Goal: Task Accomplishment & Management: Manage account settings

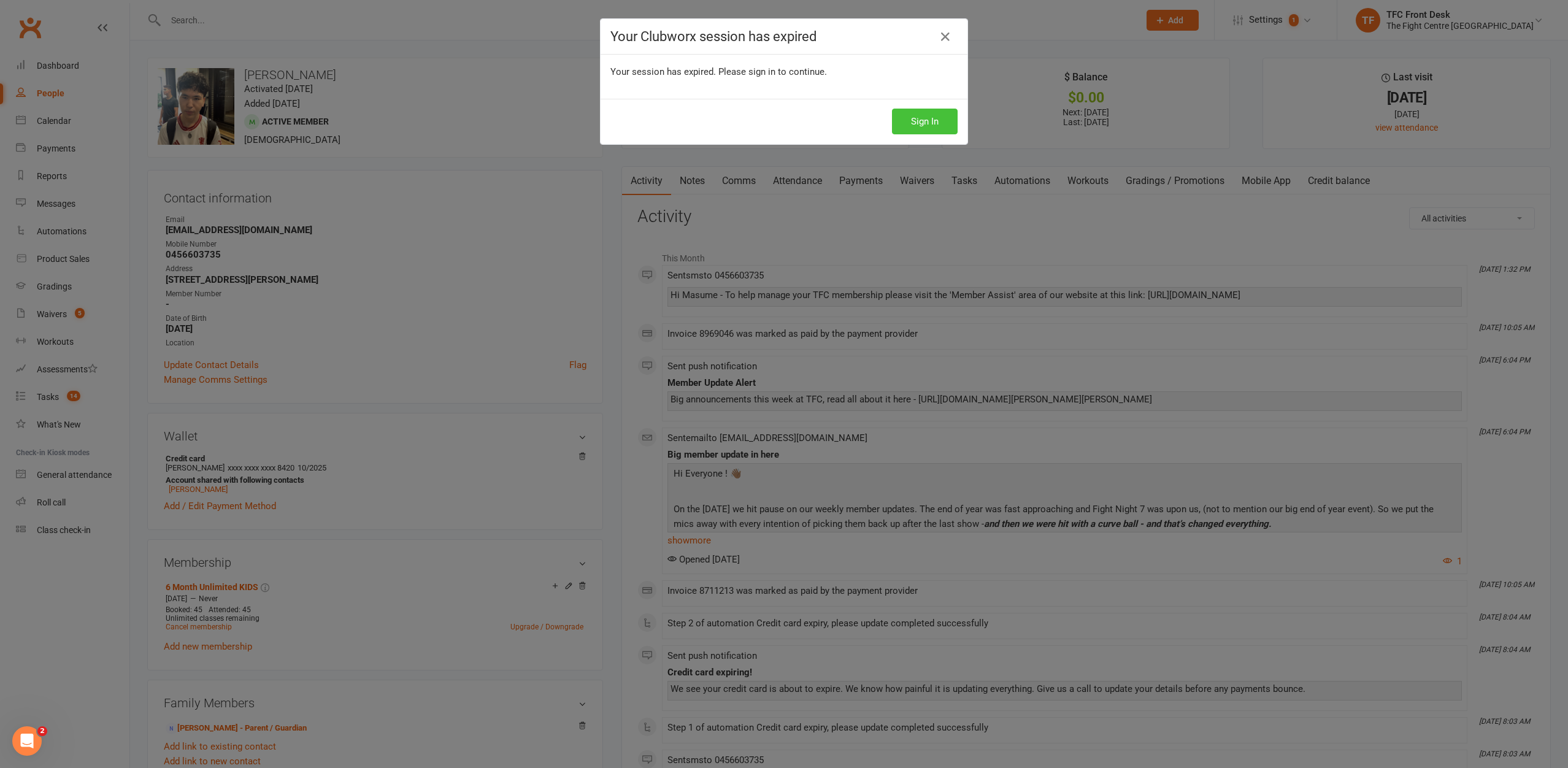
click at [941, 125] on button "Sign In" at bounding box center [925, 121] width 66 height 26
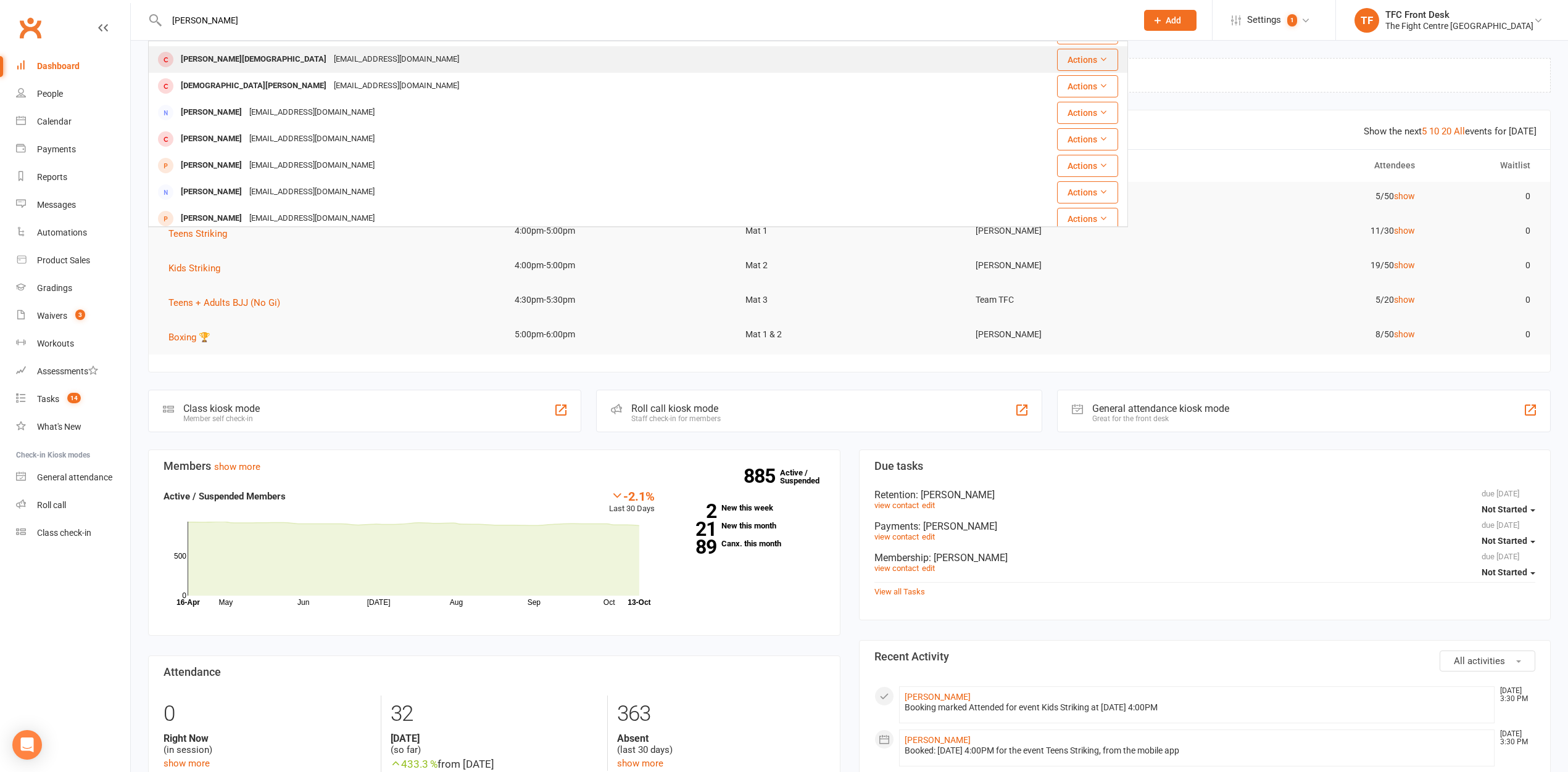
scroll to position [345, 0]
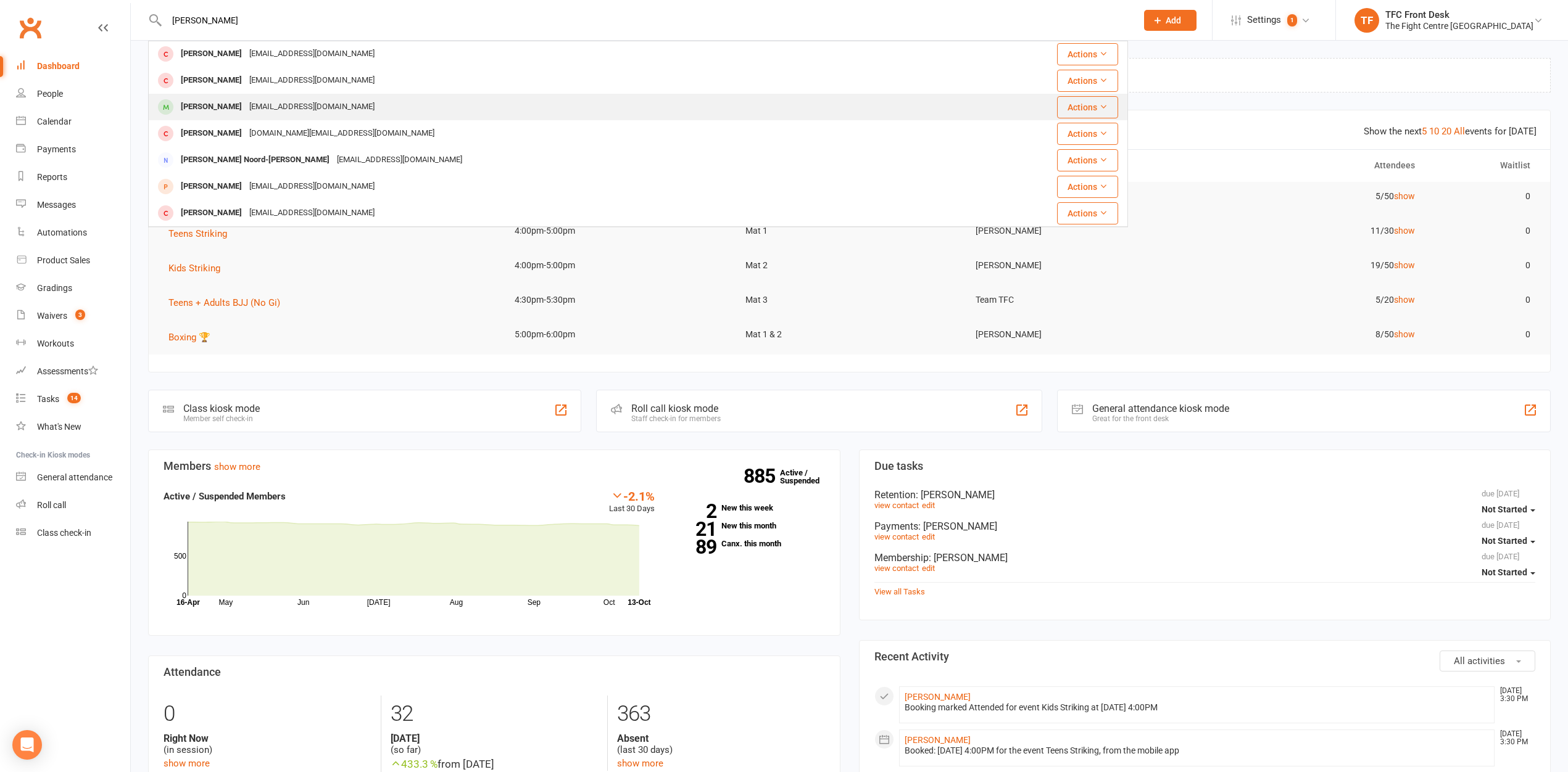
type input "mohammed qu"
click at [182, 116] on div "Mohammad Qurbani" at bounding box center [211, 107] width 68 height 18
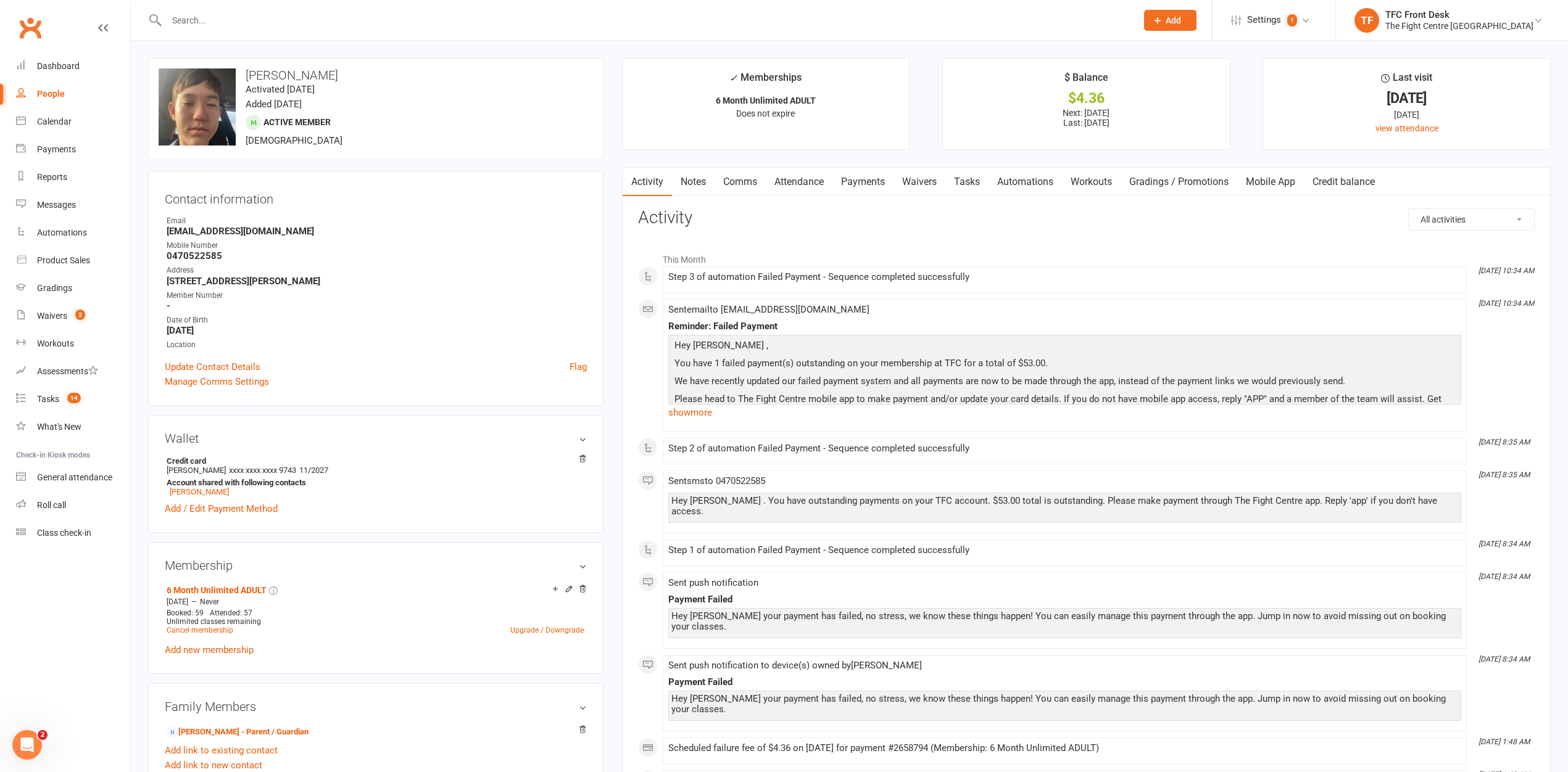
click at [927, 184] on link "Waivers" at bounding box center [918, 182] width 52 height 28
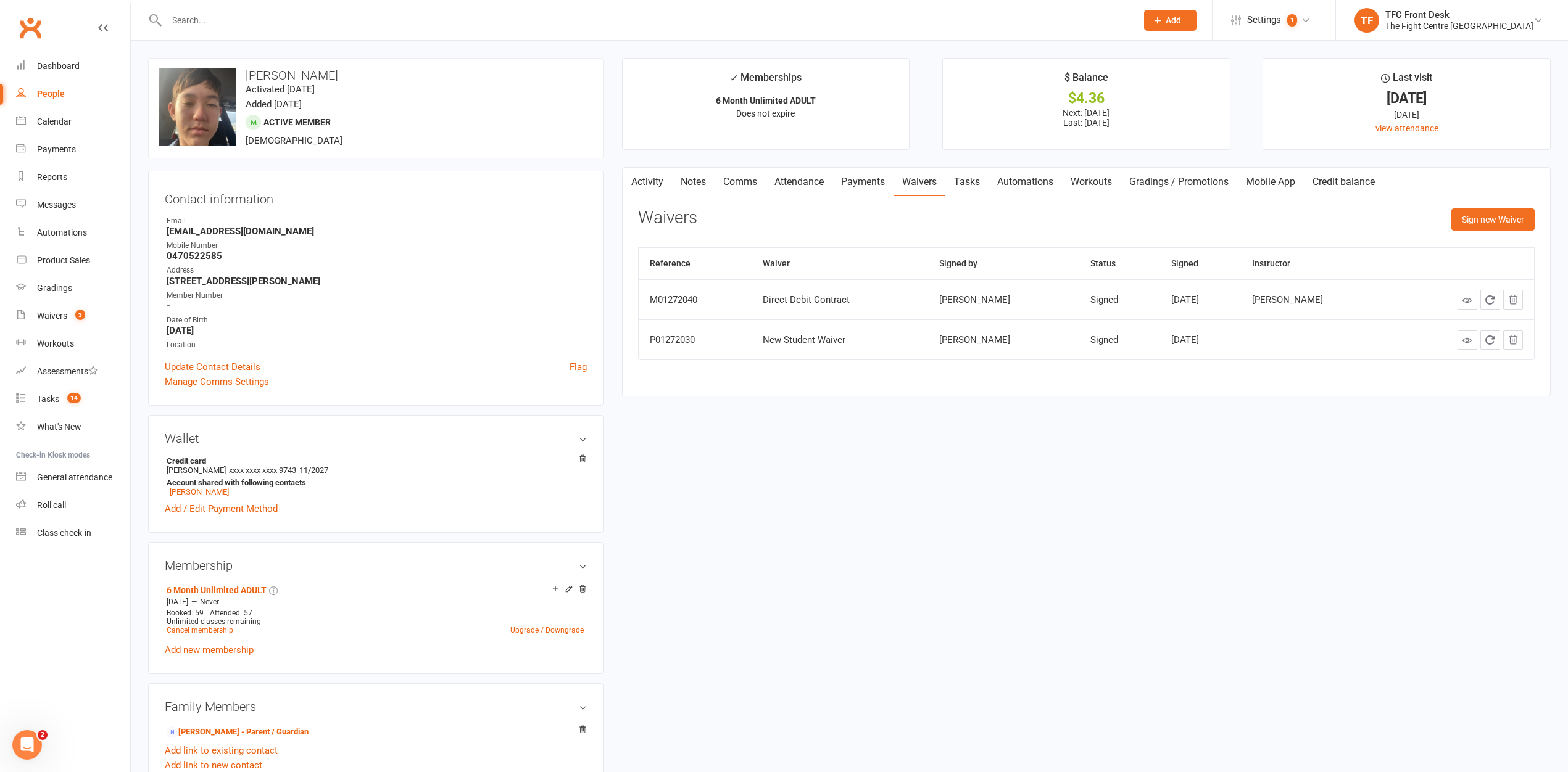
click at [848, 180] on link "Payments" at bounding box center [863, 182] width 61 height 28
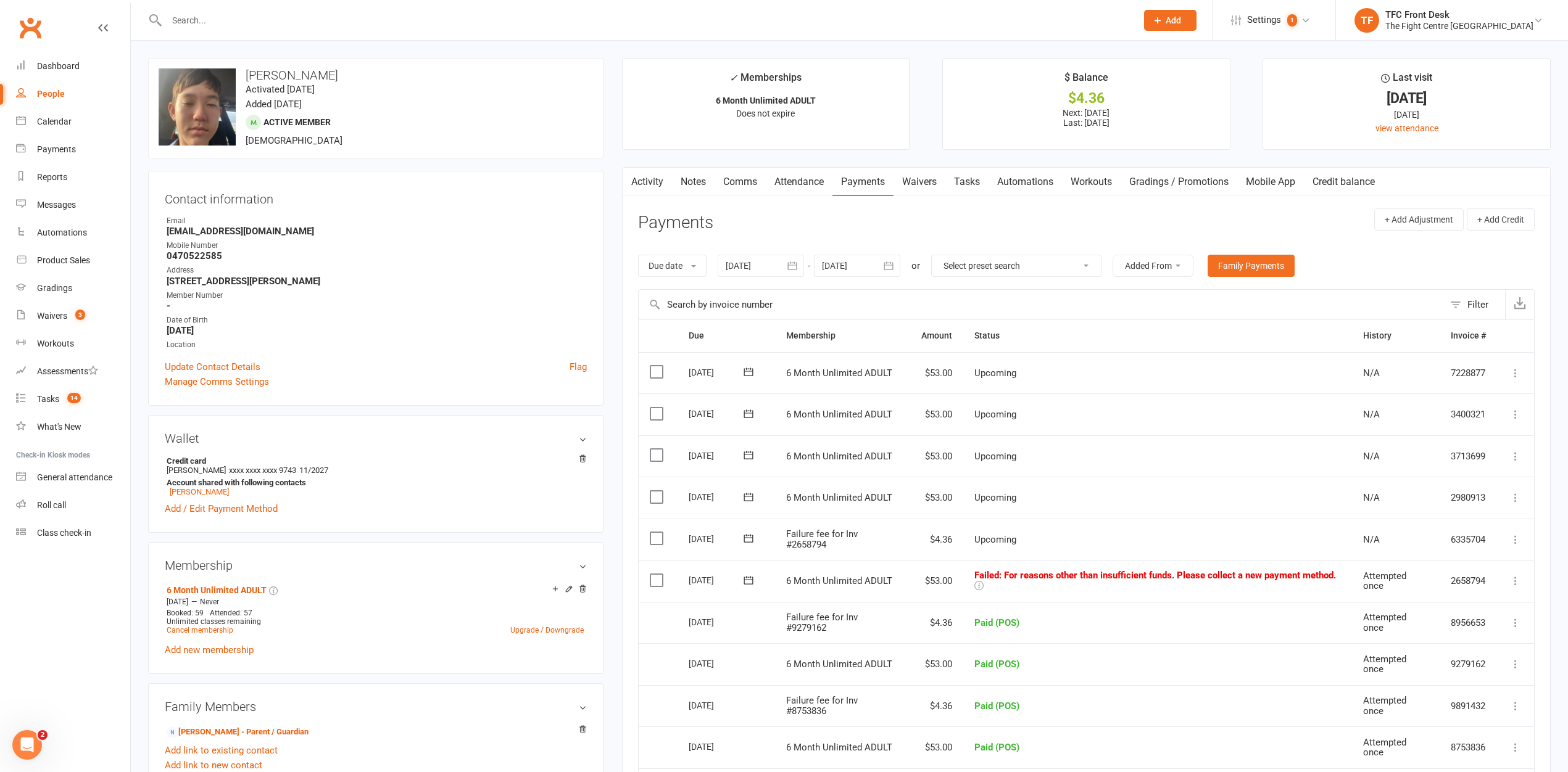
click at [1523, 581] on td "Mark as Paid (Cash) Mark as Paid (POS) Mark as Paid (Other) Skip Retry now More…" at bounding box center [1515, 580] width 37 height 42
click at [1513, 581] on icon at bounding box center [1515, 580] width 13 height 13
click at [1474, 628] on link "Mark as Paid (POS)" at bounding box center [1461, 629] width 123 height 24
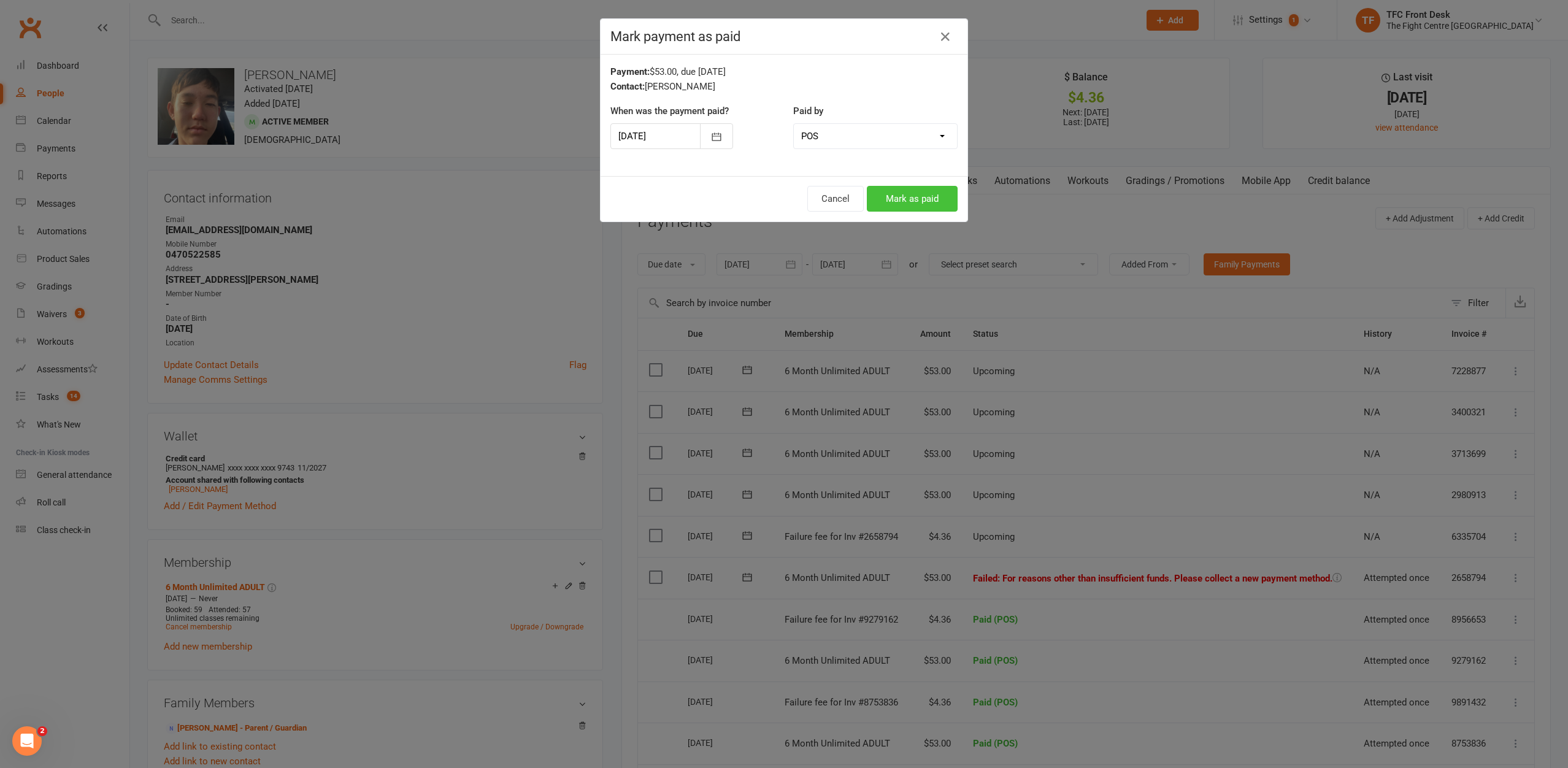
click at [912, 196] on button "Mark as paid" at bounding box center [912, 198] width 91 height 26
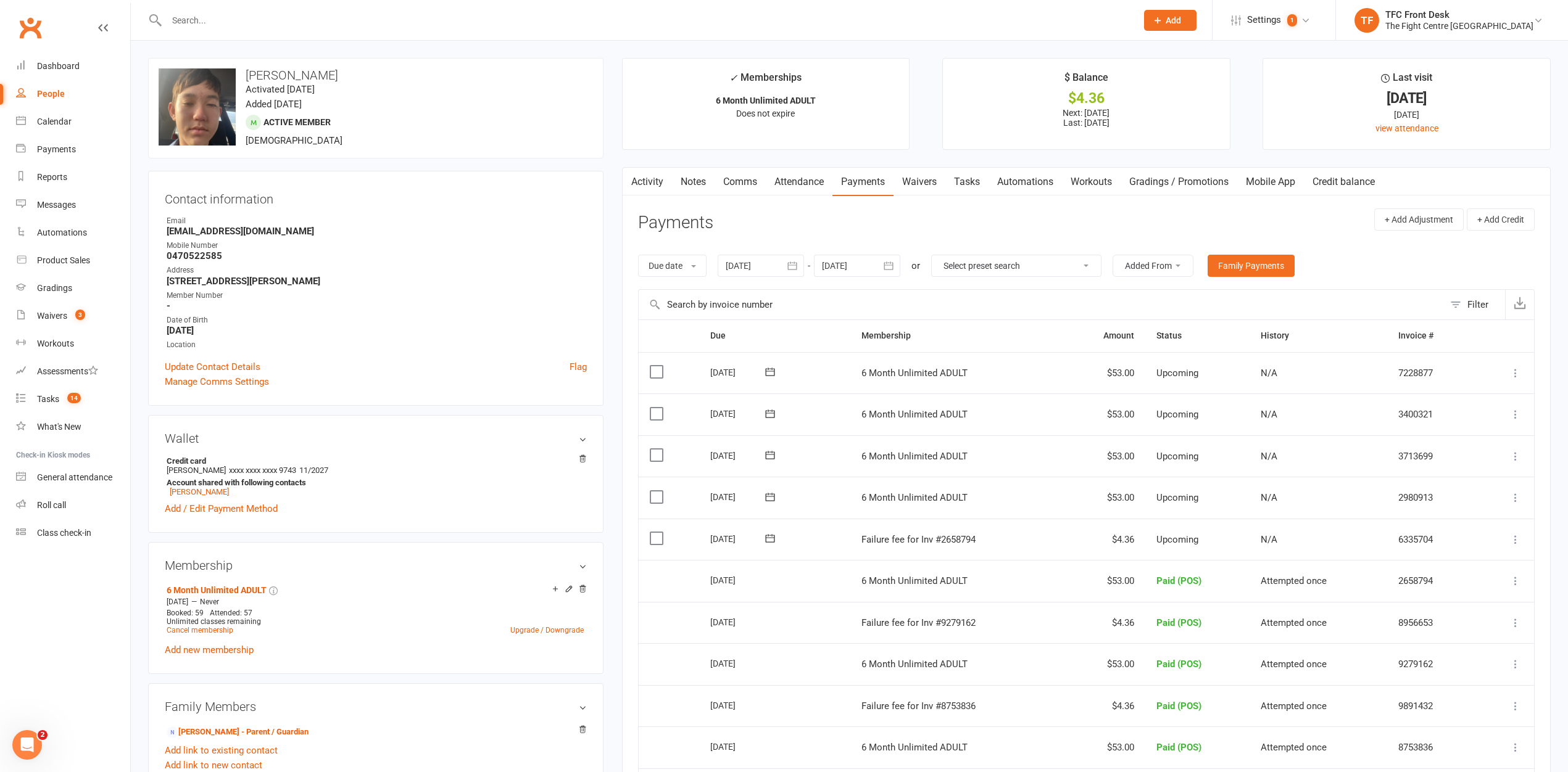
click at [1515, 536] on icon at bounding box center [1515, 540] width 13 height 13
click at [1481, 588] on link "Mark as Paid (POS)" at bounding box center [1461, 587] width 123 height 24
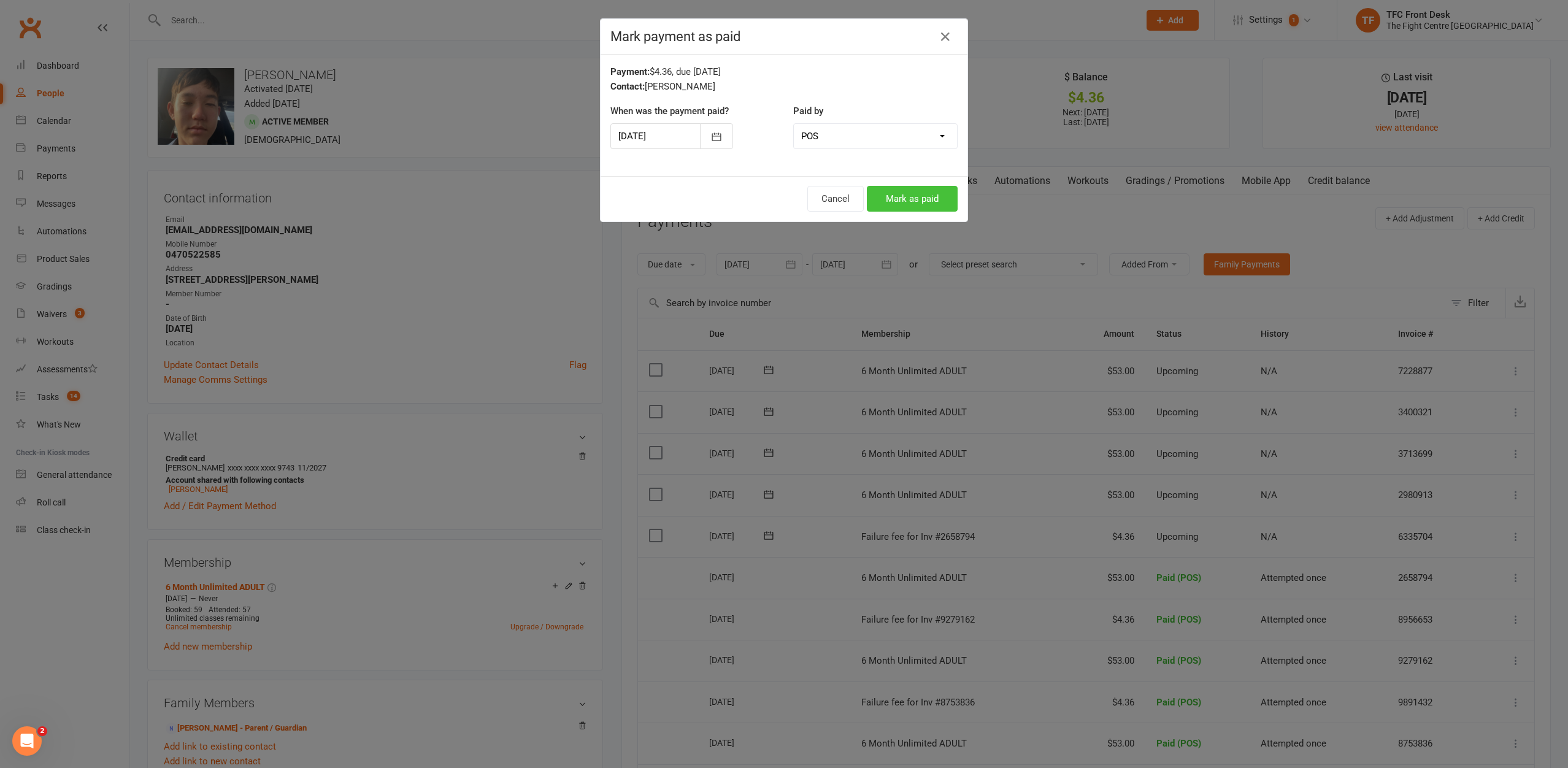
click at [927, 191] on button "Mark as paid" at bounding box center [912, 198] width 91 height 26
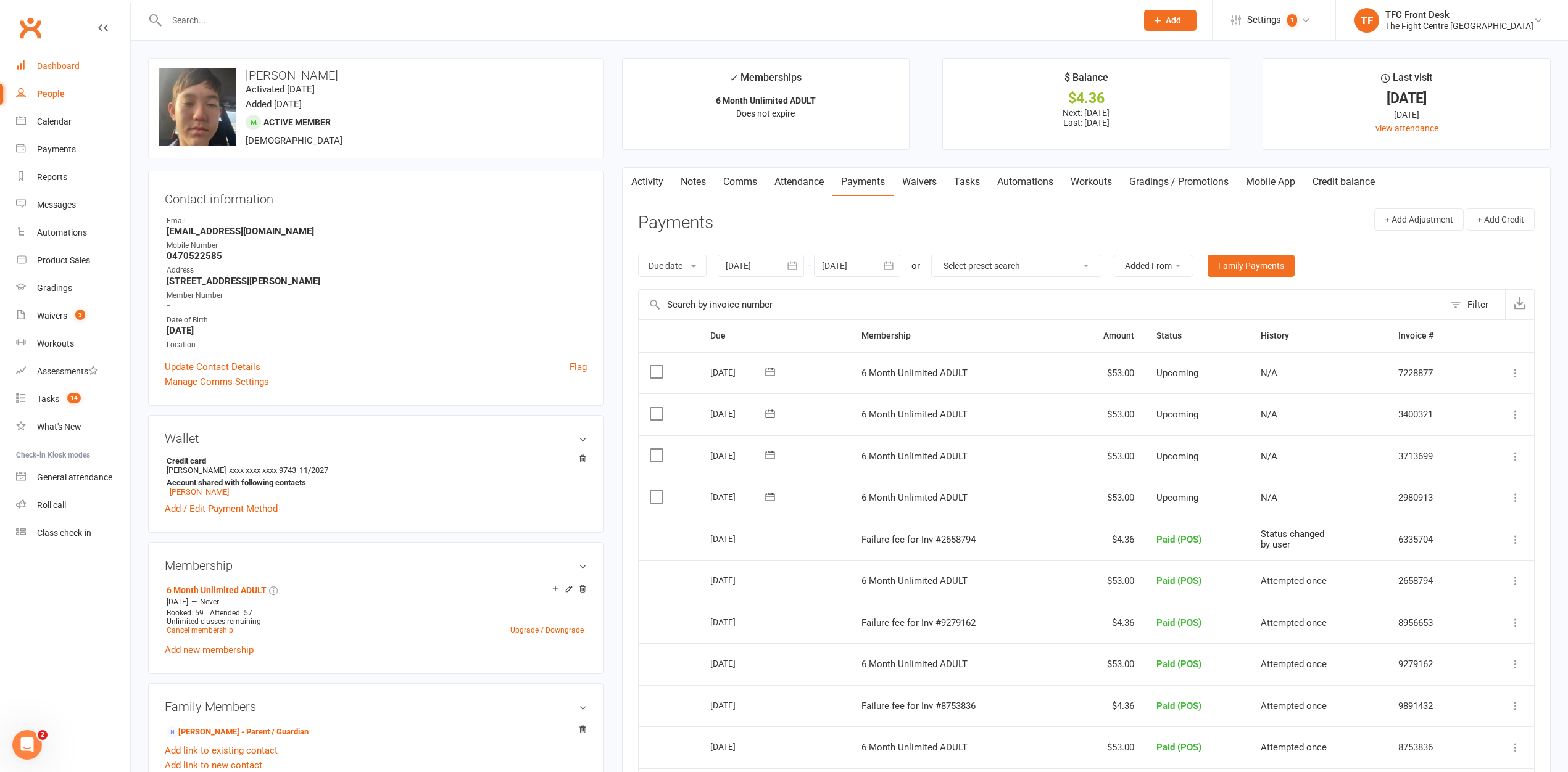
click at [67, 65] on div "Dashboard" at bounding box center [58, 66] width 43 height 10
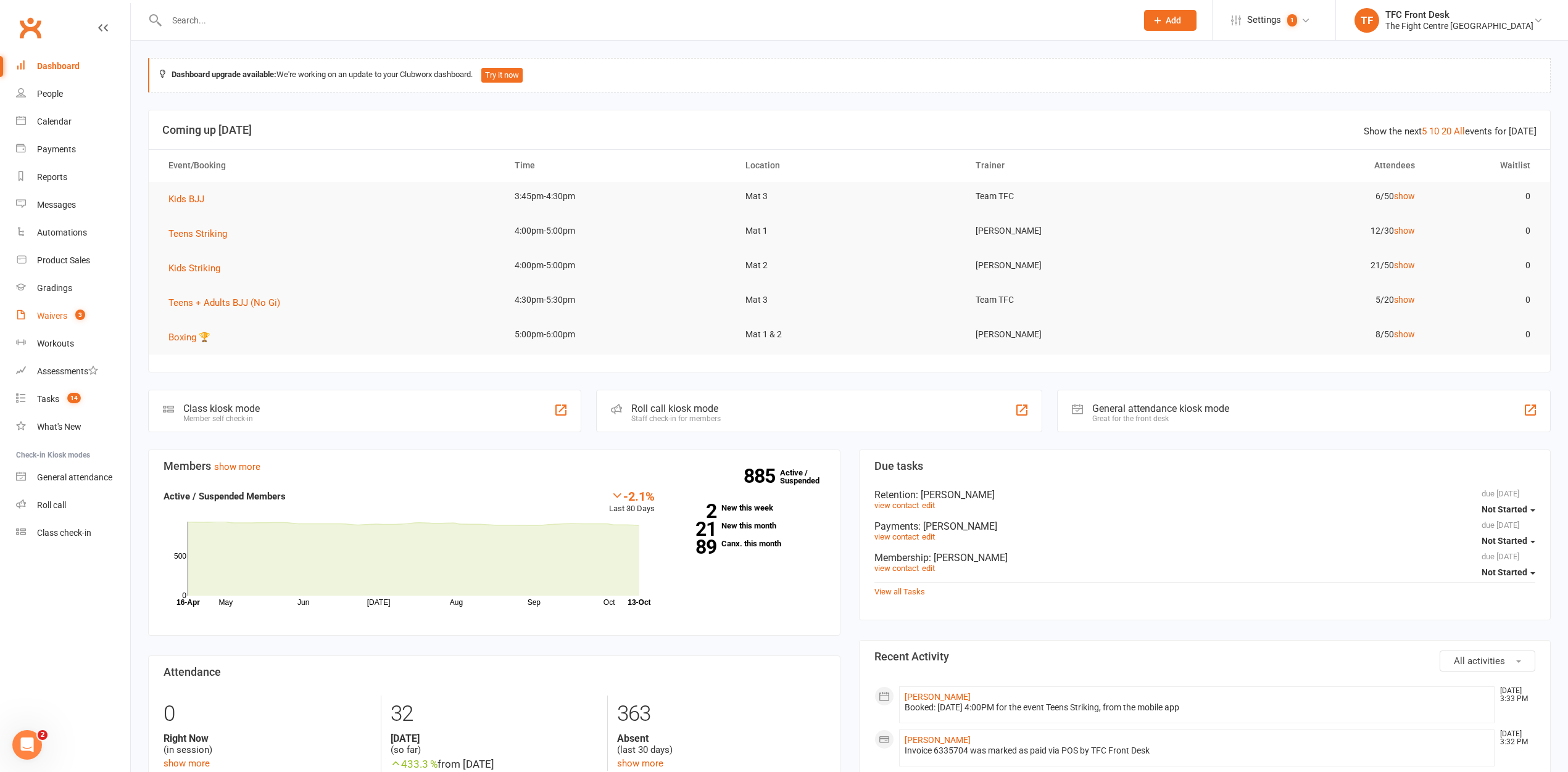
click at [65, 314] on div "Waivers" at bounding box center [52, 316] width 30 height 10
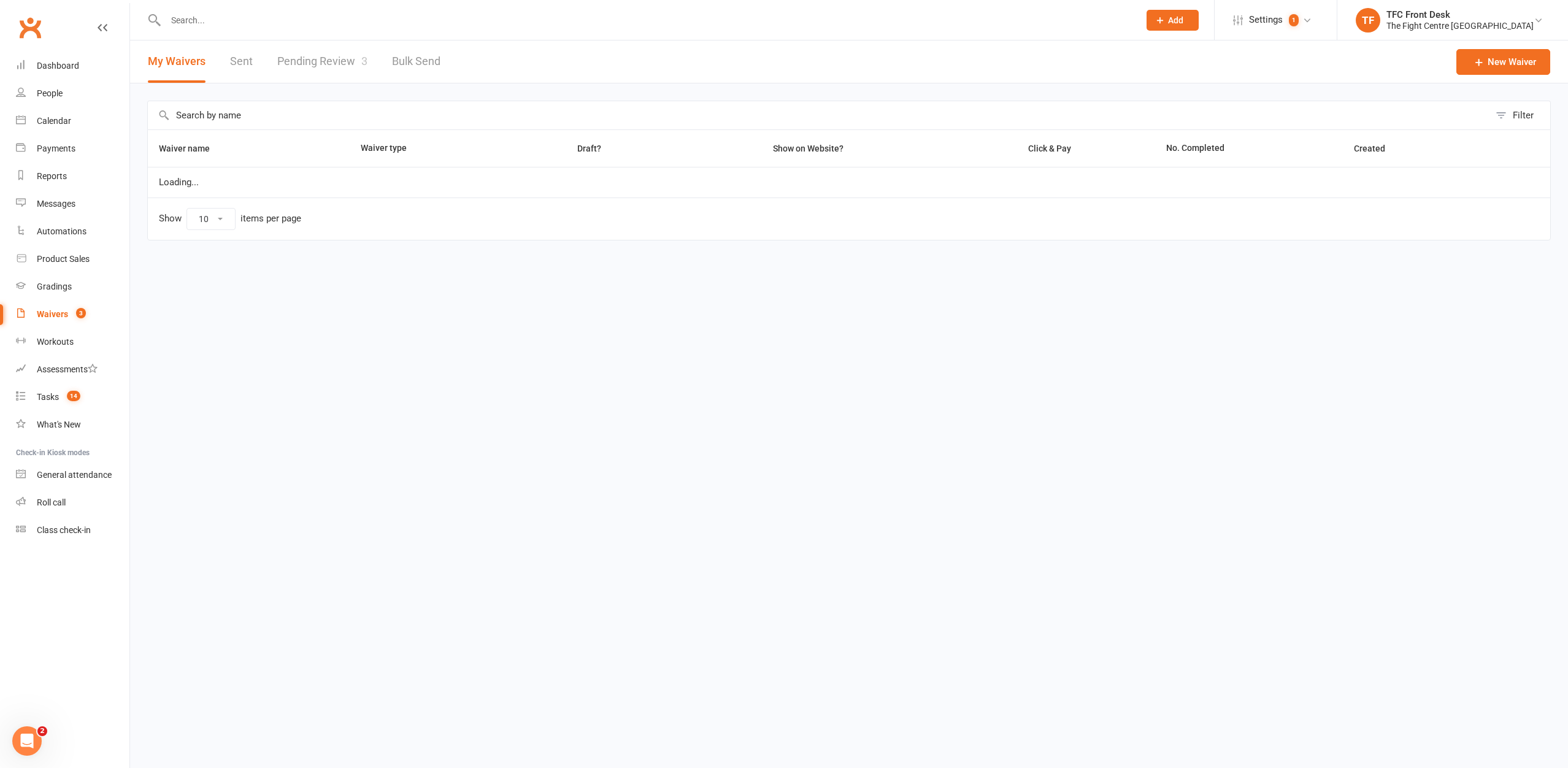
click at [302, 47] on link "Pending Review 3" at bounding box center [322, 62] width 90 height 43
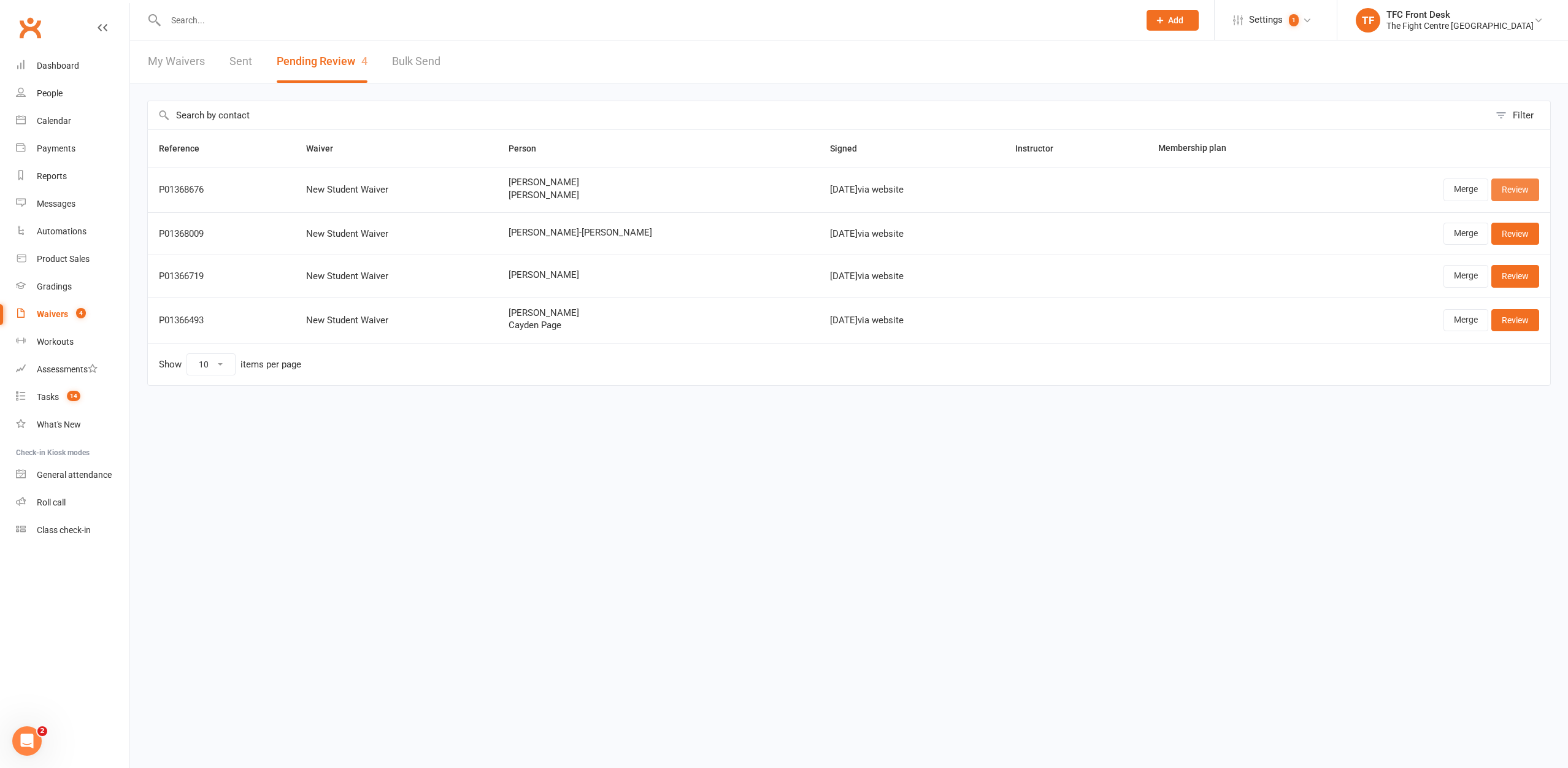
click at [1501, 197] on link "Review" at bounding box center [1515, 190] width 47 height 22
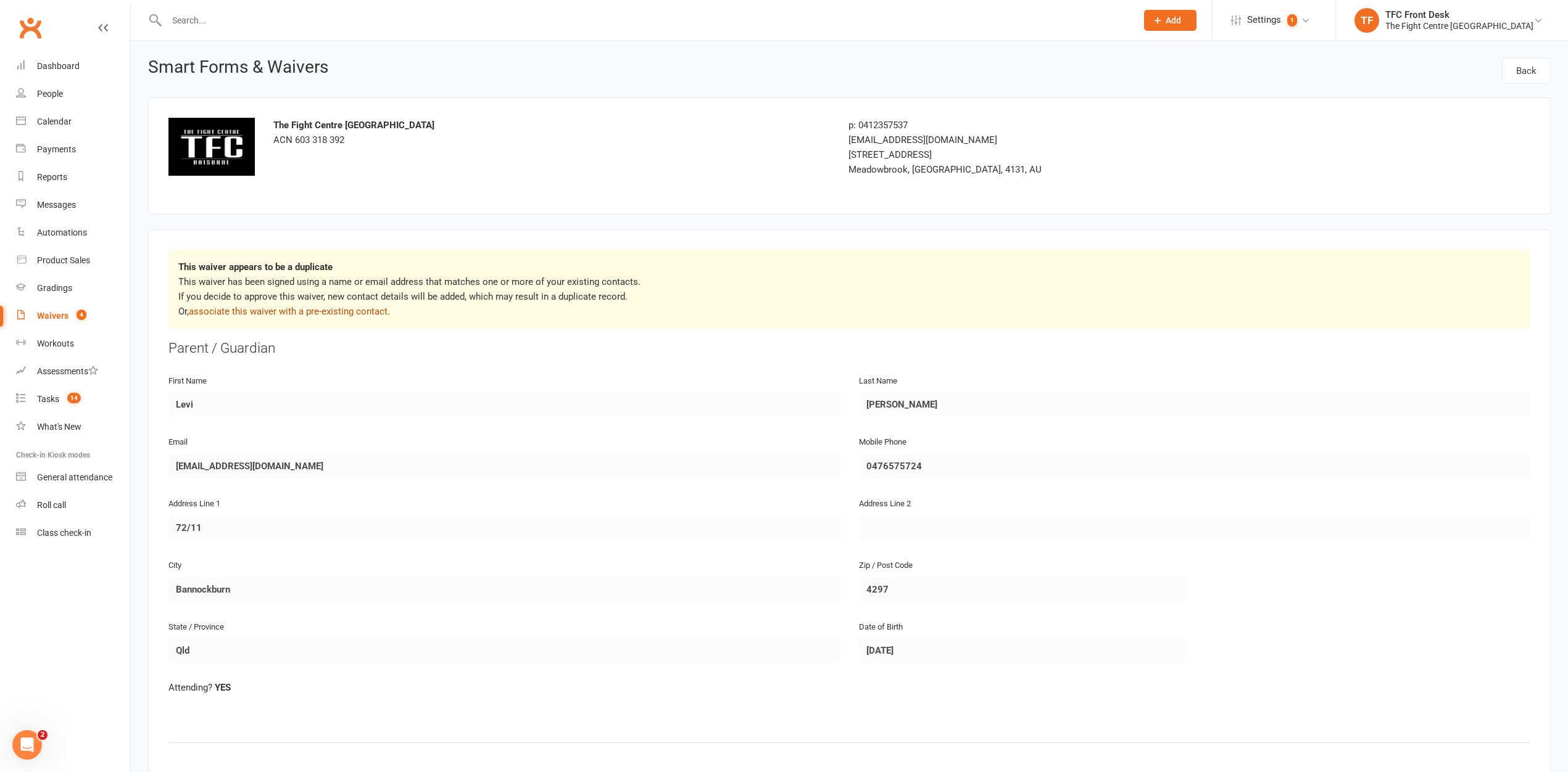
click at [371, 313] on link "associate this waiver with a pre-existing contact" at bounding box center [288, 311] width 198 height 11
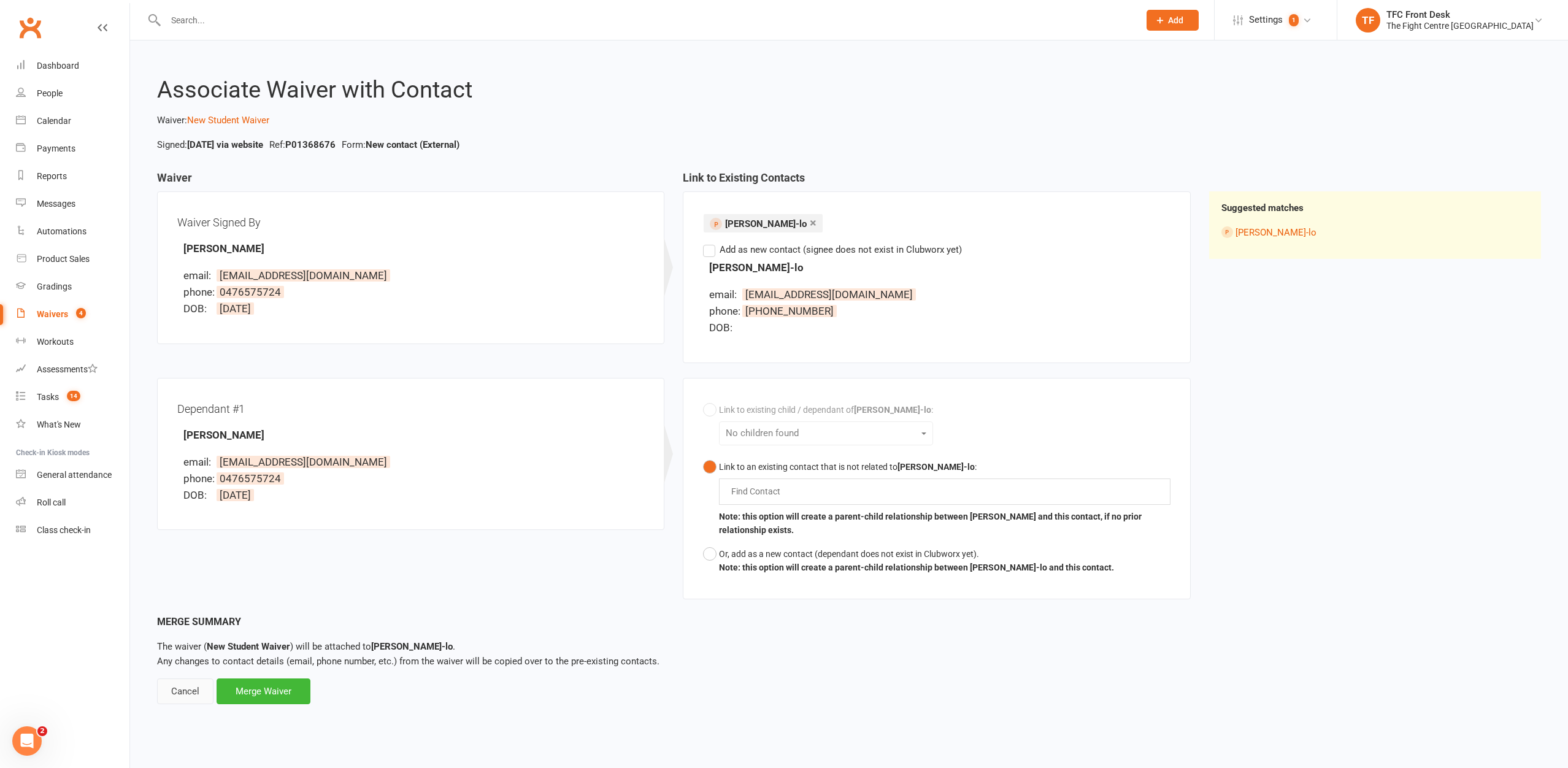
click at [192, 690] on div "Cancel" at bounding box center [185, 692] width 56 height 26
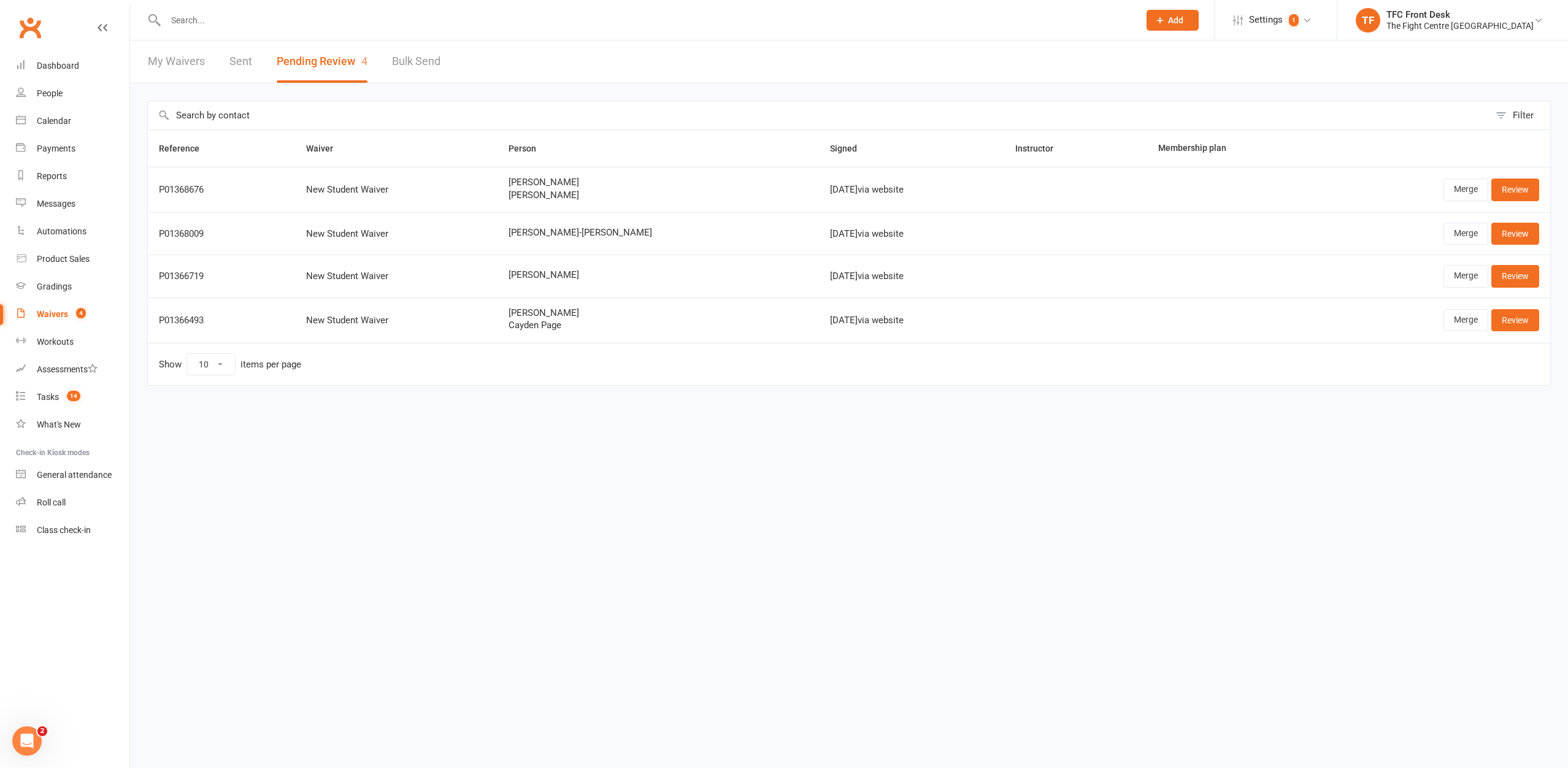
click at [591, 28] on input "text" at bounding box center [646, 20] width 969 height 17
drag, startPoint x: 344, startPoint y: 21, endPoint x: 353, endPoint y: 44, distance: 24.7
click at [346, 28] on input "text" at bounding box center [646, 20] width 969 height 17
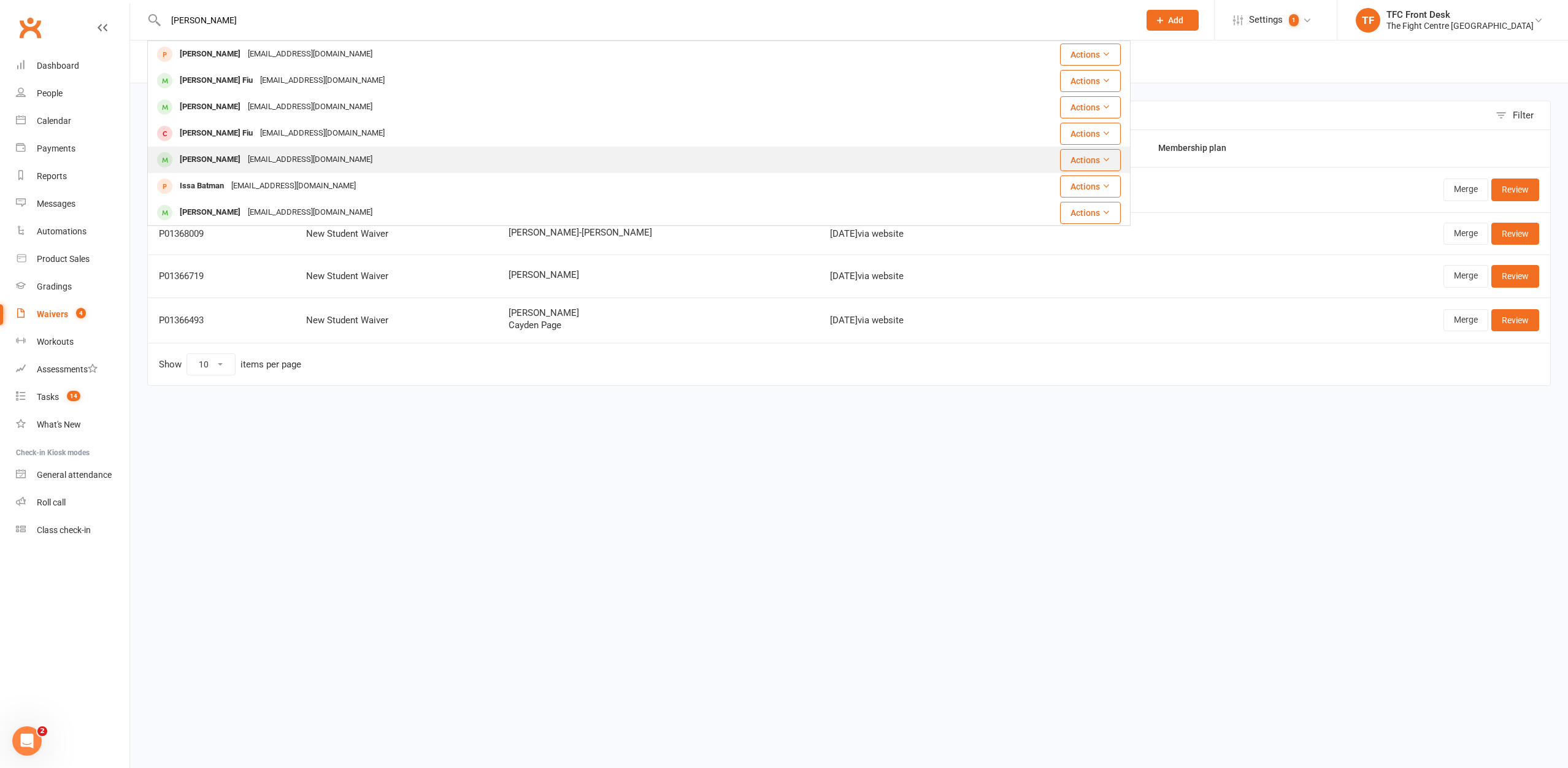
type input "issac crom"
click at [343, 149] on div "Izac Crompton Jennijrudd@gmail.com" at bounding box center [566, 160] width 837 height 25
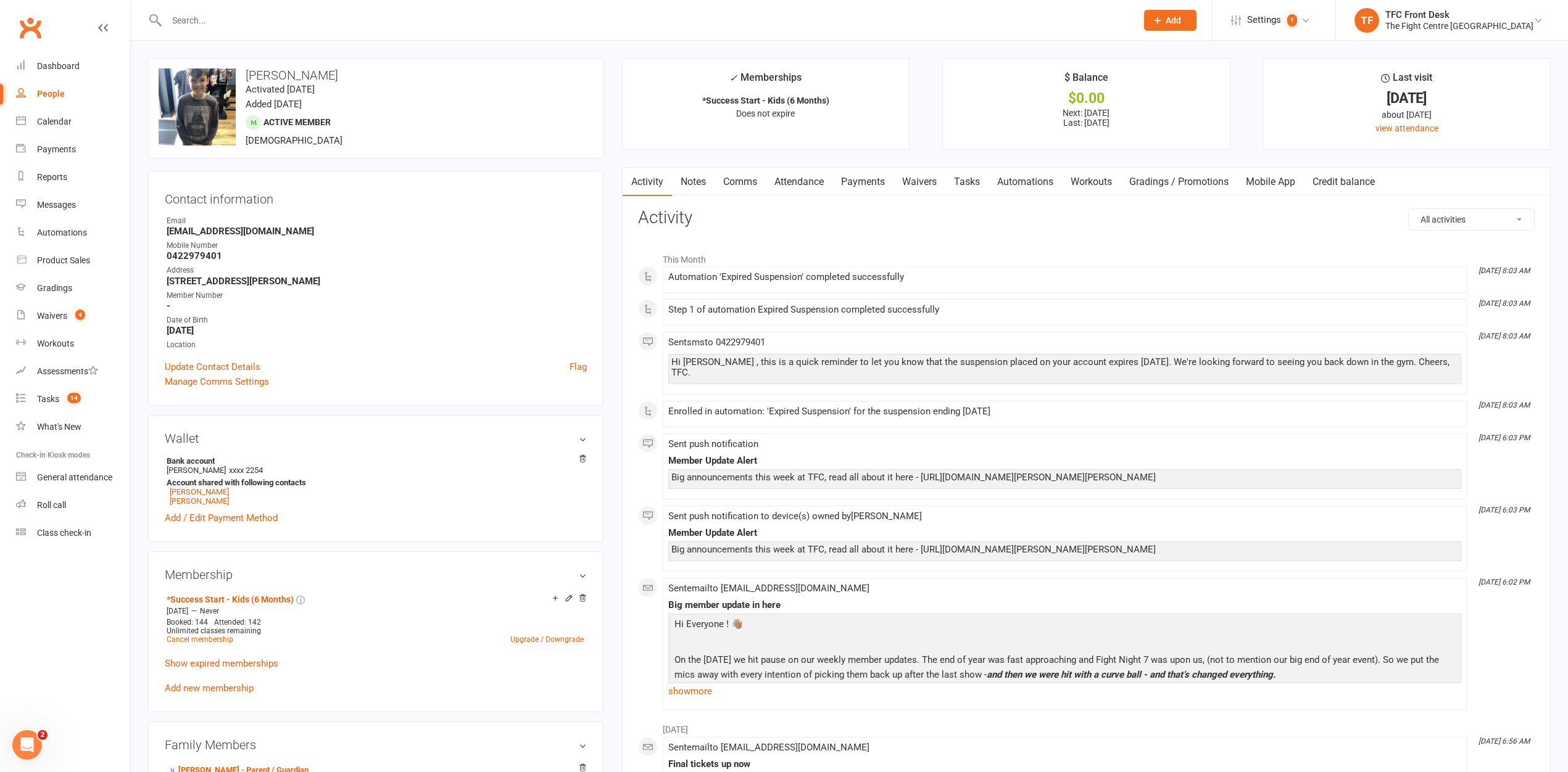
click at [1269, 175] on link "Mobile App" at bounding box center [1270, 182] width 67 height 28
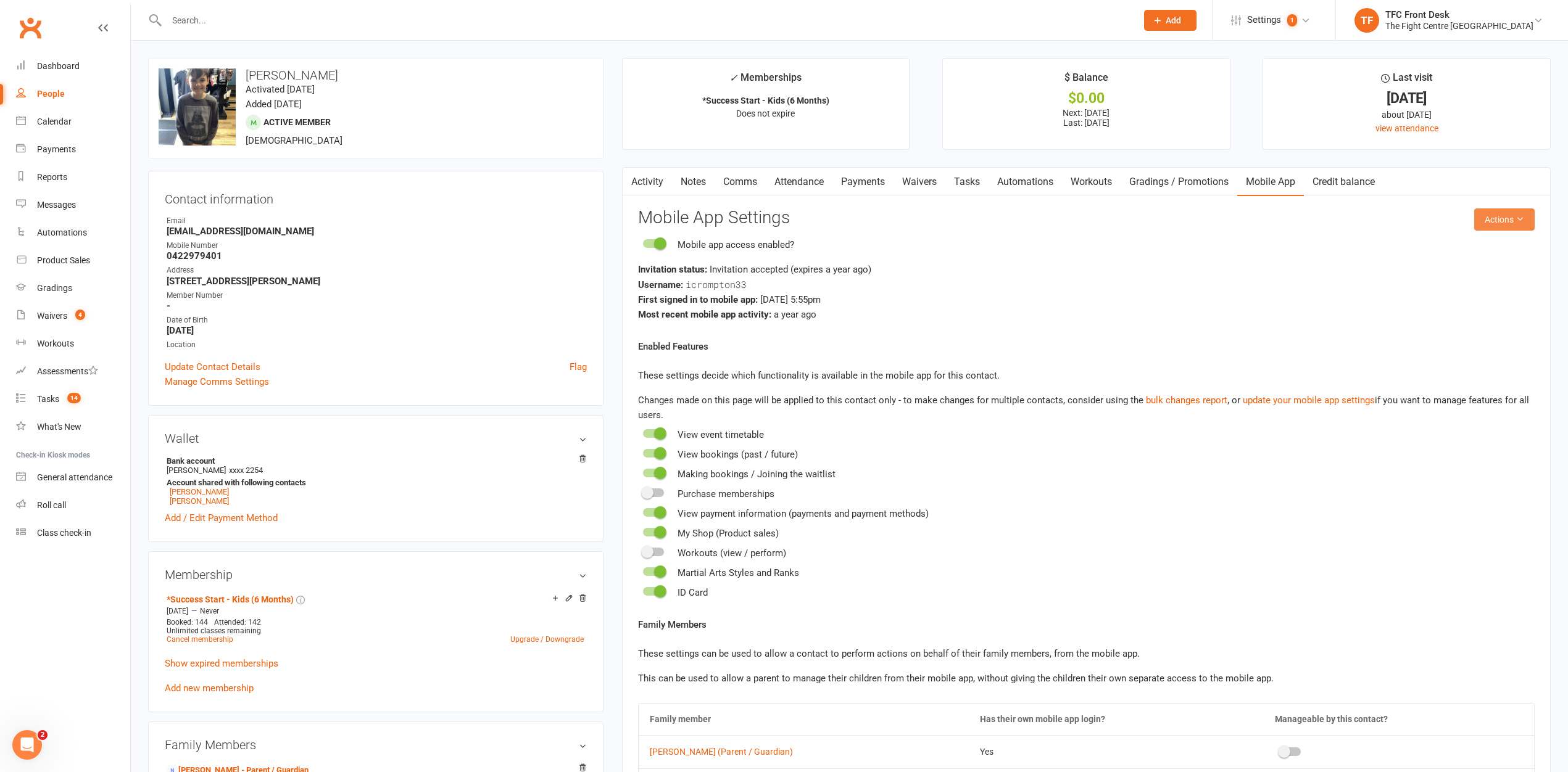
click at [1527, 225] on button "Actions" at bounding box center [1504, 219] width 60 height 22
click at [1480, 268] on link "Send invitation SMS" at bounding box center [1464, 271] width 123 height 24
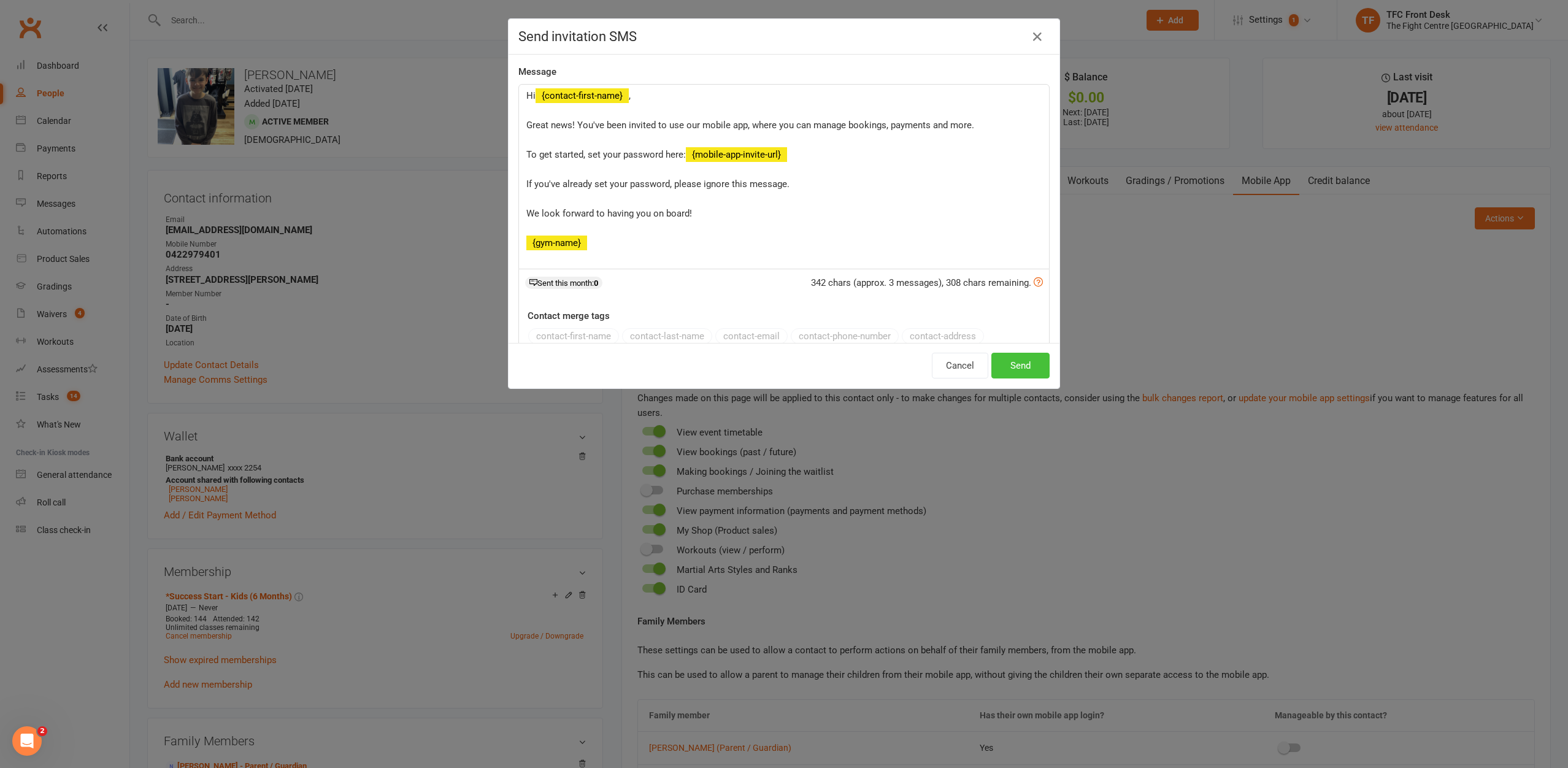
click at [1036, 375] on button "Send" at bounding box center [1021, 366] width 58 height 26
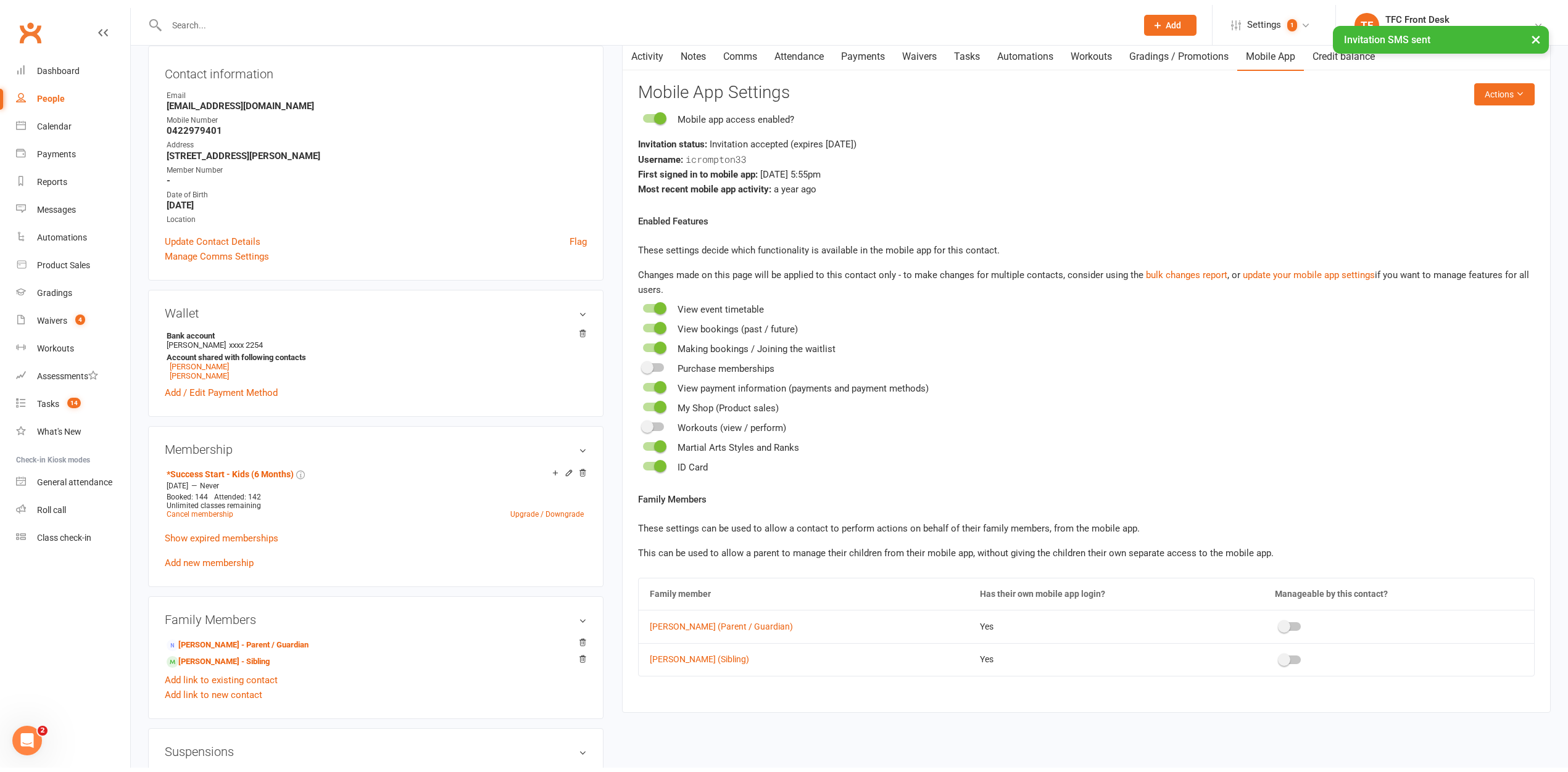
scroll to position [131, 0]
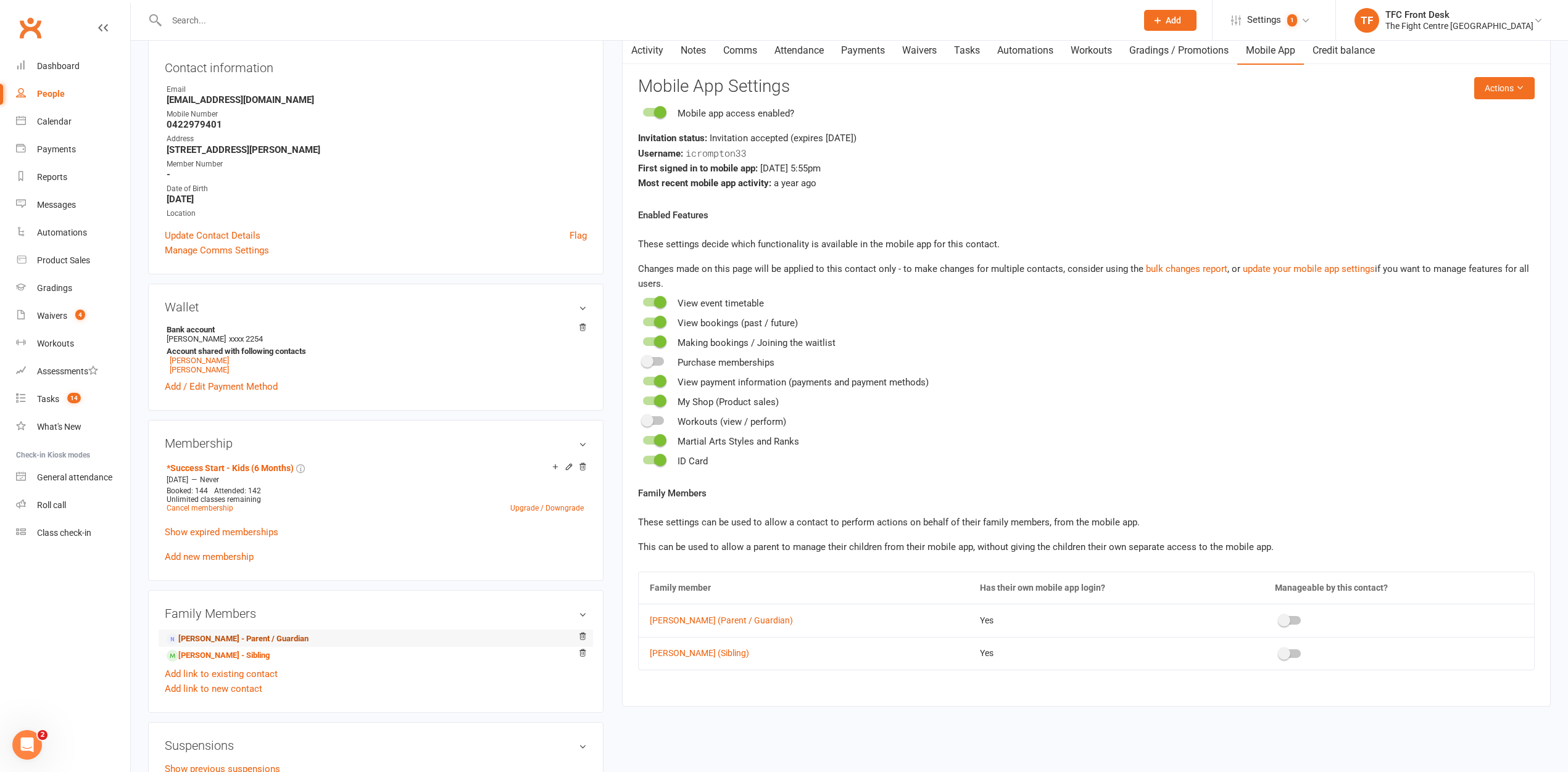
click at [279, 641] on link "Jenni Rudd - Parent / Guardian" at bounding box center [237, 639] width 142 height 13
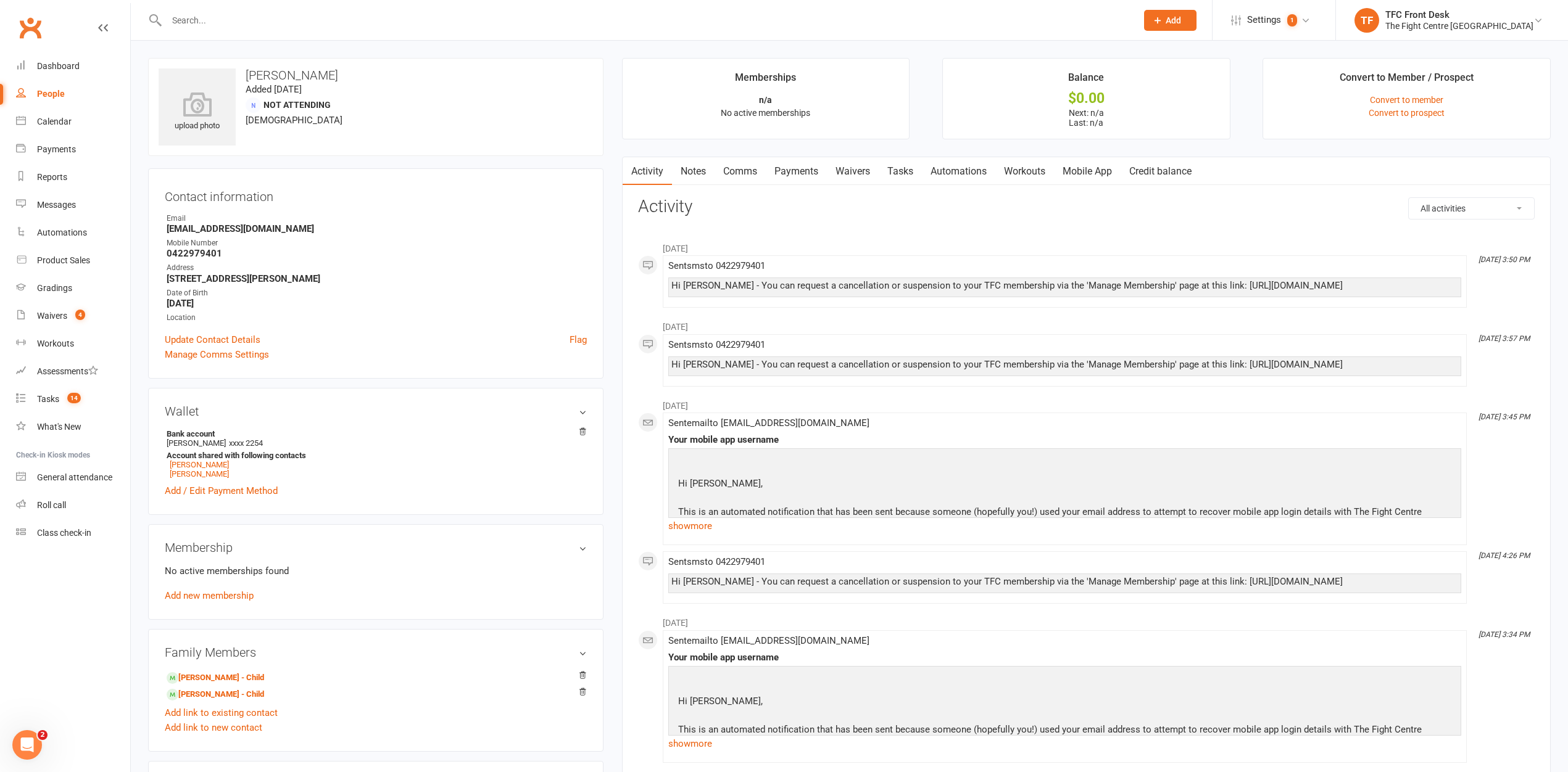
click at [1070, 164] on link "Mobile App" at bounding box center [1087, 171] width 67 height 28
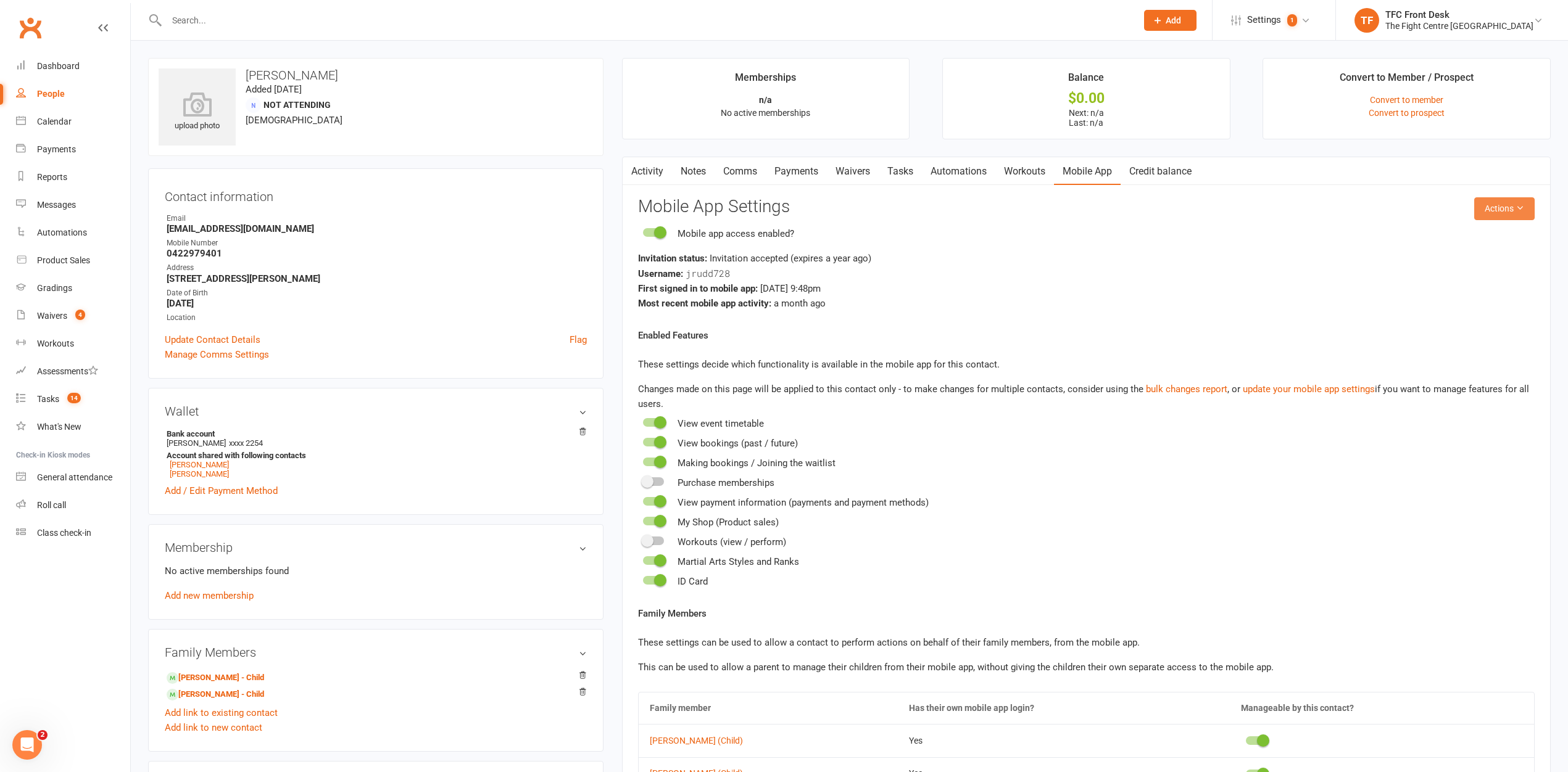
click at [1482, 200] on button "Actions" at bounding box center [1504, 208] width 60 height 22
click at [1424, 260] on link "Send invitation SMS" at bounding box center [1464, 261] width 123 height 24
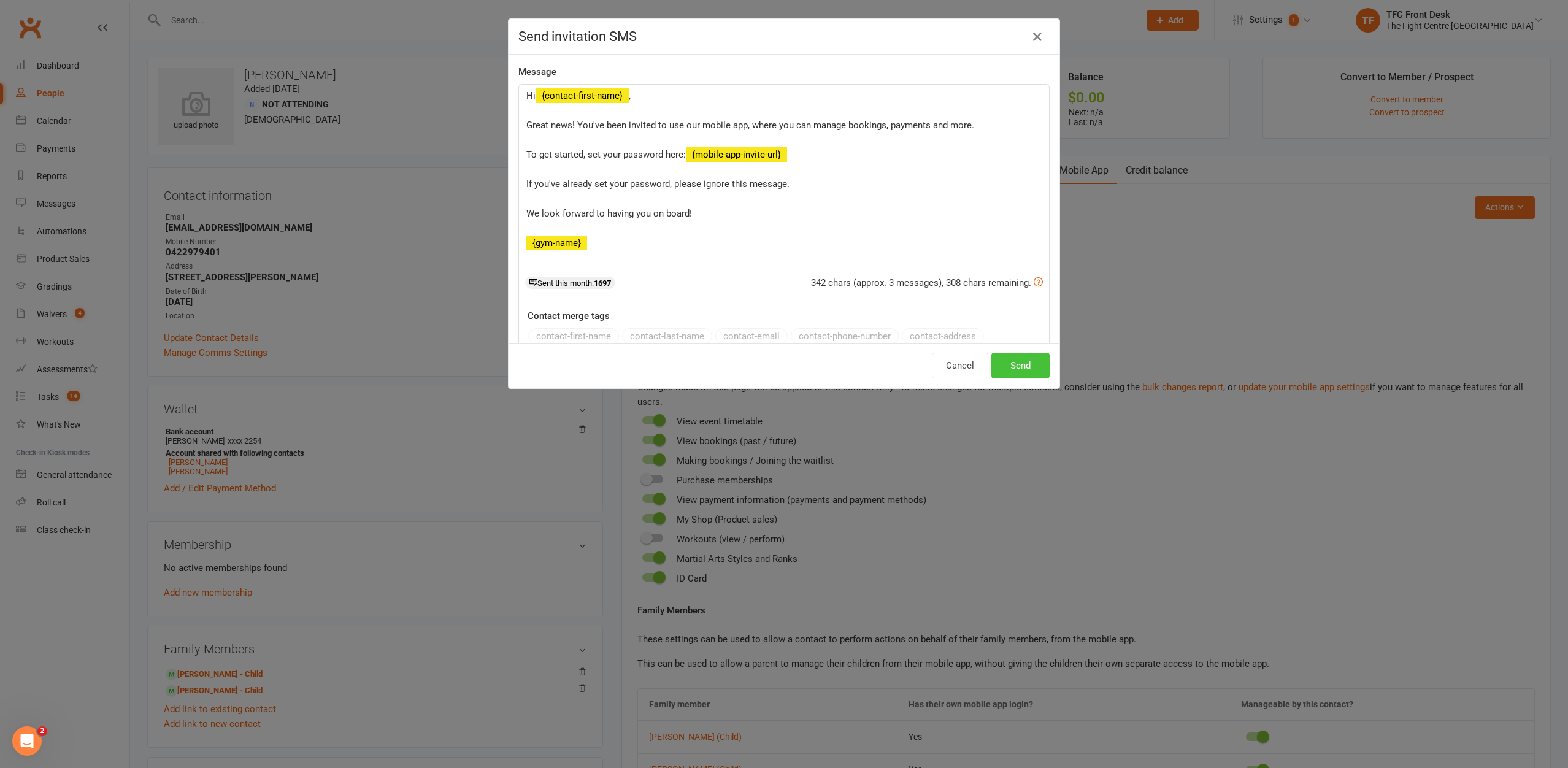
click at [1038, 365] on button "Send" at bounding box center [1021, 366] width 58 height 26
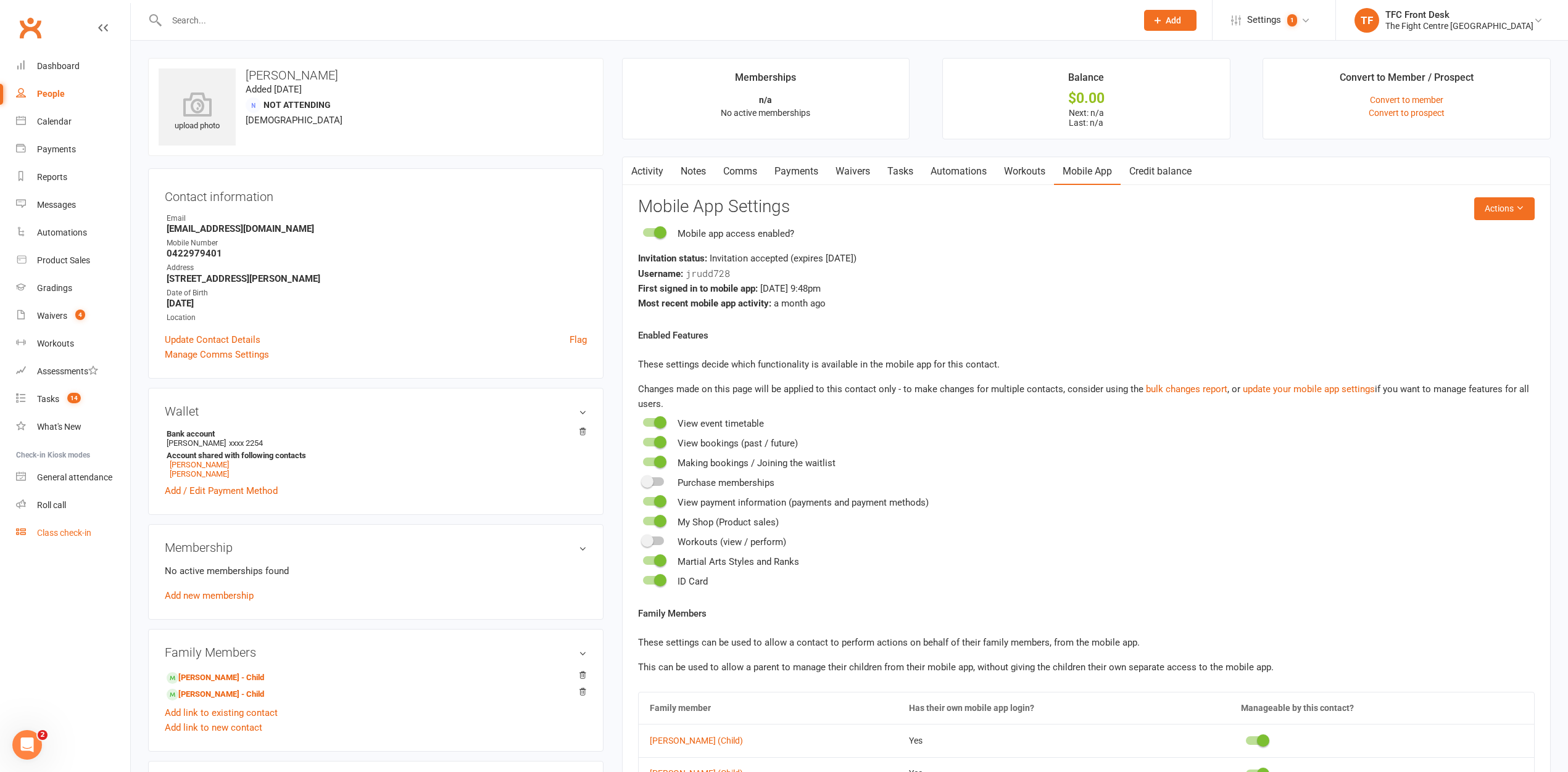
click at [64, 525] on link "Class check-in" at bounding box center [72, 533] width 114 height 28
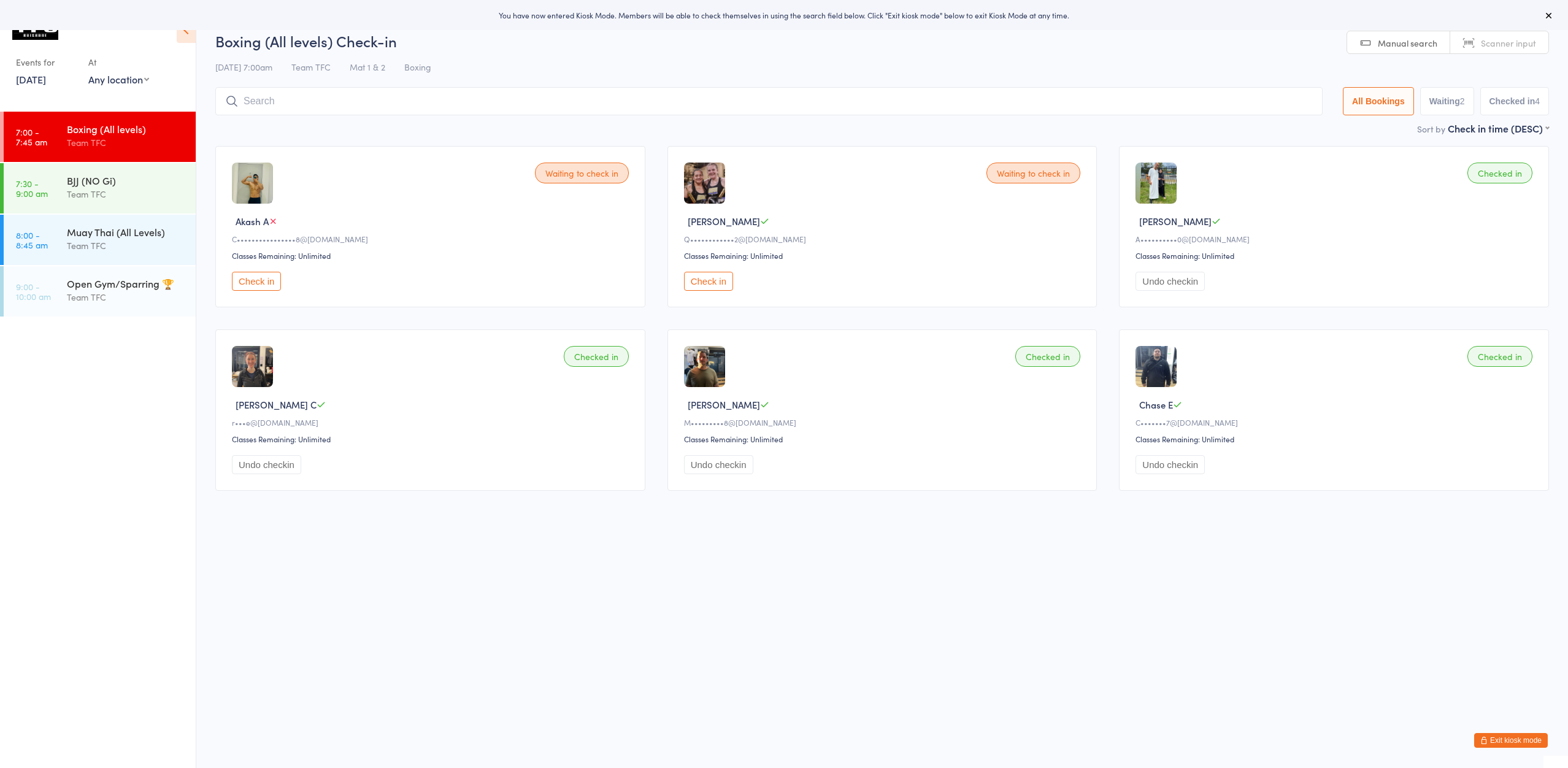
click at [1538, 742] on button "Exit kiosk mode" at bounding box center [1511, 740] width 74 height 15
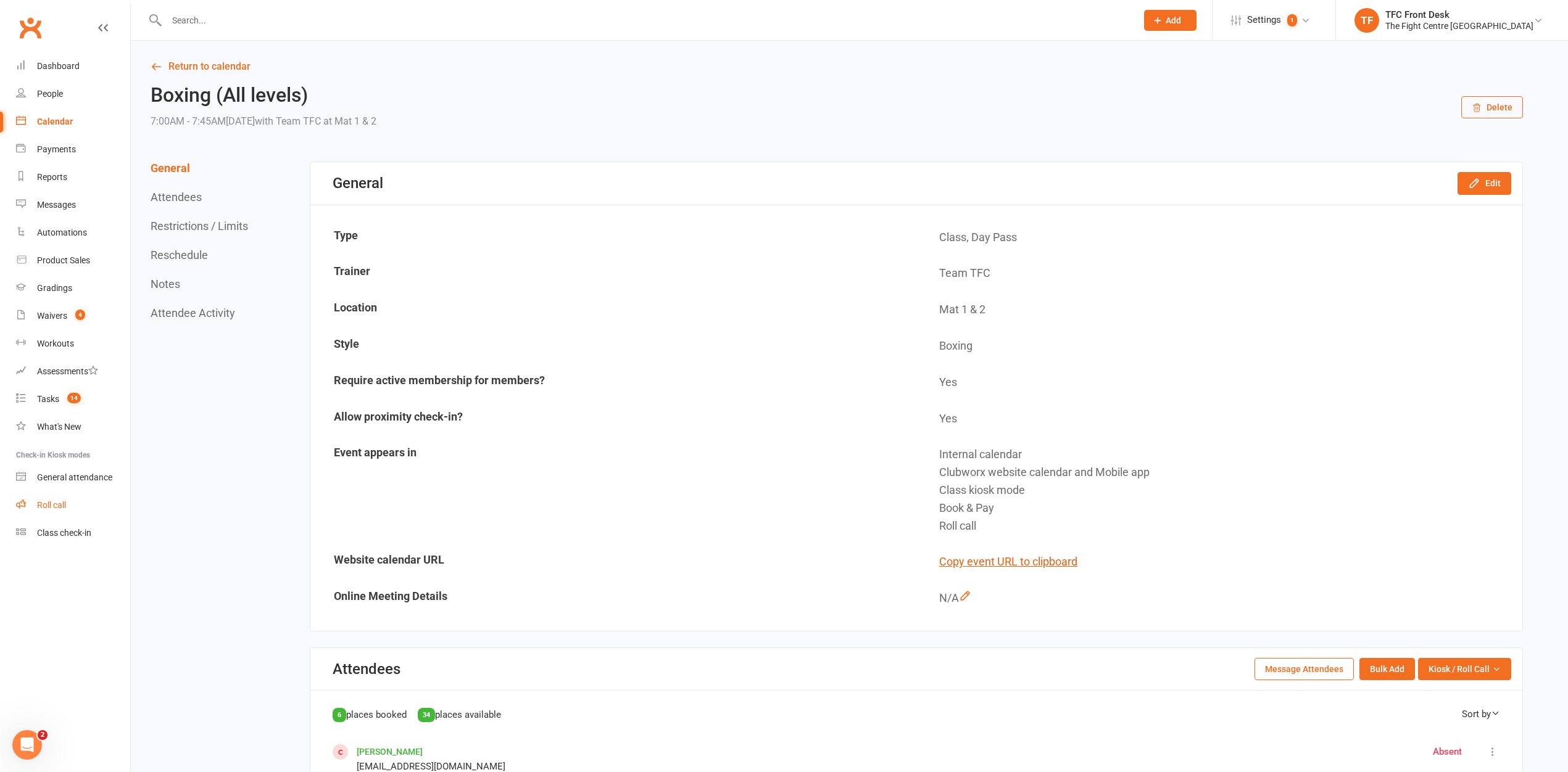
click at [64, 507] on div "Roll call" at bounding box center [52, 505] width 29 height 10
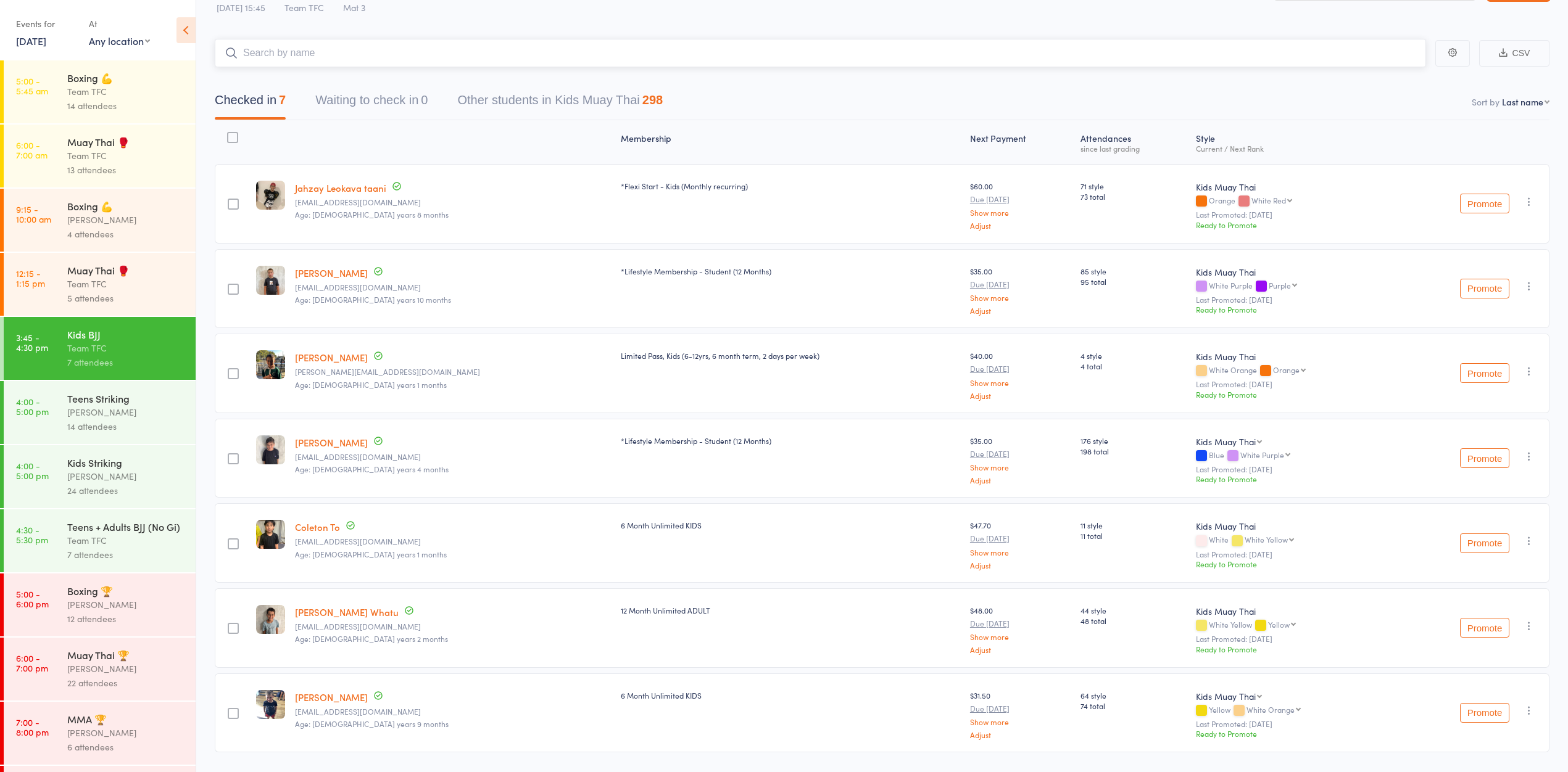
scroll to position [75, 0]
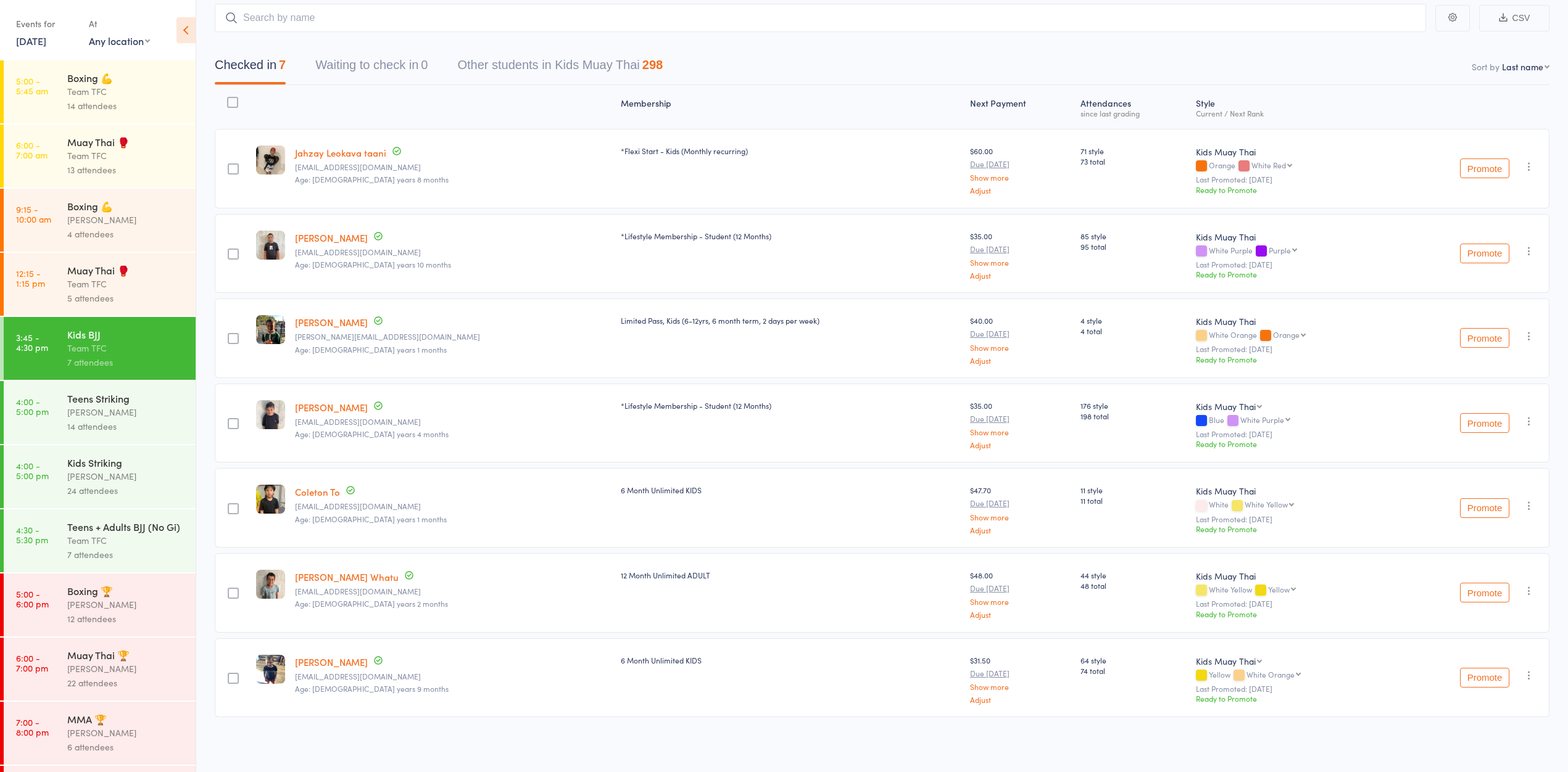
click at [123, 419] on div "[PERSON_NAME]" at bounding box center [125, 412] width 118 height 15
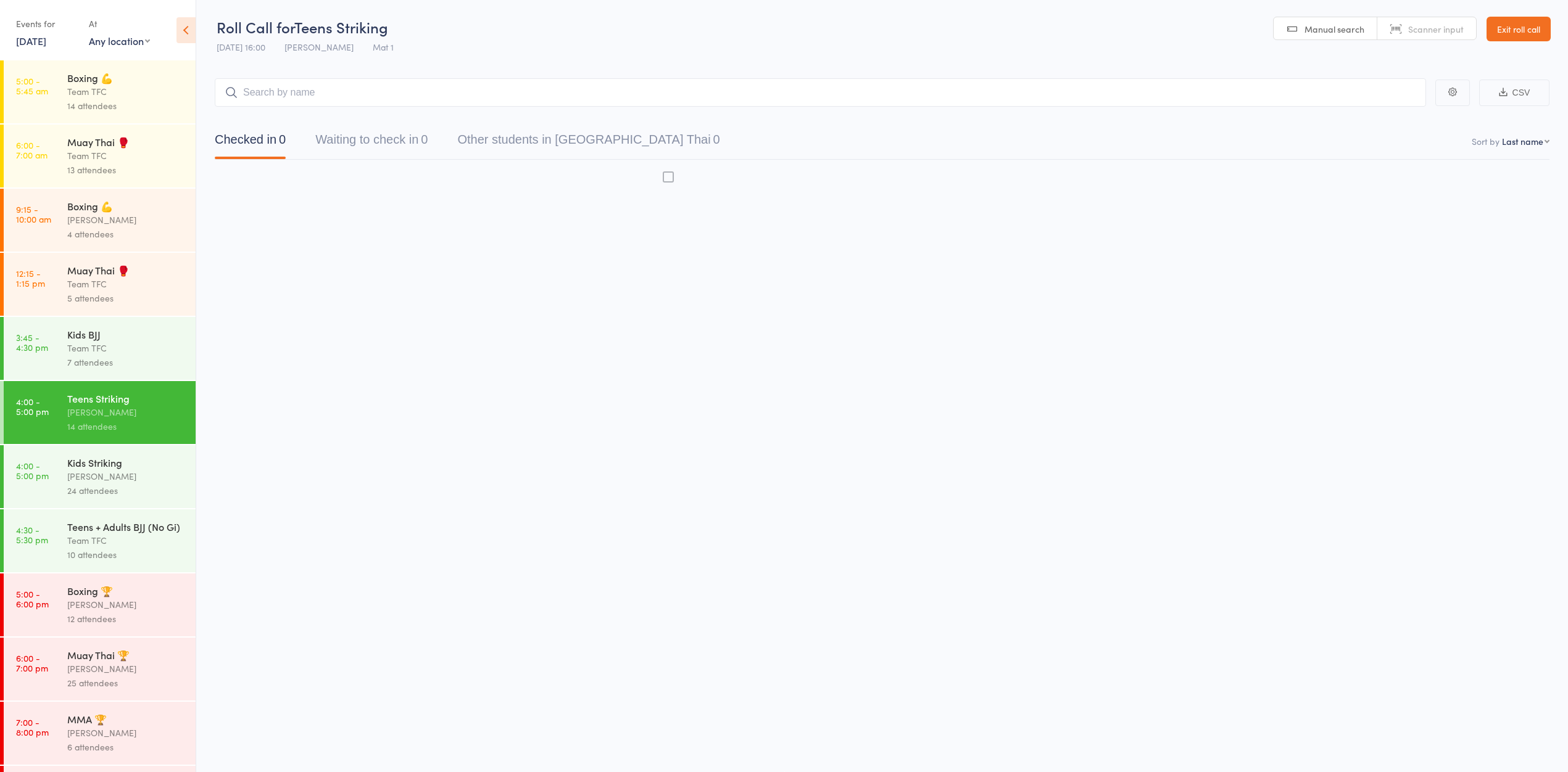
scroll to position [1, 0]
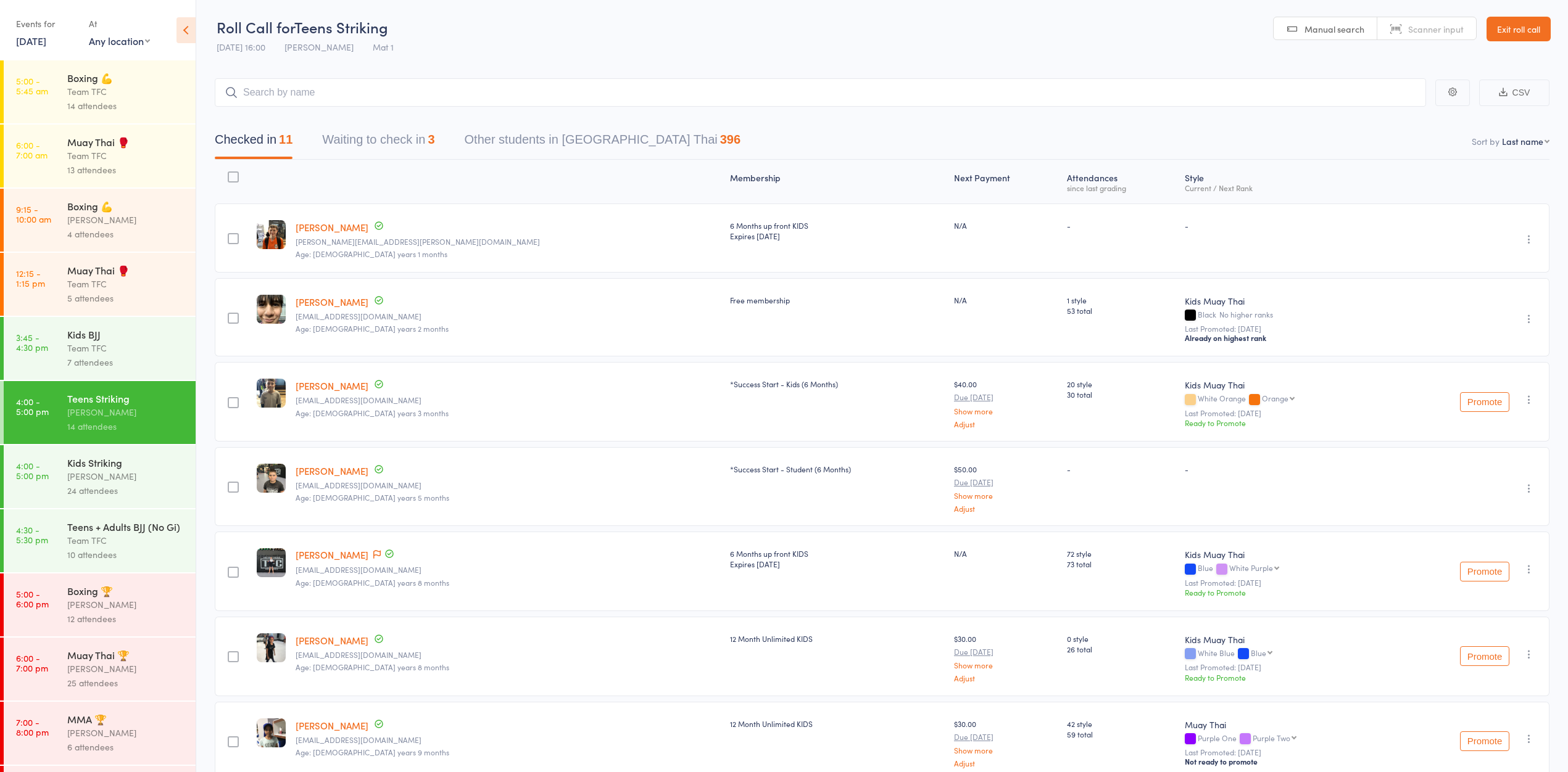
click at [385, 149] on button "Waiting to check in 3" at bounding box center [377, 143] width 112 height 33
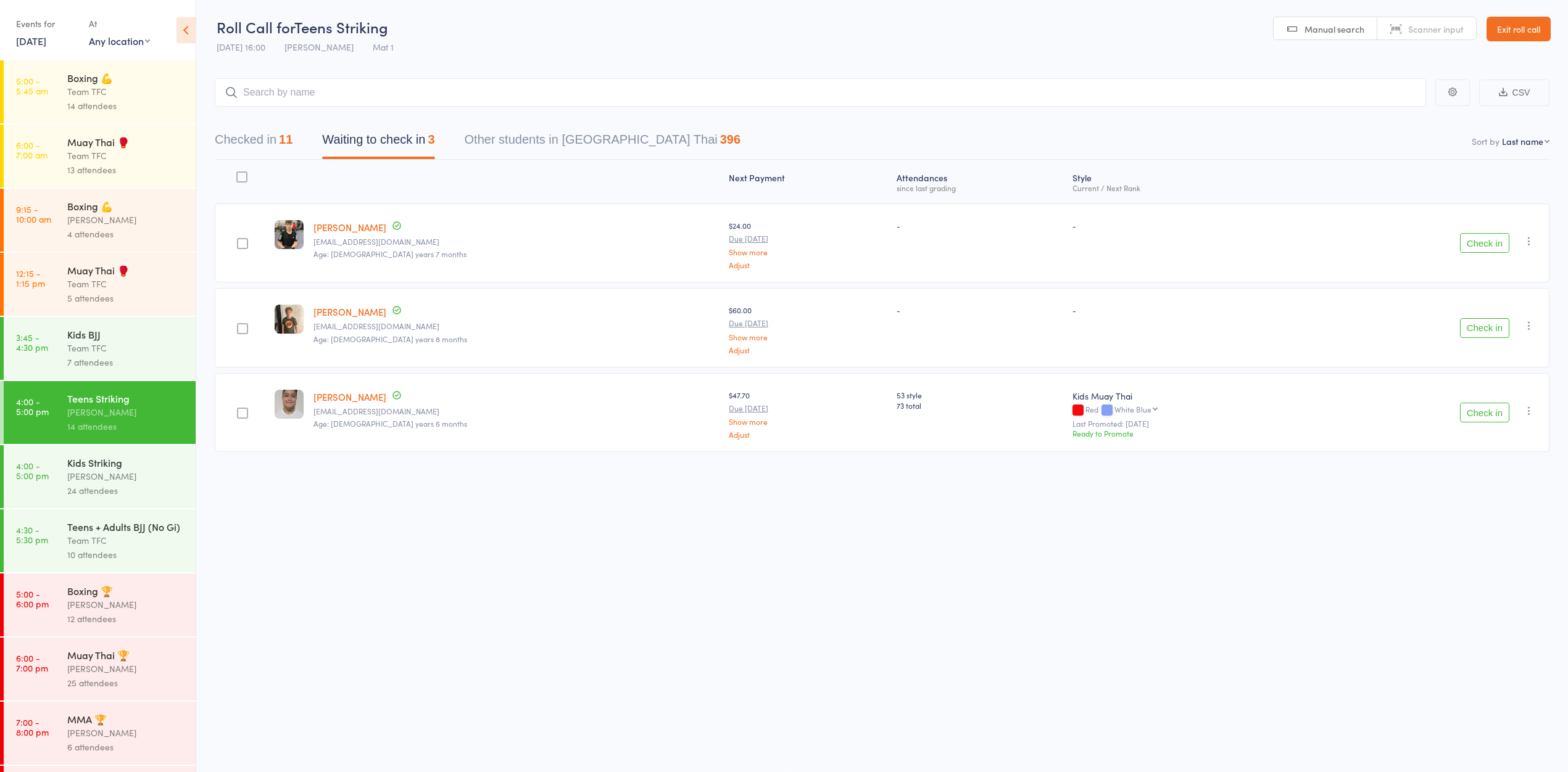
click at [1491, 249] on button "Check in" at bounding box center [1484, 243] width 50 height 19
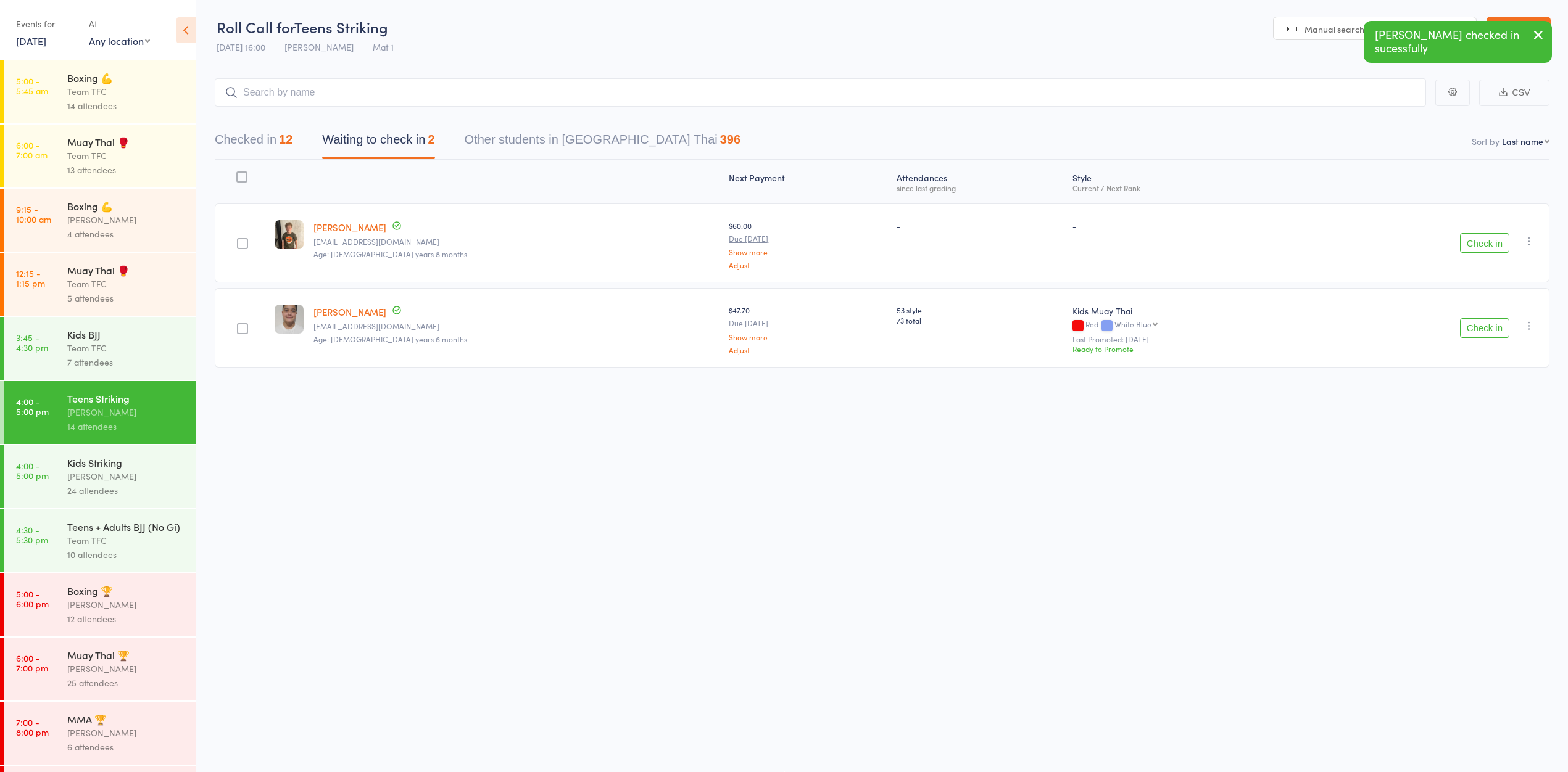
click at [1476, 252] on button "Check in" at bounding box center [1484, 243] width 50 height 19
click at [1479, 246] on button "Check in" at bounding box center [1484, 243] width 50 height 19
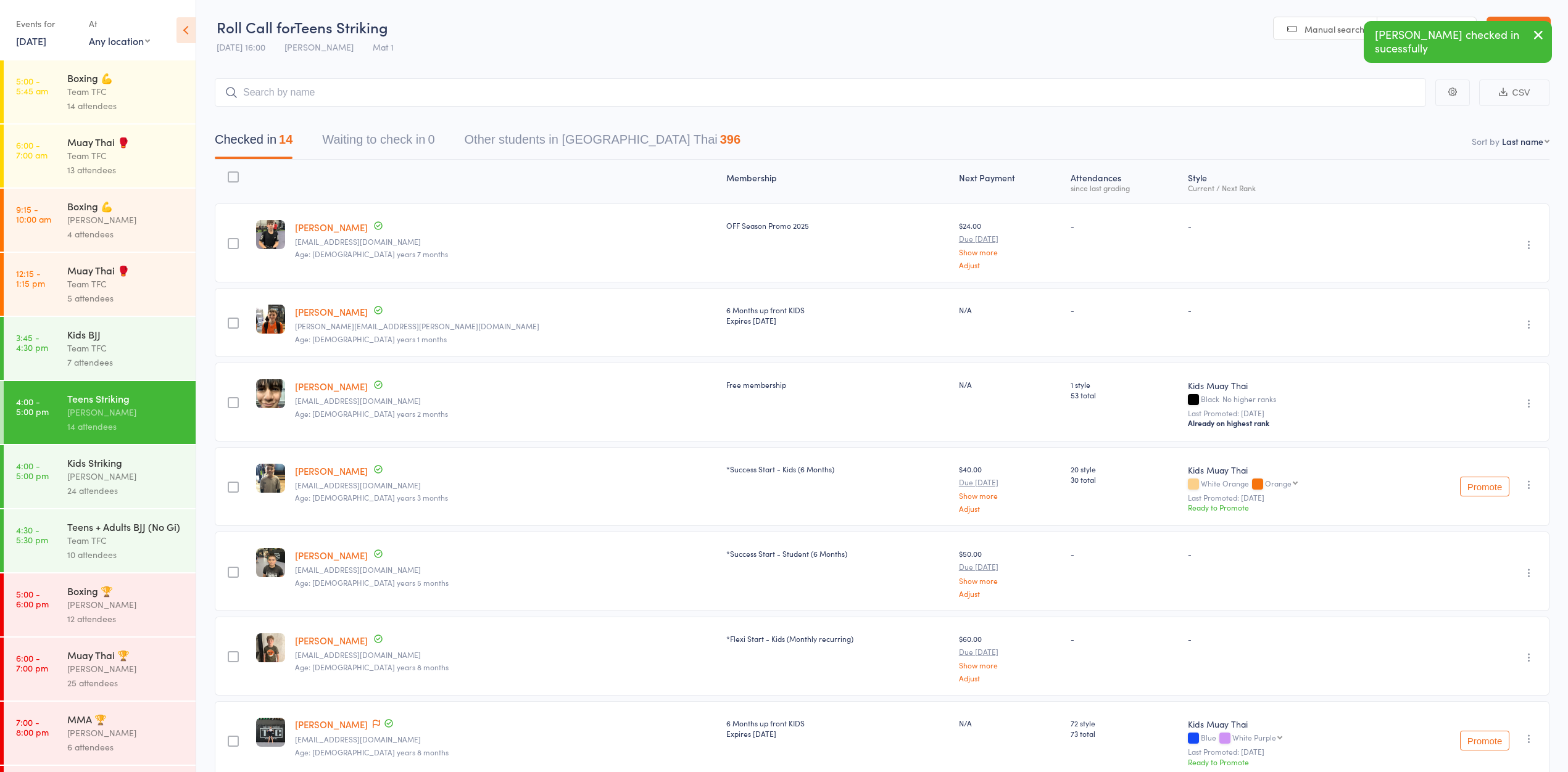
click at [60, 490] on link "4:00 - 5:00 pm Kids Striking Dan Hearn 24 attendees" at bounding box center [99, 476] width 192 height 63
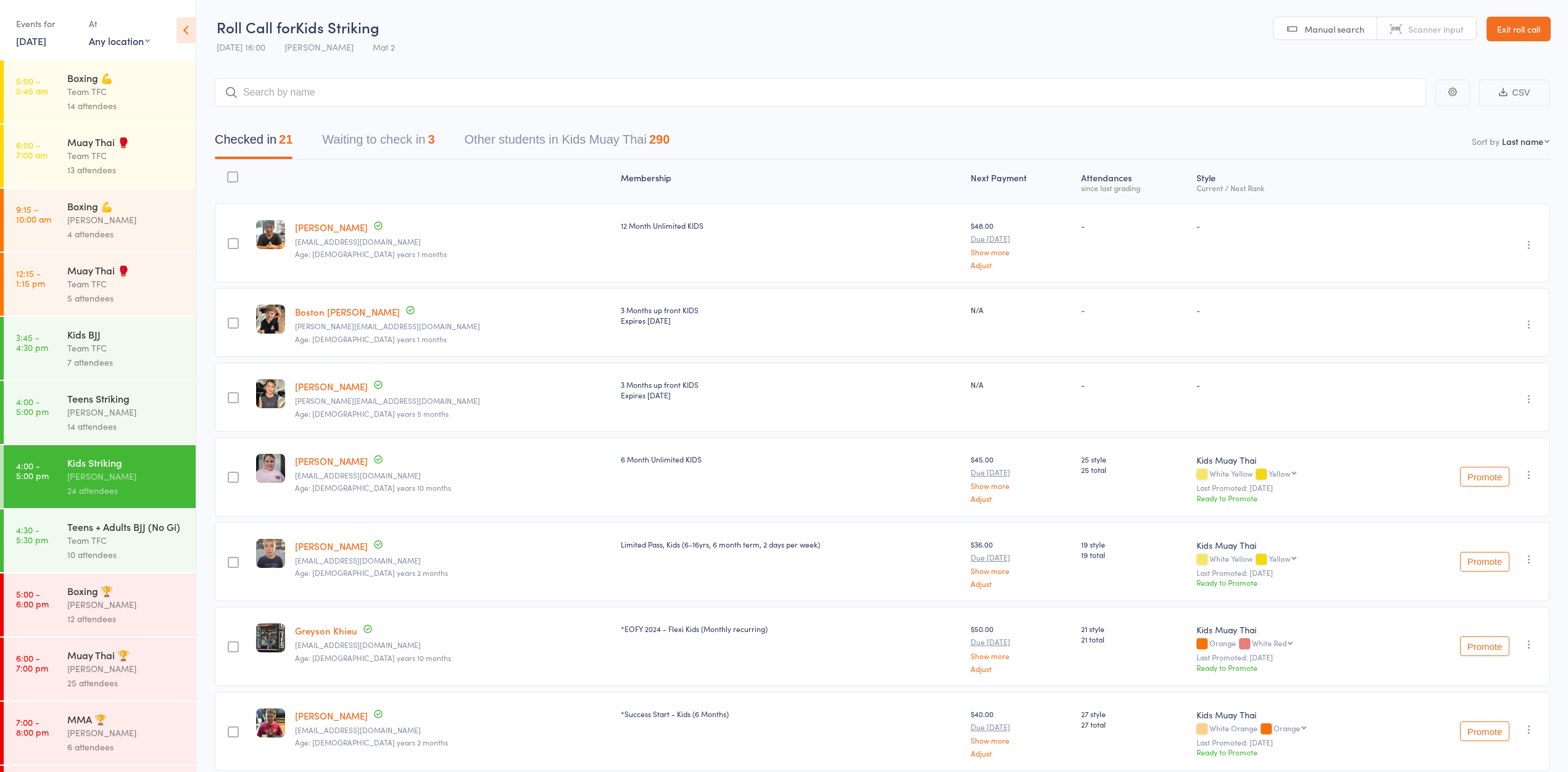
click at [75, 405] on div "Teens Striking" at bounding box center [125, 399] width 118 height 14
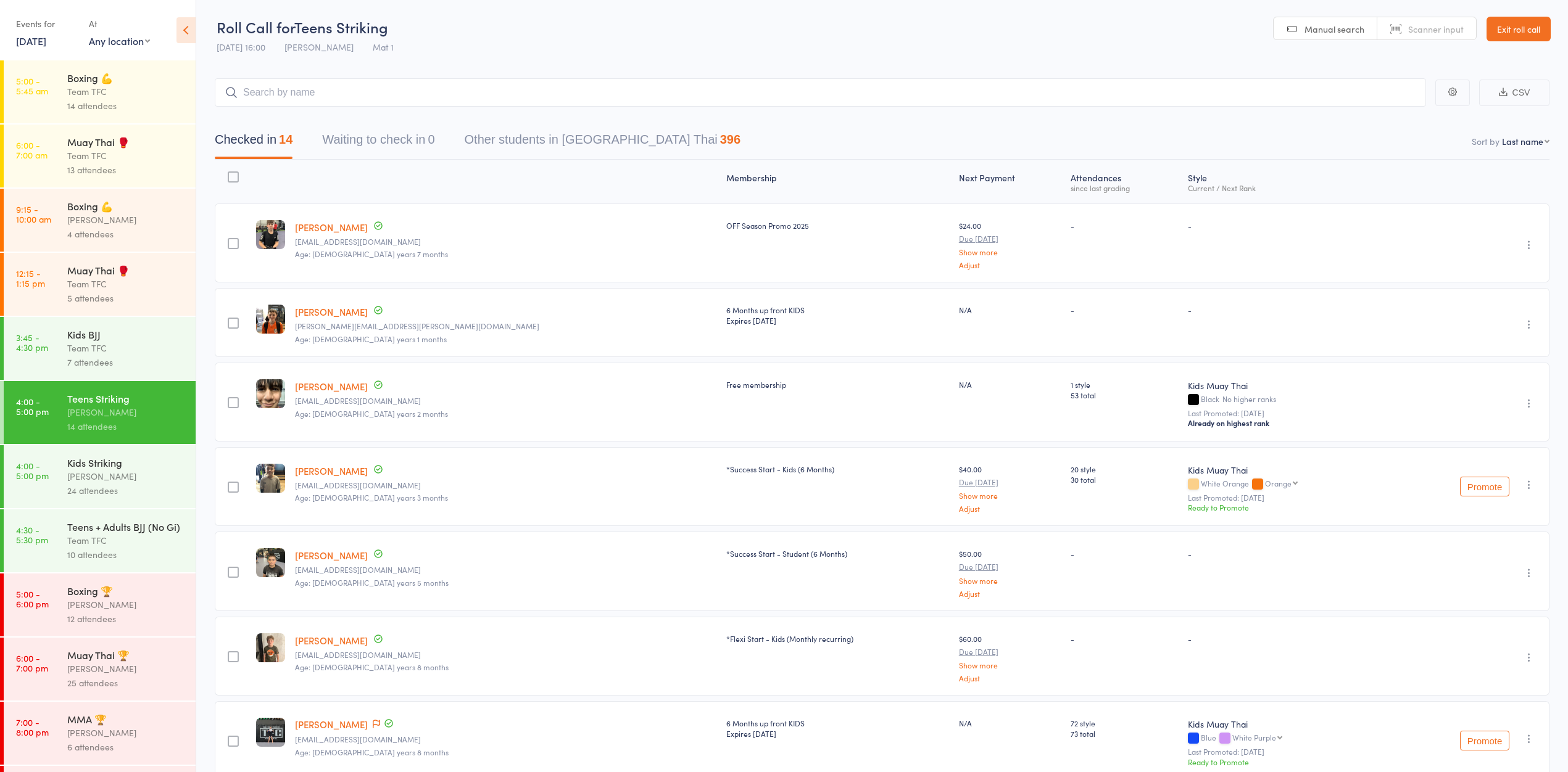
click at [453, 85] on input "search" at bounding box center [820, 92] width 1211 height 28
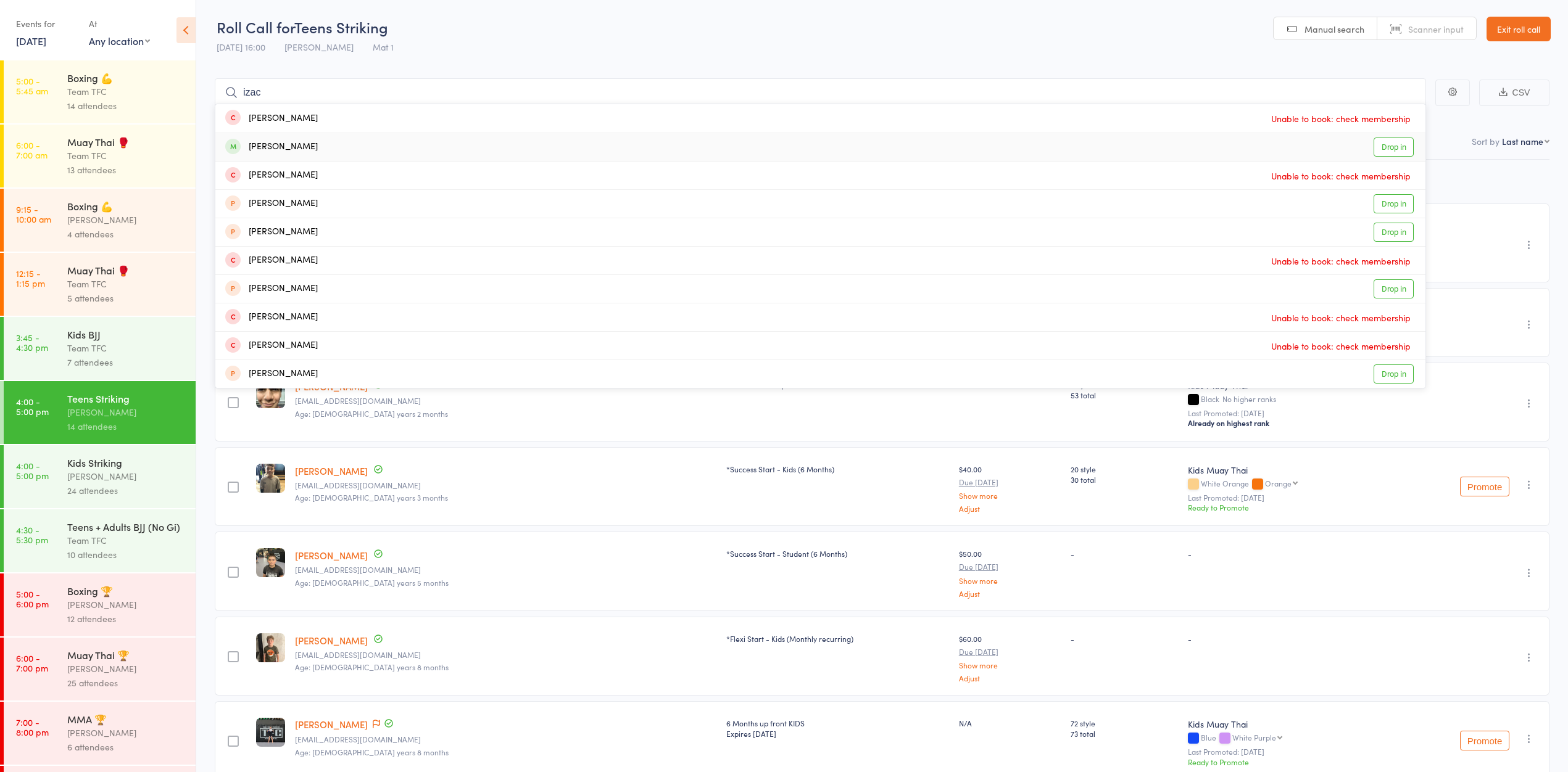
type input "izac"
click at [535, 155] on div "Izac Crompton Drop in" at bounding box center [820, 147] width 1210 height 28
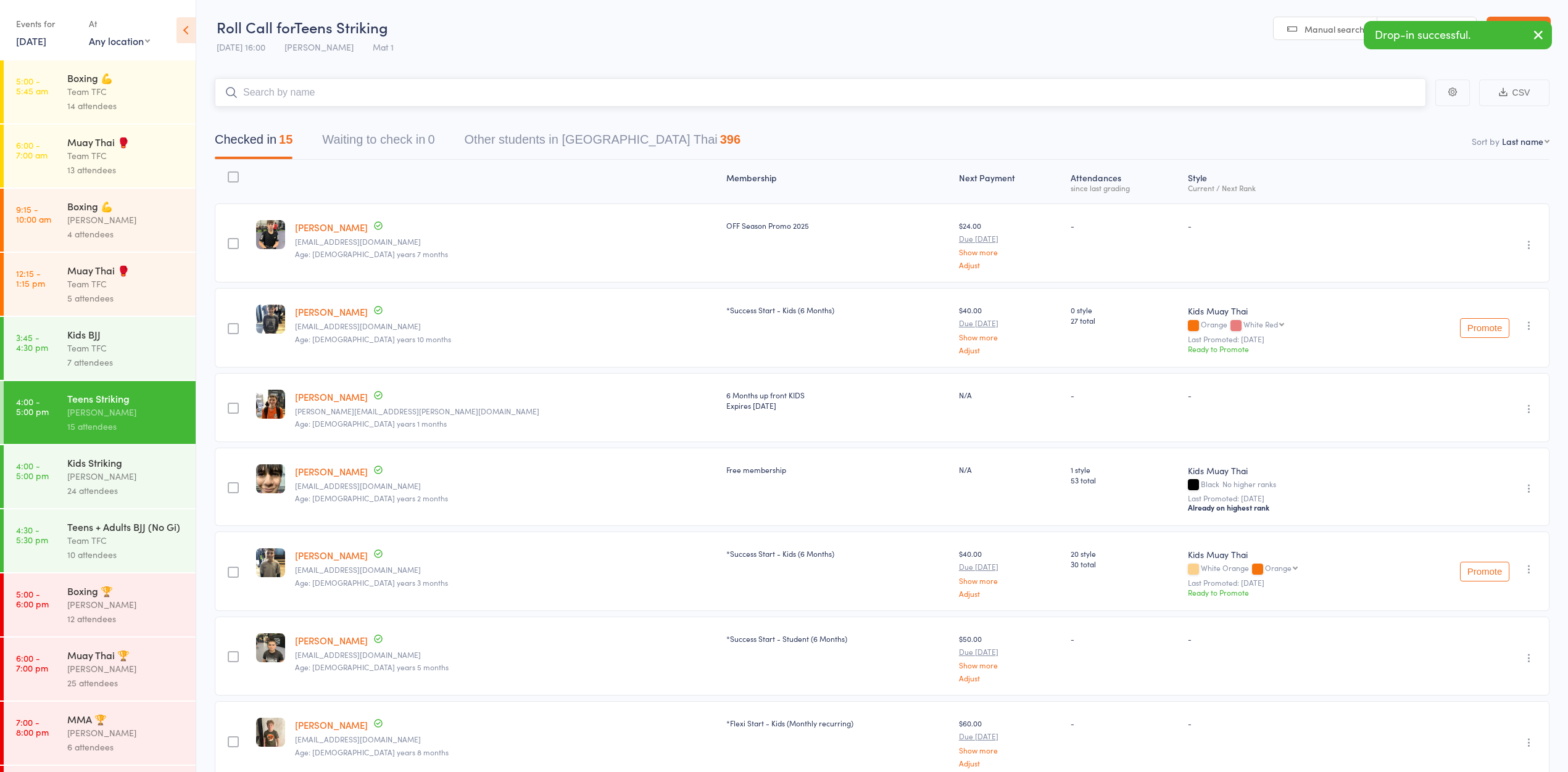
click at [518, 92] on input "search" at bounding box center [820, 92] width 1211 height 28
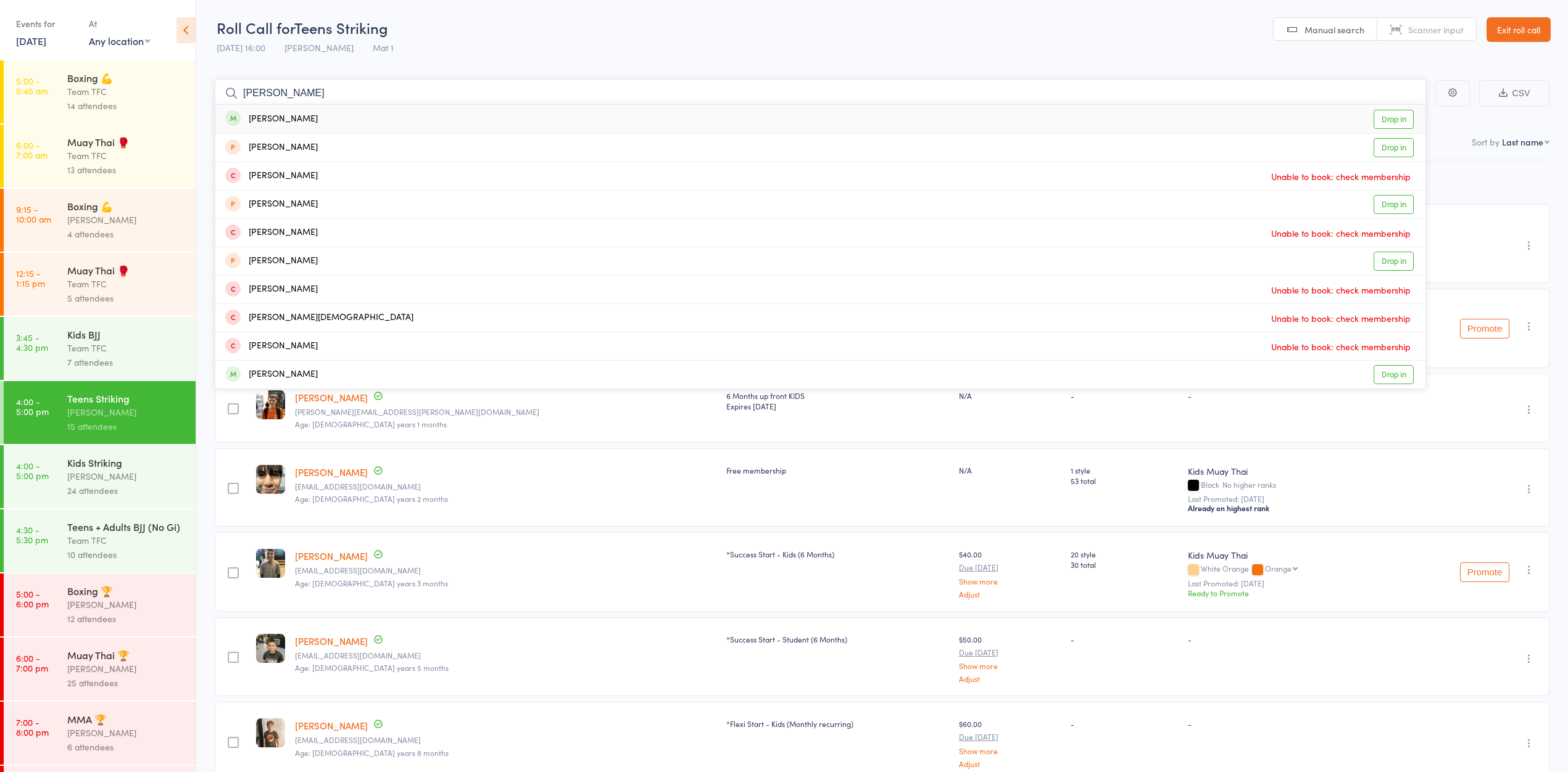
type input "mohammed qubani"
click at [445, 130] on div "Mohammad Qurbani Drop in" at bounding box center [820, 119] width 1210 height 28
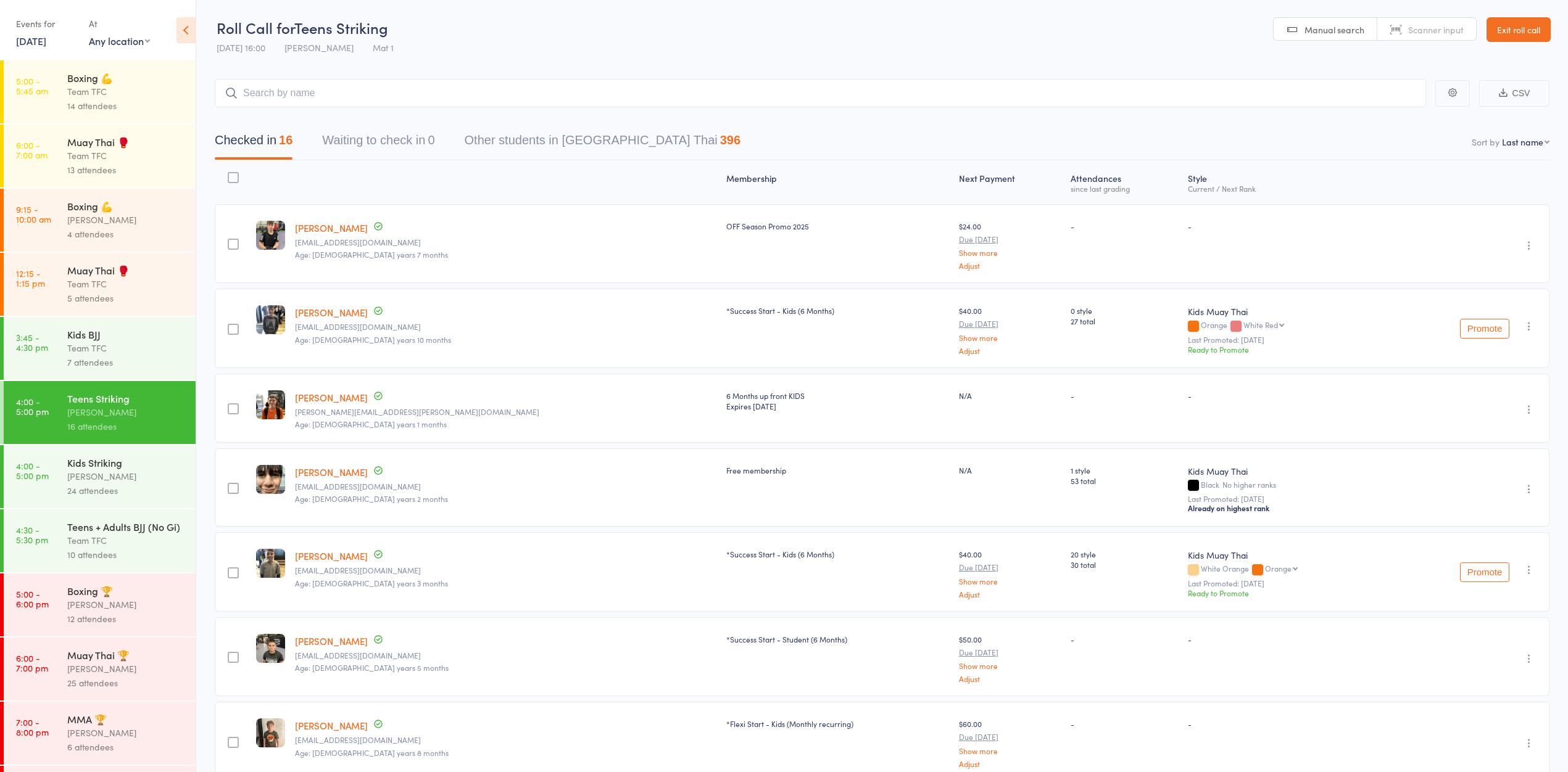
click at [1509, 28] on link "Exit roll call" at bounding box center [1518, 29] width 64 height 24
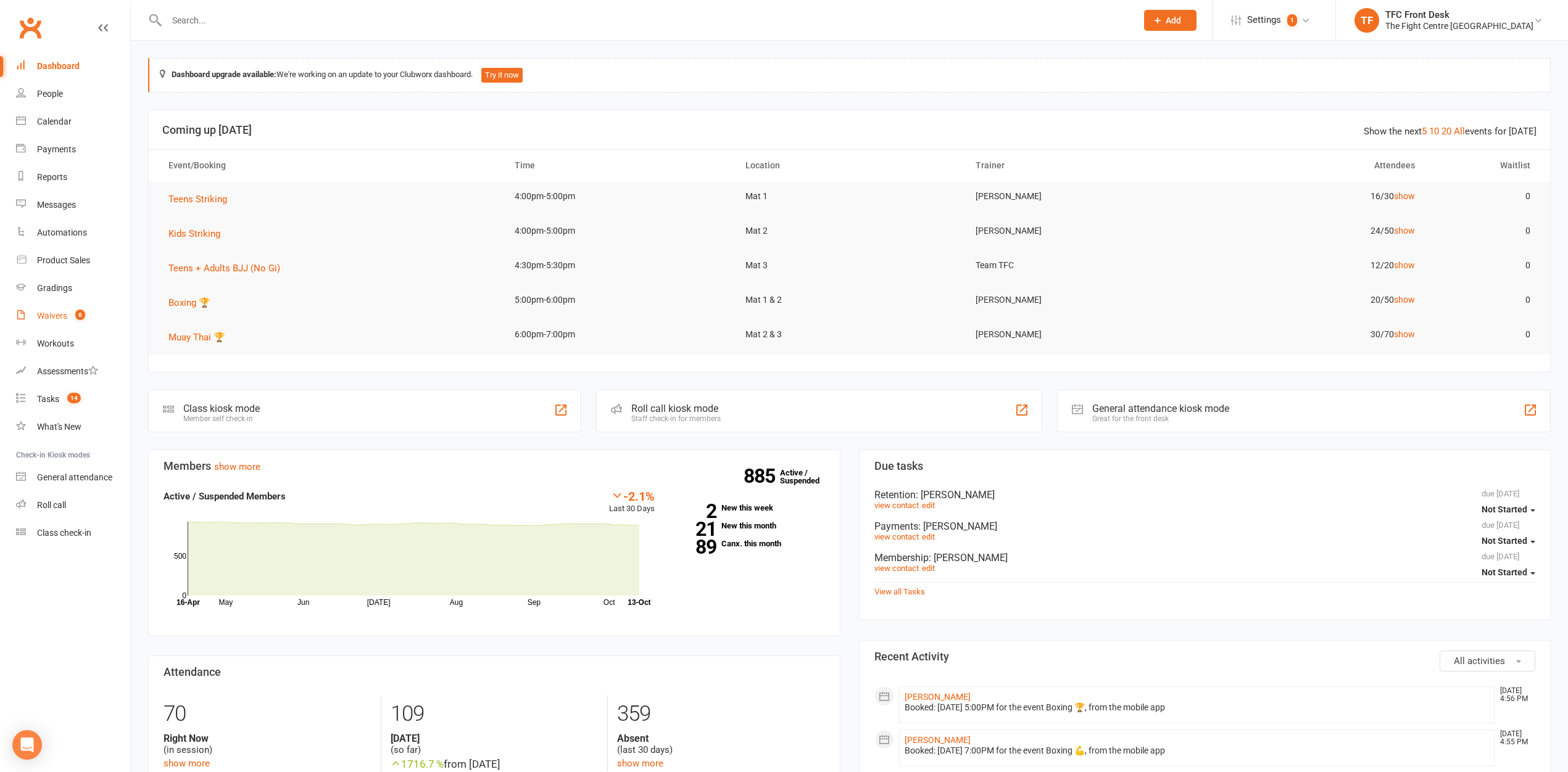
click at [51, 316] on div "Waivers" at bounding box center [52, 316] width 30 height 10
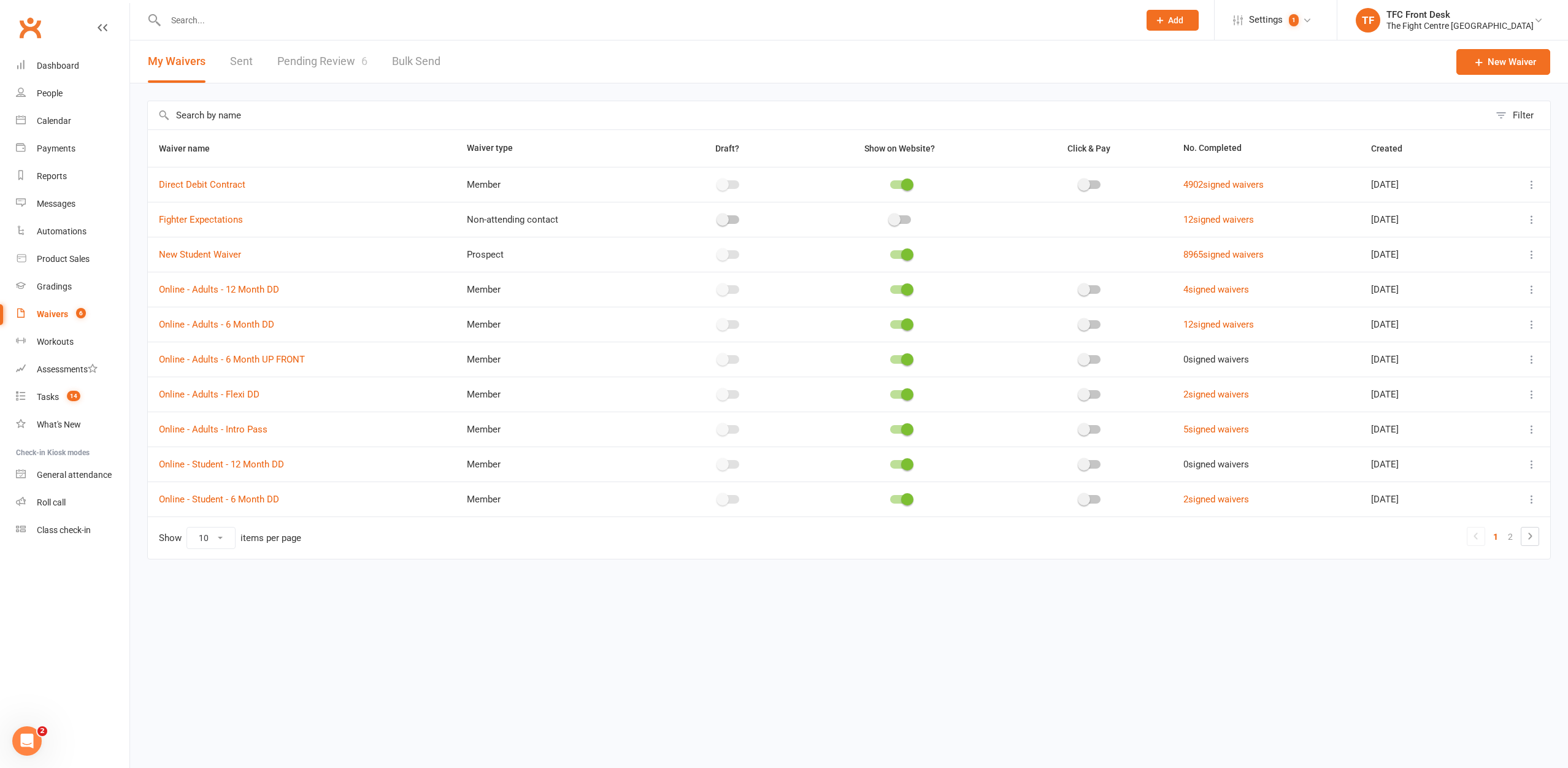
click at [300, 68] on link "Pending Review 6" at bounding box center [322, 62] width 90 height 43
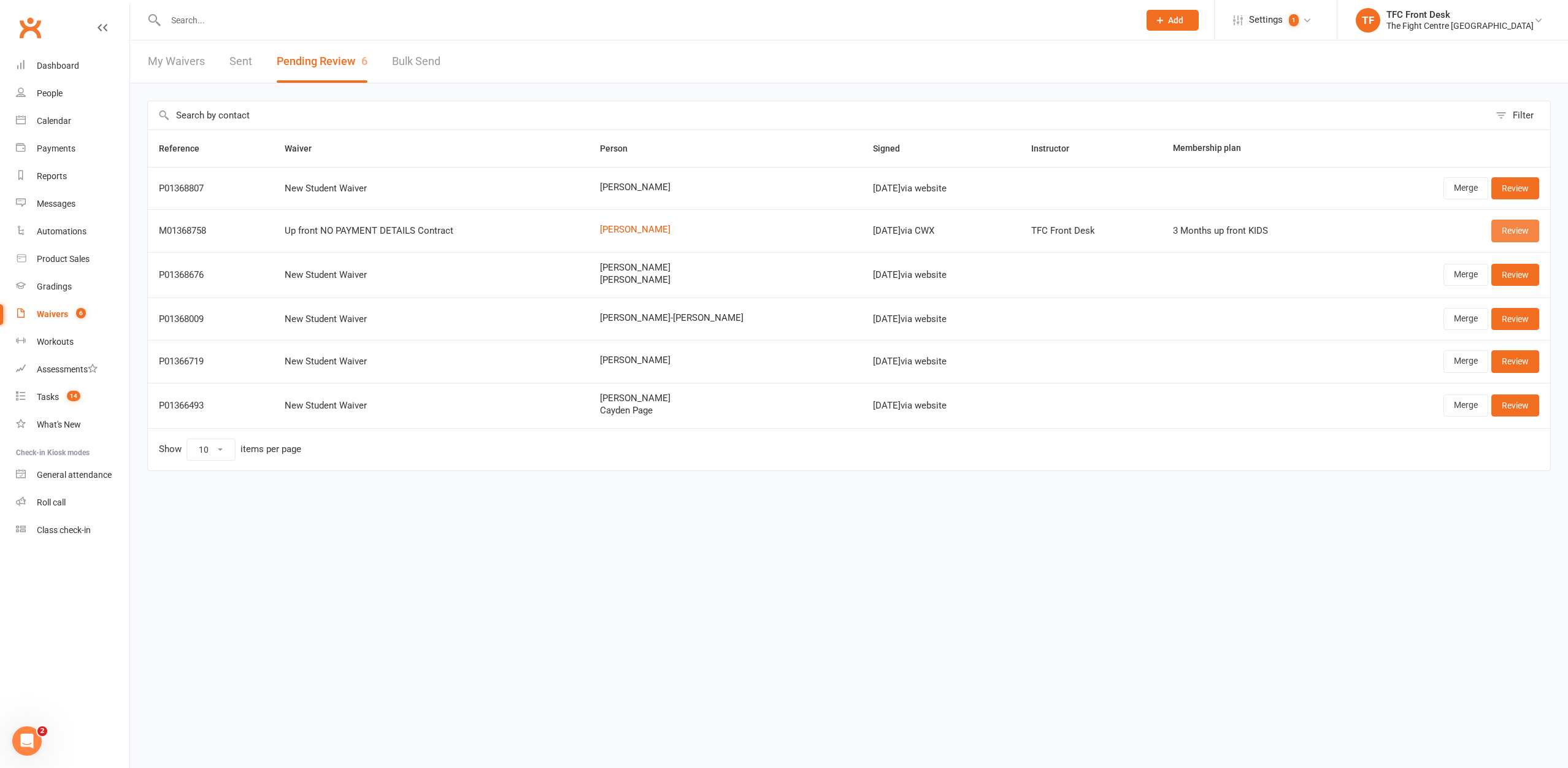
click at [1518, 239] on link "Review" at bounding box center [1515, 230] width 47 height 22
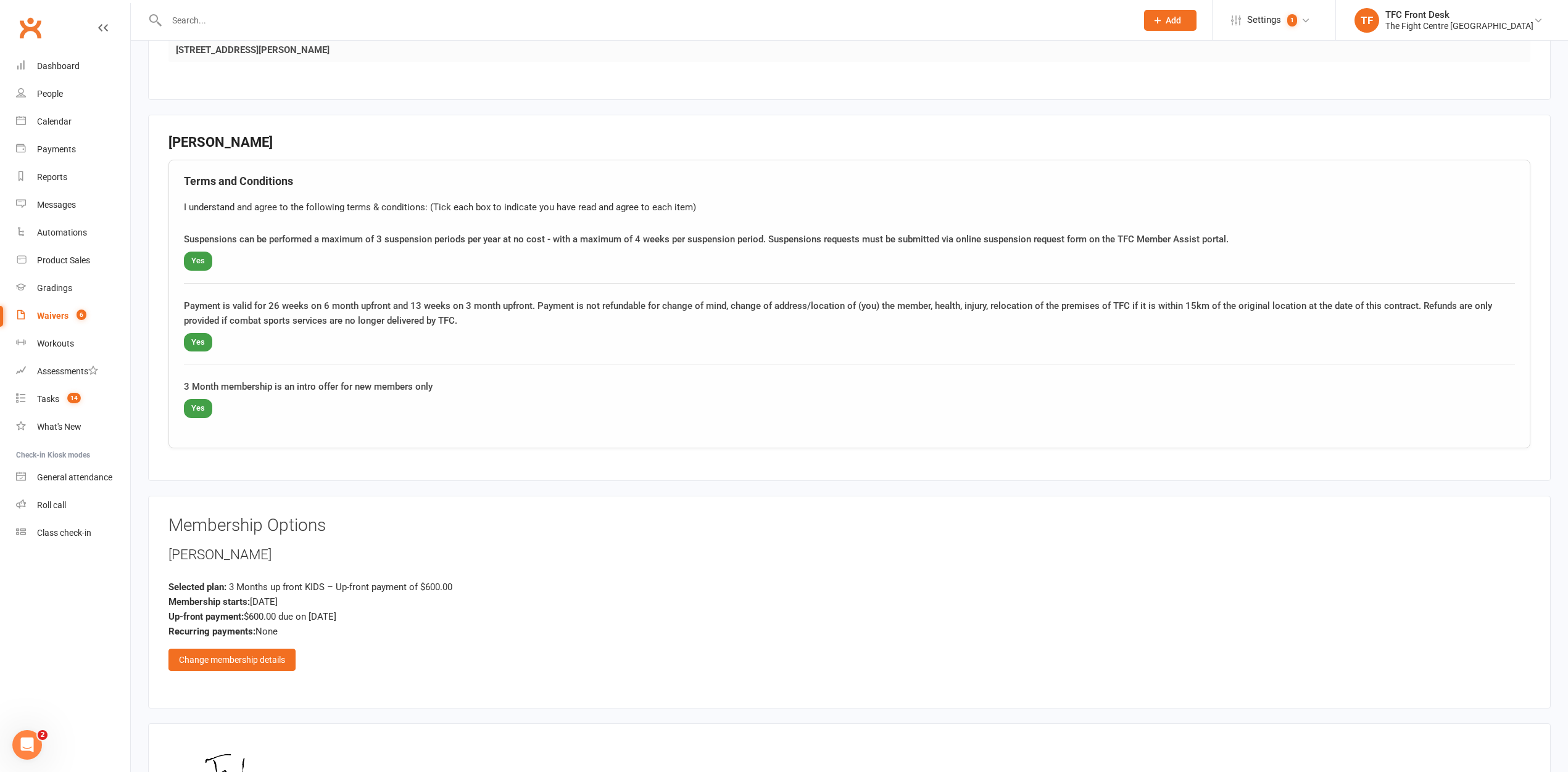
scroll to position [880, 0]
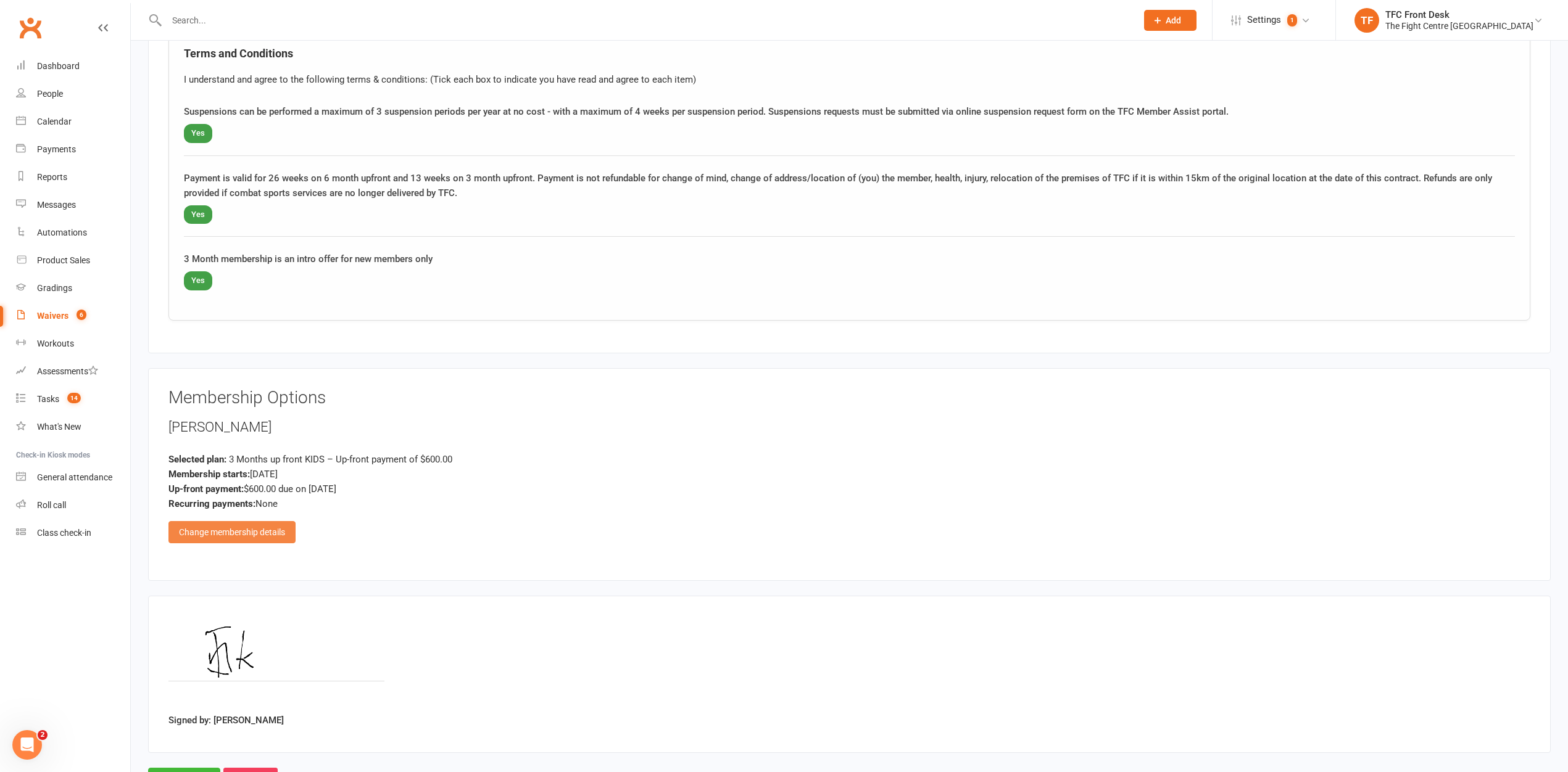
click at [285, 526] on div "Change membership details" at bounding box center [232, 532] width 127 height 22
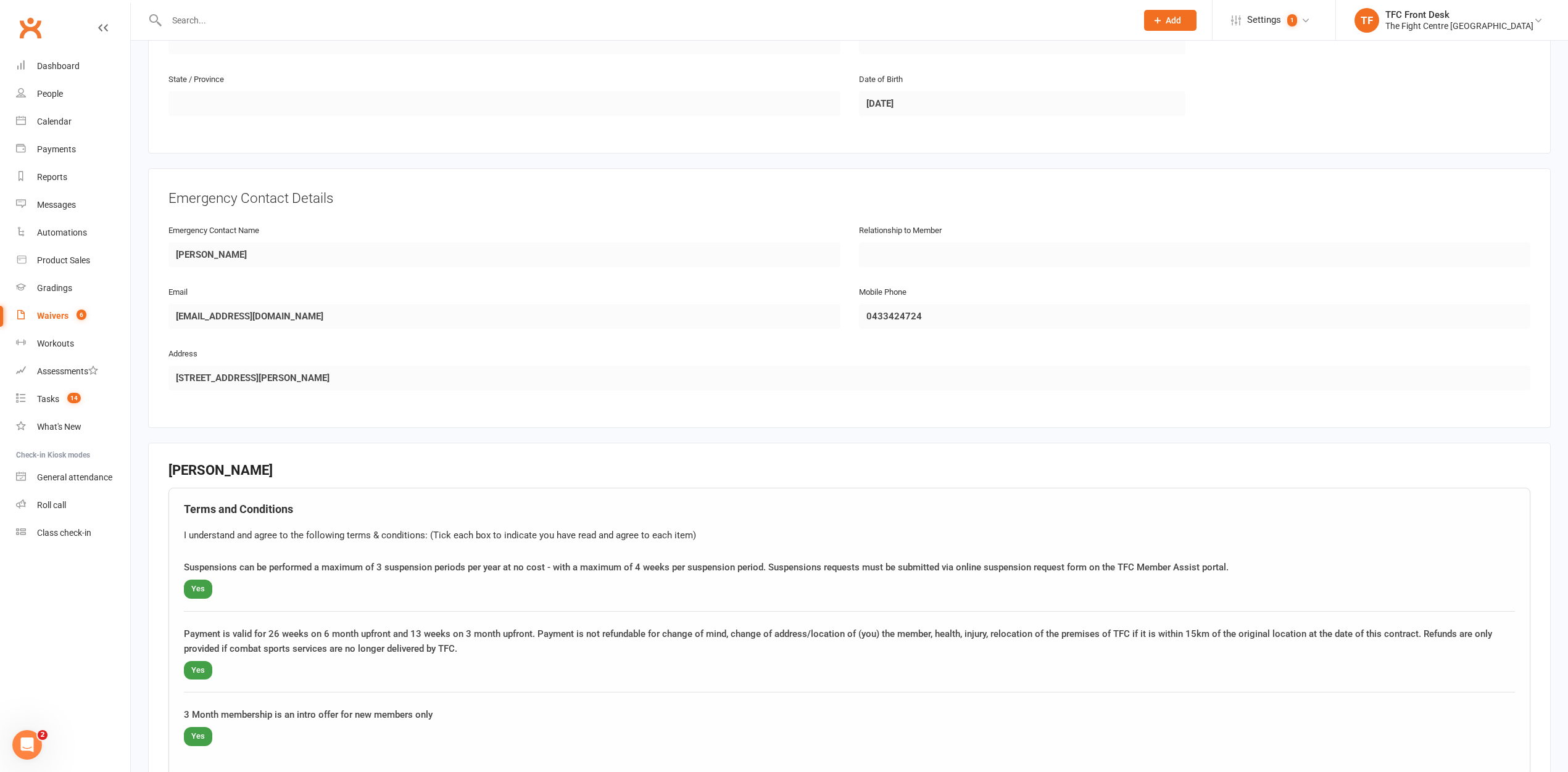
scroll to position [0, 0]
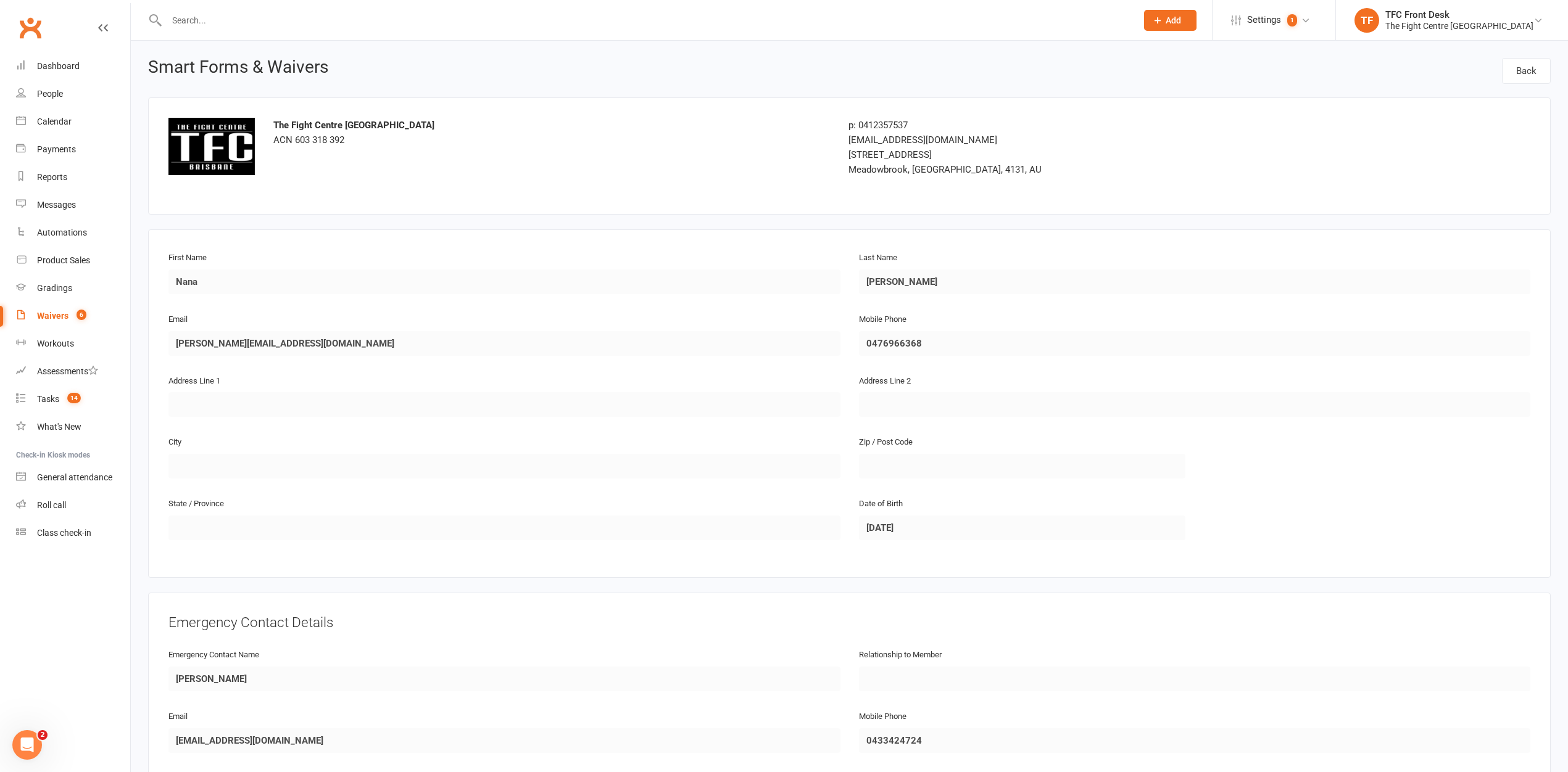
click at [100, 26] on icon at bounding box center [103, 27] width 10 height 10
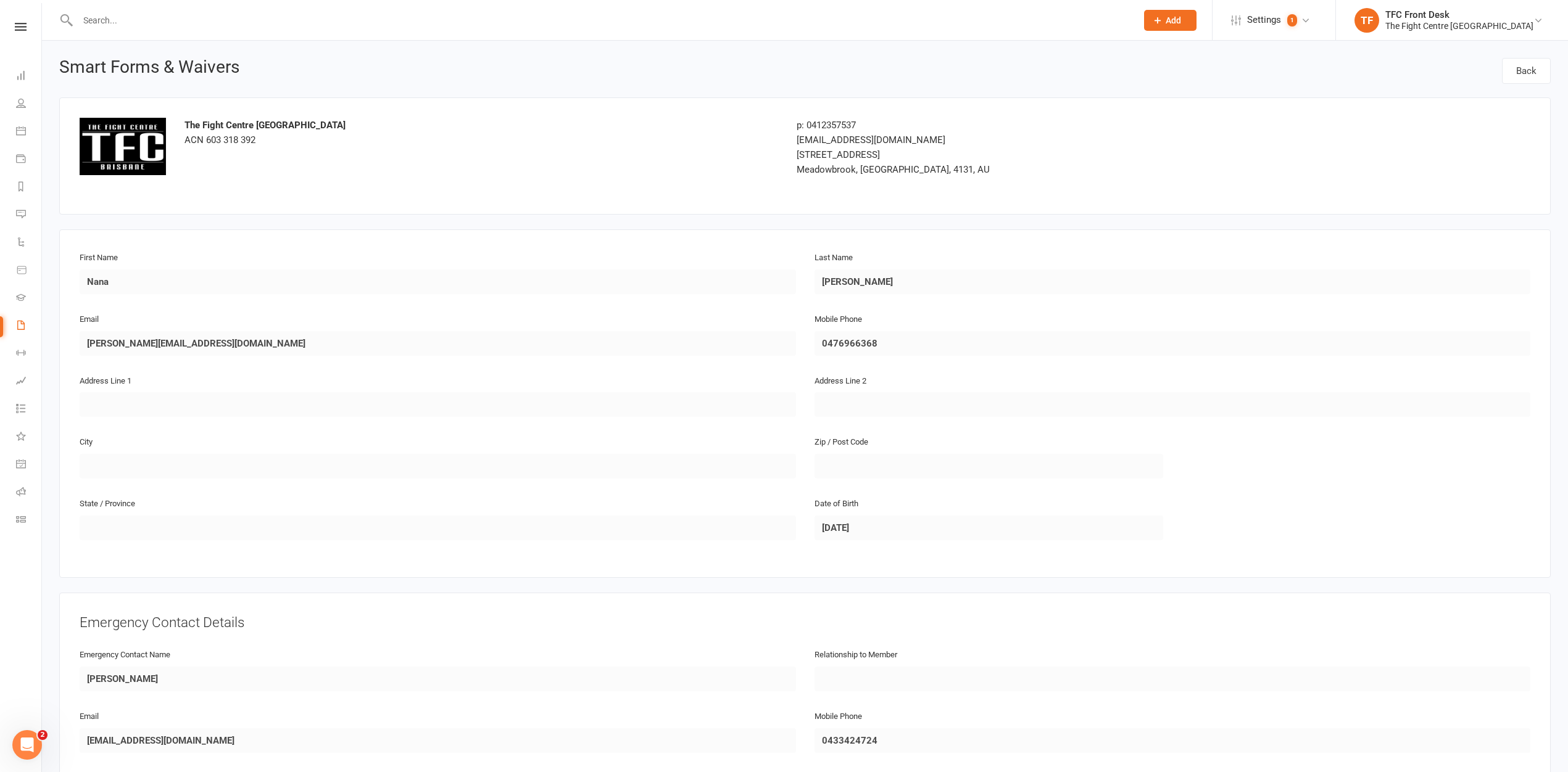
click at [13, 32] on div "Clubworx" at bounding box center [20, 42] width 41 height 40
click at [21, 32] on div "Clubworx" at bounding box center [20, 42] width 41 height 40
click at [13, 22] on link at bounding box center [20, 26] width 41 height 8
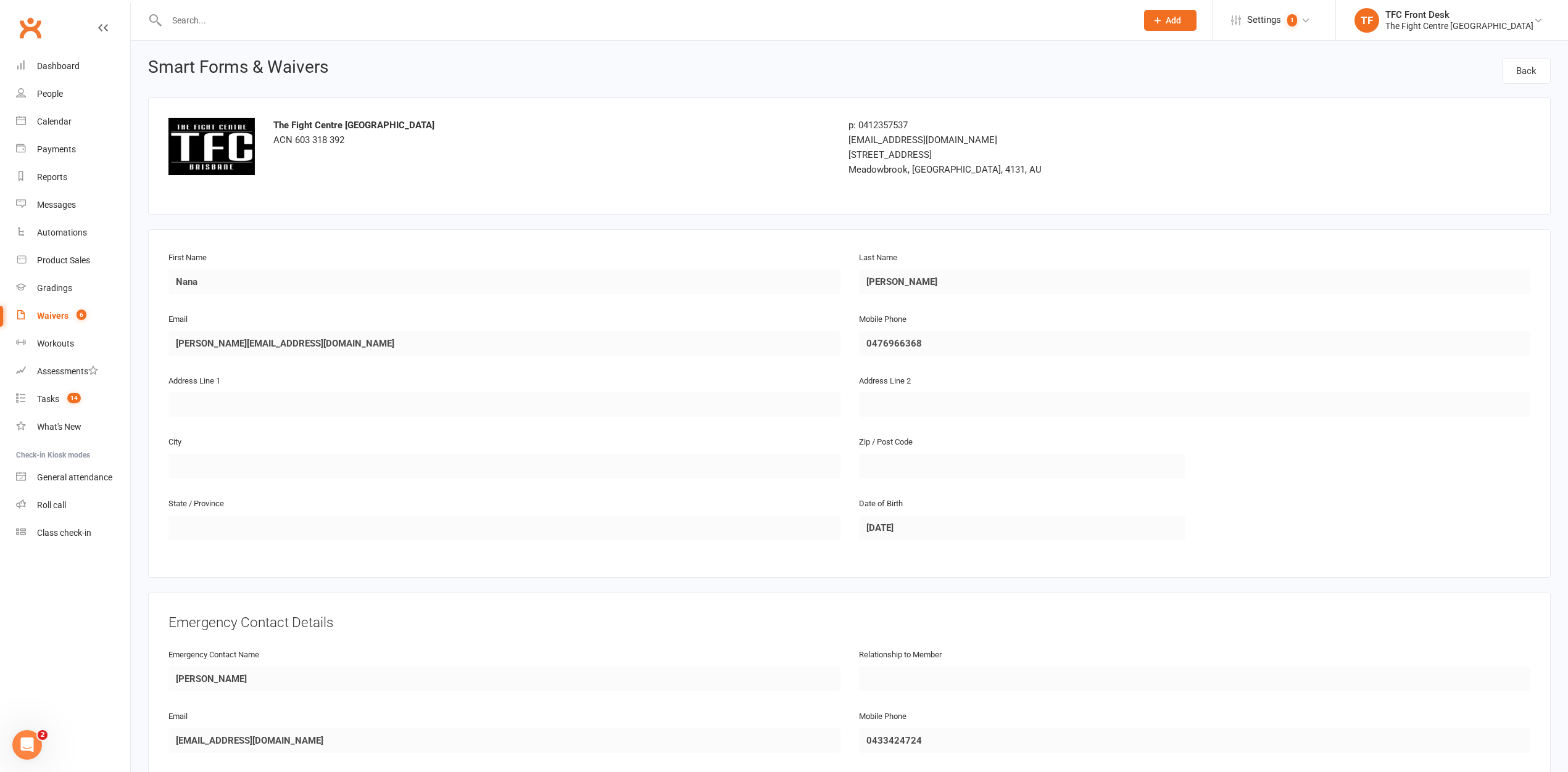
click at [99, 25] on icon at bounding box center [103, 27] width 10 height 10
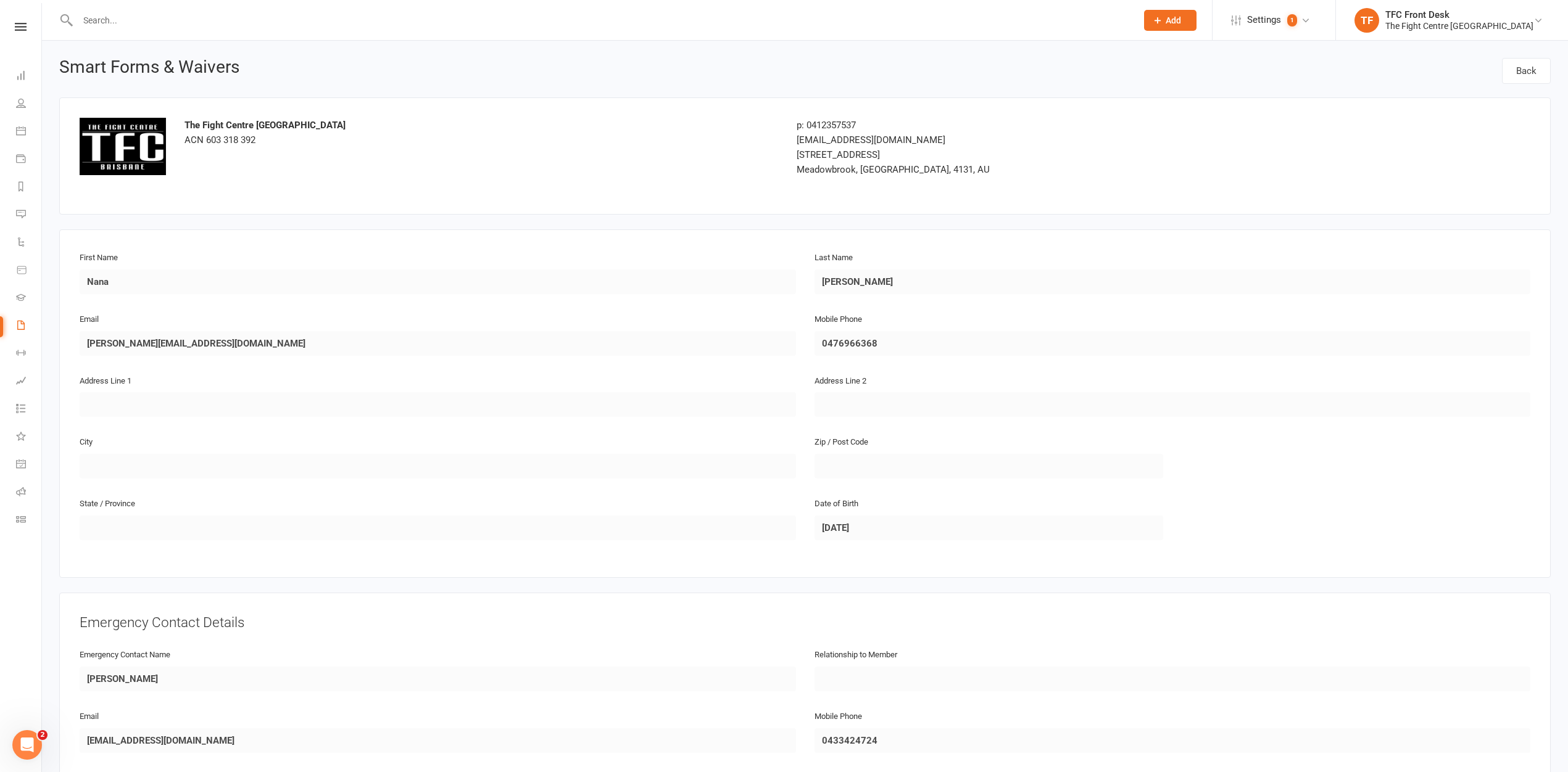
click at [31, 27] on link at bounding box center [20, 26] width 41 height 8
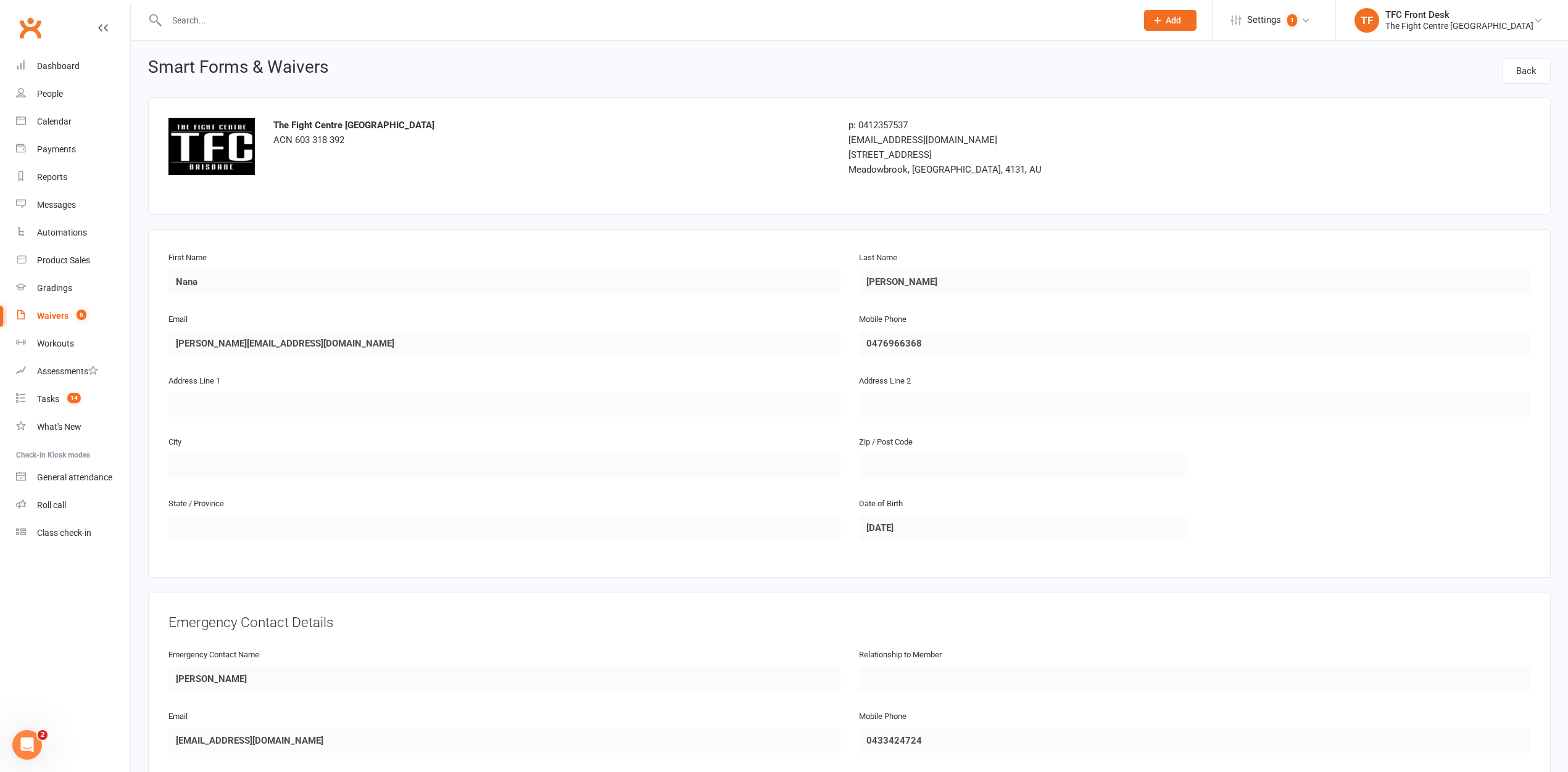
click at [53, 313] on div "Waivers" at bounding box center [53, 316] width 31 height 10
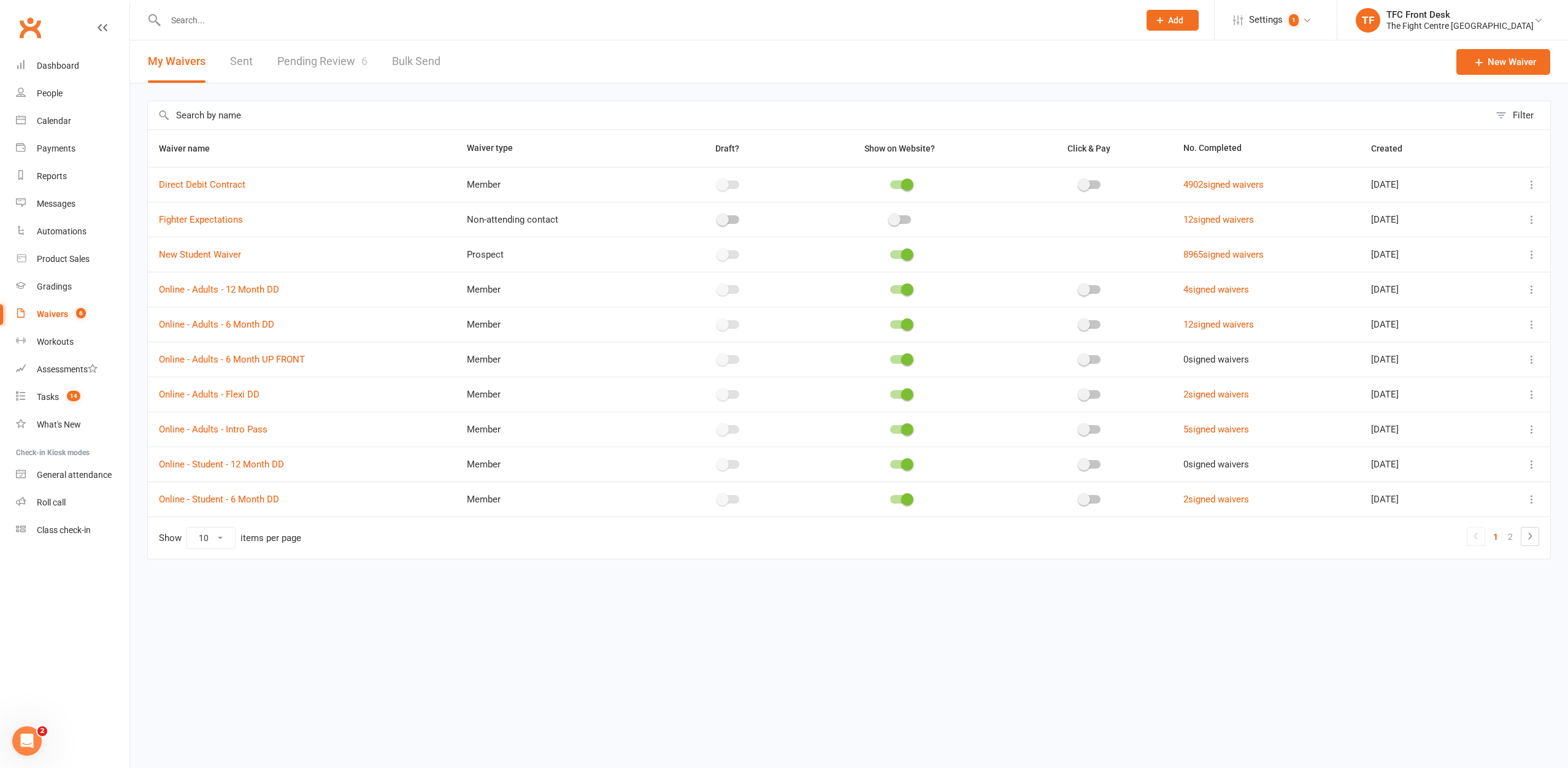
click at [310, 65] on link "Pending Review 6" at bounding box center [322, 62] width 90 height 43
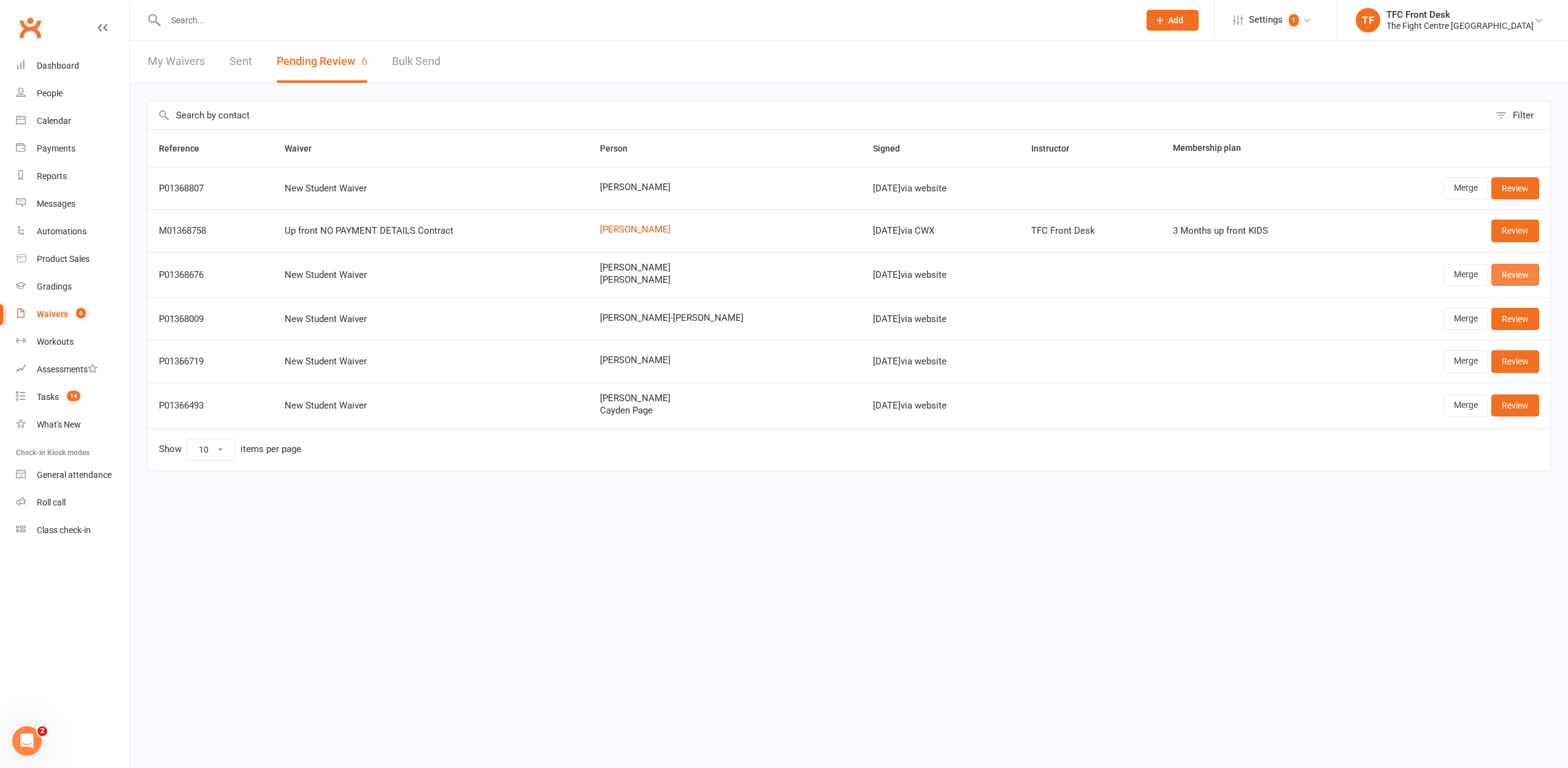
click at [1523, 270] on link "Review" at bounding box center [1515, 275] width 47 height 22
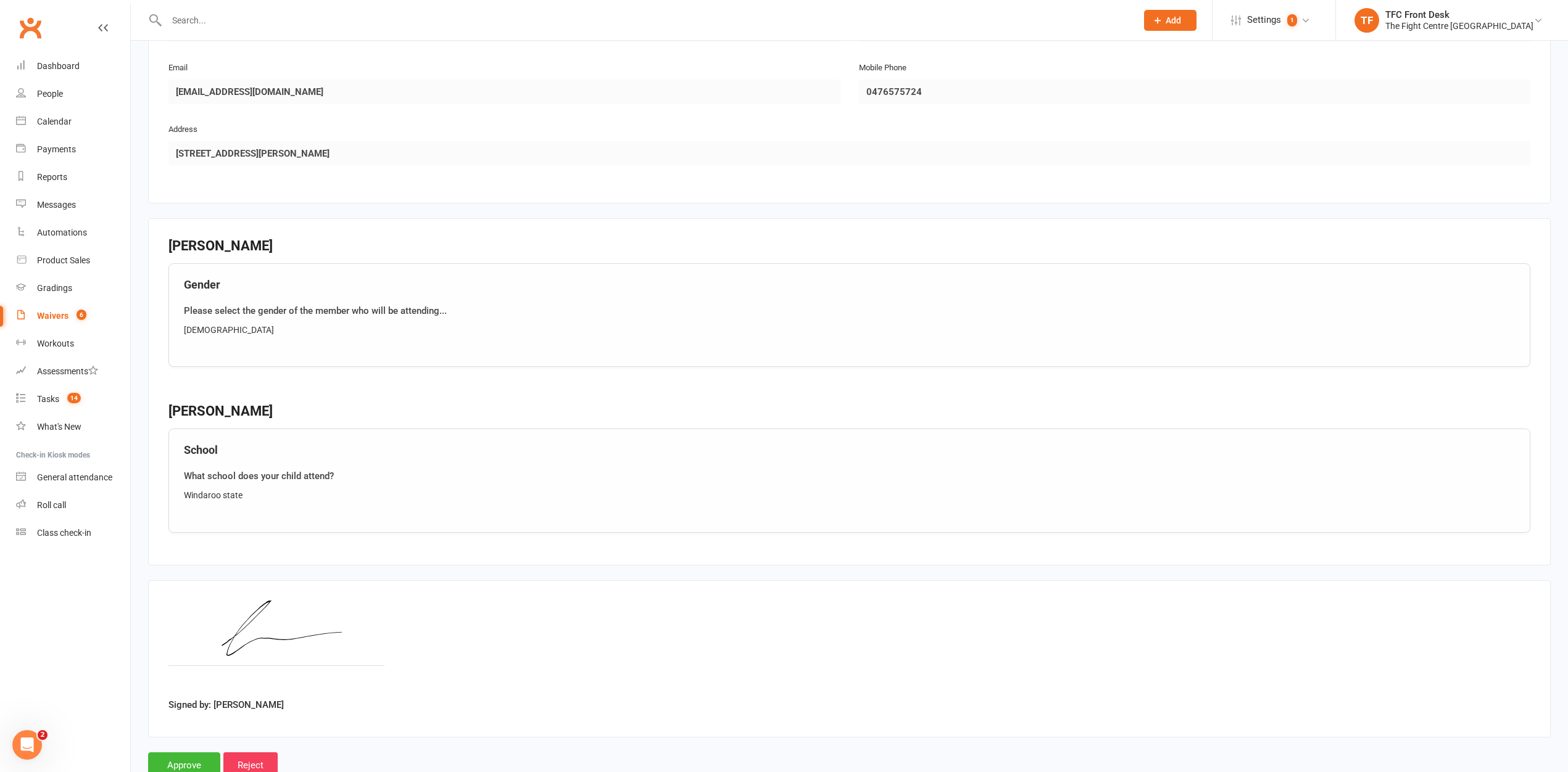
scroll to position [1247, 0]
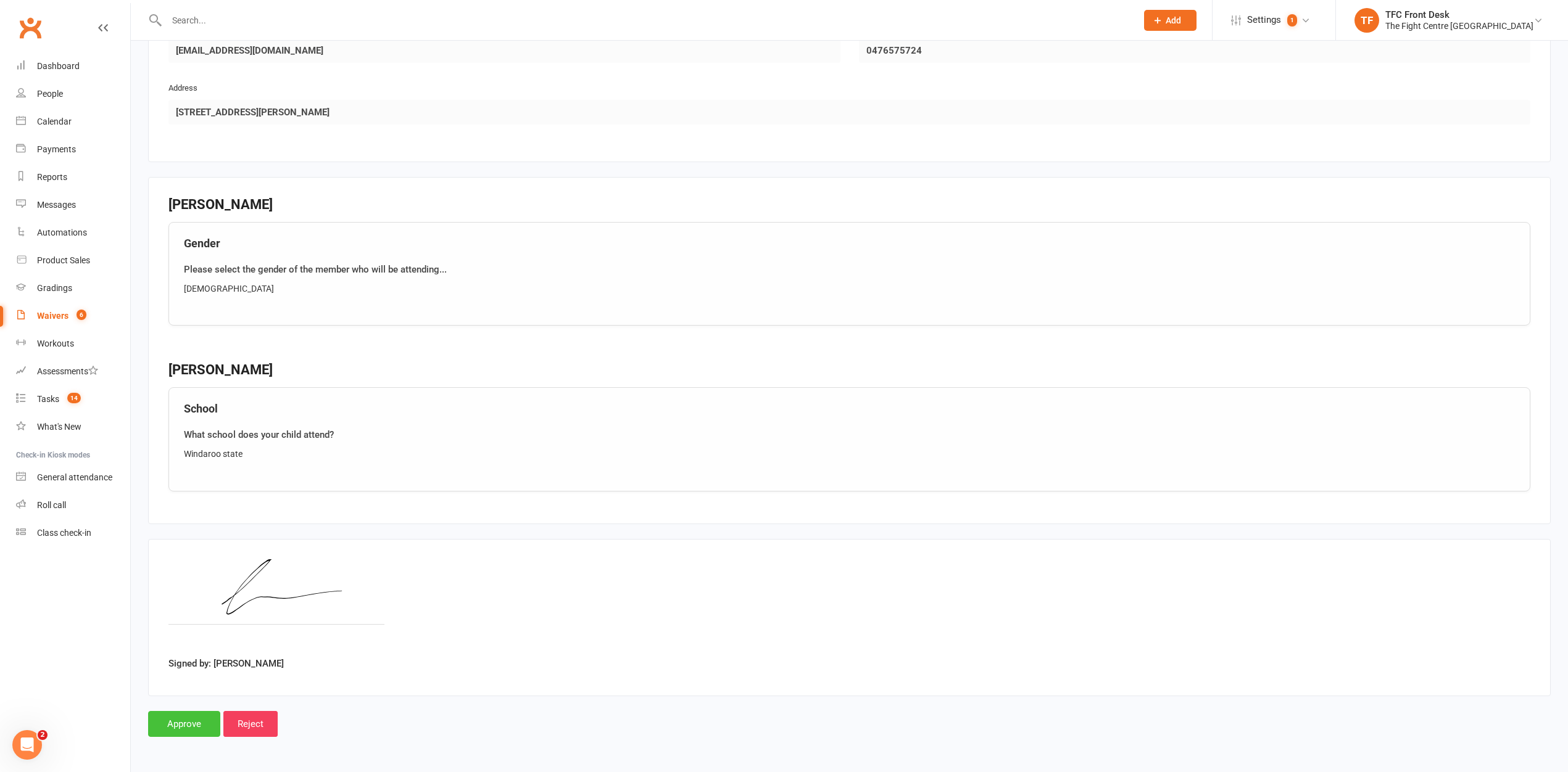
click at [166, 718] on input "Approve" at bounding box center [184, 723] width 72 height 26
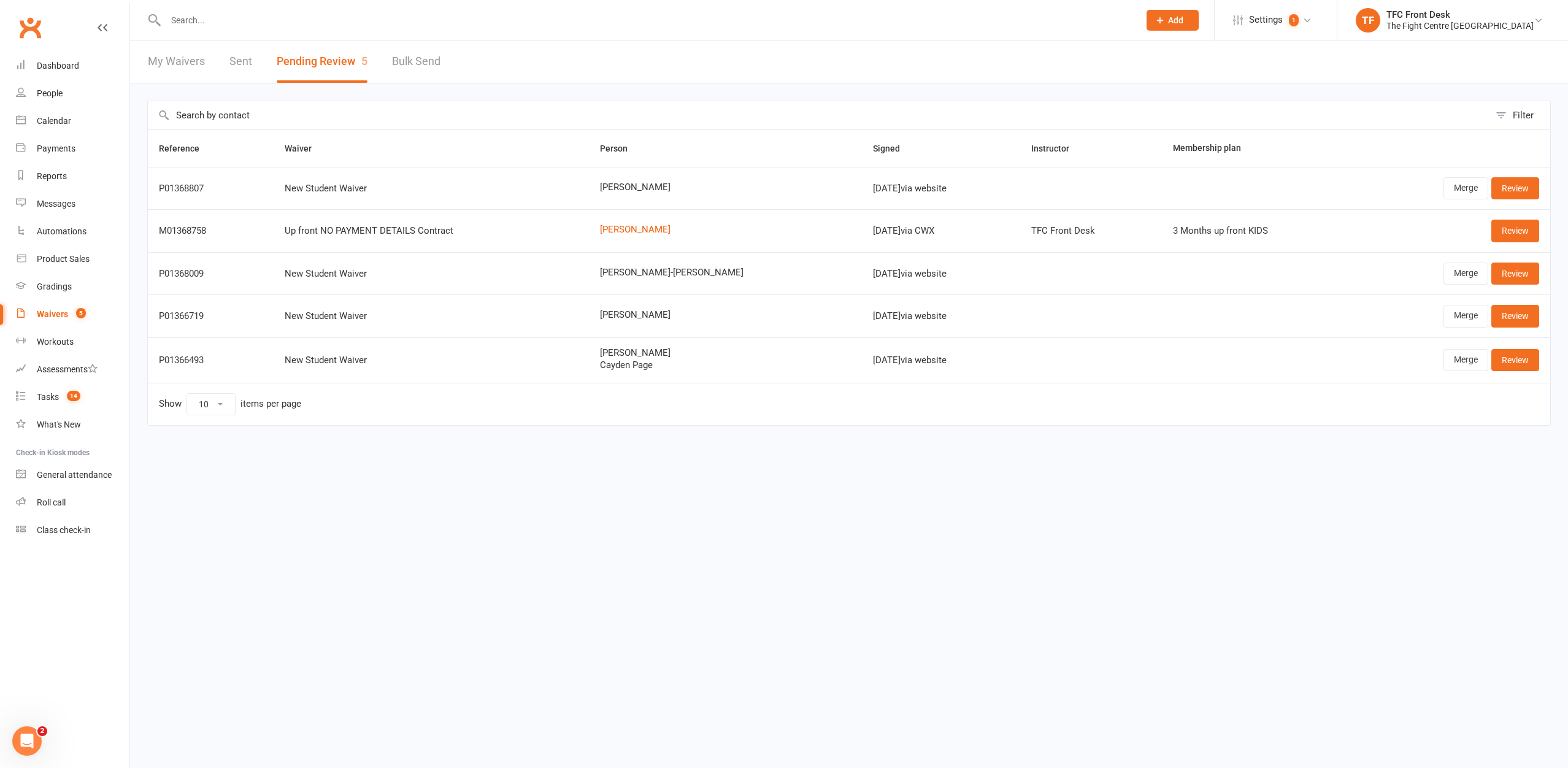
click at [1513, 176] on td "Merge Review" at bounding box center [1453, 189] width 194 height 43
click at [1513, 181] on link "Review" at bounding box center [1515, 188] width 47 height 22
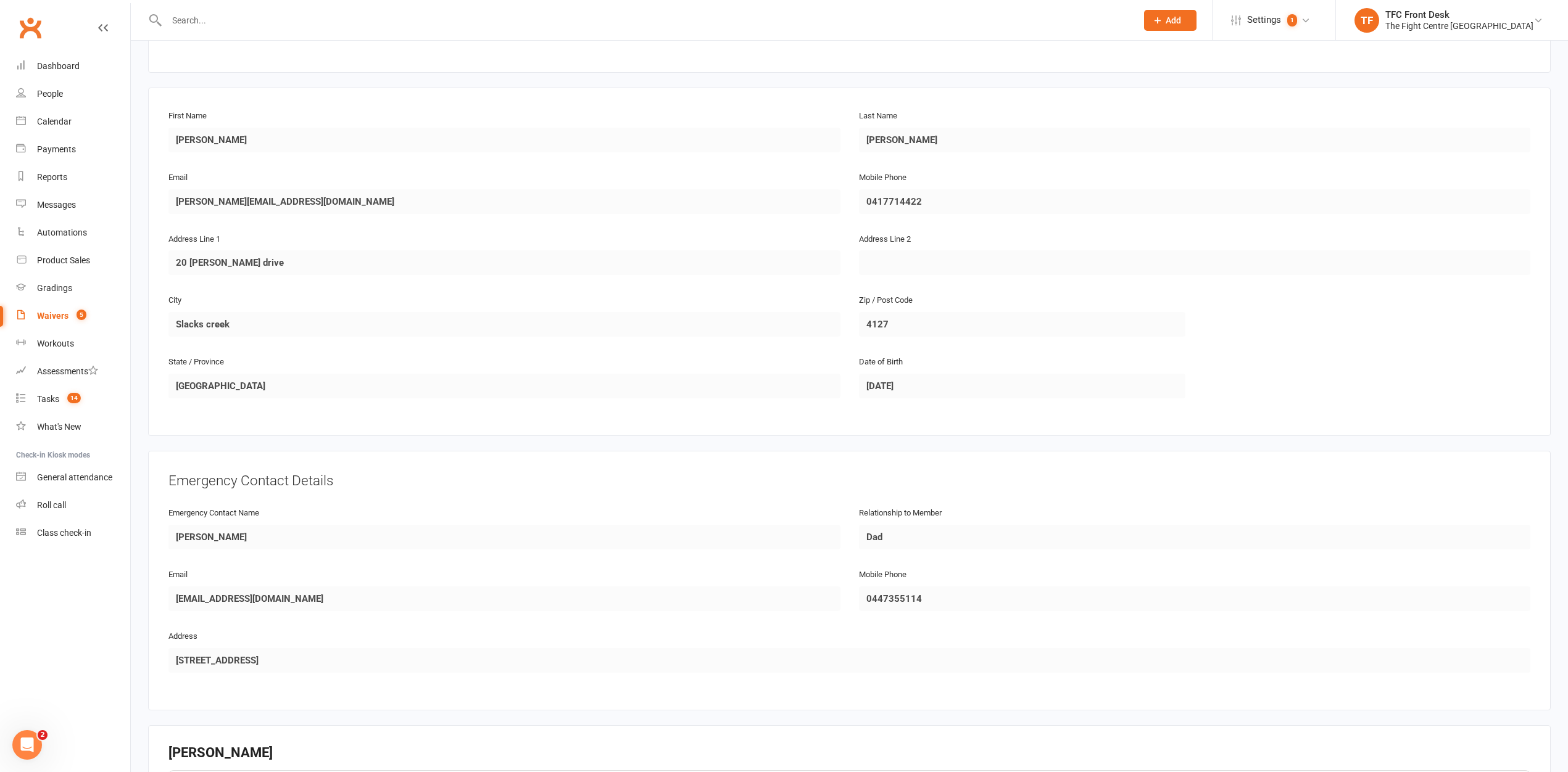
scroll to position [524, 0]
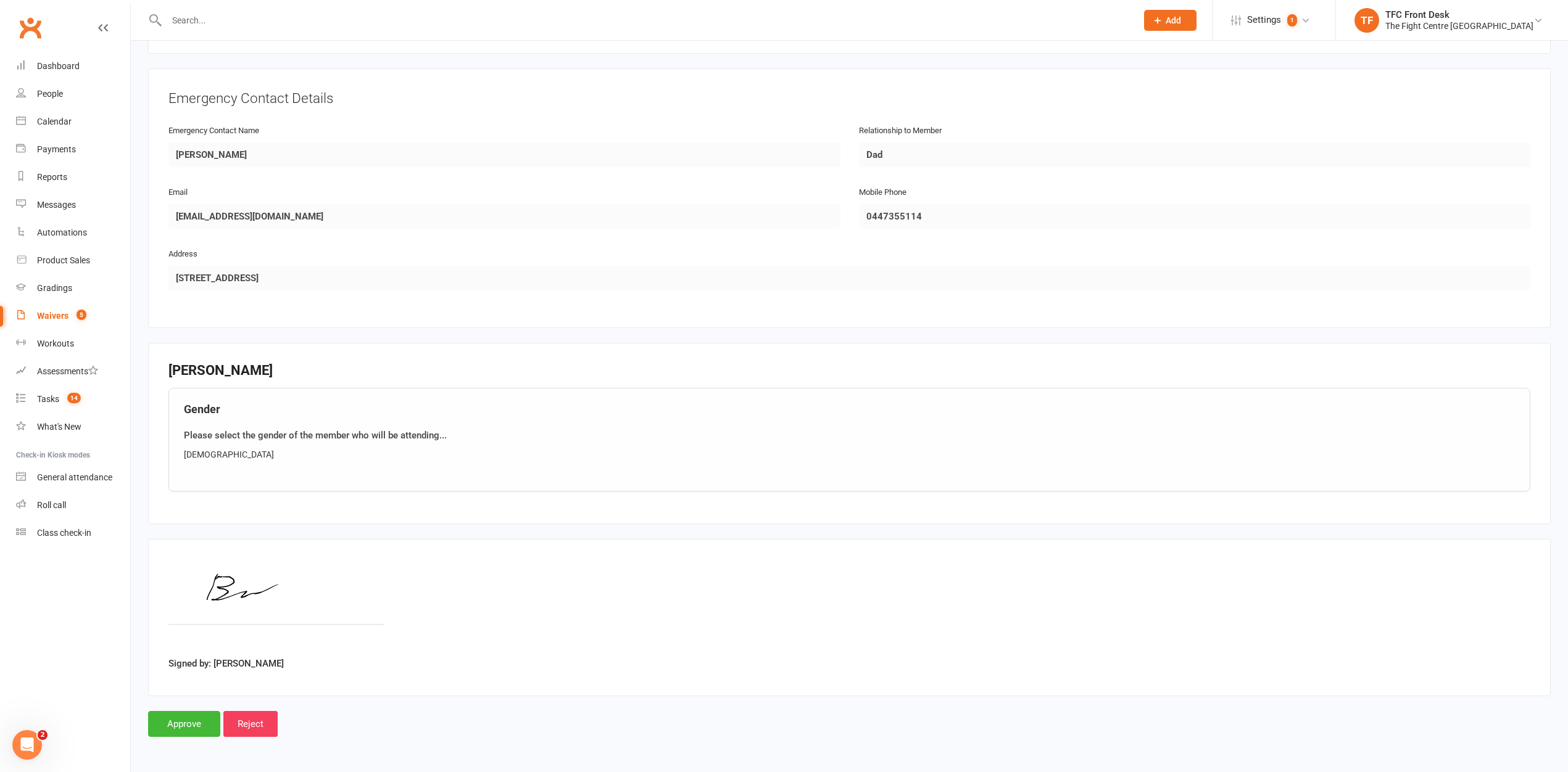
click at [50, 307] on link "Waivers 5" at bounding box center [72, 316] width 114 height 28
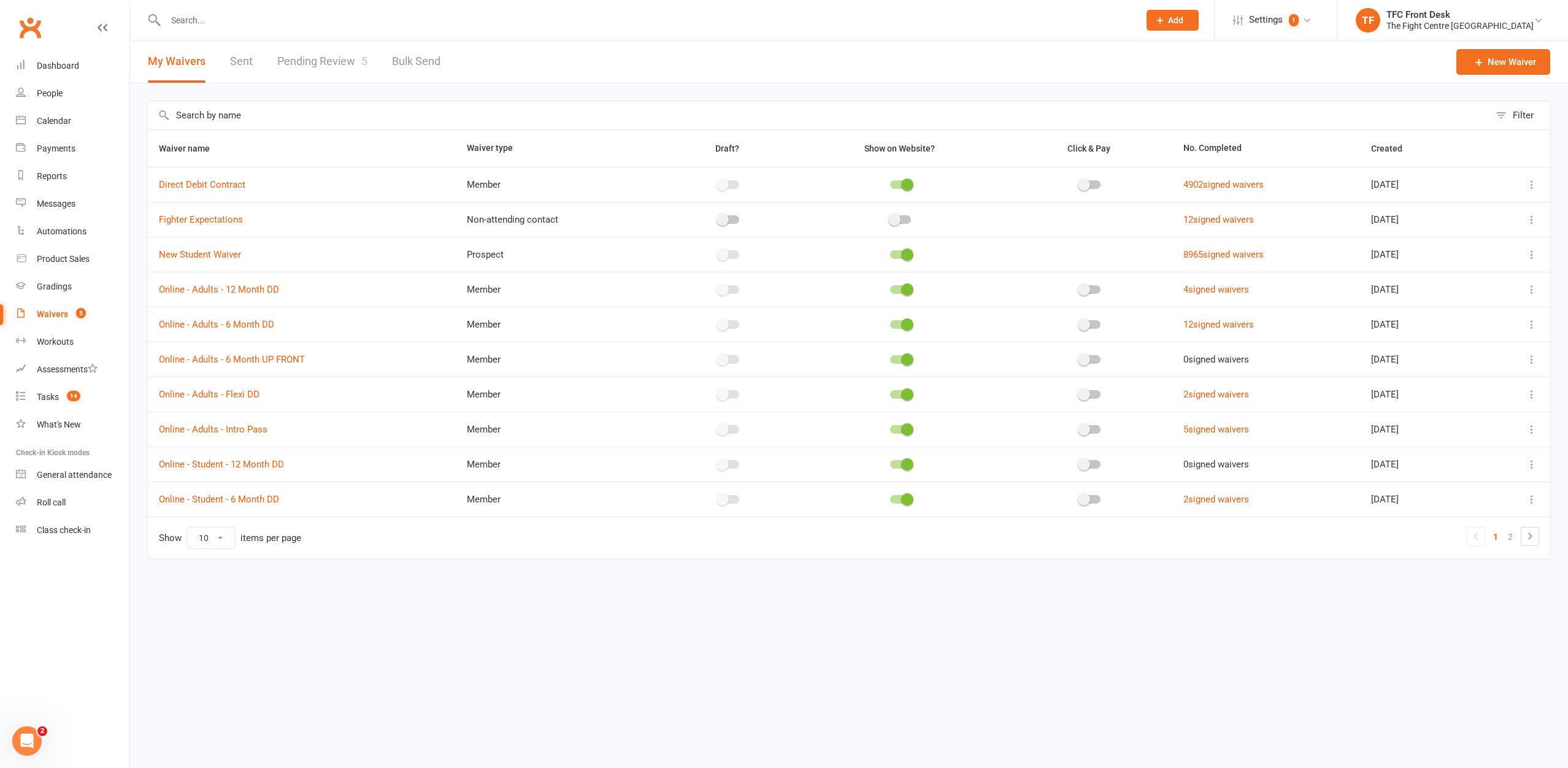
click at [294, 73] on link "Pending Review 5" at bounding box center [322, 62] width 90 height 43
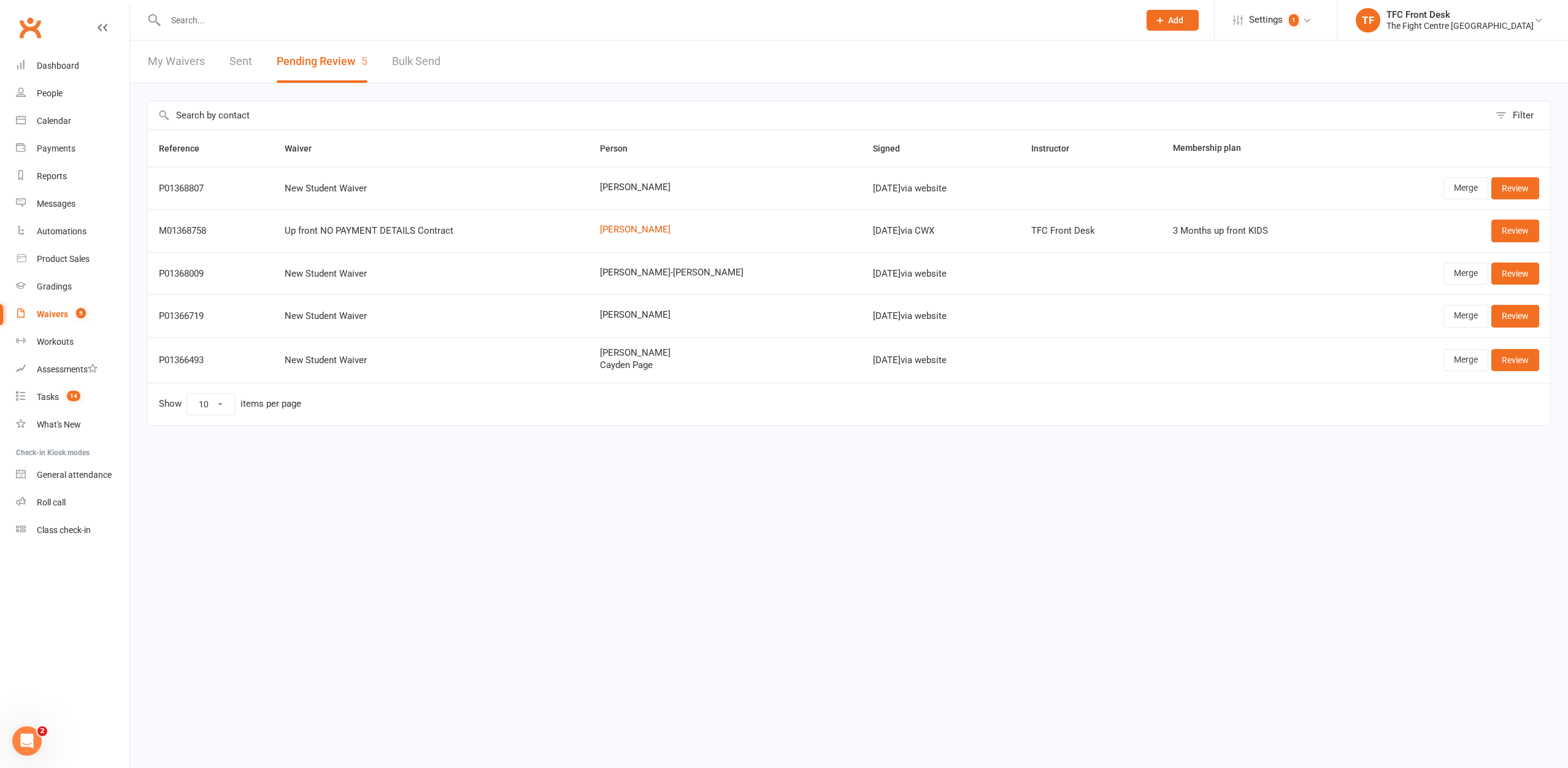
click at [48, 325] on link "Waivers 5" at bounding box center [72, 314] width 113 height 28
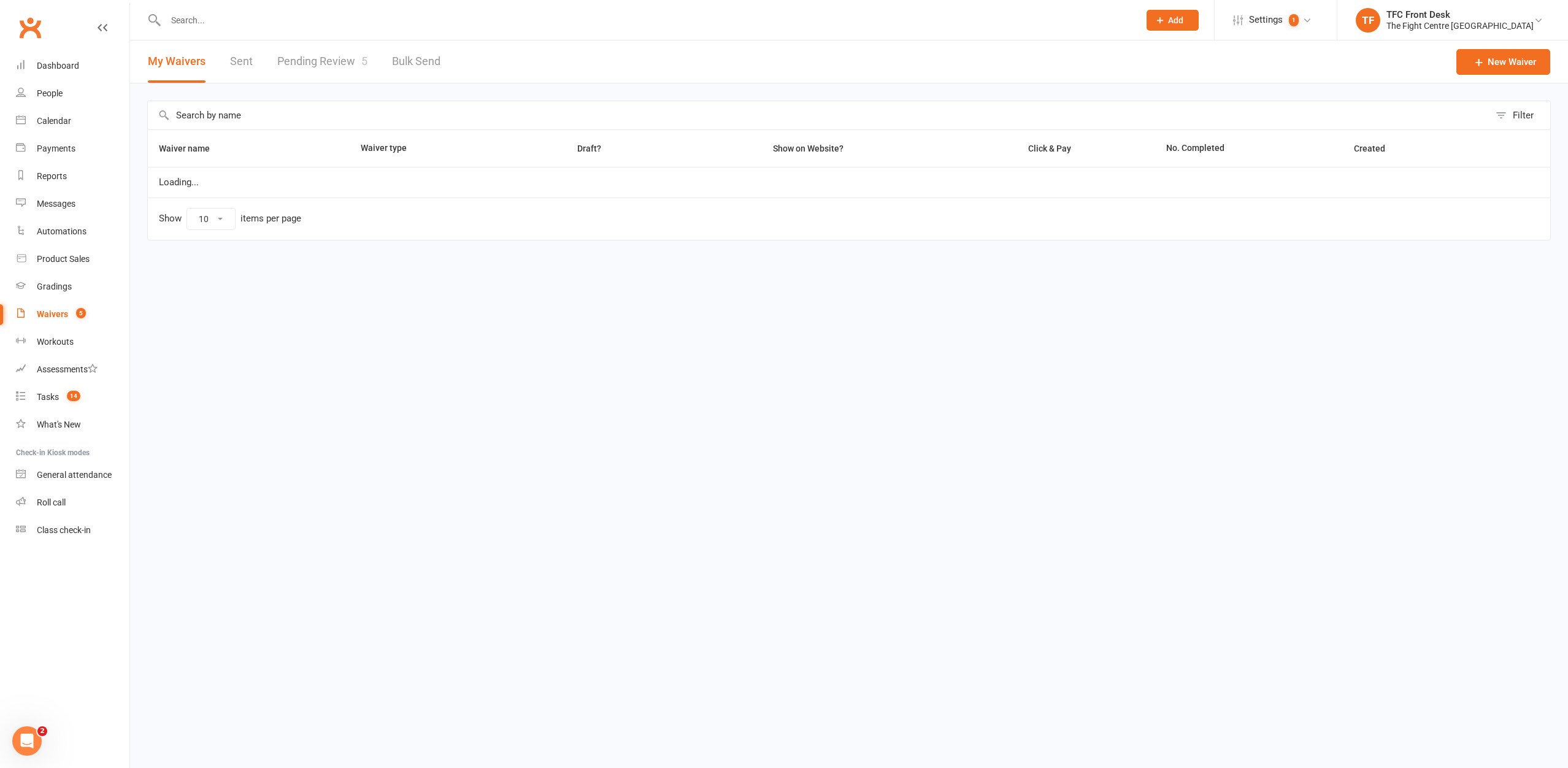
click at [278, 74] on link "Pending Review 5" at bounding box center [322, 62] width 90 height 43
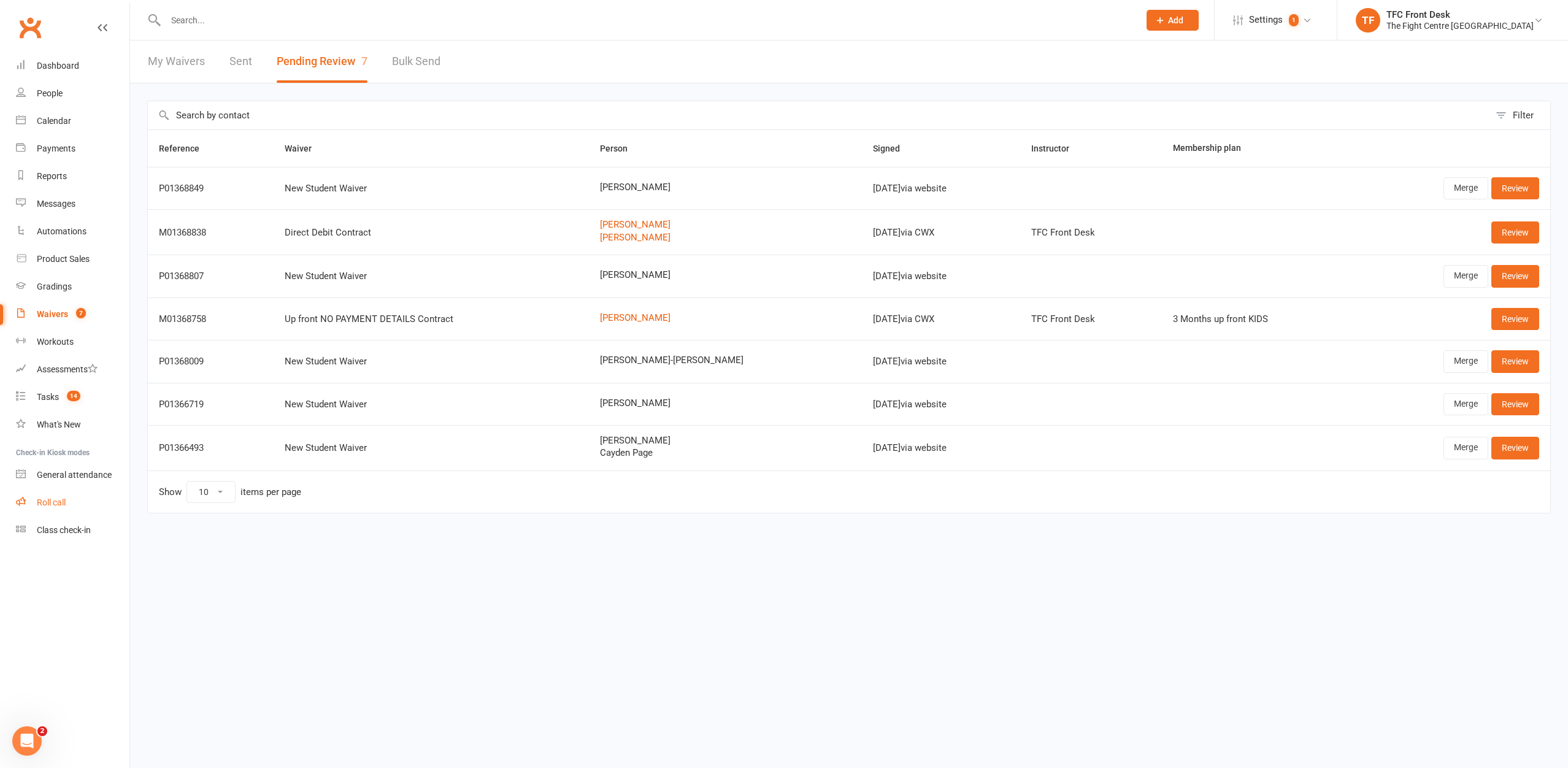
click at [92, 502] on link "Roll call" at bounding box center [72, 503] width 113 height 28
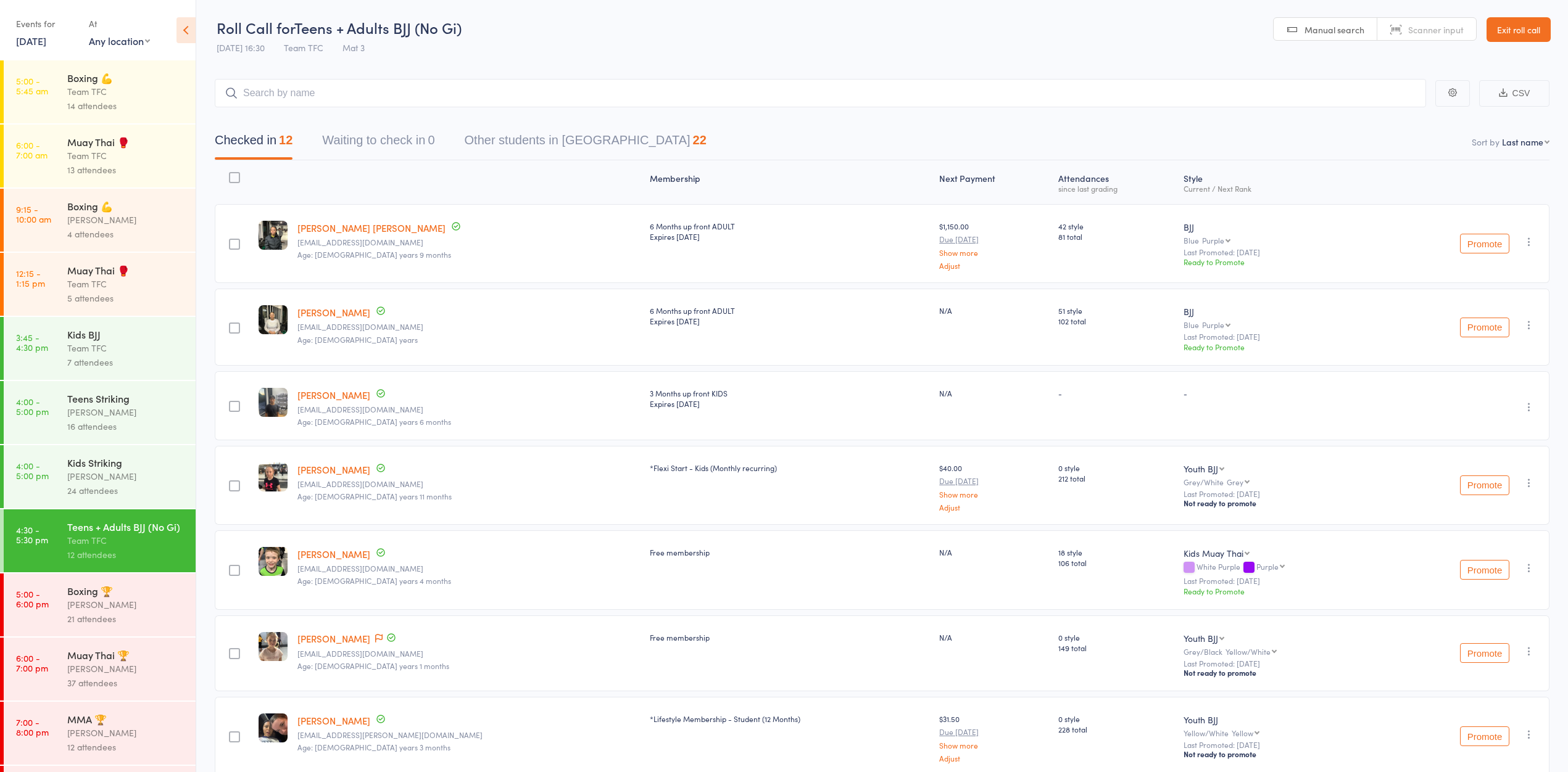
click at [107, 612] on div "[PERSON_NAME]" at bounding box center [125, 605] width 118 height 15
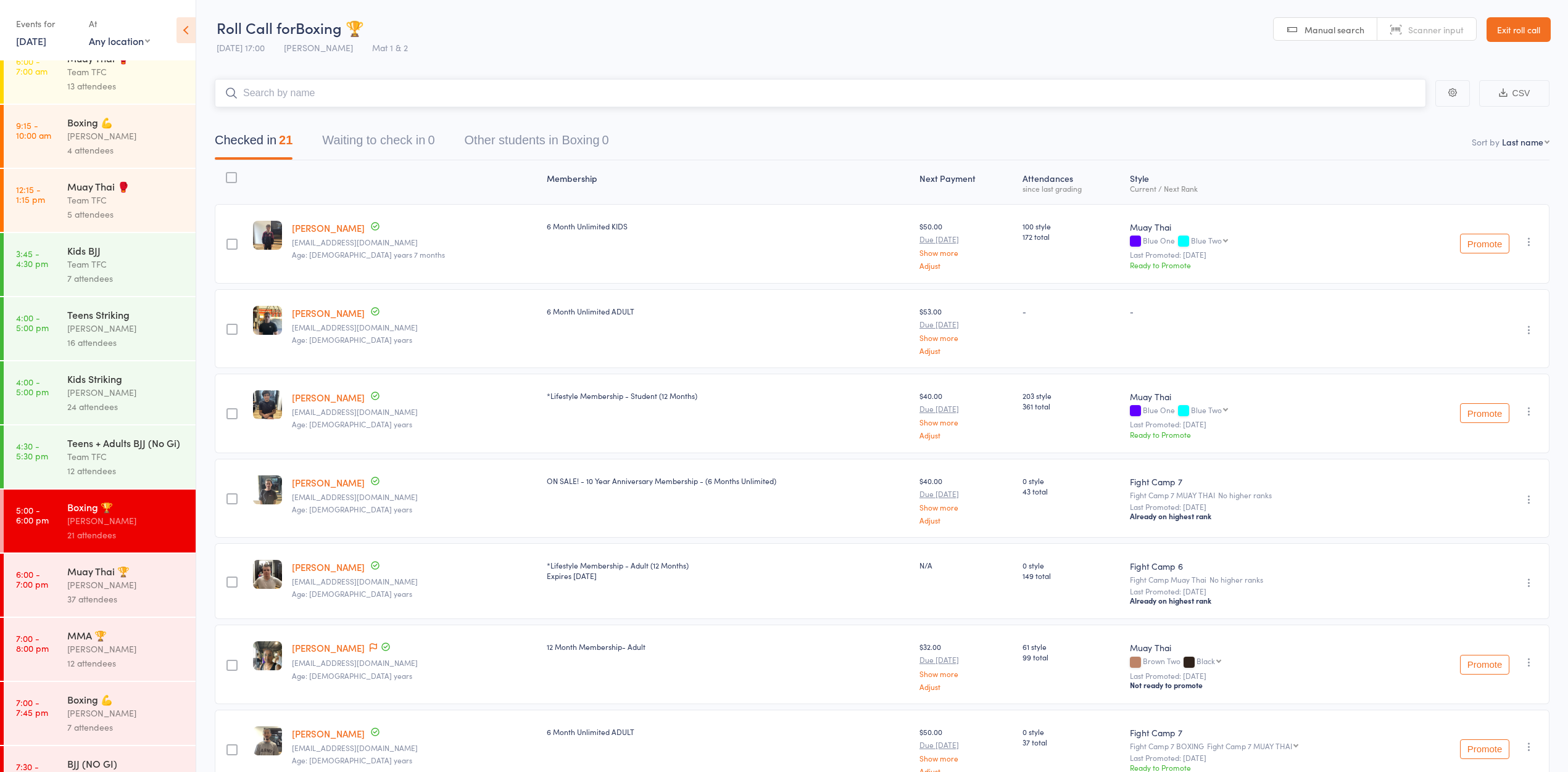
scroll to position [156, 0]
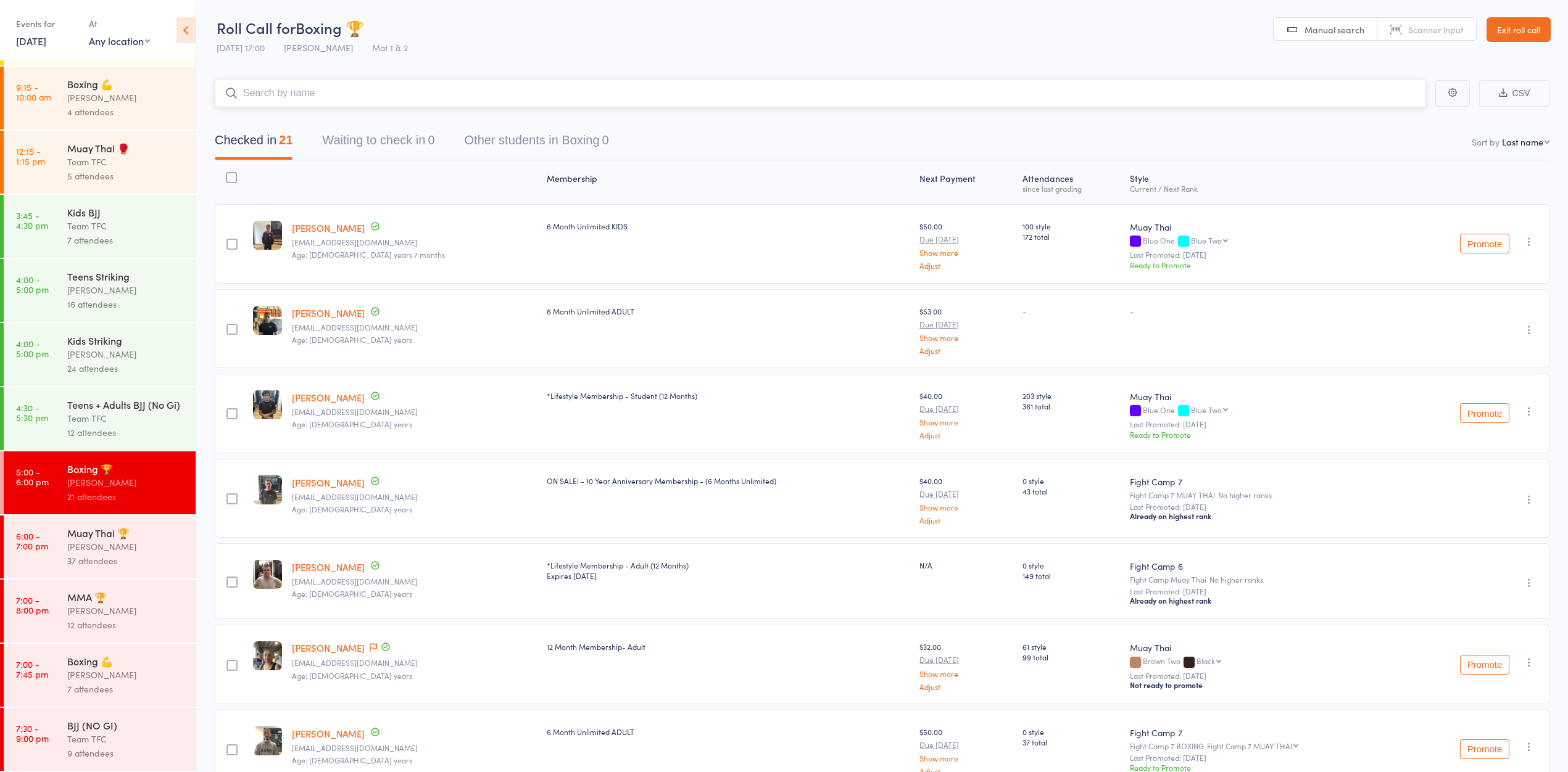
click at [413, 148] on button "Waiting to check in 0" at bounding box center [377, 144] width 112 height 33
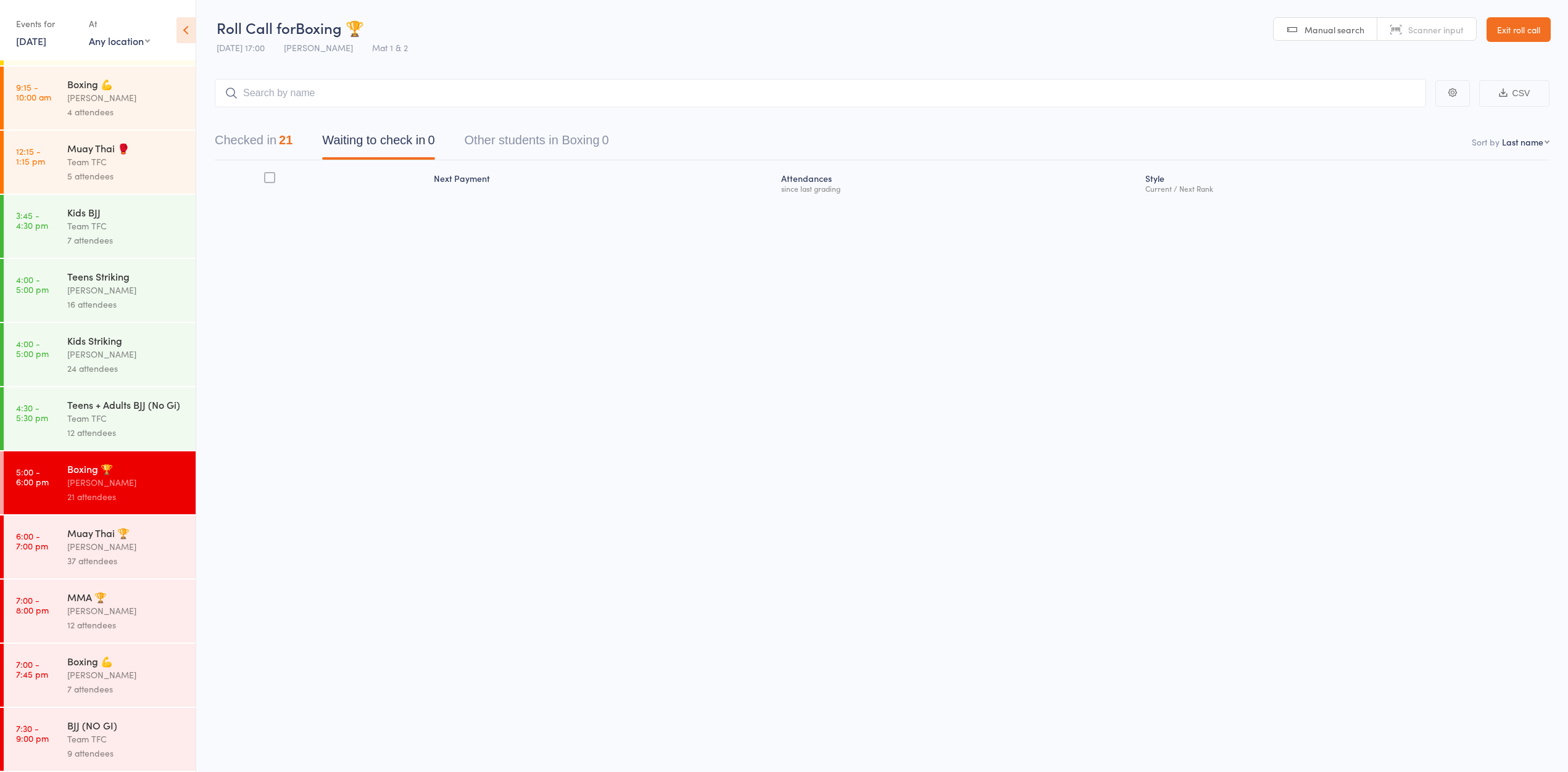
click at [136, 540] on div "[PERSON_NAME]" at bounding box center [125, 546] width 118 height 15
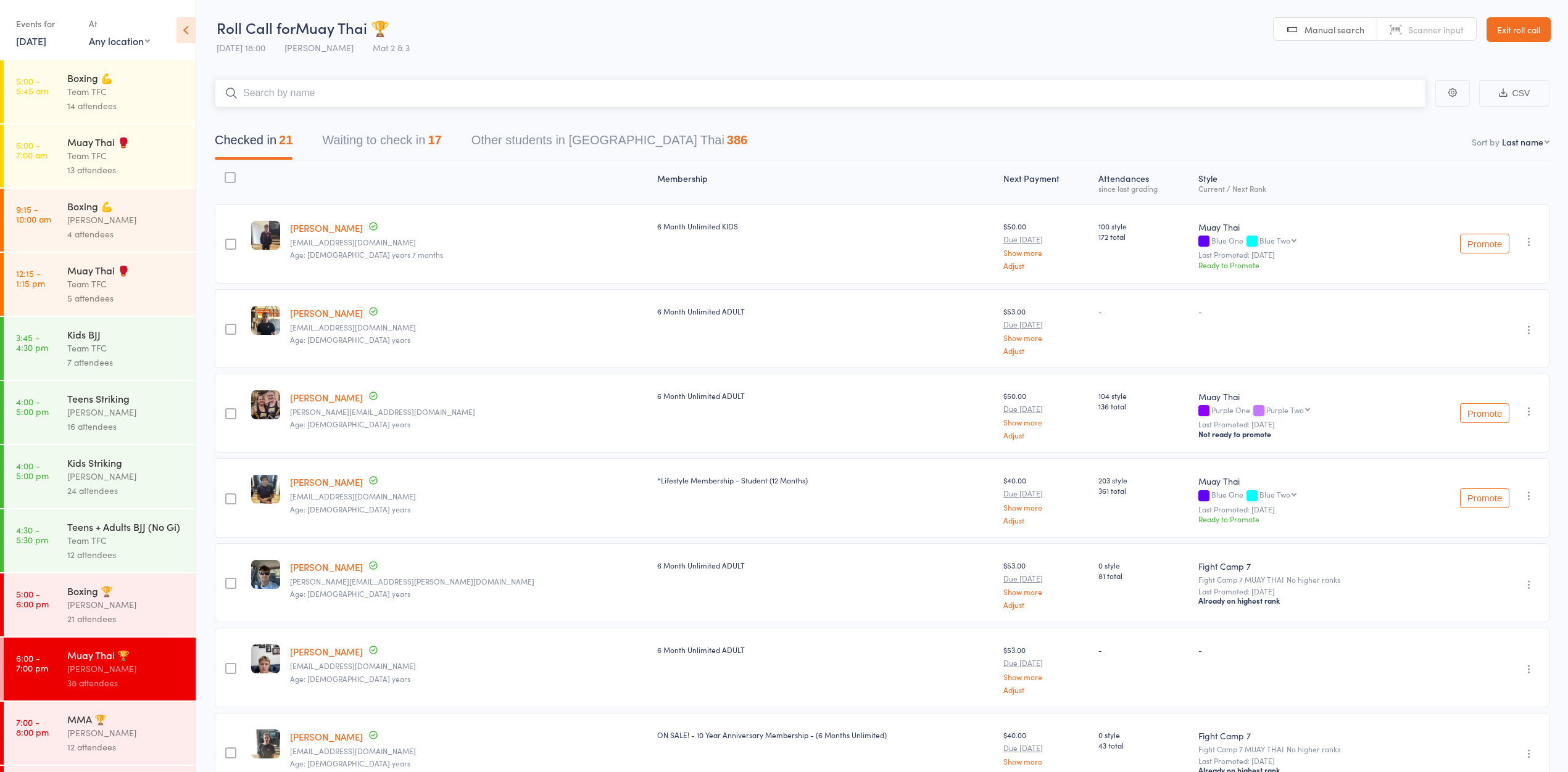
click at [360, 144] on button "Waiting to check in 17" at bounding box center [381, 144] width 119 height 33
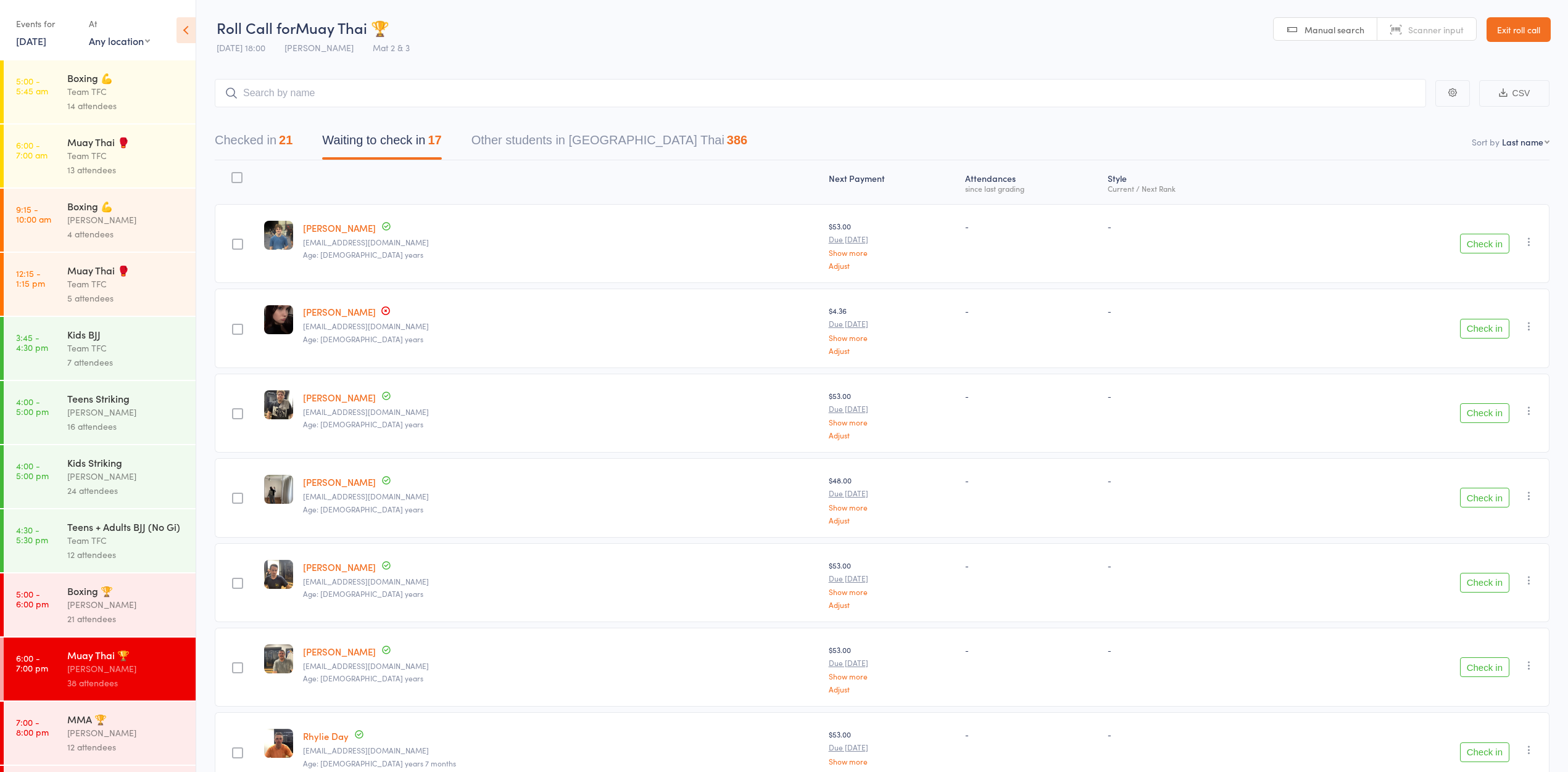
click at [146, 598] on div "Boxing 🏆" at bounding box center [125, 591] width 118 height 14
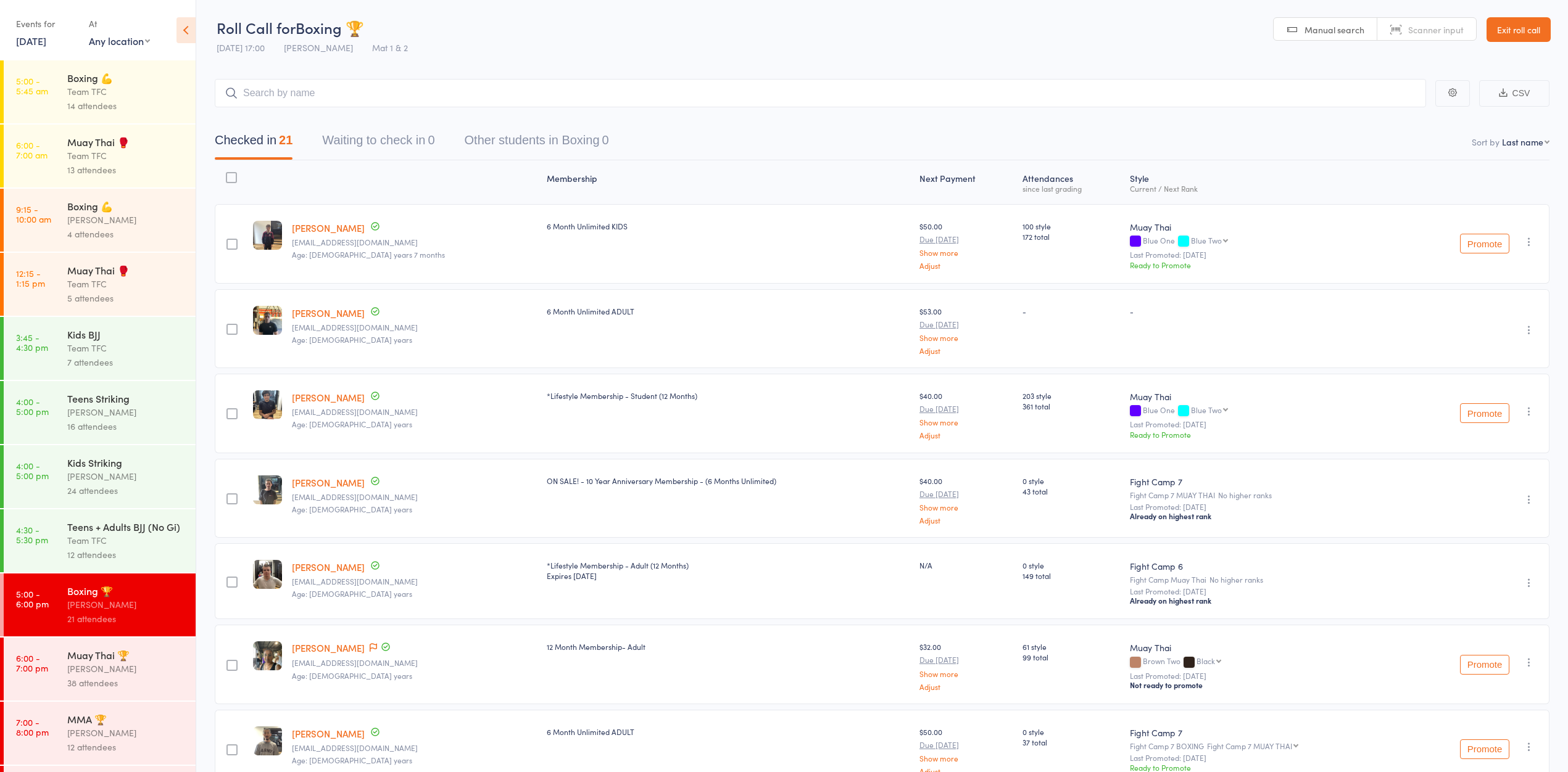
click at [388, 147] on button "Waiting to check in 0" at bounding box center [377, 144] width 112 height 33
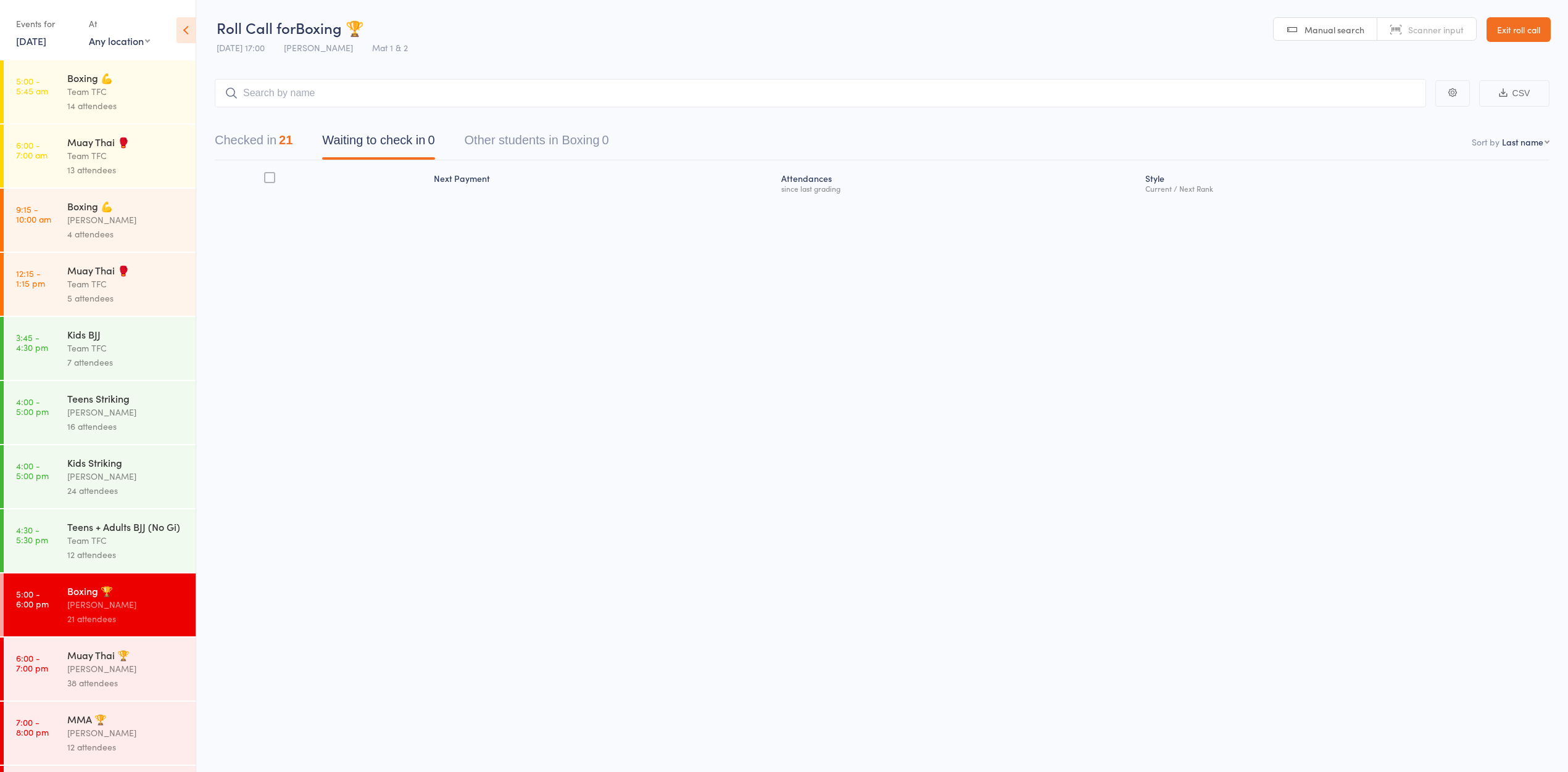
click at [1504, 36] on link "Exit roll call" at bounding box center [1518, 29] width 64 height 24
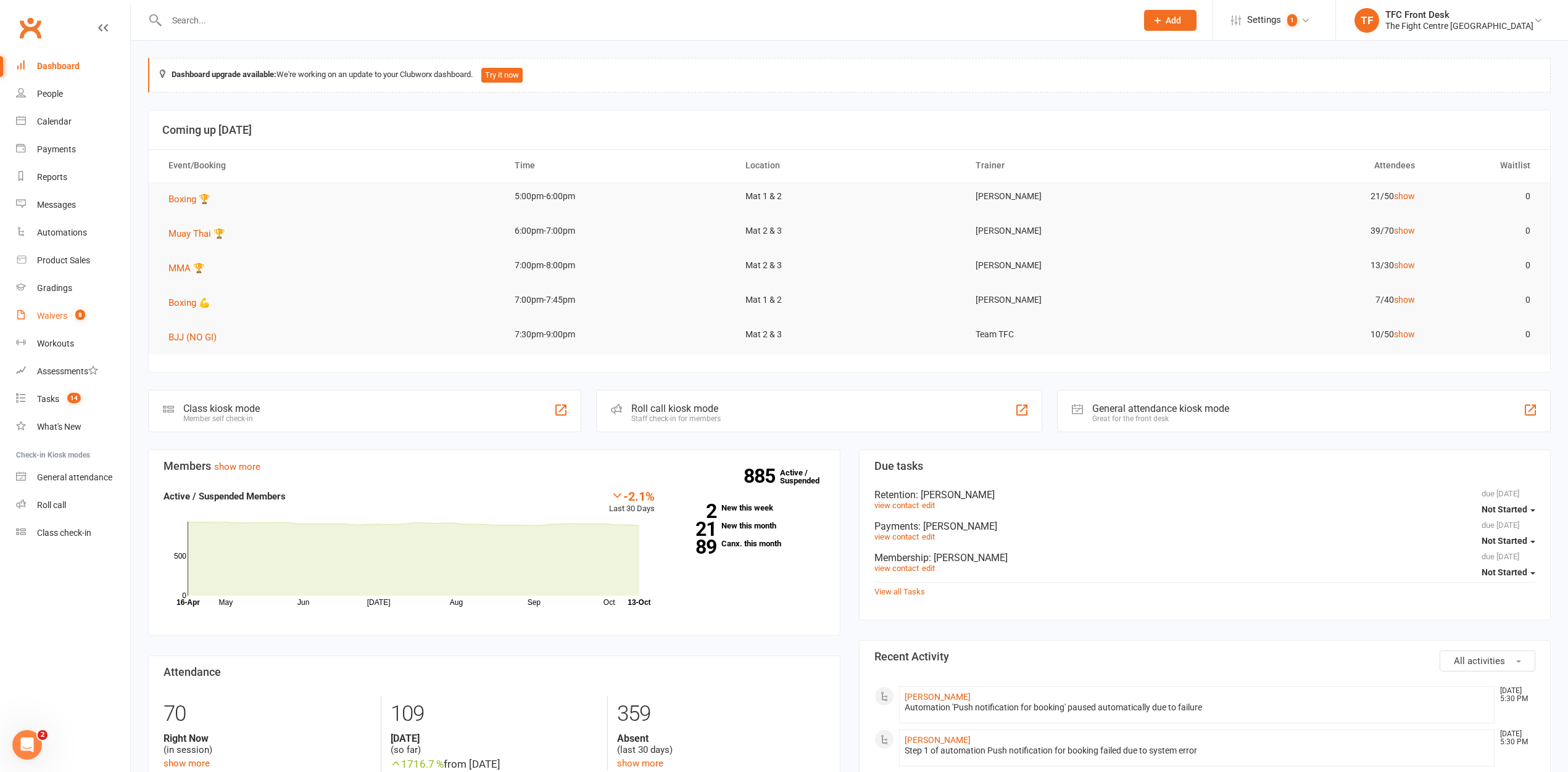
click at [64, 304] on link "Waivers 8" at bounding box center [72, 316] width 114 height 28
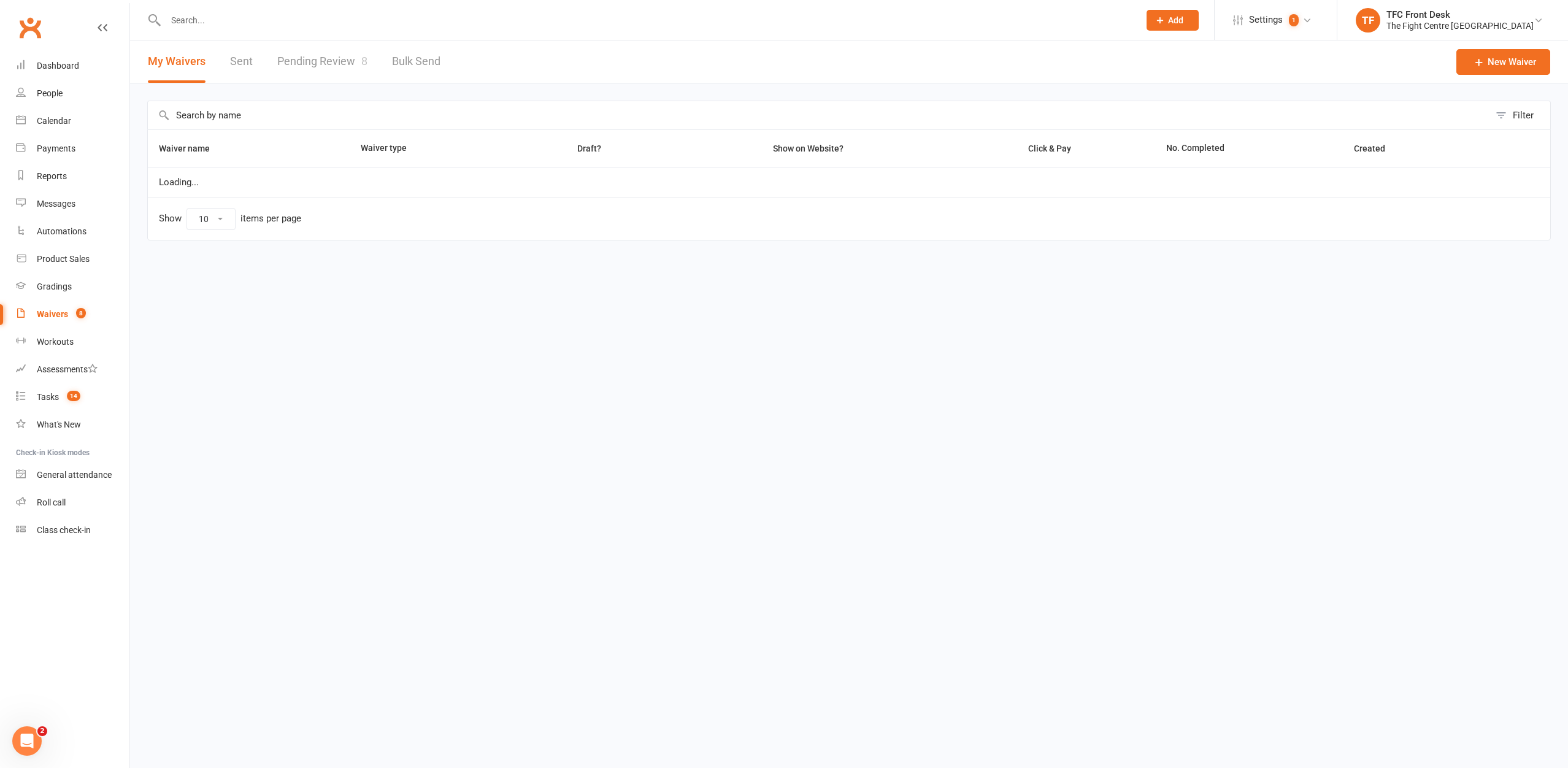
click at [330, 73] on link "Pending Review 8" at bounding box center [322, 62] width 90 height 43
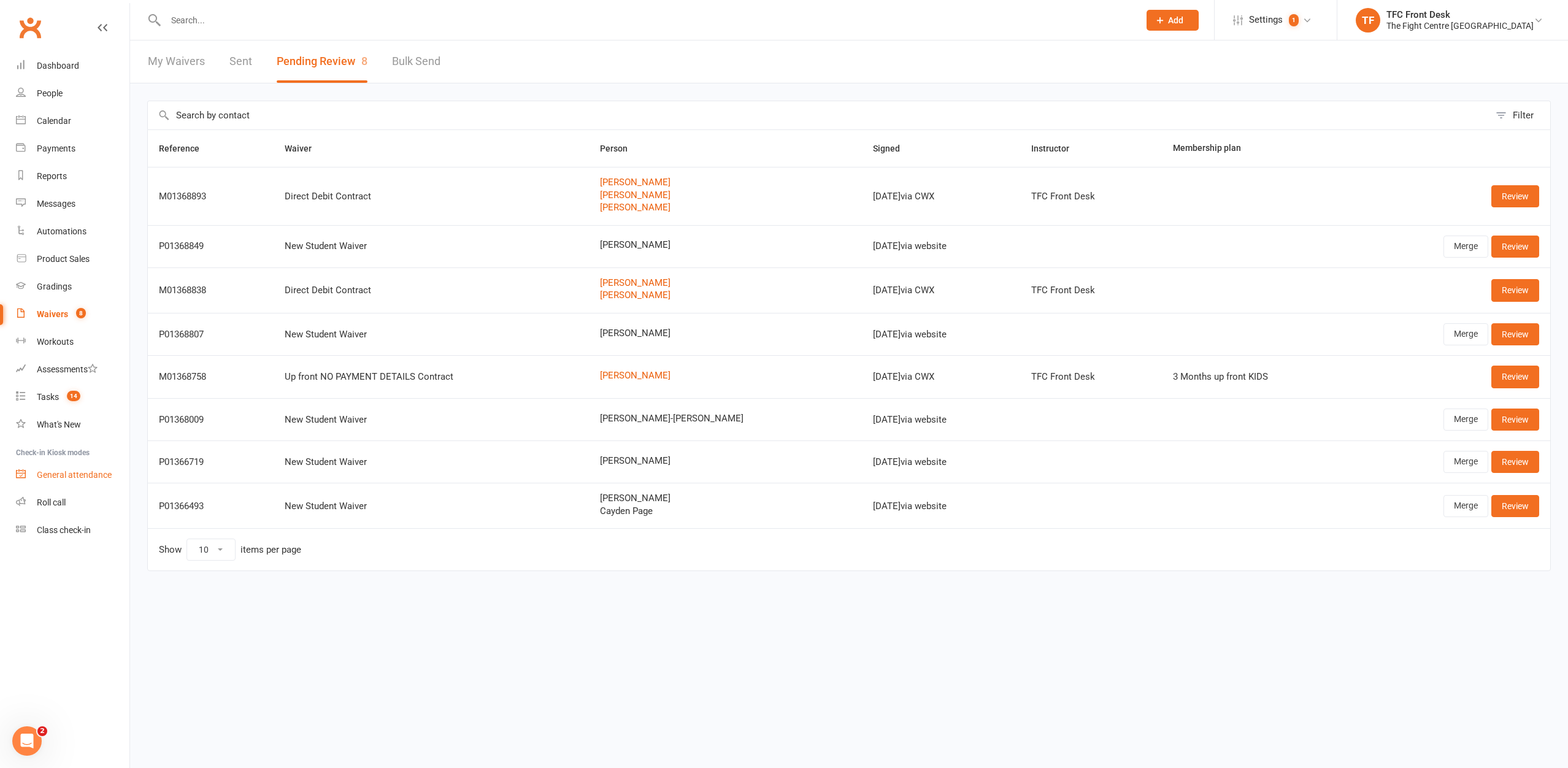
click at [33, 486] on link "General attendance" at bounding box center [72, 475] width 113 height 28
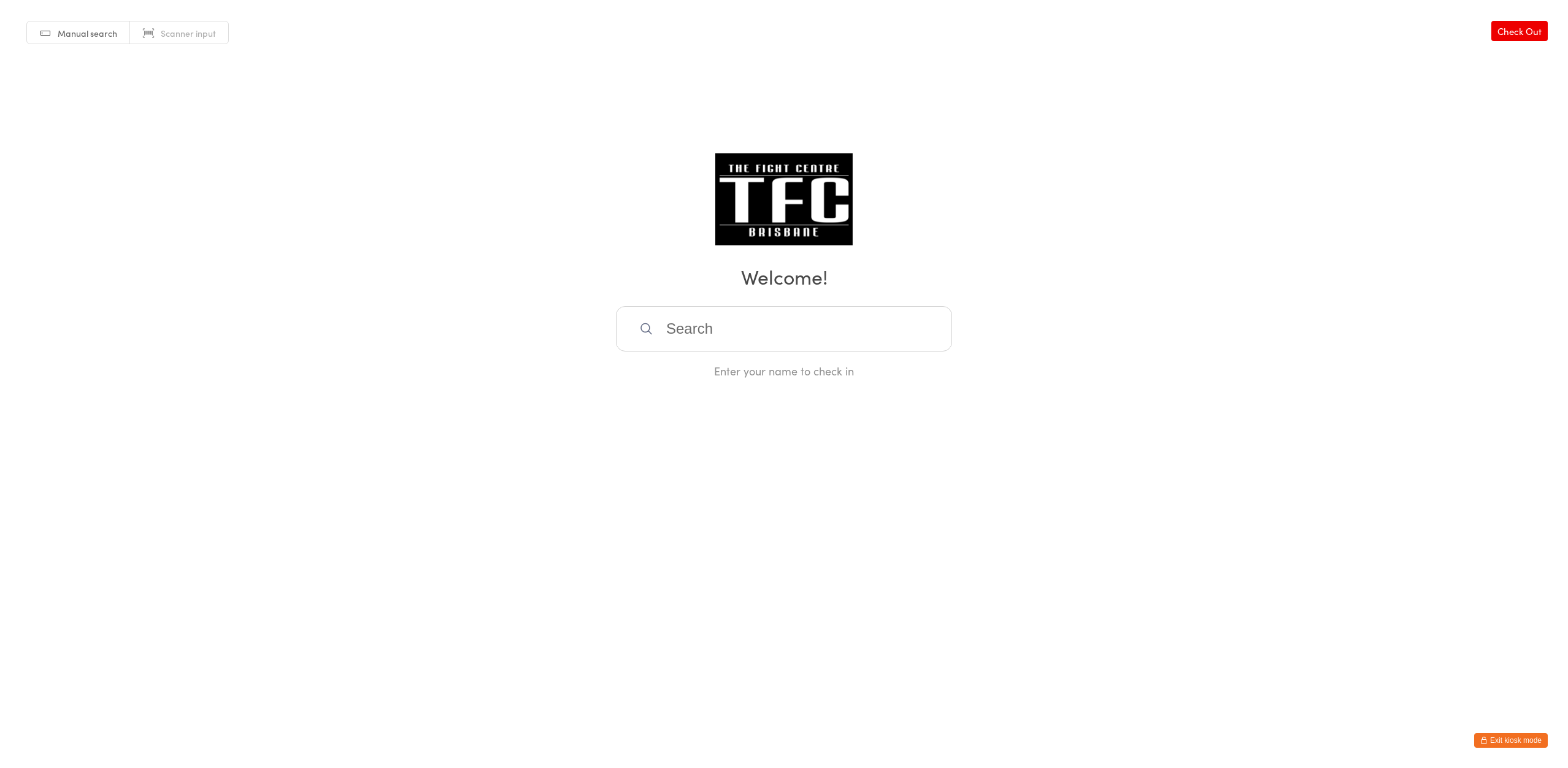
click at [1529, 24] on link "Check Out" at bounding box center [1520, 31] width 56 height 20
click at [1509, 742] on button "Exit kiosk mode" at bounding box center [1511, 740] width 74 height 15
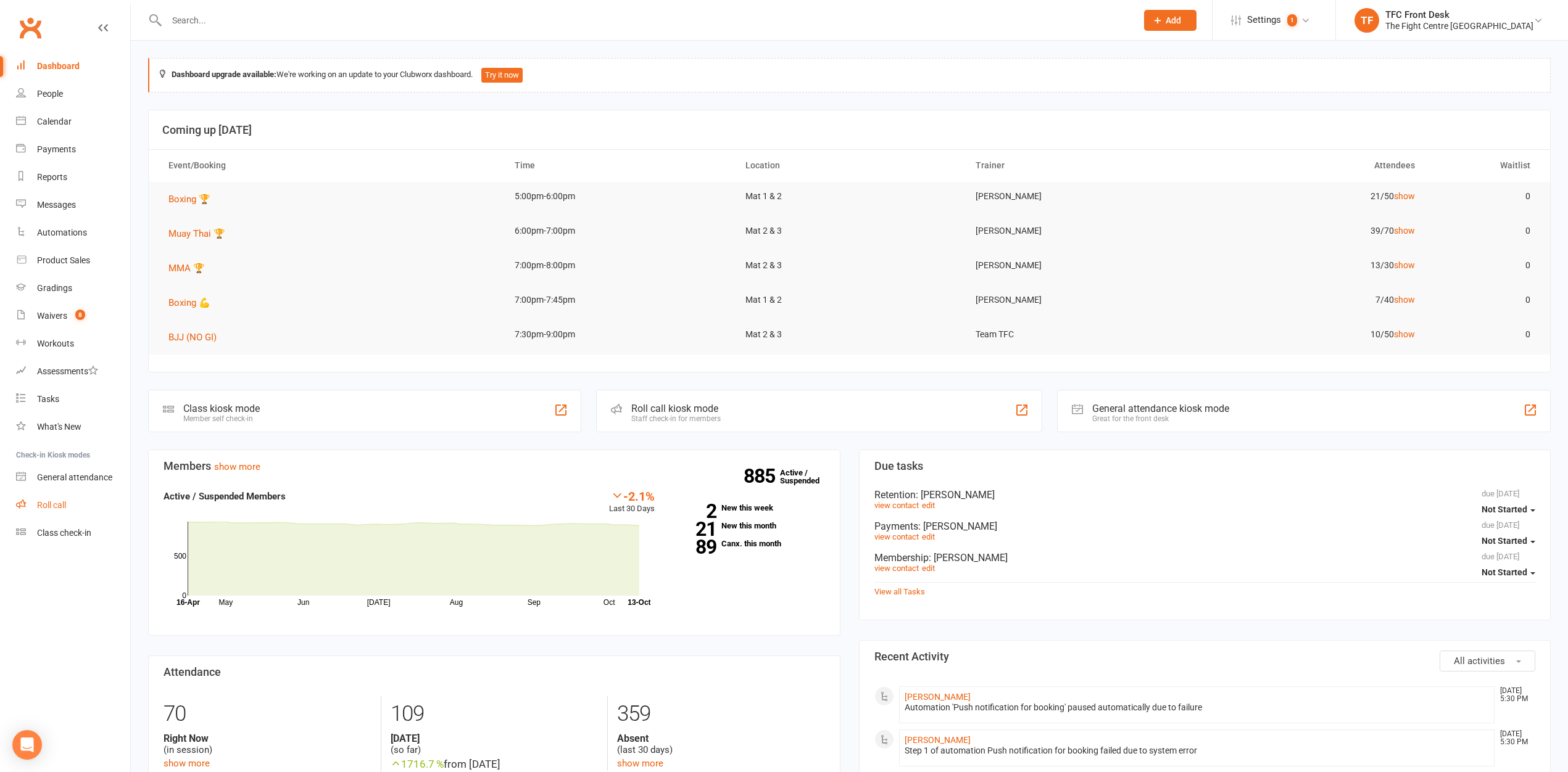
click at [79, 510] on link "Roll call" at bounding box center [72, 506] width 114 height 28
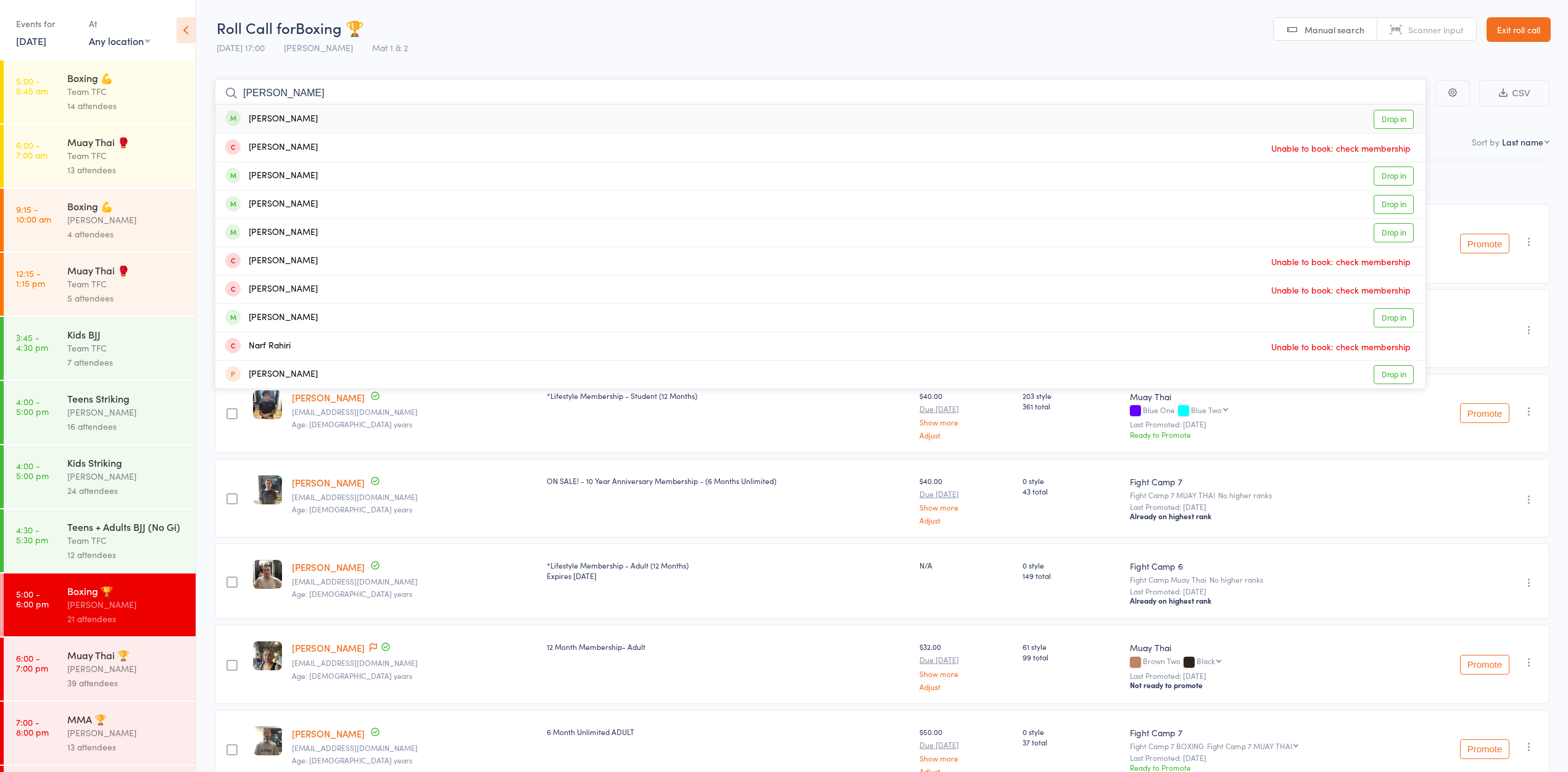
type input "rahimi"
click at [1409, 117] on link "Drop in" at bounding box center [1393, 120] width 40 height 19
type input "rahimi"
click at [299, 230] on div "Ali Akbar Rahimi" at bounding box center [271, 232] width 92 height 15
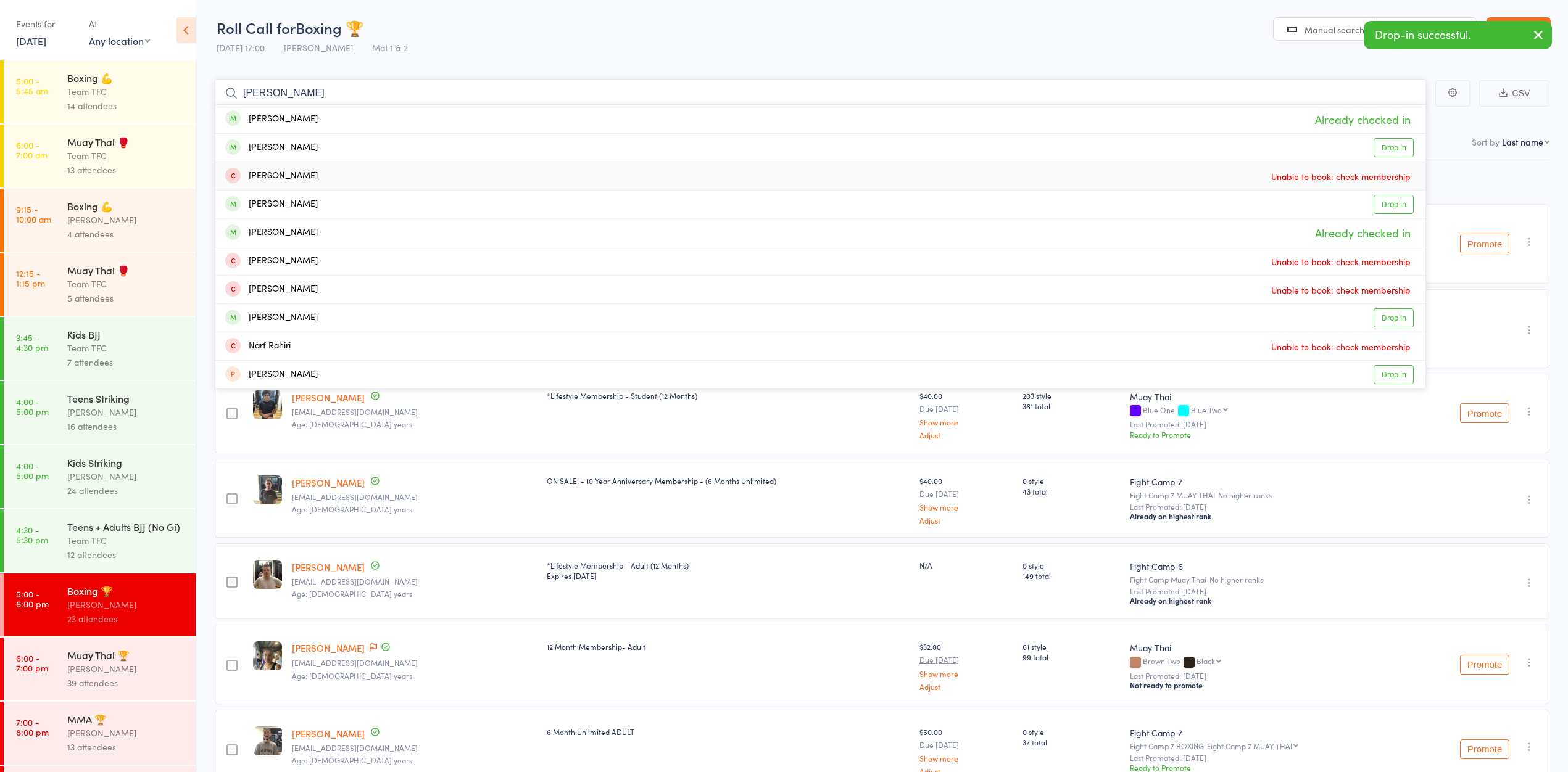
type input "rahimi"
click at [318, 149] on div "Fatima Rahimi Drop in" at bounding box center [820, 148] width 1210 height 28
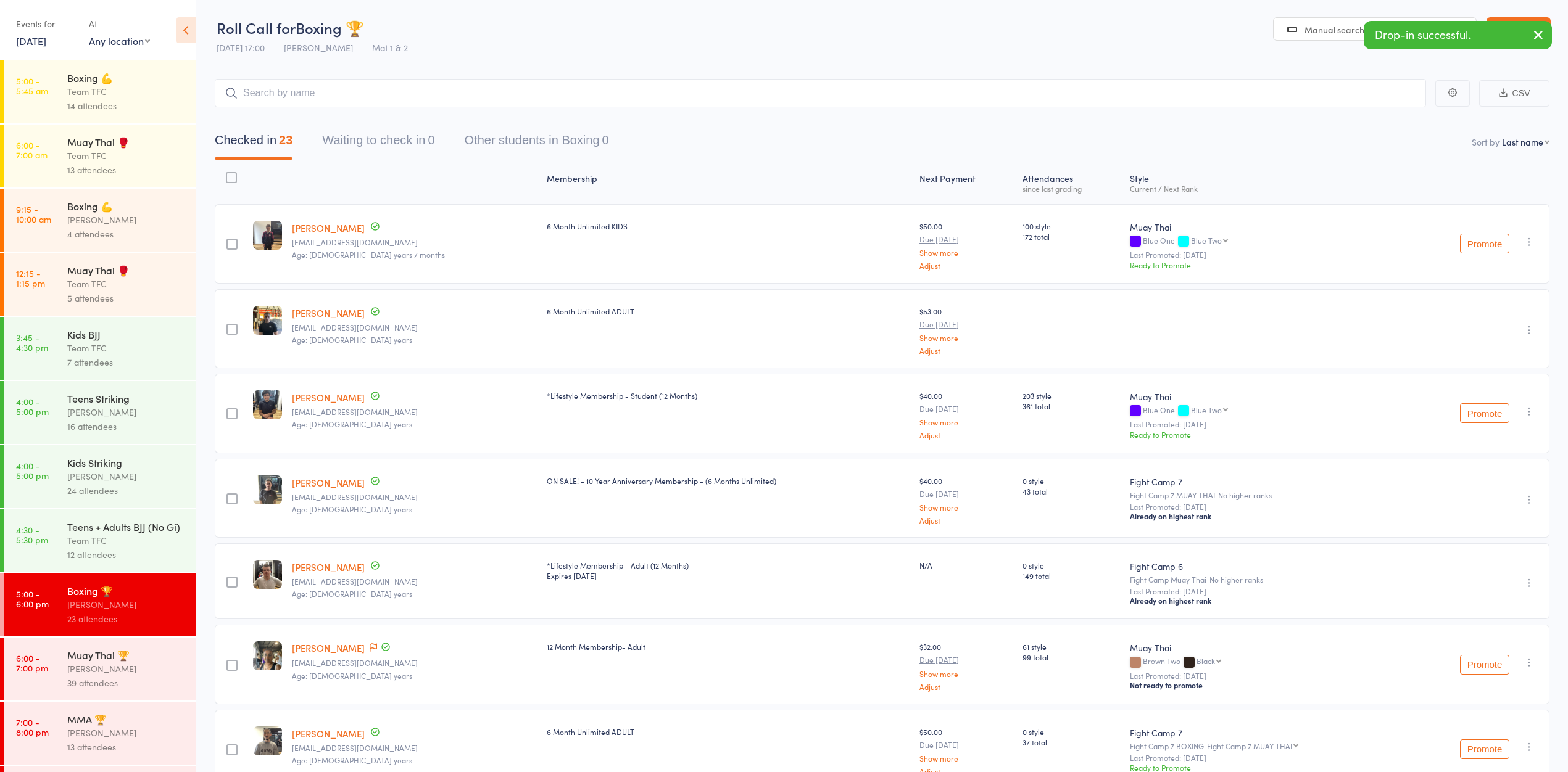
click at [1543, 31] on icon "button" at bounding box center [1538, 35] width 15 height 16
click at [1543, 31] on link "Exit roll call" at bounding box center [1518, 29] width 64 height 24
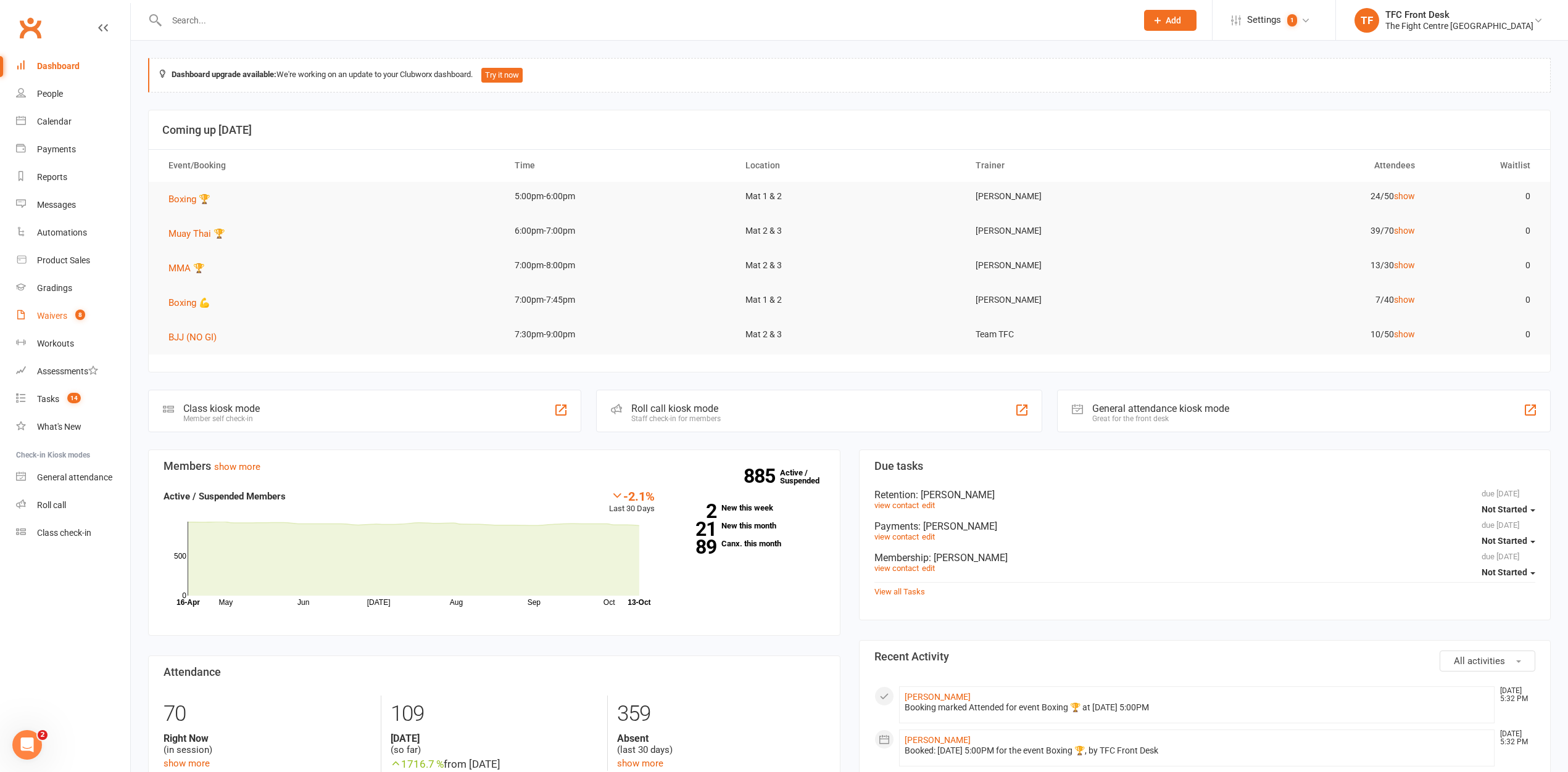
click at [101, 321] on link "Waivers 8" at bounding box center [72, 316] width 114 height 28
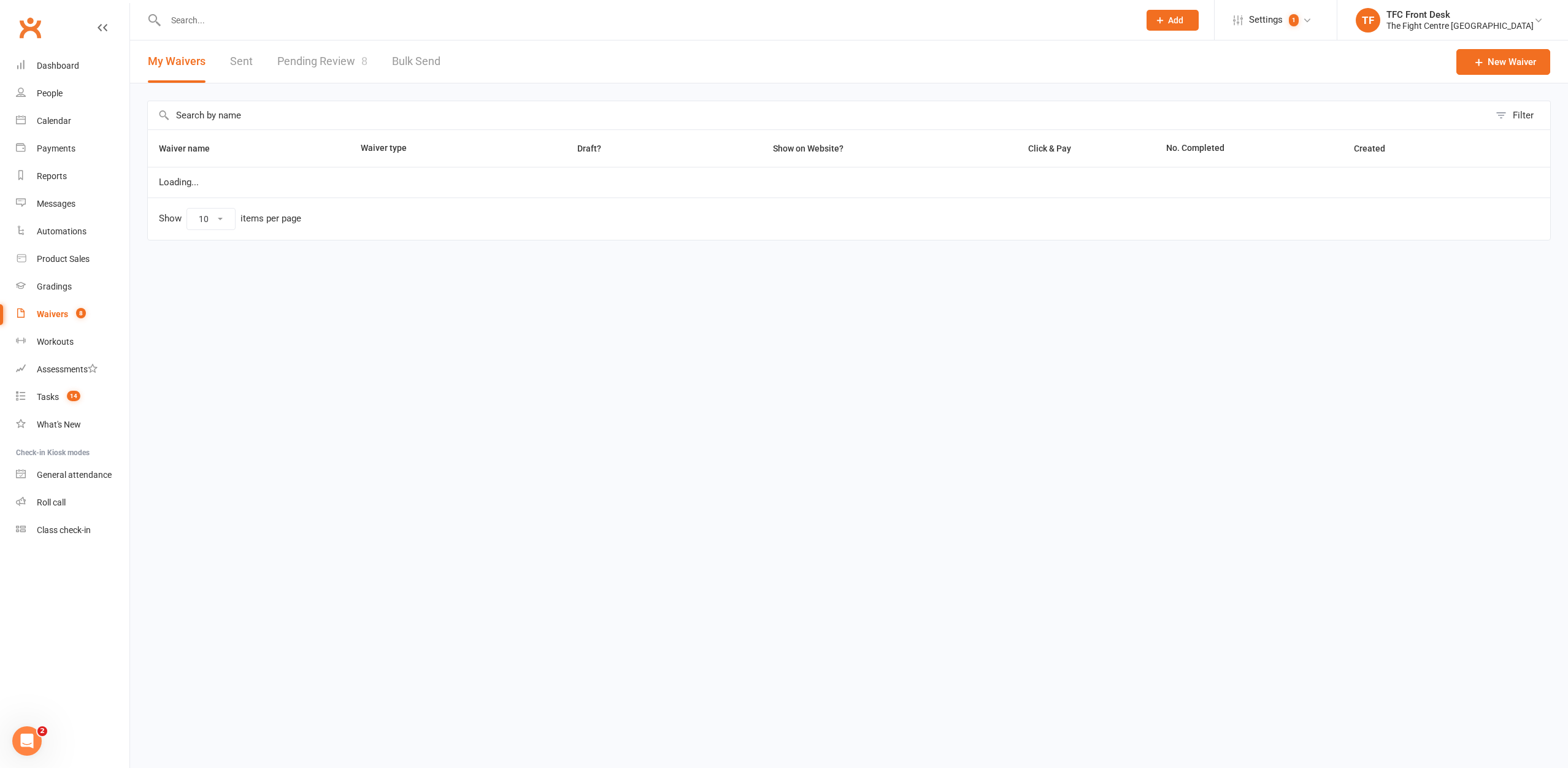
click at [298, 49] on link "Pending Review 8" at bounding box center [322, 62] width 90 height 43
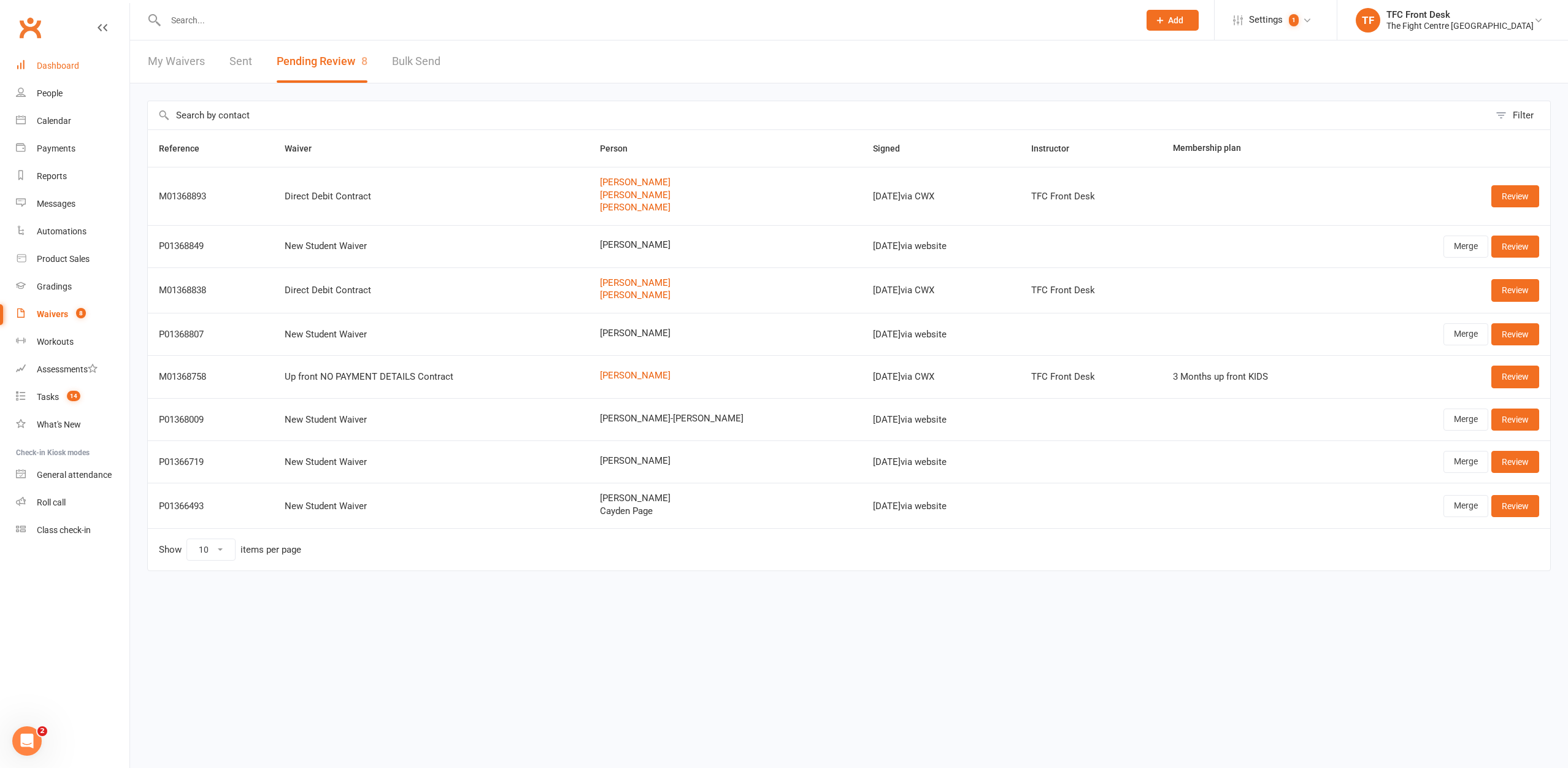
click at [89, 65] on link "Dashboard" at bounding box center [72, 66] width 113 height 28
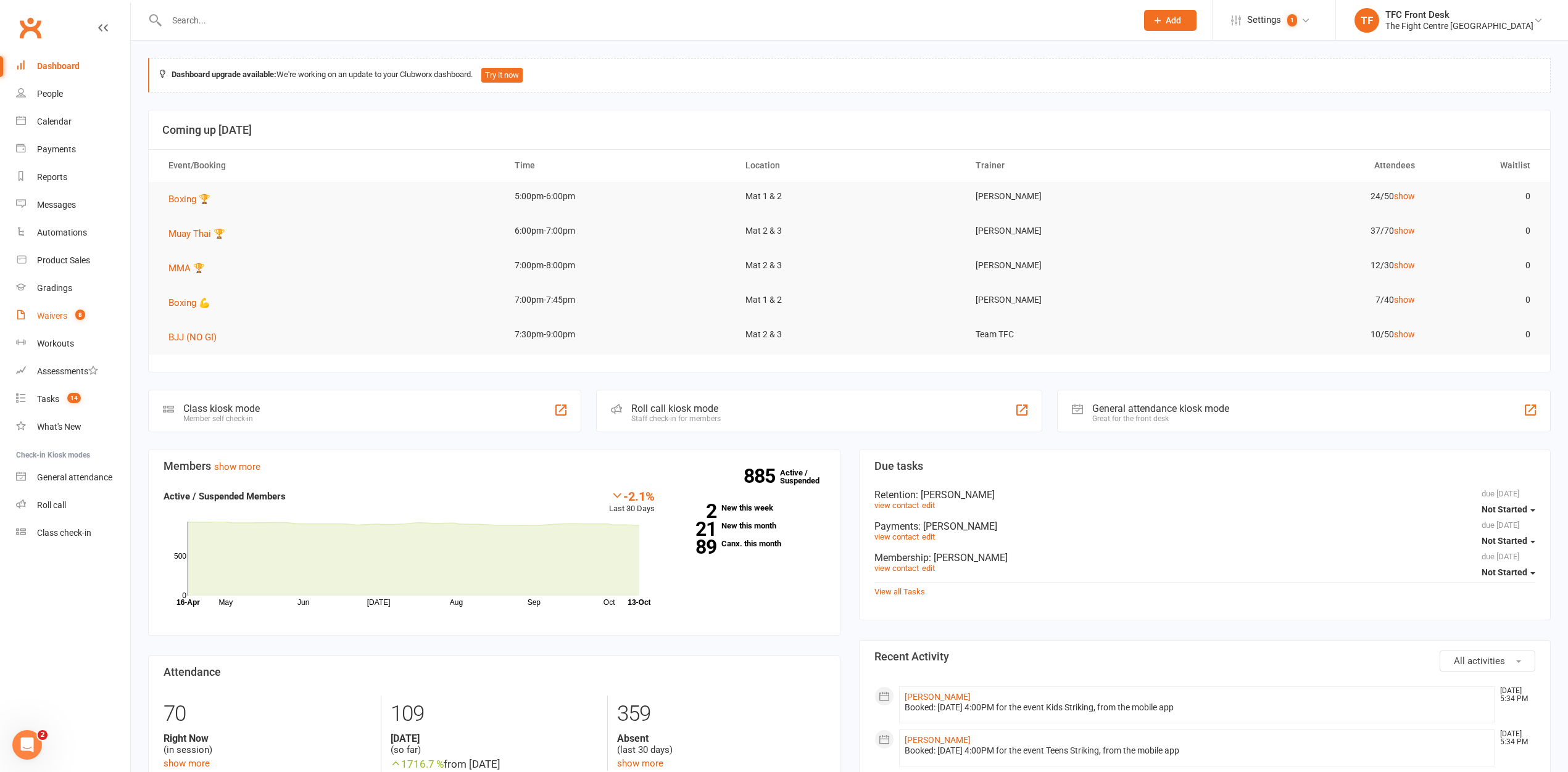
click at [69, 305] on link "Waivers 8" at bounding box center [72, 316] width 114 height 28
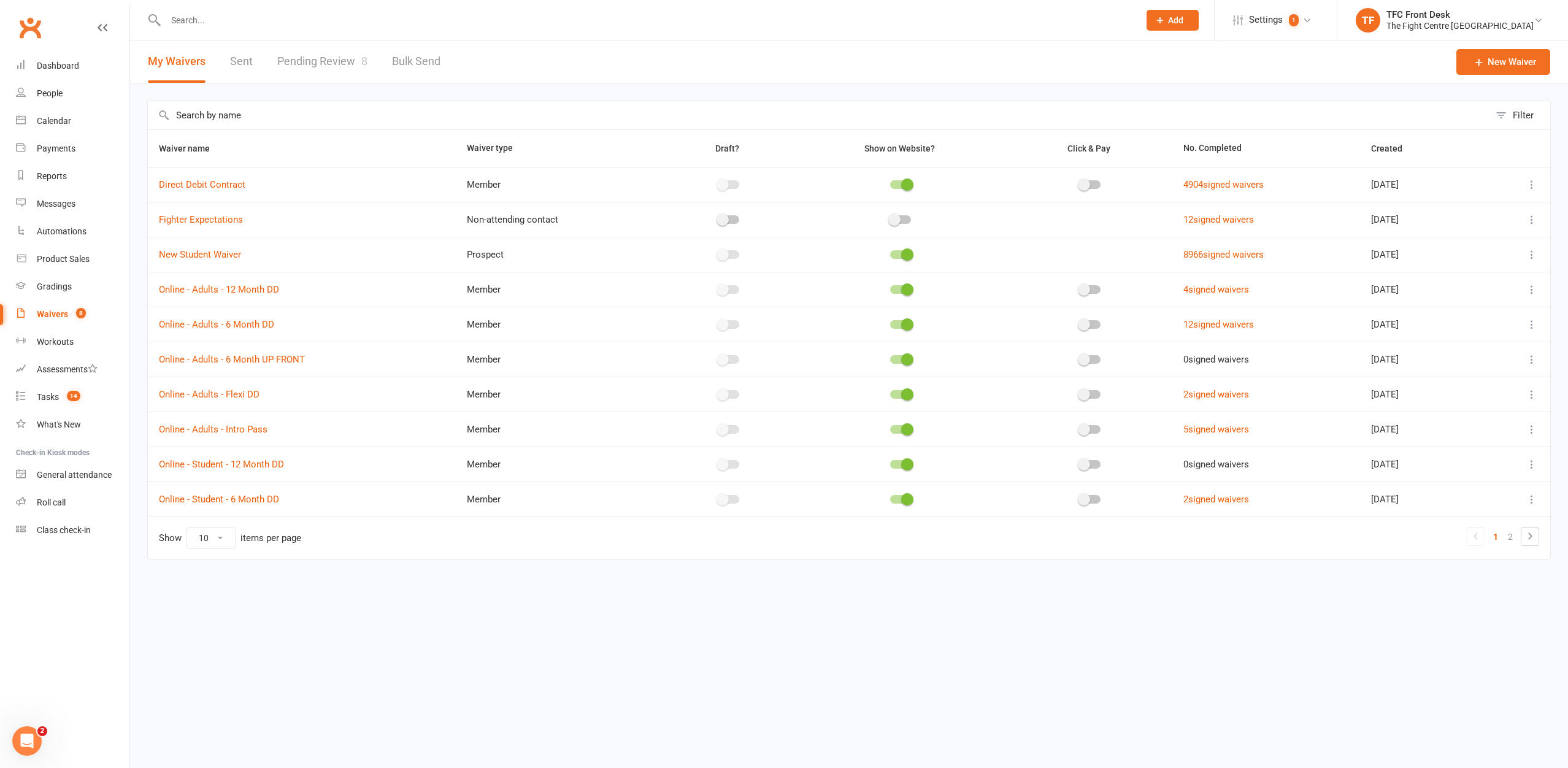
click at [299, 53] on link "Pending Review 8" at bounding box center [322, 62] width 90 height 43
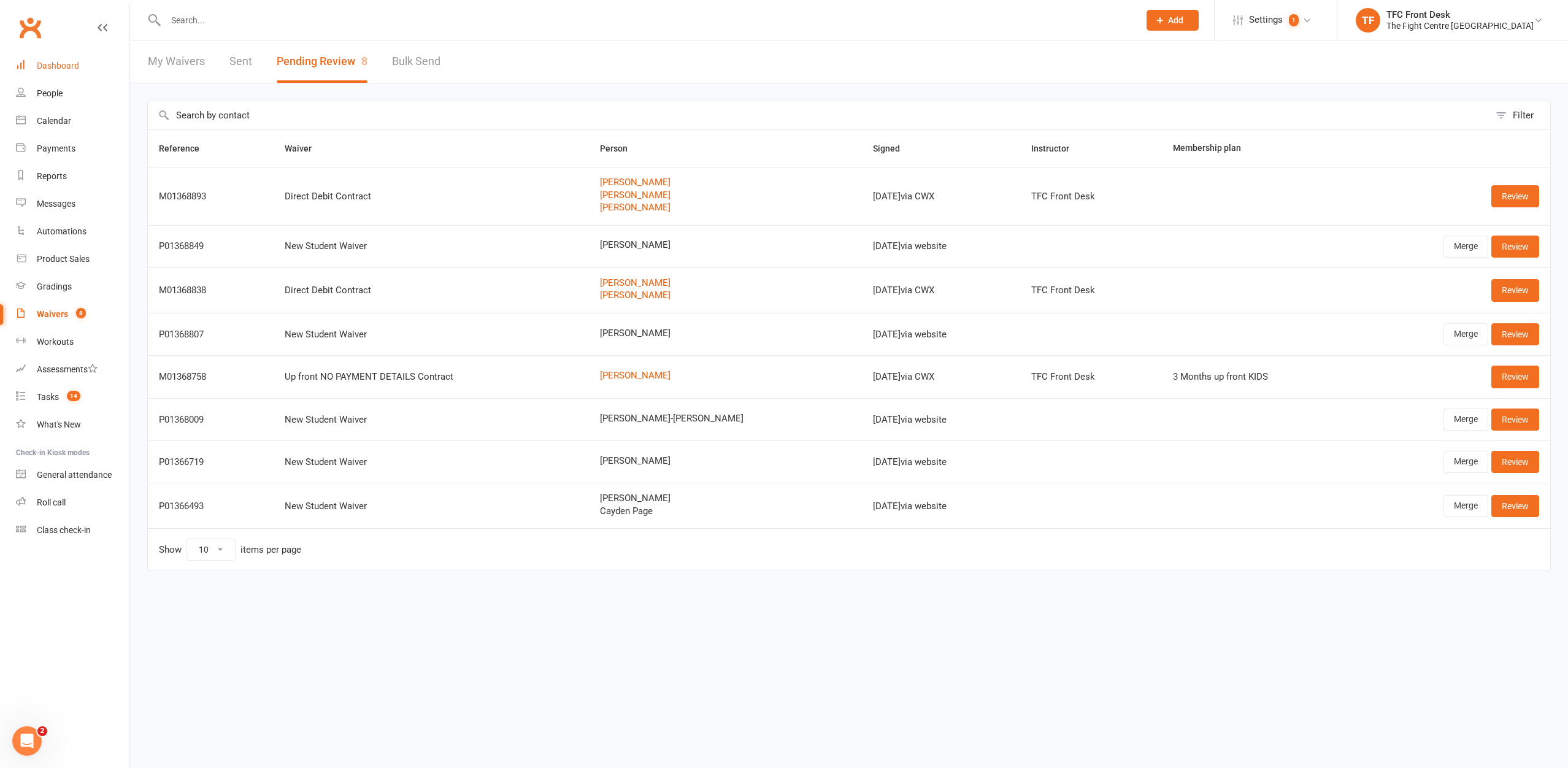
click at [86, 63] on link "Dashboard" at bounding box center [72, 66] width 113 height 28
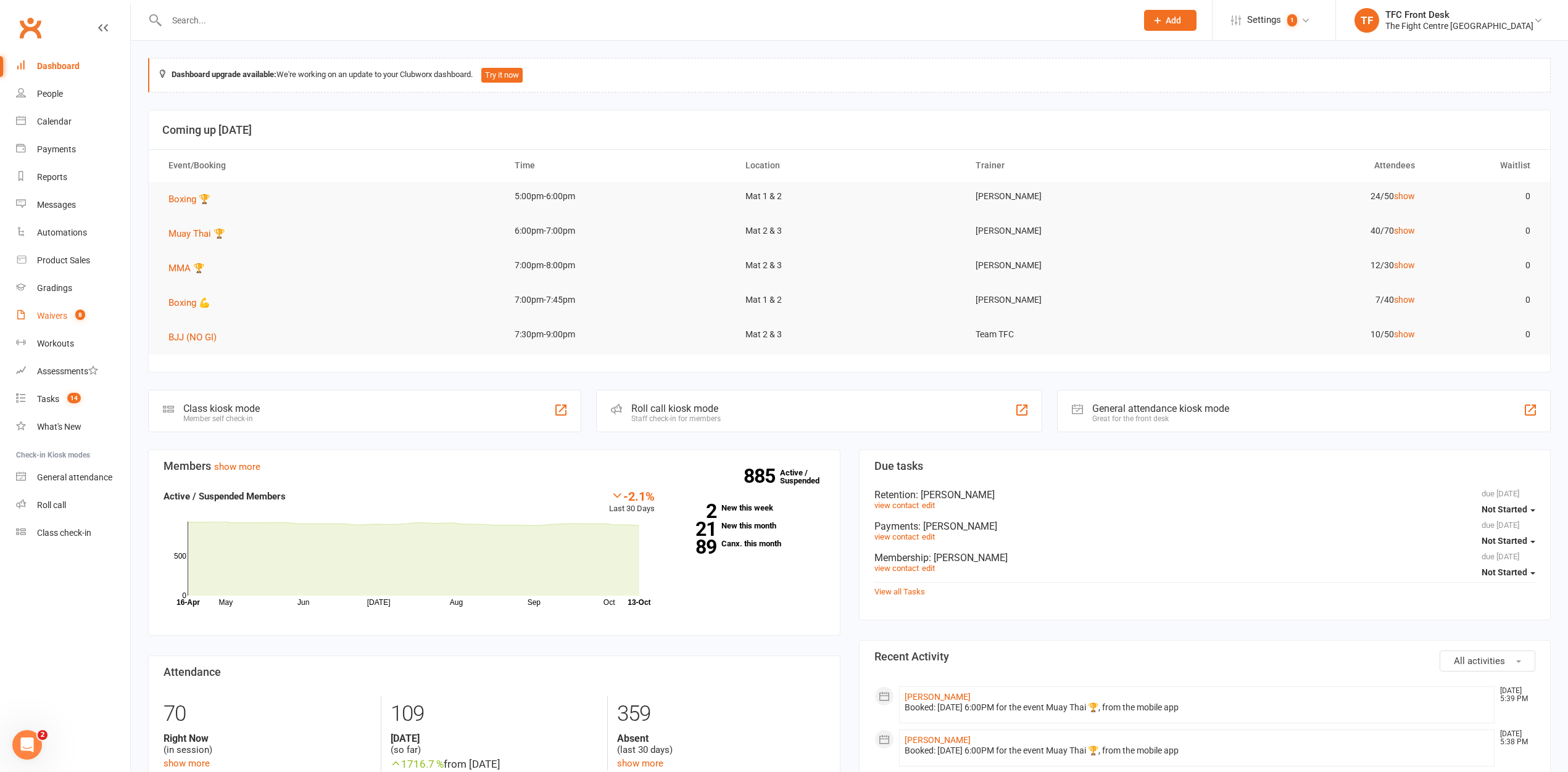
click at [101, 325] on link "Waivers 8" at bounding box center [72, 316] width 114 height 28
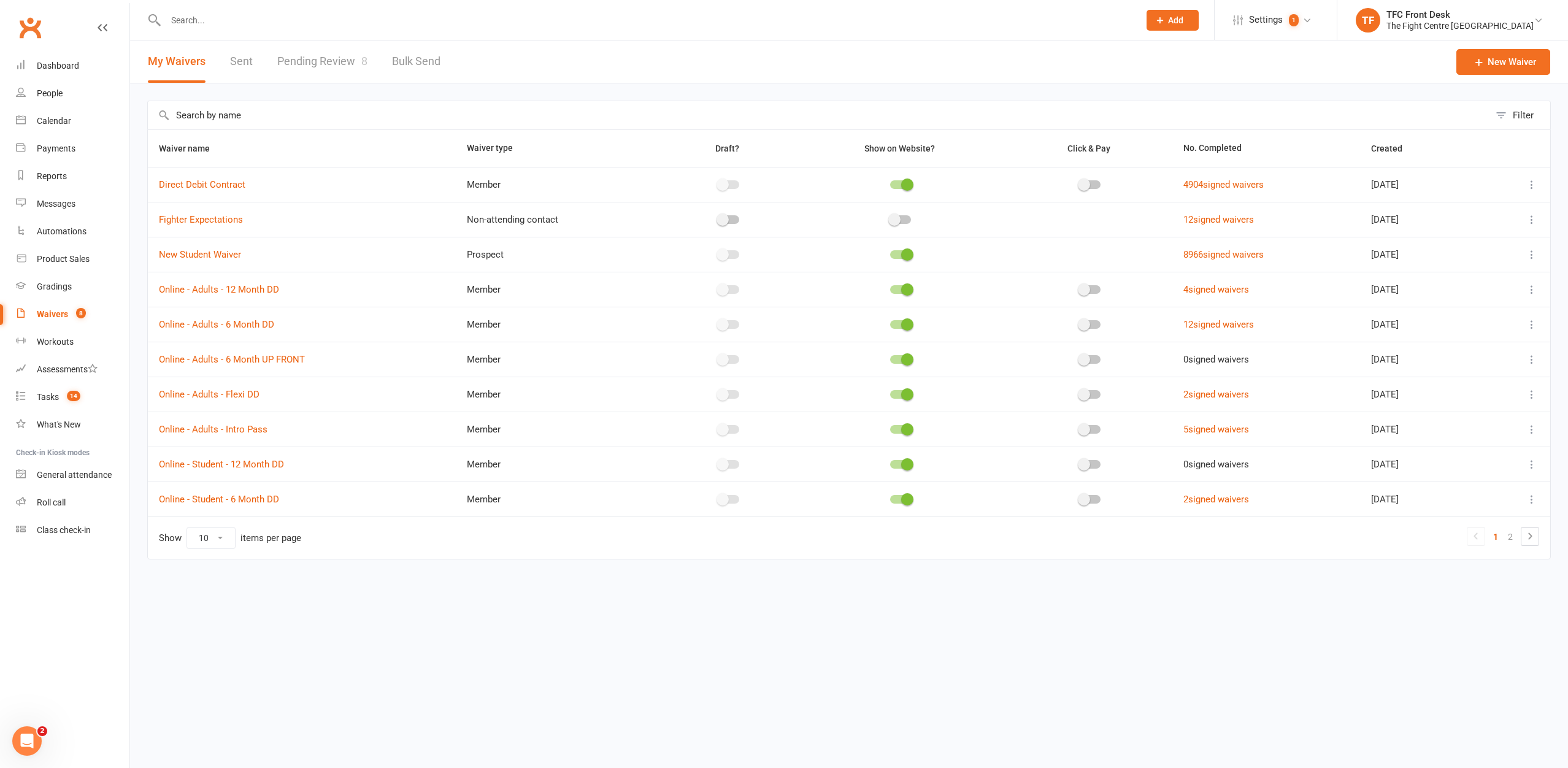
click at [330, 70] on link "Pending Review 8" at bounding box center [322, 62] width 90 height 43
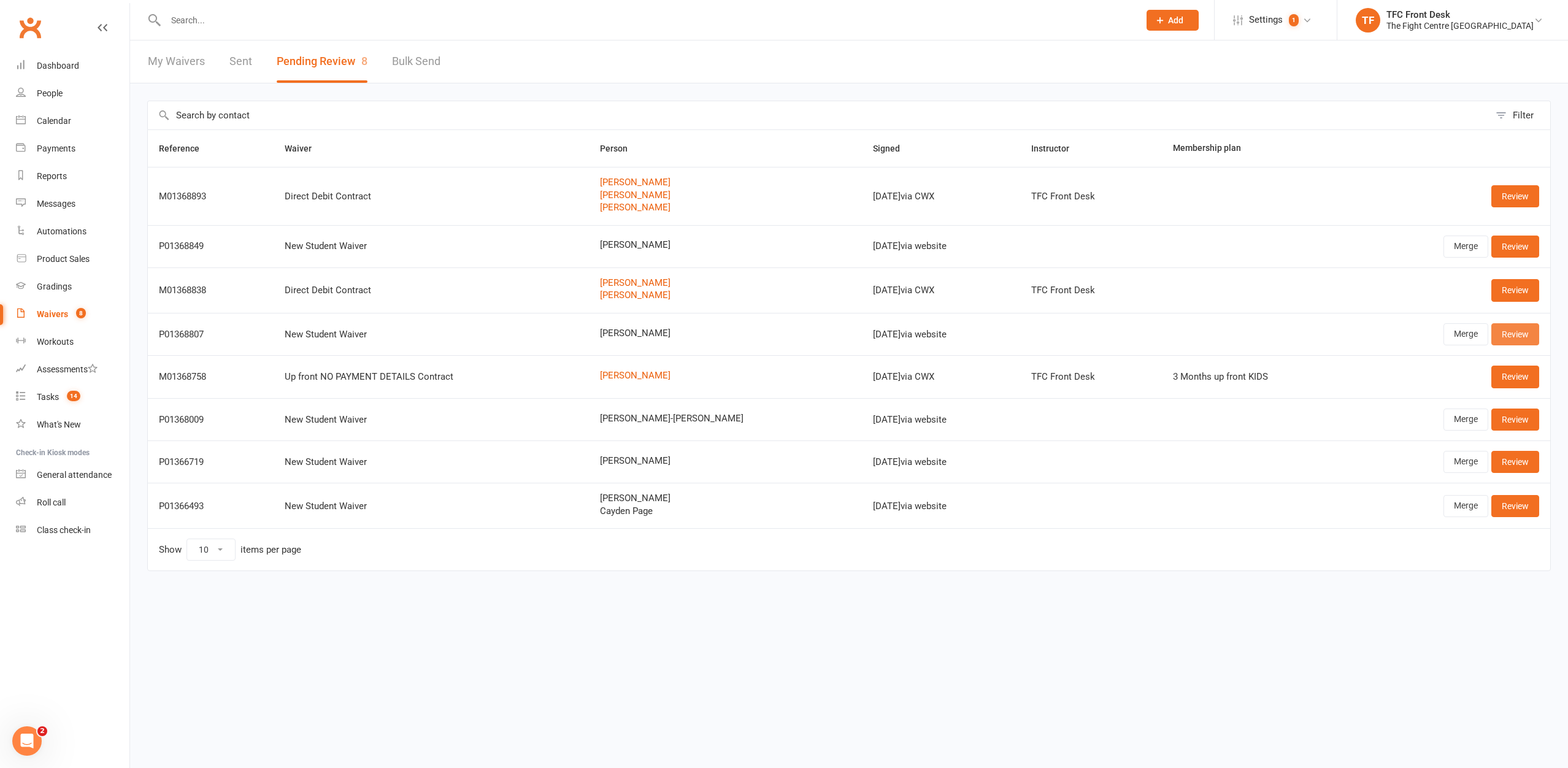
click at [1519, 341] on link "Review" at bounding box center [1515, 334] width 47 height 22
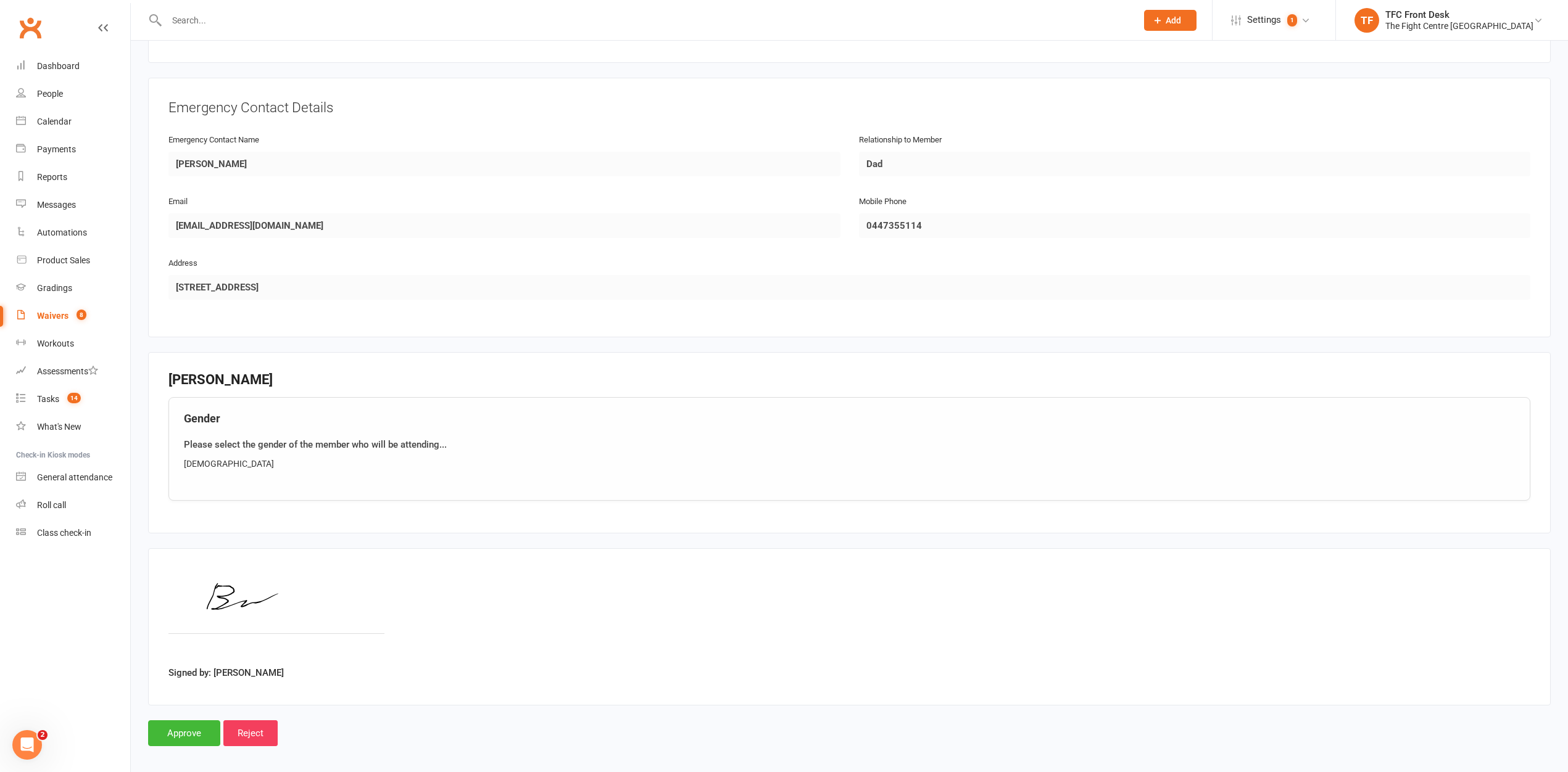
scroll to position [524, 0]
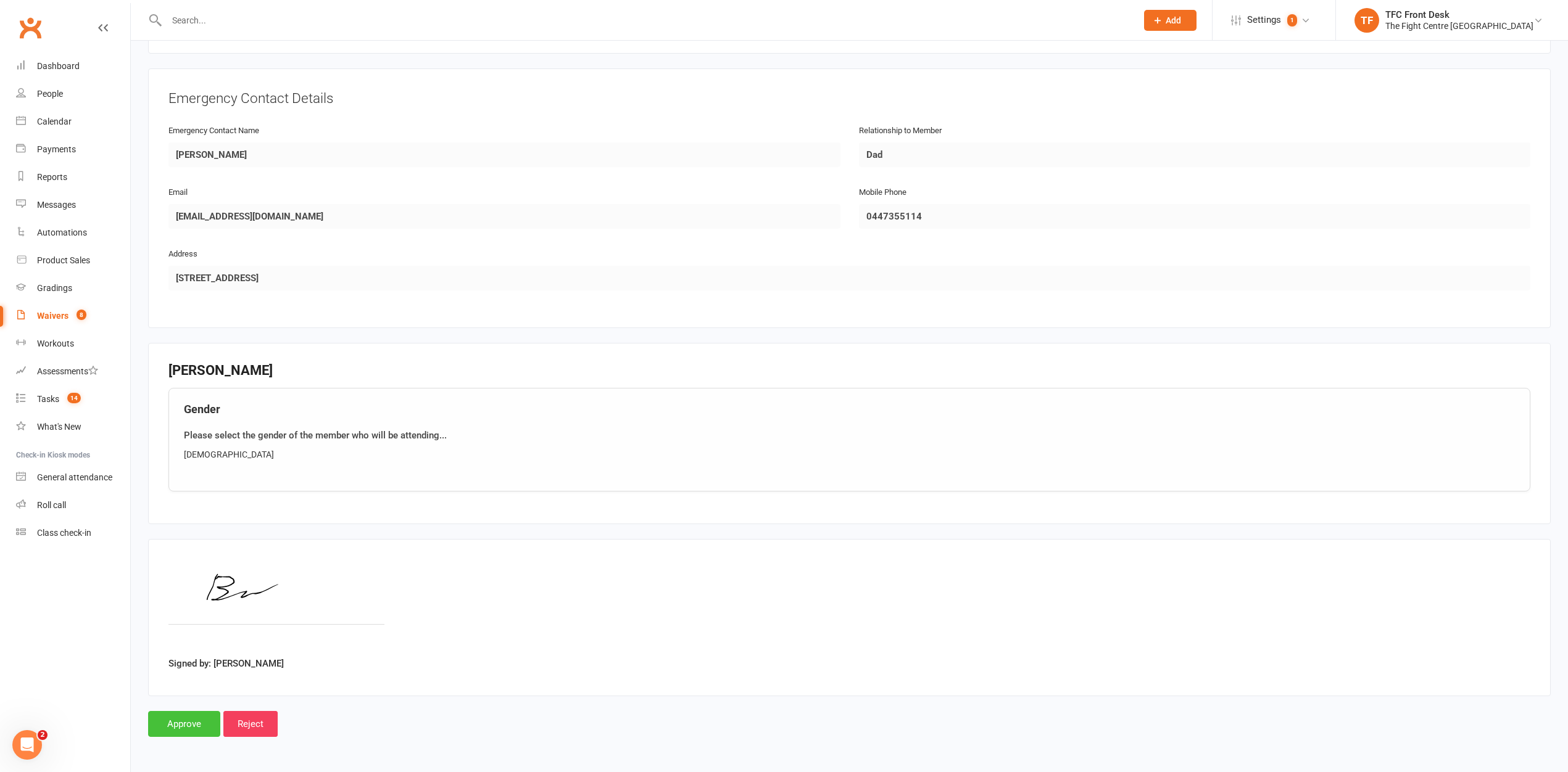
click at [158, 731] on input "Approve" at bounding box center [184, 723] width 72 height 26
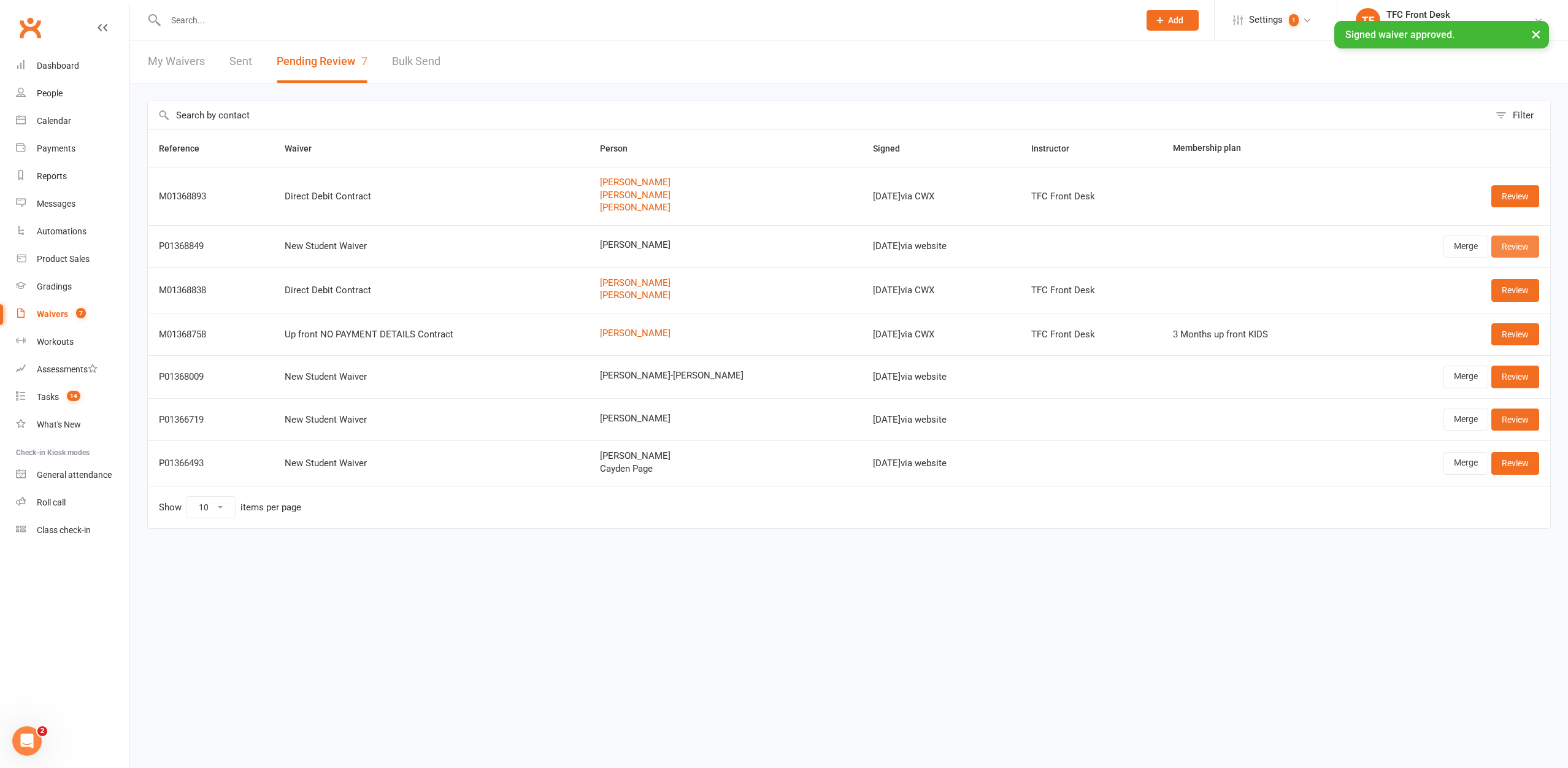
click at [1519, 244] on link "Review" at bounding box center [1515, 247] width 47 height 22
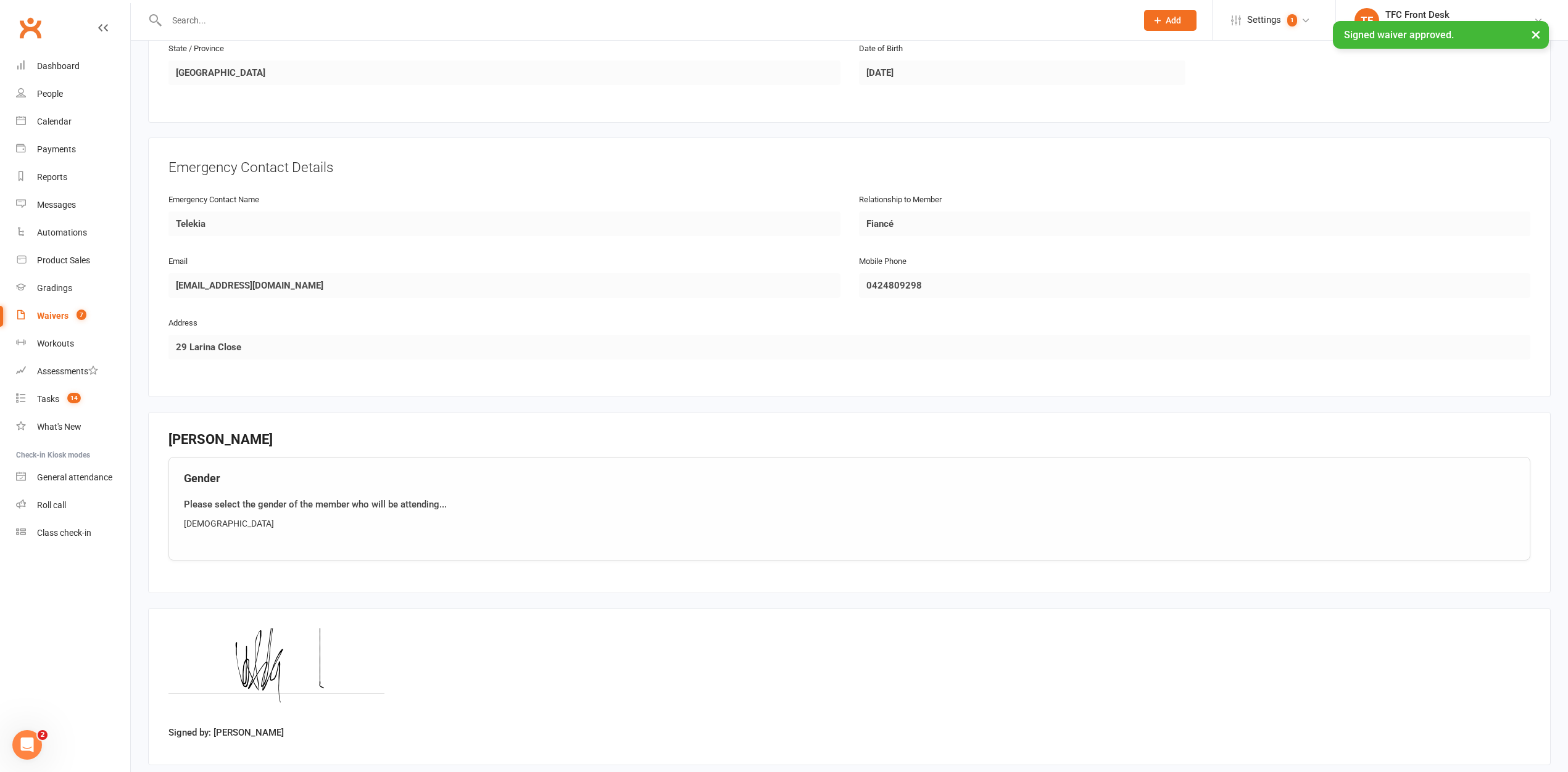
scroll to position [524, 0]
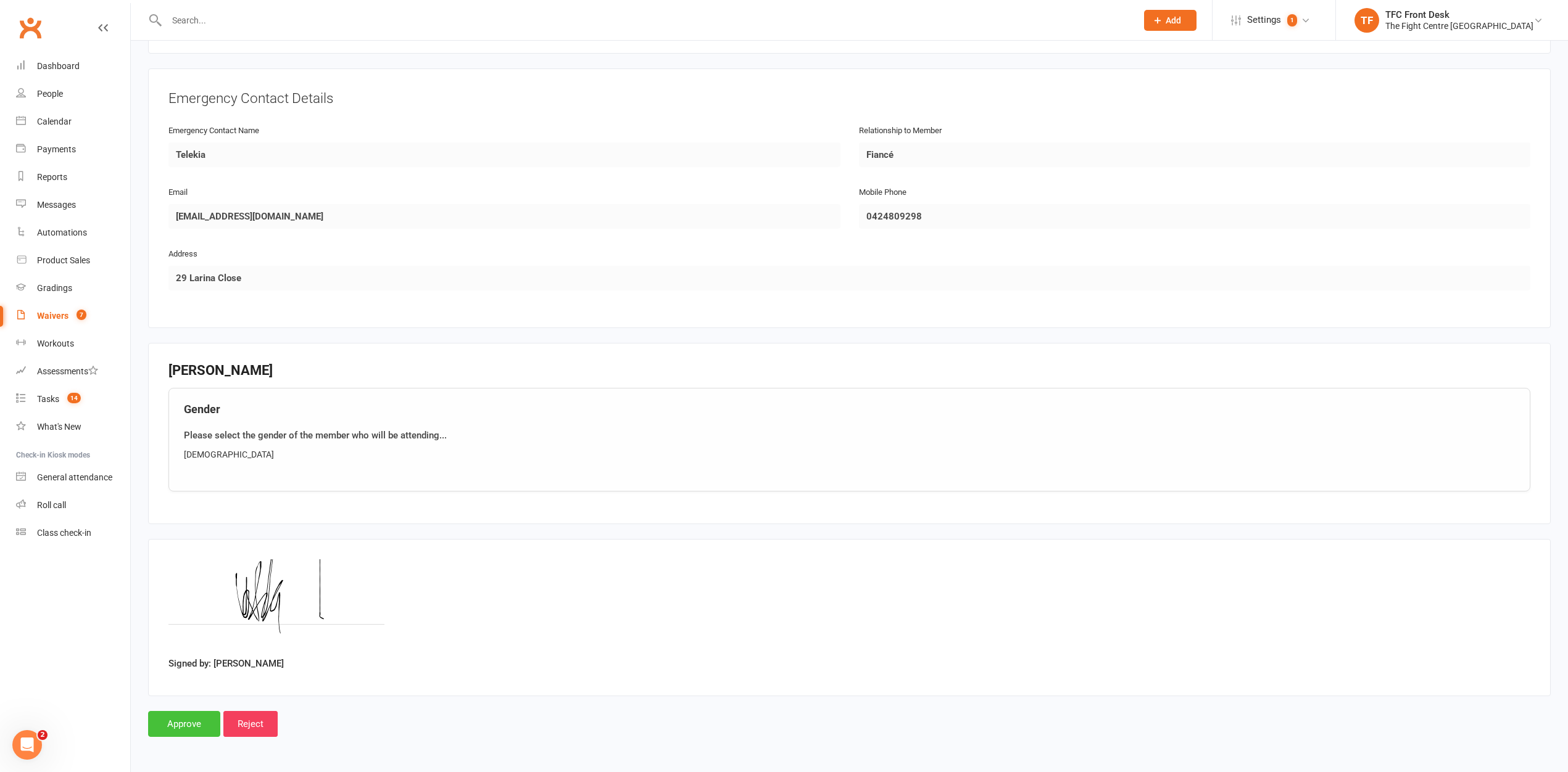
click at [184, 718] on input "Approve" at bounding box center [184, 723] width 72 height 26
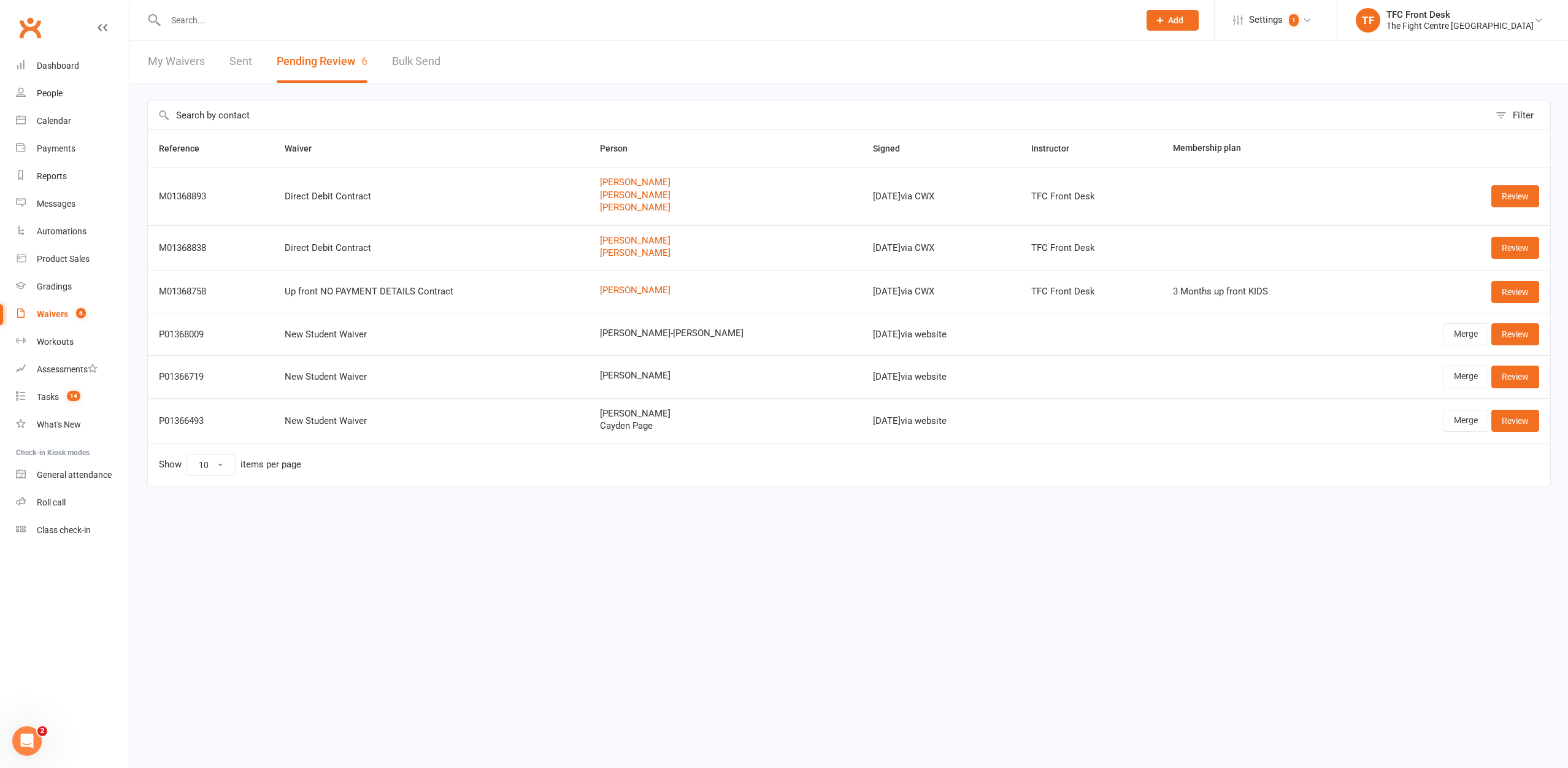
click at [72, 316] on count-badge "6" at bounding box center [77, 314] width 15 height 10
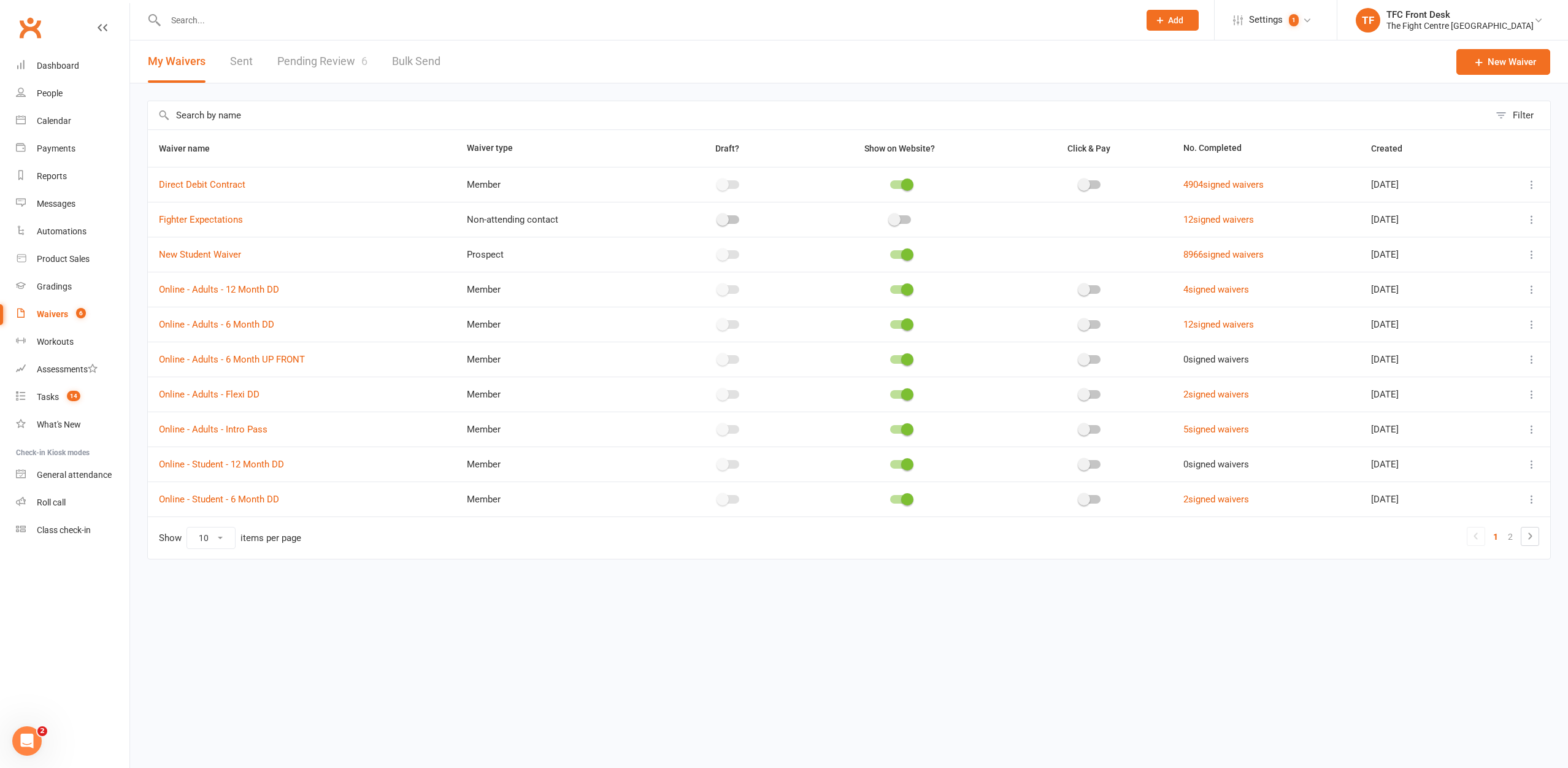
click at [348, 60] on link "Pending Review 6" at bounding box center [322, 62] width 90 height 43
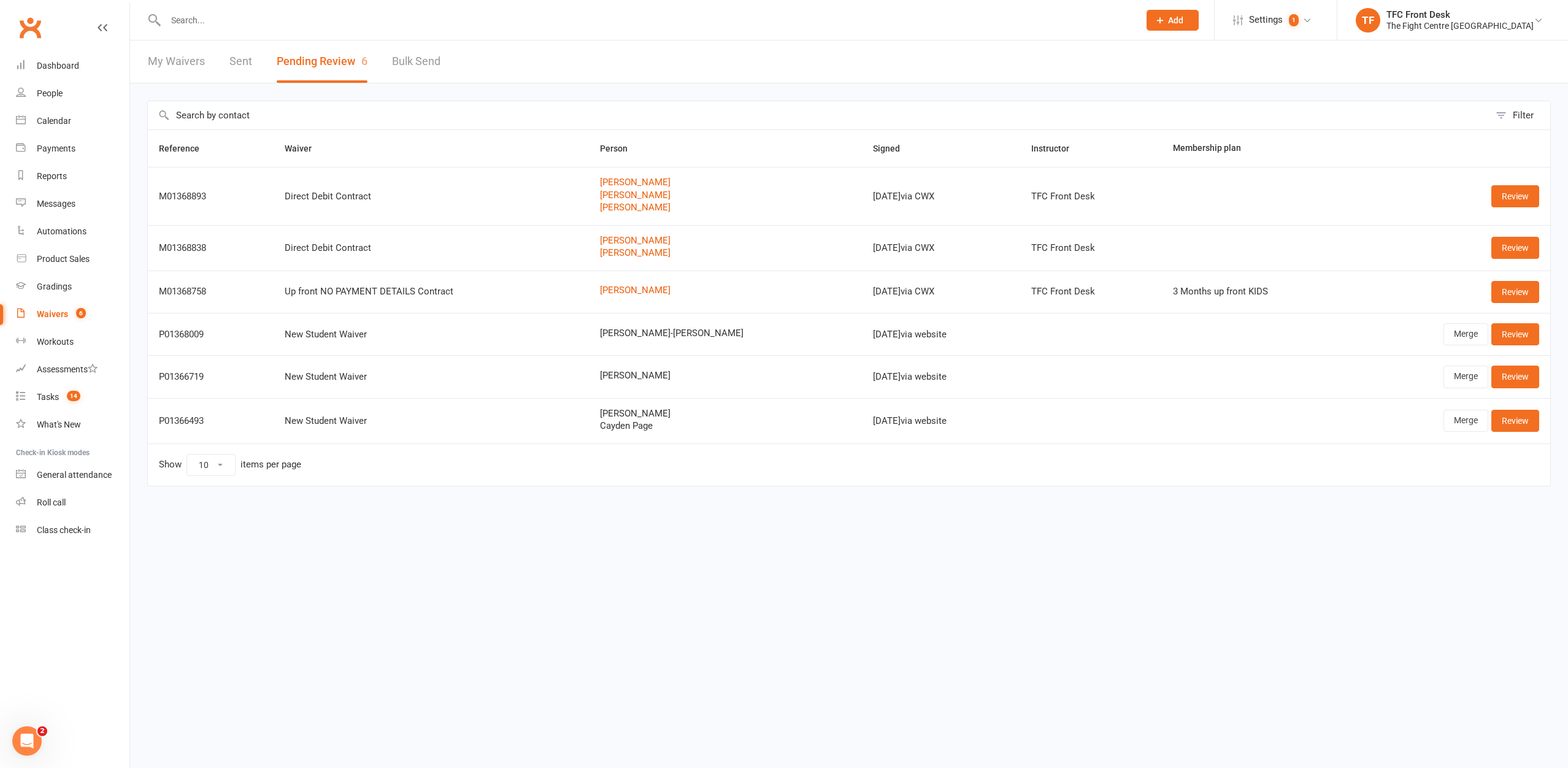
click at [65, 307] on link "Waivers 6" at bounding box center [72, 314] width 113 height 28
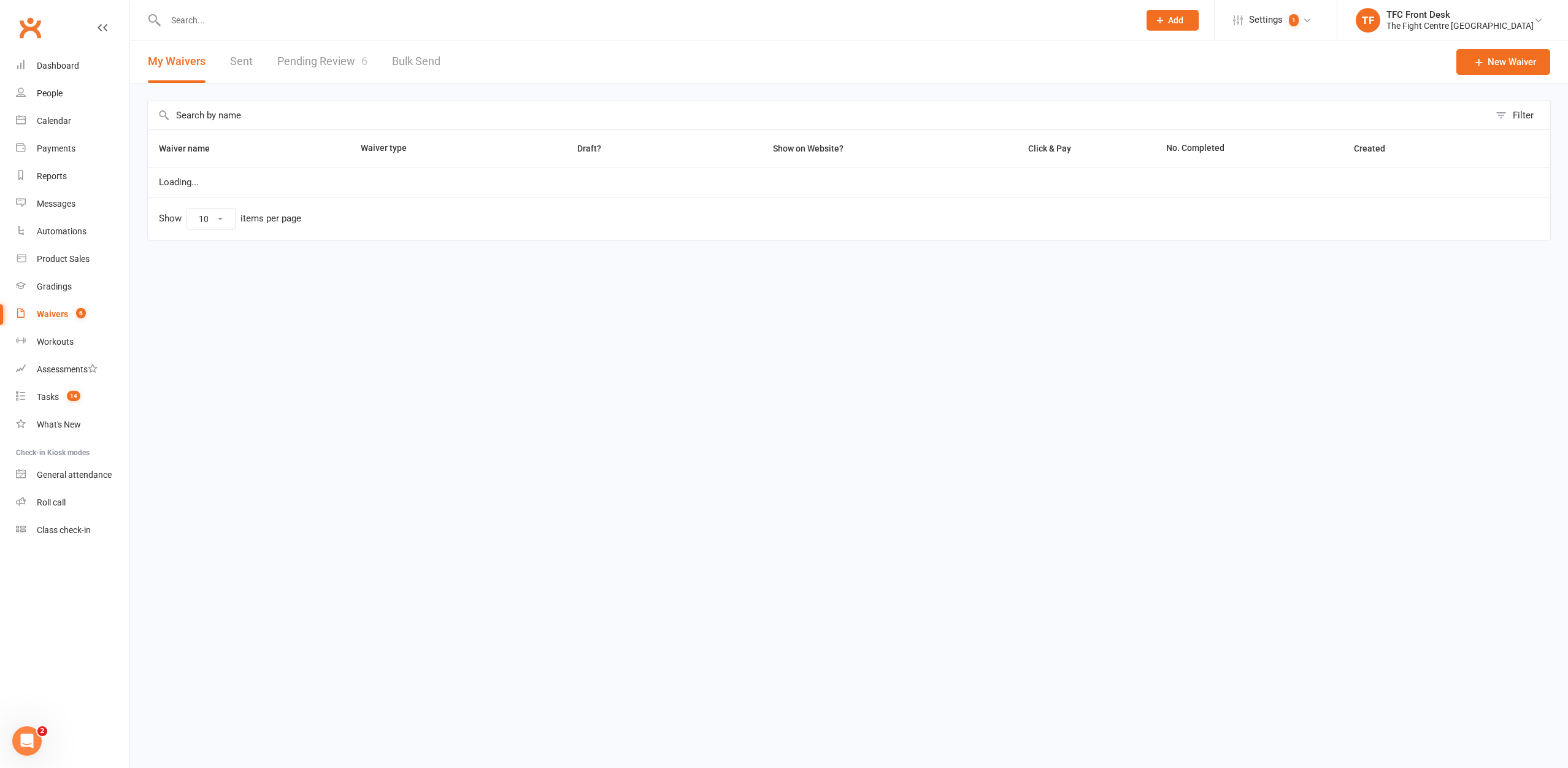
click at [342, 75] on link "Pending Review 6" at bounding box center [322, 62] width 90 height 43
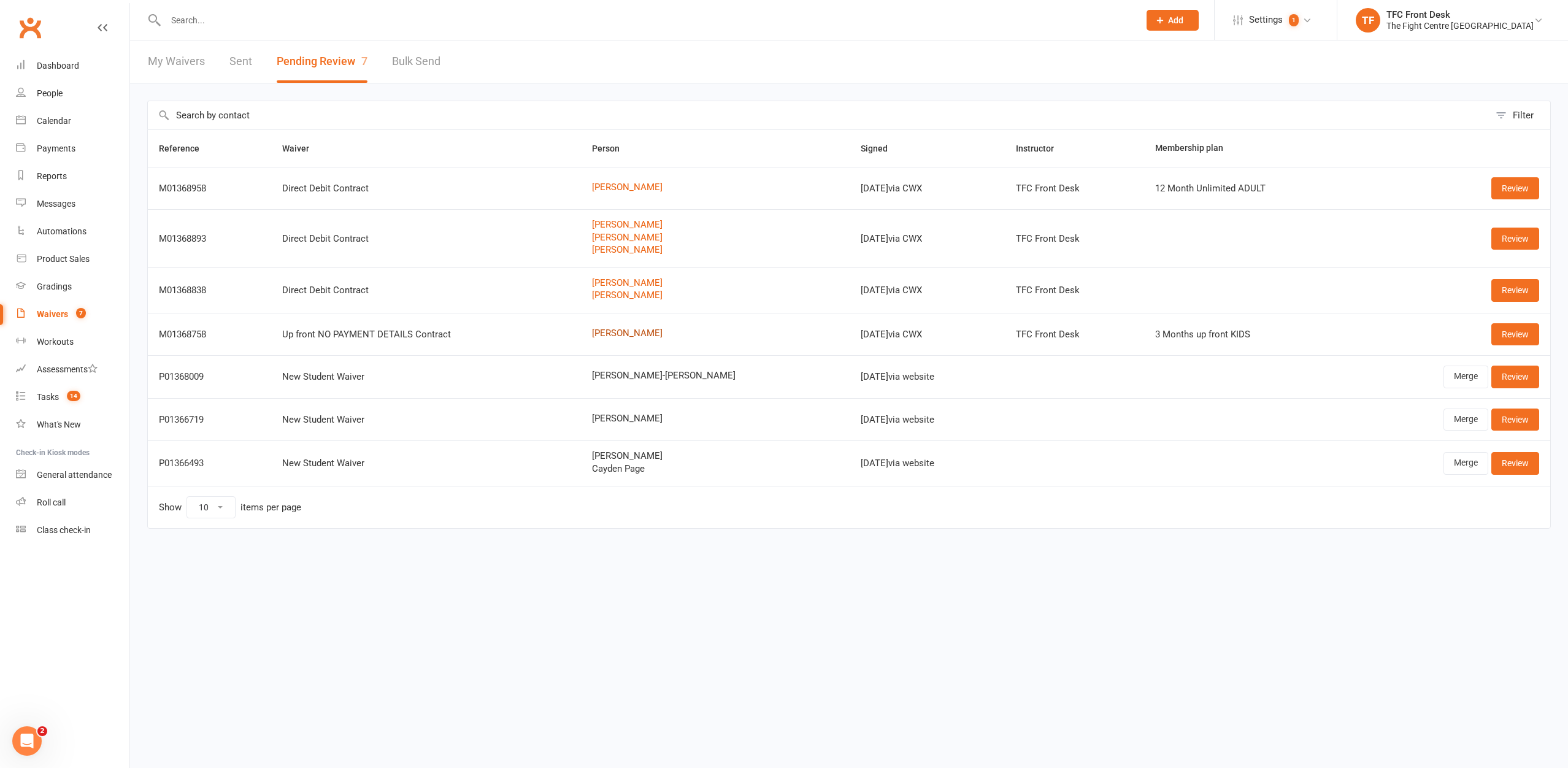
click at [645, 328] on link "[PERSON_NAME]" at bounding box center [715, 333] width 247 height 11
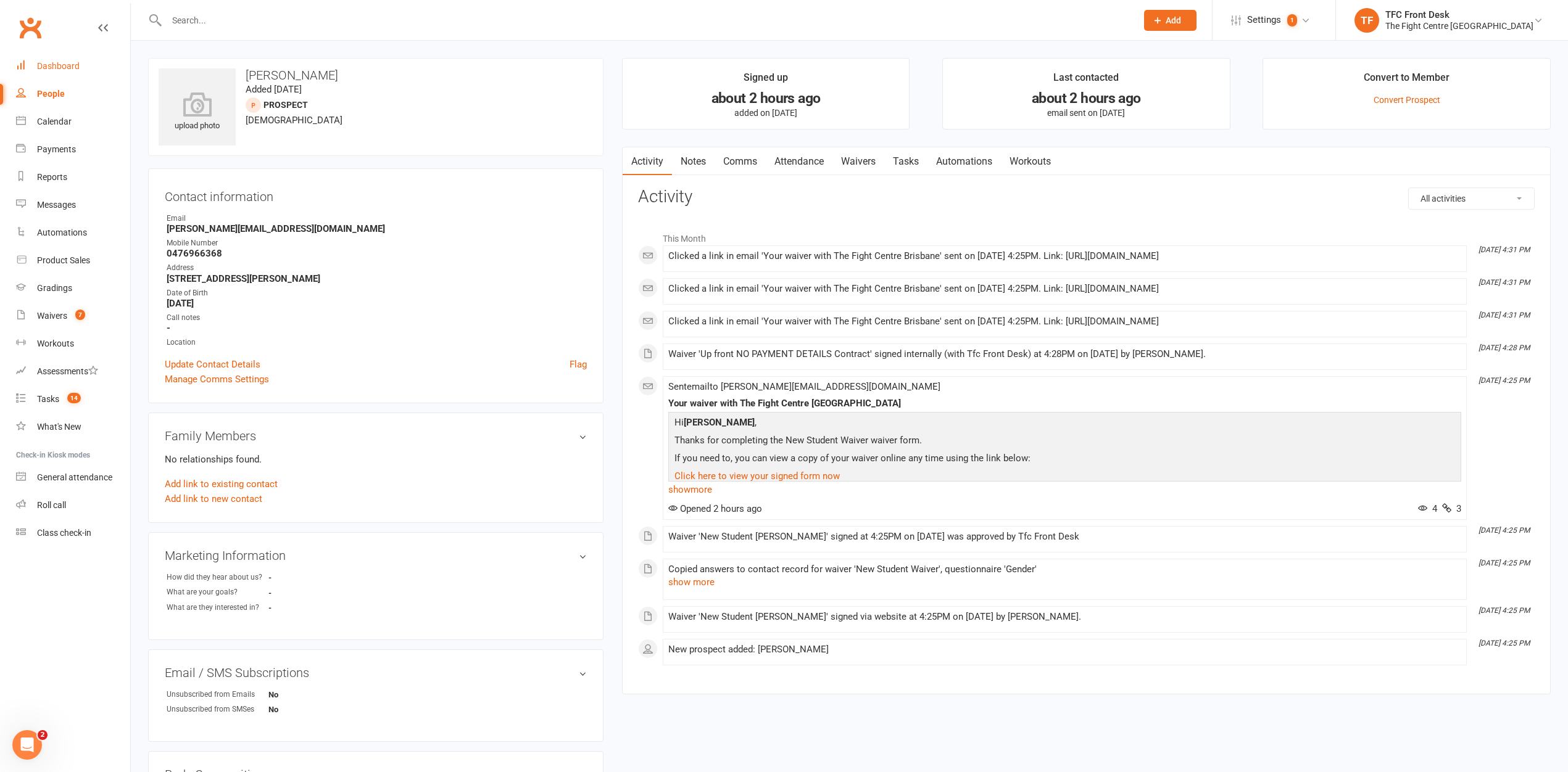
click at [97, 77] on link "Dashboard" at bounding box center [72, 66] width 114 height 28
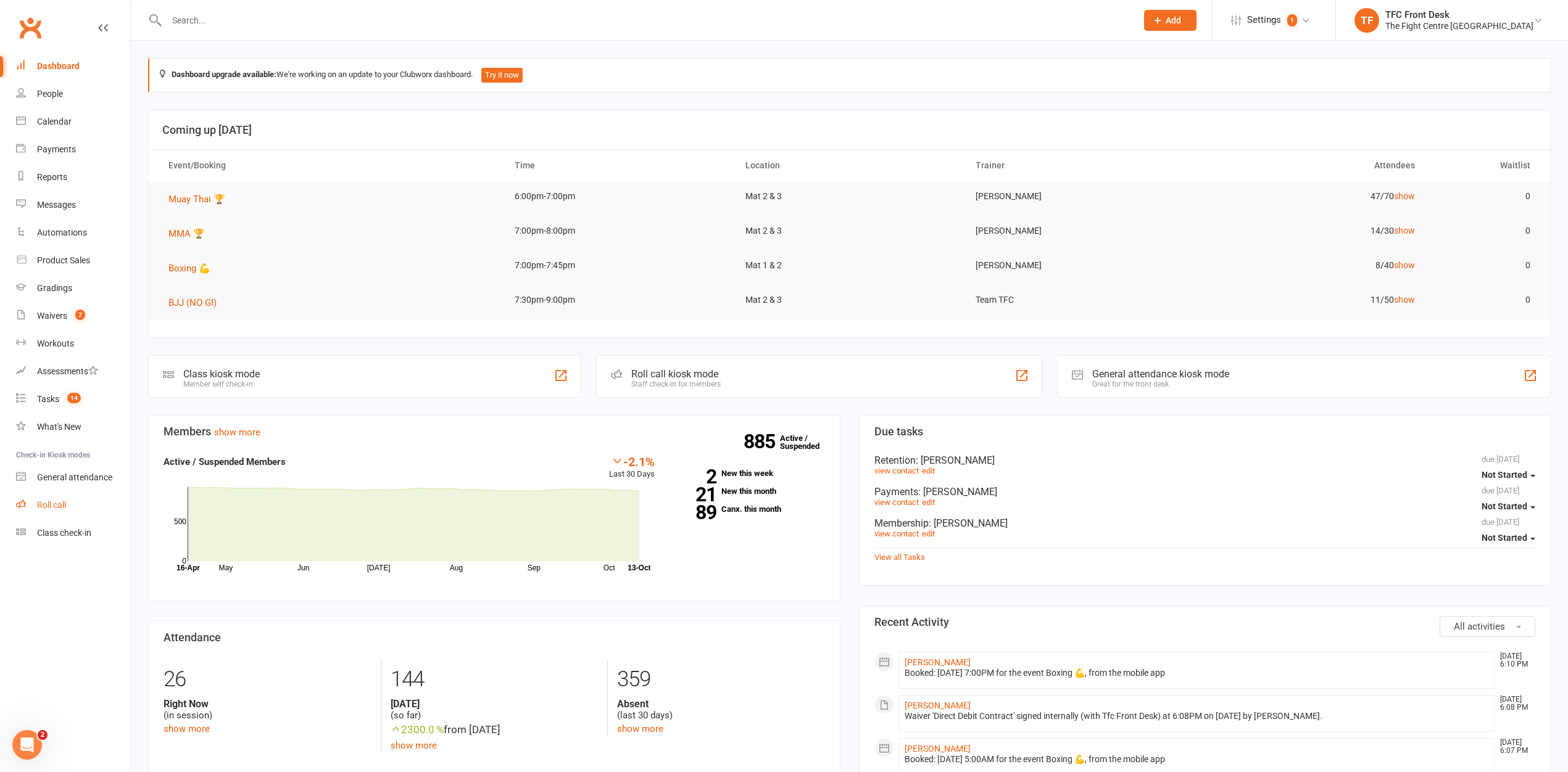
click at [91, 499] on link "Roll call" at bounding box center [72, 506] width 114 height 28
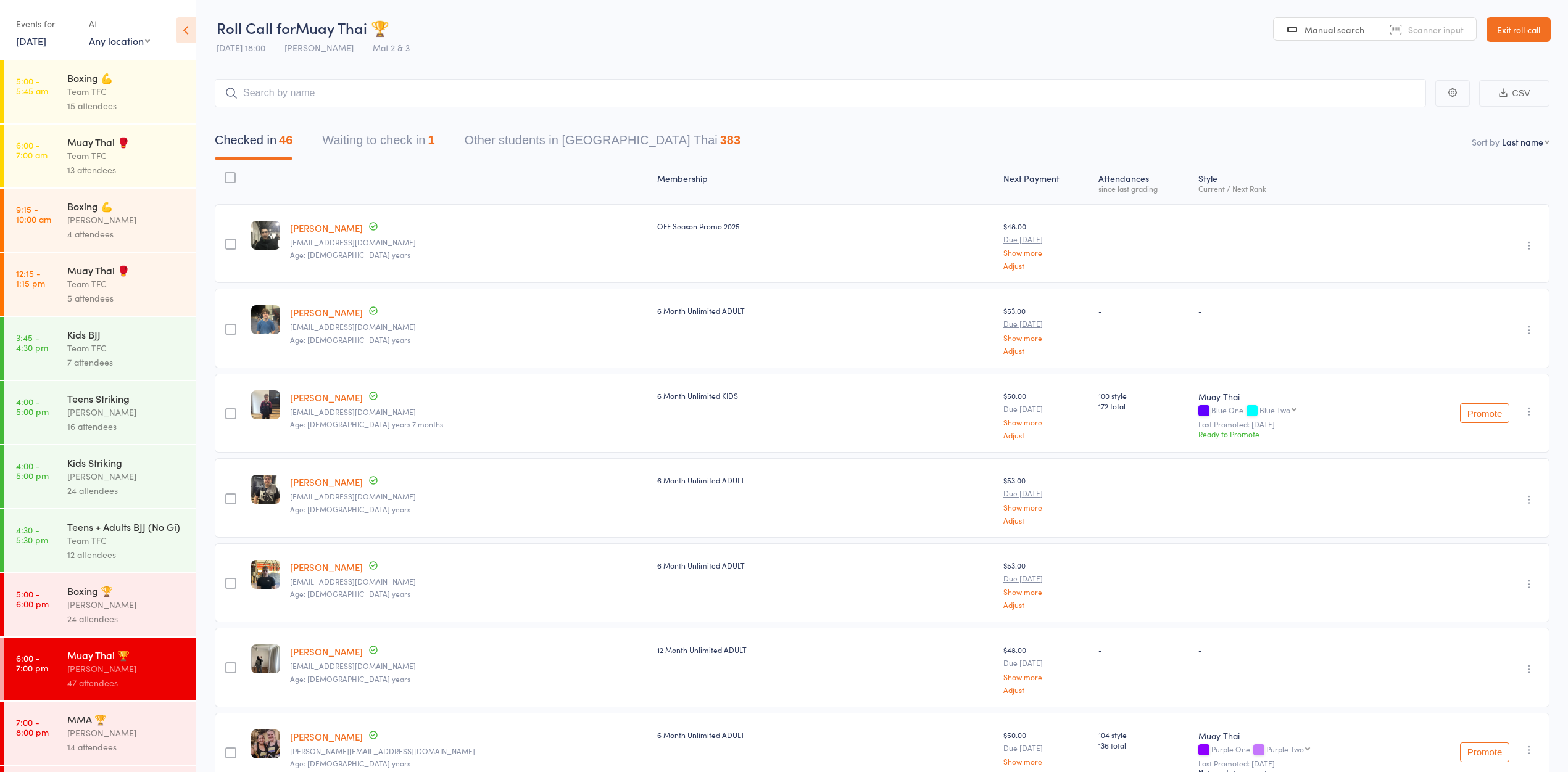
click at [405, 143] on button "Waiting to check in 1" at bounding box center [377, 144] width 112 height 33
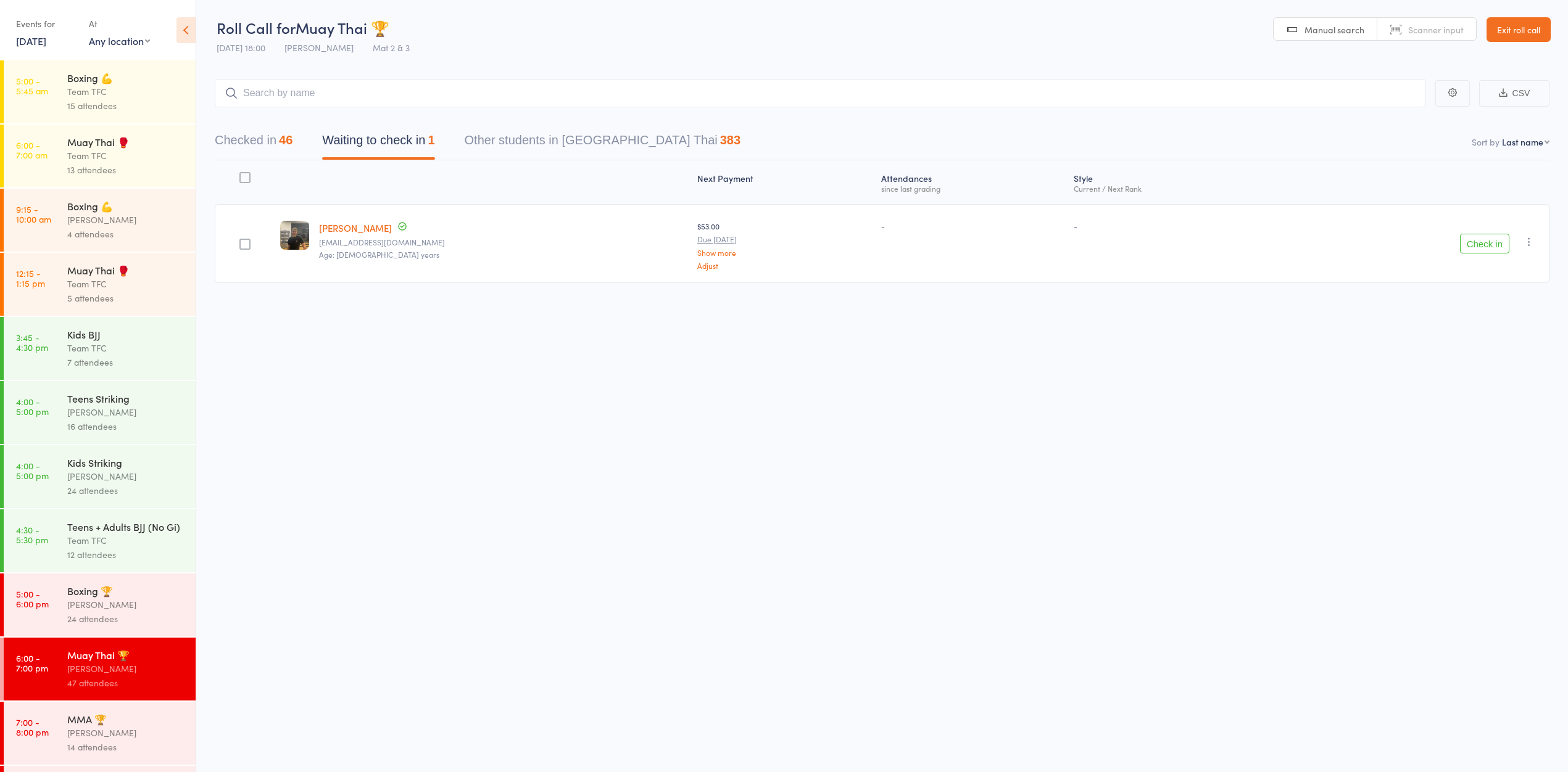
click at [1462, 246] on button "Check in" at bounding box center [1484, 243] width 50 height 19
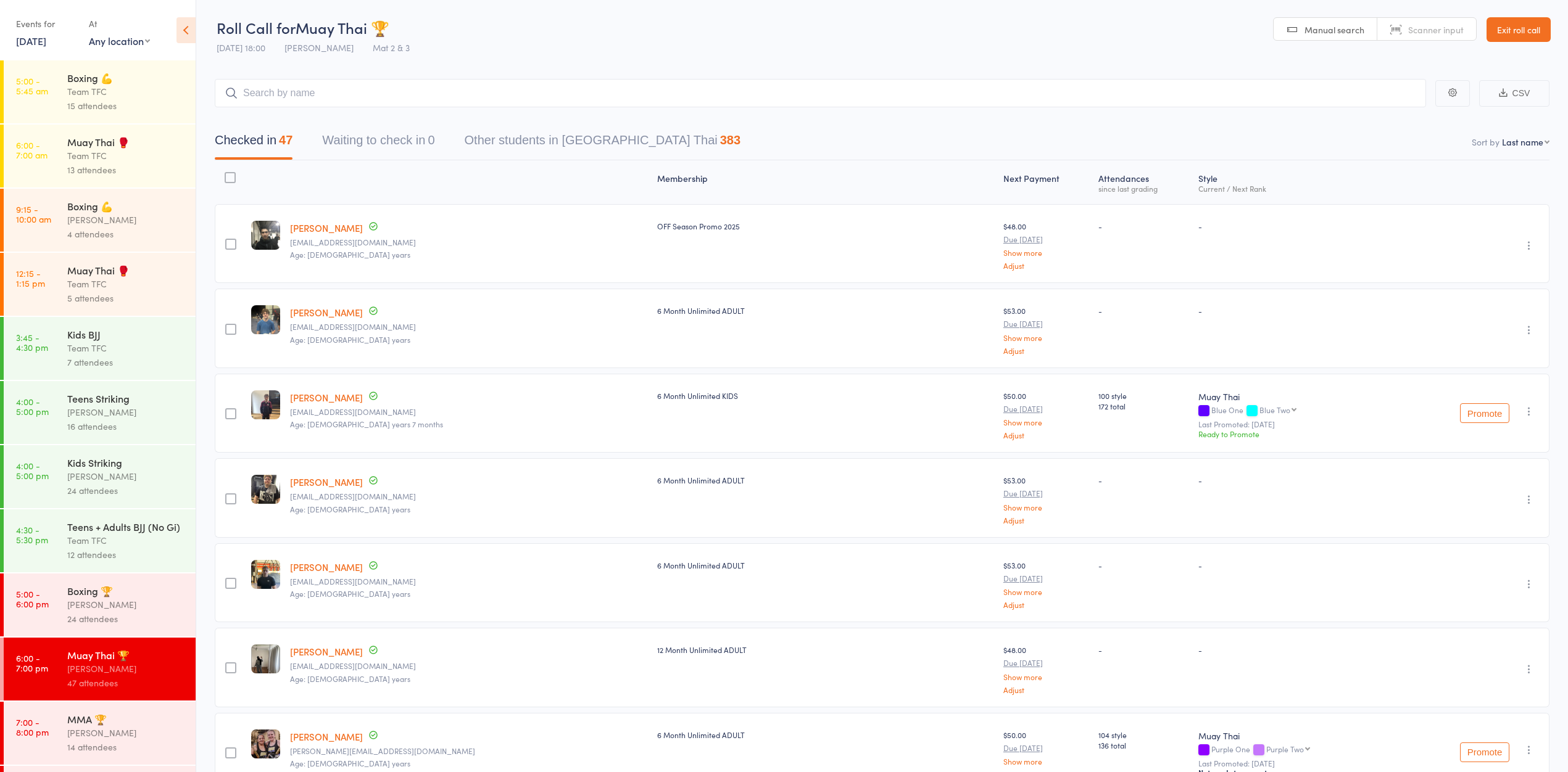
click at [1532, 27] on link "Exit roll call" at bounding box center [1518, 29] width 64 height 24
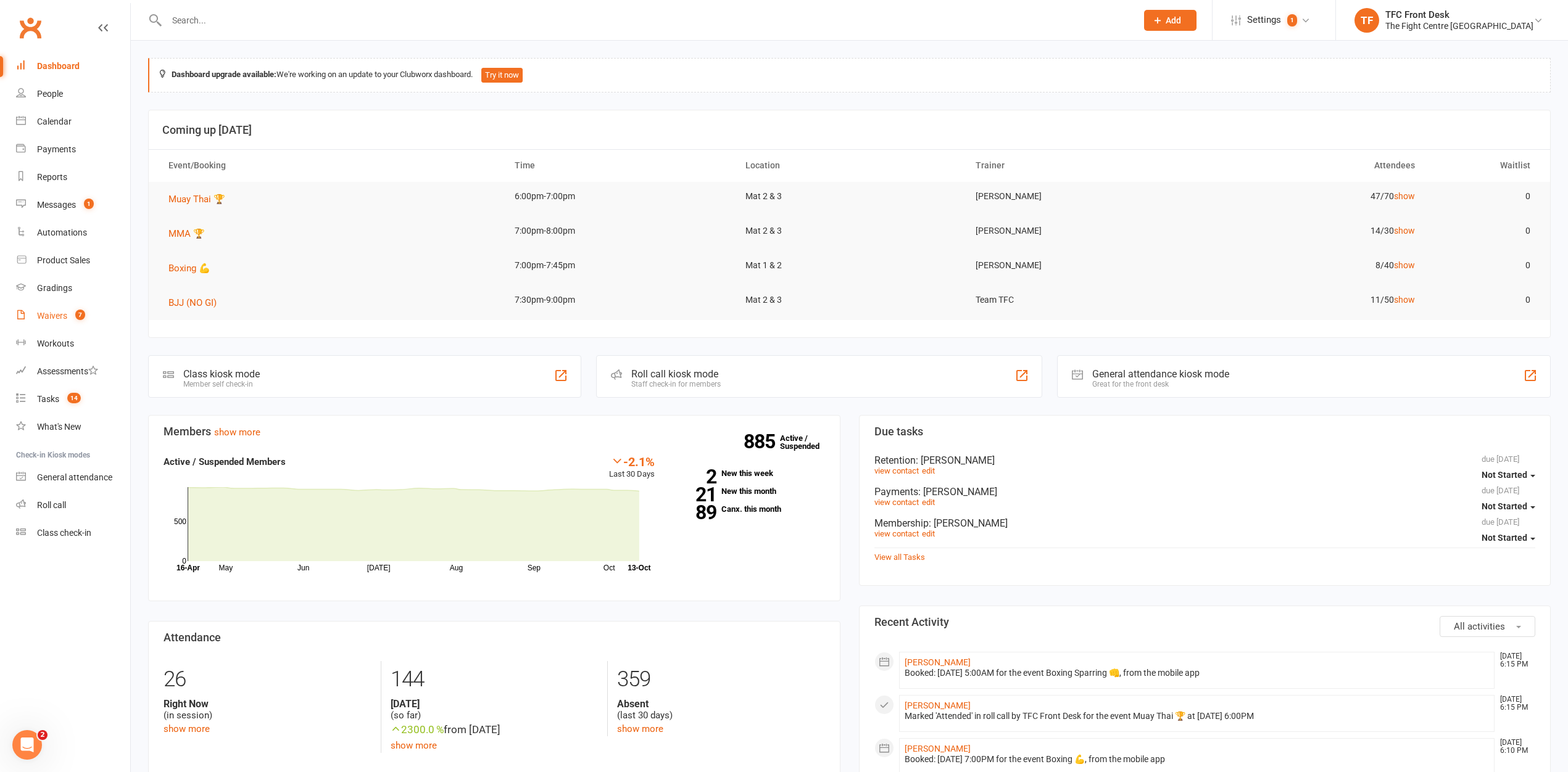
click at [85, 327] on link "Waivers 7" at bounding box center [72, 316] width 114 height 28
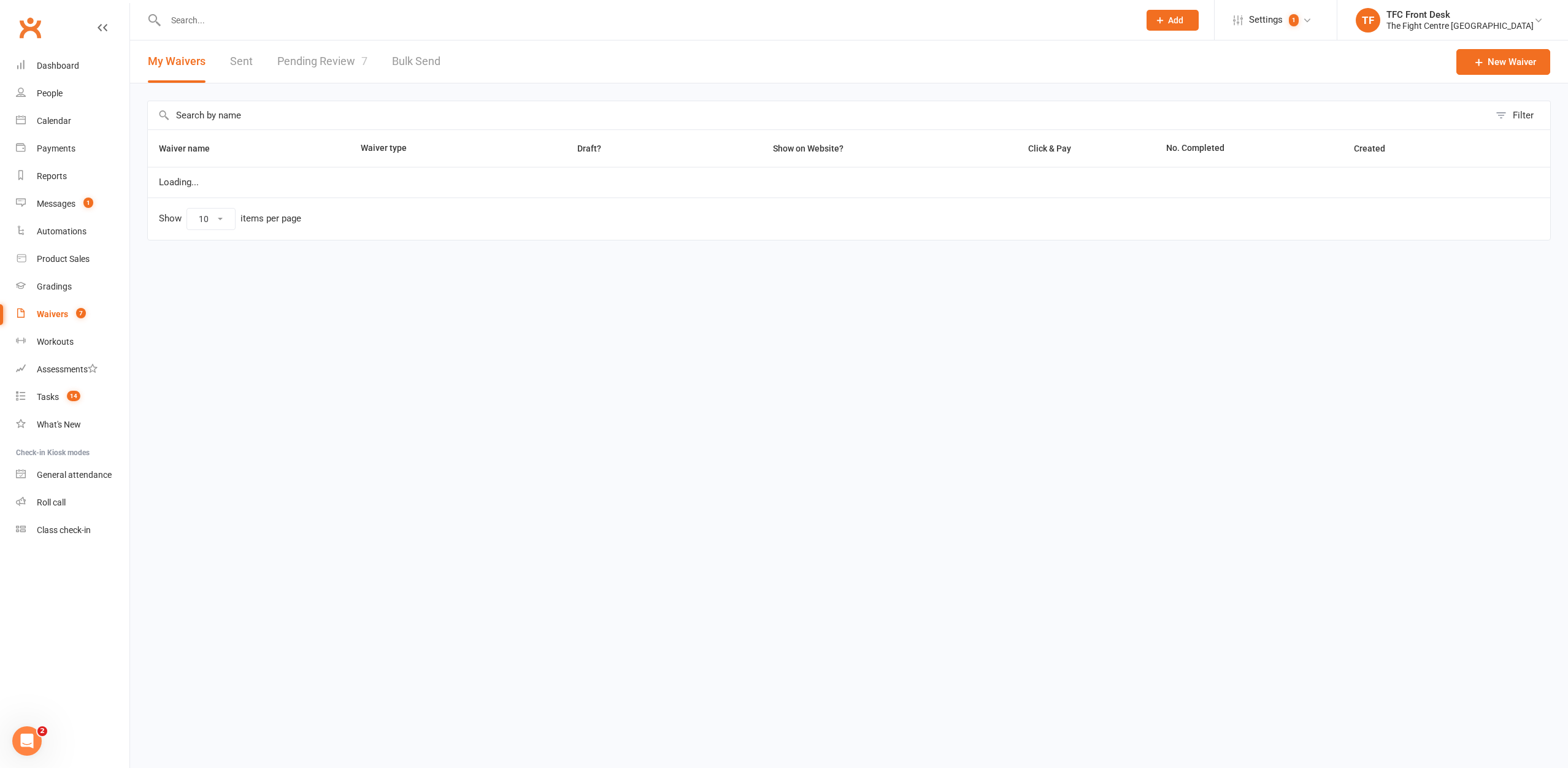
click at [310, 57] on link "Pending Review 7" at bounding box center [322, 62] width 90 height 43
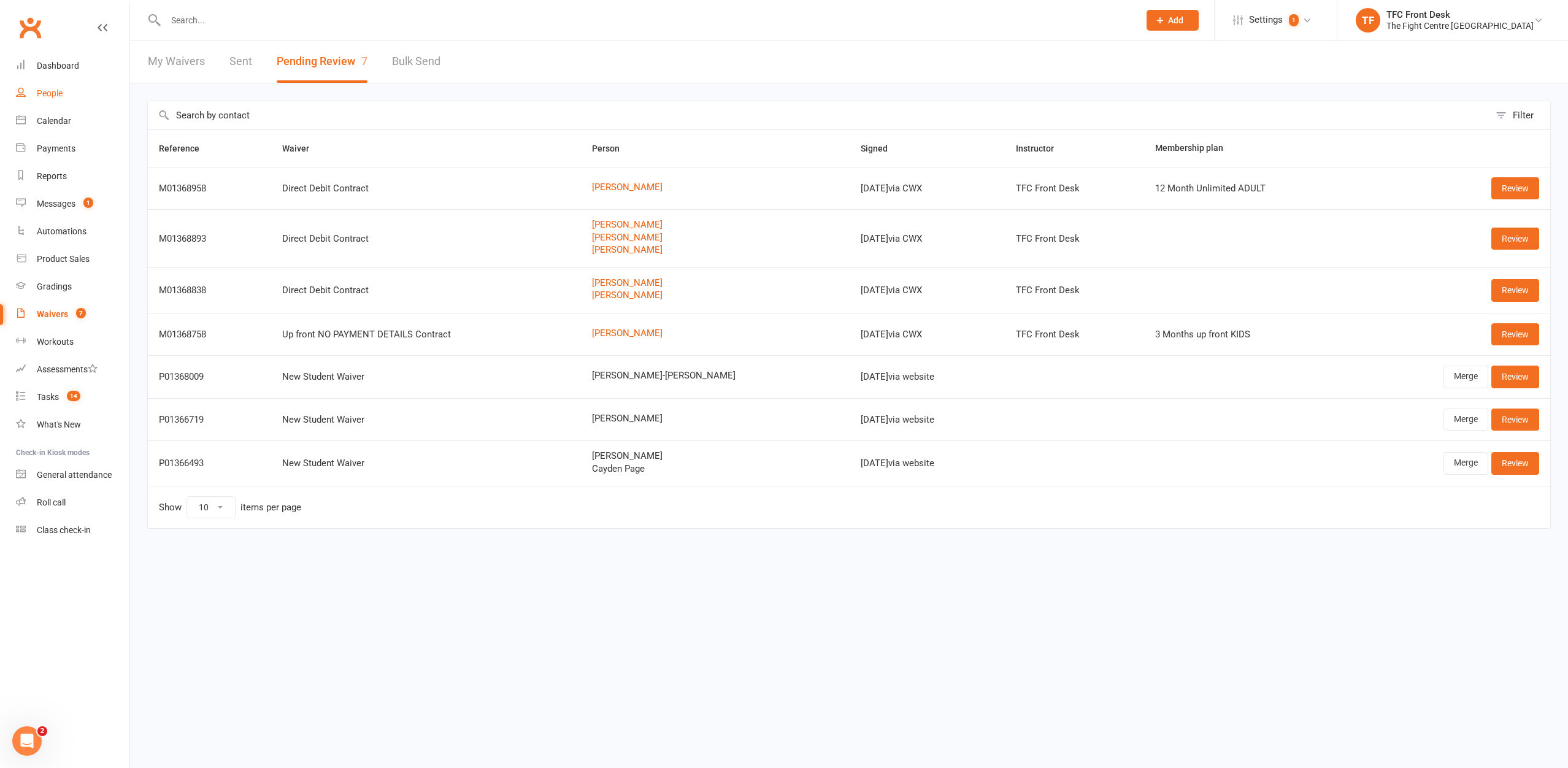
click at [71, 81] on link "People" at bounding box center [72, 93] width 113 height 28
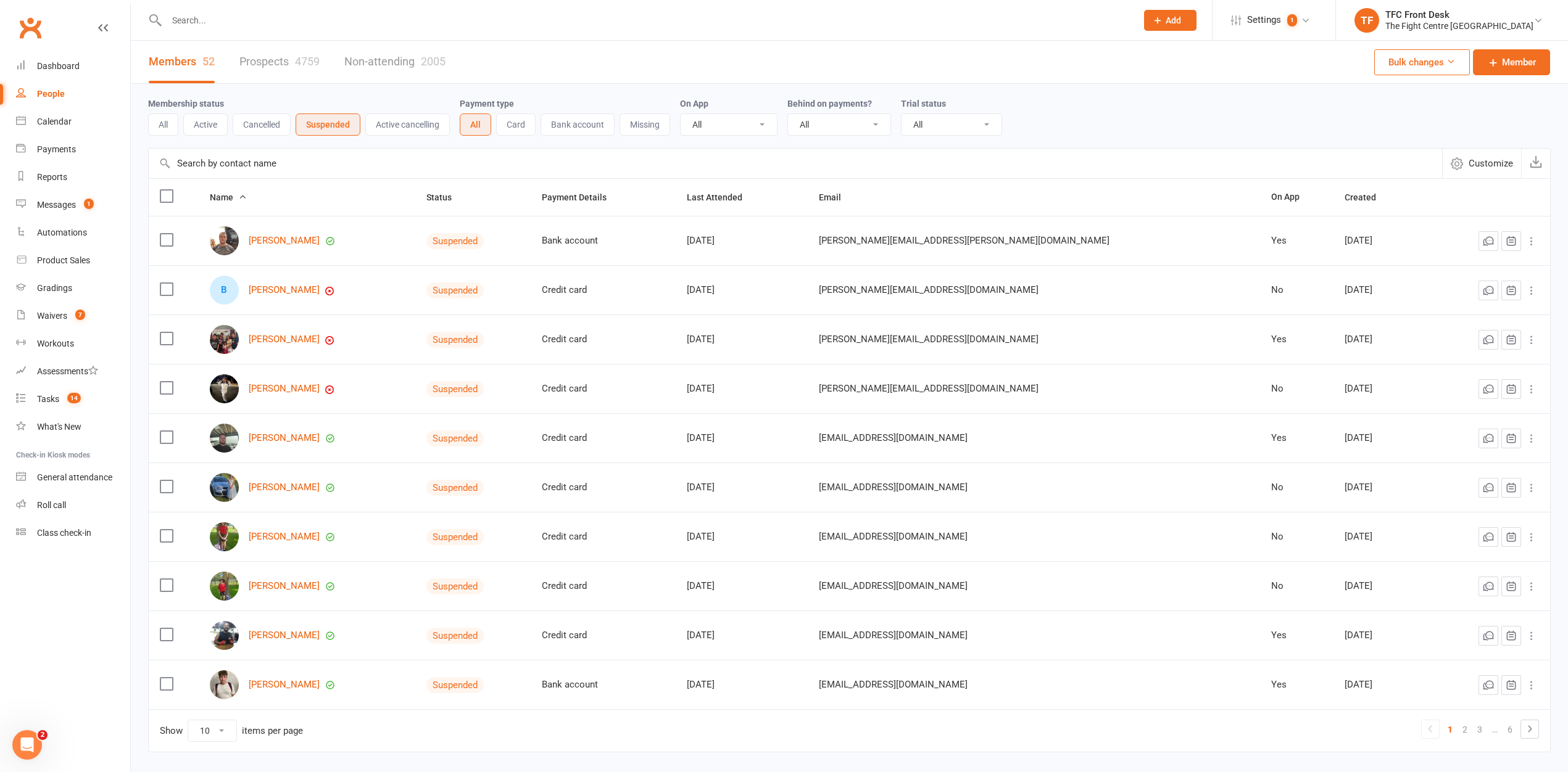
click at [312, 68] on link "Prospects 4759" at bounding box center [279, 62] width 80 height 43
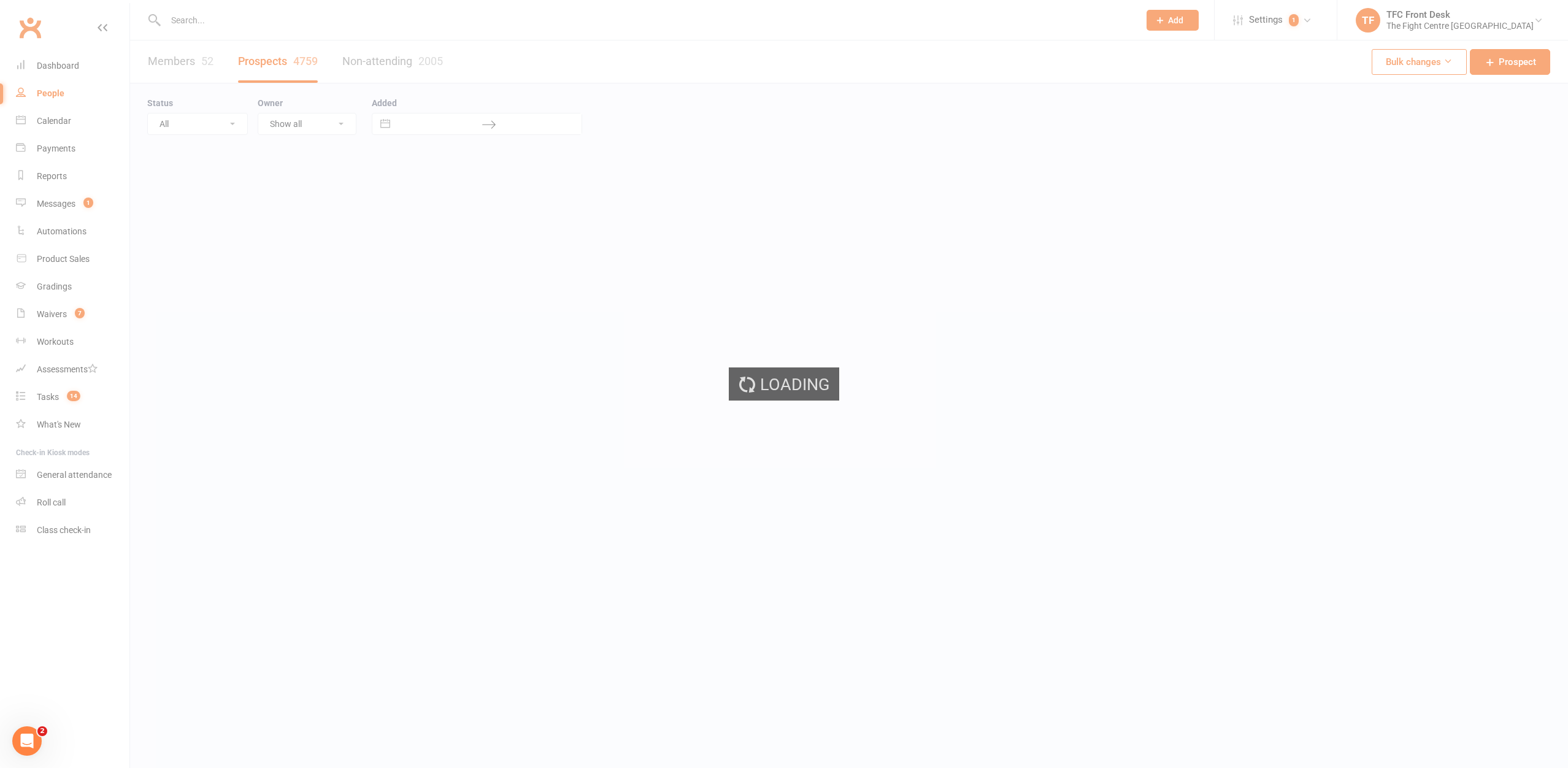
select select "25"
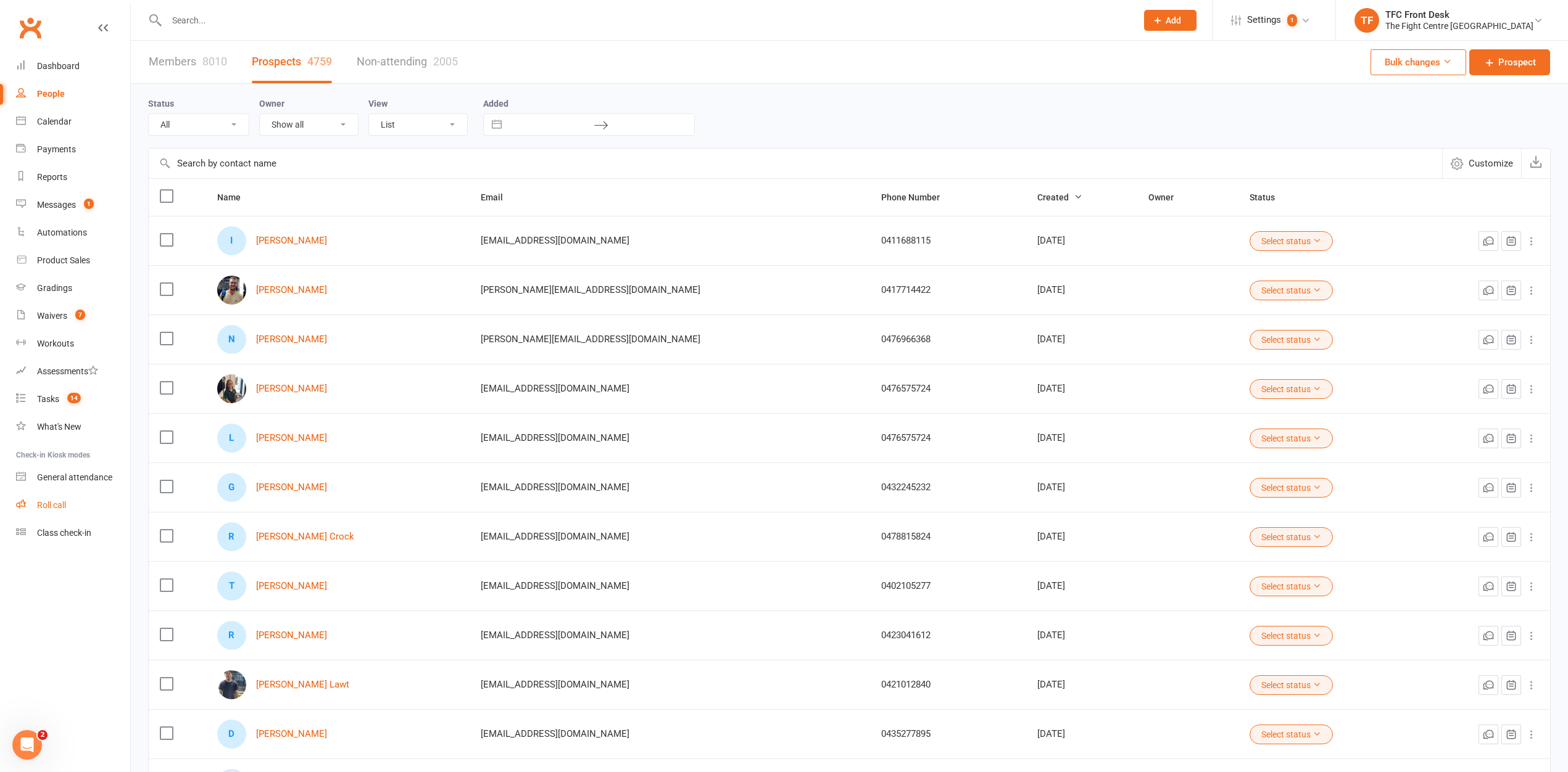
click at [70, 516] on link "Roll call" at bounding box center [72, 506] width 114 height 28
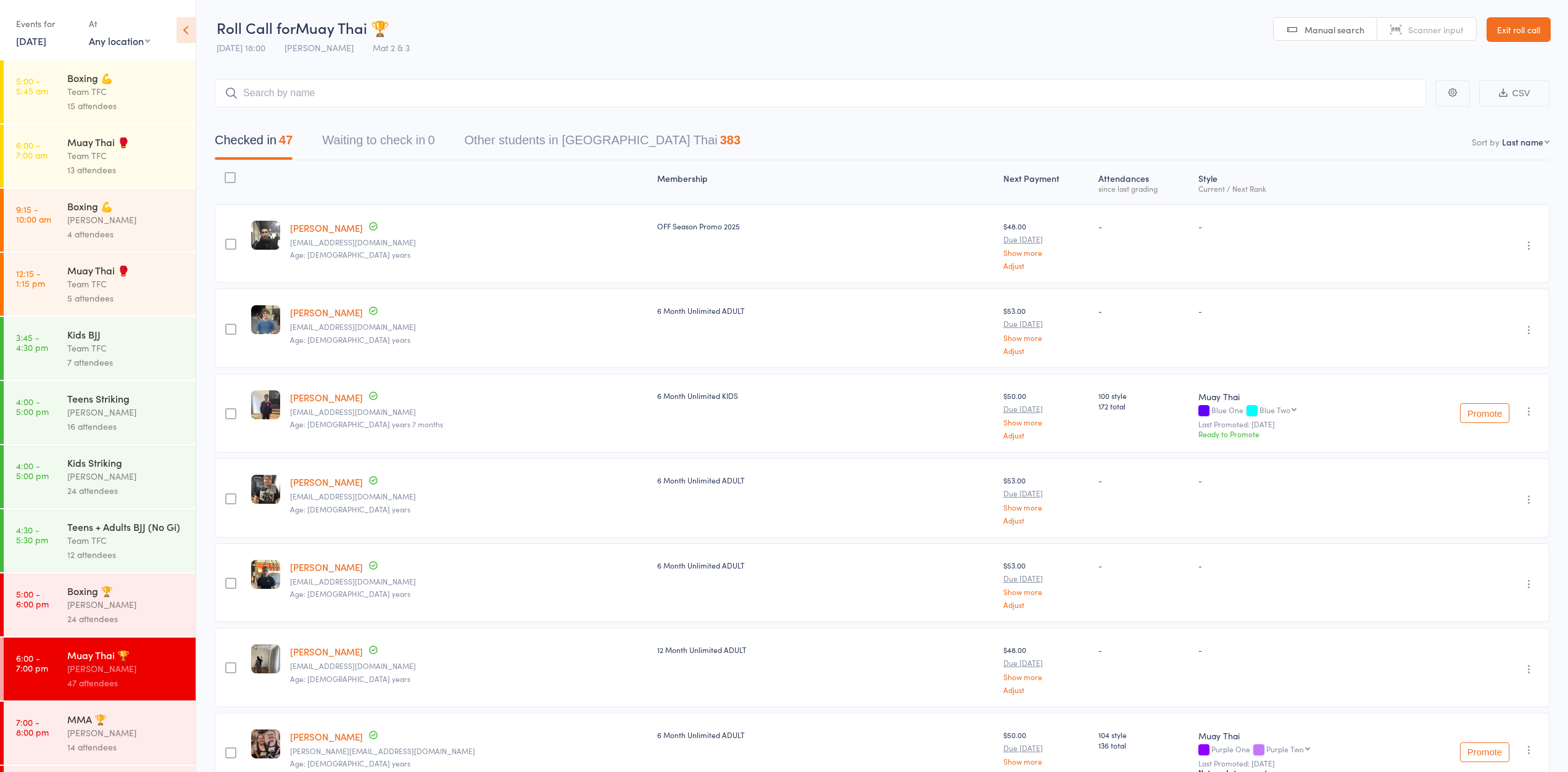
click at [1515, 23] on link "Exit roll call" at bounding box center [1518, 29] width 64 height 24
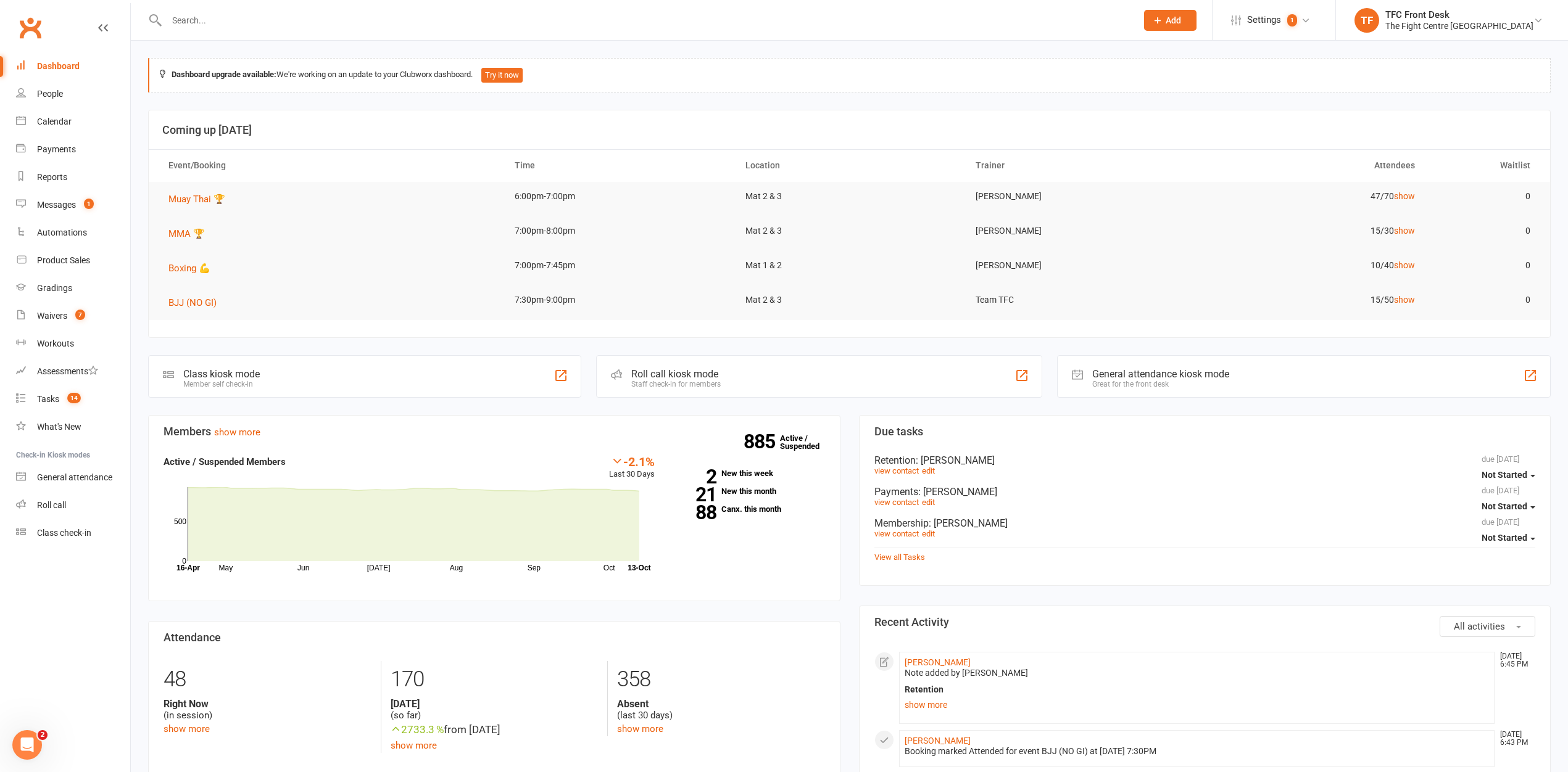
click at [245, 24] on input "text" at bounding box center [645, 20] width 965 height 18
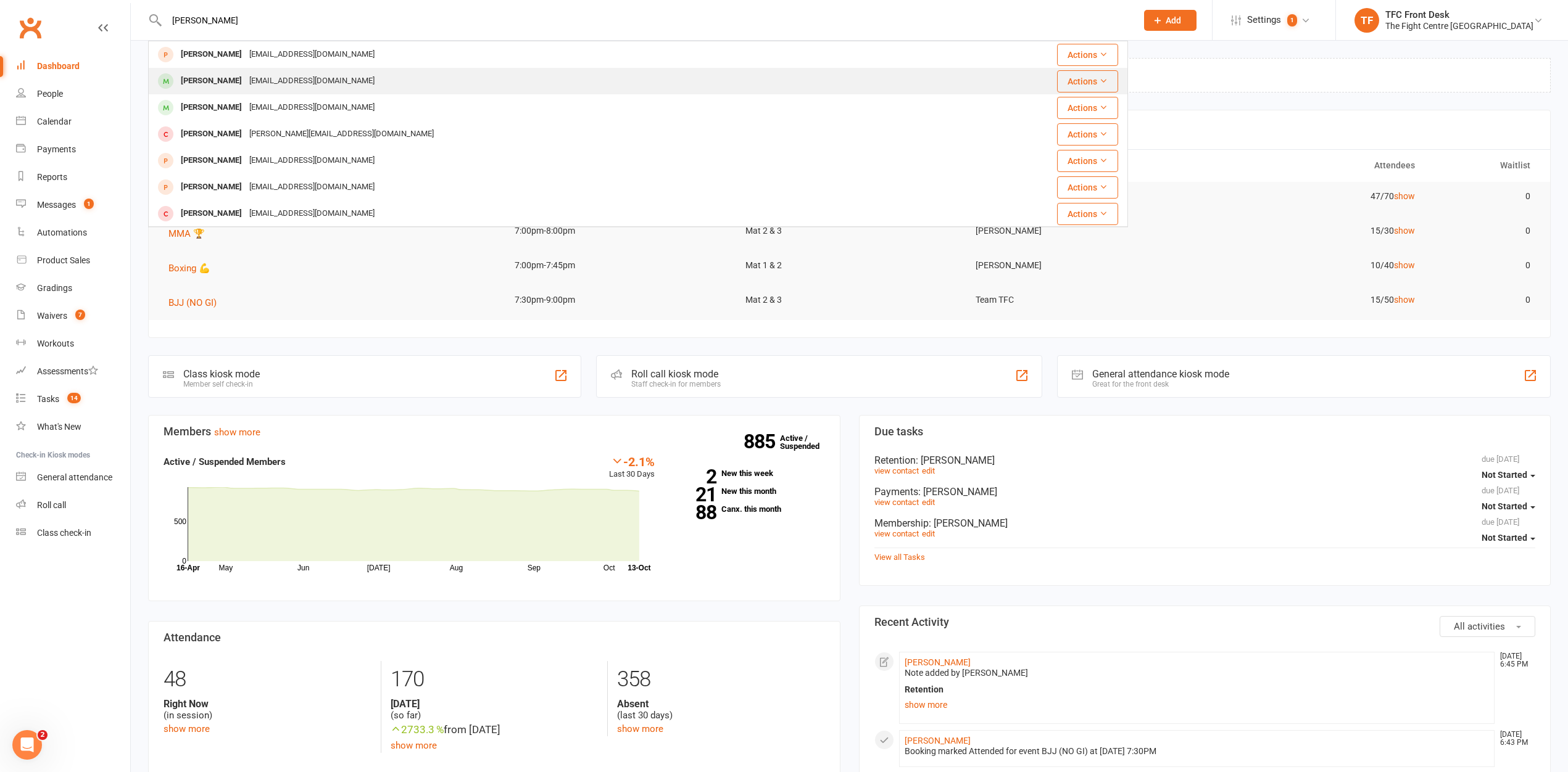
type input "eli mil"
click at [261, 75] on div "Elimills2001@icloud.com" at bounding box center [311, 81] width 132 height 18
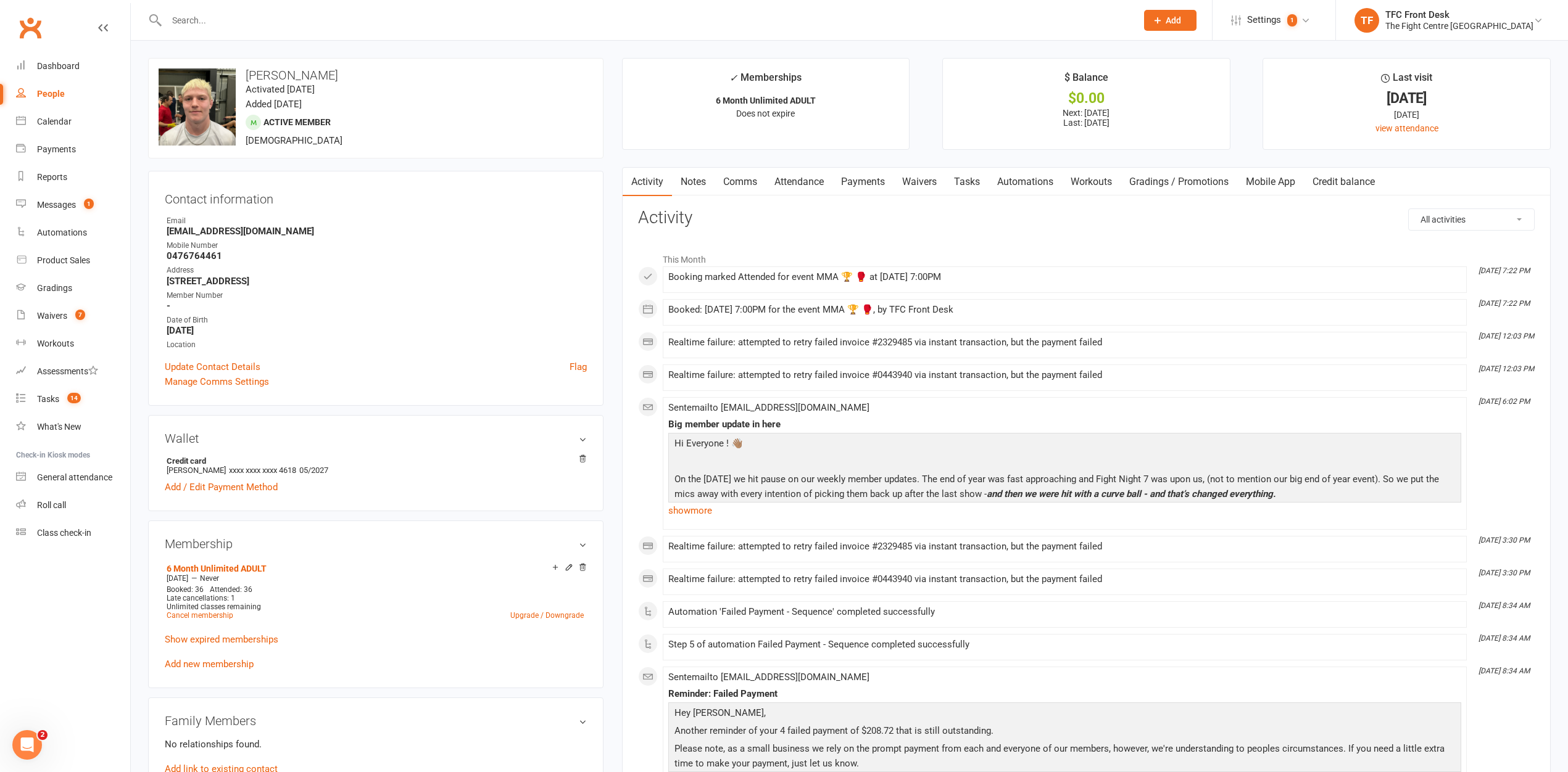
click at [861, 187] on link "Payments" at bounding box center [863, 182] width 61 height 28
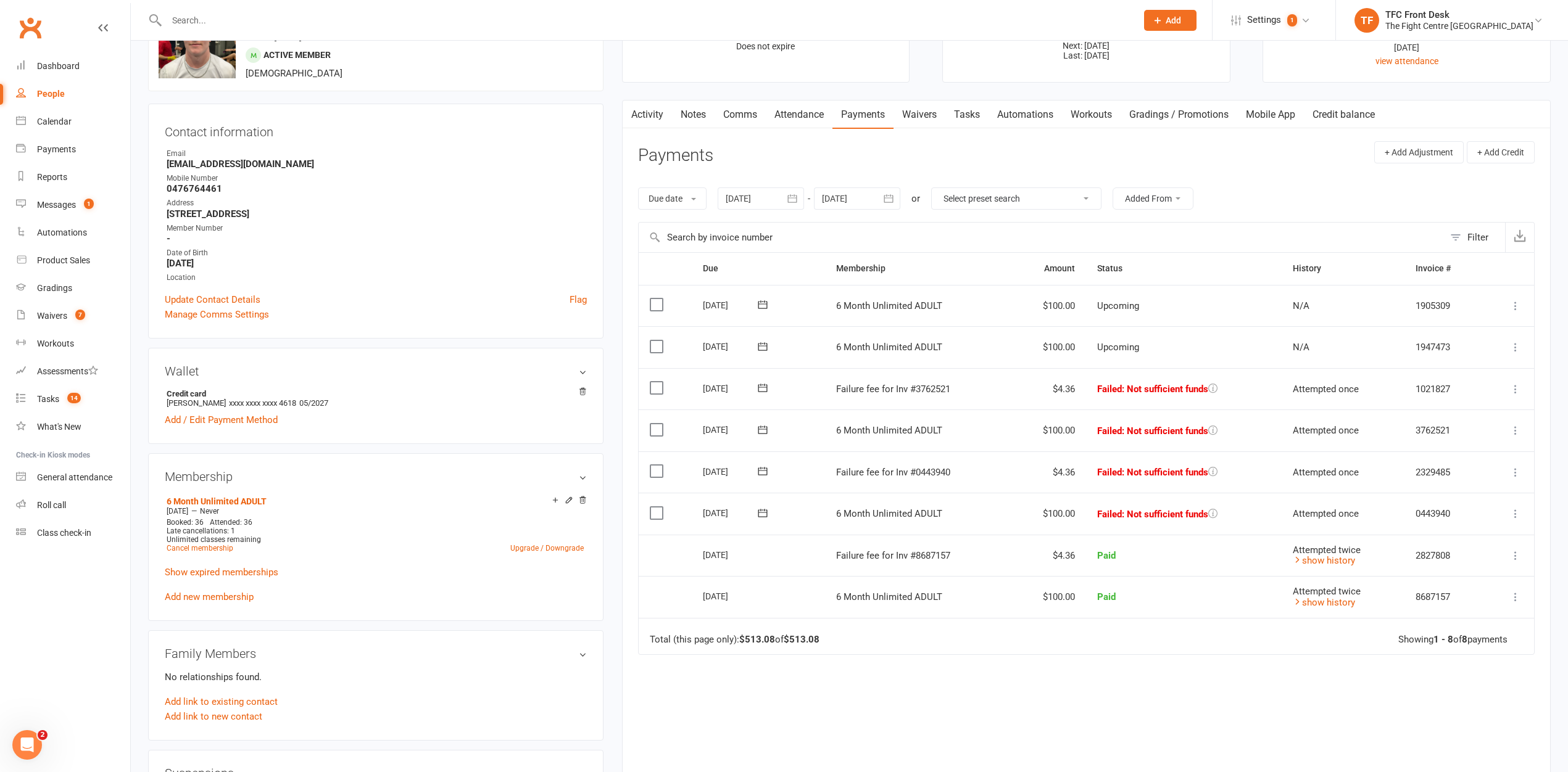
scroll to position [89, 0]
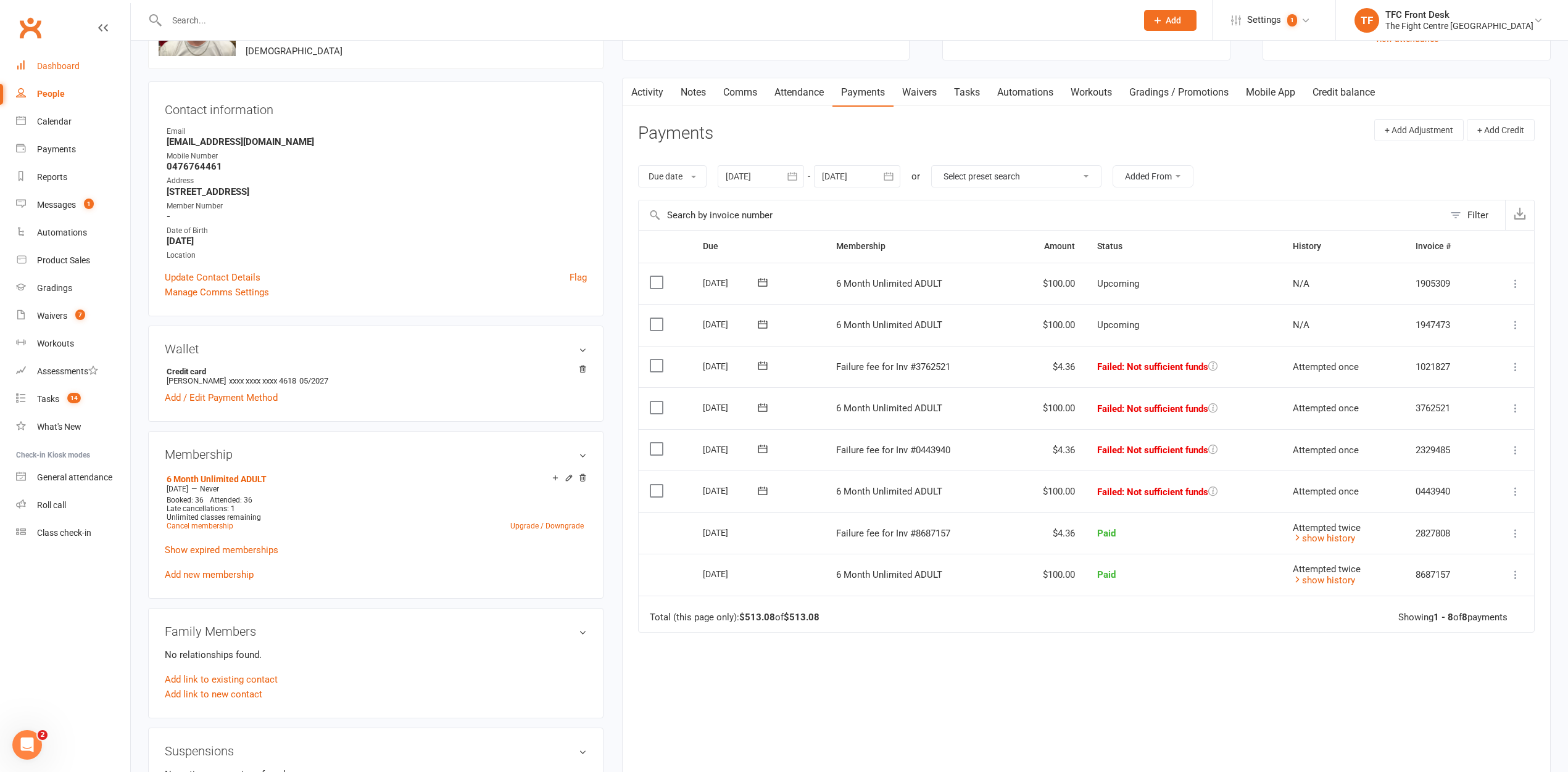
click at [103, 65] on link "Dashboard" at bounding box center [72, 66] width 114 height 28
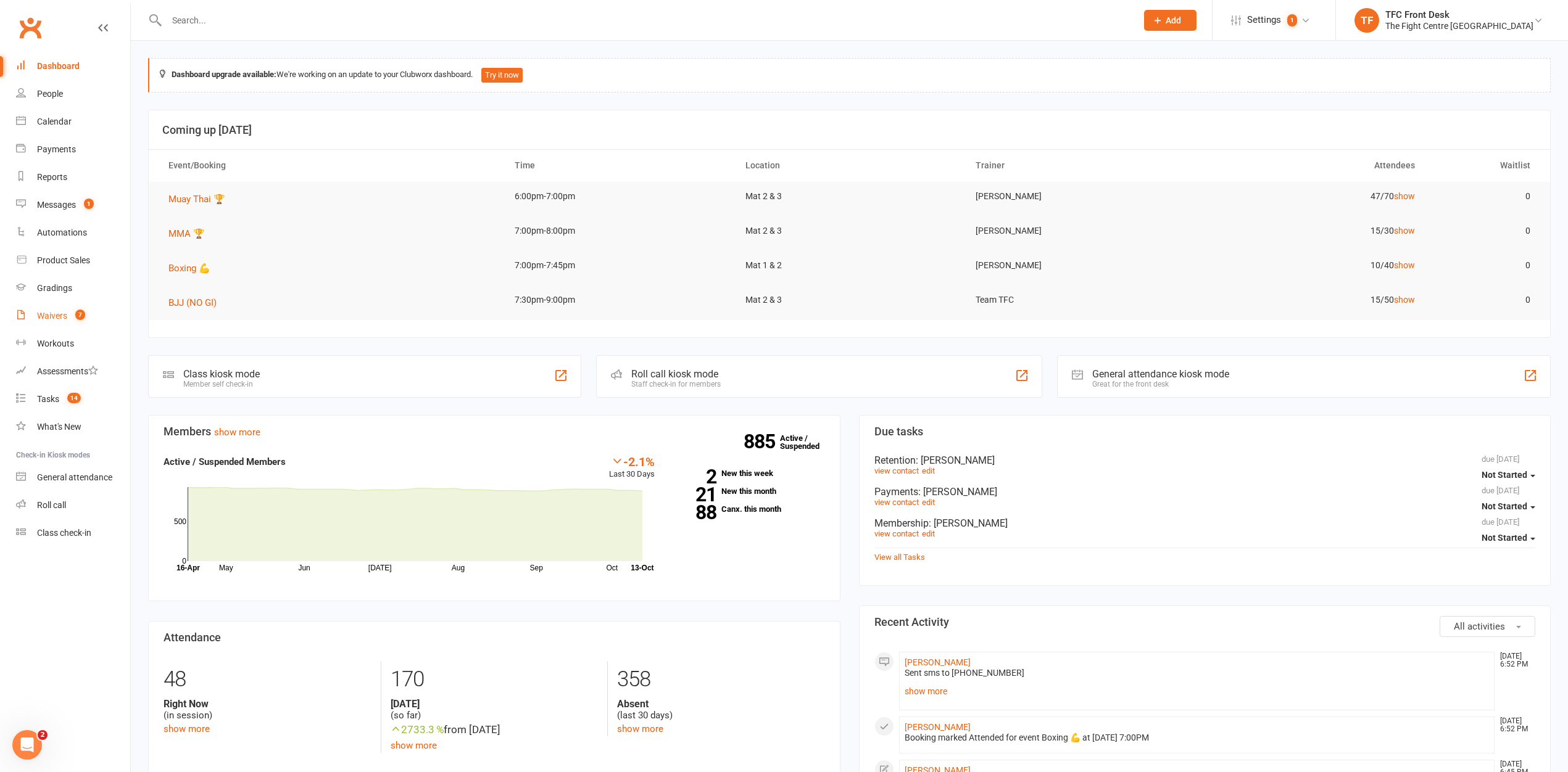
click at [88, 325] on link "Waivers 7" at bounding box center [72, 316] width 114 height 28
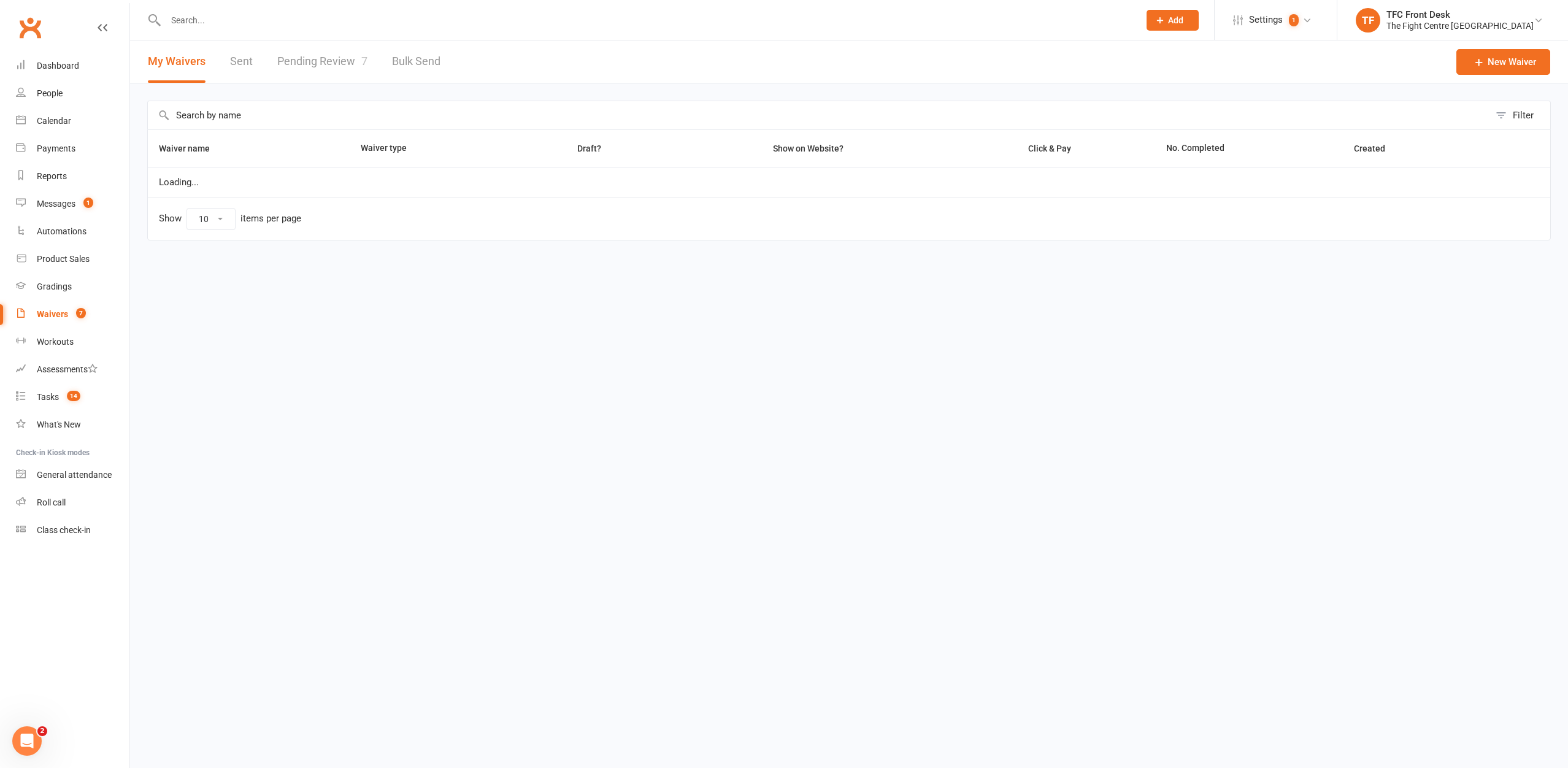
click at [281, 62] on link "Pending Review 7" at bounding box center [322, 62] width 90 height 43
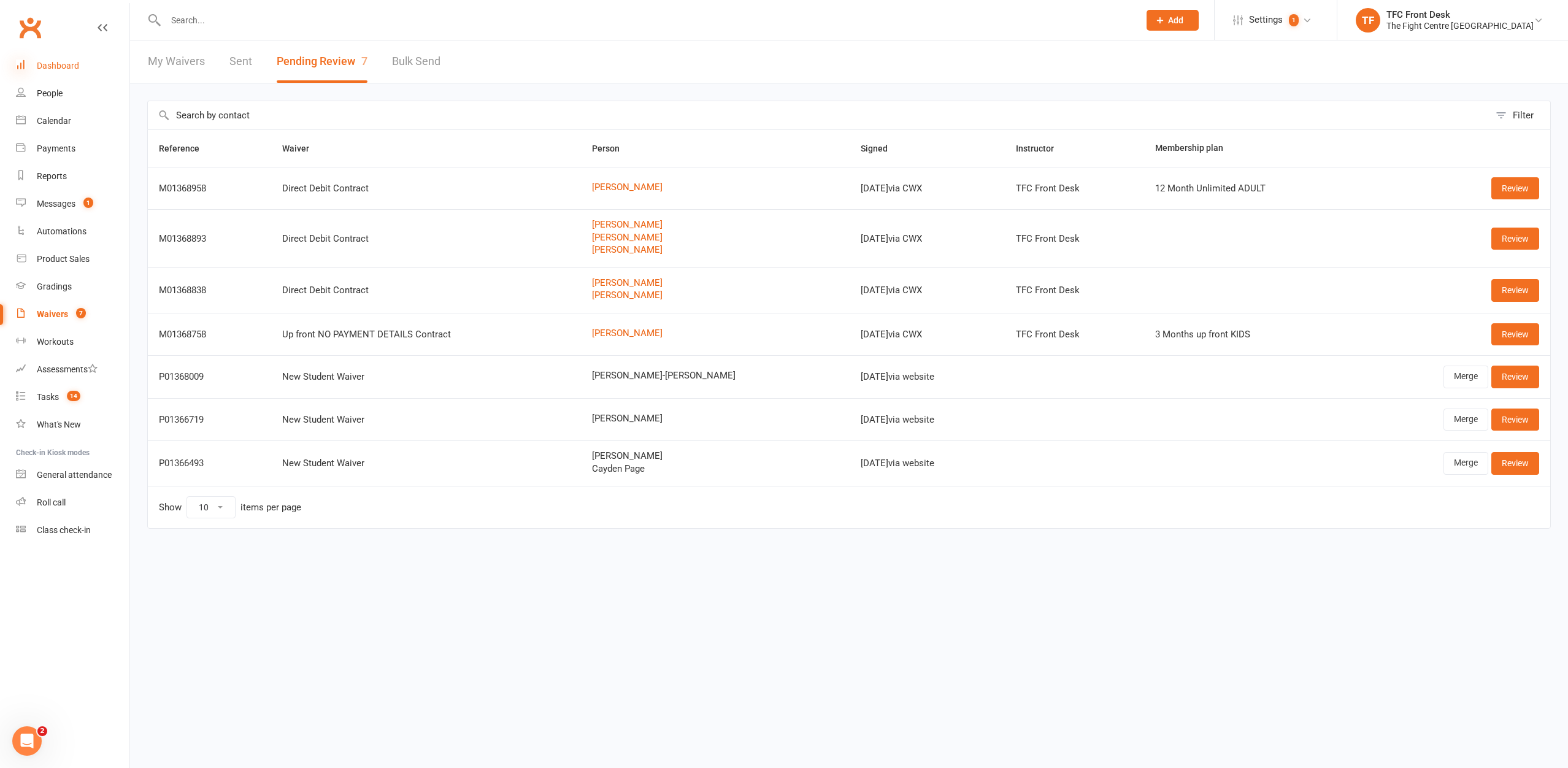
click at [24, 60] on icon at bounding box center [20, 65] width 10 height 10
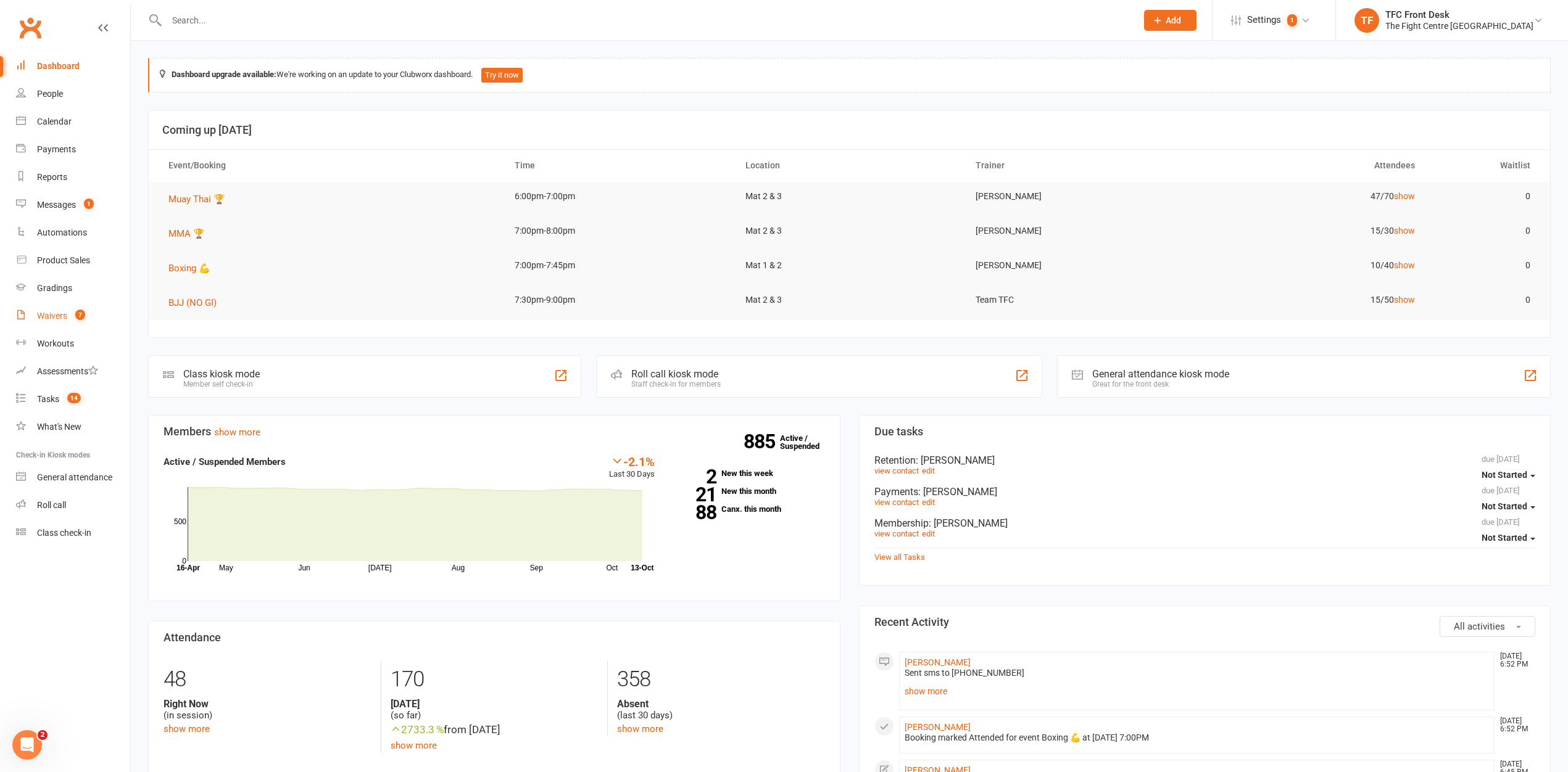
click at [78, 307] on link "Waivers 7" at bounding box center [72, 316] width 114 height 28
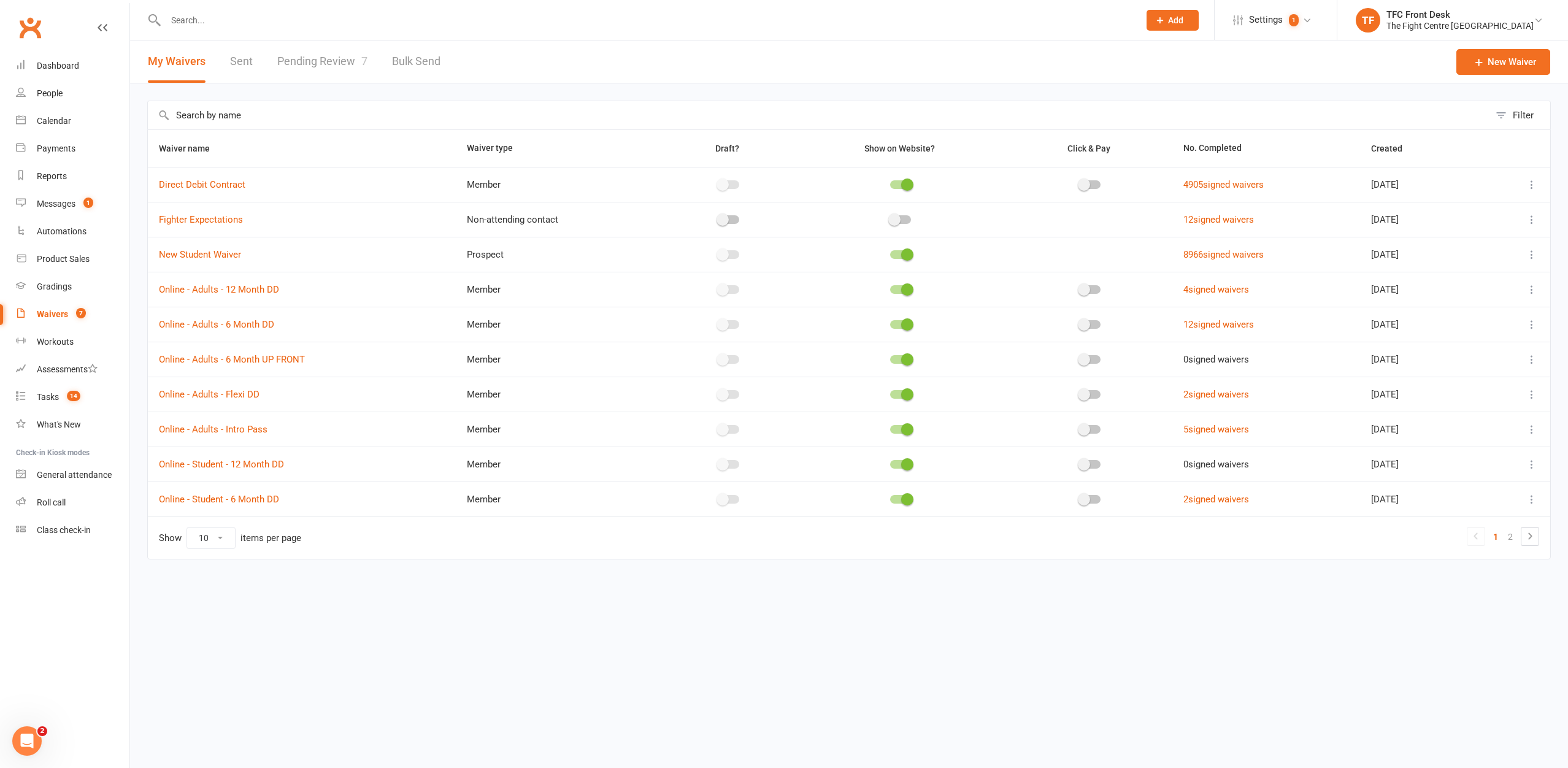
click at [320, 57] on link "Pending Review 7" at bounding box center [322, 62] width 90 height 43
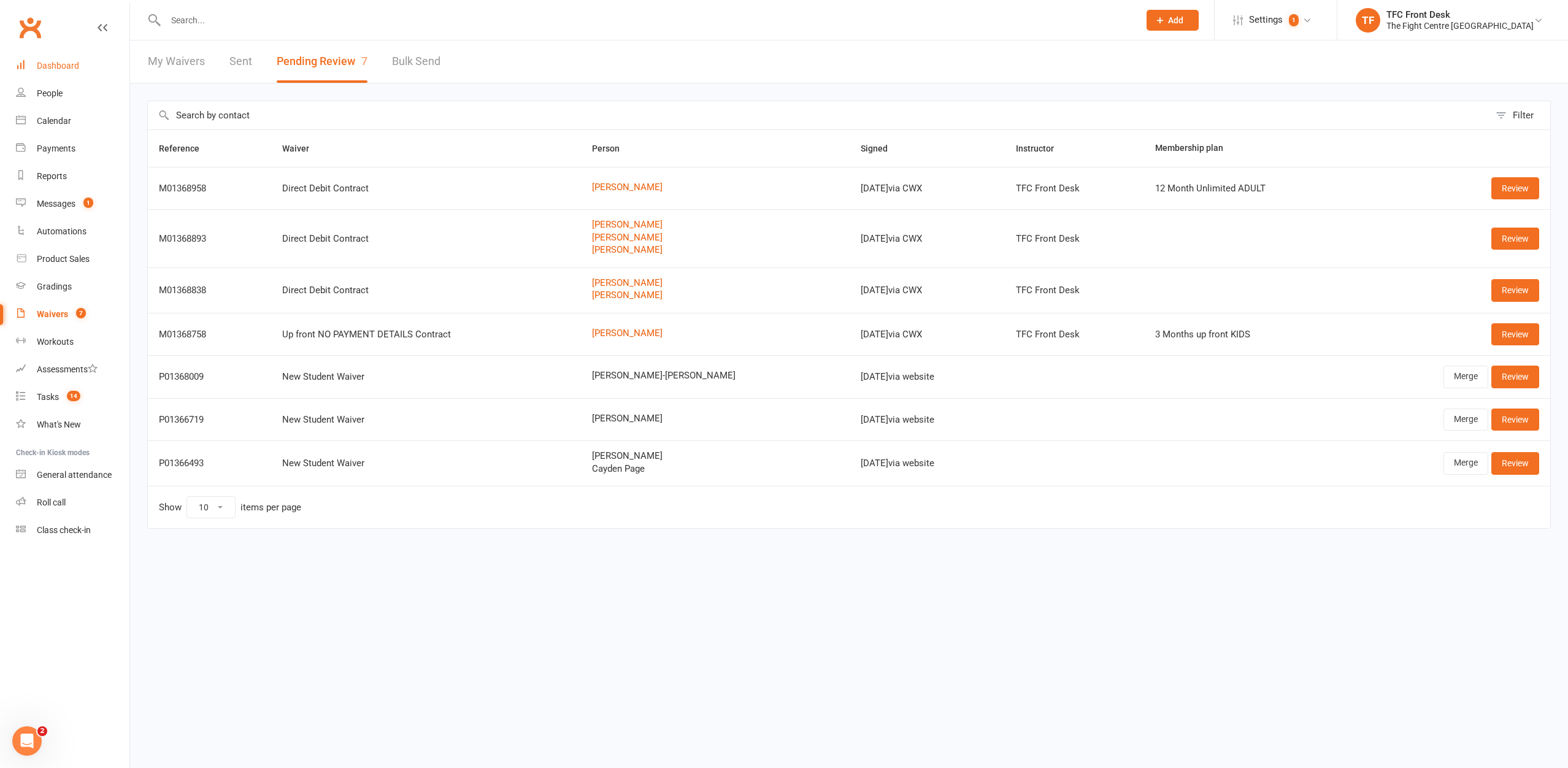
click at [81, 66] on link "Dashboard" at bounding box center [72, 66] width 113 height 28
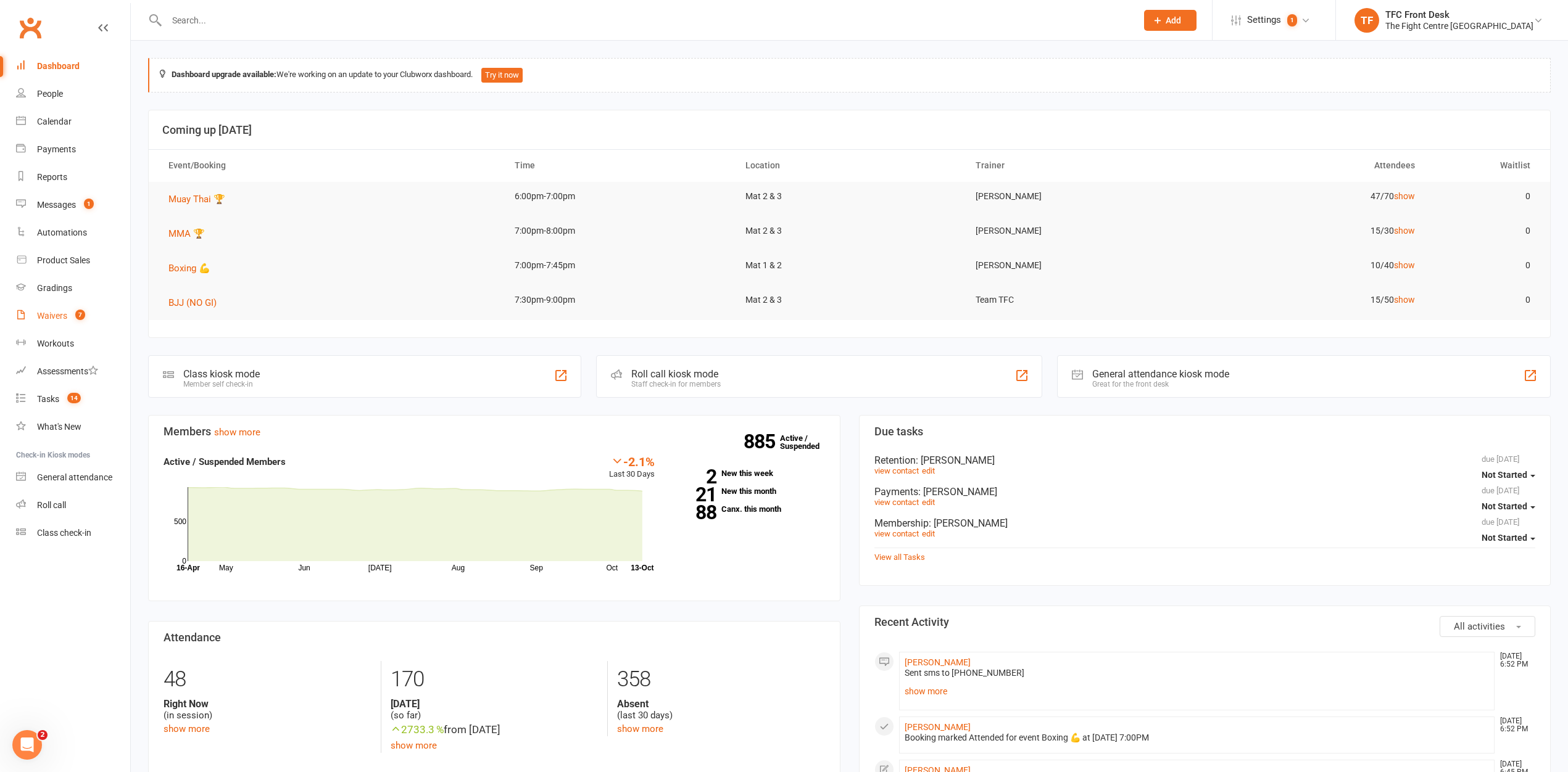
click at [97, 311] on link "Waivers 7" at bounding box center [72, 316] width 114 height 28
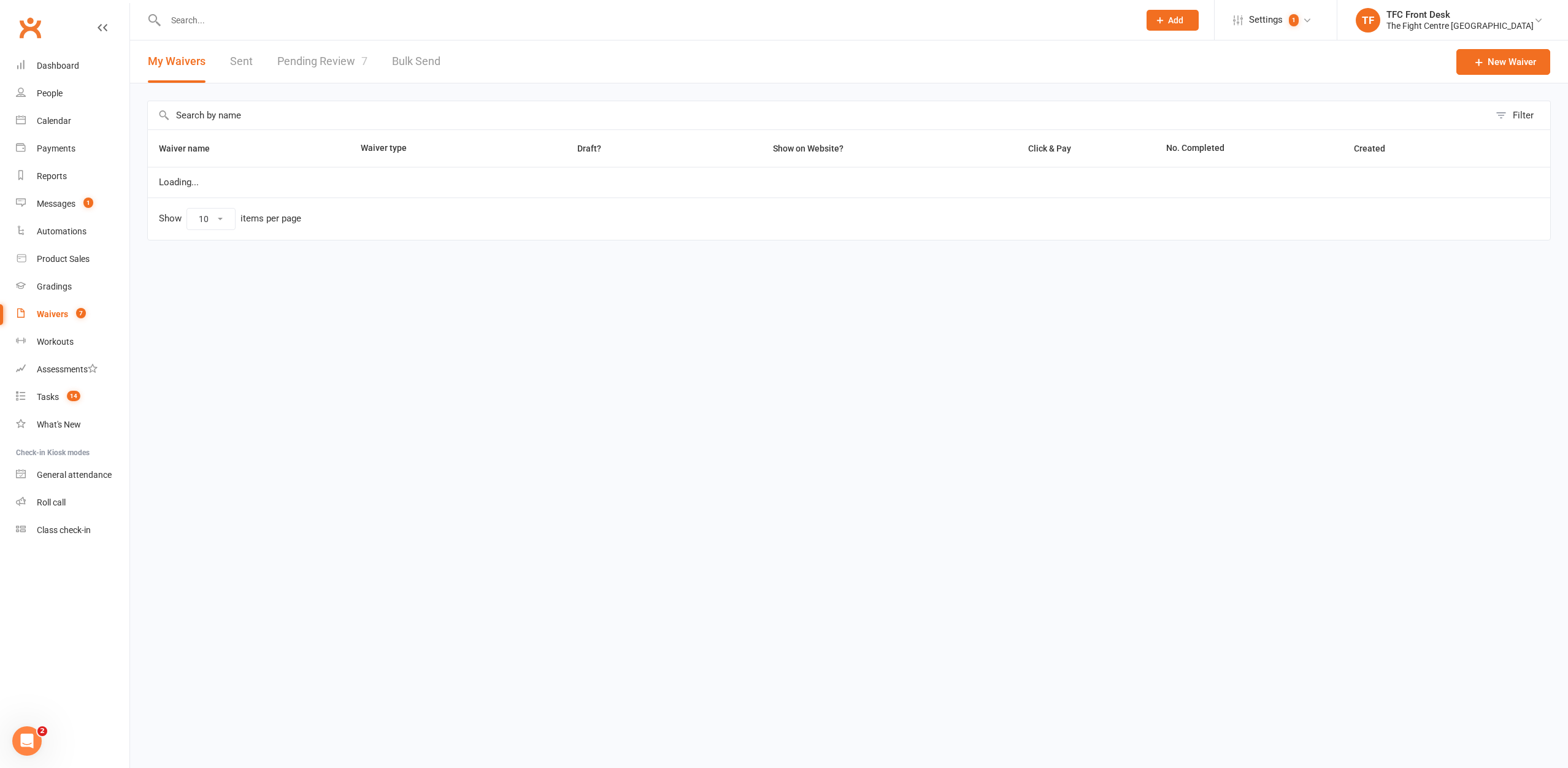
click at [326, 59] on link "Pending Review 7" at bounding box center [322, 62] width 90 height 43
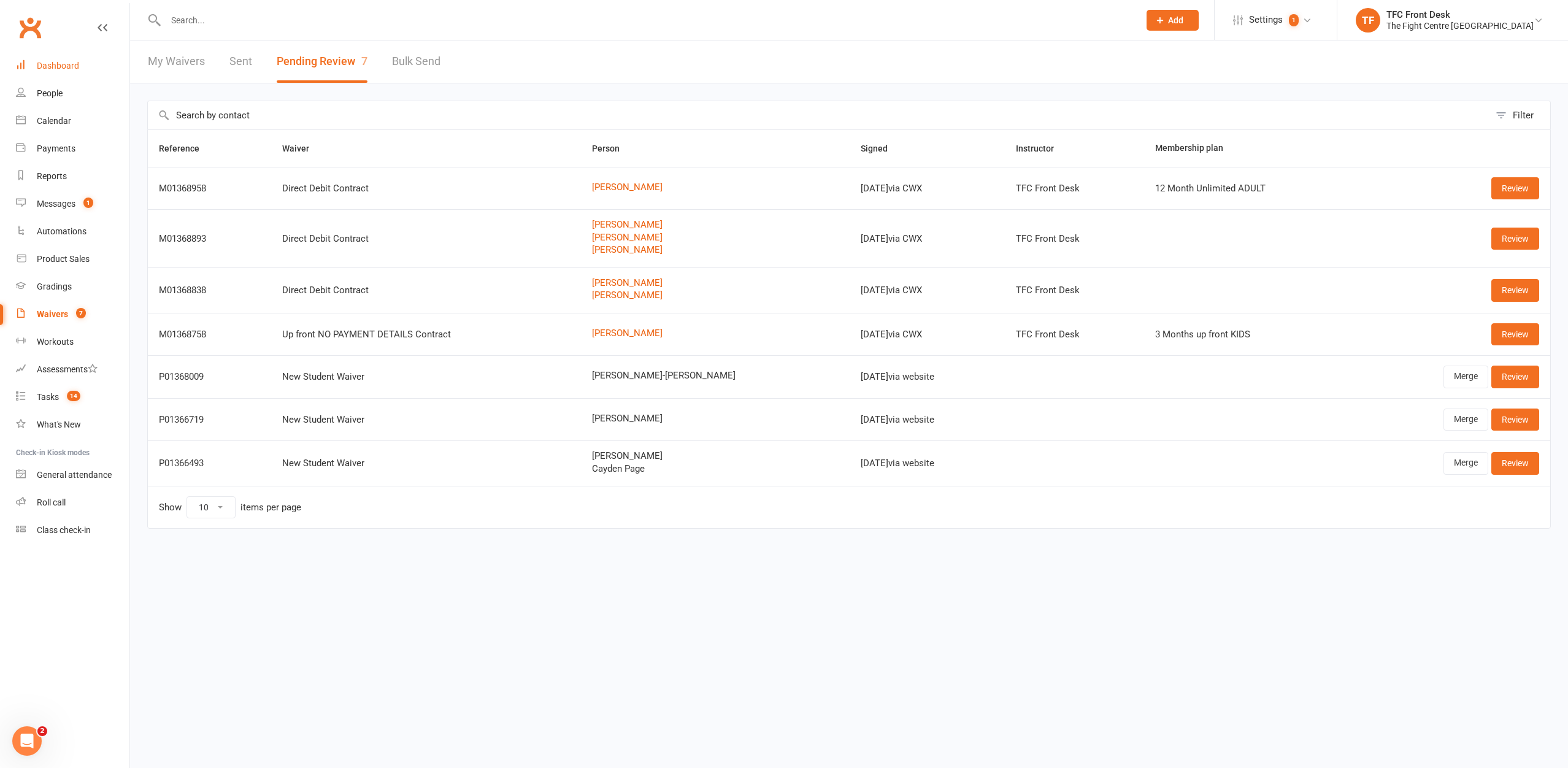
click at [74, 63] on div "Dashboard" at bounding box center [58, 66] width 43 height 10
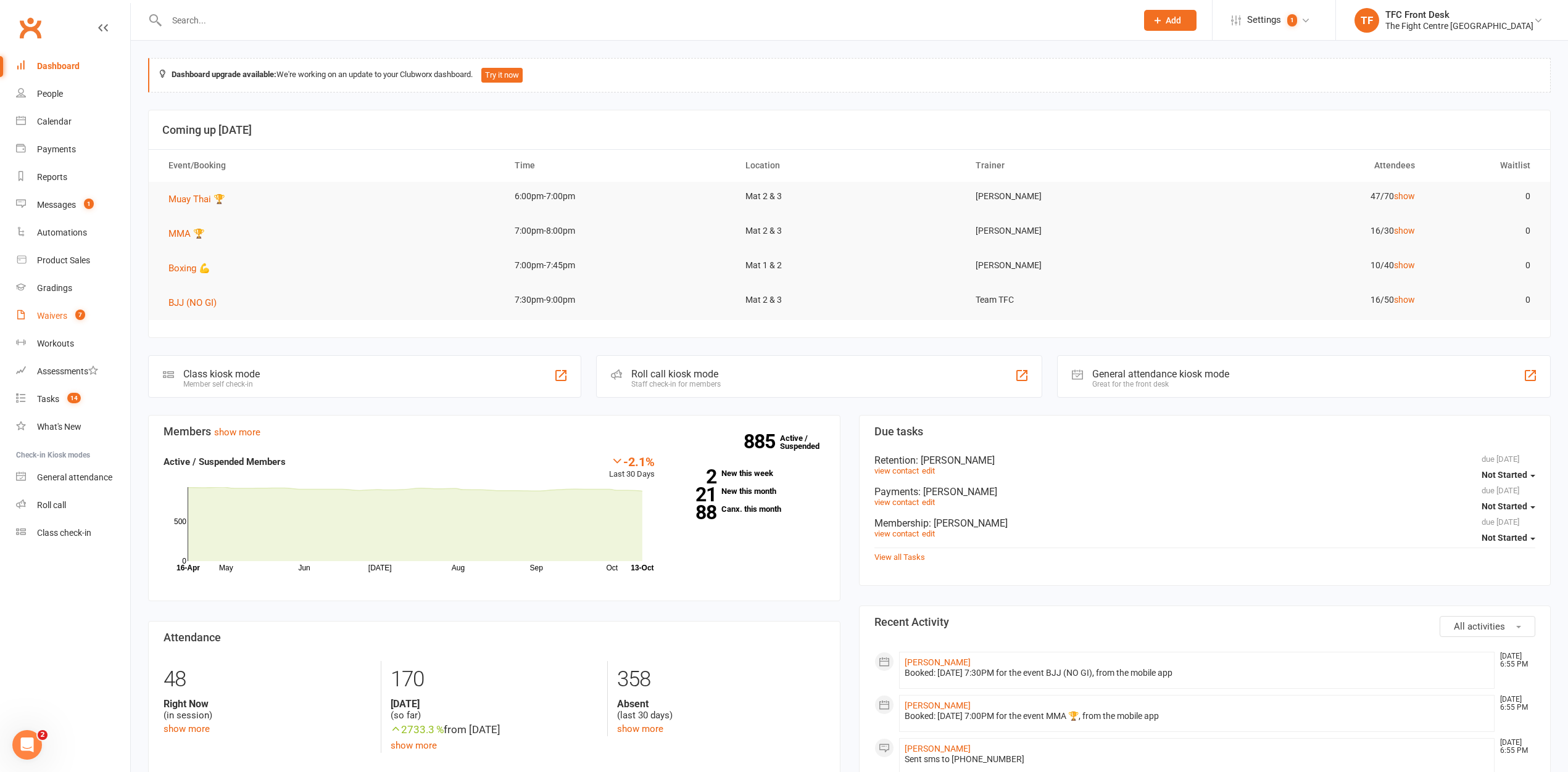
click at [82, 325] on link "Waivers 7" at bounding box center [72, 316] width 114 height 28
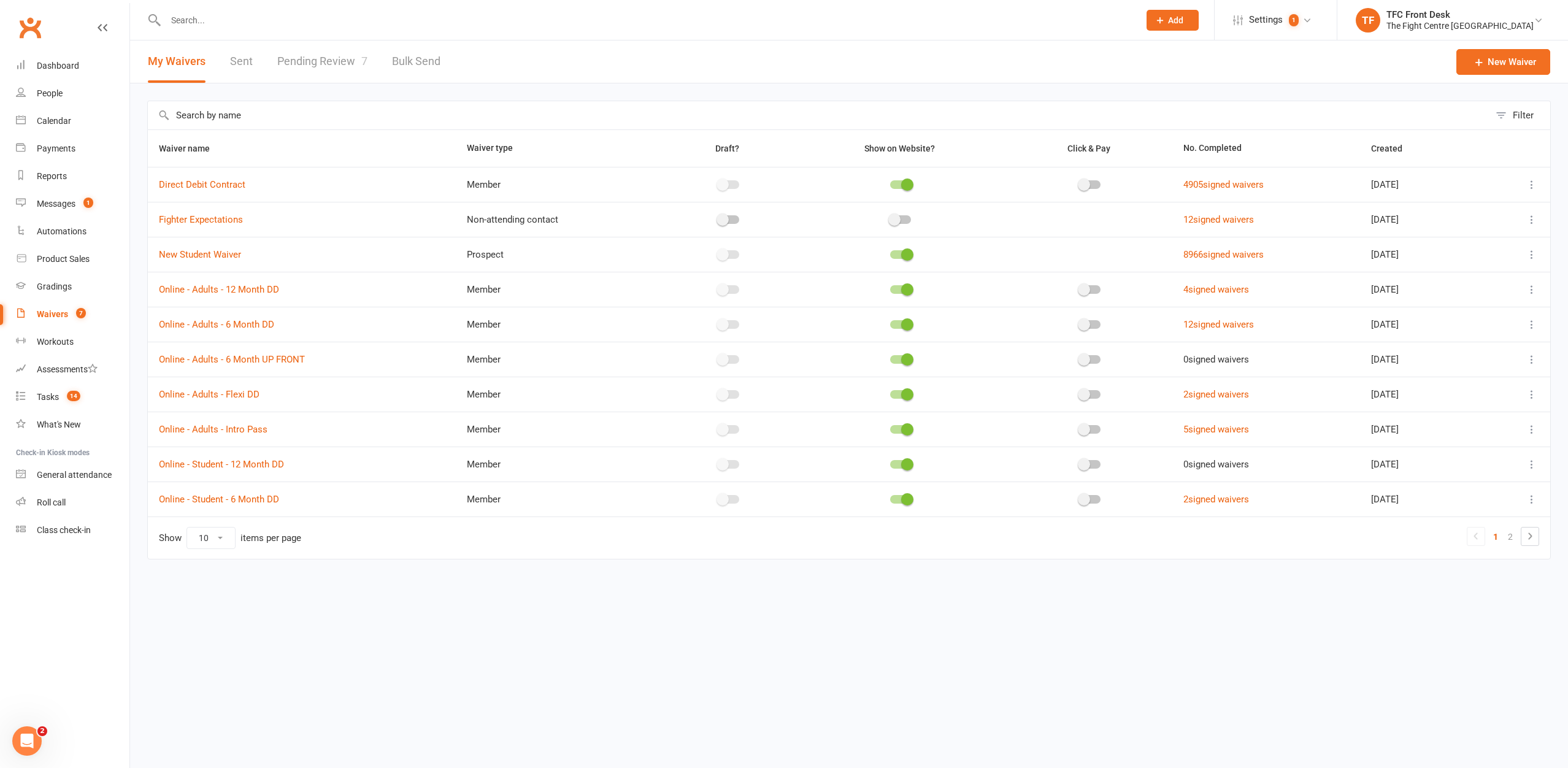
click at [280, 74] on link "Pending Review 7" at bounding box center [322, 62] width 90 height 43
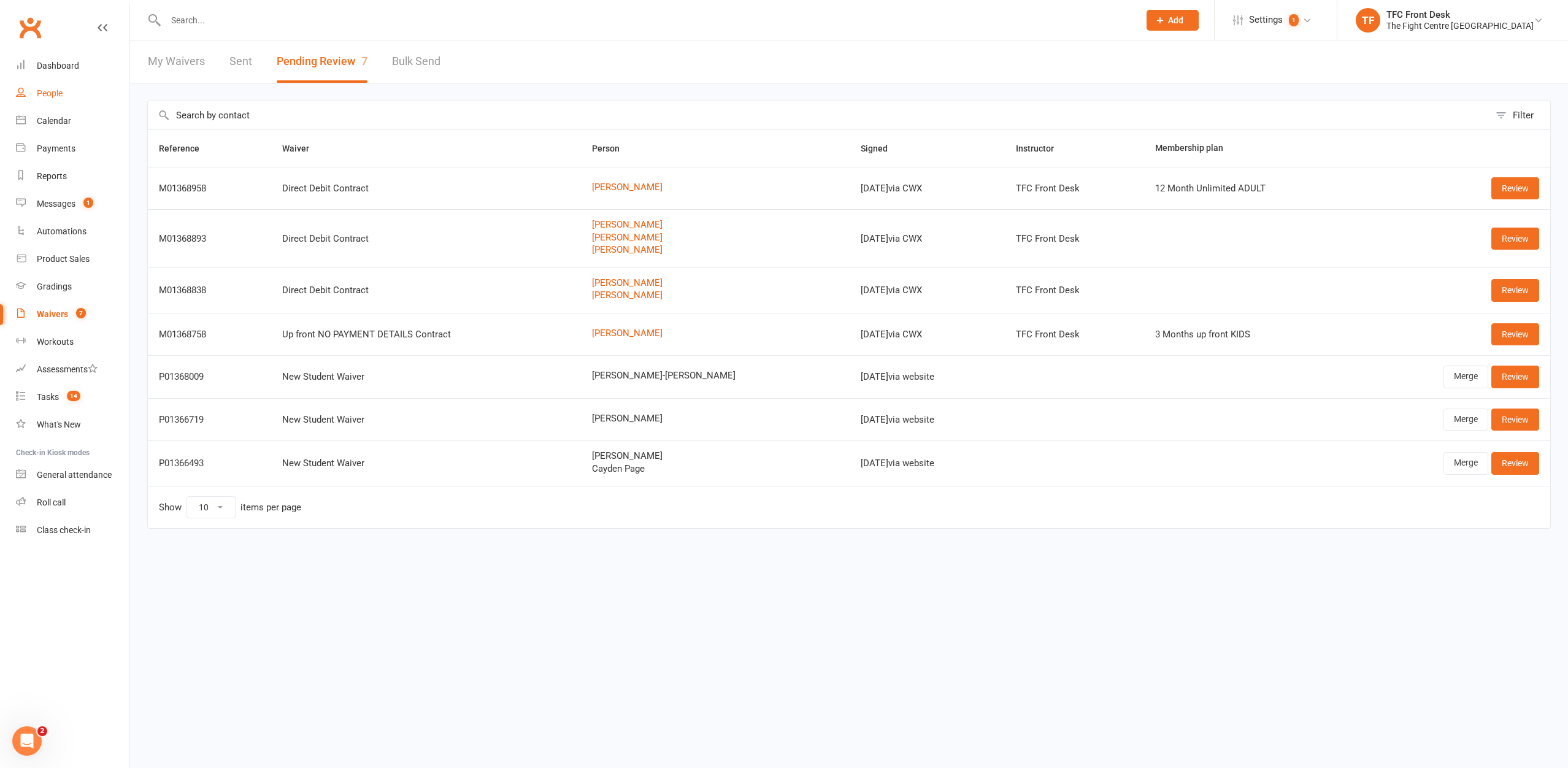
click at [38, 88] on div "People" at bounding box center [49, 93] width 26 height 10
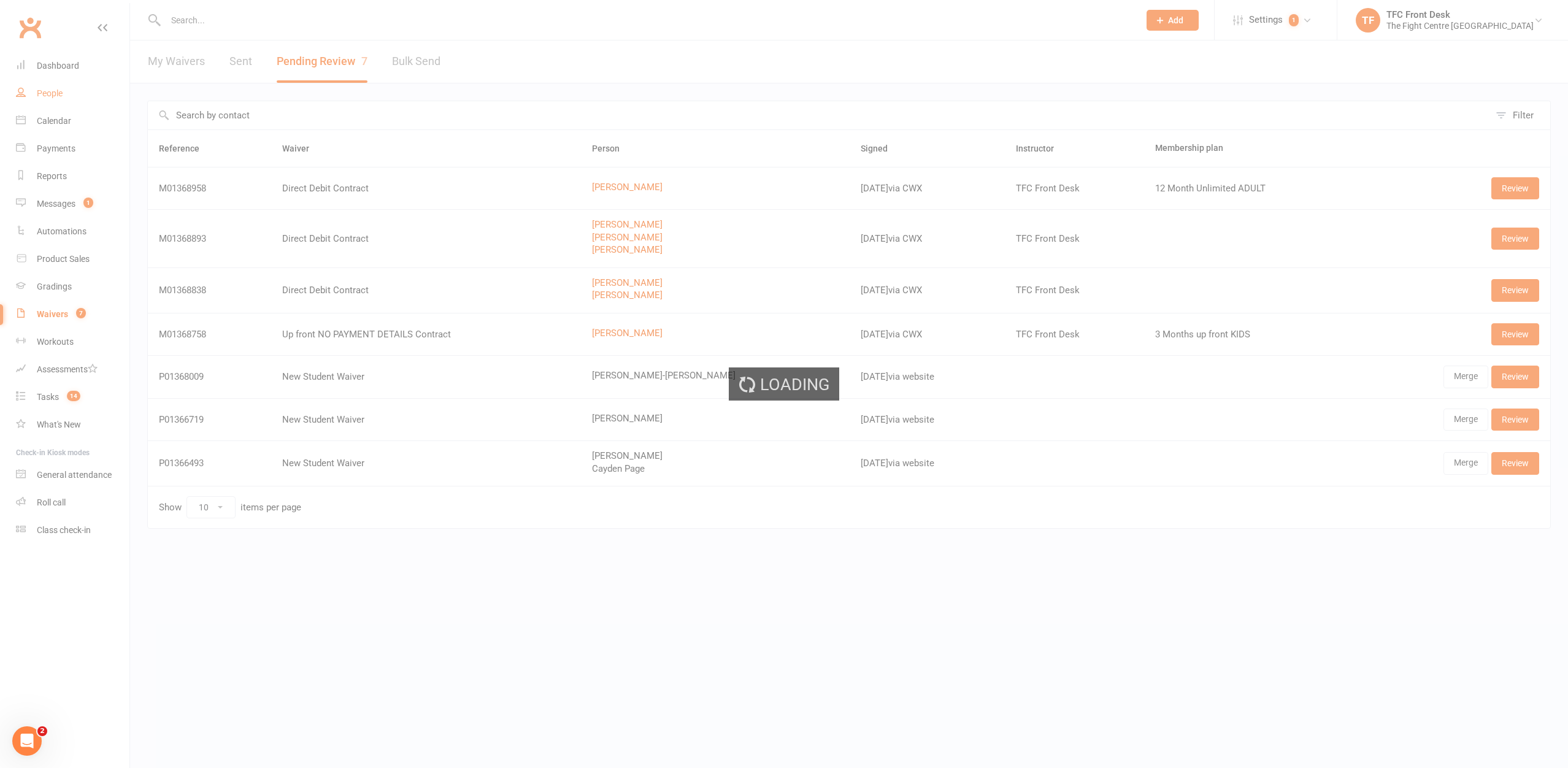
select select "25"
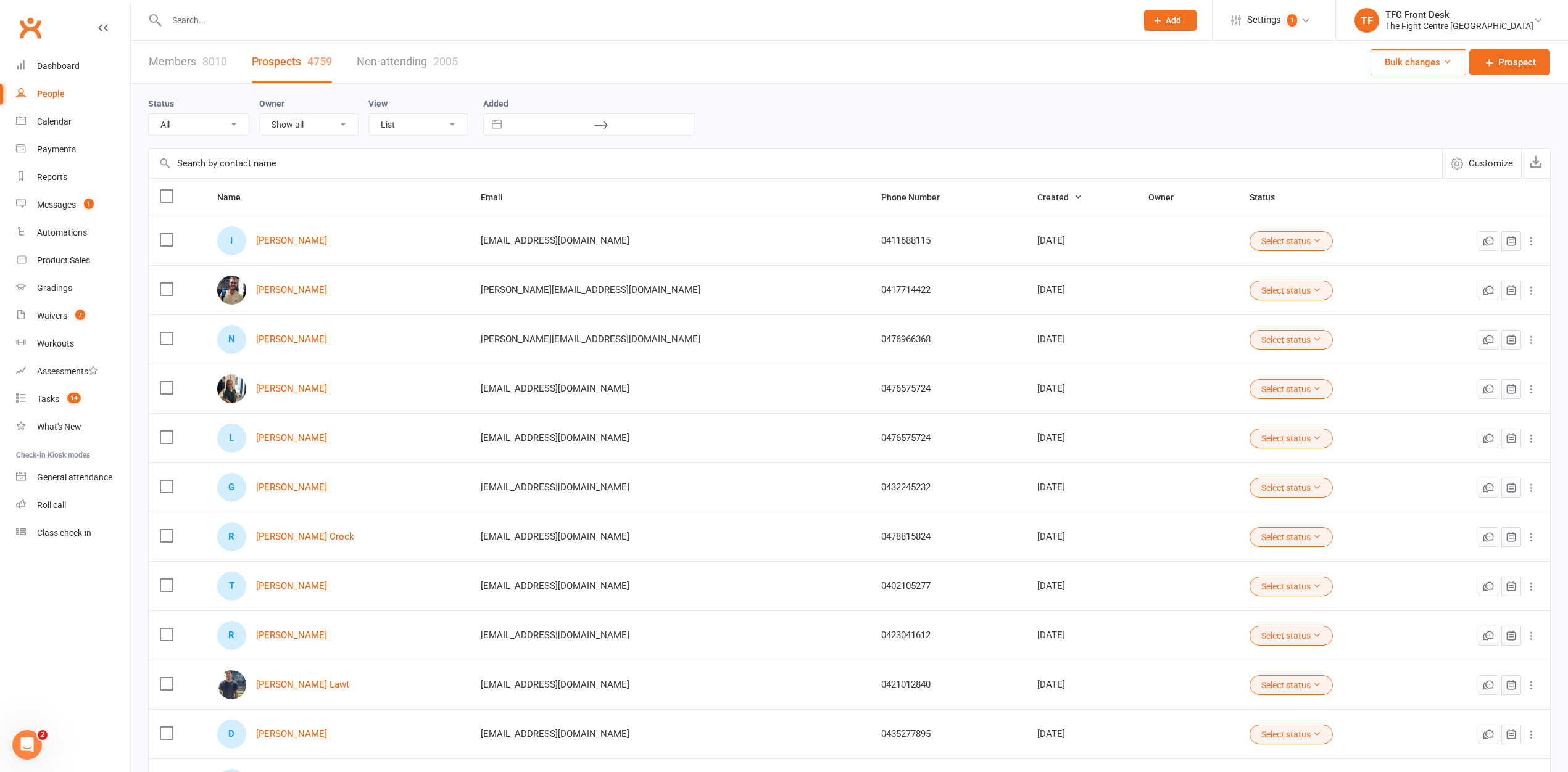
click at [202, 21] on input "text" at bounding box center [645, 20] width 965 height 18
click at [190, 65] on link "Members 8010" at bounding box center [188, 62] width 79 height 43
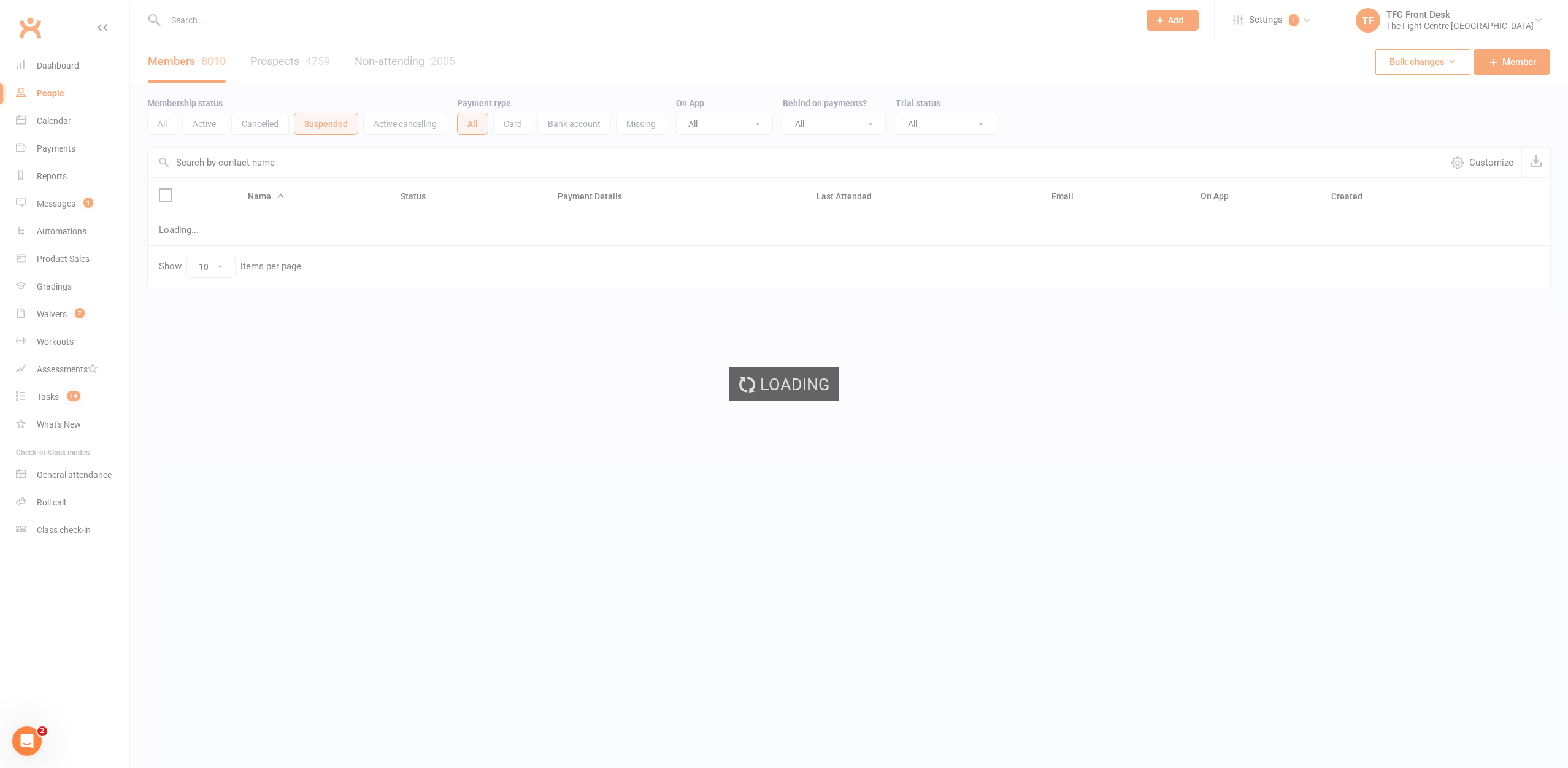
click at [218, 19] on div "Loading" at bounding box center [784, 384] width 1568 height 768
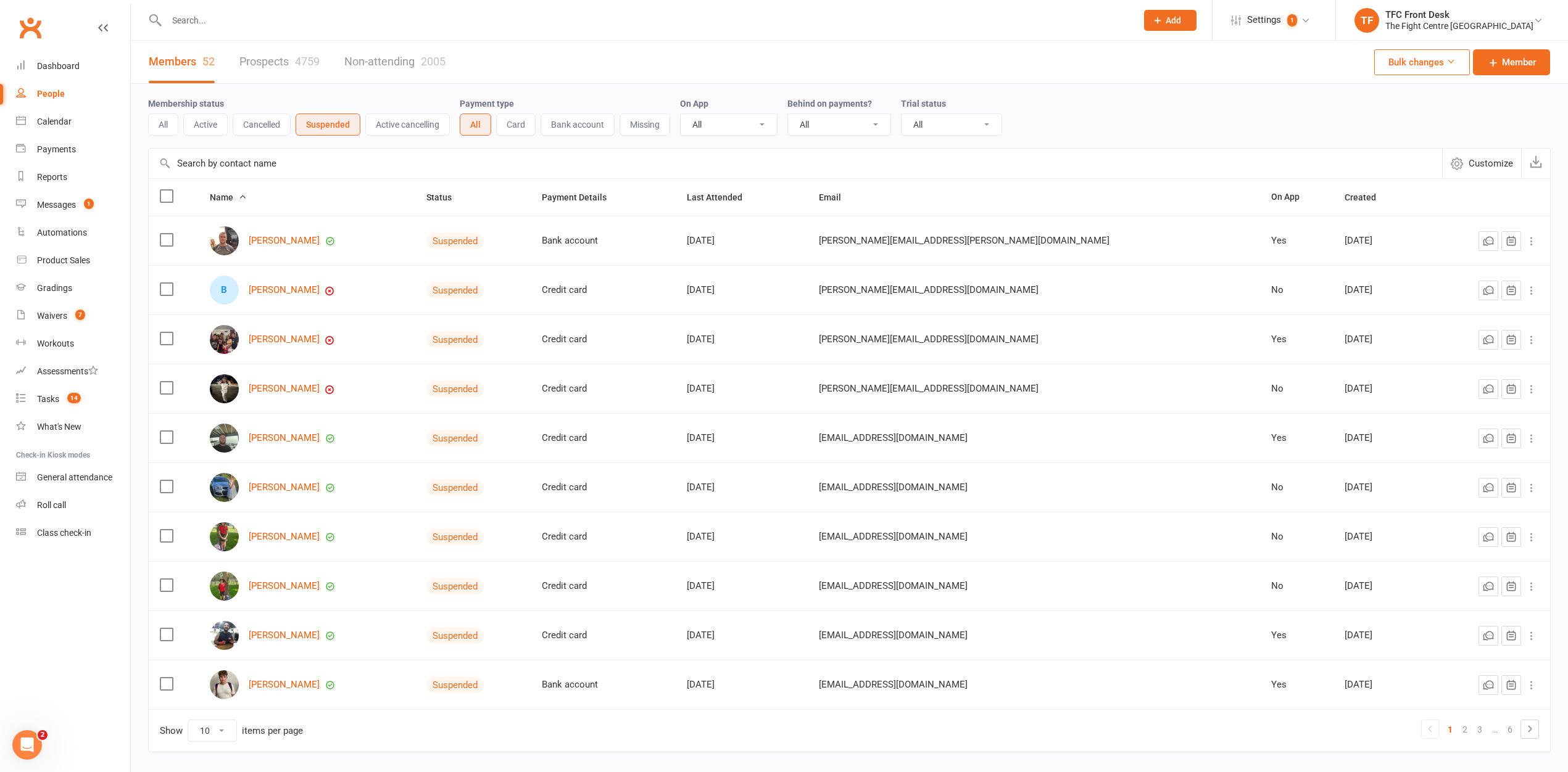
click at [219, 19] on input "text" at bounding box center [645, 20] width 965 height 18
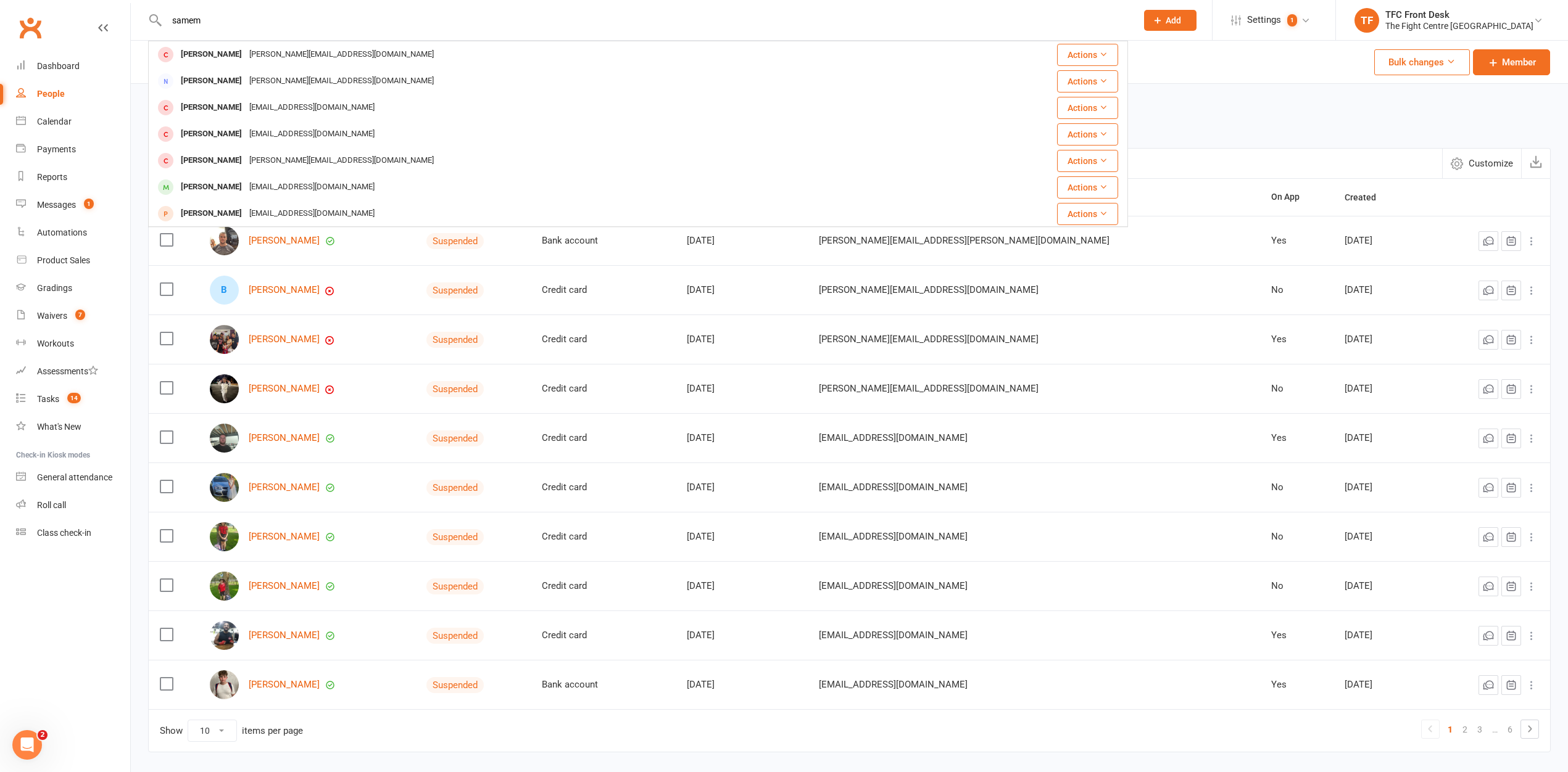
click at [180, 26] on input "samem" at bounding box center [645, 20] width 965 height 18
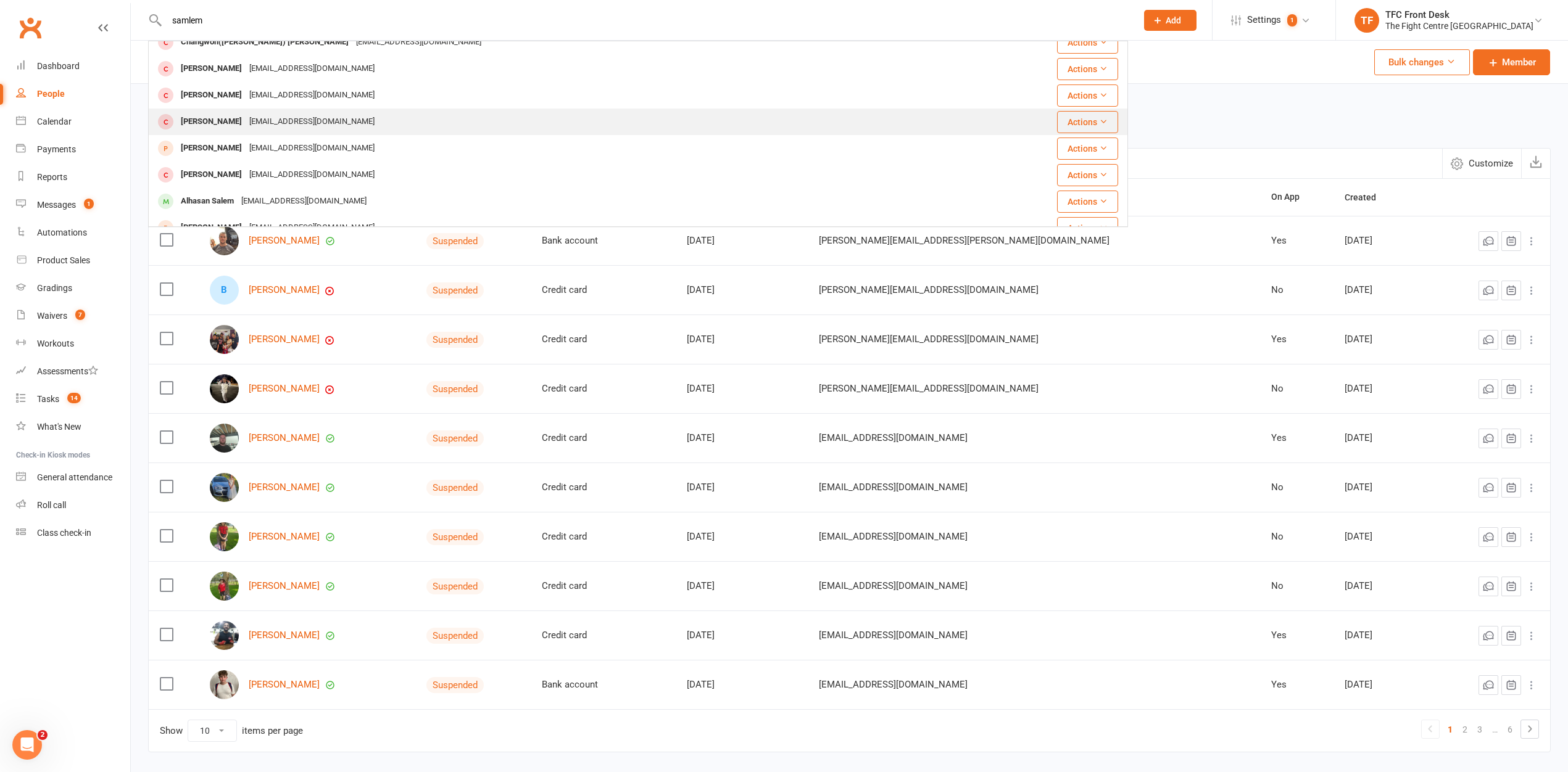
scroll to position [21, 0]
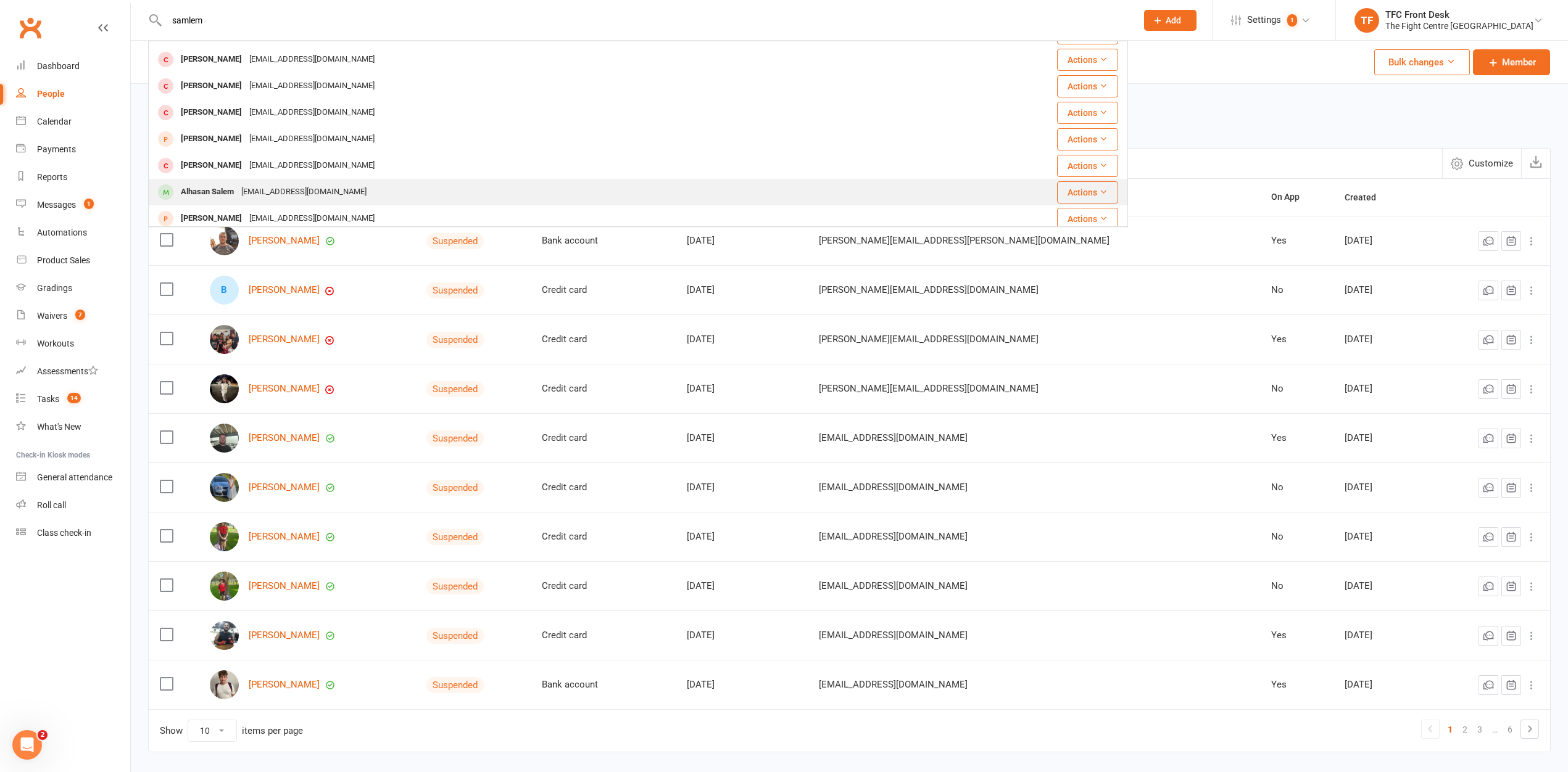
type input "samlem"
click at [250, 185] on div "Alhasansalem2006@gmail.com" at bounding box center [303, 192] width 132 height 18
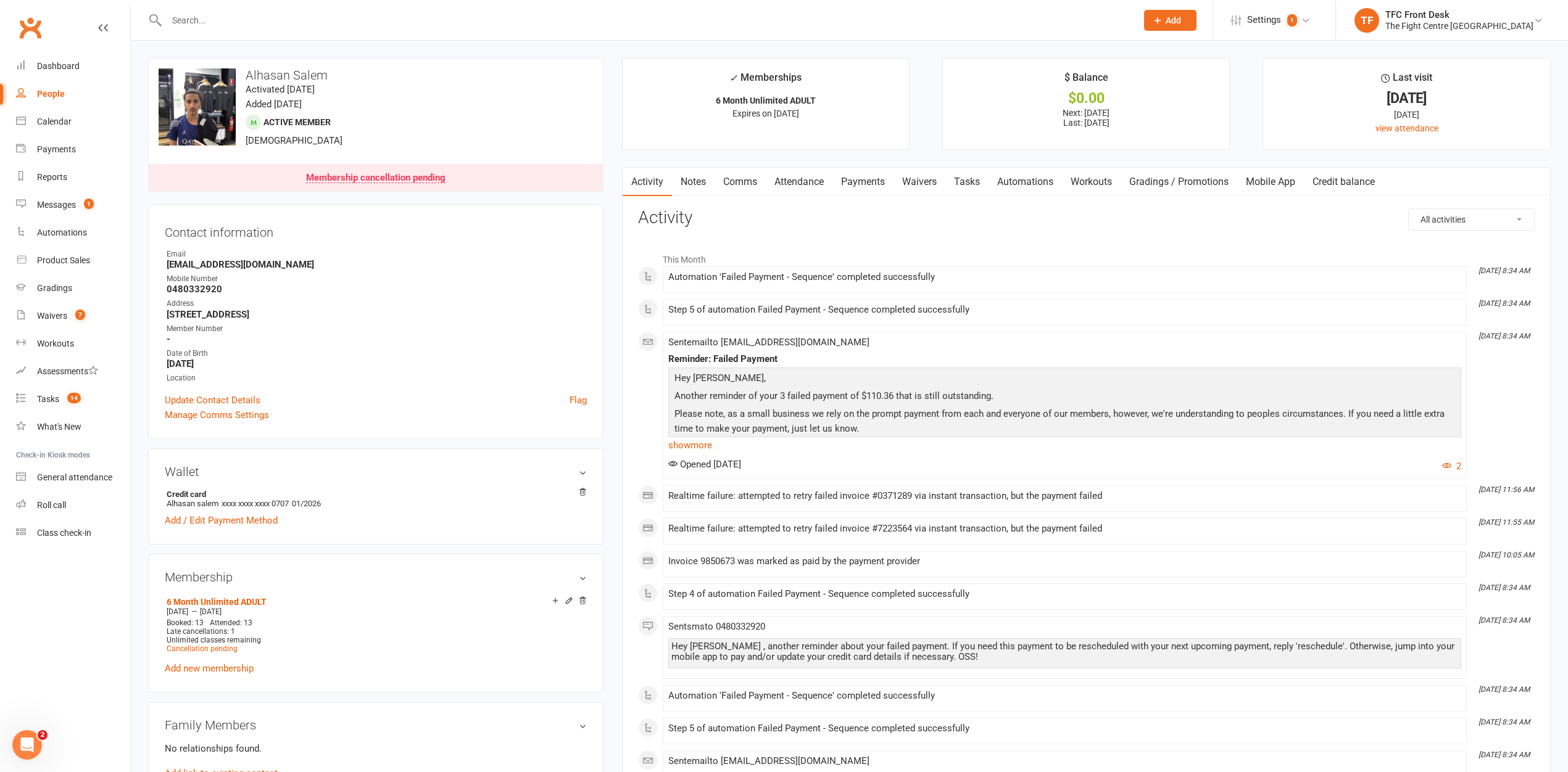
click at [862, 190] on link "Payments" at bounding box center [863, 182] width 61 height 28
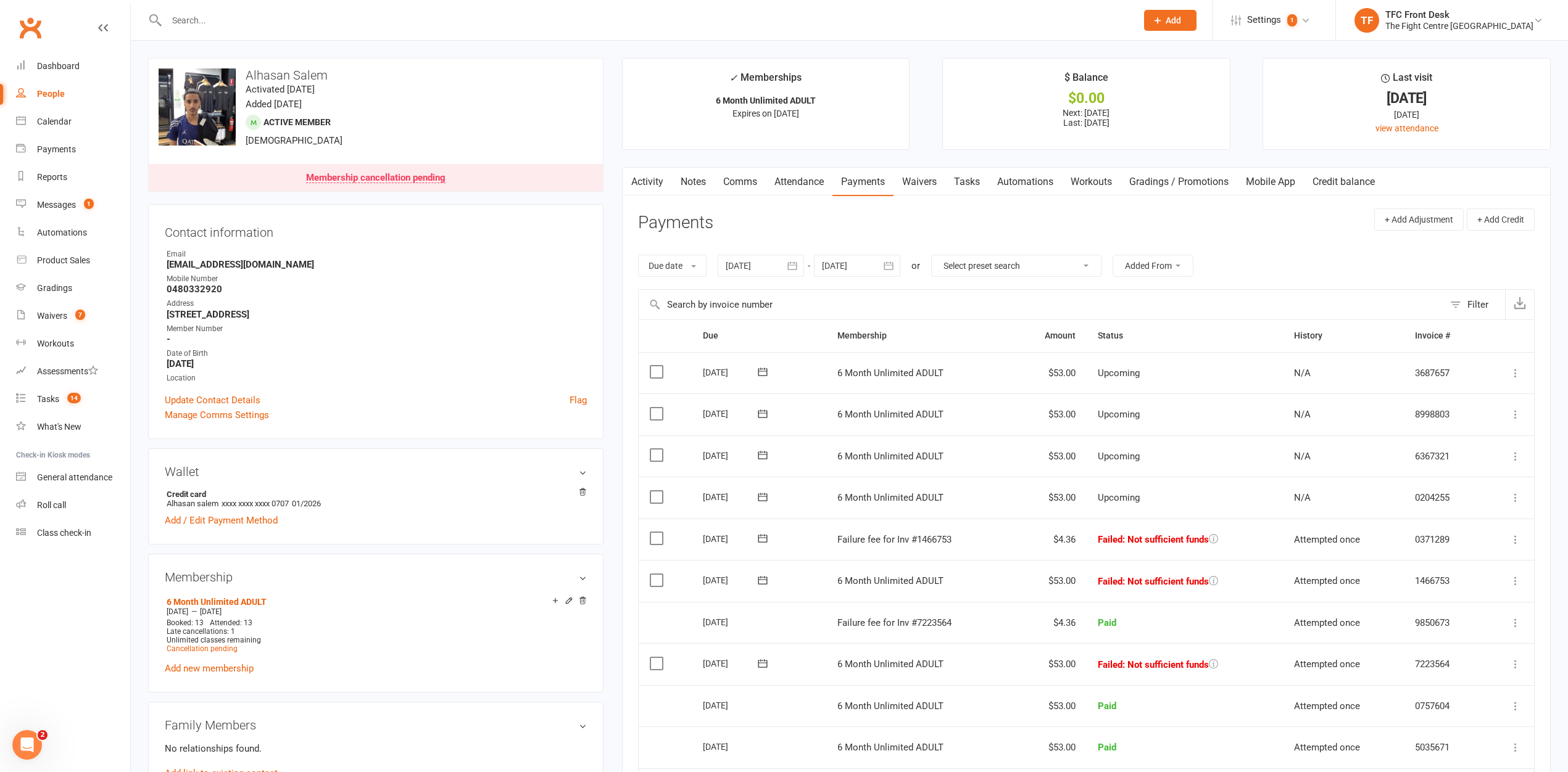
click at [695, 175] on link "Notes" at bounding box center [694, 182] width 43 height 28
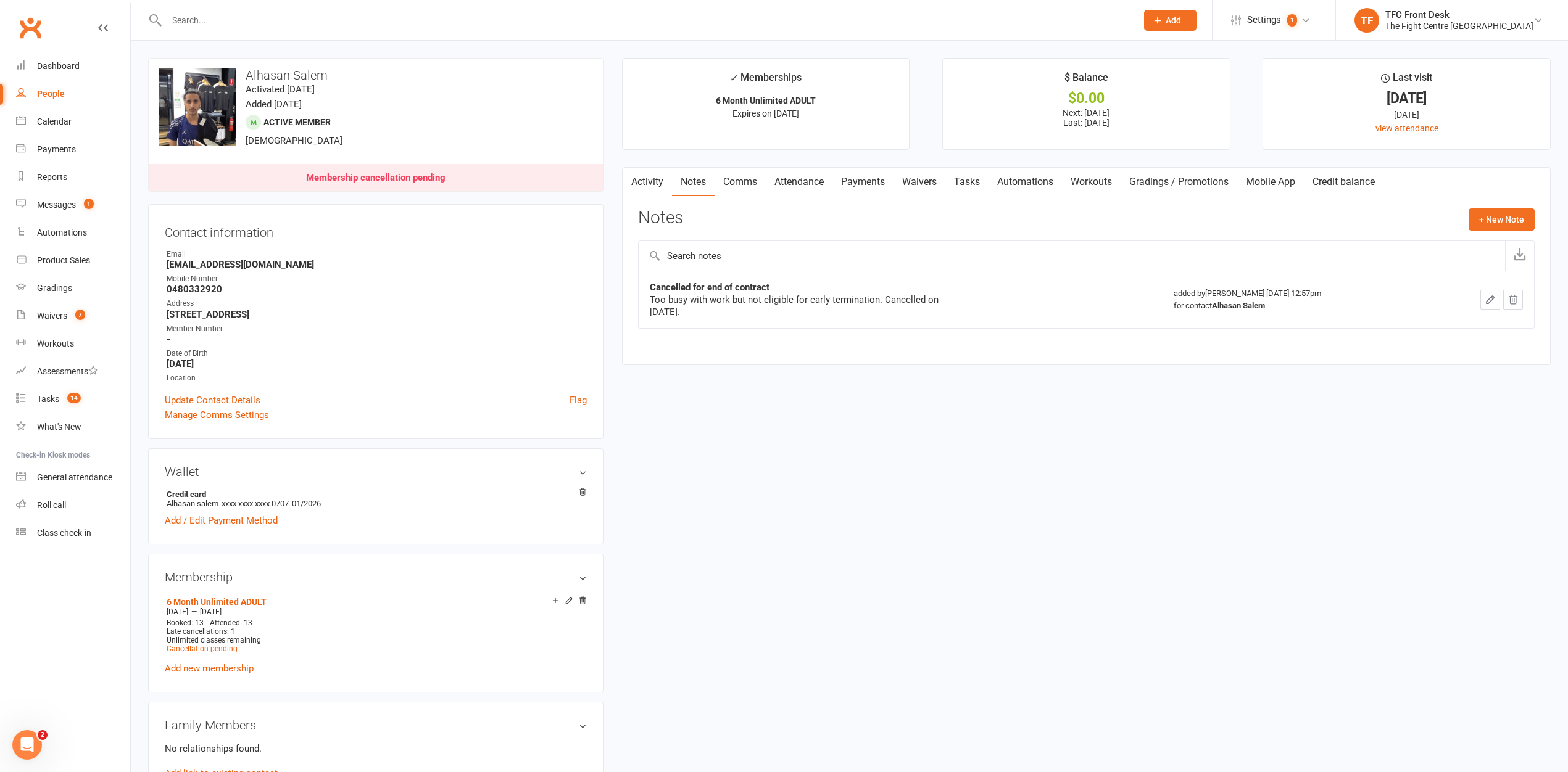
click at [805, 185] on link "Attendance" at bounding box center [799, 182] width 67 height 28
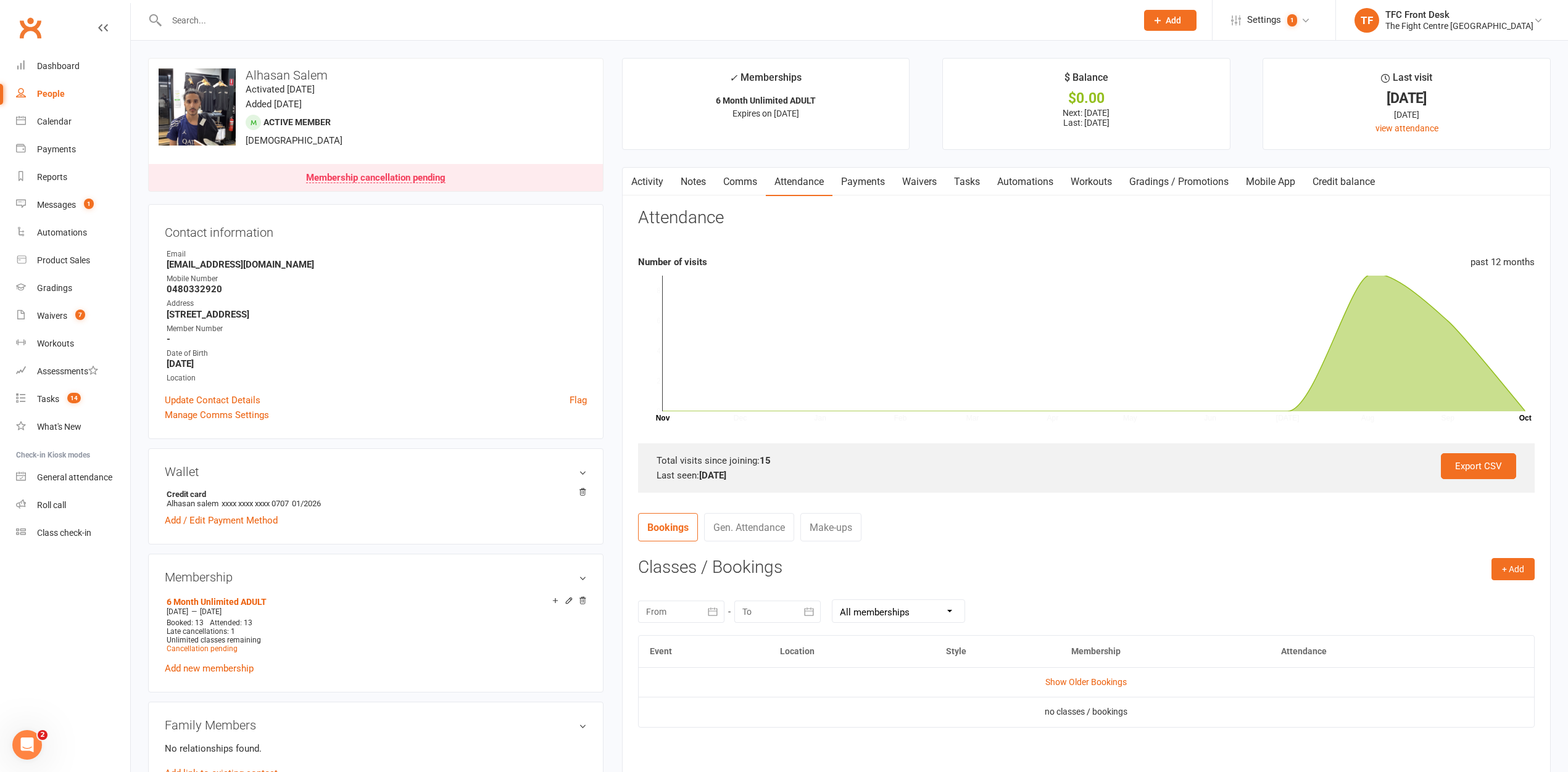
click at [860, 188] on link "Payments" at bounding box center [863, 182] width 61 height 28
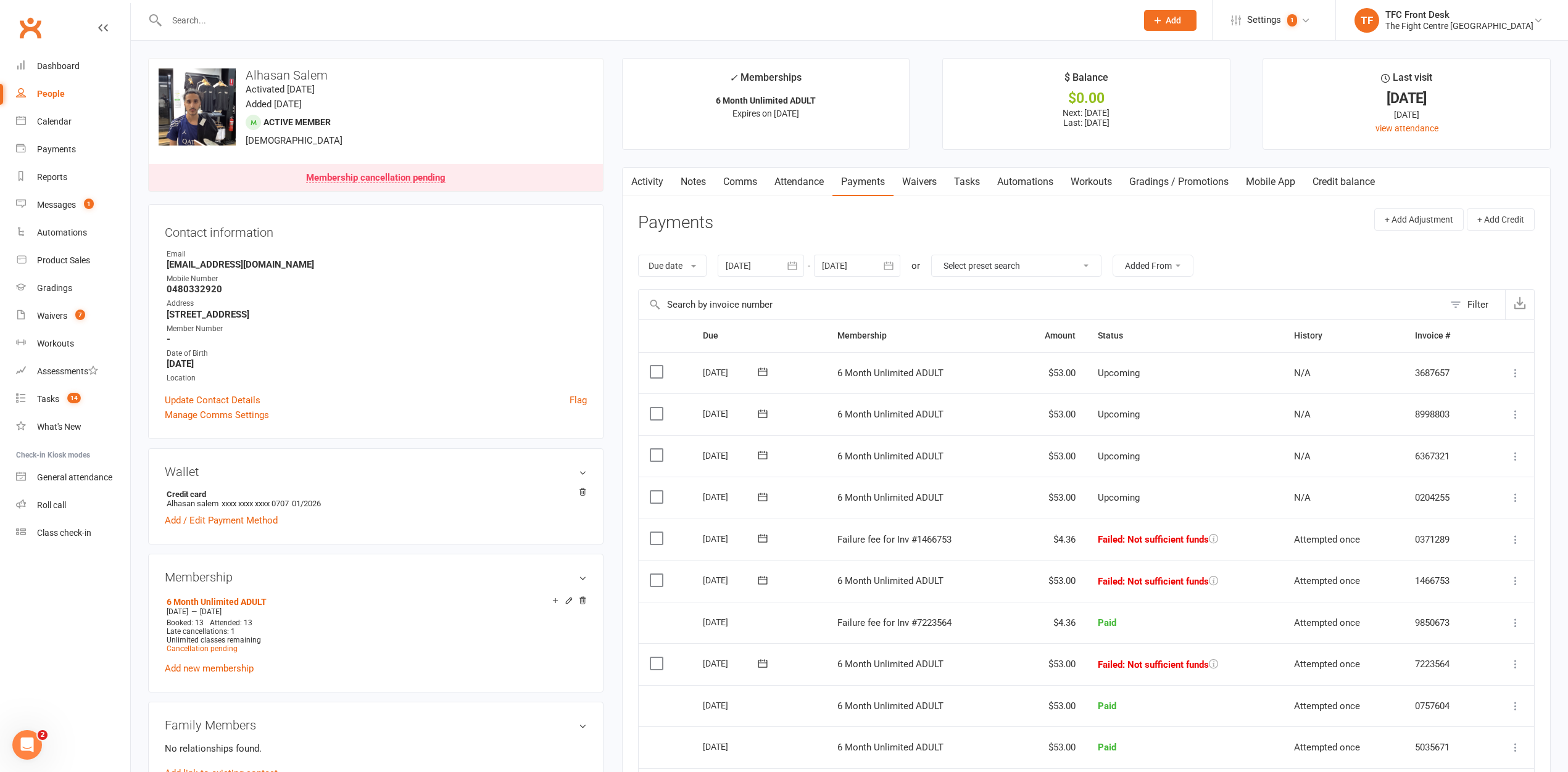
click at [732, 177] on link "Comms" at bounding box center [740, 182] width 52 height 28
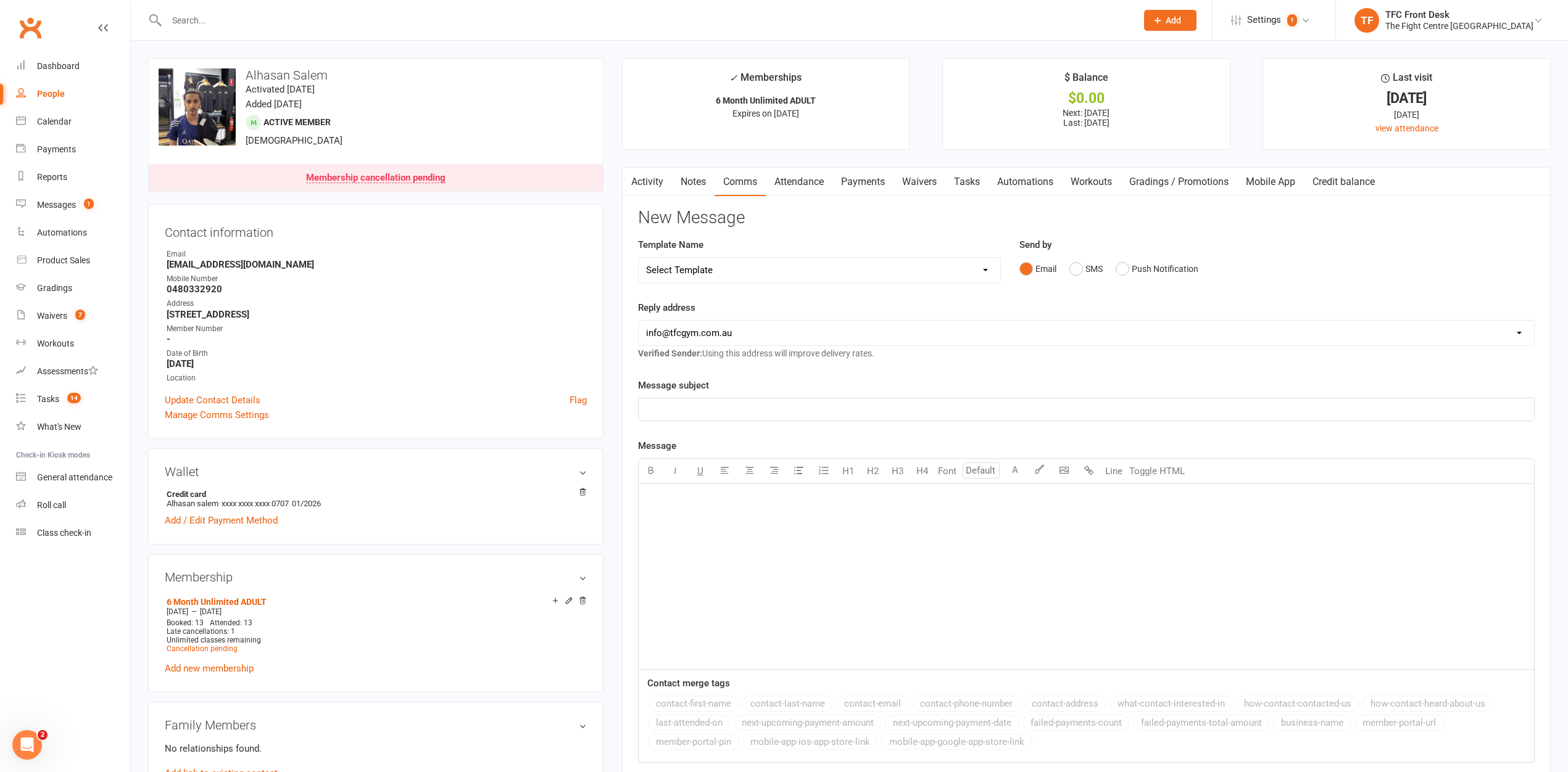
click at [957, 180] on link "Tasks" at bounding box center [967, 182] width 43 height 28
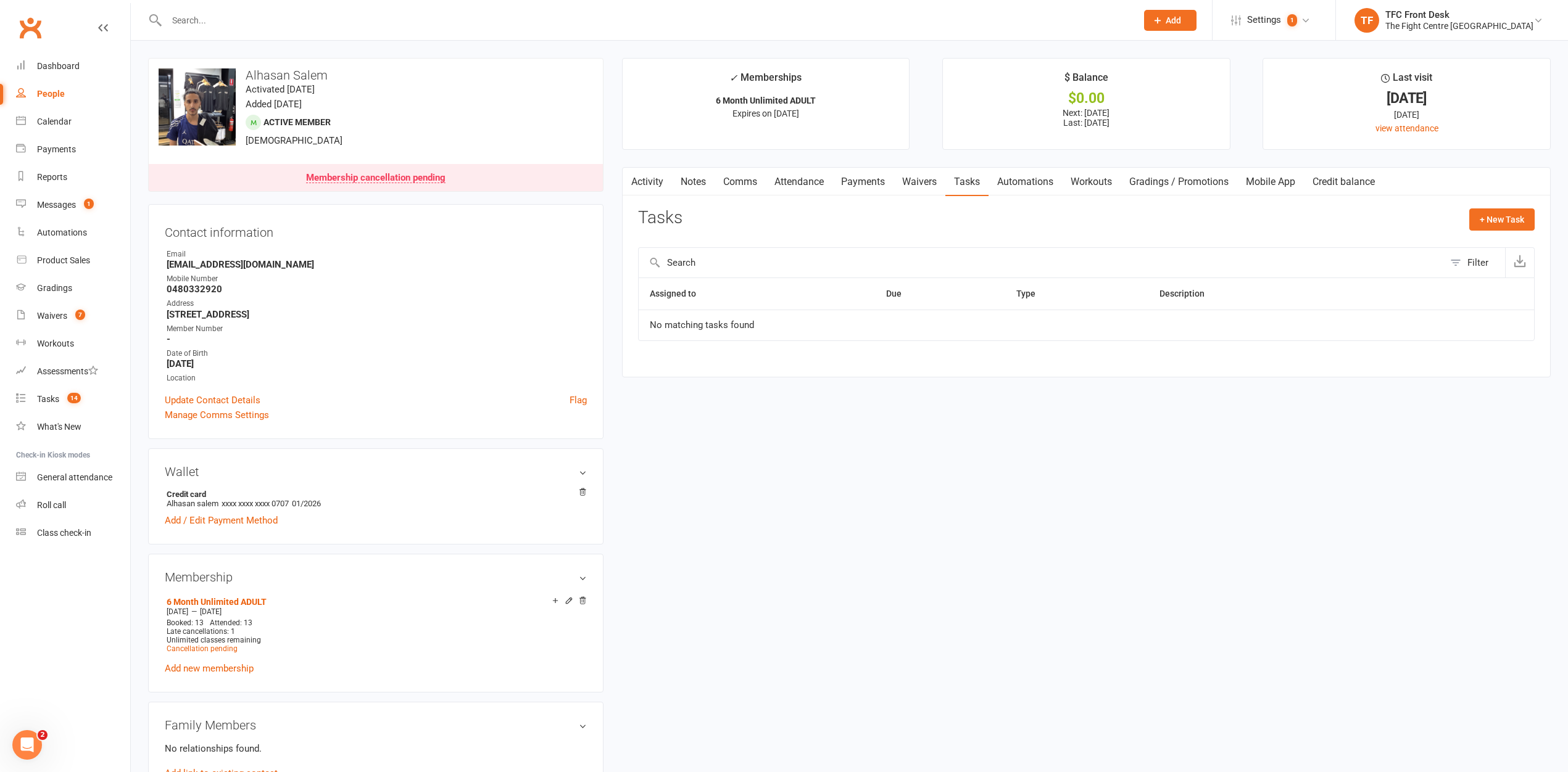
click at [660, 188] on link "Activity" at bounding box center [647, 182] width 50 height 28
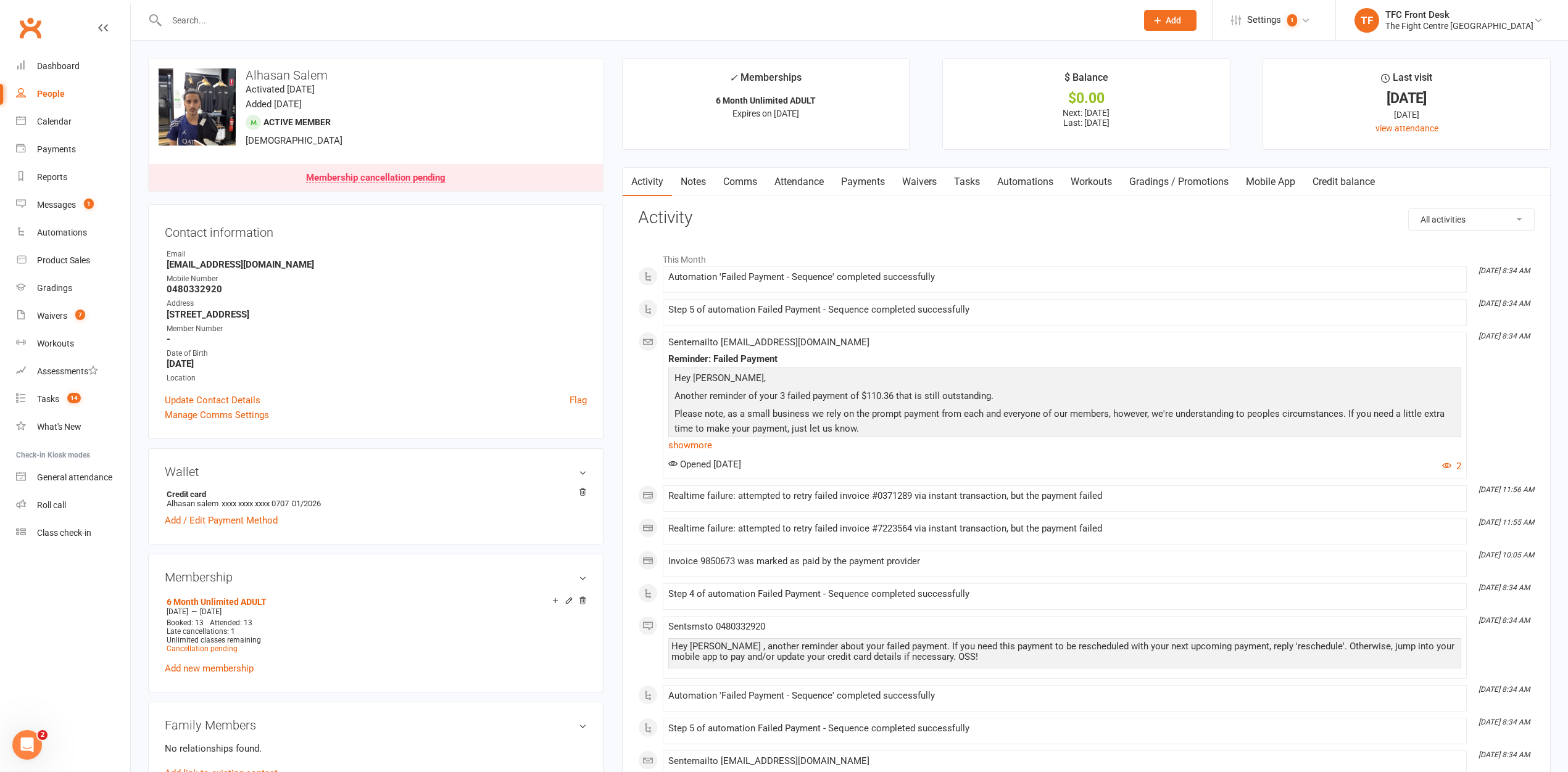
click at [959, 178] on link "Tasks" at bounding box center [967, 182] width 43 height 28
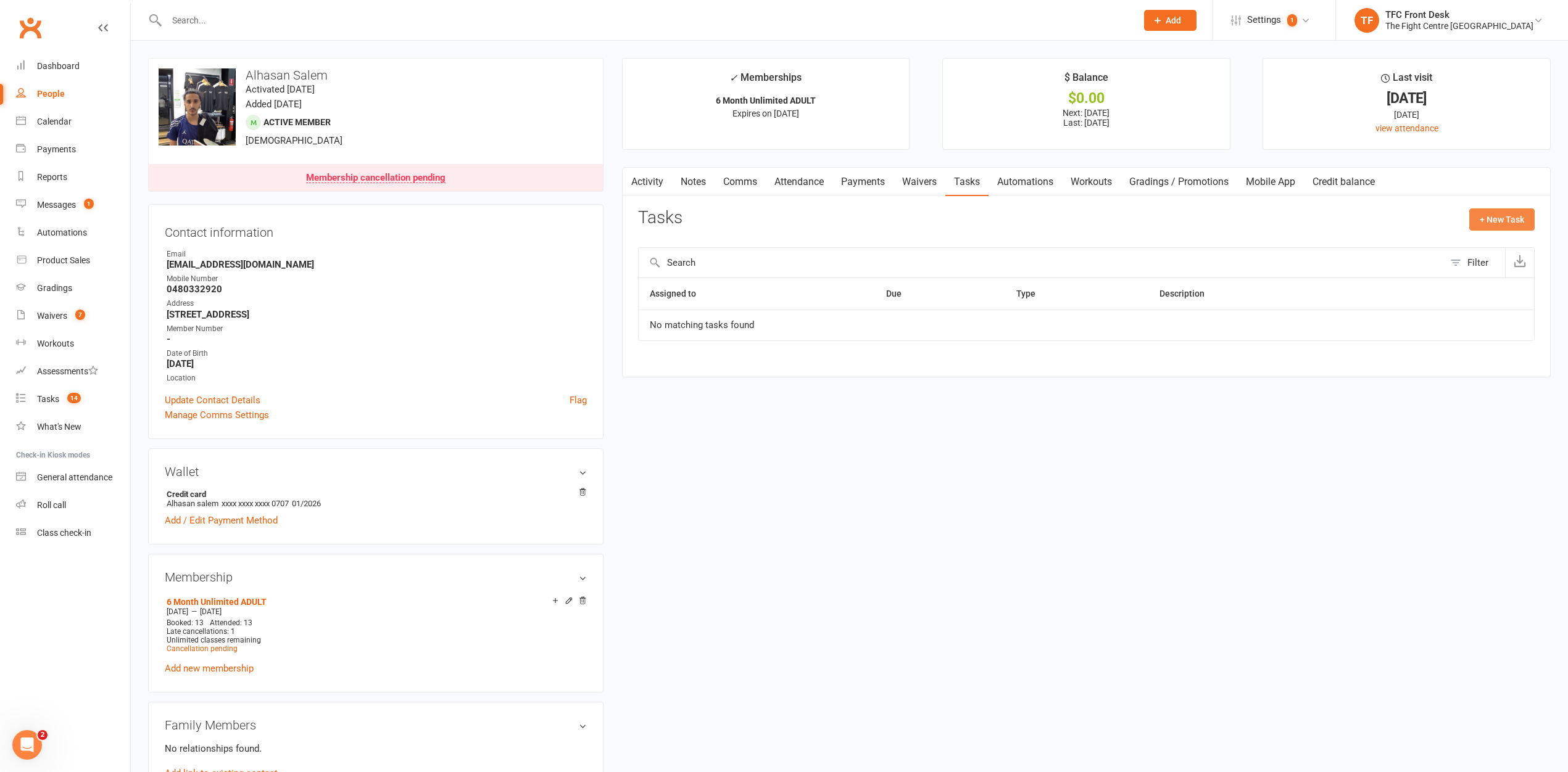
click at [1509, 229] on button "+ New Task" at bounding box center [1501, 219] width 65 height 22
select select "49738"
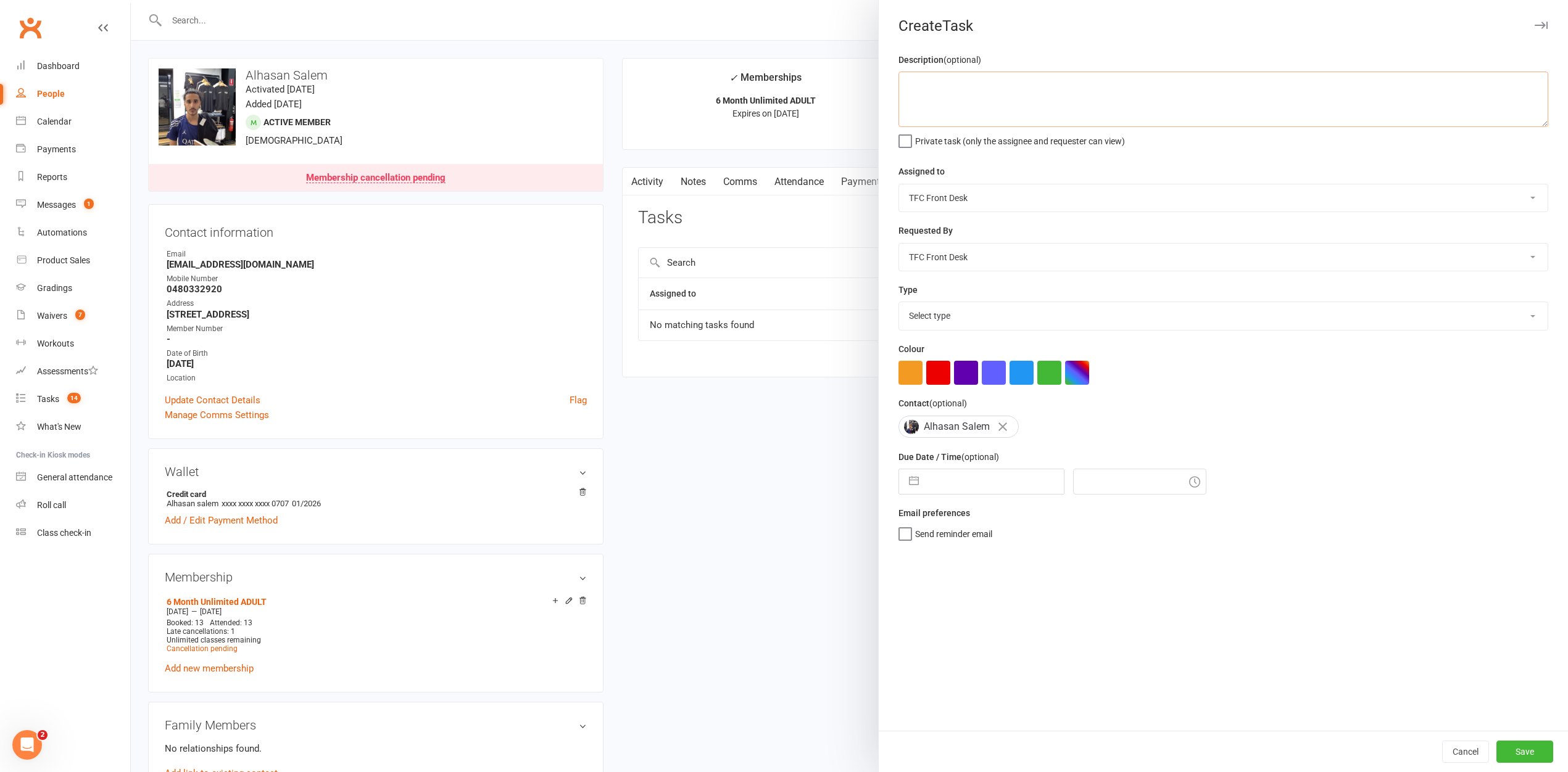
click at [938, 86] on textarea at bounding box center [1224, 99] width 650 height 55
click at [1185, 92] on textarea "Alhasan came in and wants to cancel" at bounding box center [1224, 99] width 650 height 55
click at [1054, 87] on textarea "Alhasan came in and wants to cancel" at bounding box center [1224, 99] width 650 height 55
click at [1197, 95] on textarea "Alhasan came in and wants to cancel him membership. Told him" at bounding box center [1224, 99] width 650 height 55
type textarea "Alhasan came in and wants to cancel him membership. Told him you would contact …"
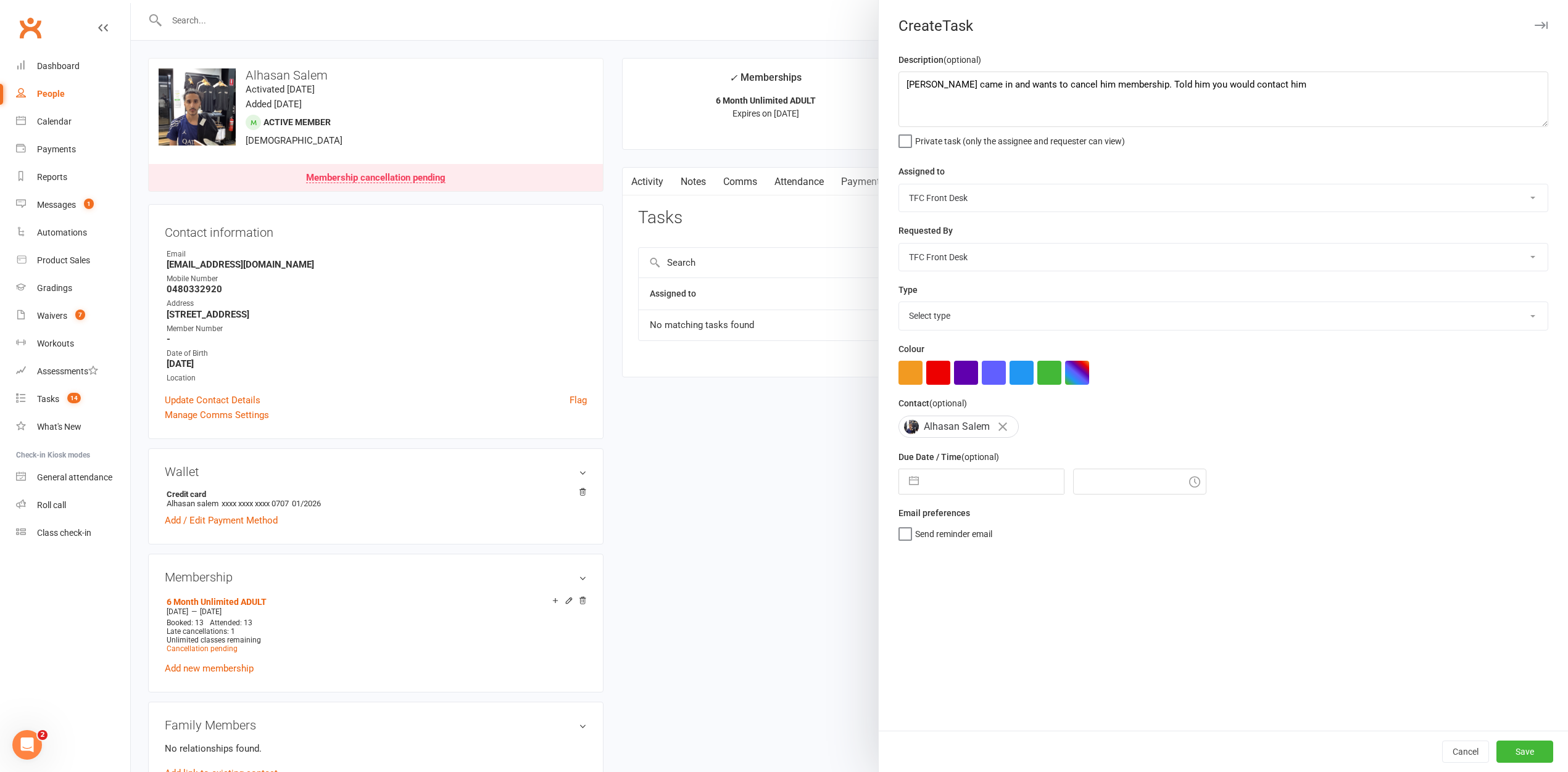
click at [945, 206] on select "Lorina Thompson James Jarvie James Jarvie Yours Truly Nick Kepu Diego Pereira M…" at bounding box center [1223, 198] width 649 height 27
select select "31675"
click at [941, 309] on select "Select type E-mail Meeting Membership Payments Phone call Retention Send to deb…" at bounding box center [1223, 316] width 649 height 27
select select "7946"
click at [976, 486] on input "text" at bounding box center [994, 481] width 139 height 24
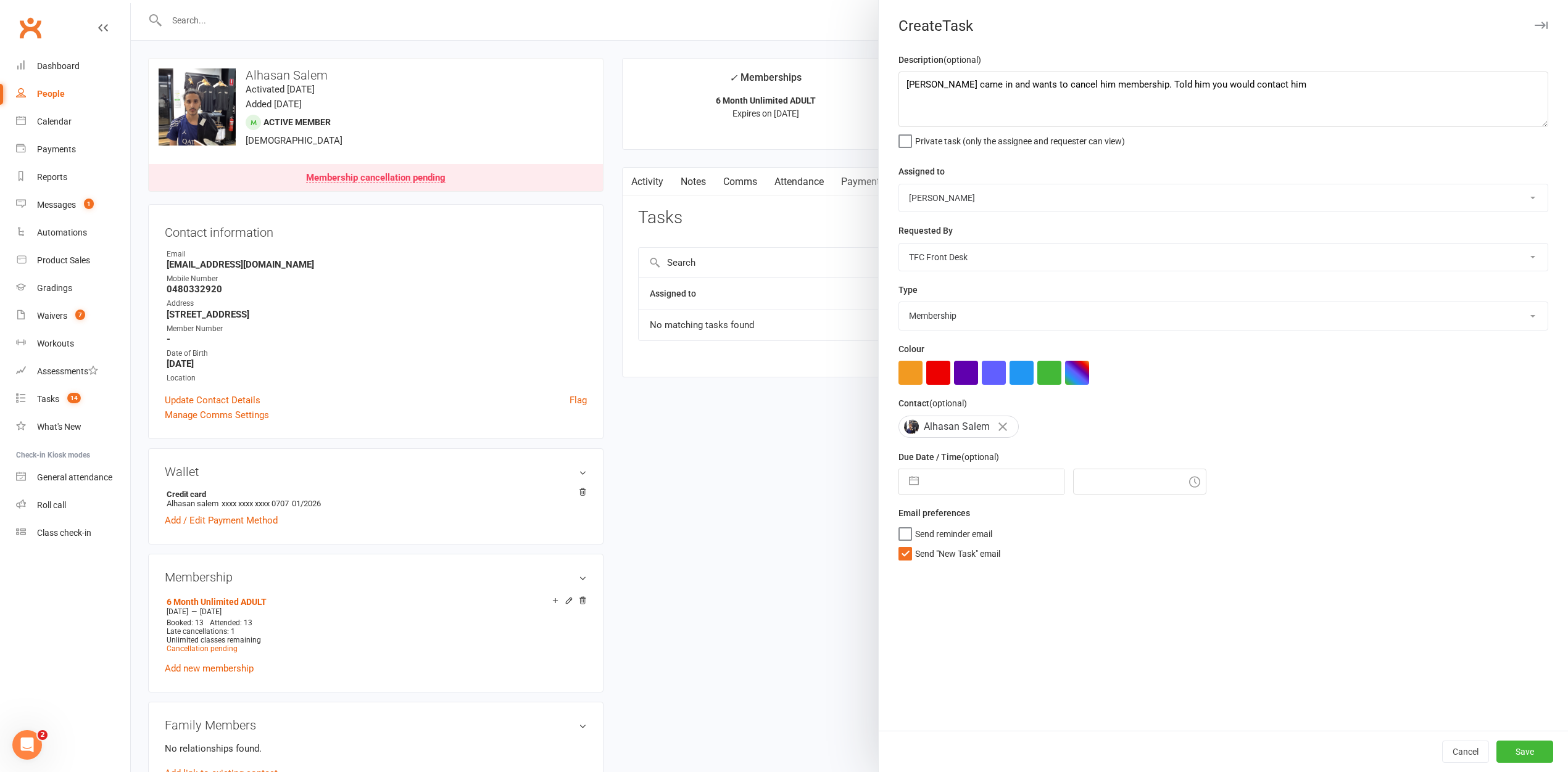
select select "8"
select select "2025"
select select "9"
select select "2025"
select select "10"
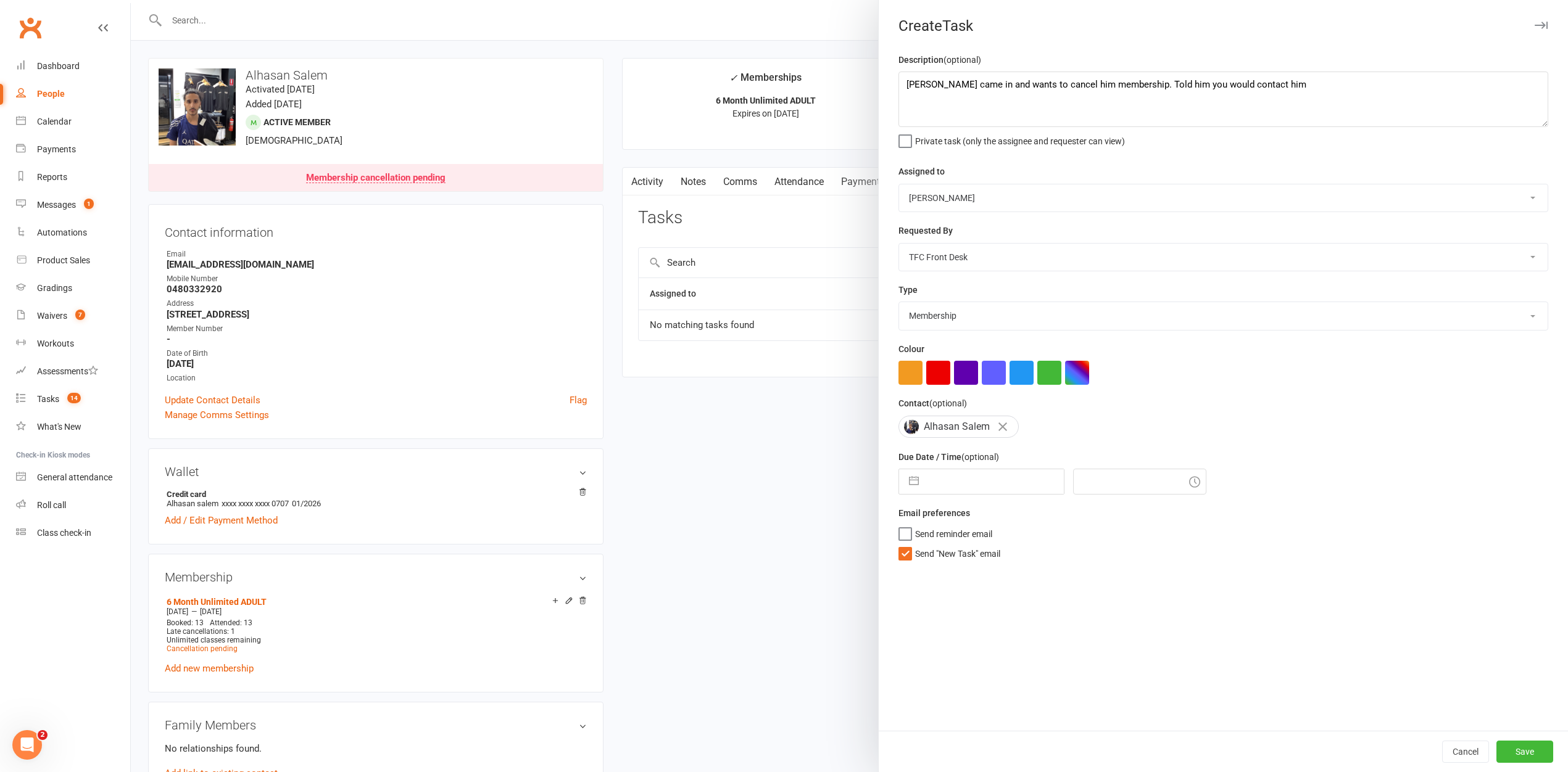
select select "2025"
click at [961, 625] on td "14" at bounding box center [973, 622] width 24 height 23
type input "14 Oct 2025"
click at [1083, 487] on input "7:15pm" at bounding box center [1139, 481] width 133 height 26
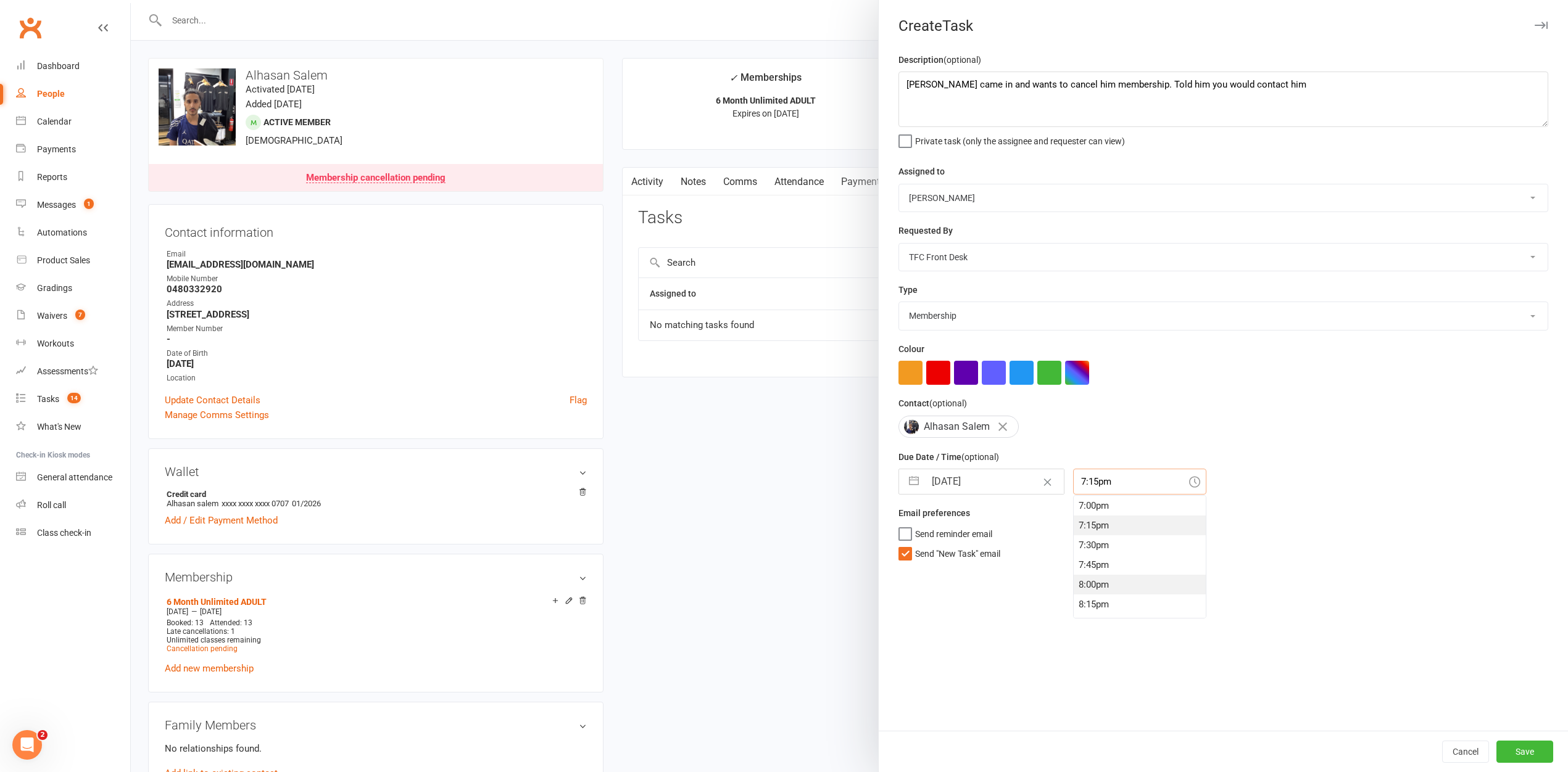
click at [1076, 591] on div "8:00pm" at bounding box center [1140, 584] width 132 height 19
click at [1091, 479] on input "8:00pm" at bounding box center [1139, 481] width 133 height 26
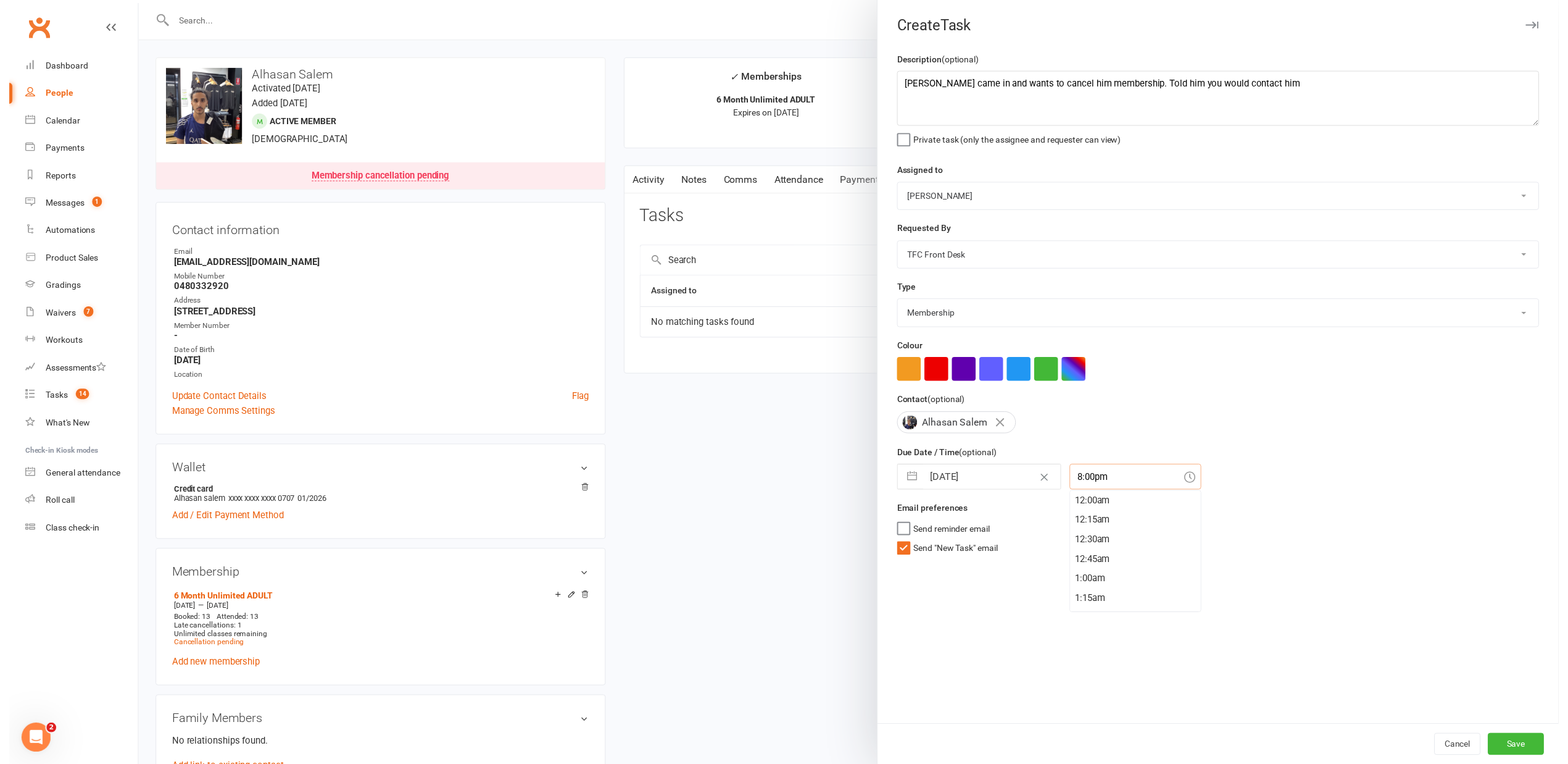
scroll to position [1560, 0]
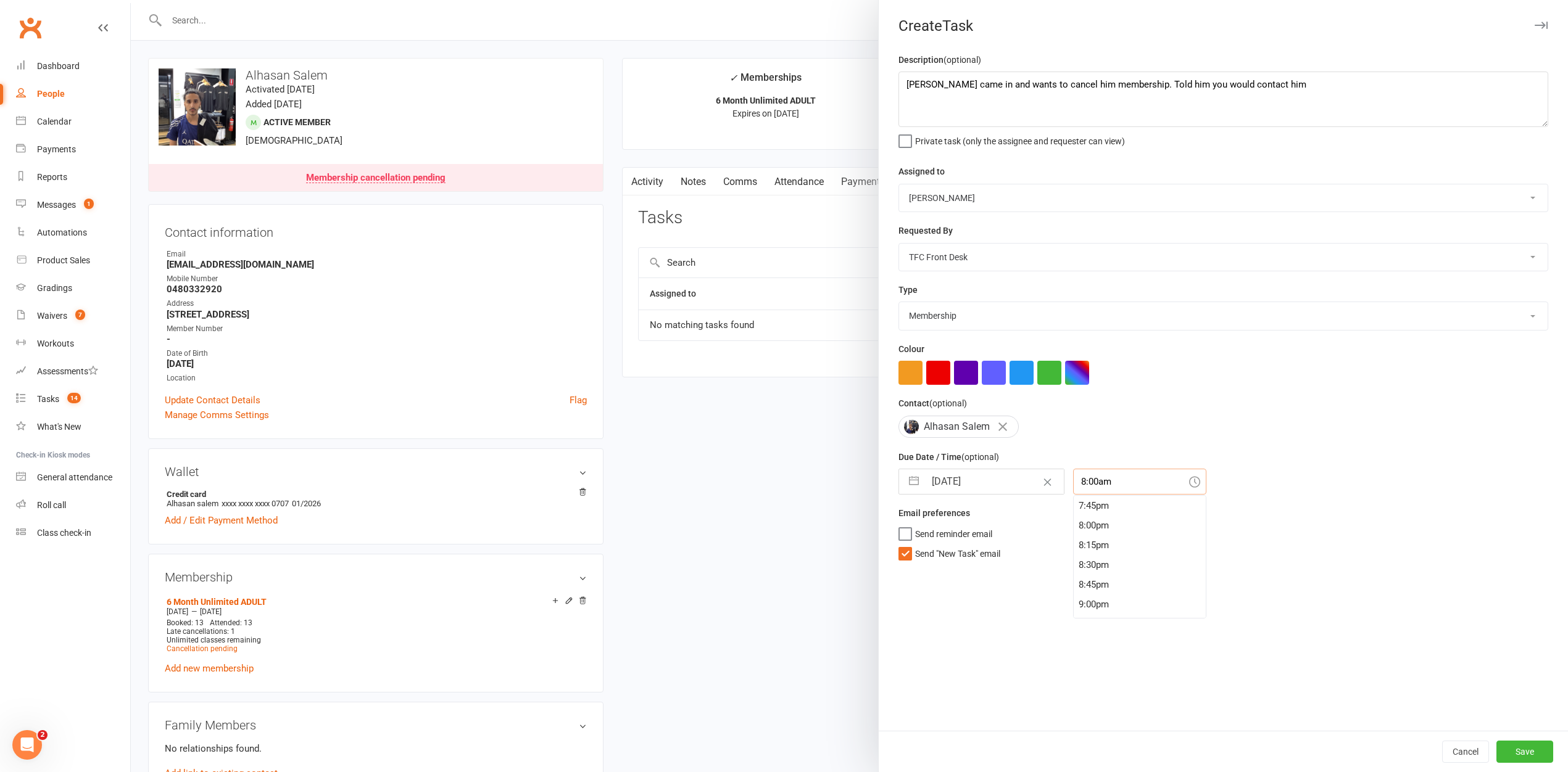
type input "8:00am"
click at [1195, 470] on div "14 Oct 2025 Navigate forward to interact with the calendar and select a date. P…" at bounding box center [1224, 481] width 650 height 26
click at [969, 256] on select "Lorina Thompson James Jarvie James Jarvie Yours Truly Nick Kepu Diego Pereira M…" at bounding box center [1223, 258] width 649 height 27
select select "47280"
click at [1505, 748] on button "Save" at bounding box center [1524, 752] width 56 height 22
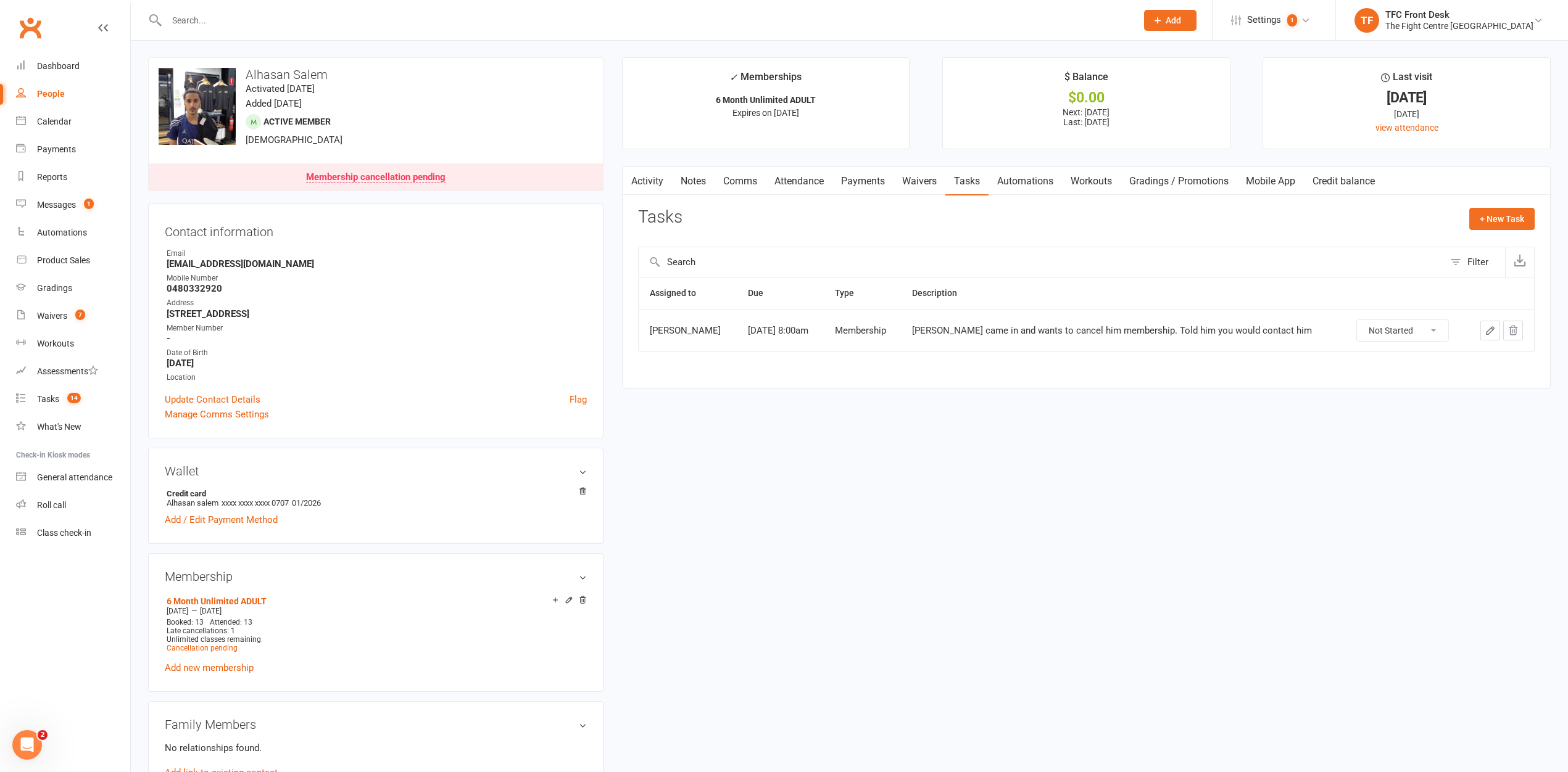
scroll to position [0, 0]
click at [67, 525] on link "Class check-in" at bounding box center [72, 533] width 114 height 28
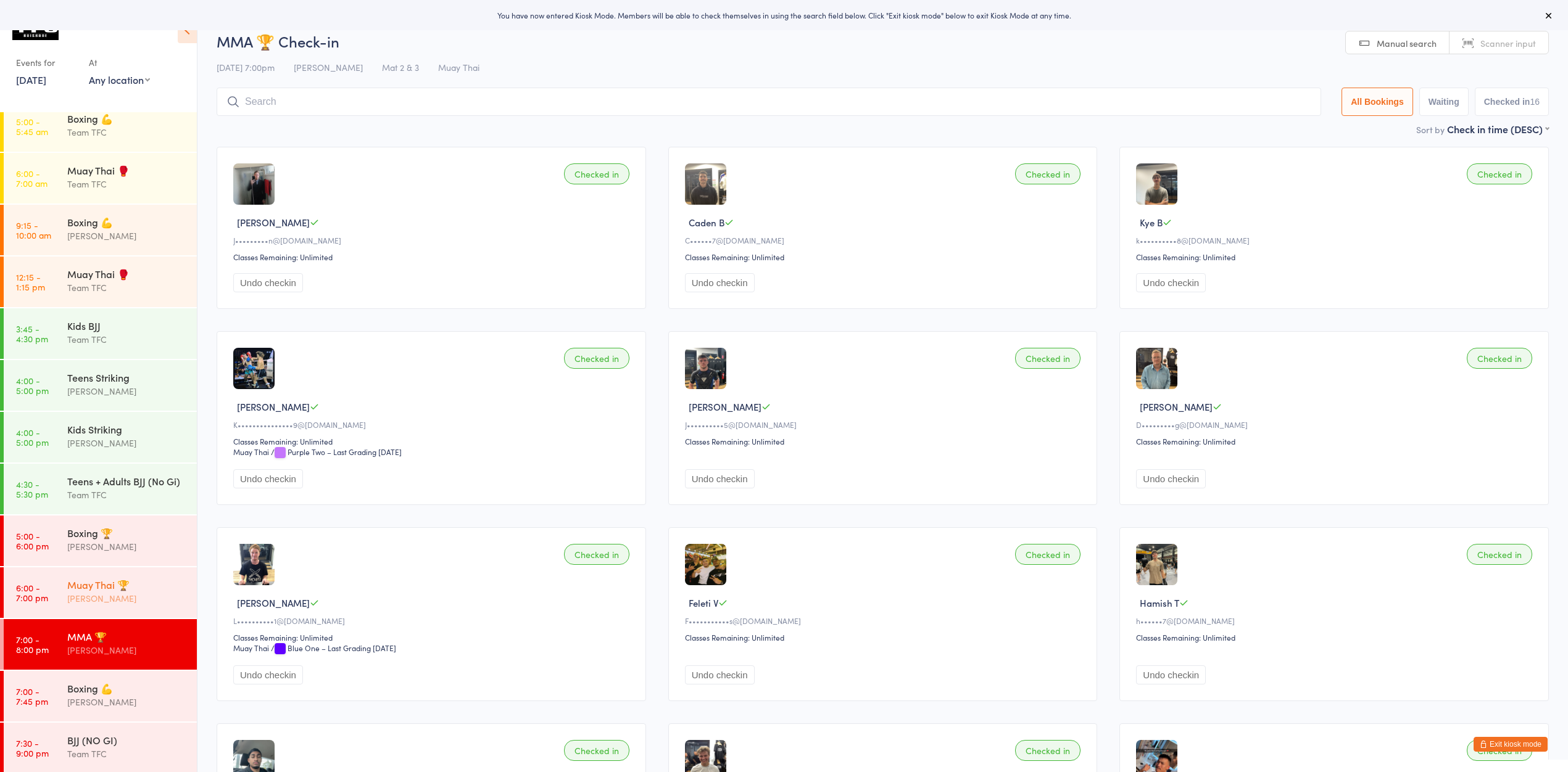
scroll to position [23, 0]
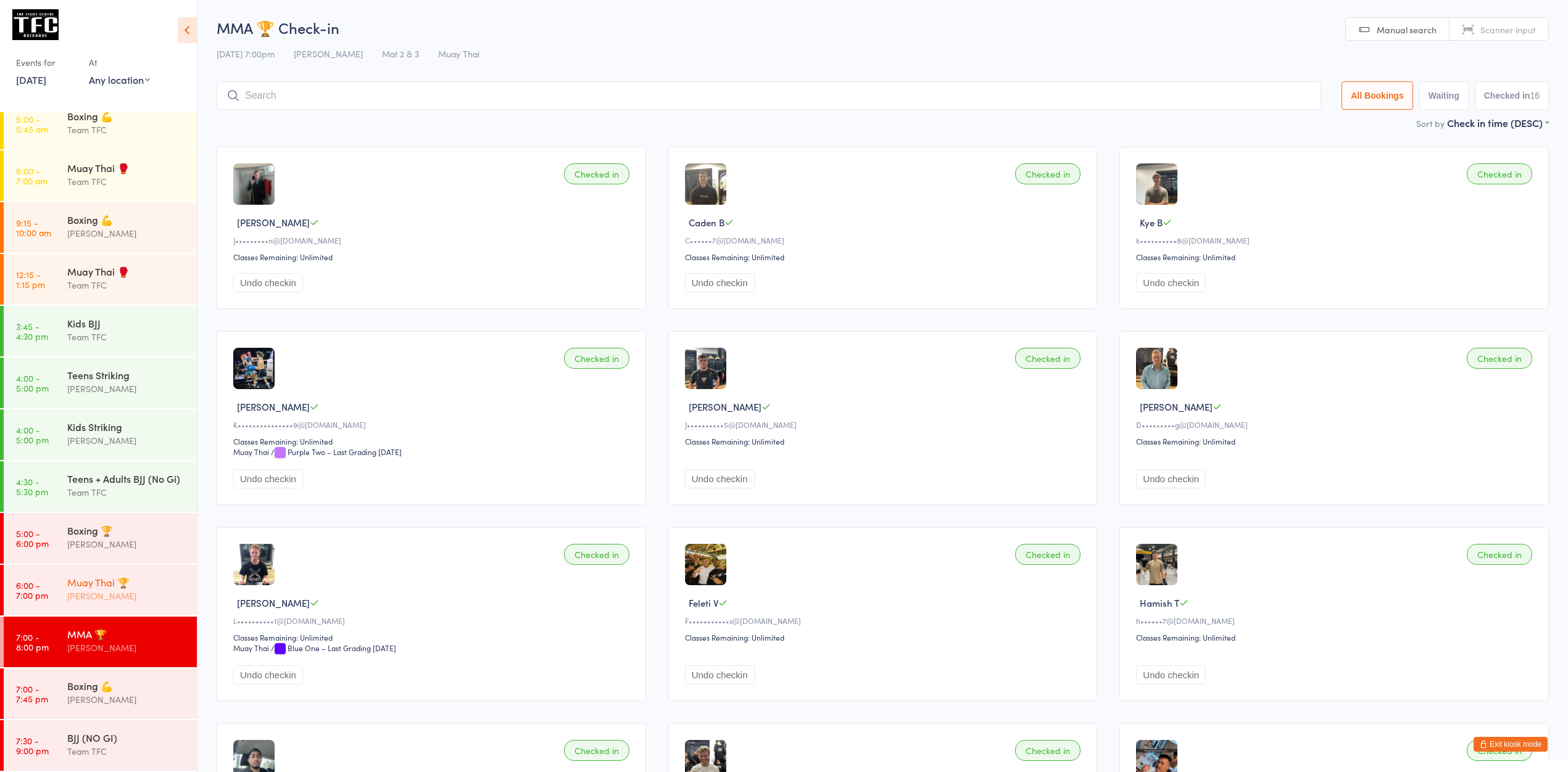
click at [94, 589] on div "Muay Thai 🏆" at bounding box center [126, 582] width 119 height 14
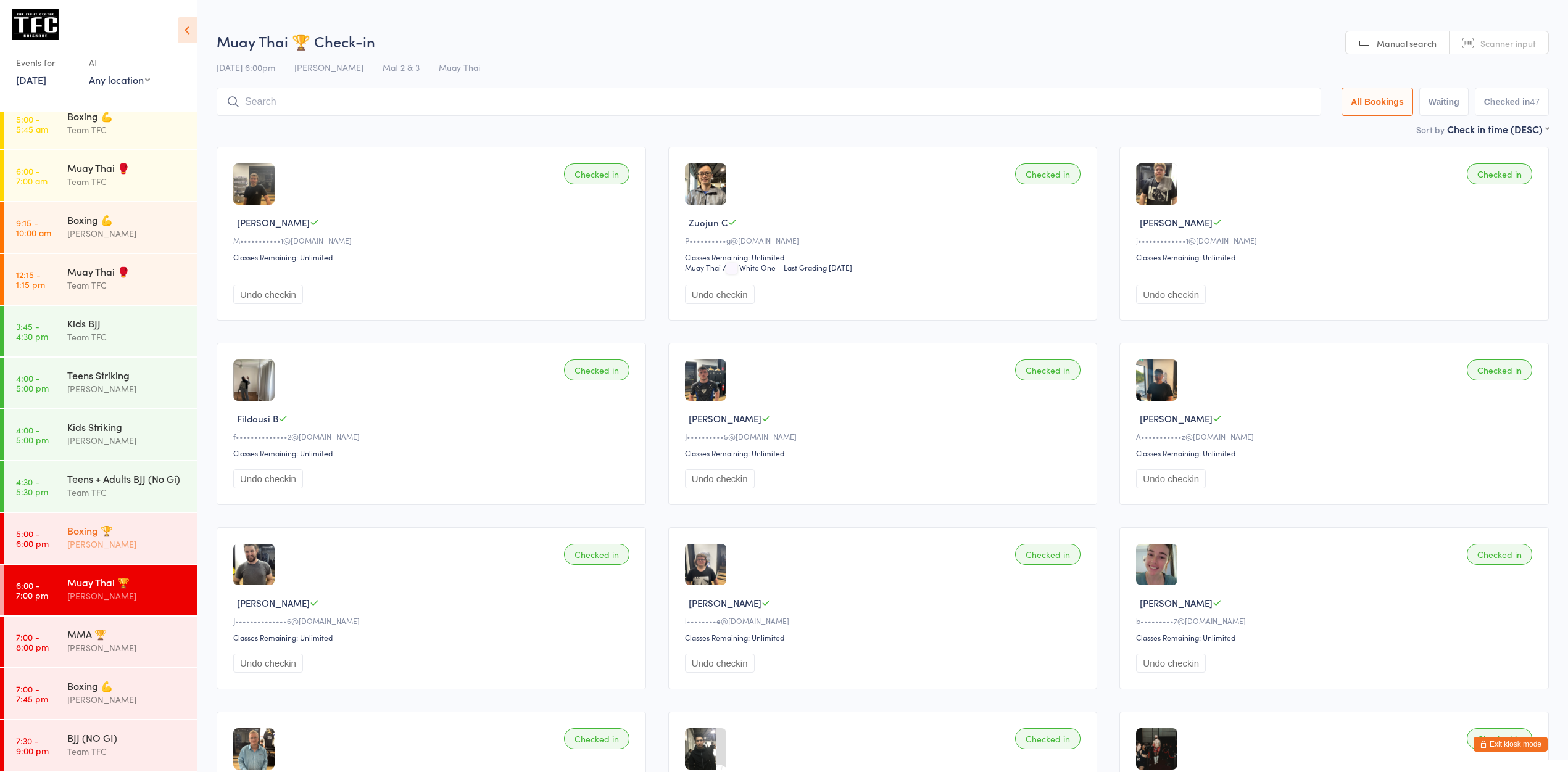
click at [143, 551] on div "[PERSON_NAME]" at bounding box center [126, 544] width 119 height 15
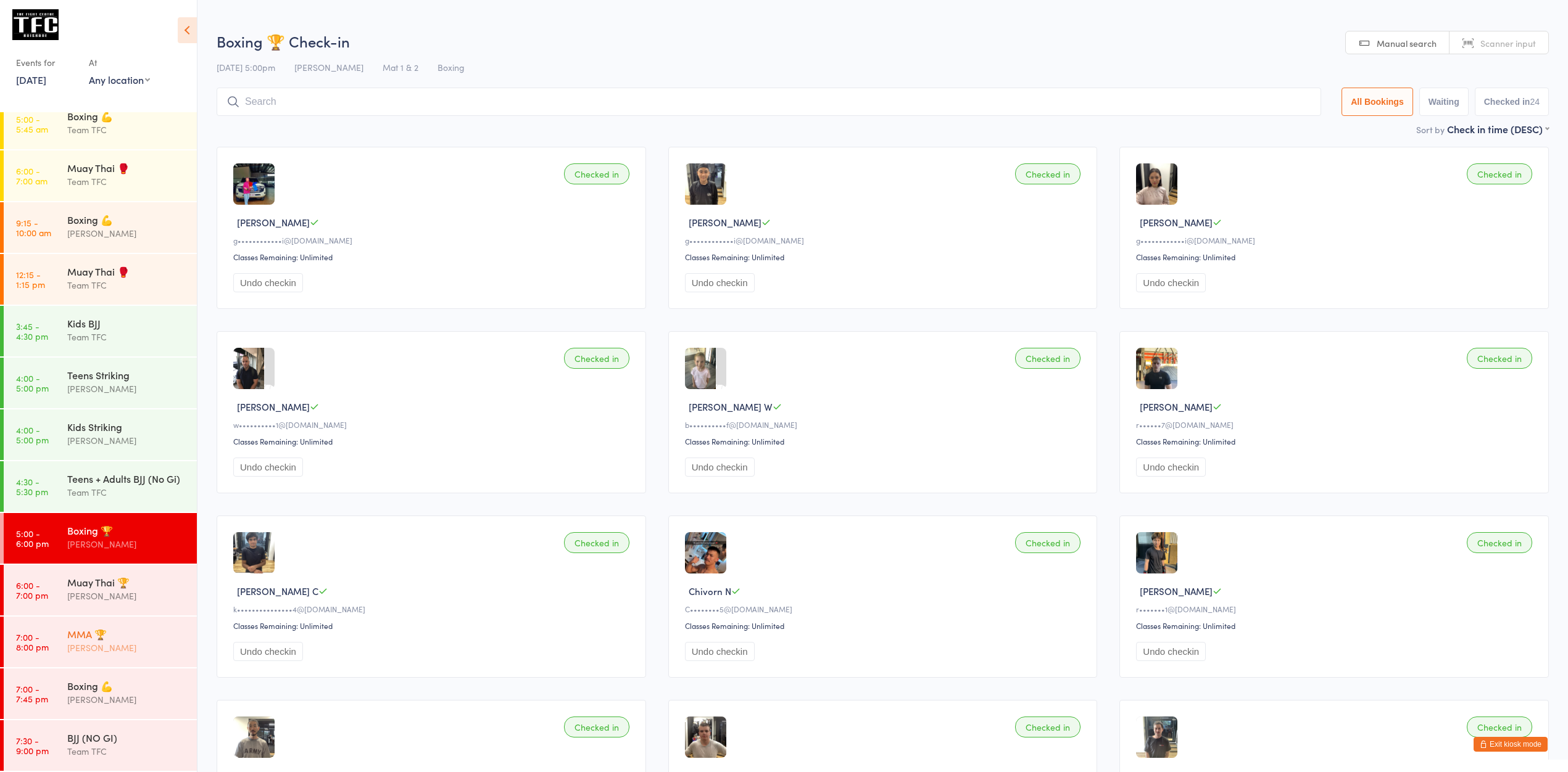
click at [141, 623] on div "MMA 🏆 Ben Johnston" at bounding box center [131, 641] width 129 height 49
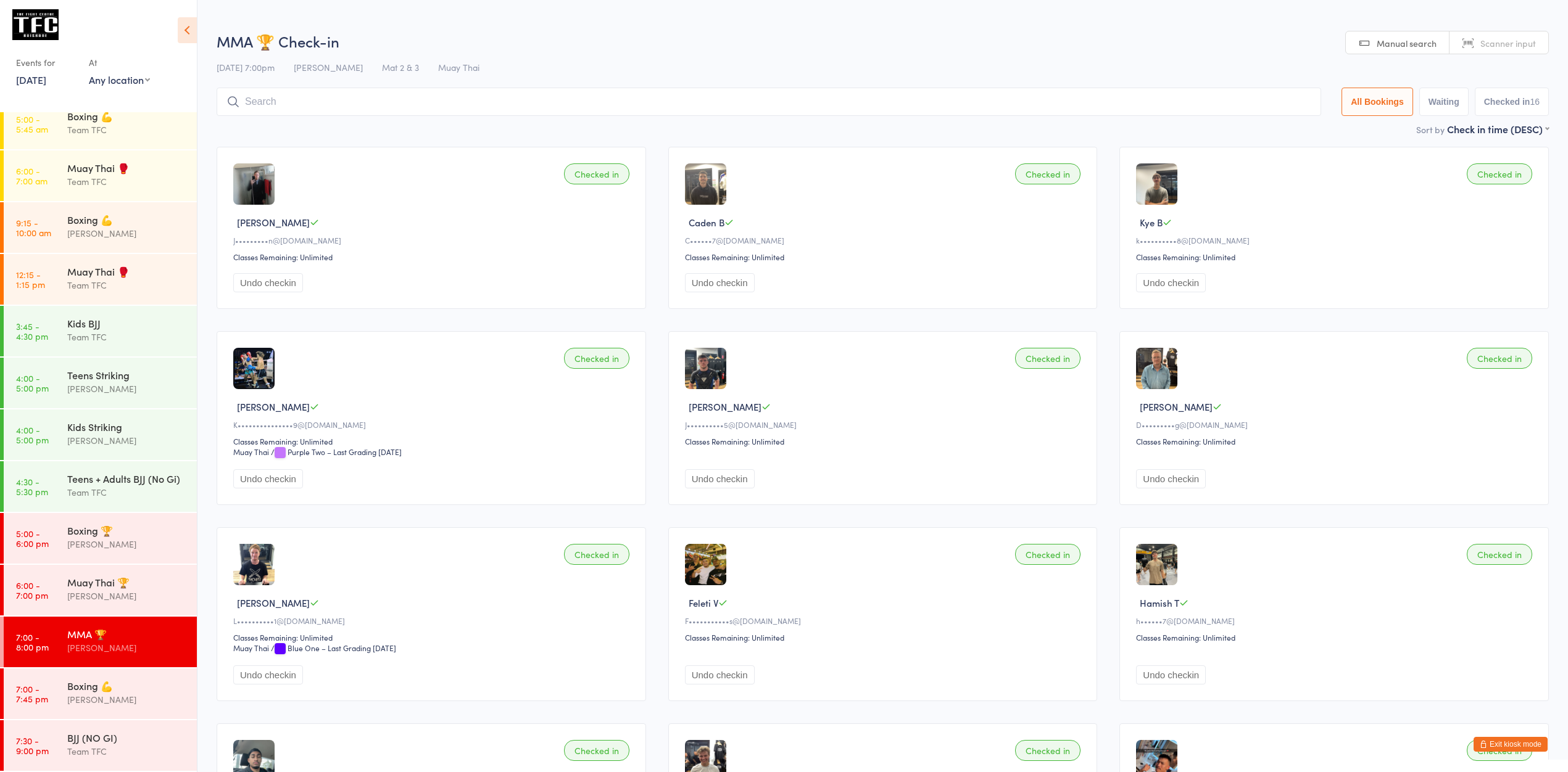
scroll to position [30, 0]
click at [1532, 745] on button "Exit kiosk mode" at bounding box center [1511, 744] width 74 height 15
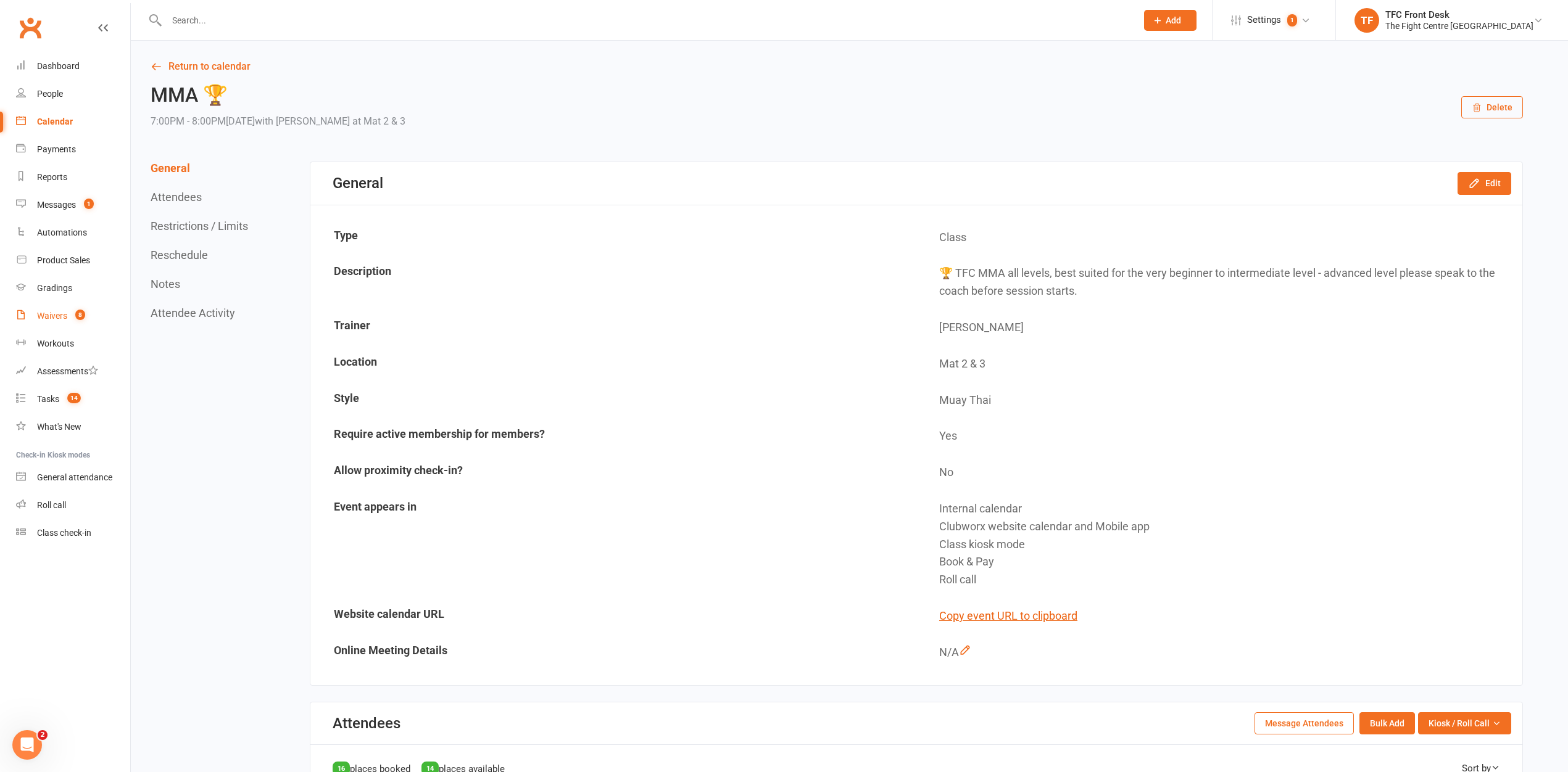
click at [98, 321] on link "Waivers 8" at bounding box center [72, 316] width 114 height 28
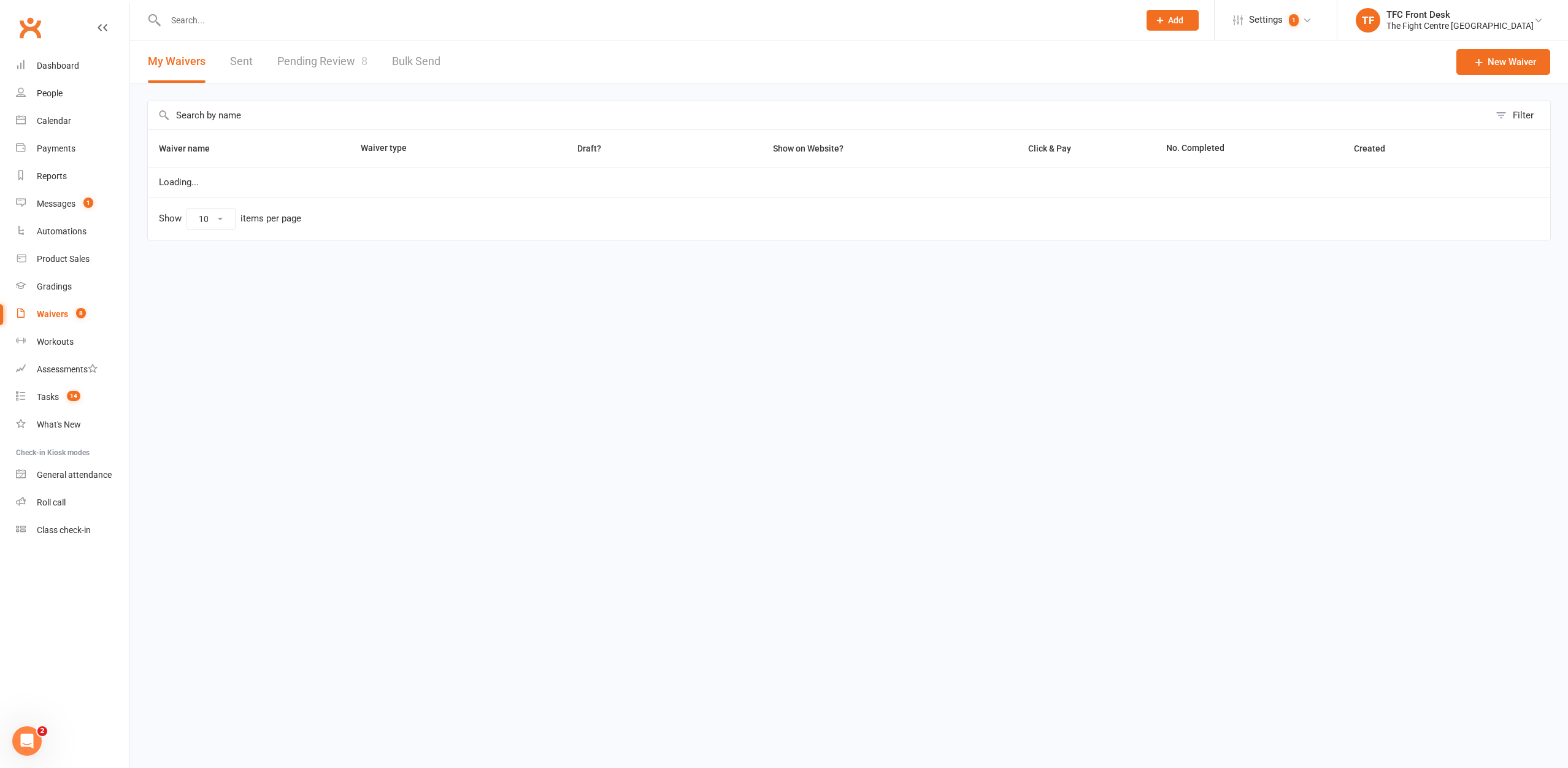
click at [329, 71] on link "Pending Review 8" at bounding box center [322, 62] width 90 height 43
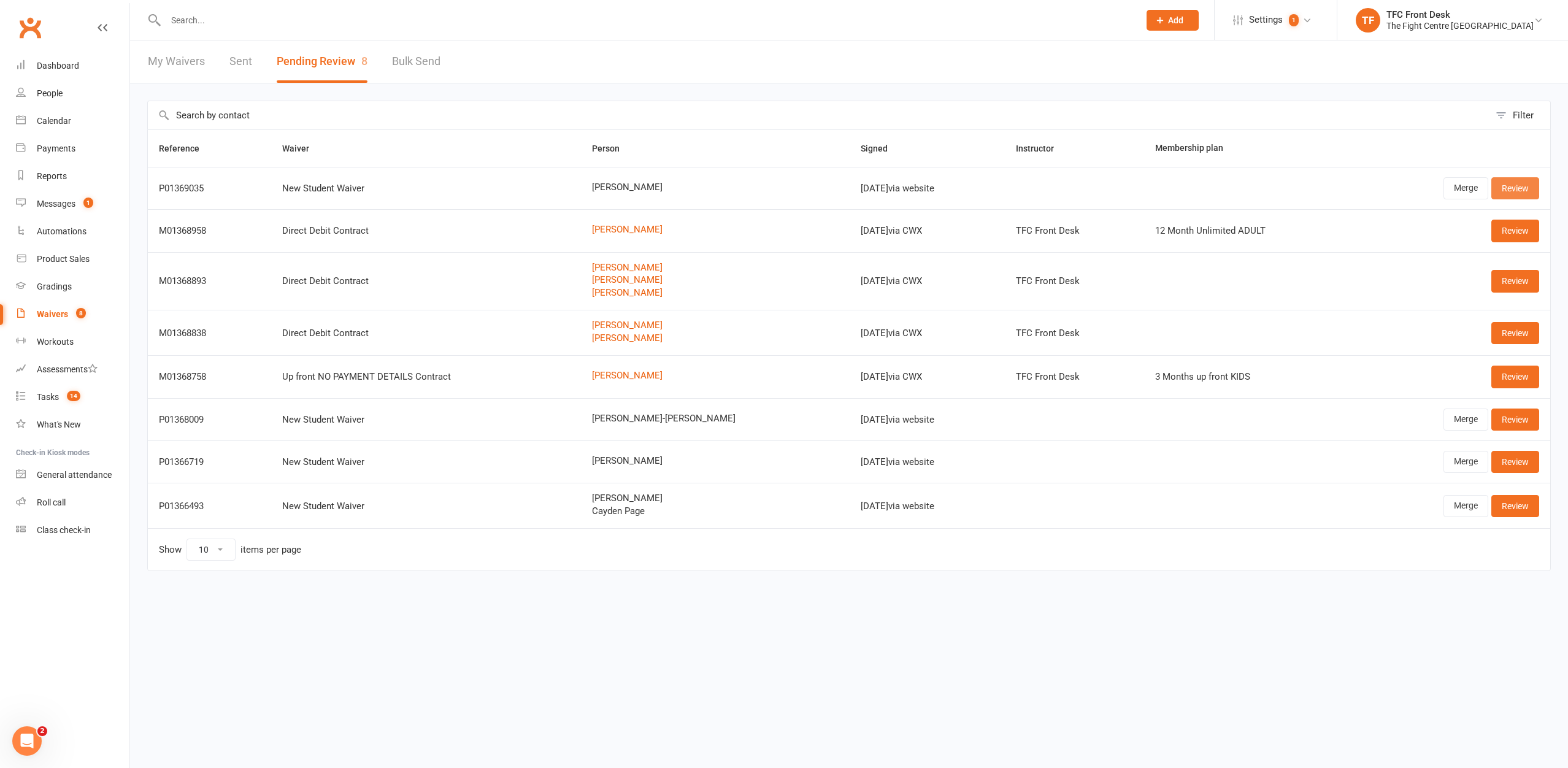
click at [1524, 186] on link "Review" at bounding box center [1515, 188] width 47 height 22
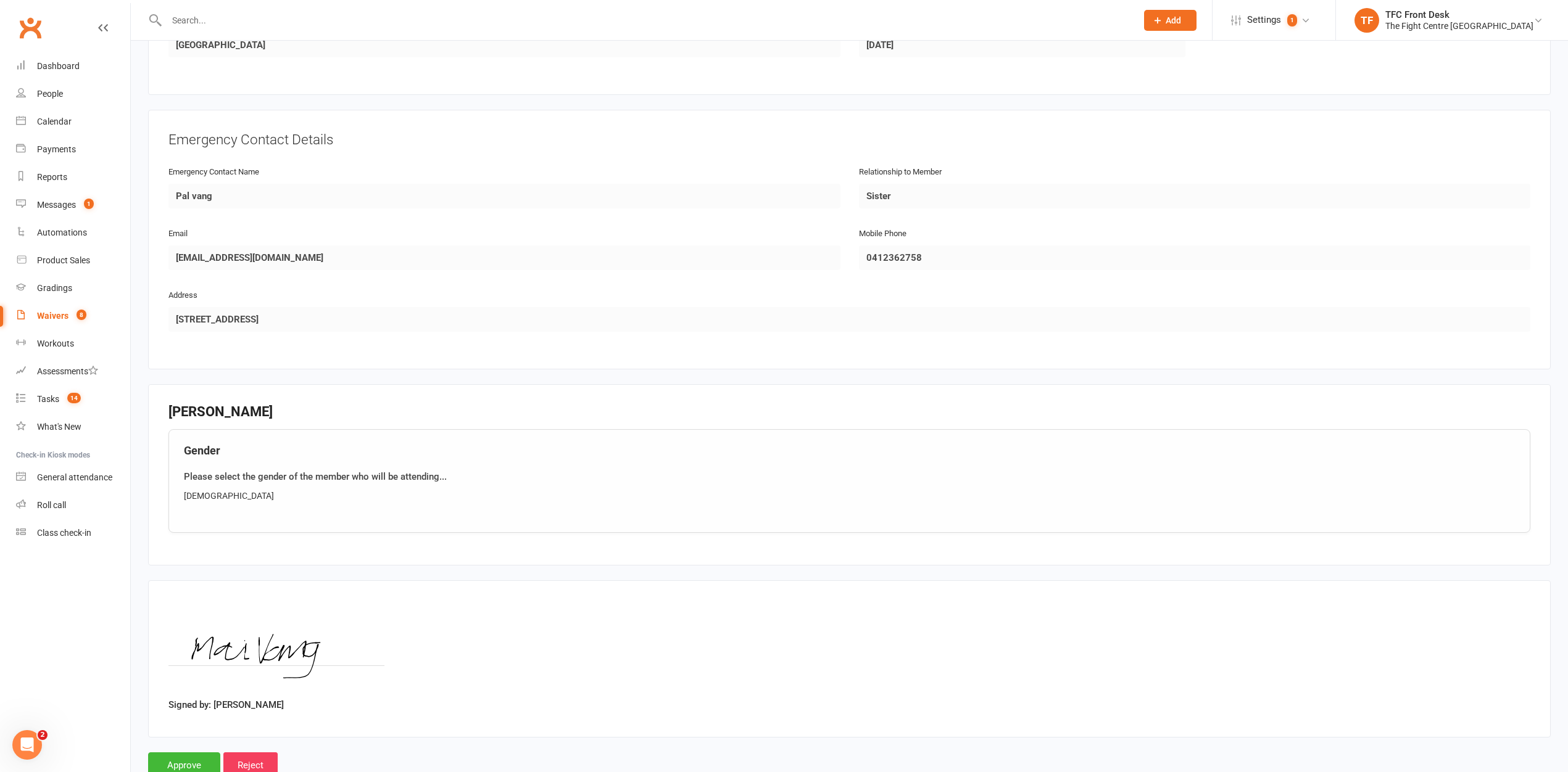
scroll to position [524, 0]
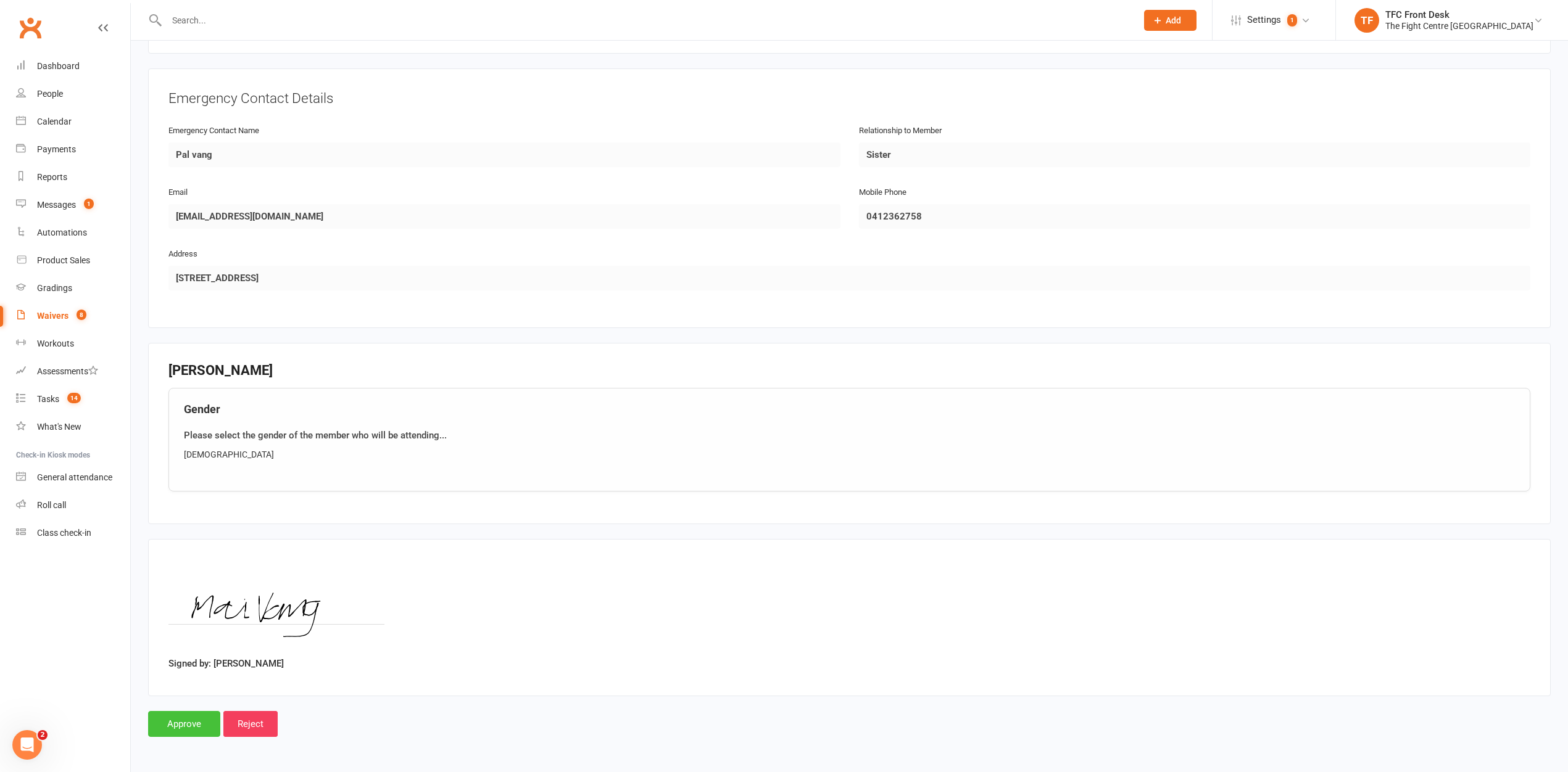
click at [190, 712] on input "Approve" at bounding box center [184, 723] width 72 height 26
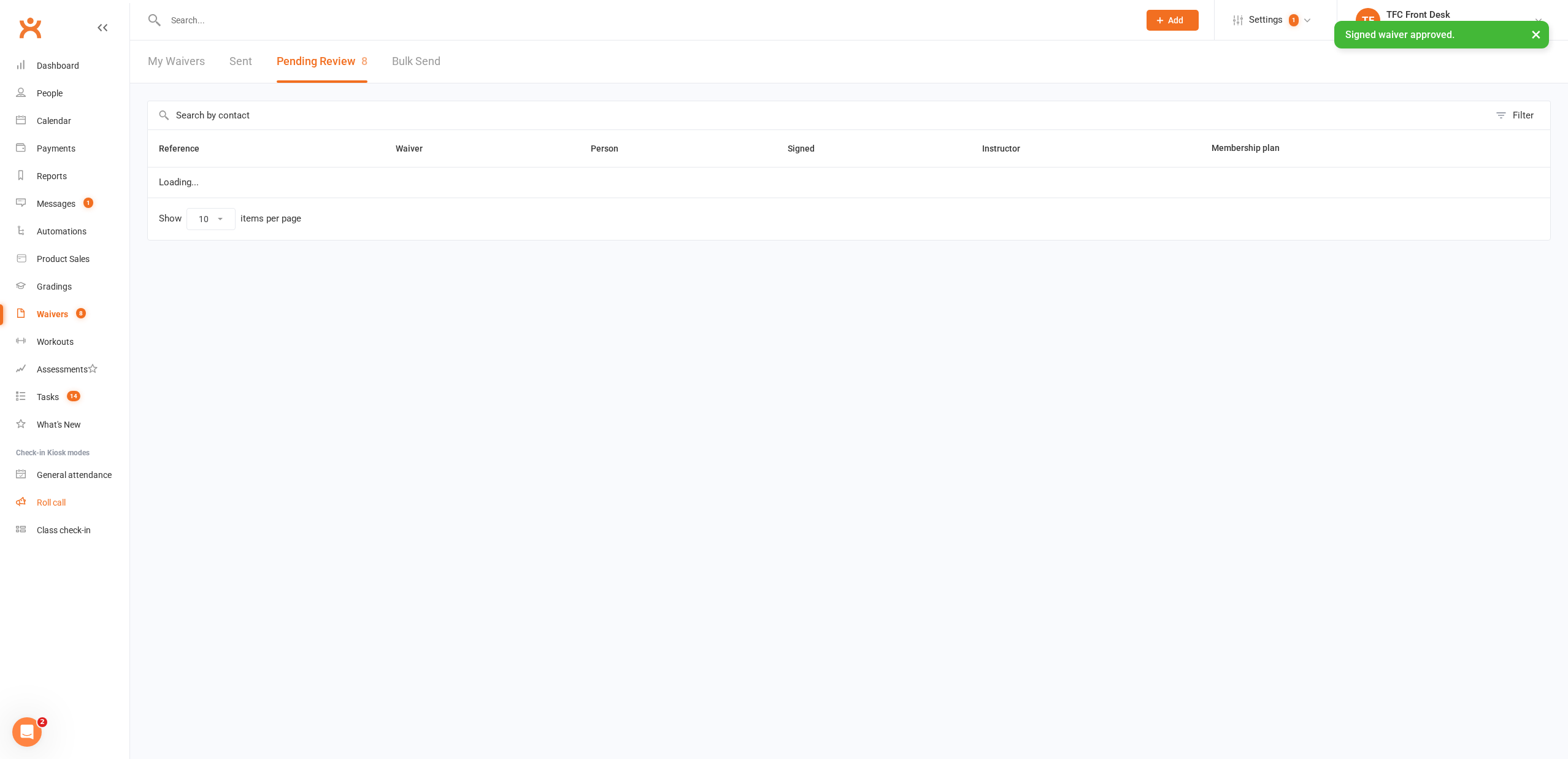
click at [49, 492] on link "Roll call" at bounding box center [72, 503] width 113 height 28
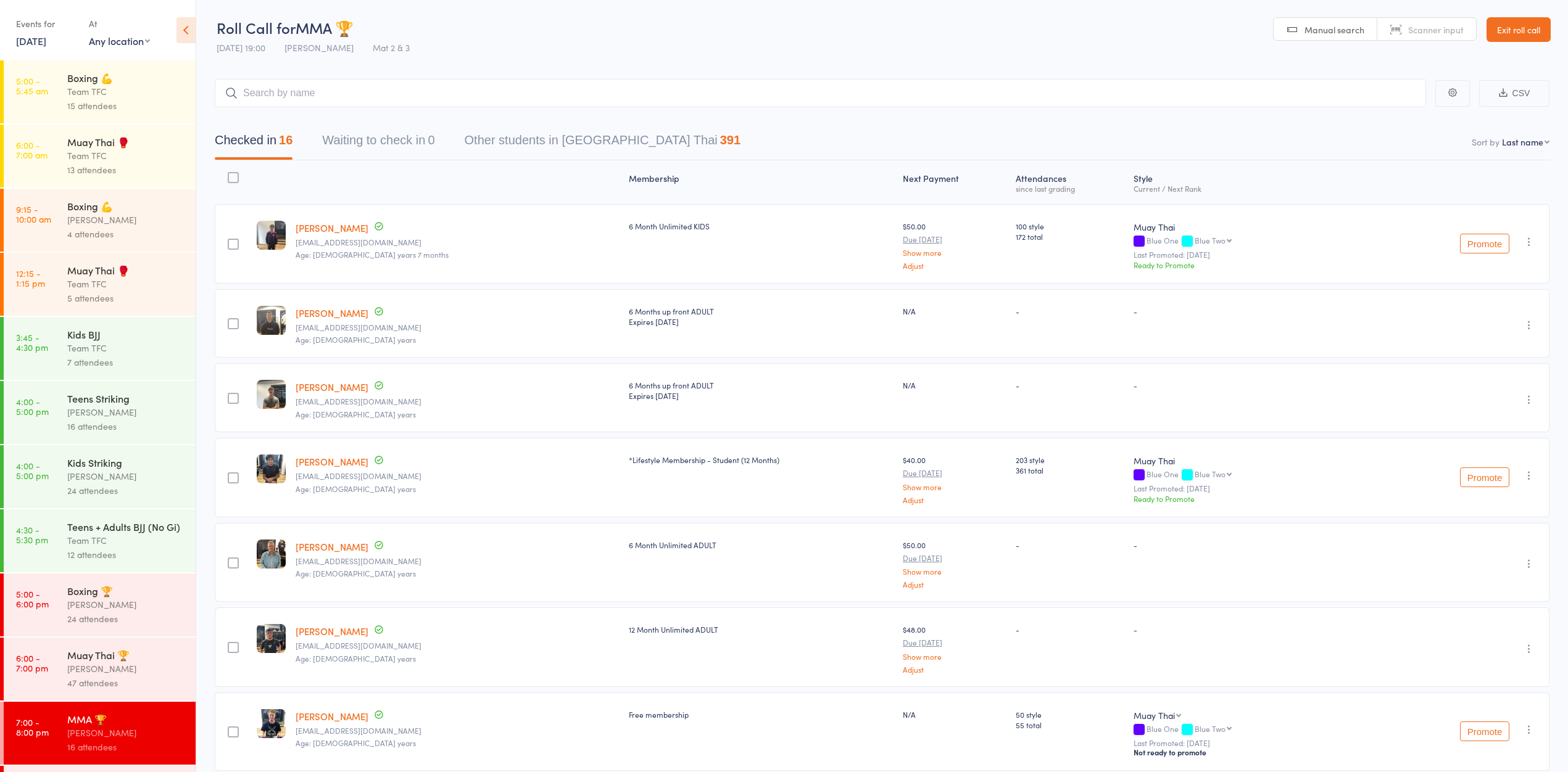
scroll to position [156, 0]
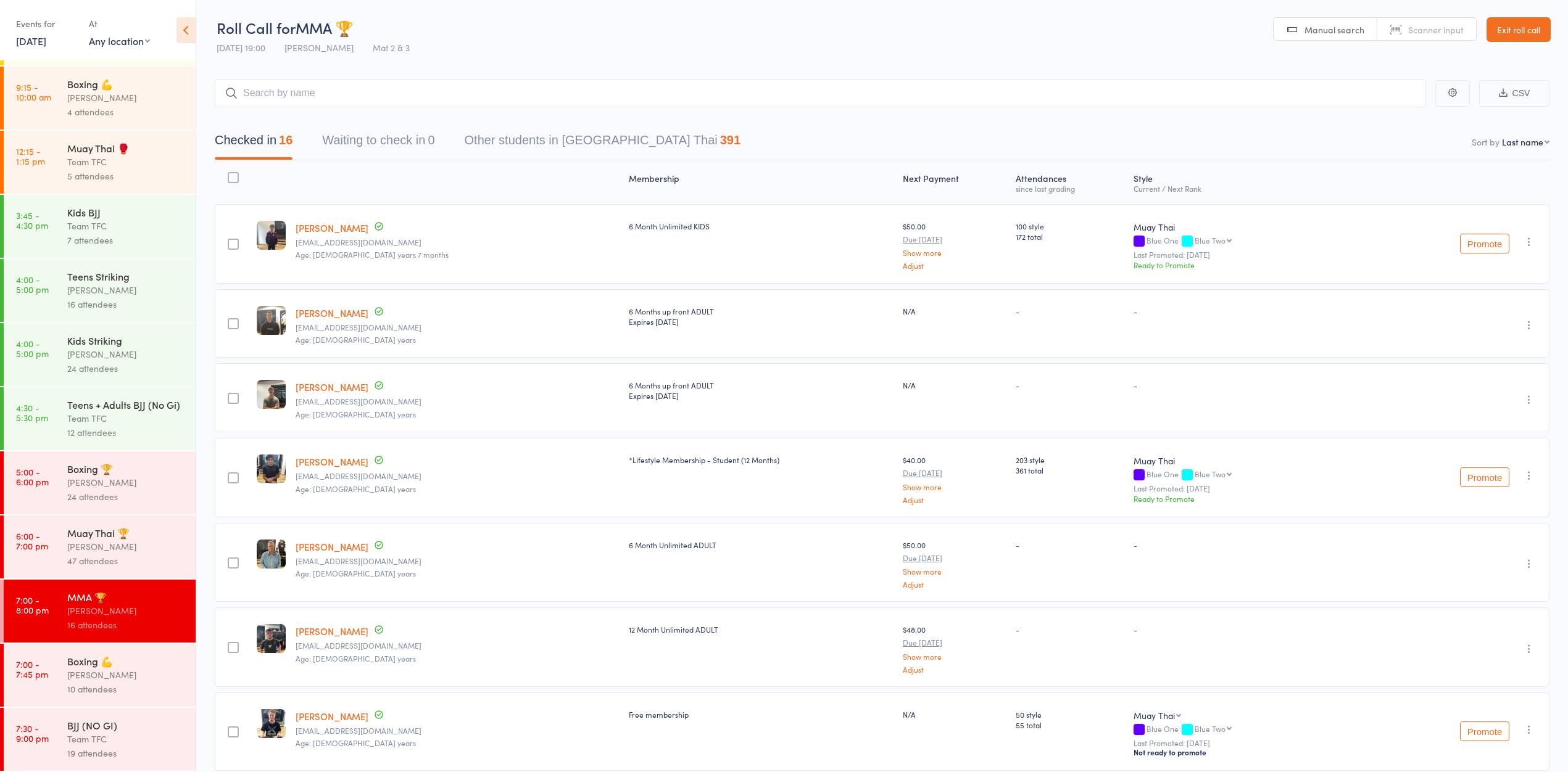
click at [103, 689] on div "10 attendees" at bounding box center [125, 689] width 118 height 15
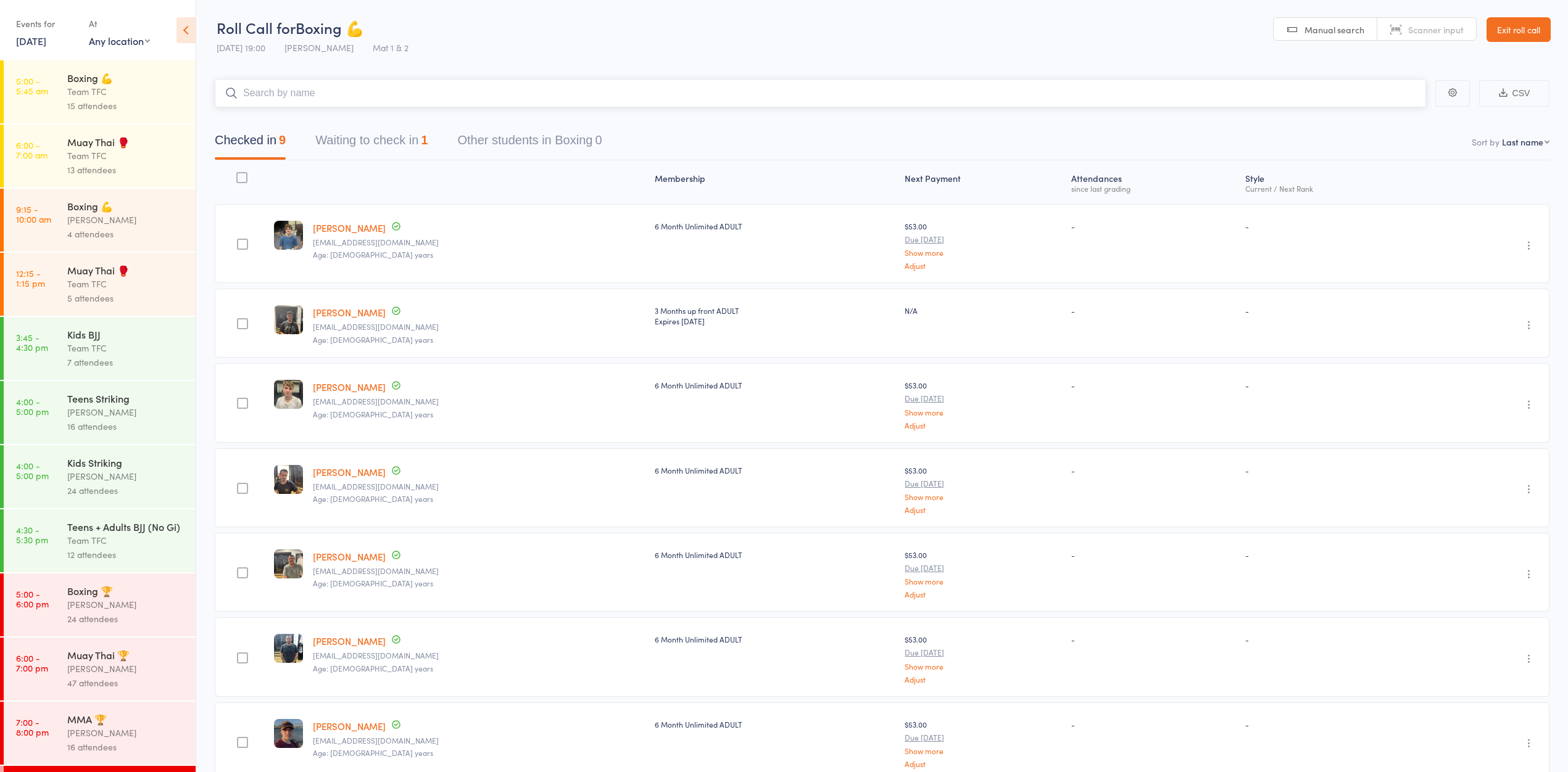
click at [389, 128] on button "Waiting to check in 1" at bounding box center [371, 144] width 112 height 33
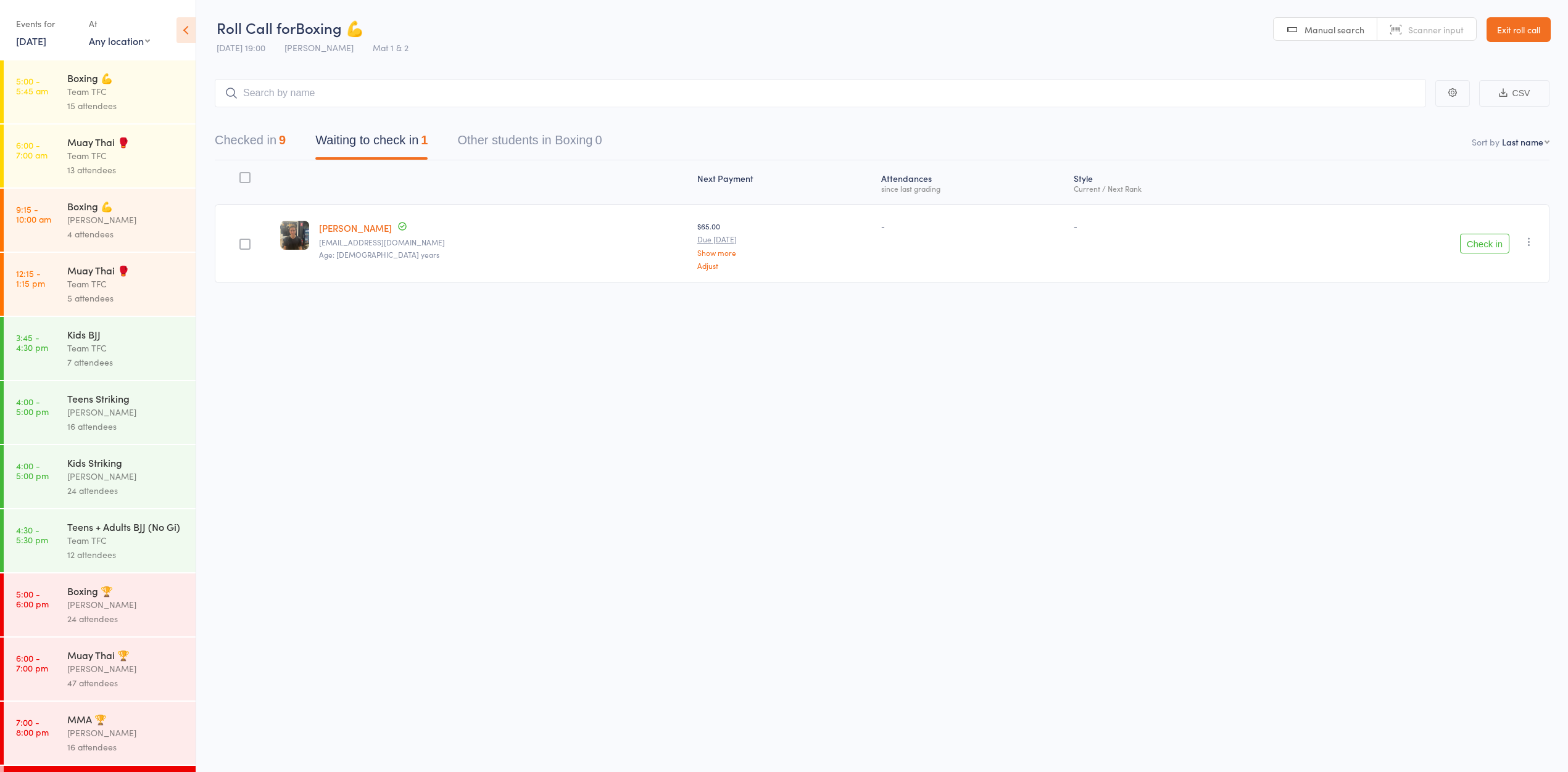
click at [1500, 256] on div "Check in Check in Send message Add Note Add Task Add Flag Remove Mark absent" at bounding box center [1416, 243] width 264 height 79
click at [1497, 248] on button "Check in" at bounding box center [1484, 243] width 50 height 19
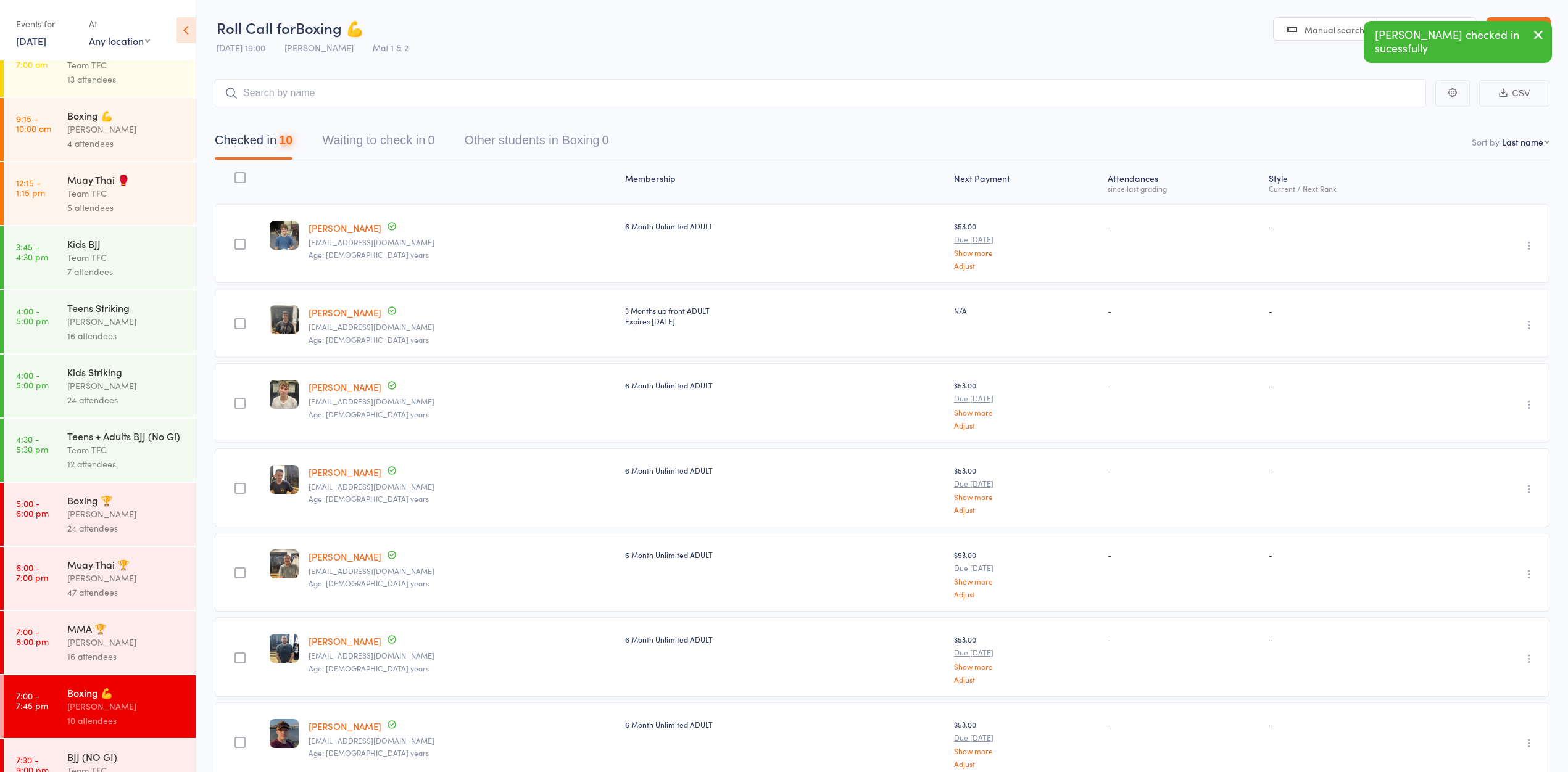
scroll to position [156, 0]
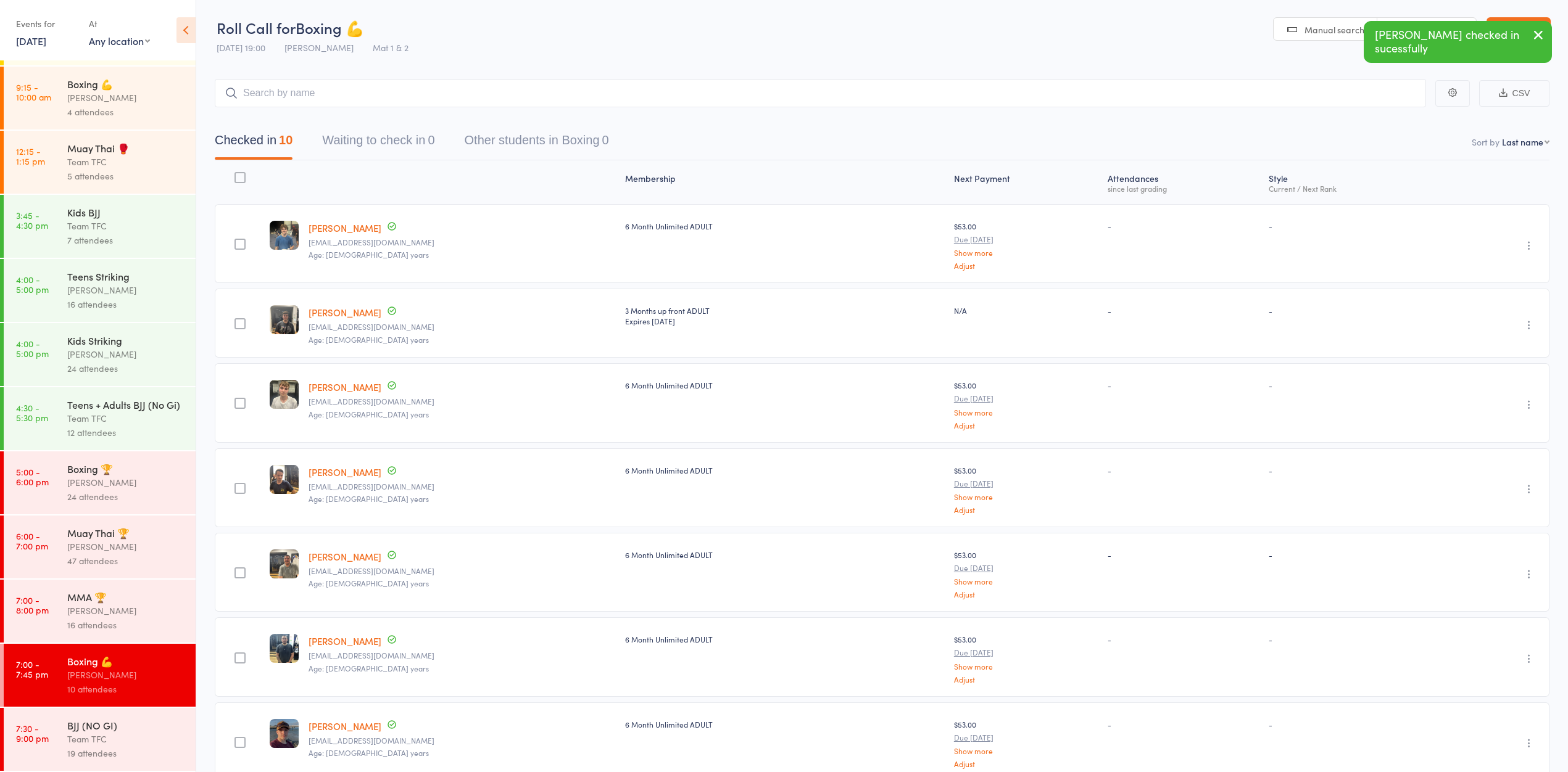
click at [68, 716] on div "BJJ (NO GI) Team TFC 19 attendees" at bounding box center [131, 739] width 128 height 63
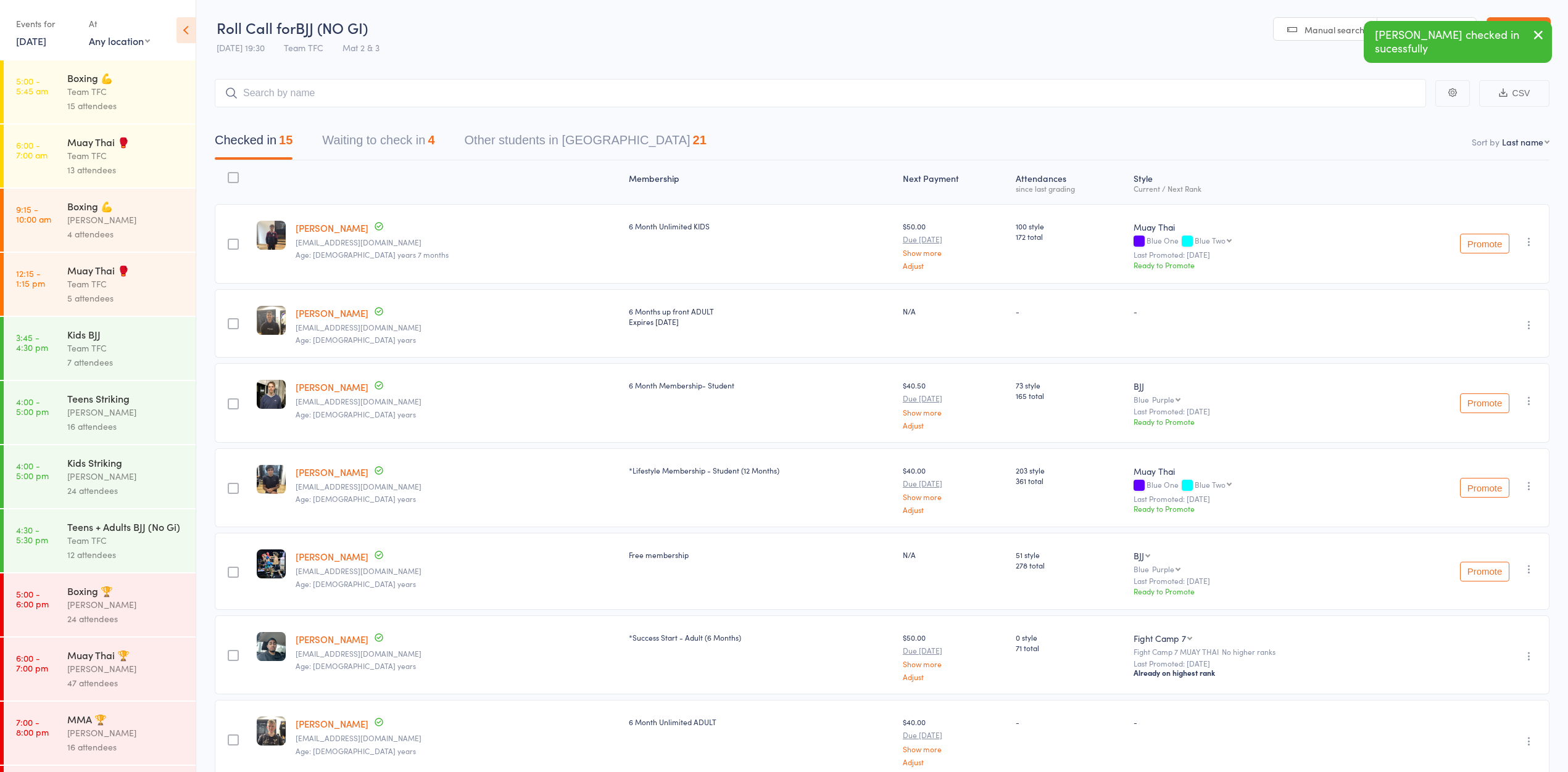
click at [424, 129] on button "Waiting to check in 4" at bounding box center [377, 144] width 112 height 33
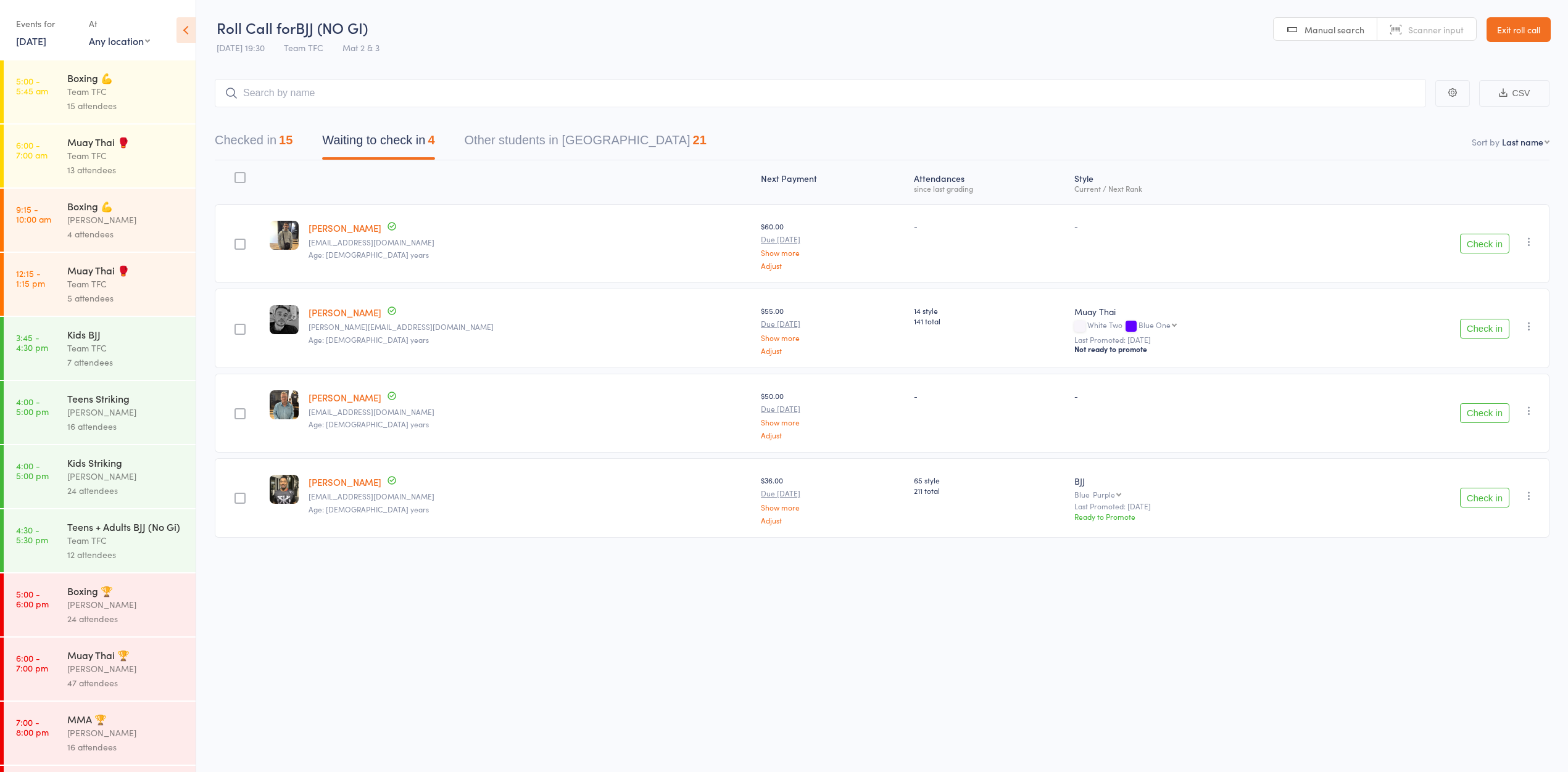
click at [1472, 419] on button "Check in" at bounding box center [1484, 413] width 50 height 19
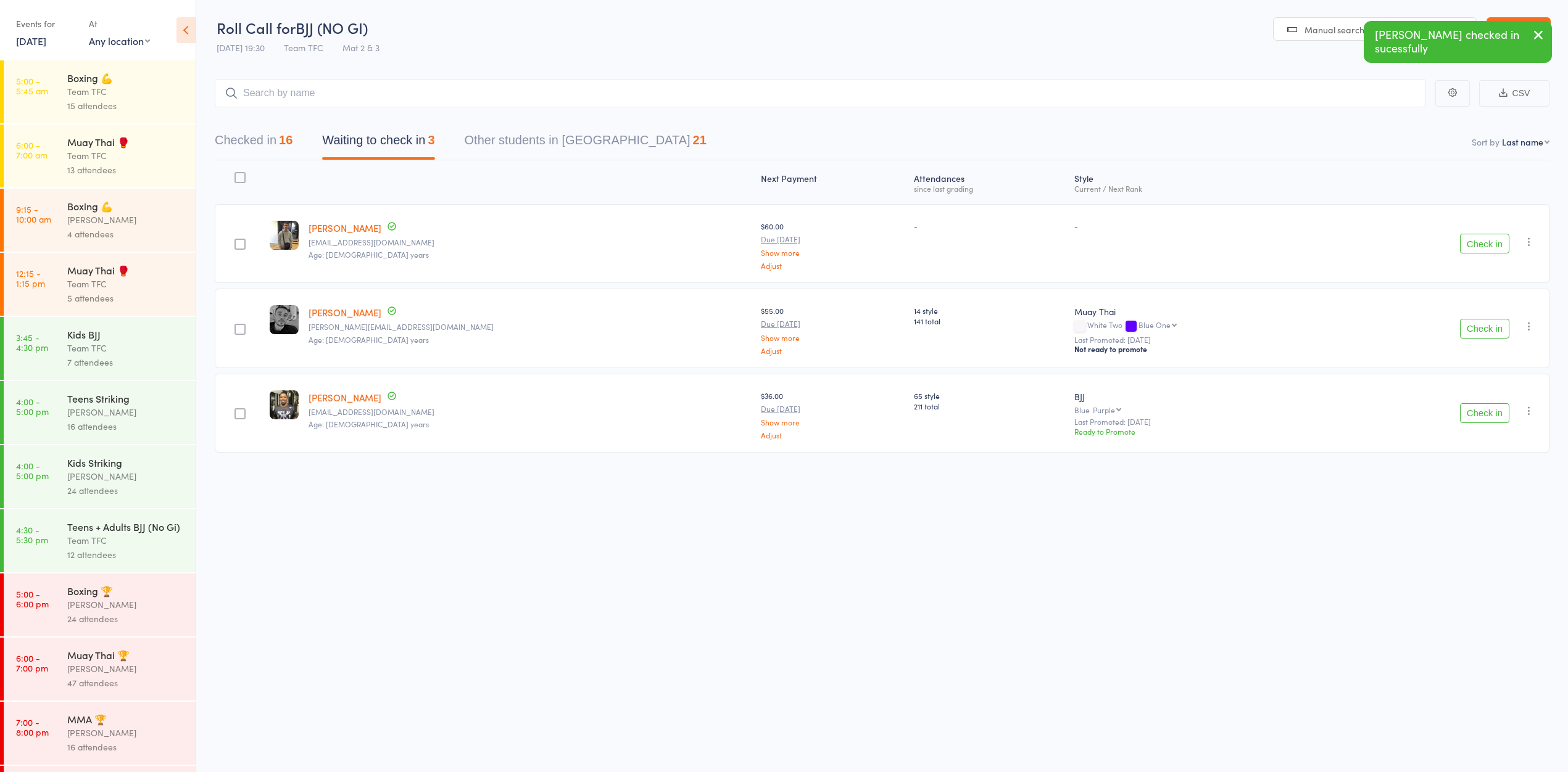
click at [1531, 32] on icon "button" at bounding box center [1538, 35] width 15 height 16
click at [1531, 32] on link "Exit roll call" at bounding box center [1518, 29] width 64 height 24
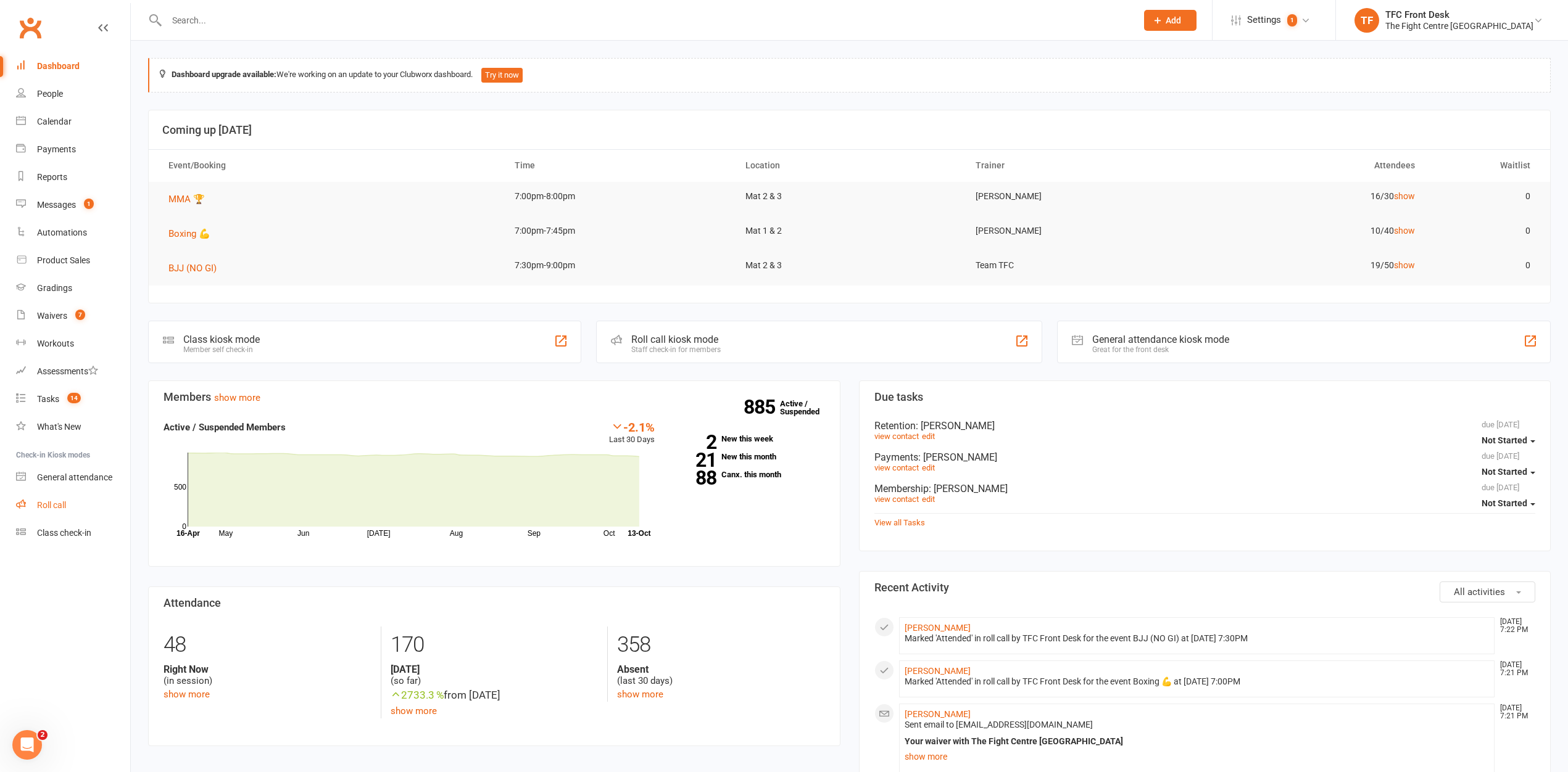
click at [28, 504] on link "Roll call" at bounding box center [72, 506] width 114 height 28
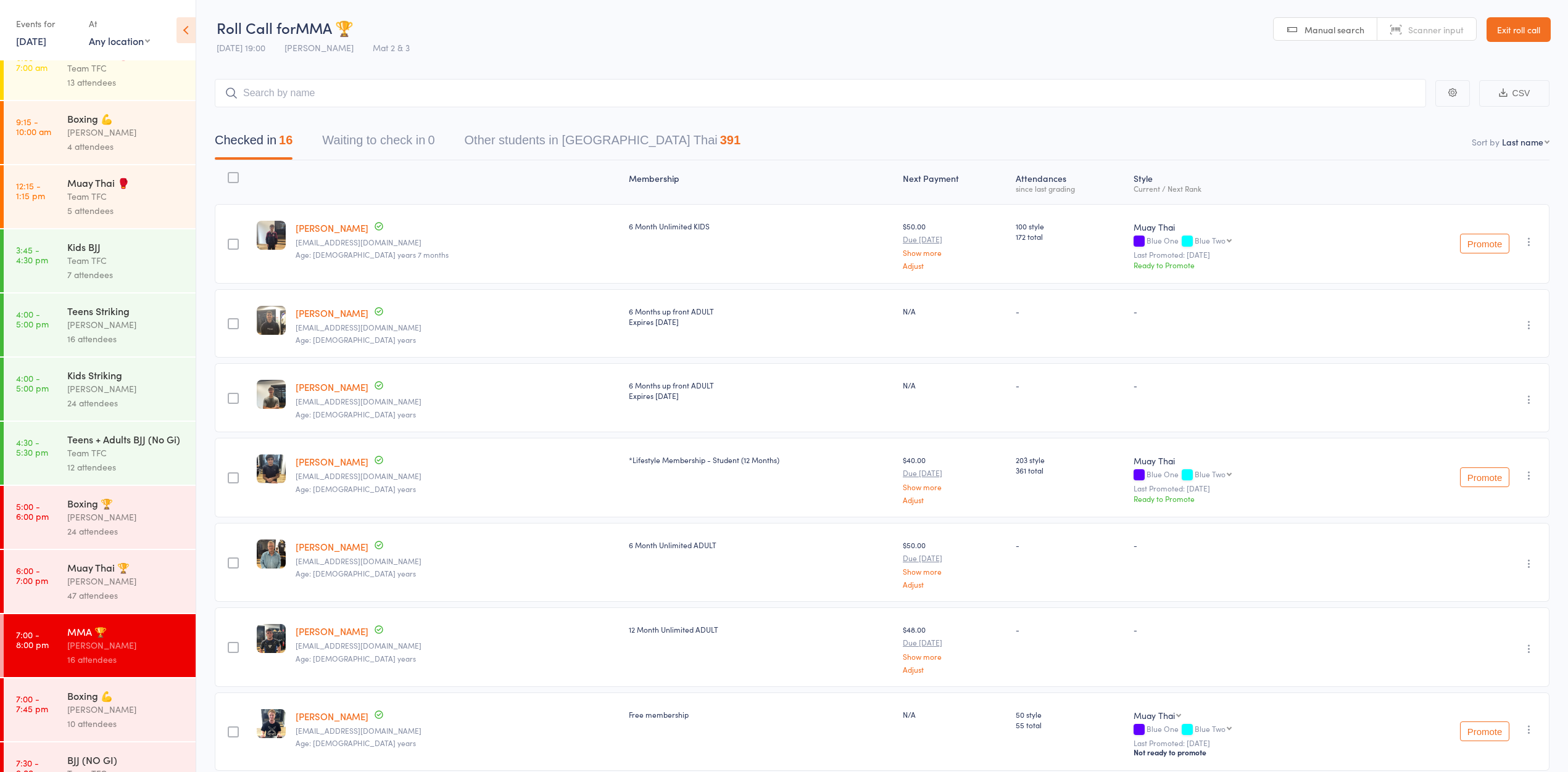
scroll to position [156, 0]
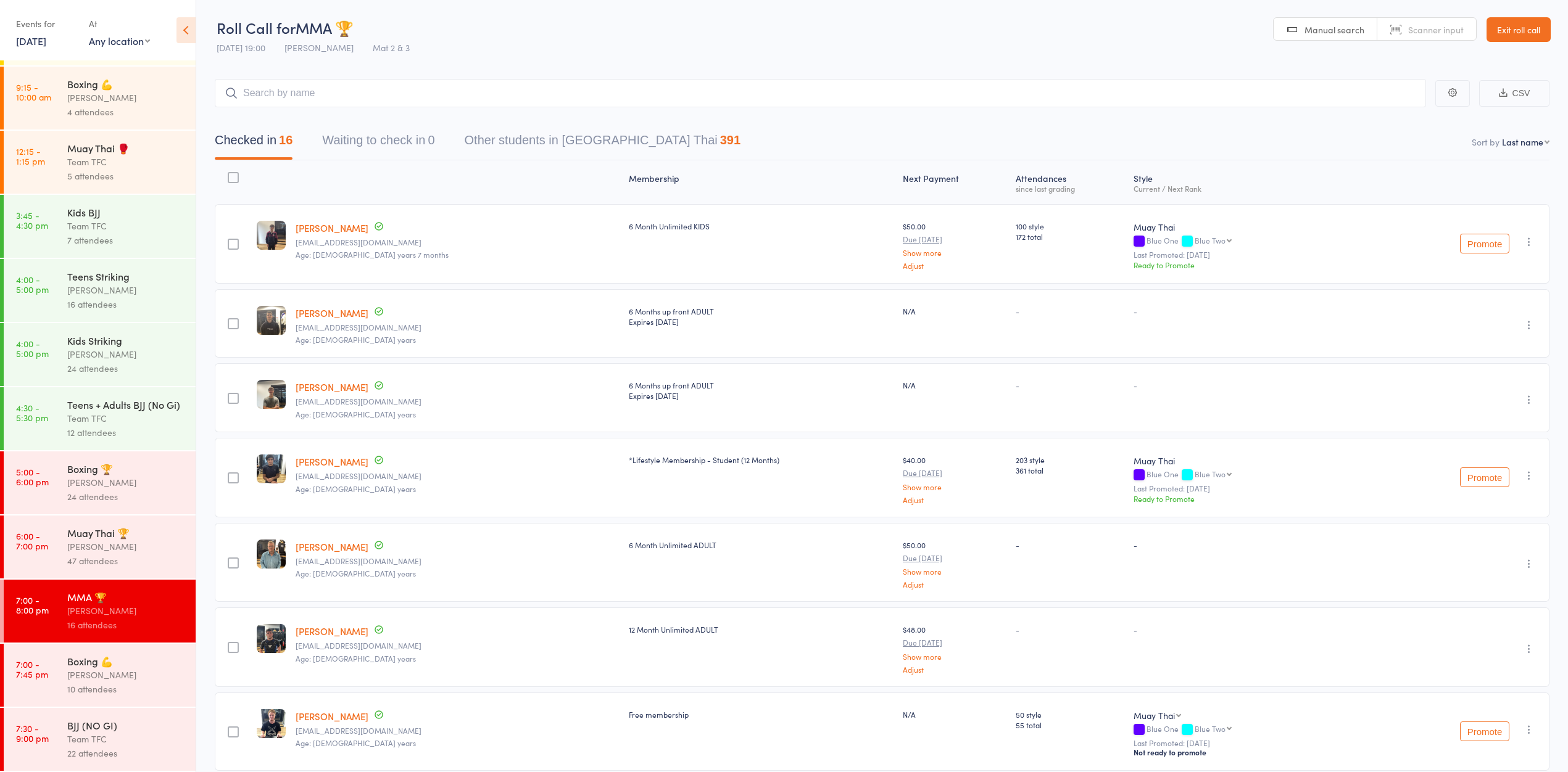
click at [141, 734] on div "Team TFC" at bounding box center [125, 739] width 118 height 15
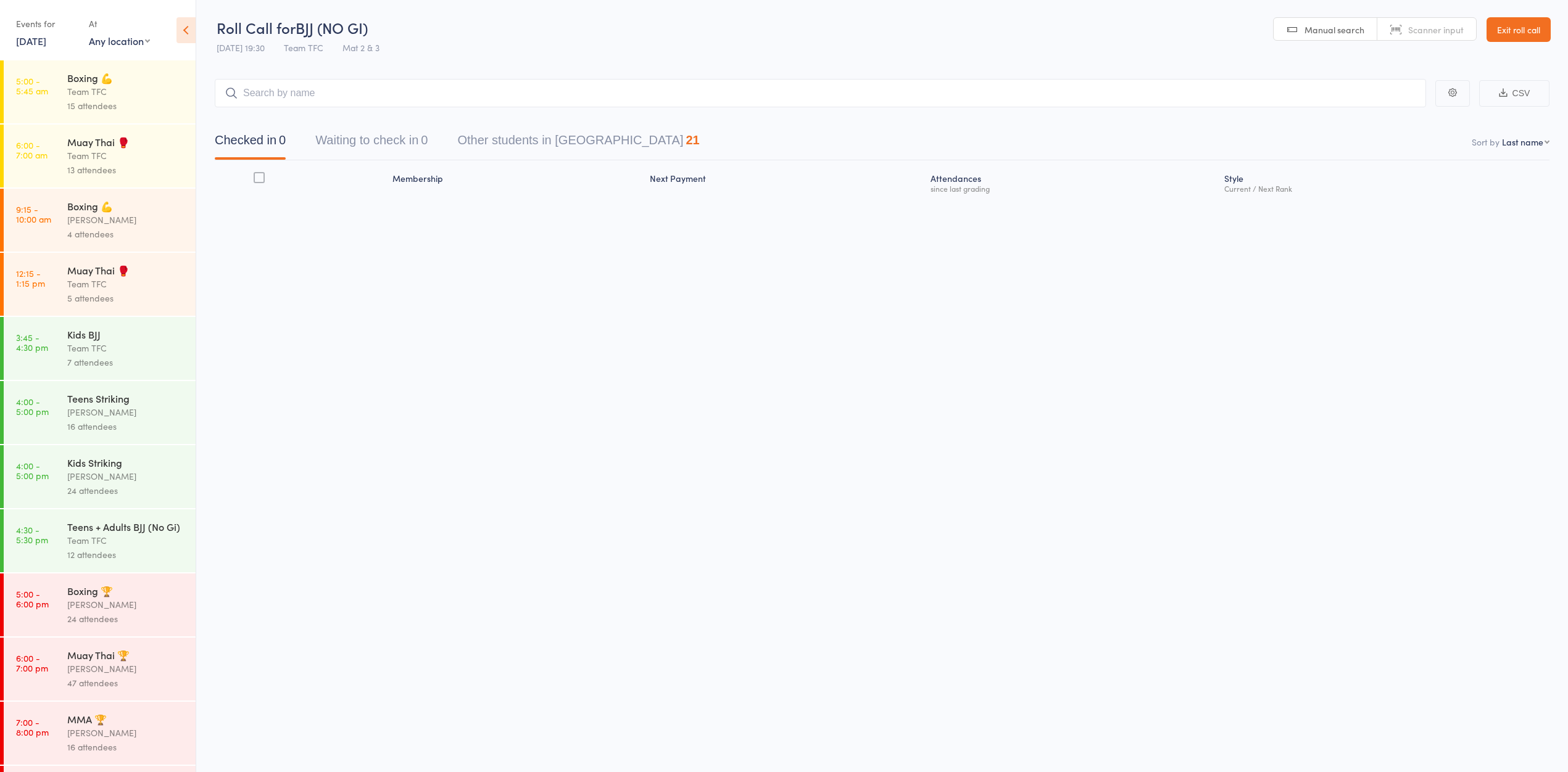
click at [424, 136] on button "Waiting to check in 0" at bounding box center [371, 144] width 112 height 33
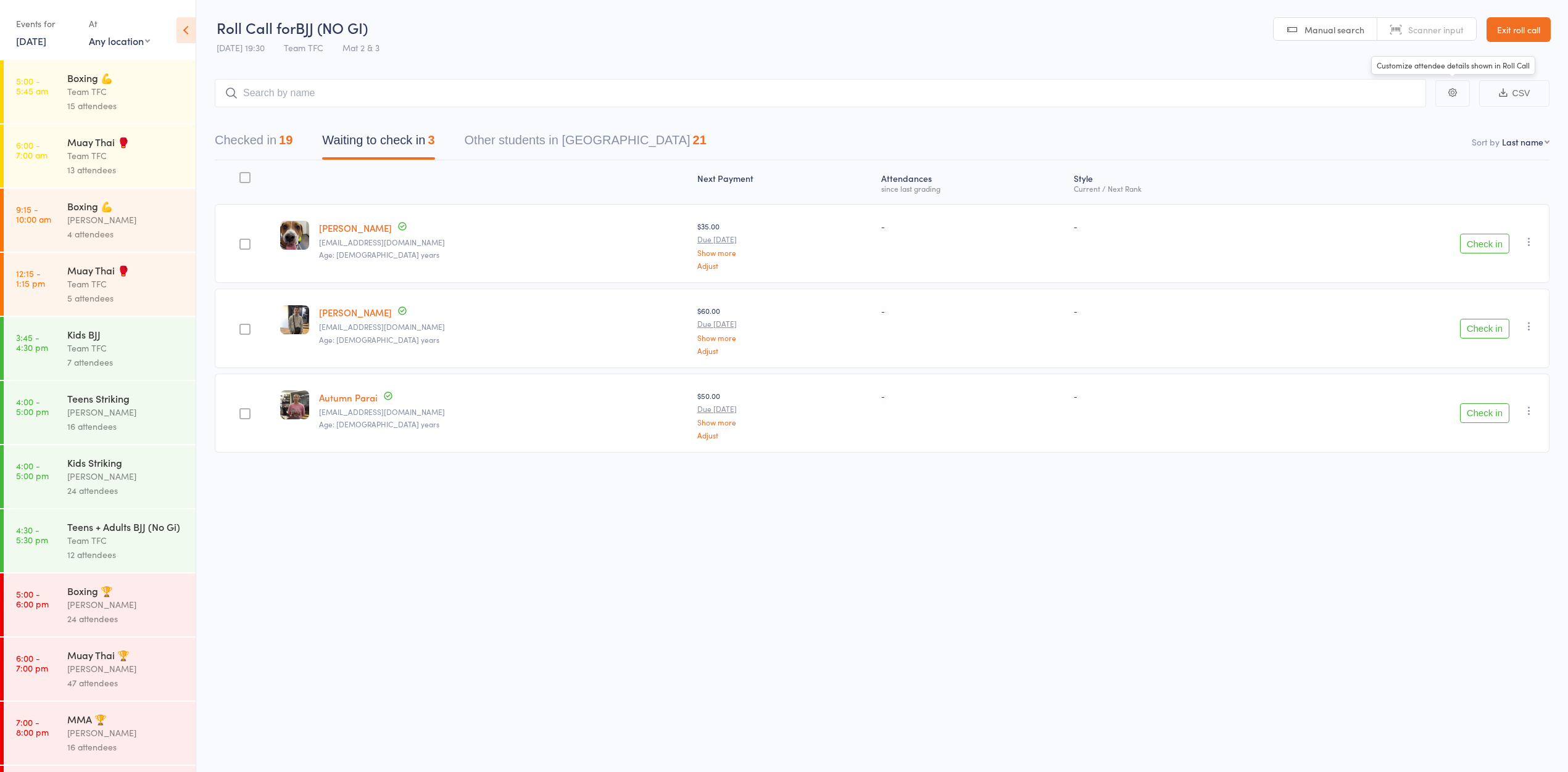
click at [1495, 28] on link "Exit roll call" at bounding box center [1518, 29] width 64 height 24
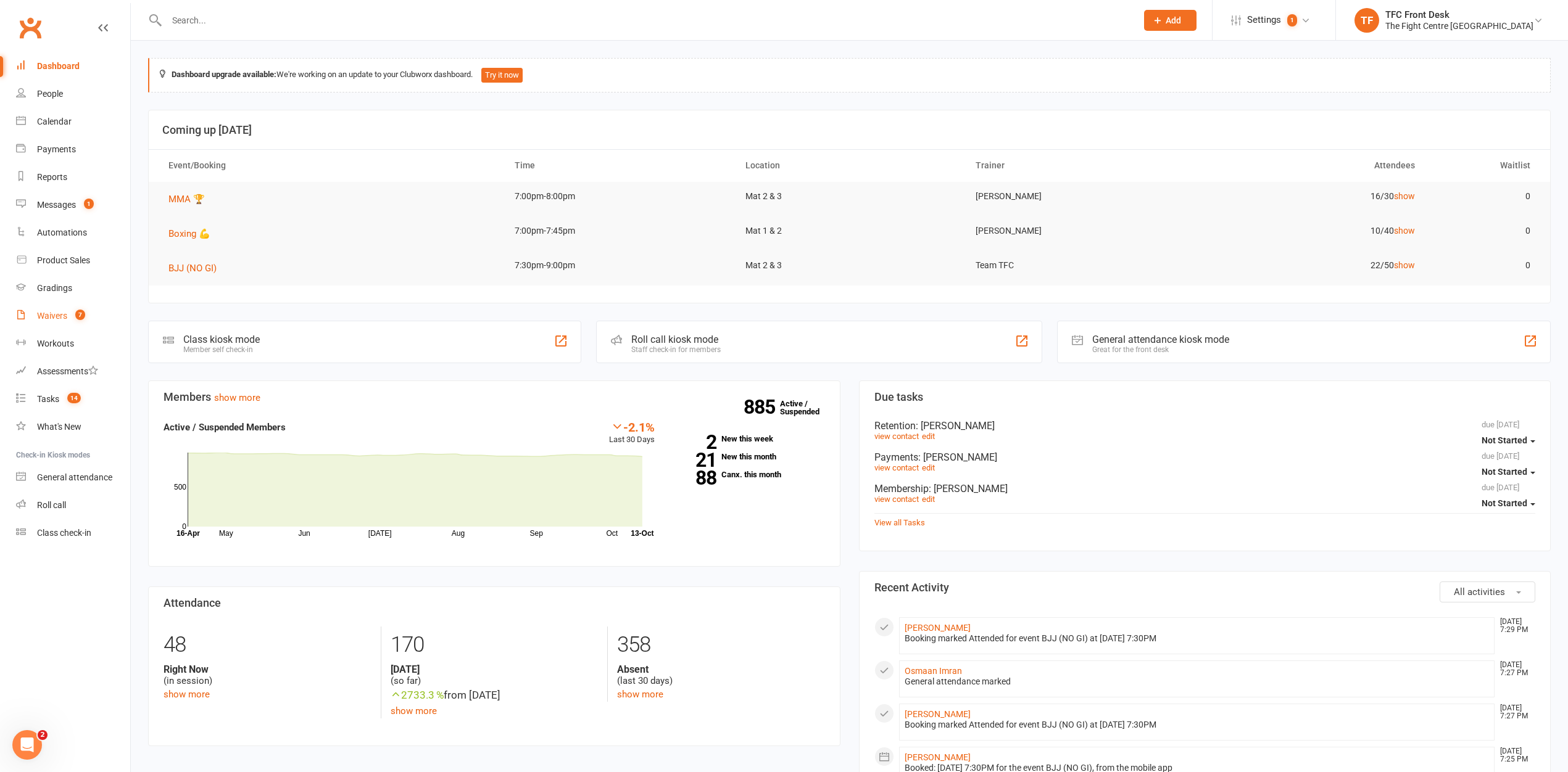
click at [69, 313] on count-badge "7" at bounding box center [77, 316] width 16 height 10
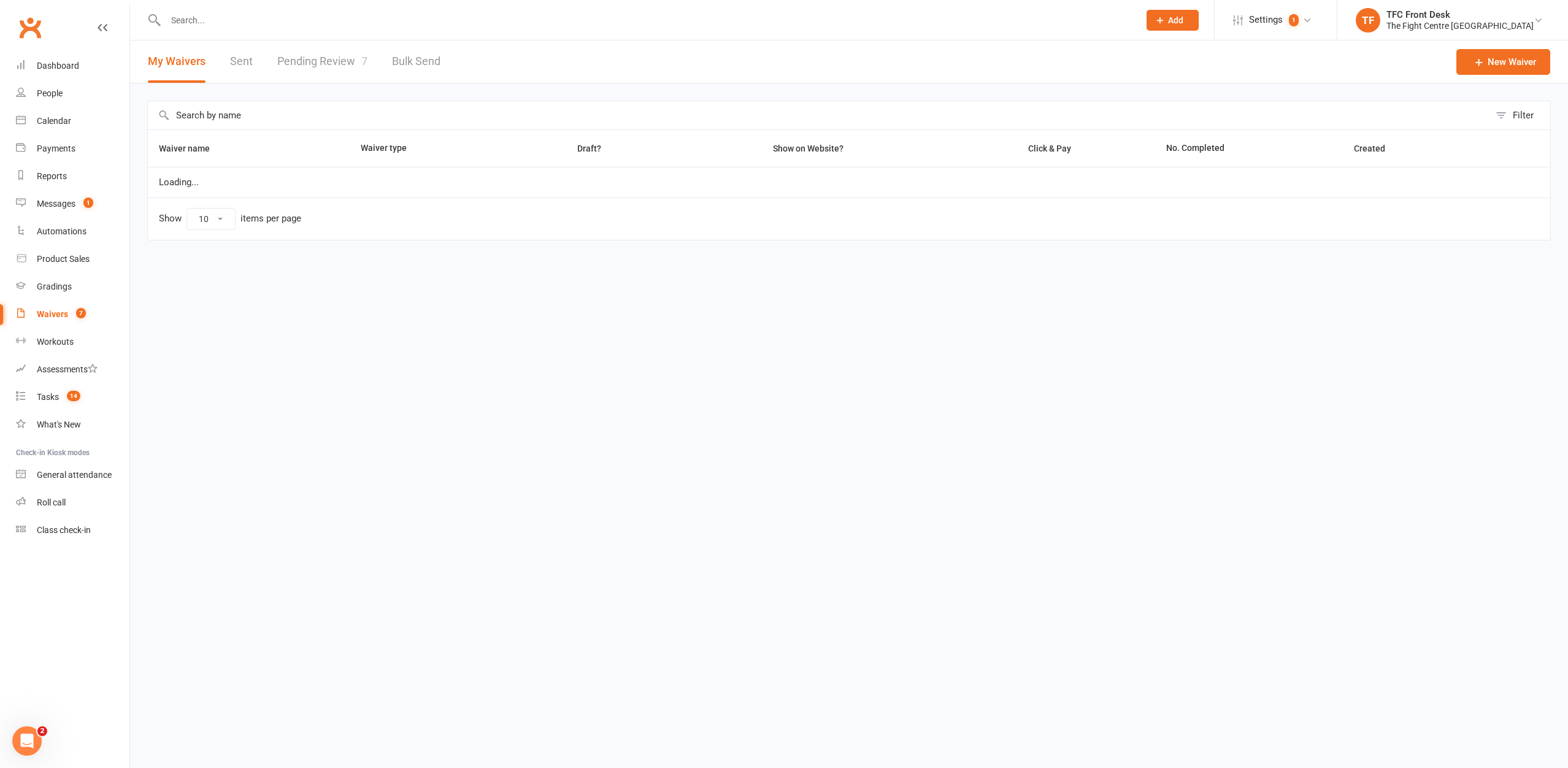
click at [294, 81] on link "Pending Review 7" at bounding box center [322, 62] width 90 height 43
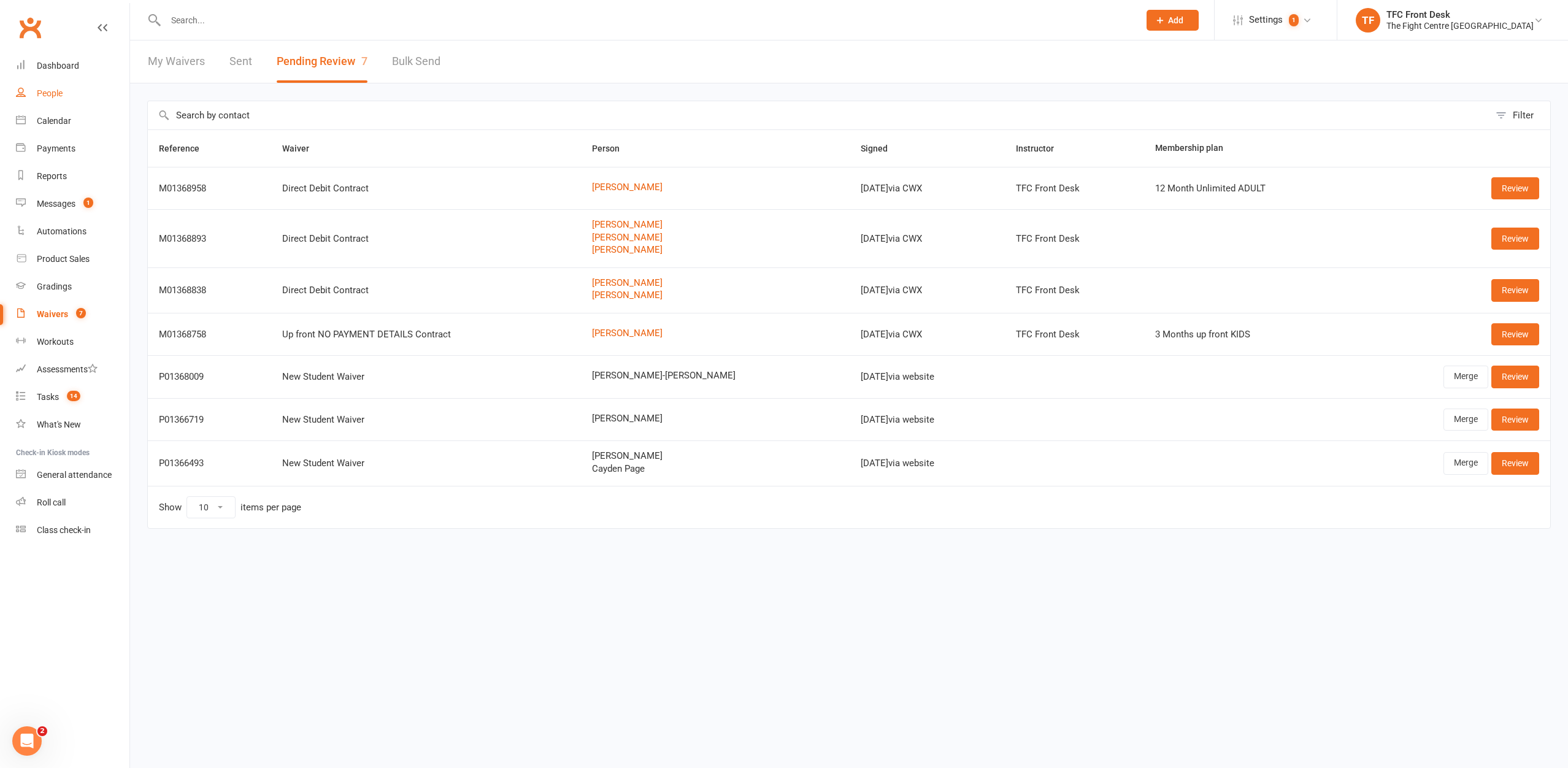
click at [72, 96] on link "People" at bounding box center [72, 93] width 113 height 28
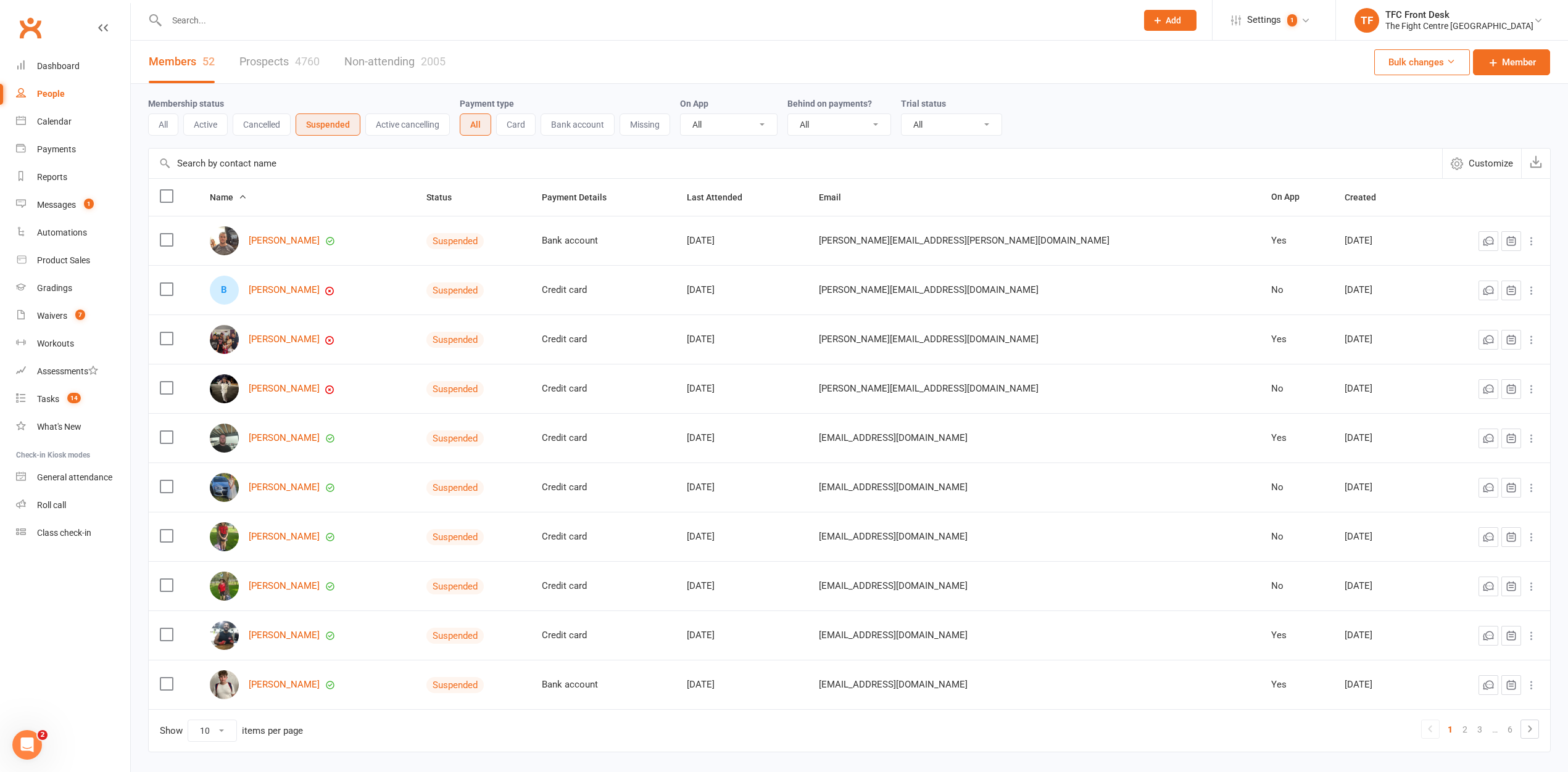
click at [299, 74] on link "Prospects 4760" at bounding box center [279, 62] width 80 height 43
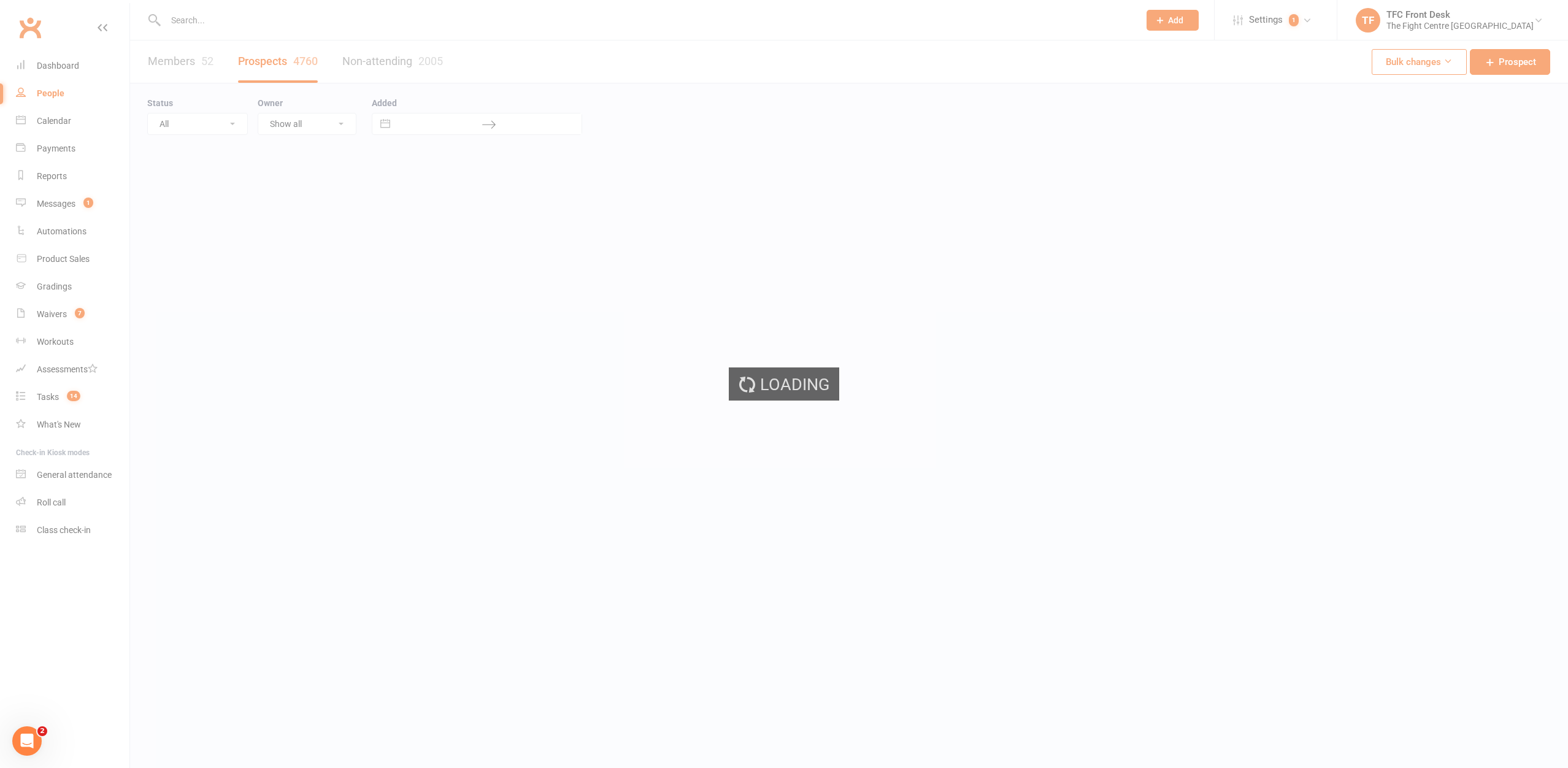
select select "25"
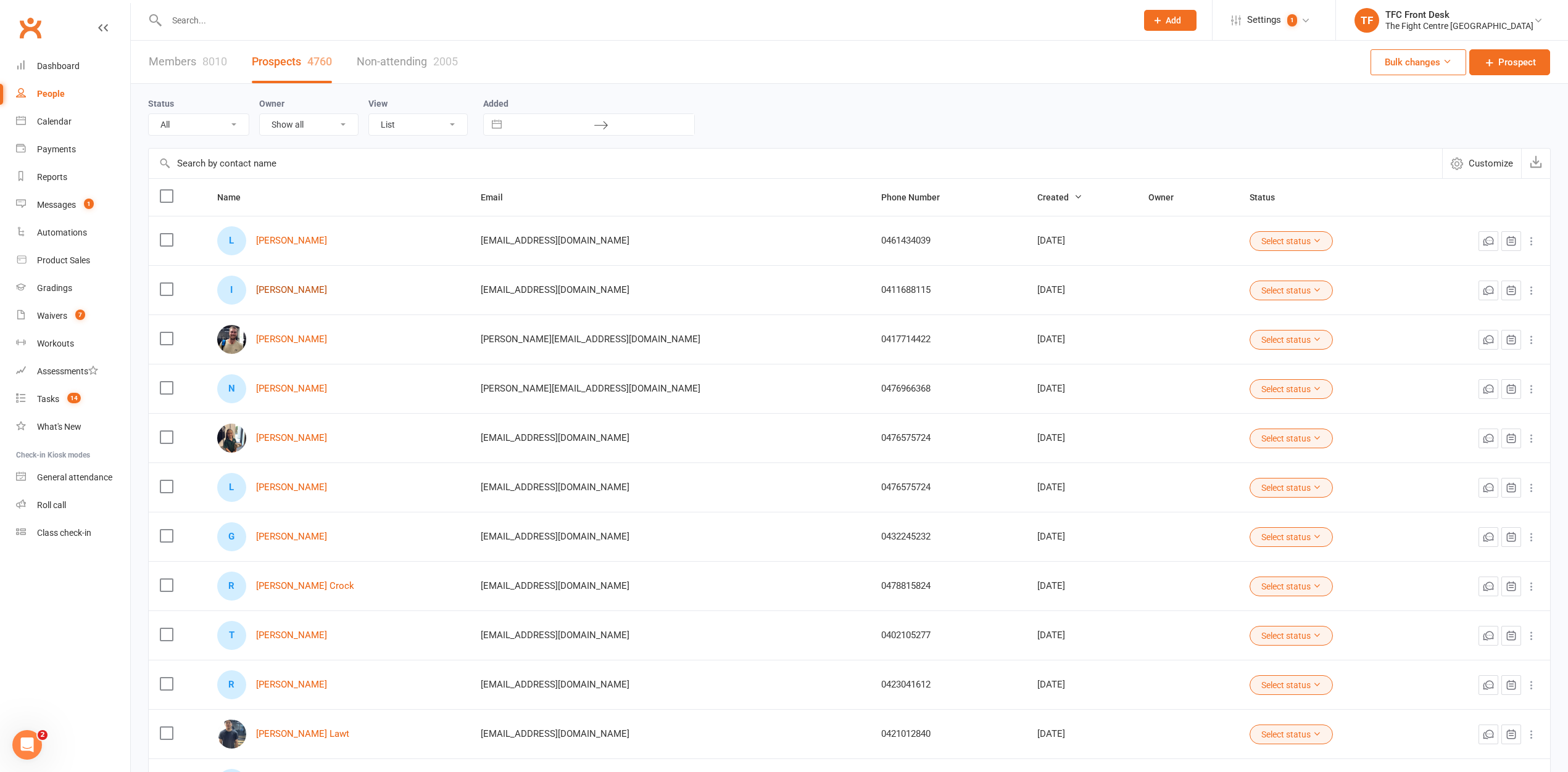
click at [313, 287] on link "[PERSON_NAME]" at bounding box center [291, 290] width 71 height 11
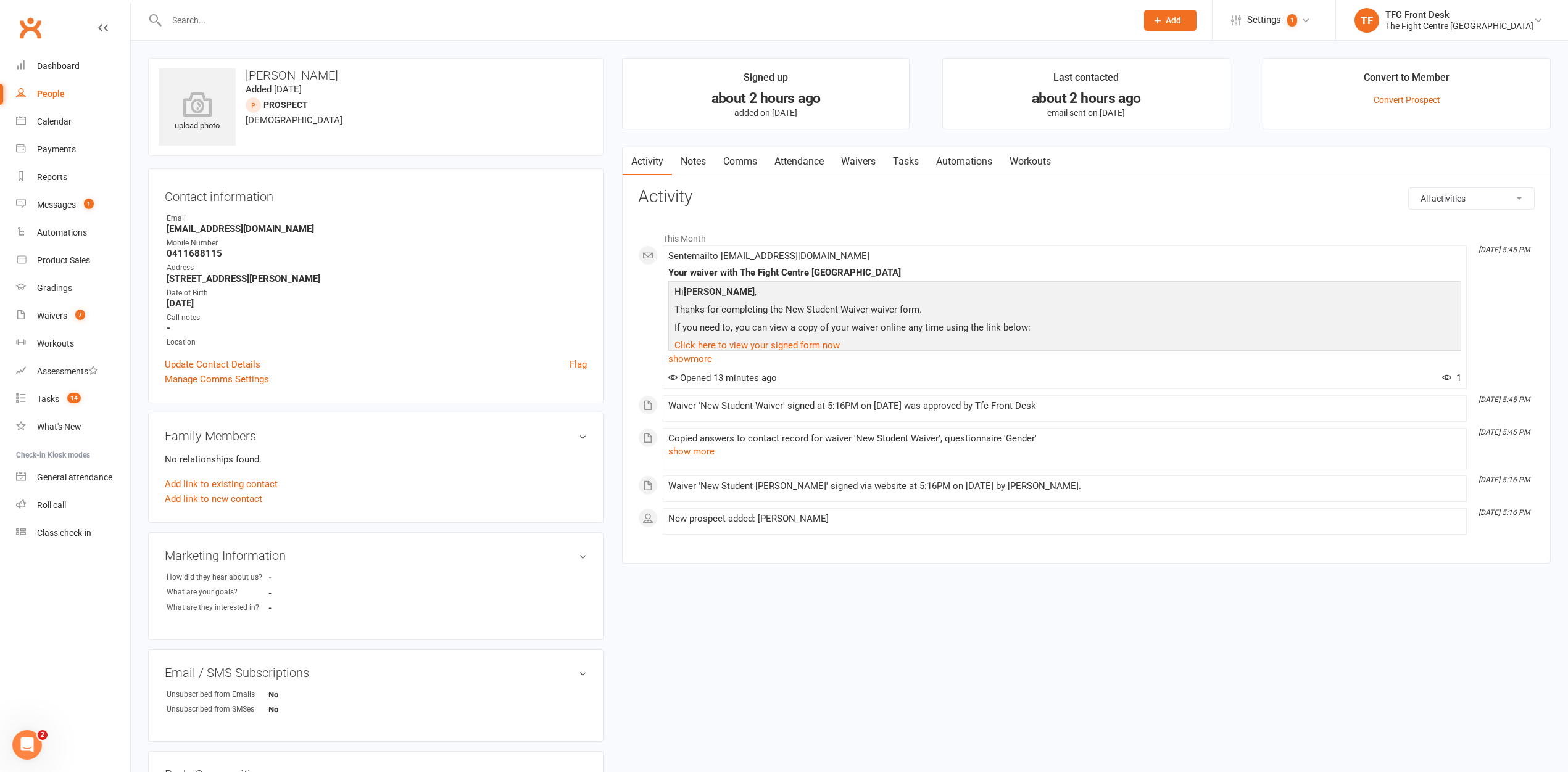
click at [851, 156] on link "Waivers" at bounding box center [858, 161] width 52 height 28
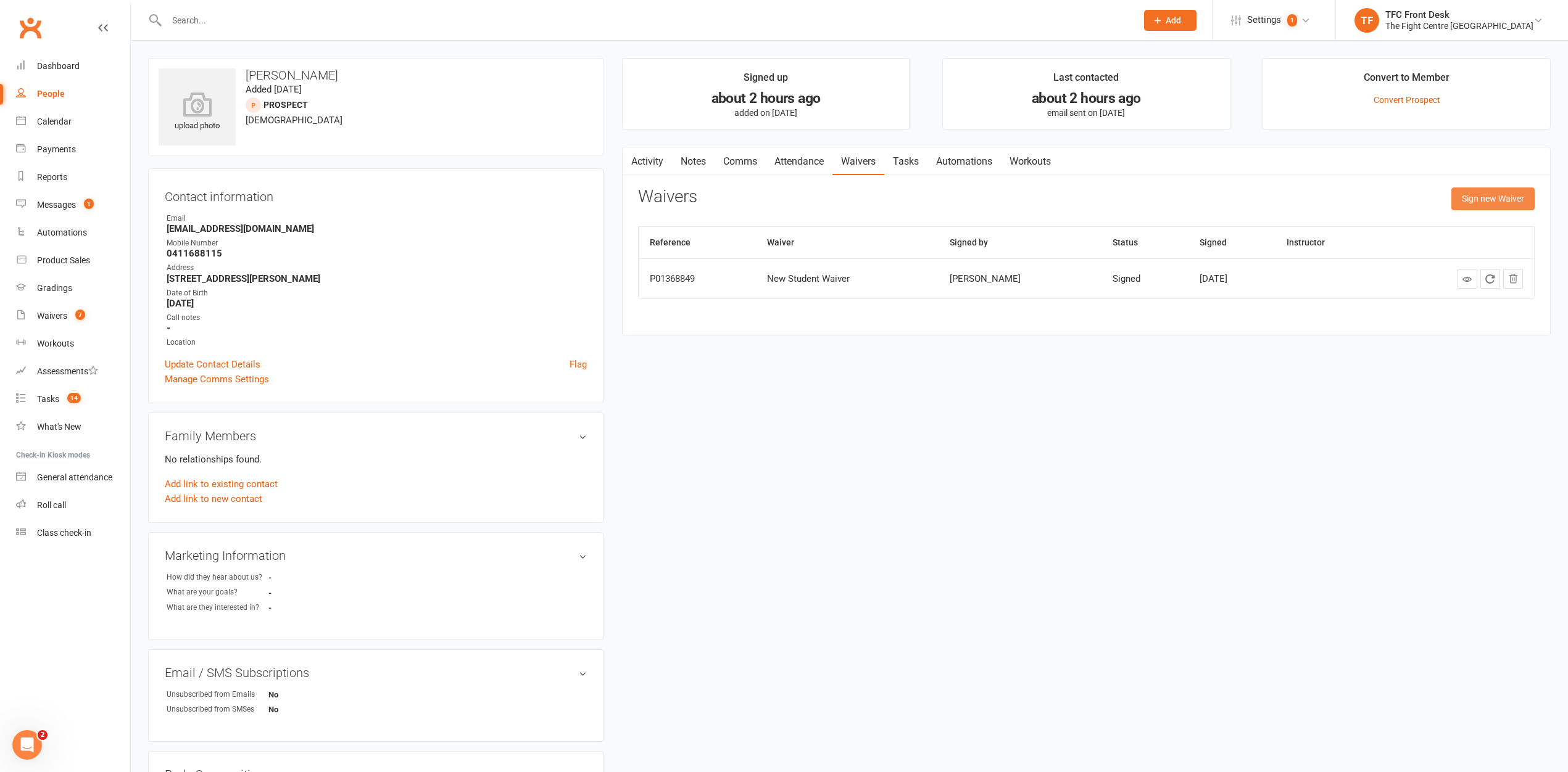
click at [1489, 191] on button "Sign new Waiver" at bounding box center [1493, 198] width 84 height 22
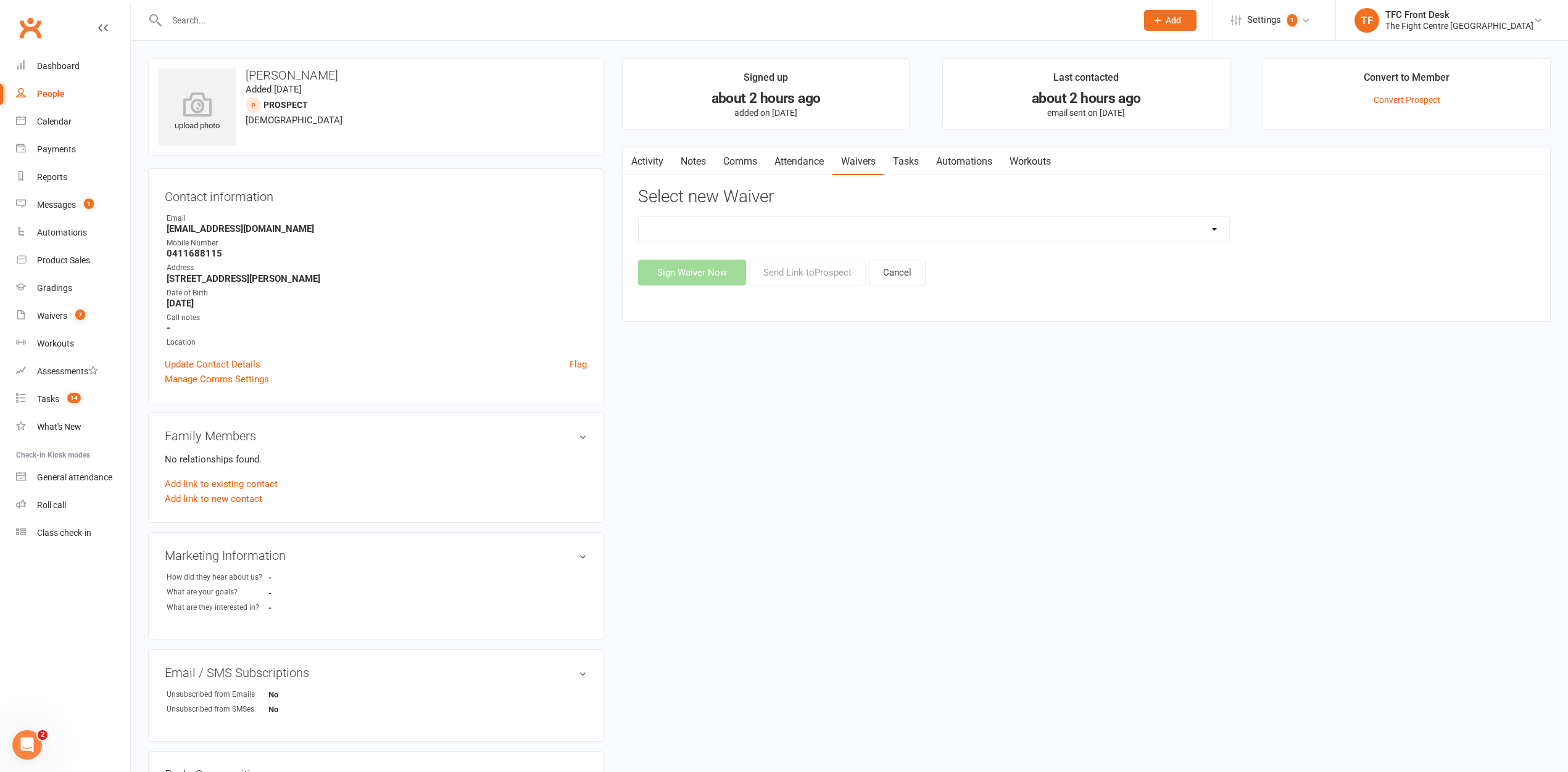
click at [870, 225] on select "Direct Debit Contract New Student Waiver Online - Adults - 12 Month DD Online -…" at bounding box center [933, 228] width 590 height 24
click at [125, 321] on link "Waivers 7" at bounding box center [72, 316] width 114 height 28
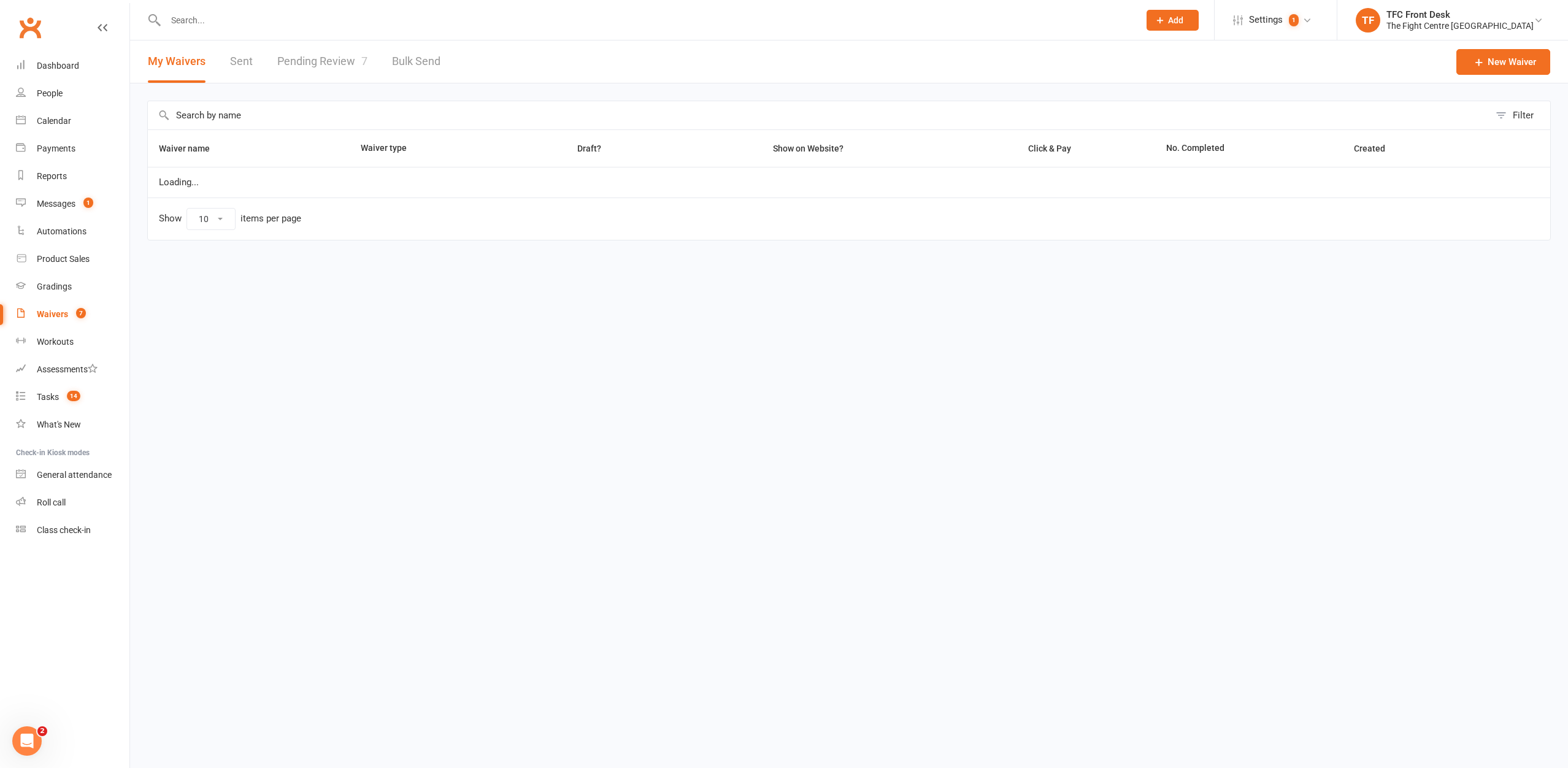
click at [314, 36] on div at bounding box center [638, 19] width 984 height 40
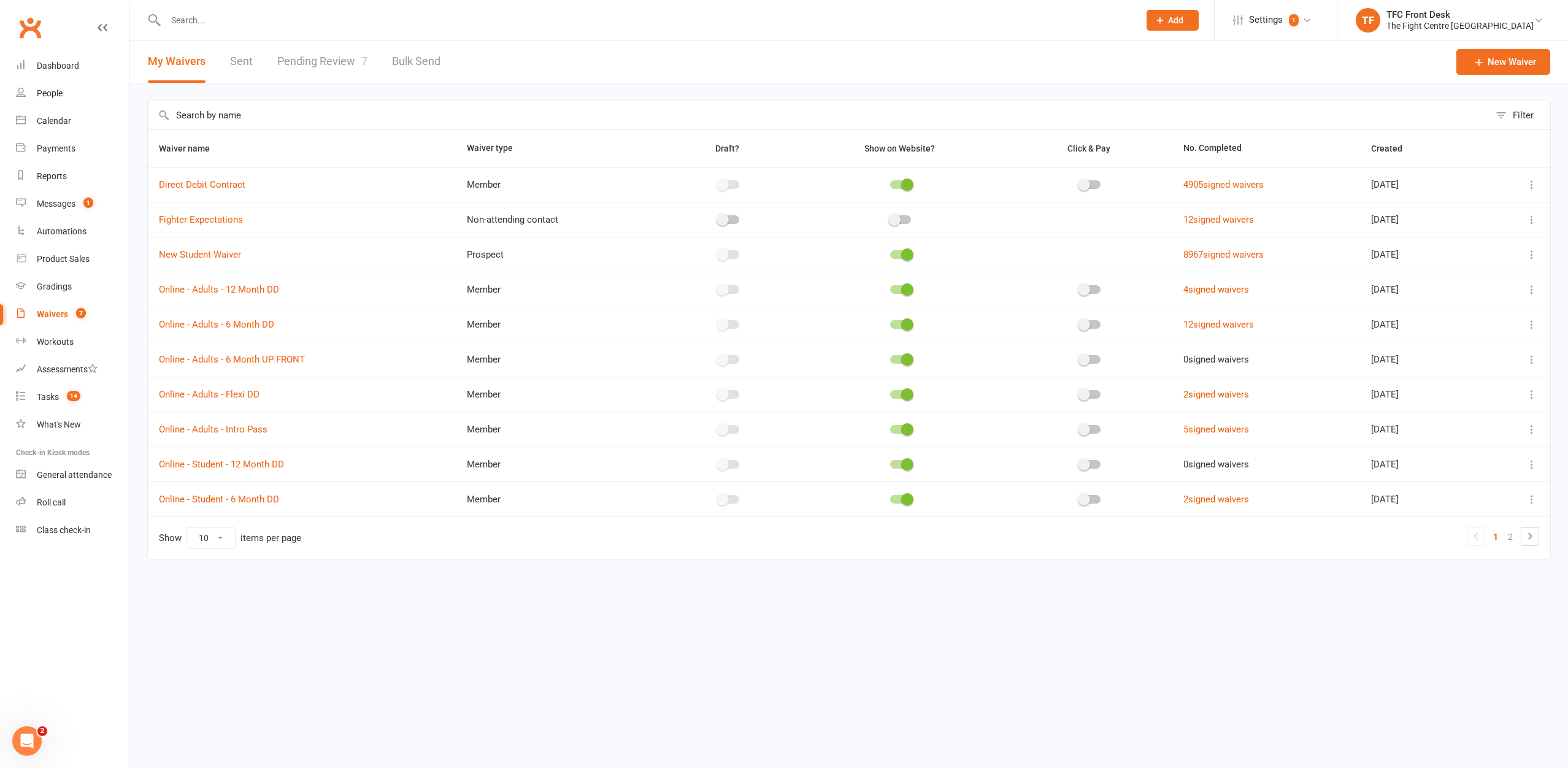
click at [320, 79] on link "Pending Review 7" at bounding box center [322, 62] width 90 height 43
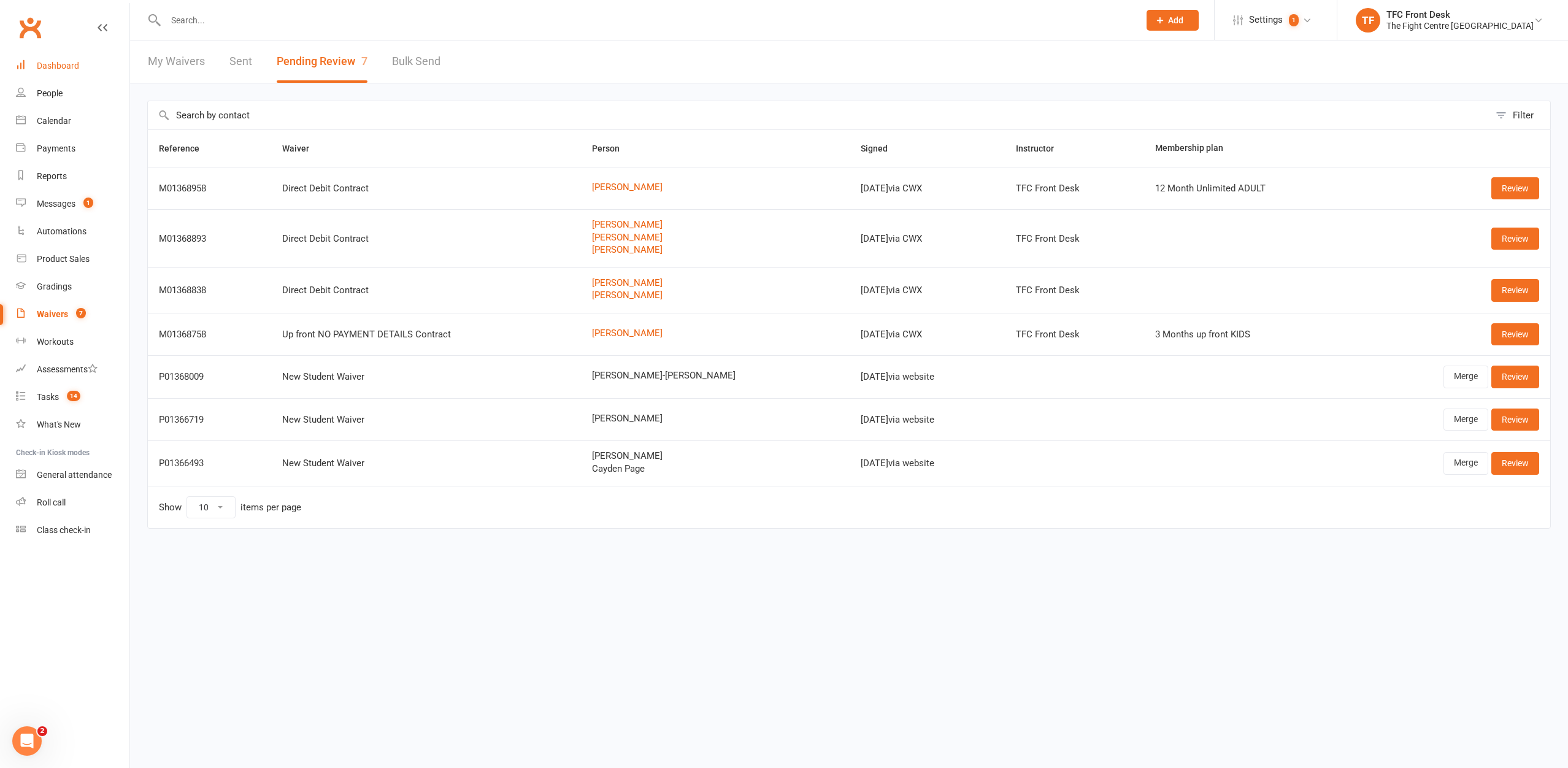
click at [92, 60] on link "Dashboard" at bounding box center [72, 66] width 113 height 28
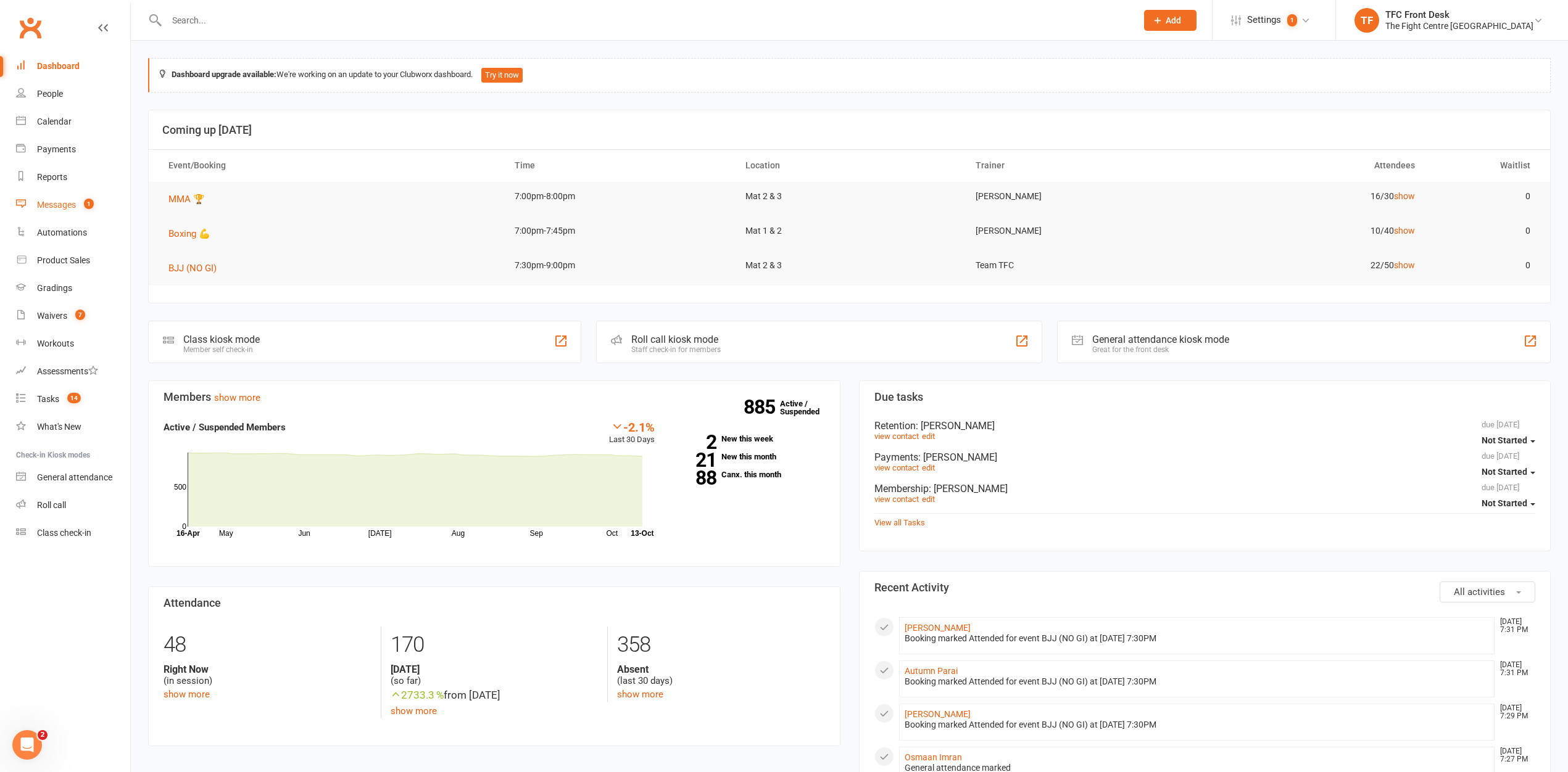
click at [98, 201] on link "Messages 1" at bounding box center [72, 205] width 114 height 28
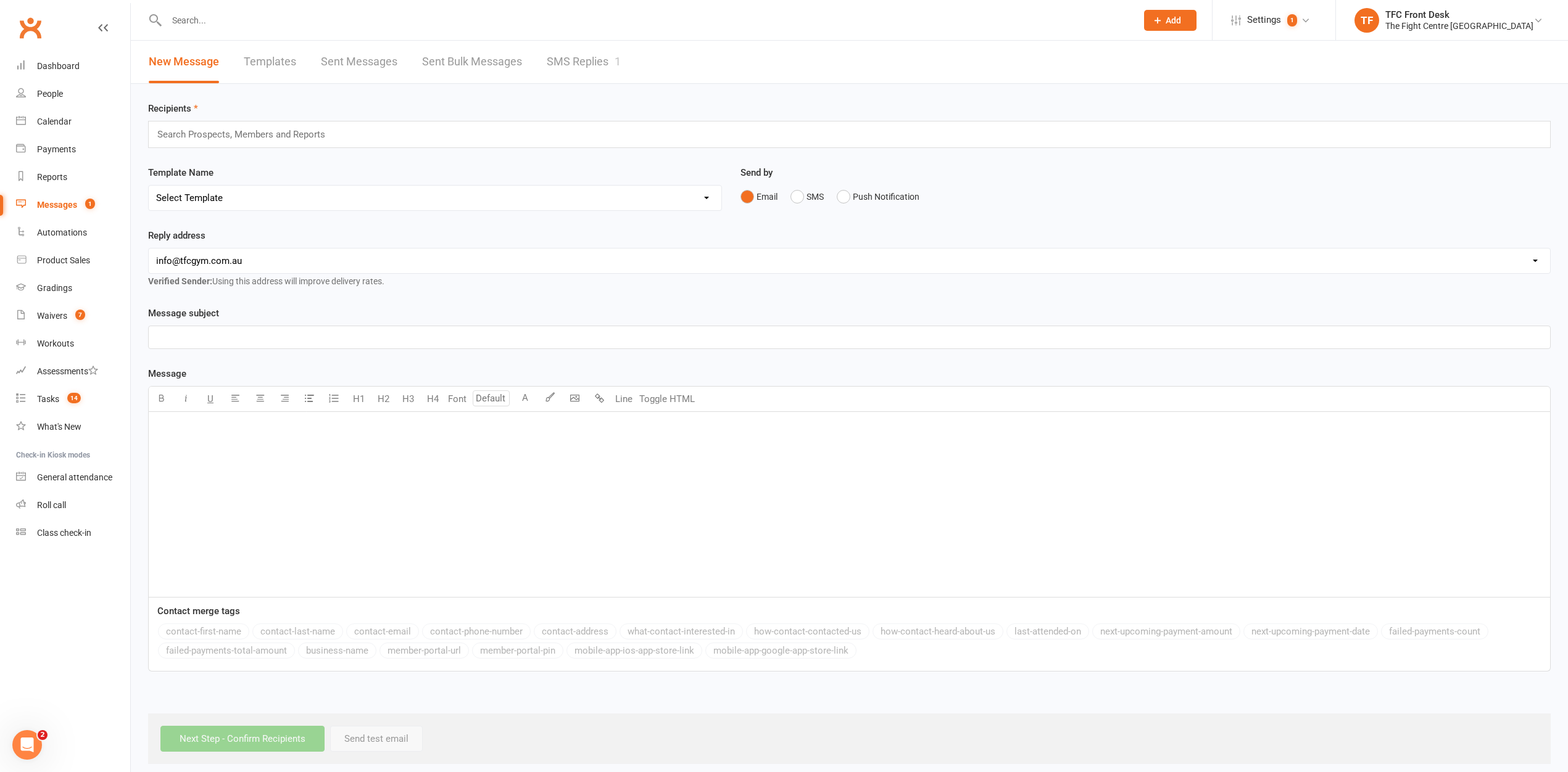
click at [621, 52] on link "SMS Replies 1" at bounding box center [584, 62] width 74 height 43
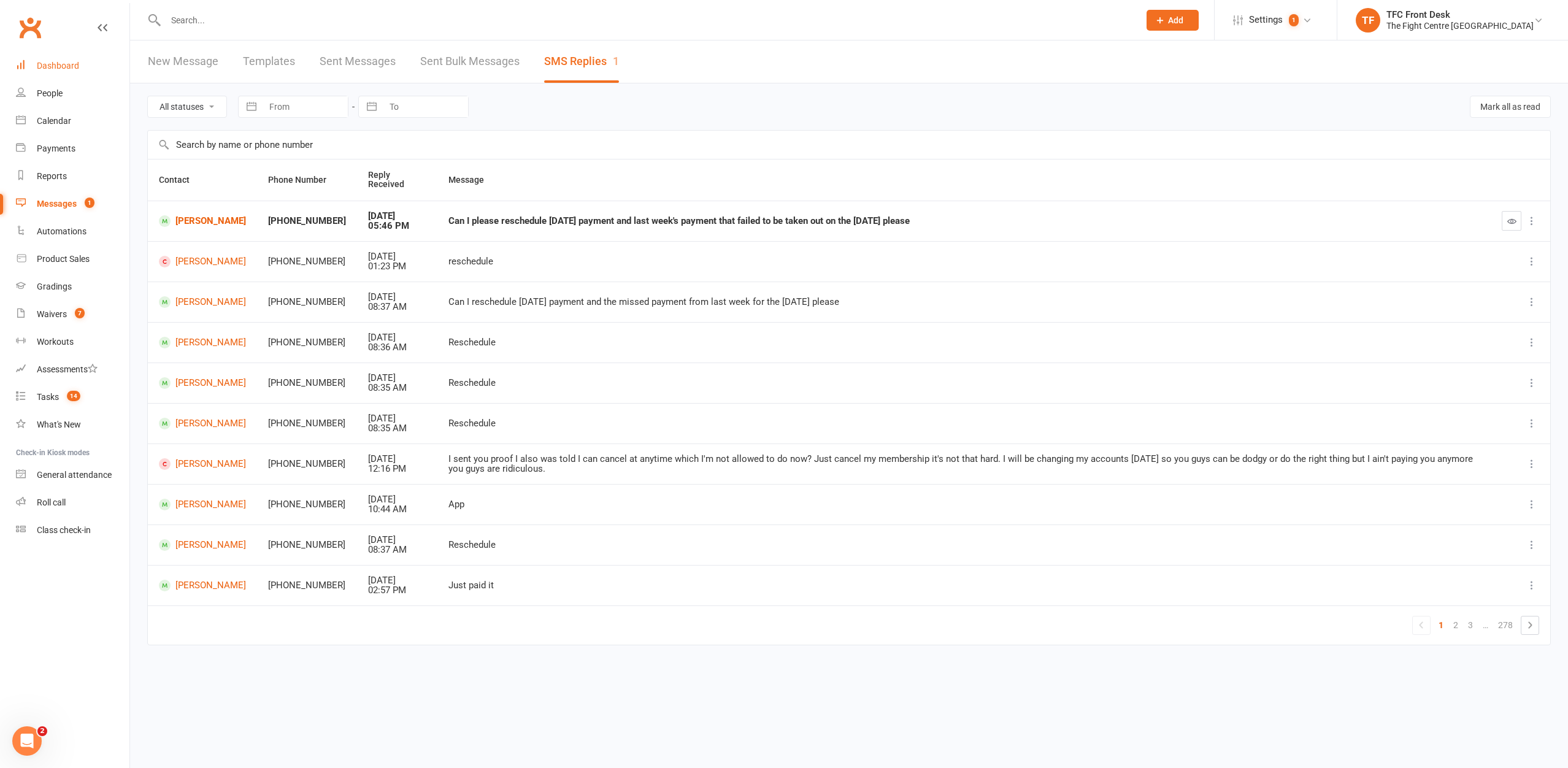
click at [106, 74] on link "Dashboard" at bounding box center [72, 66] width 113 height 28
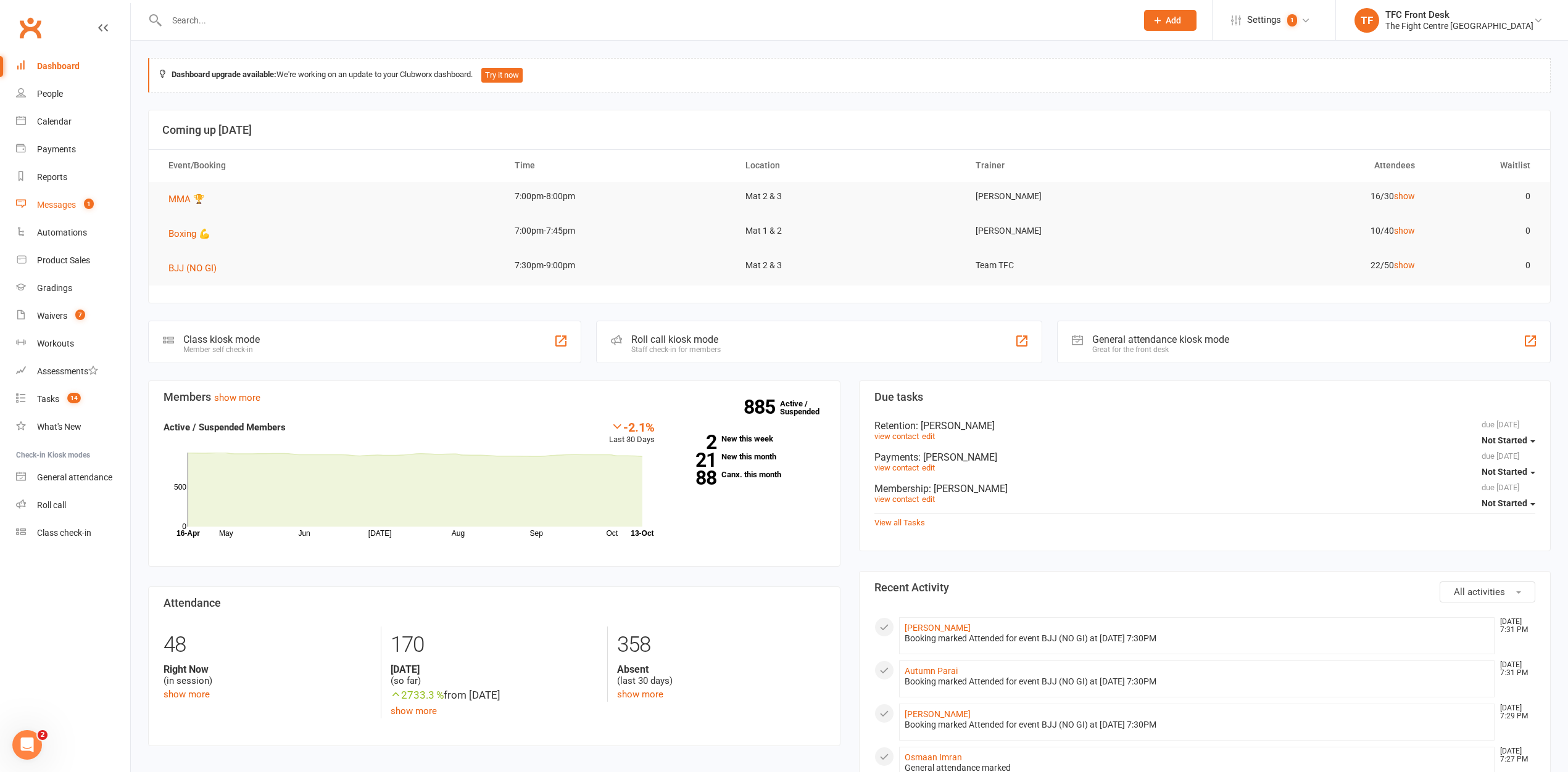
click at [77, 212] on link "Messages 1" at bounding box center [72, 205] width 114 height 28
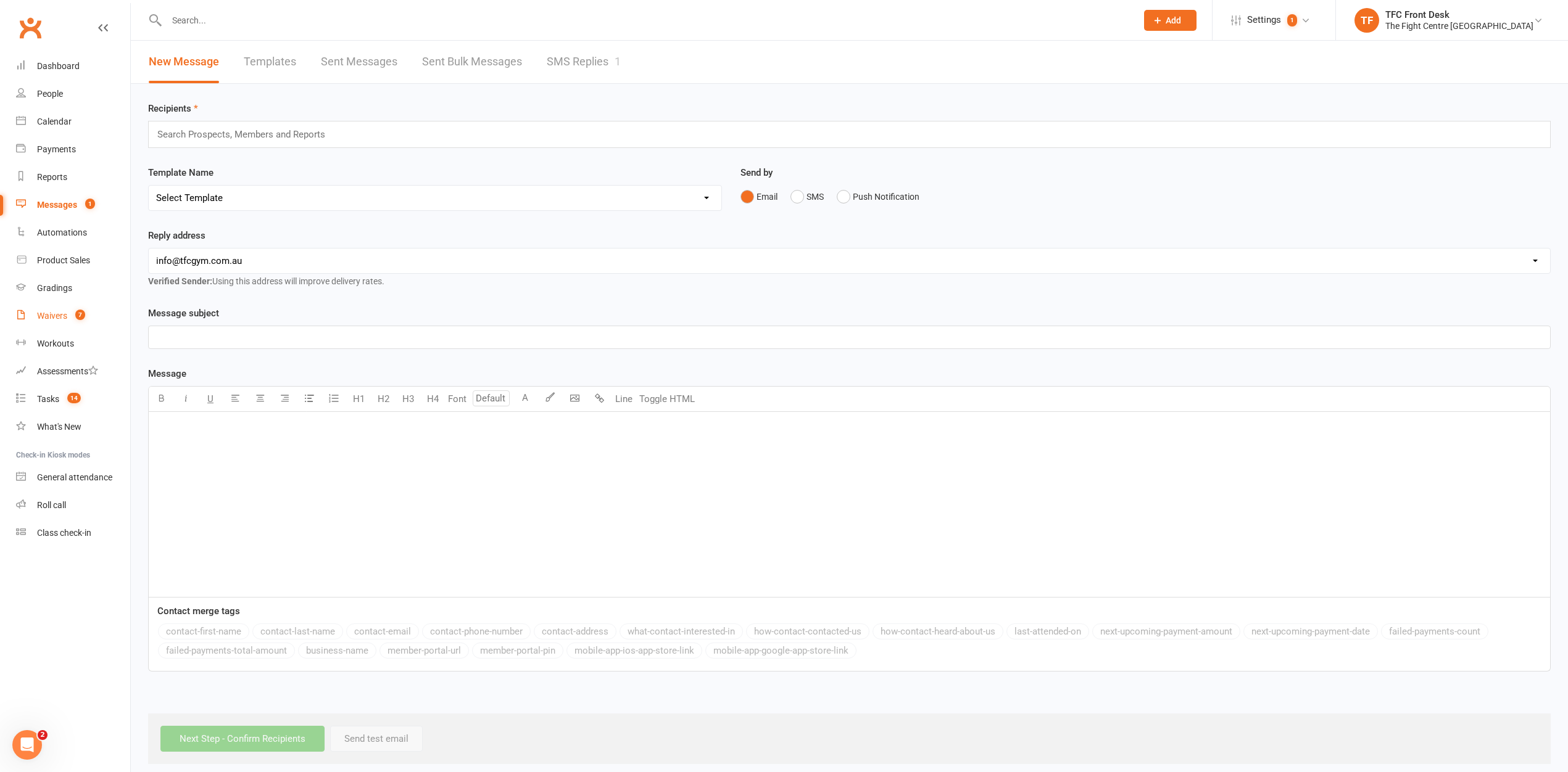
click at [55, 314] on div "Waivers" at bounding box center [52, 316] width 30 height 10
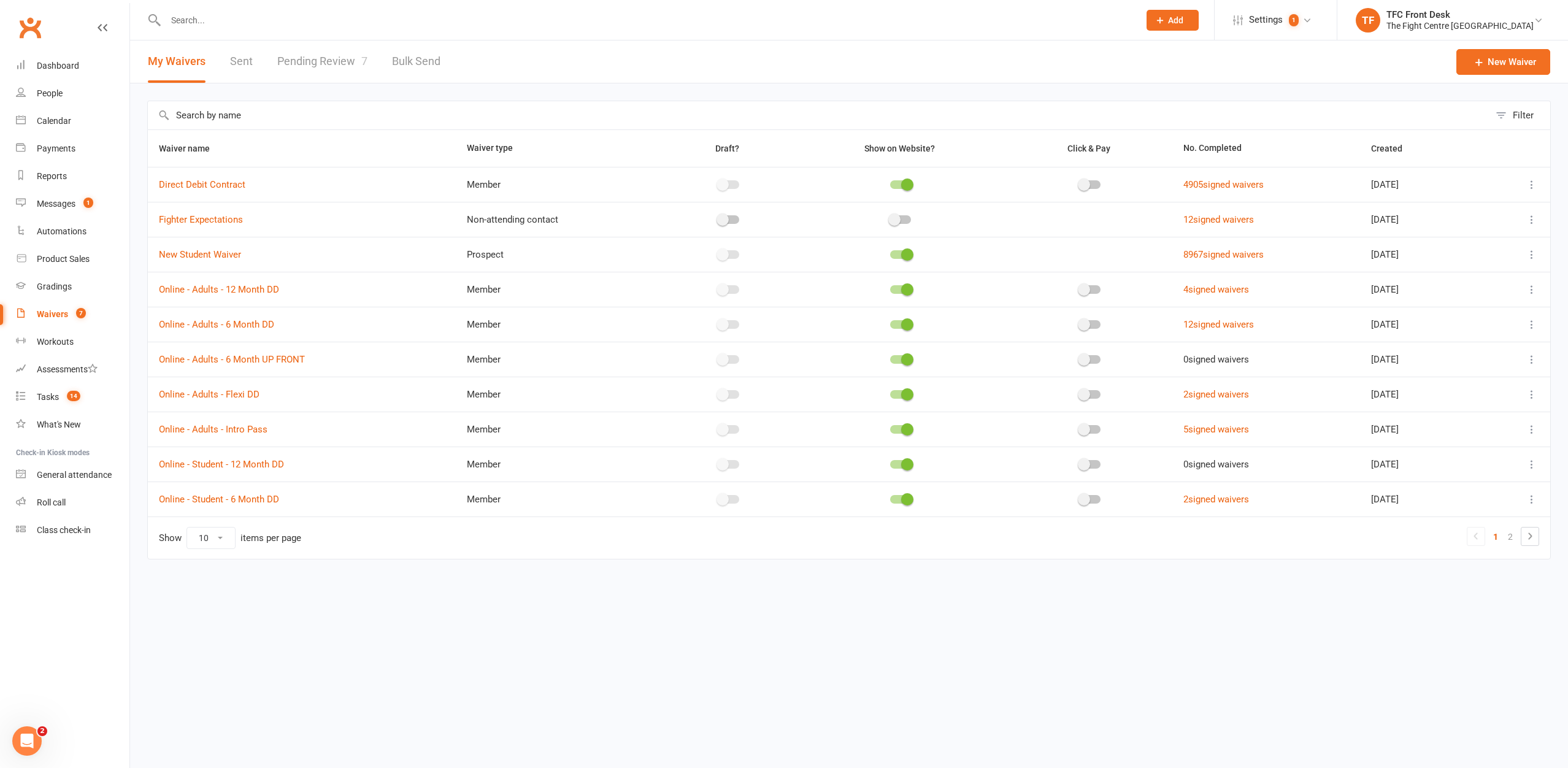
click at [319, 78] on link "Pending Review 7" at bounding box center [322, 62] width 90 height 43
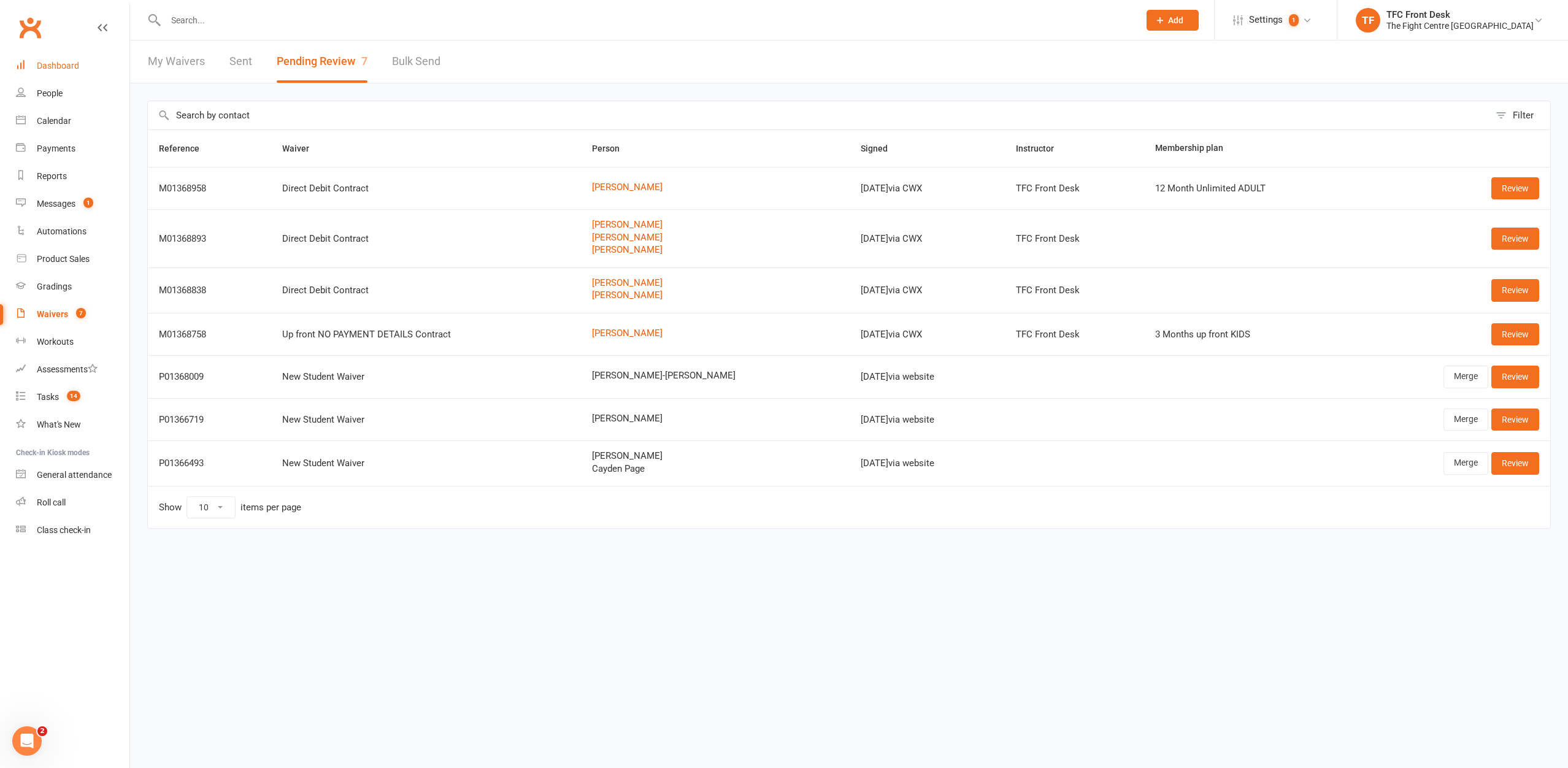
click at [102, 56] on link "Dashboard" at bounding box center [72, 66] width 113 height 28
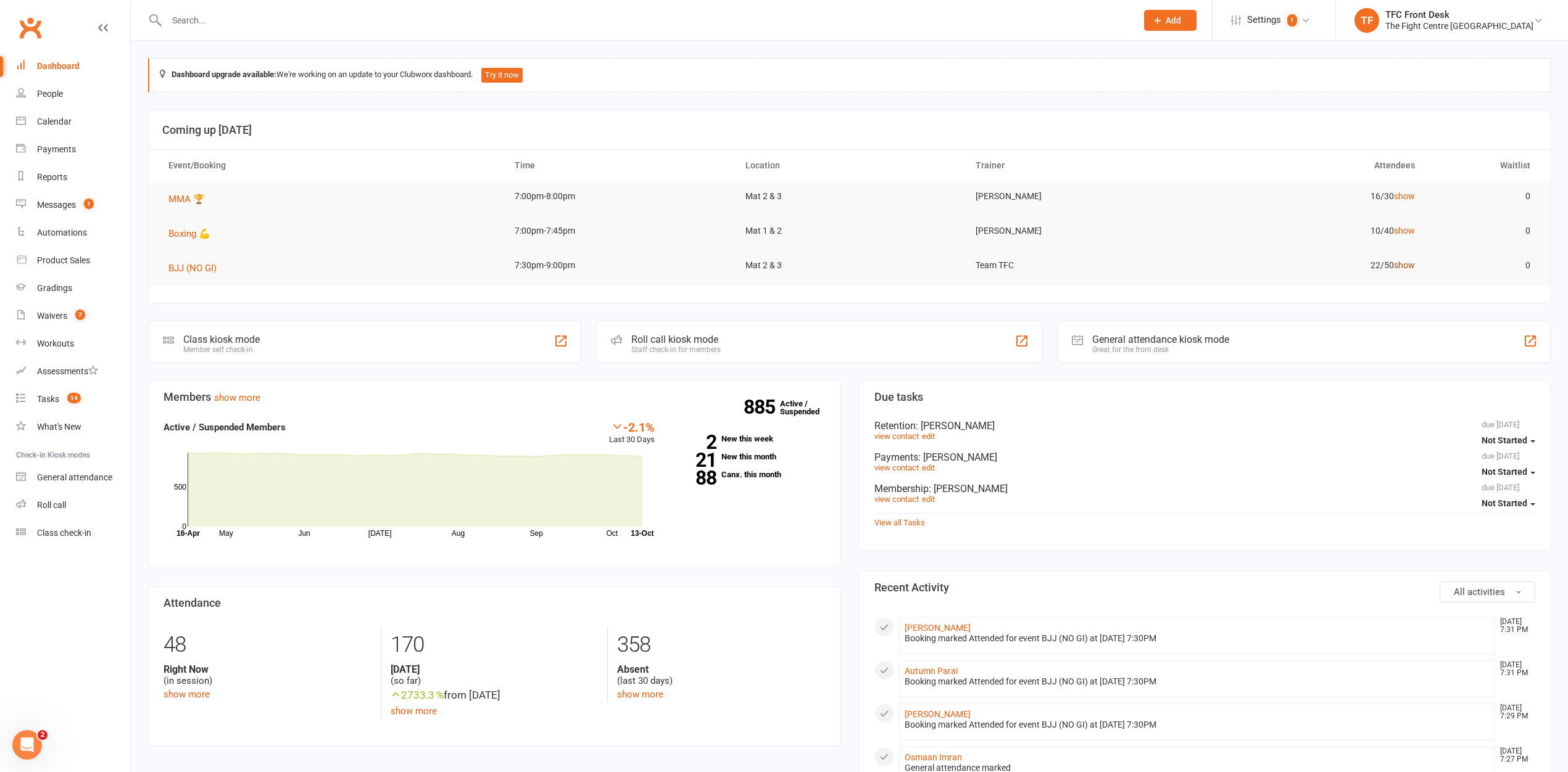
click at [1410, 265] on link "show" at bounding box center [1405, 265] width 21 height 10
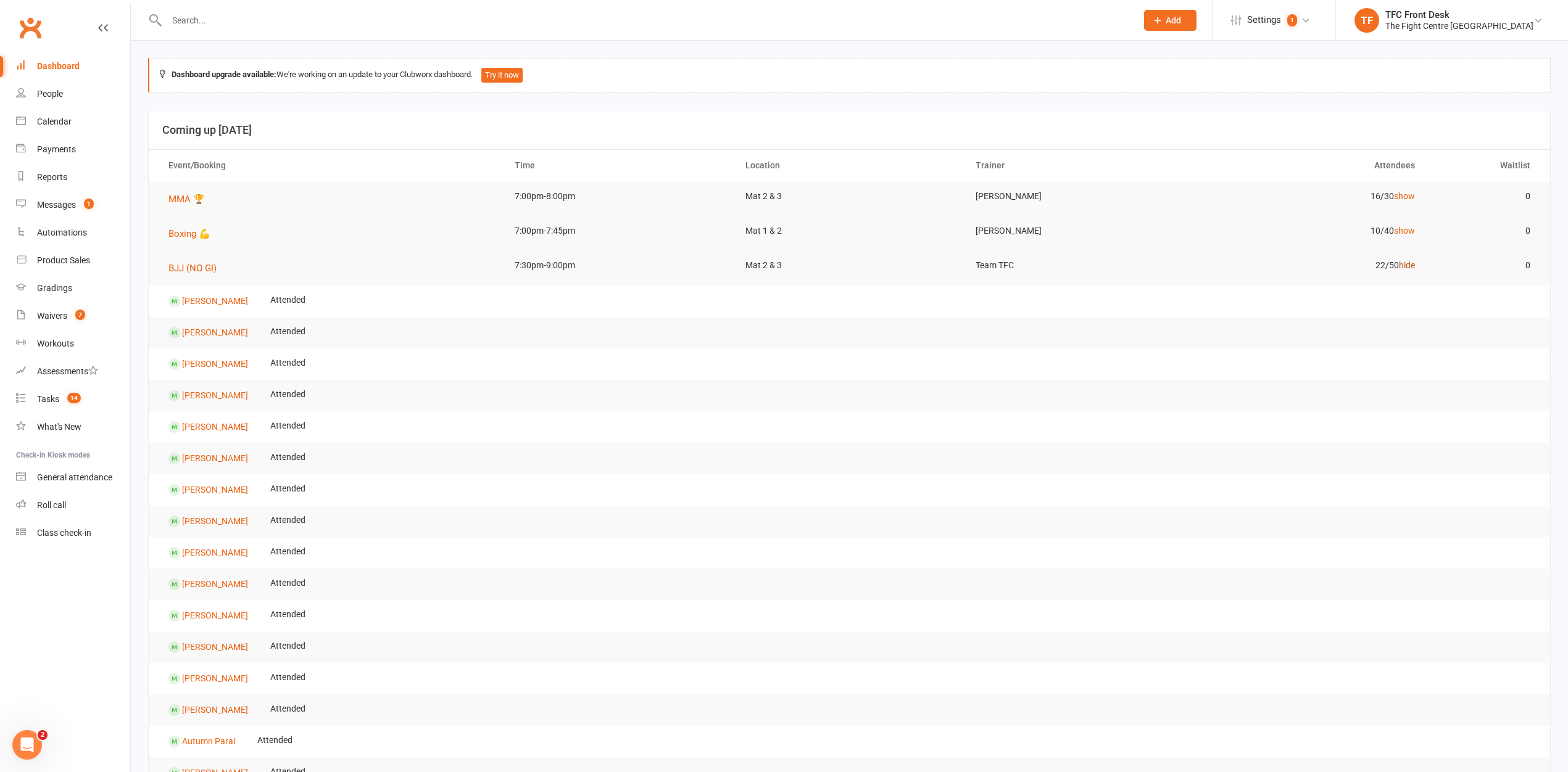
click at [1410, 265] on link "hide" at bounding box center [1407, 265] width 16 height 10
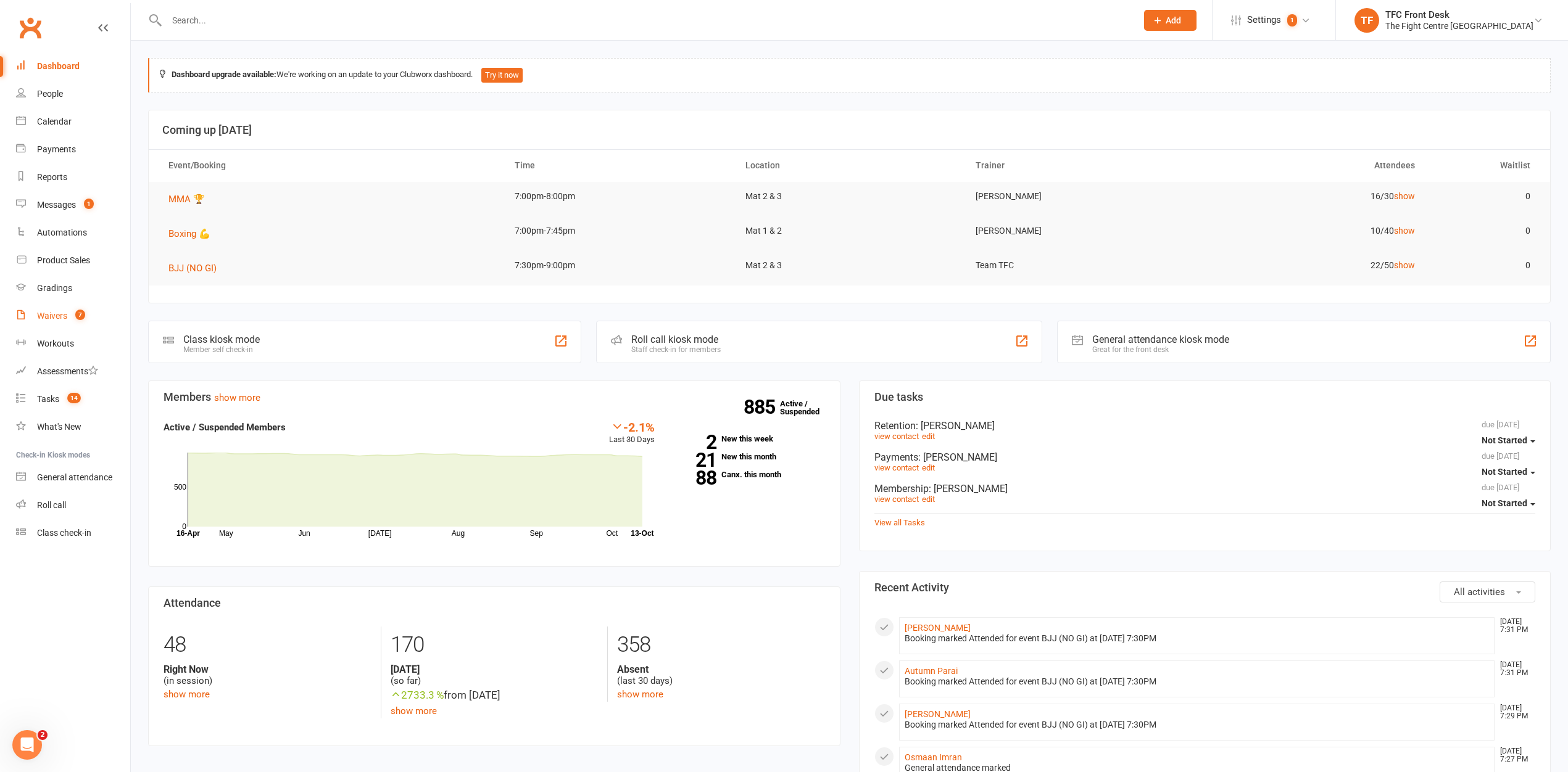
click at [76, 318] on count-badge "7" at bounding box center [77, 316] width 16 height 10
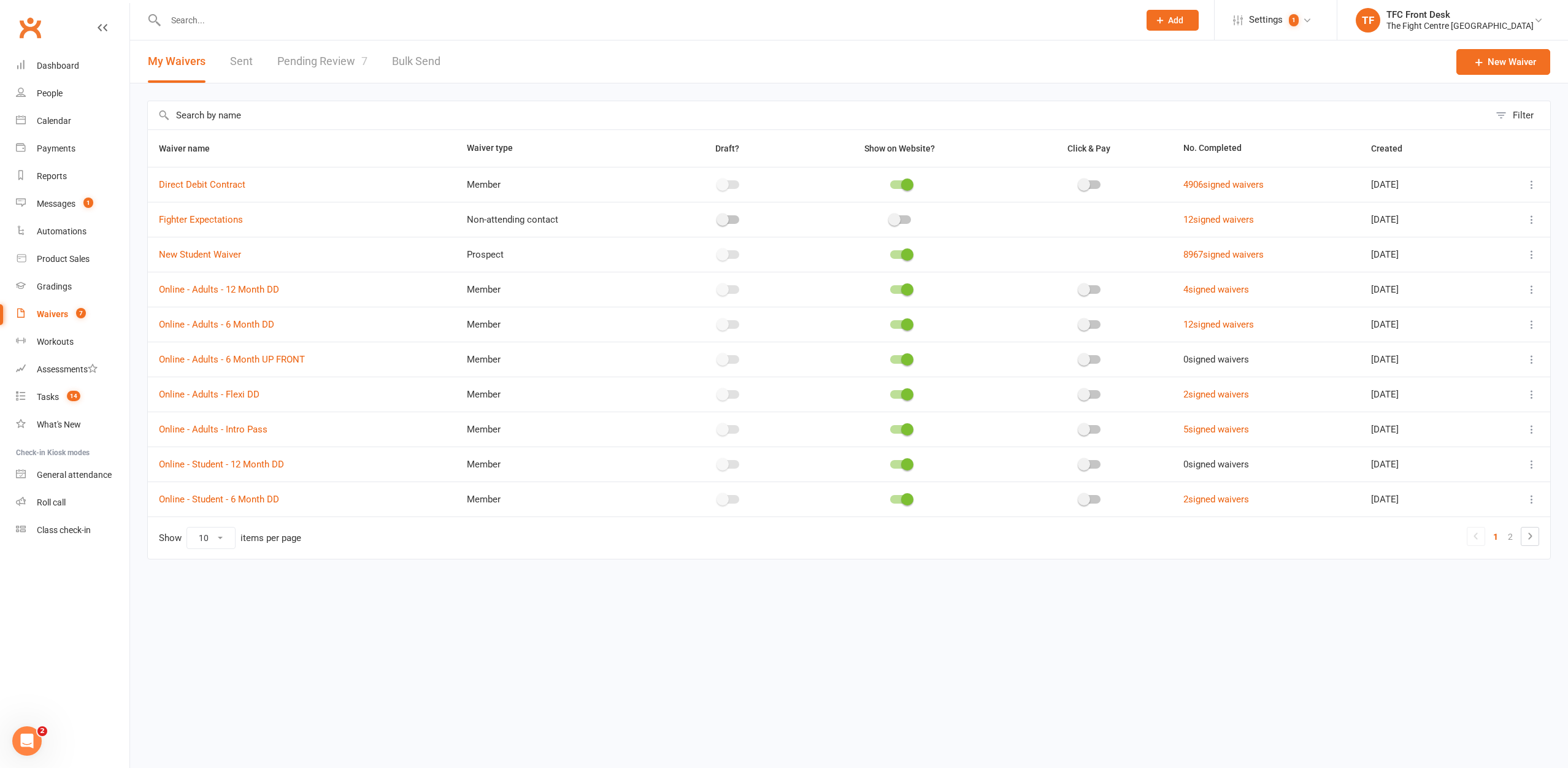
click at [339, 63] on link "Pending Review 7" at bounding box center [322, 62] width 90 height 43
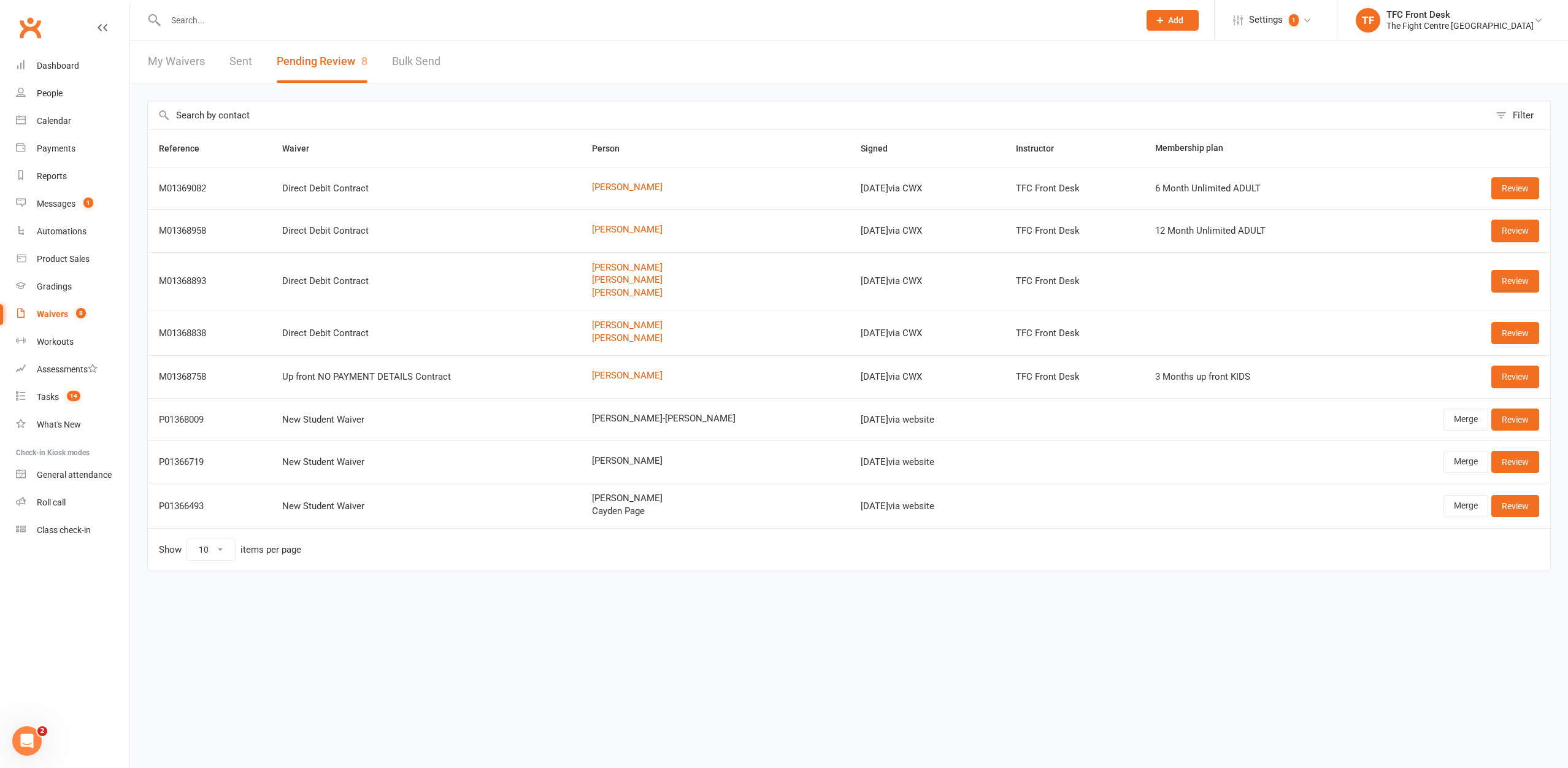
click at [106, 49] on link at bounding box center [103, 40] width 10 height 37
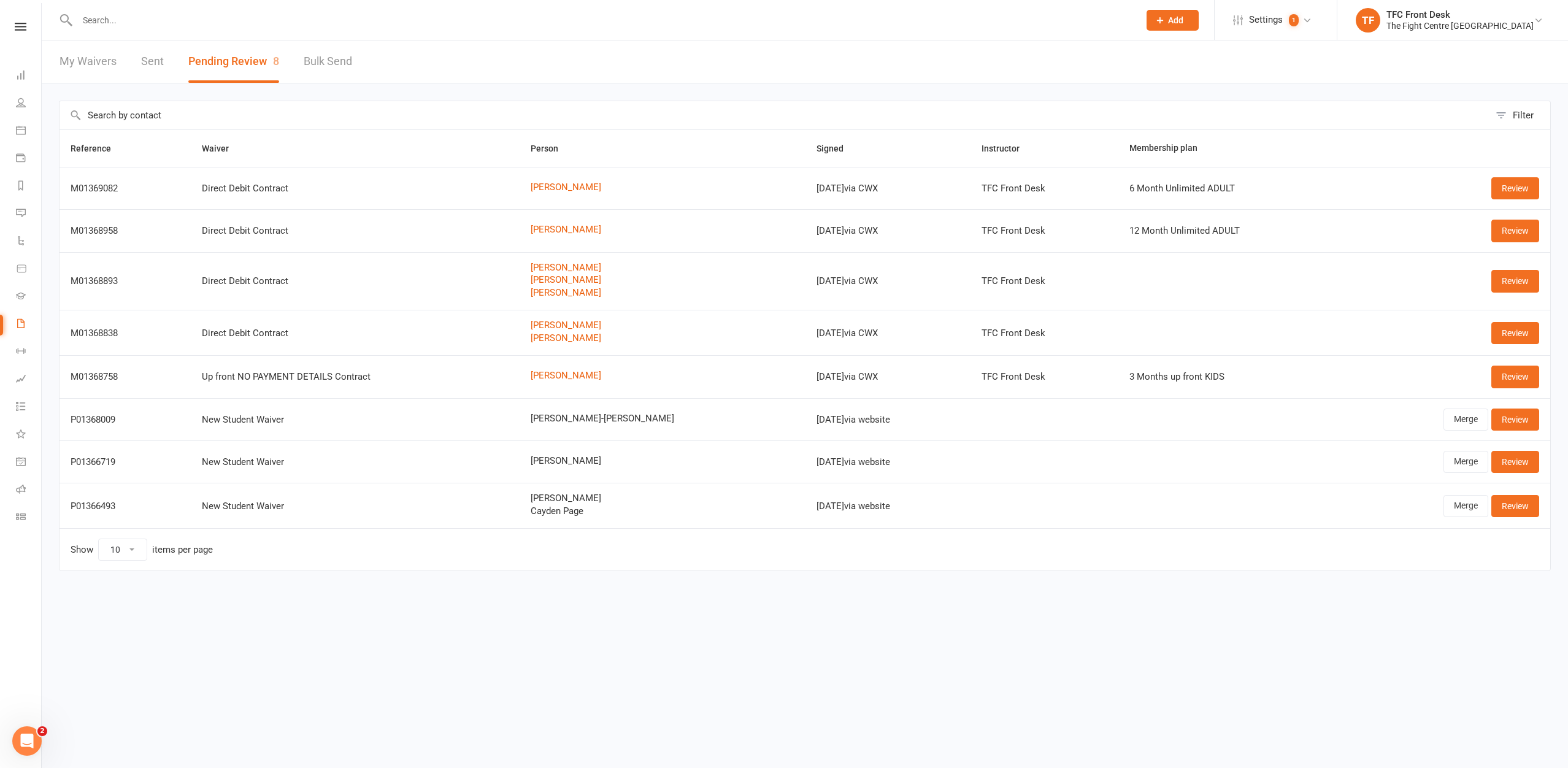
click at [0, 31] on div "Clubworx" at bounding box center [20, 42] width 41 height 40
click at [7, 26] on link at bounding box center [20, 26] width 41 height 8
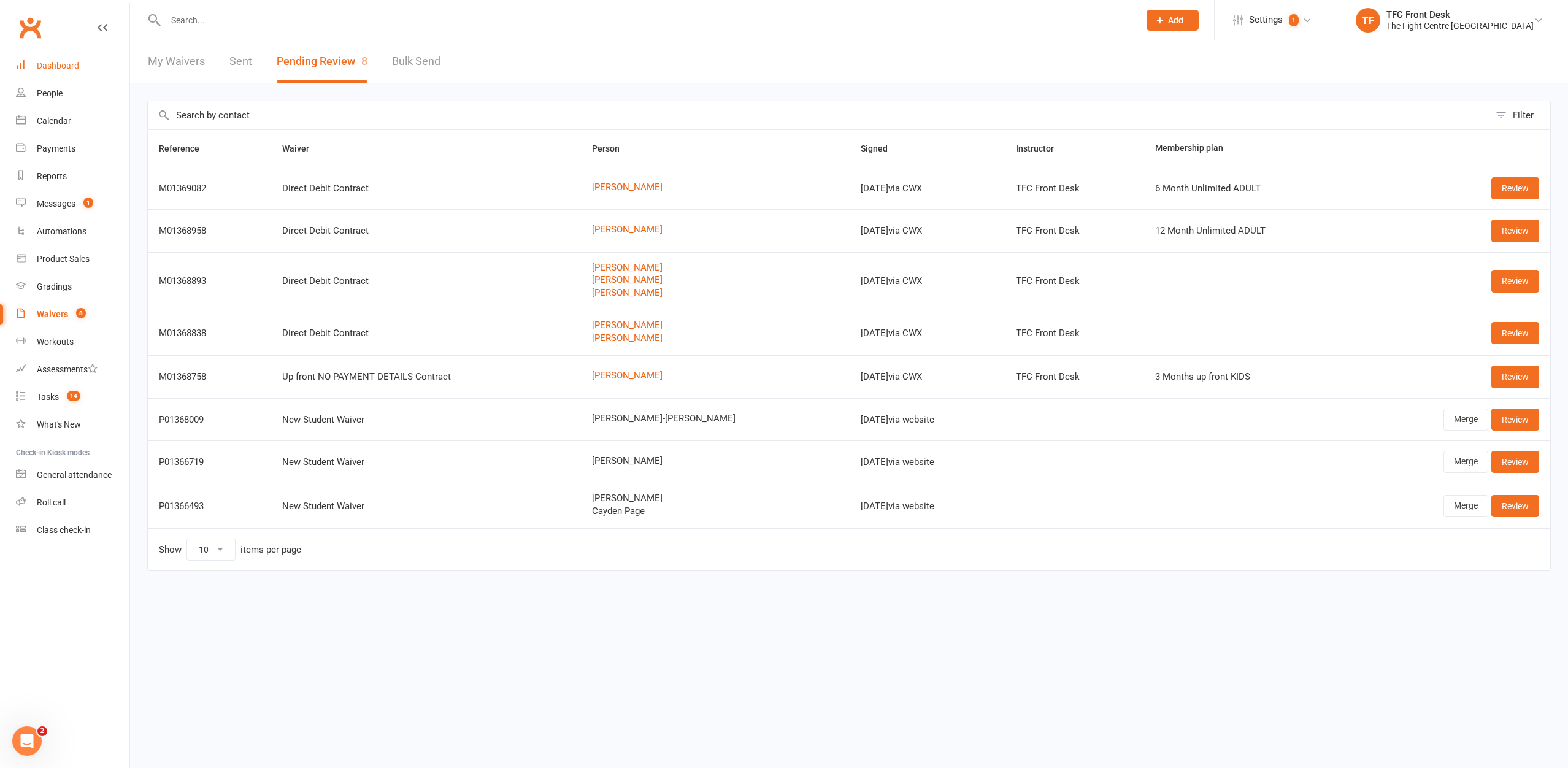
click at [40, 70] on div "Dashboard" at bounding box center [58, 66] width 43 height 10
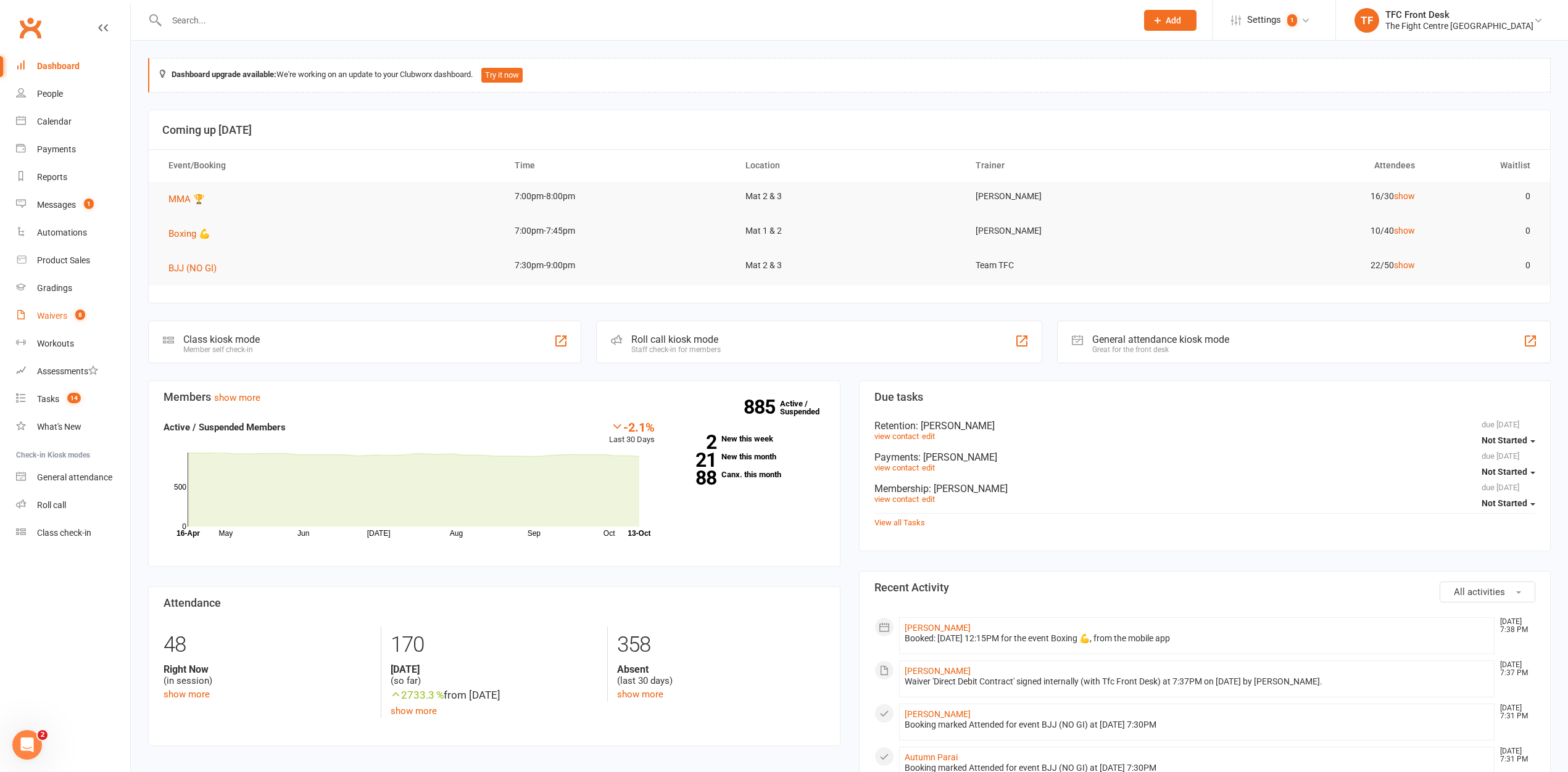
click at [84, 316] on span "8" at bounding box center [80, 314] width 10 height 11
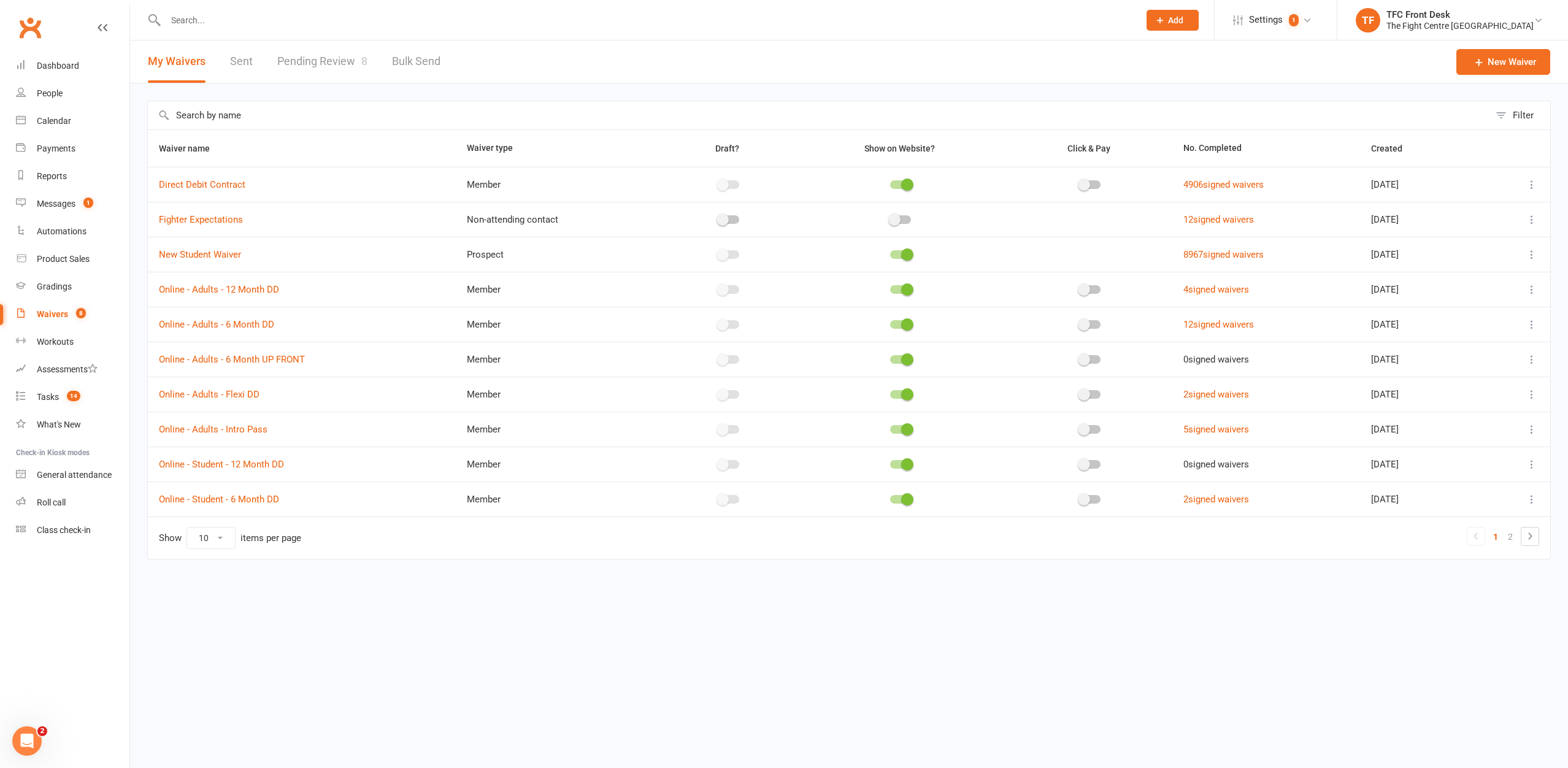
click at [339, 81] on link "Pending Review 8" at bounding box center [322, 62] width 90 height 43
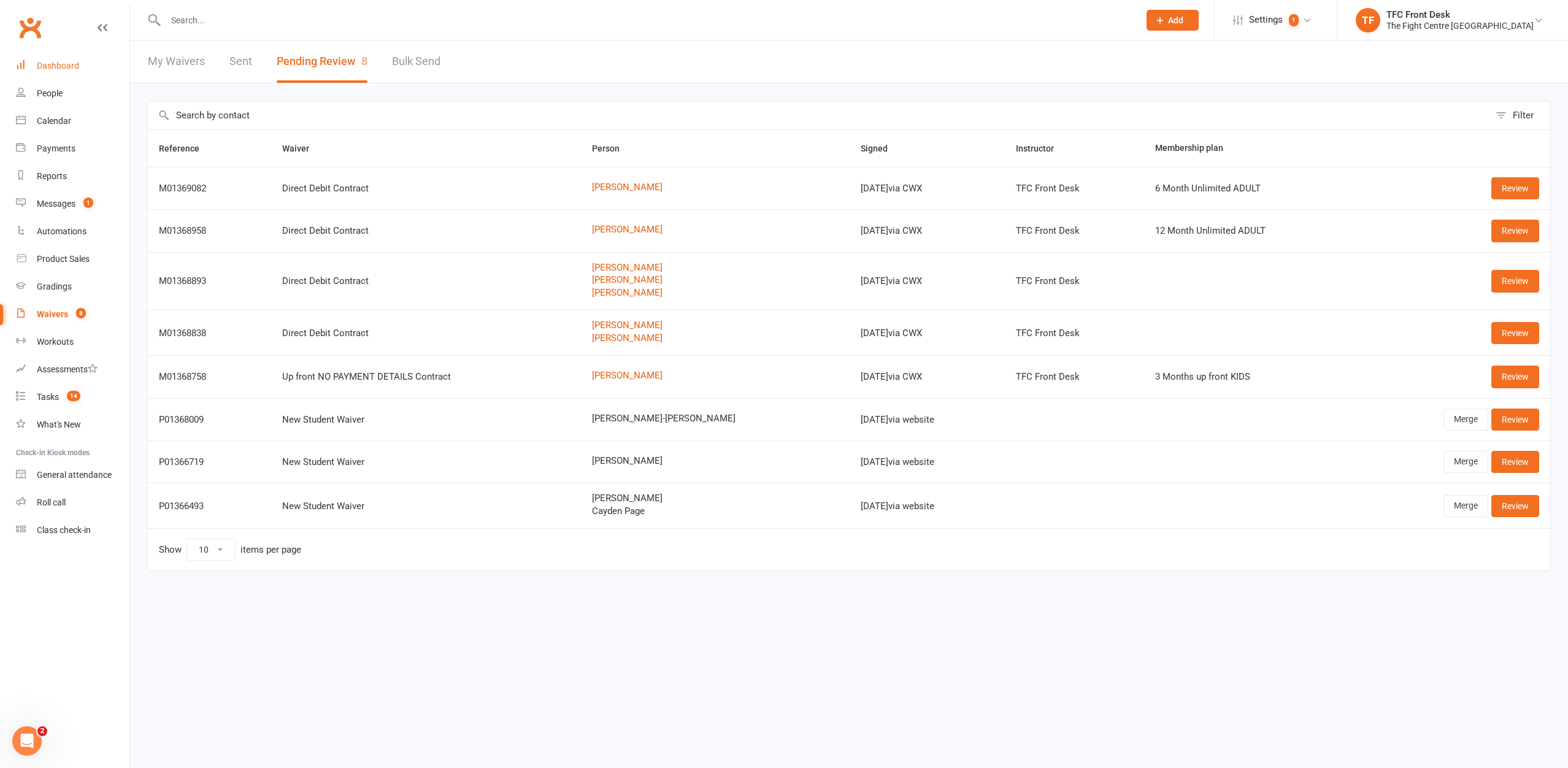
click at [84, 55] on link "Dashboard" at bounding box center [72, 66] width 113 height 28
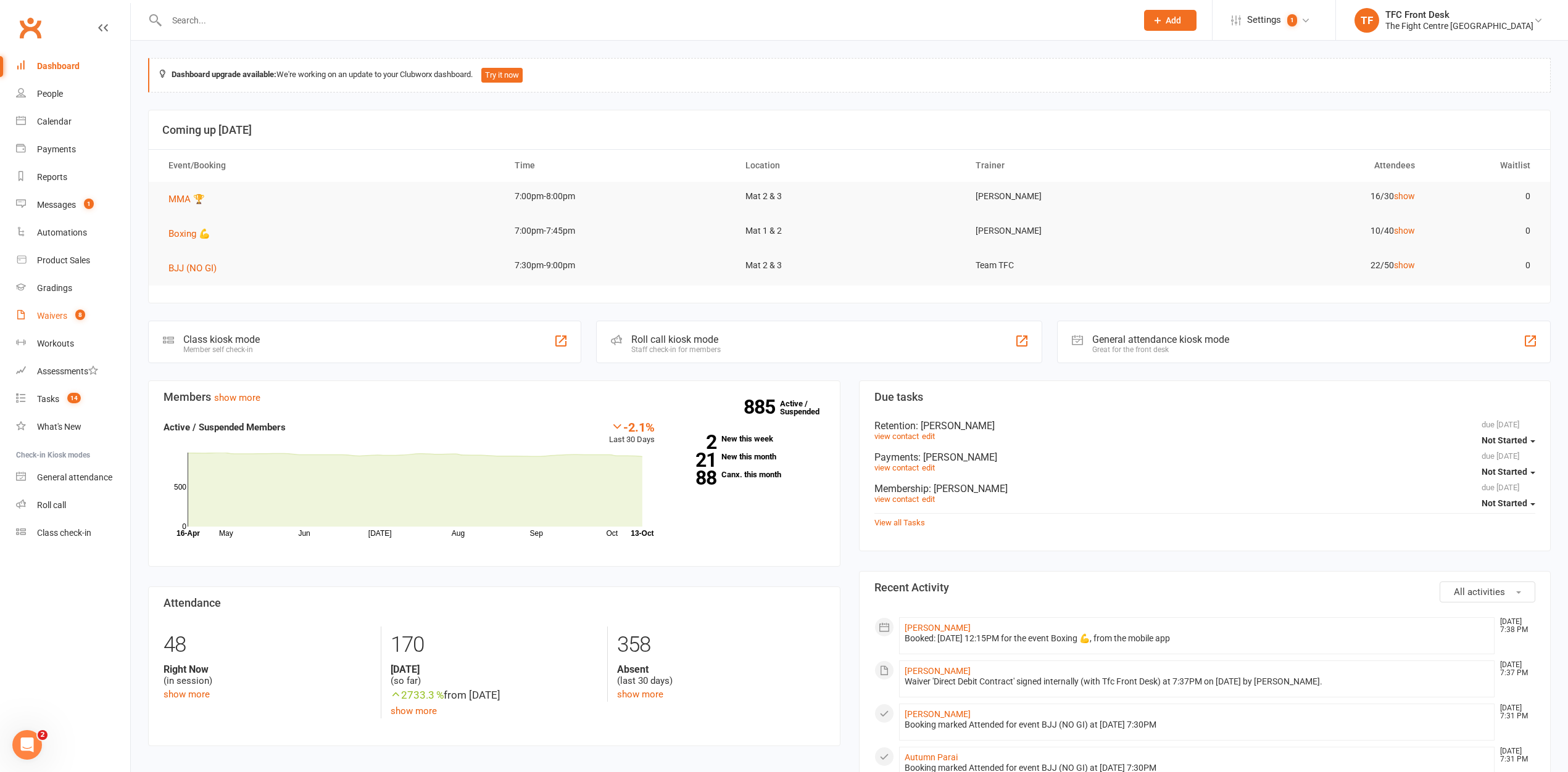
click at [41, 316] on div "Waivers" at bounding box center [52, 316] width 30 height 10
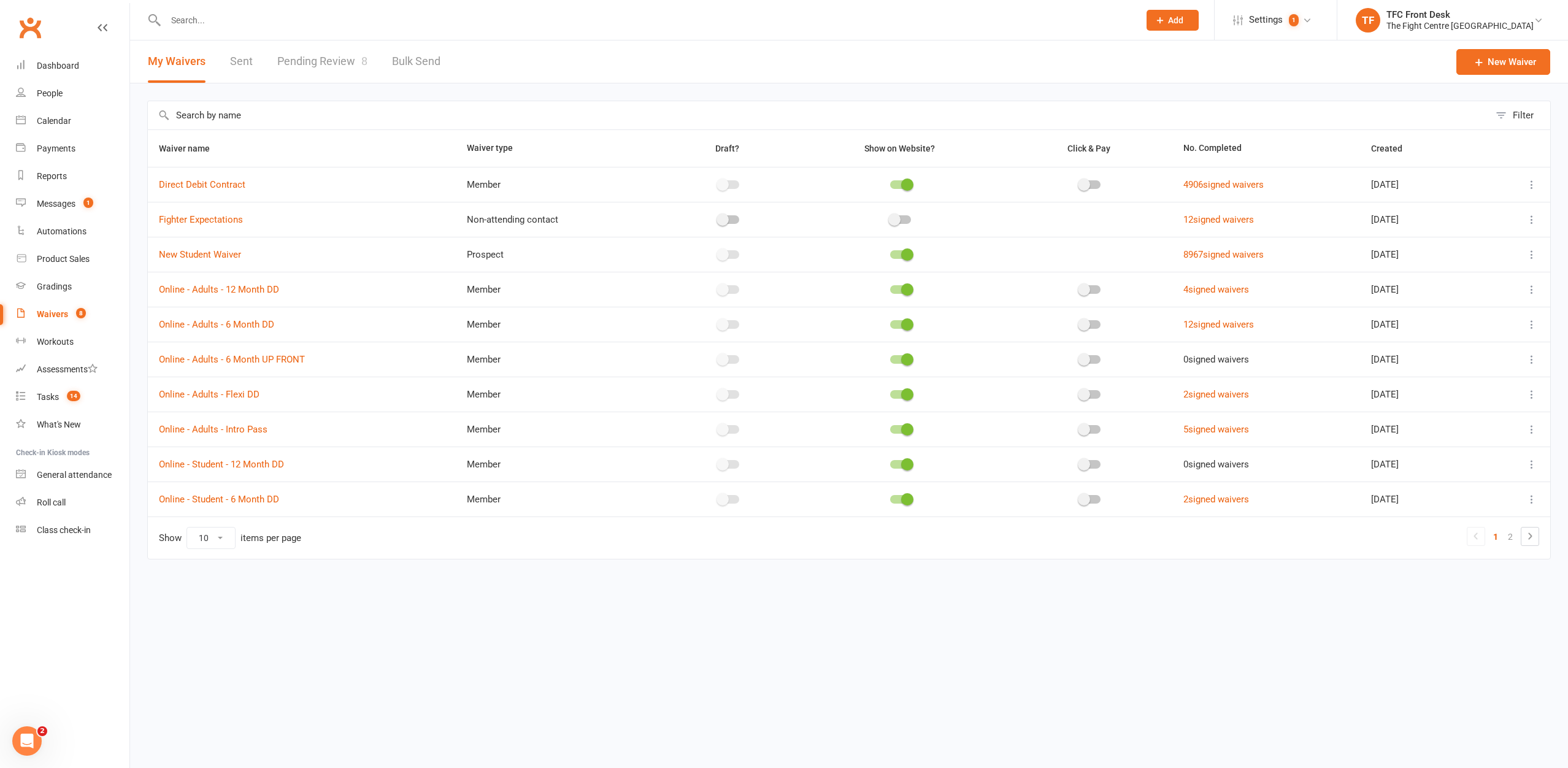
click at [330, 50] on link "Pending Review 8" at bounding box center [322, 62] width 90 height 43
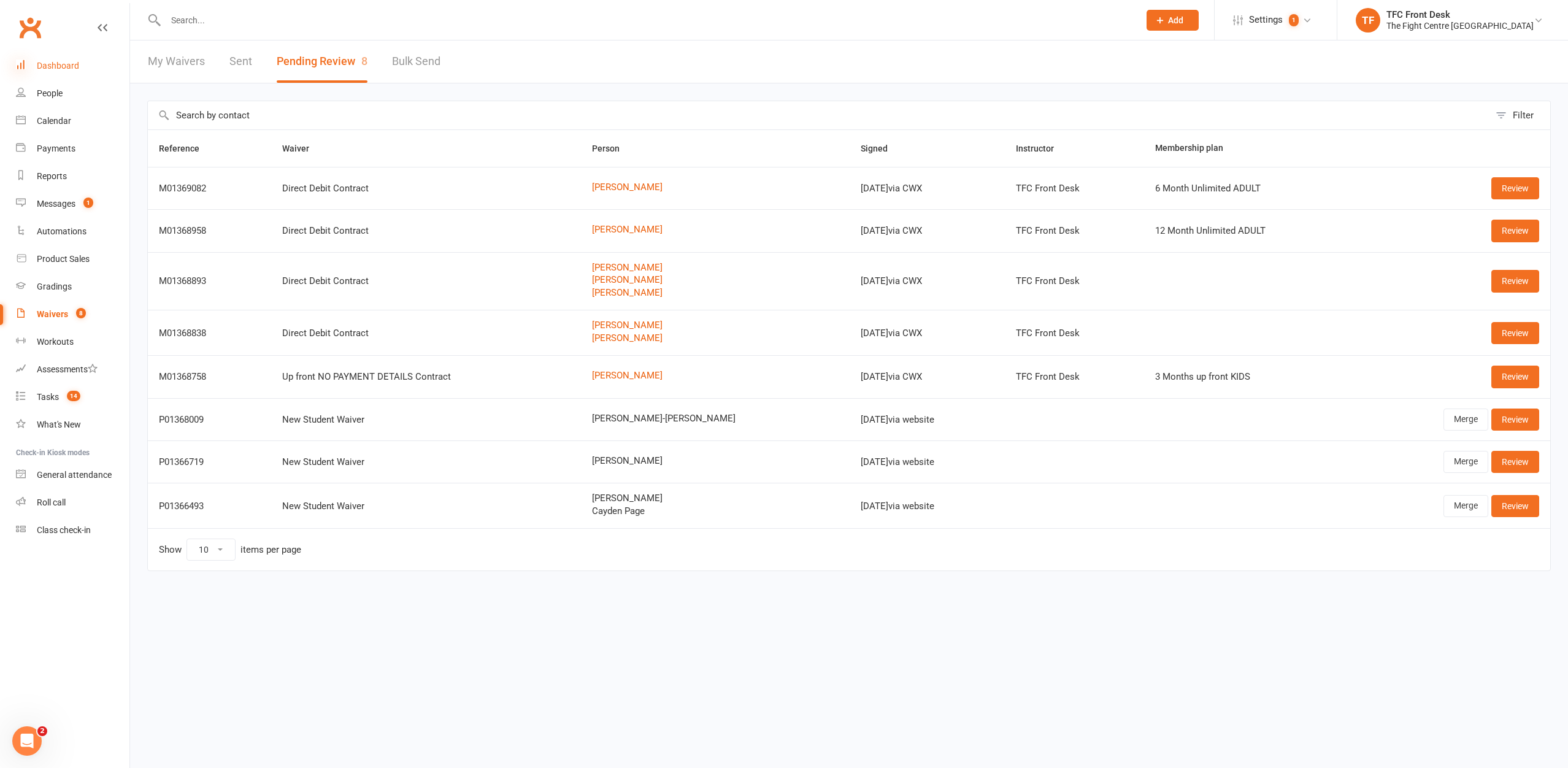
click at [23, 65] on icon at bounding box center [20, 65] width 10 height 10
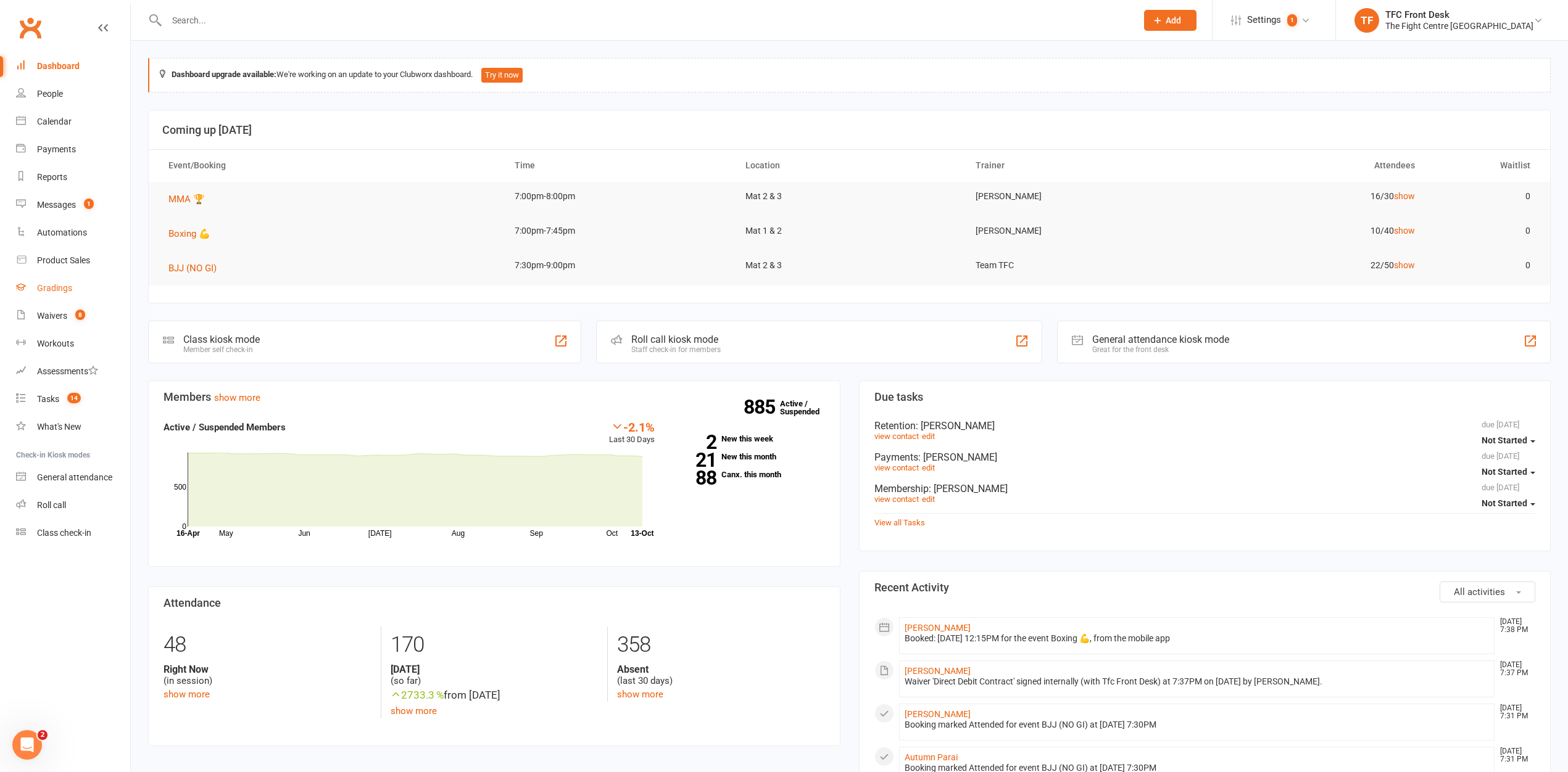
click at [79, 301] on link "Gradings" at bounding box center [72, 288] width 114 height 28
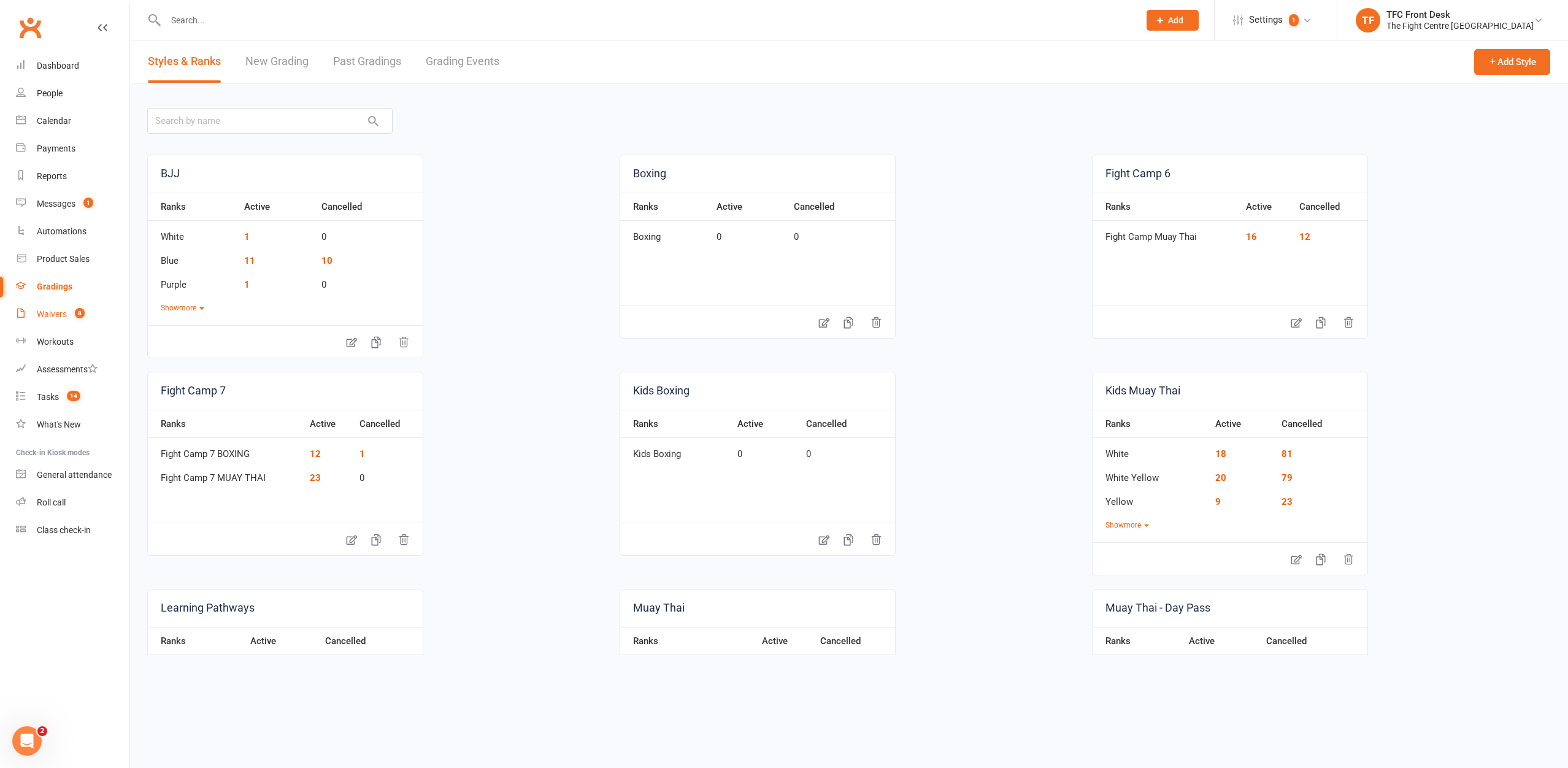
click at [74, 310] on count-badge "8" at bounding box center [76, 314] width 15 height 10
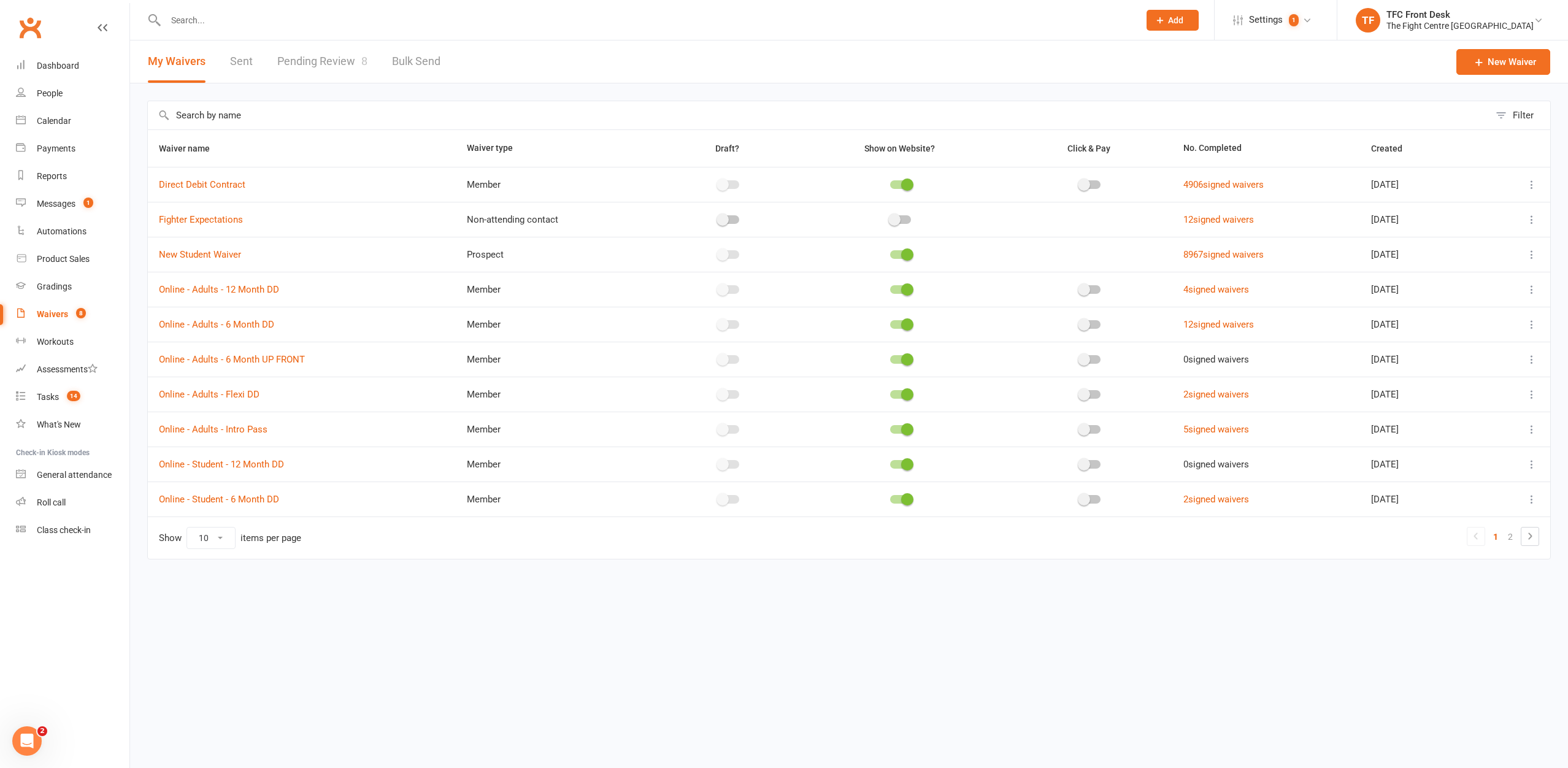
click at [354, 46] on link "Pending Review 8" at bounding box center [322, 62] width 90 height 43
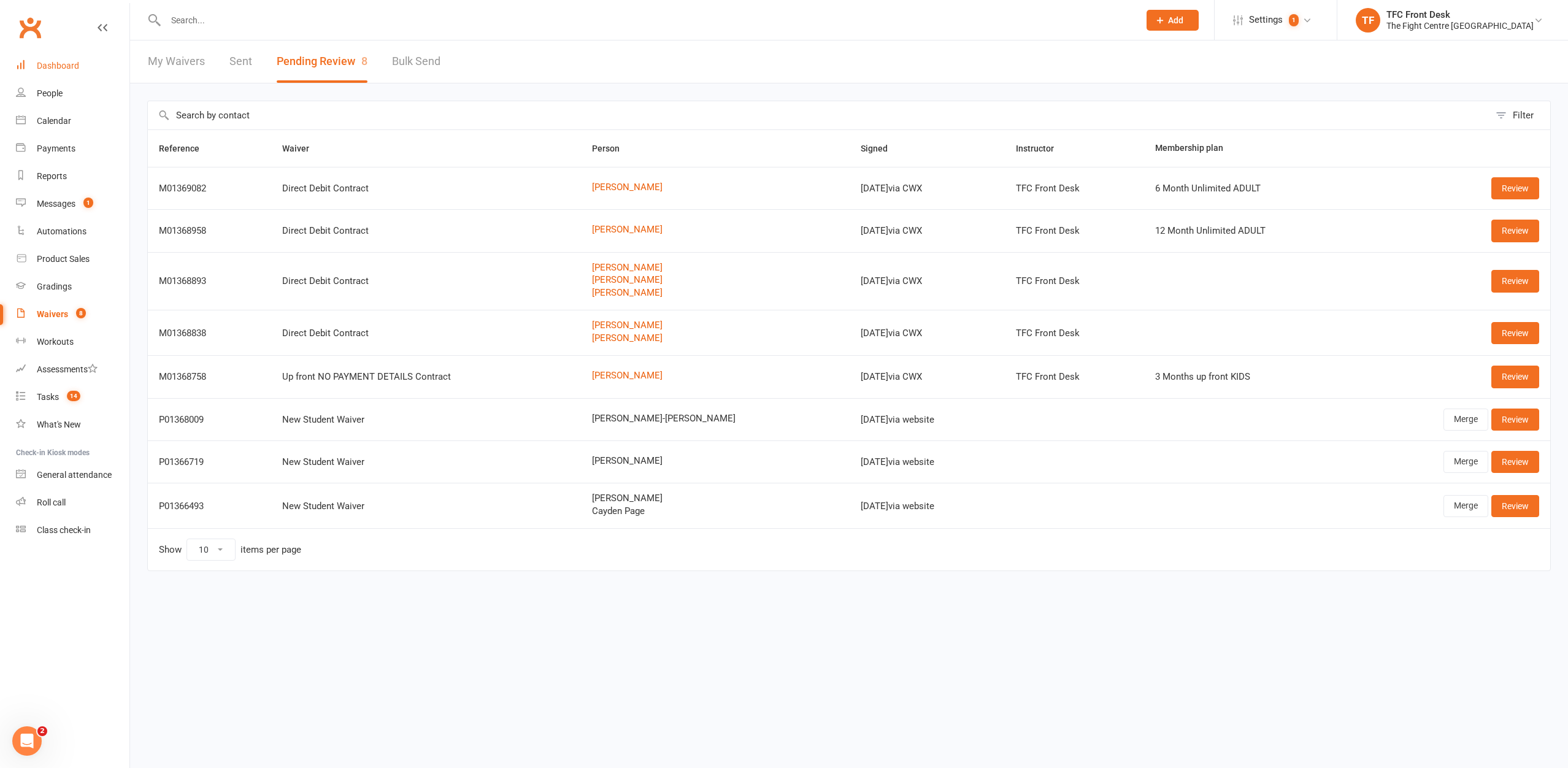
click at [36, 75] on link "Dashboard" at bounding box center [72, 66] width 113 height 28
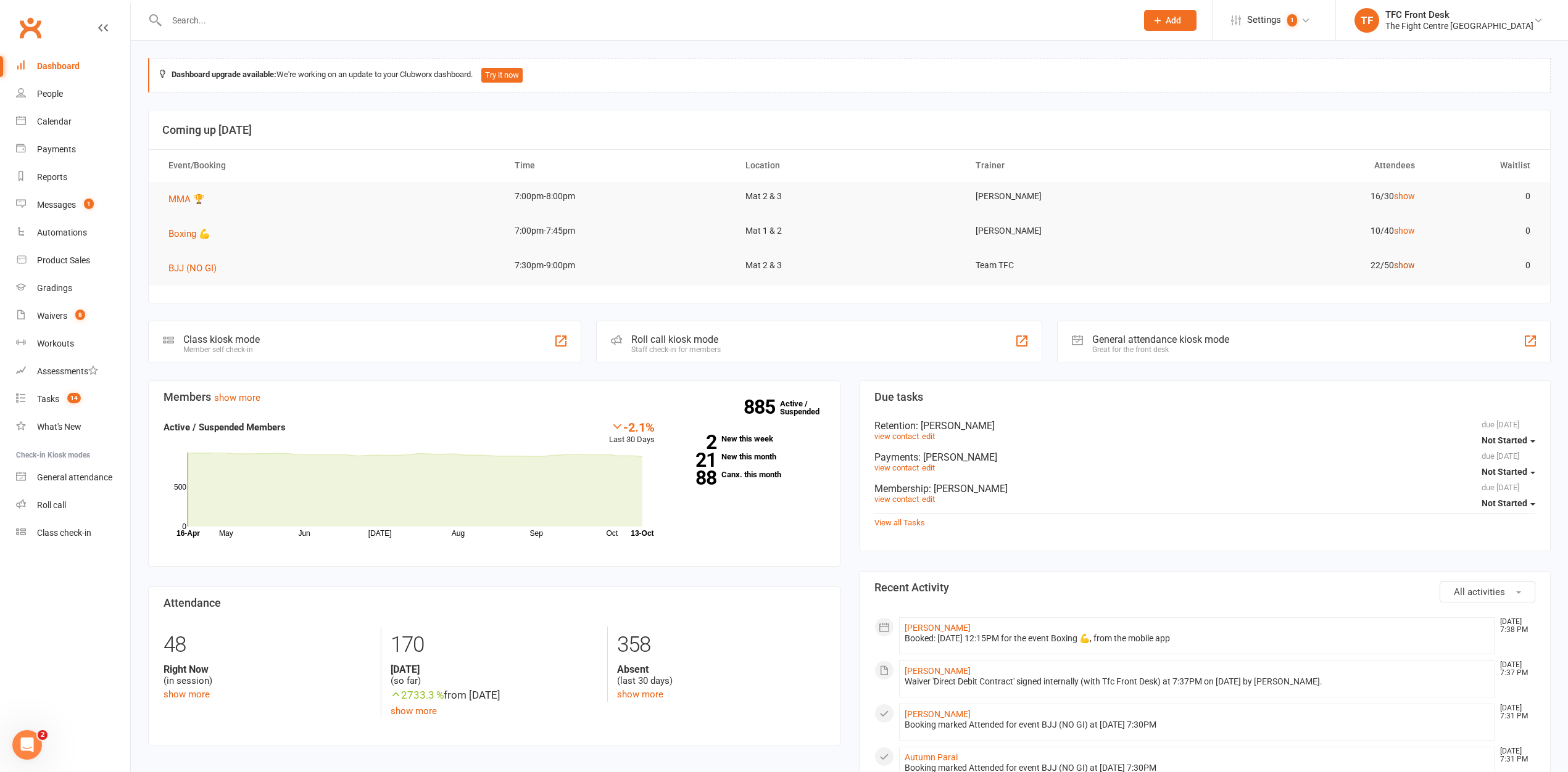
click at [1405, 262] on link "show" at bounding box center [1405, 265] width 21 height 10
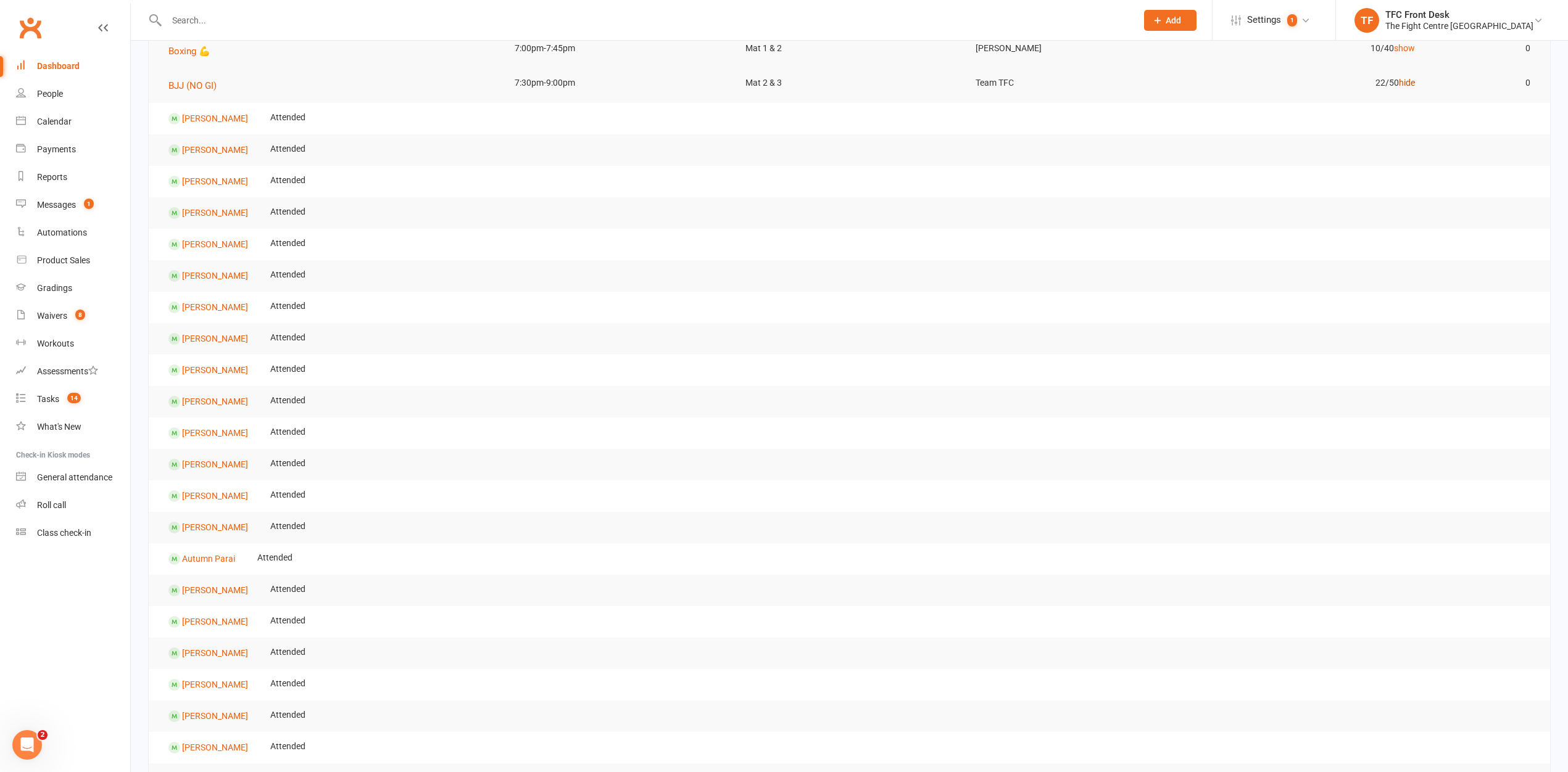
scroll to position [179, 0]
click at [1402, 88] on link "hide" at bounding box center [1407, 87] width 16 height 10
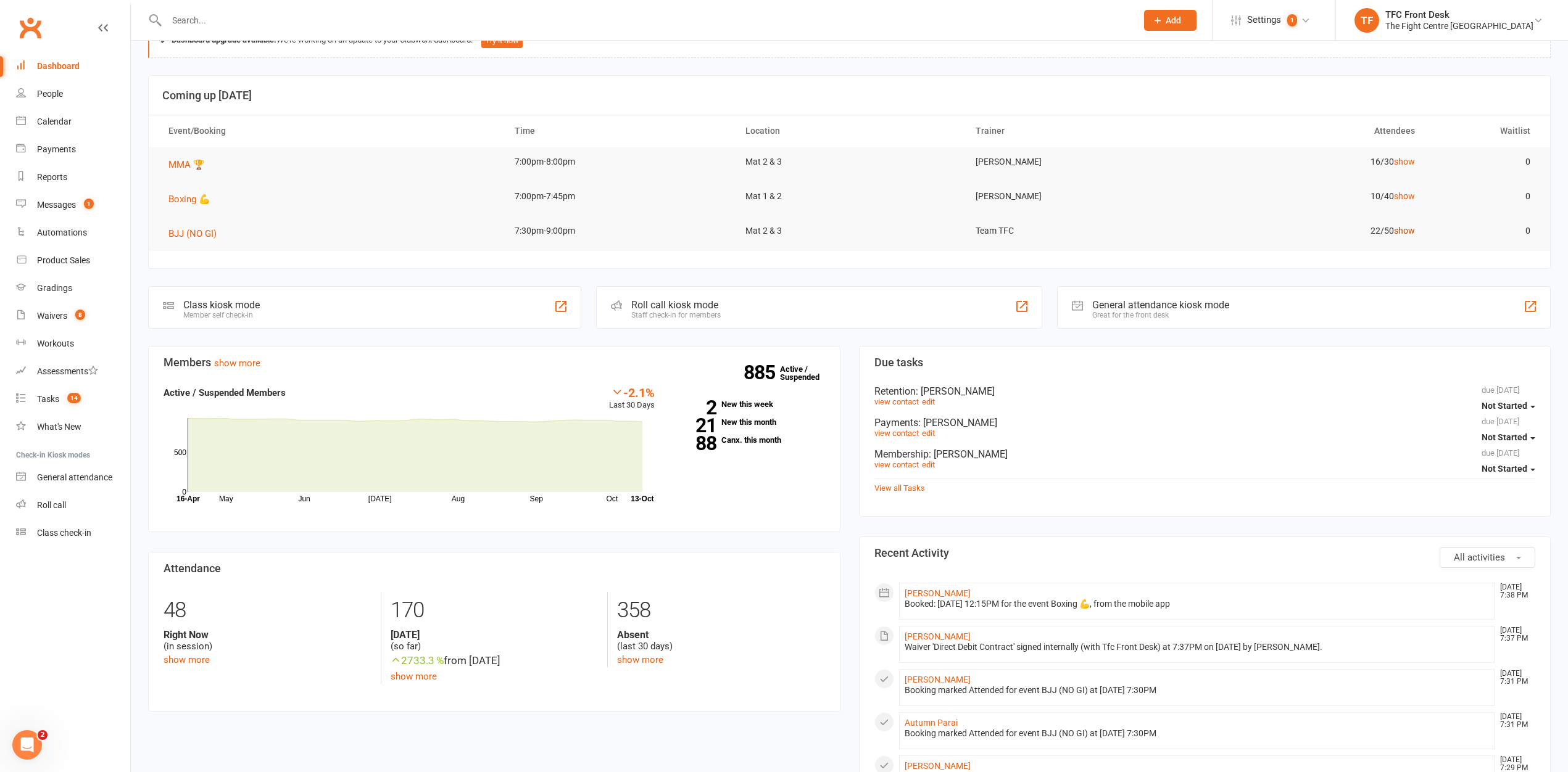
scroll to position [0, 0]
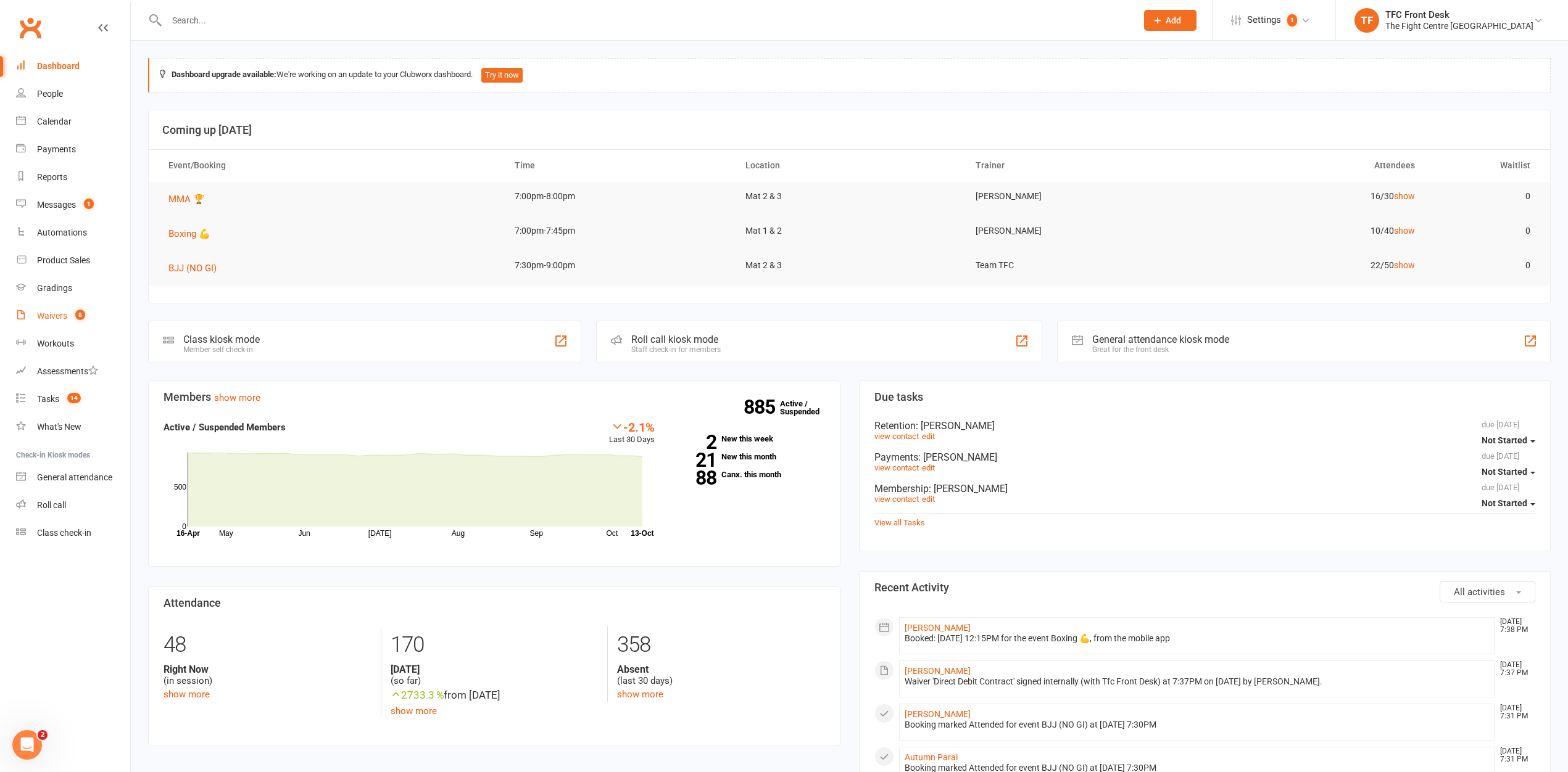
click at [88, 304] on link "Waivers 8" at bounding box center [72, 316] width 114 height 28
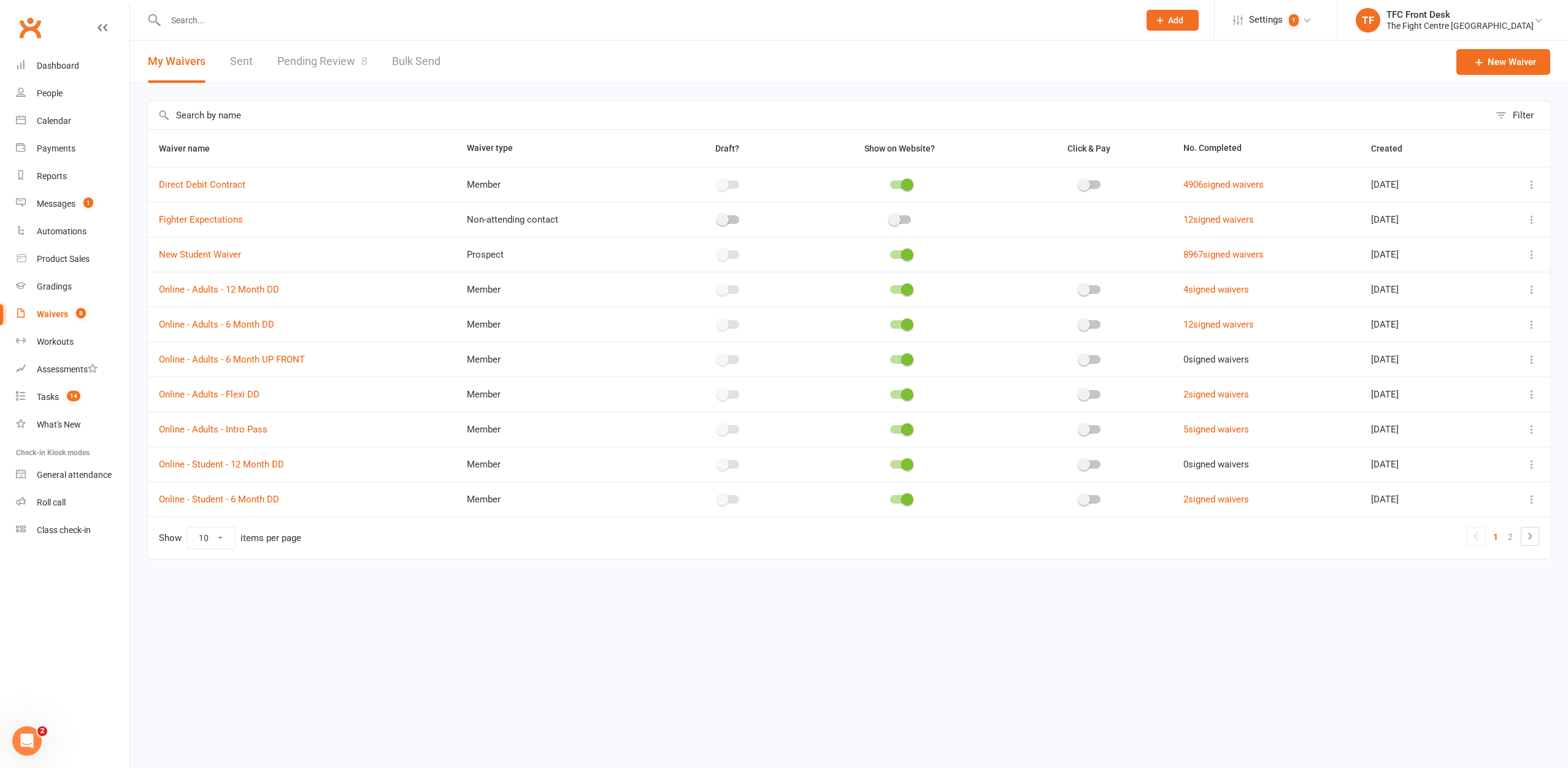
click at [333, 76] on link "Pending Review 8" at bounding box center [322, 62] width 90 height 43
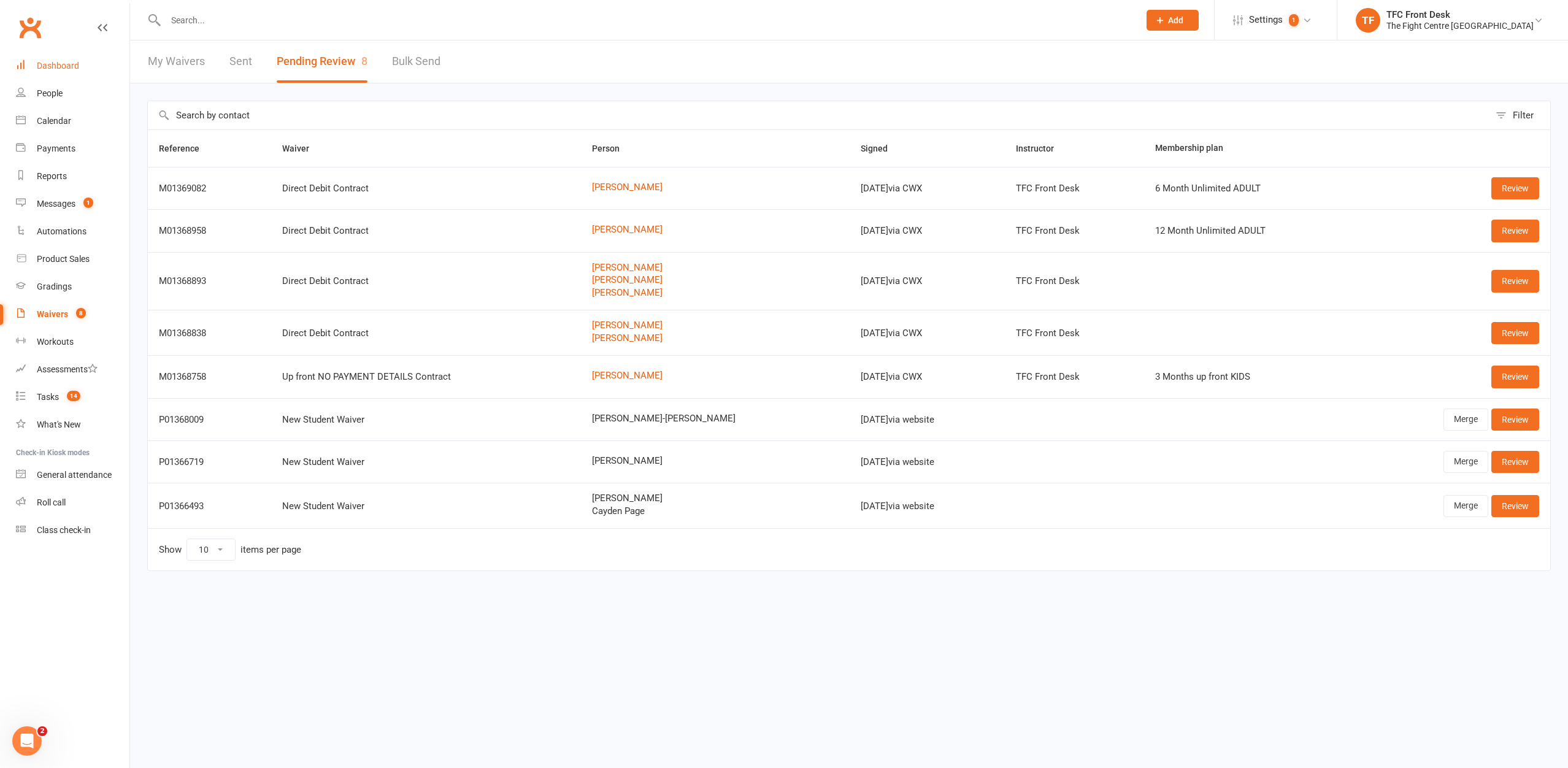
click at [81, 65] on link "Dashboard" at bounding box center [72, 66] width 113 height 28
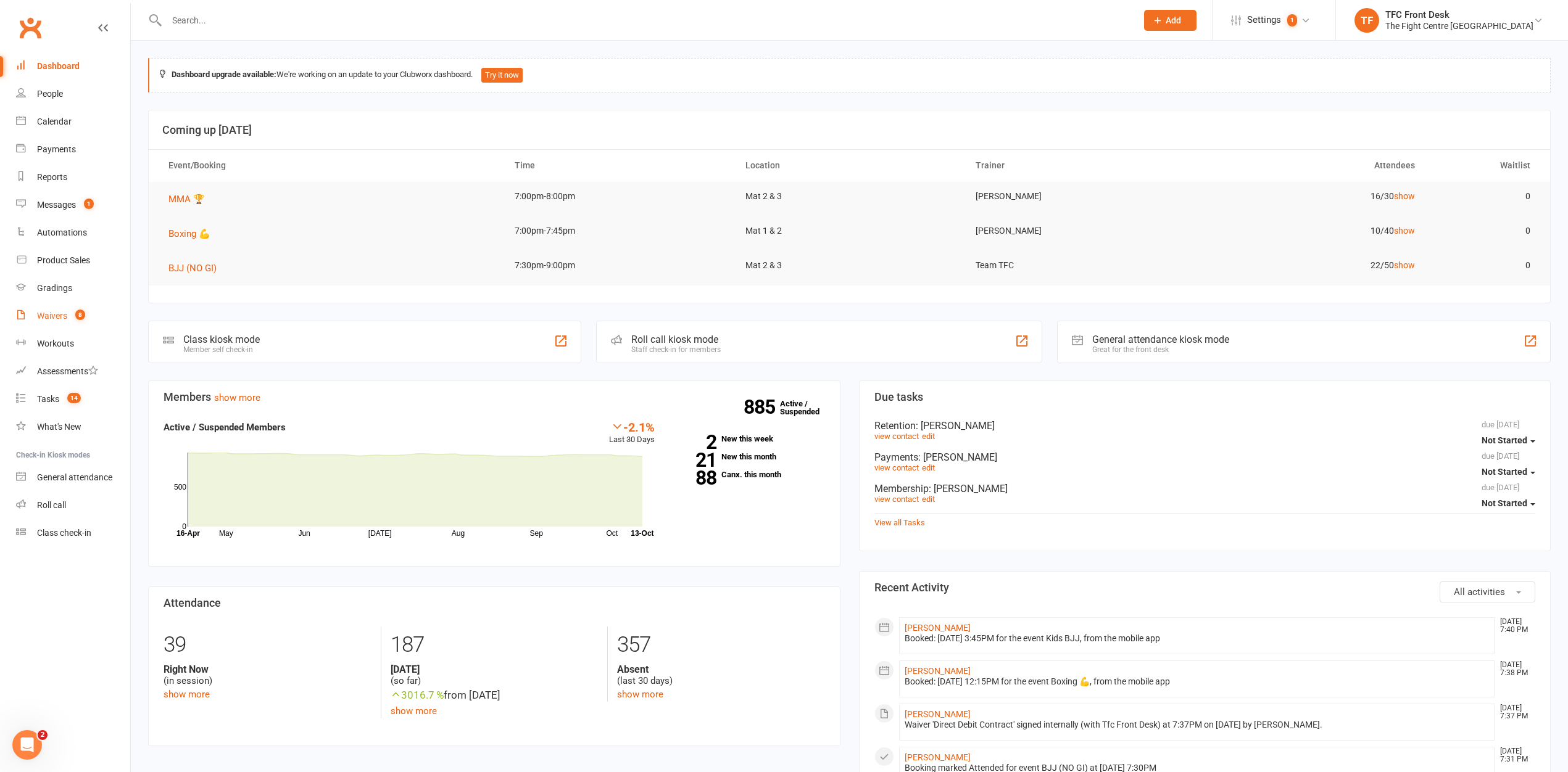
click at [77, 305] on link "Waivers 8" at bounding box center [72, 316] width 114 height 28
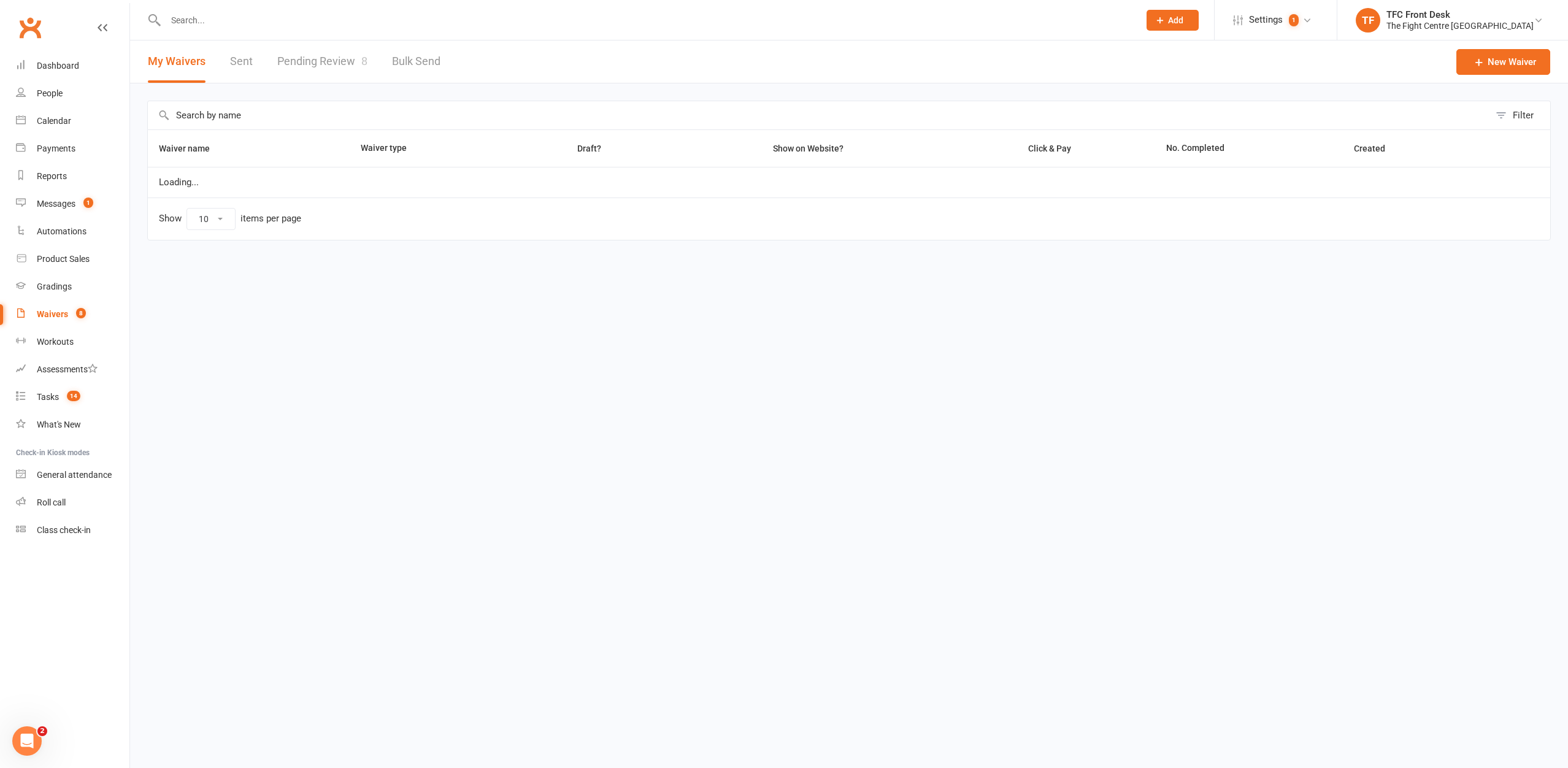
click at [313, 55] on link "Pending Review 8" at bounding box center [322, 62] width 90 height 43
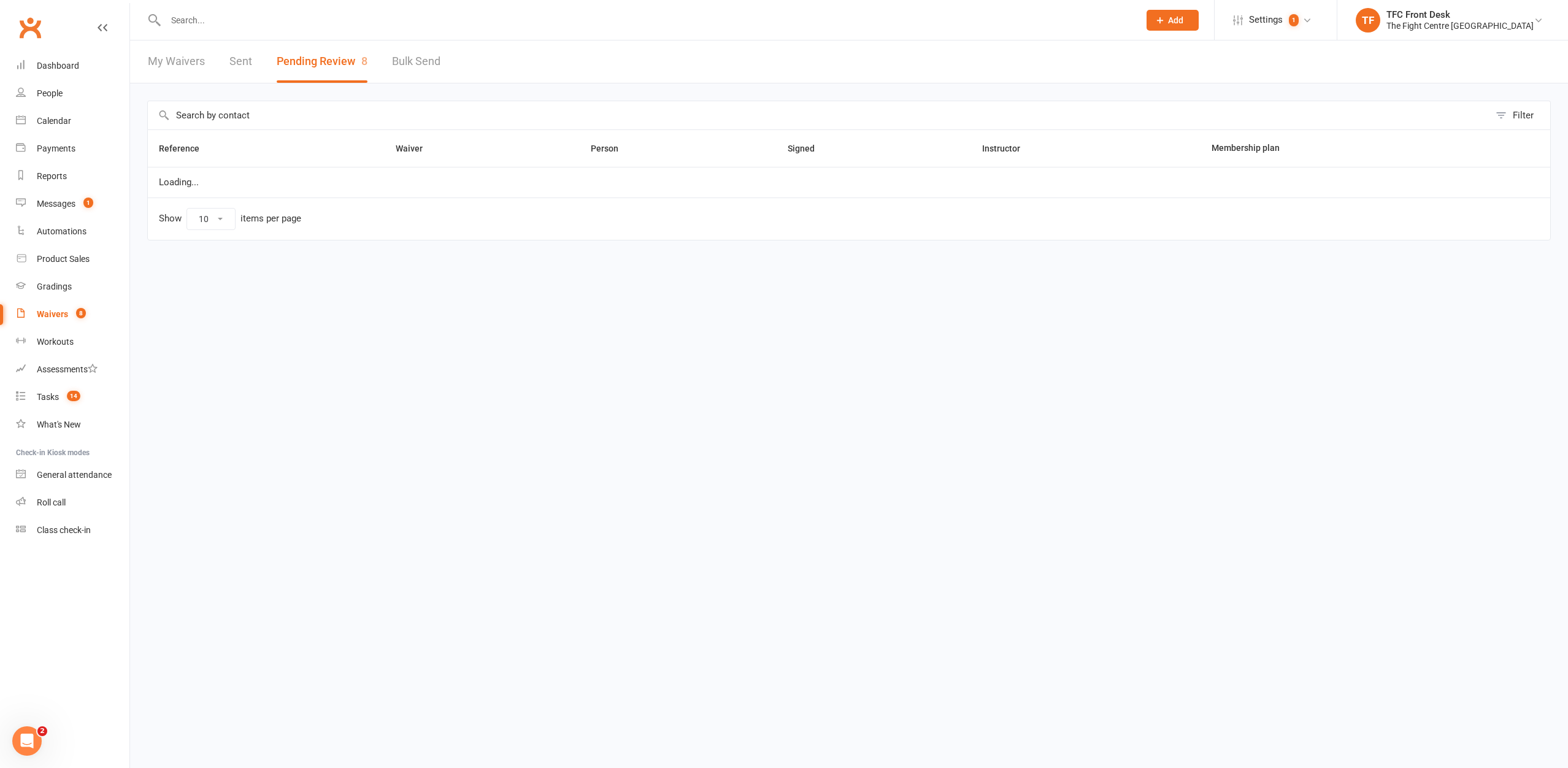
click at [71, 44] on div "Clubworx" at bounding box center [65, 35] width 130 height 45
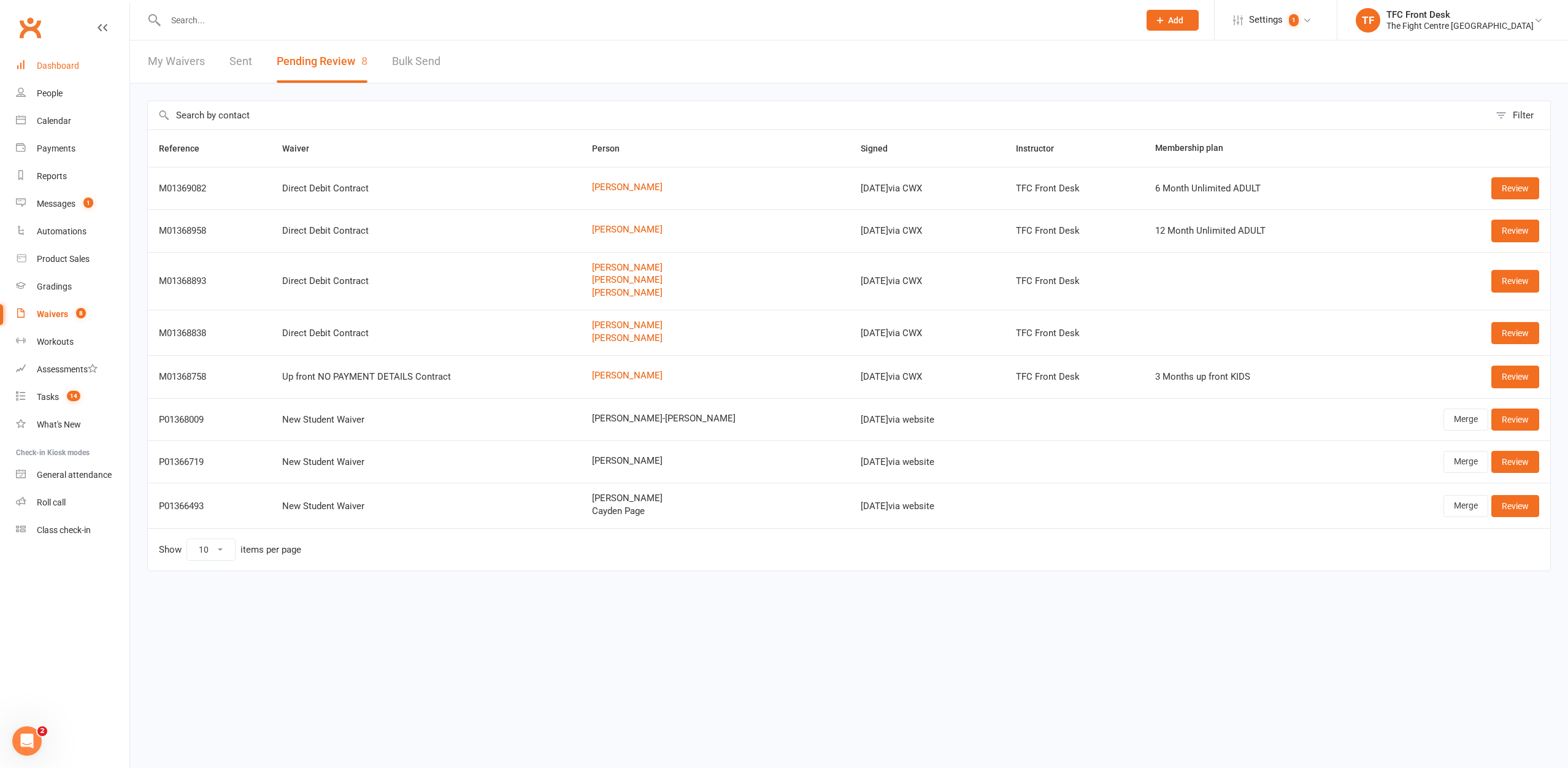
click at [74, 58] on link "Dashboard" at bounding box center [72, 66] width 113 height 28
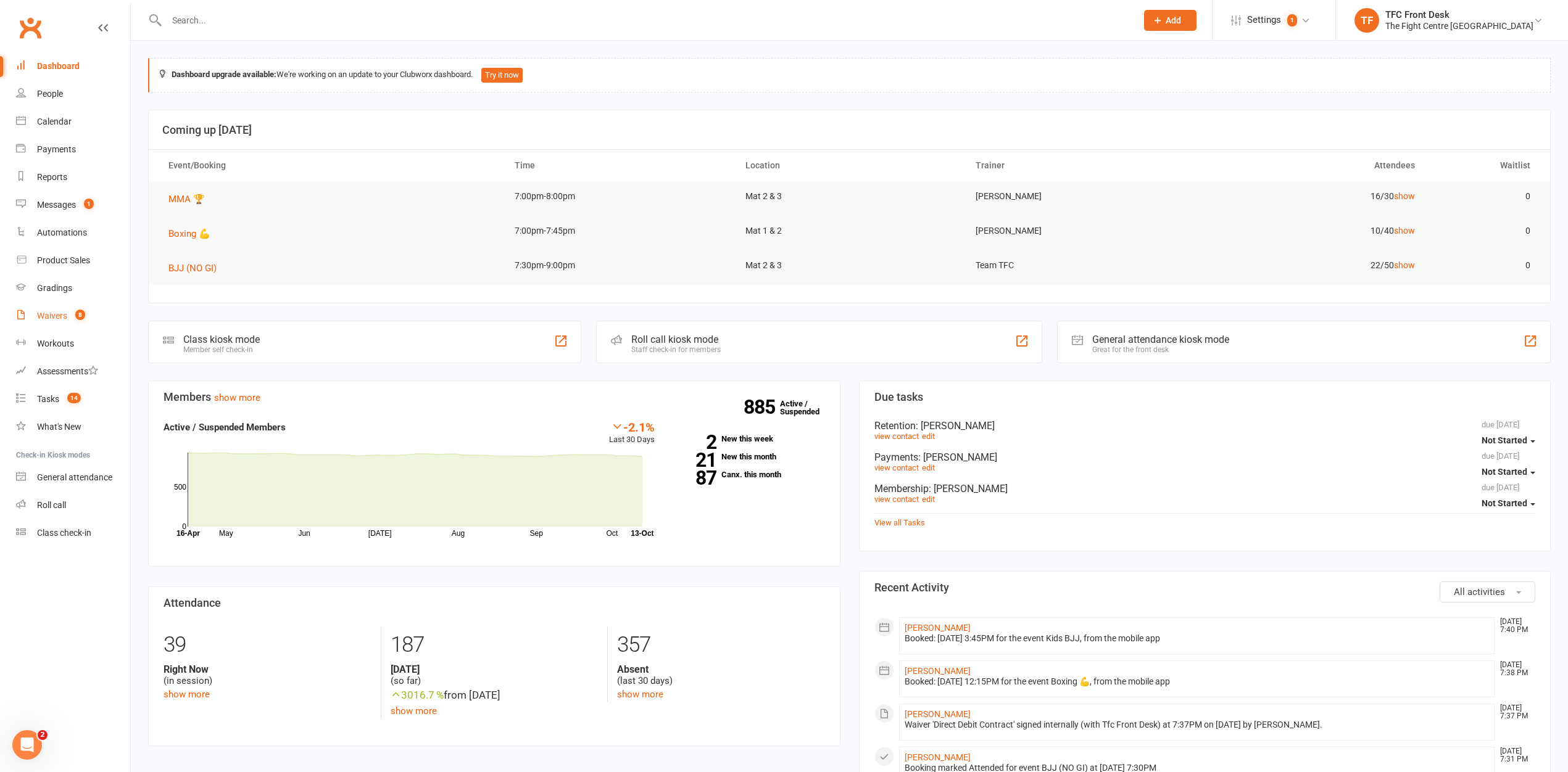
click at [71, 325] on link "Waivers 8" at bounding box center [72, 316] width 114 height 28
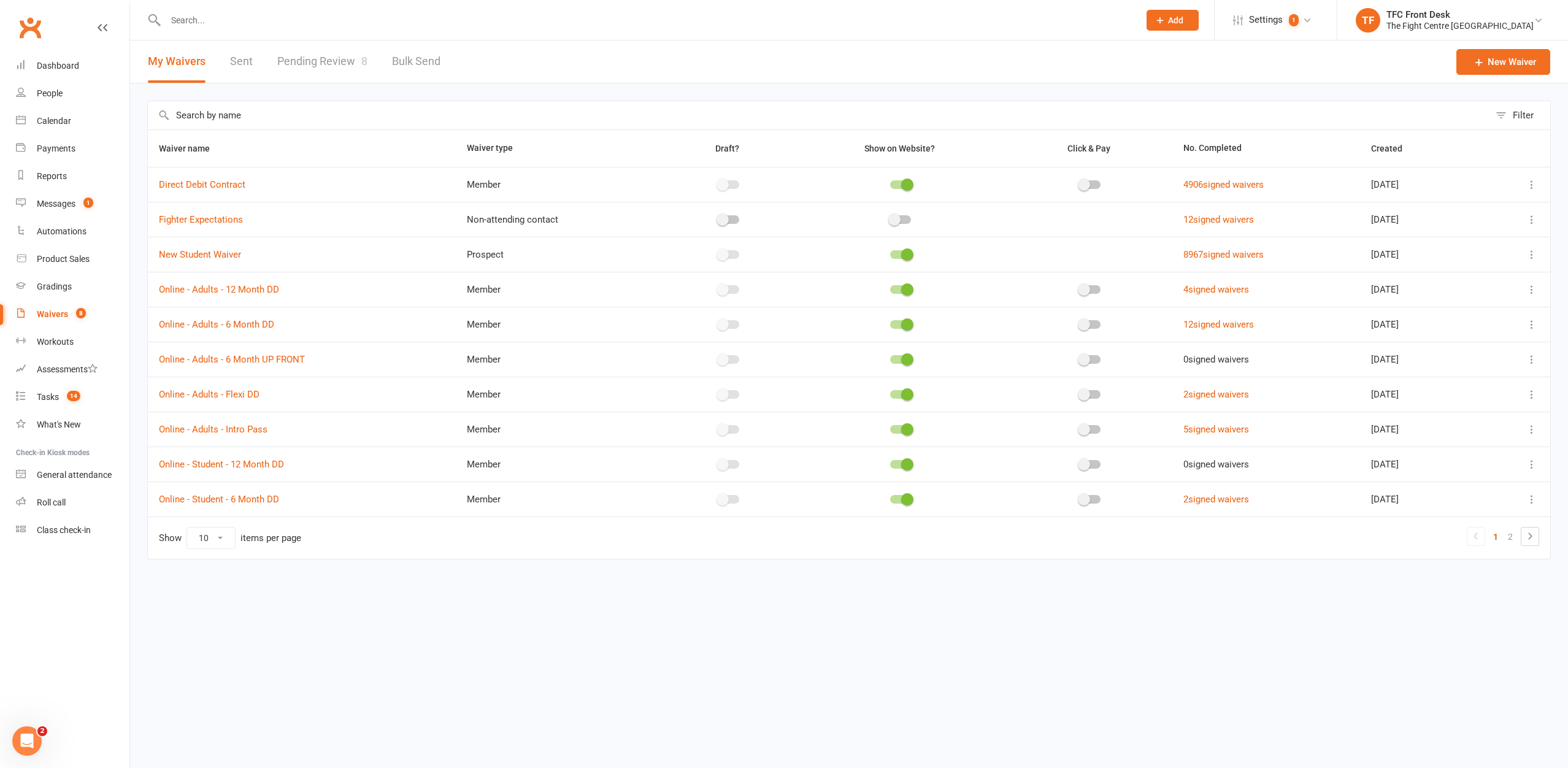
click at [323, 51] on link "Pending Review 8" at bounding box center [322, 62] width 90 height 43
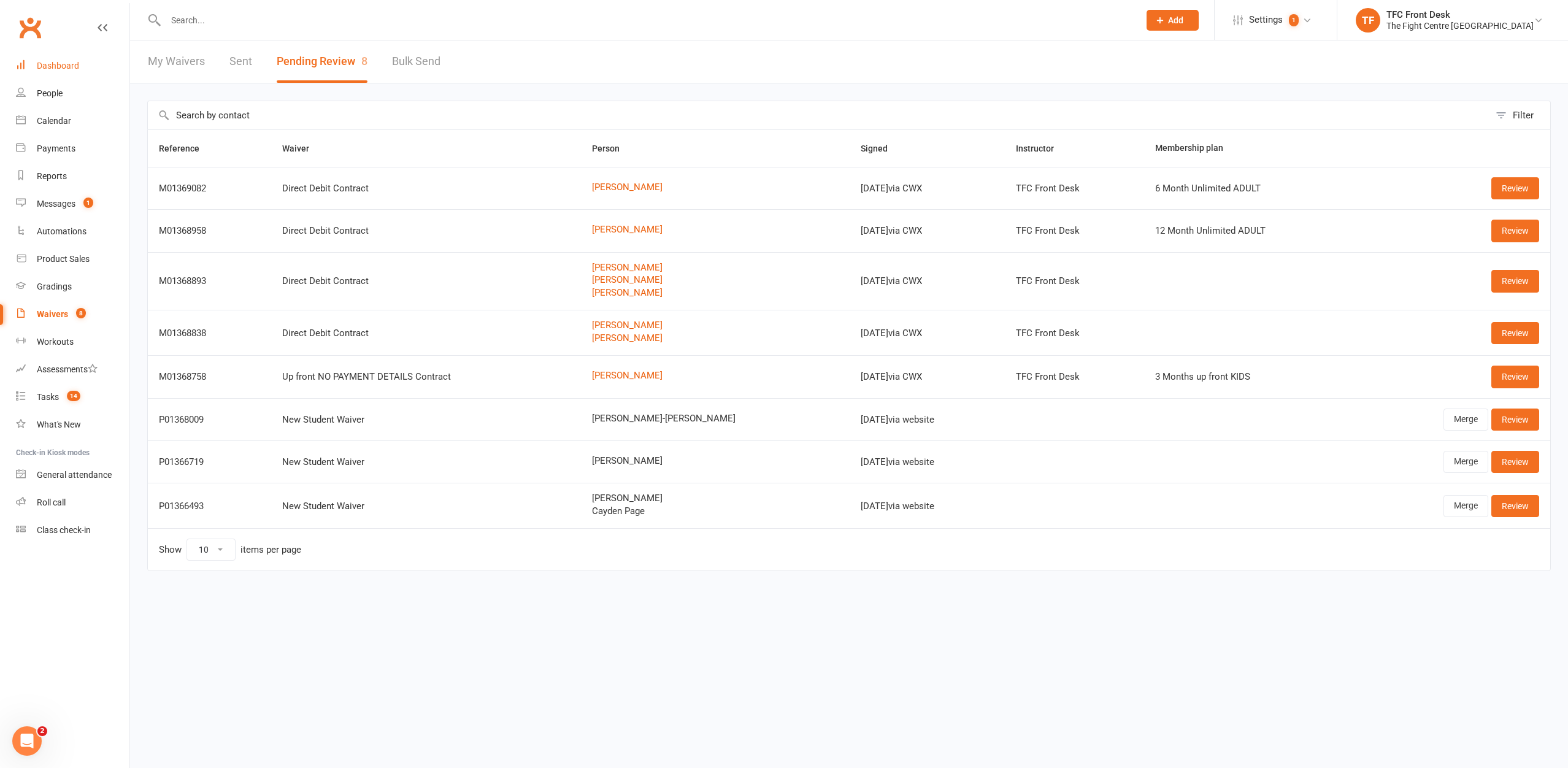
click at [76, 55] on link "Dashboard" at bounding box center [72, 66] width 113 height 28
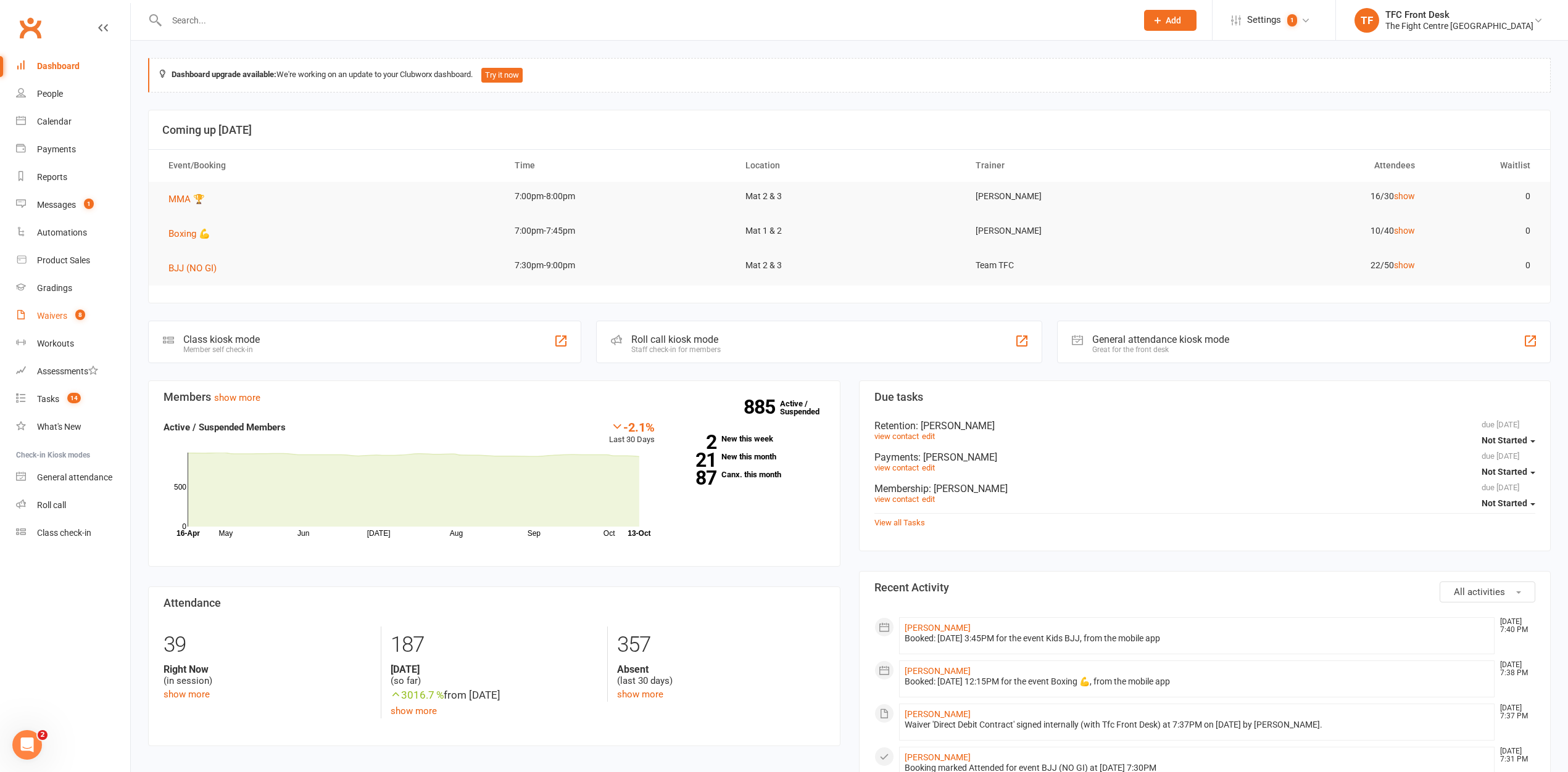
click at [52, 320] on div "Waivers" at bounding box center [52, 316] width 30 height 10
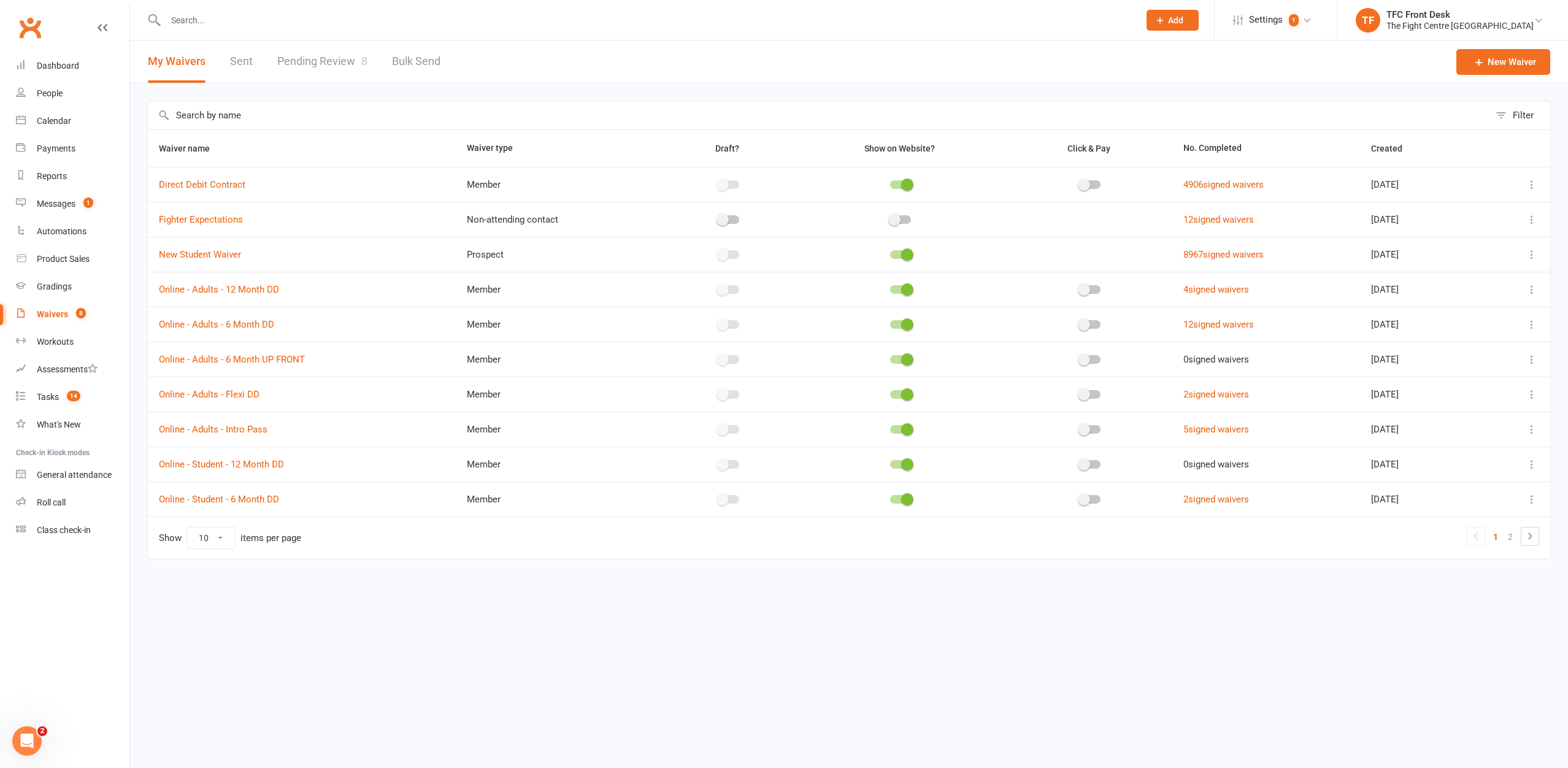
click at [321, 74] on link "Pending Review 8" at bounding box center [322, 62] width 90 height 43
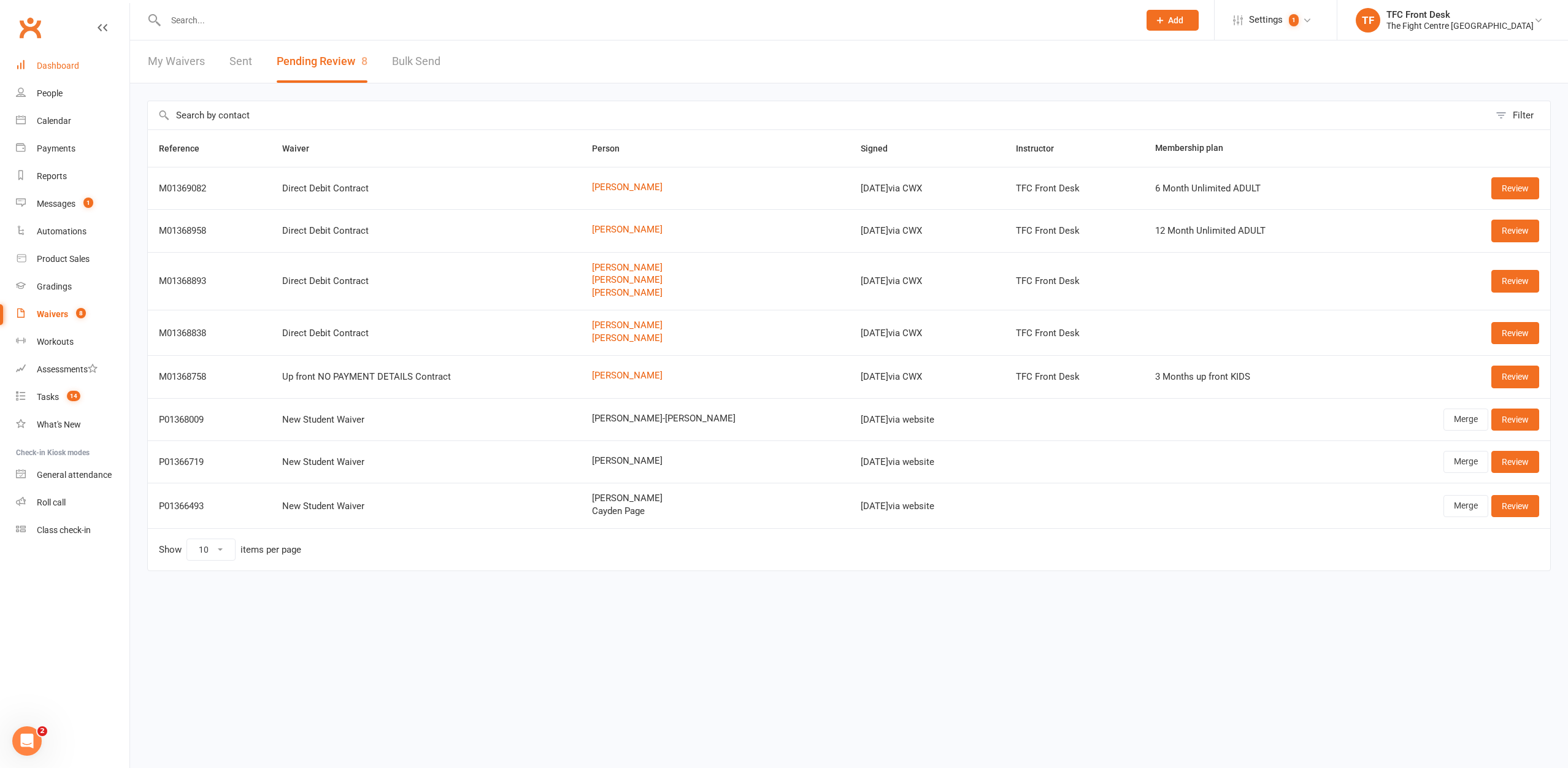
click at [49, 62] on div "Dashboard" at bounding box center [58, 66] width 43 height 10
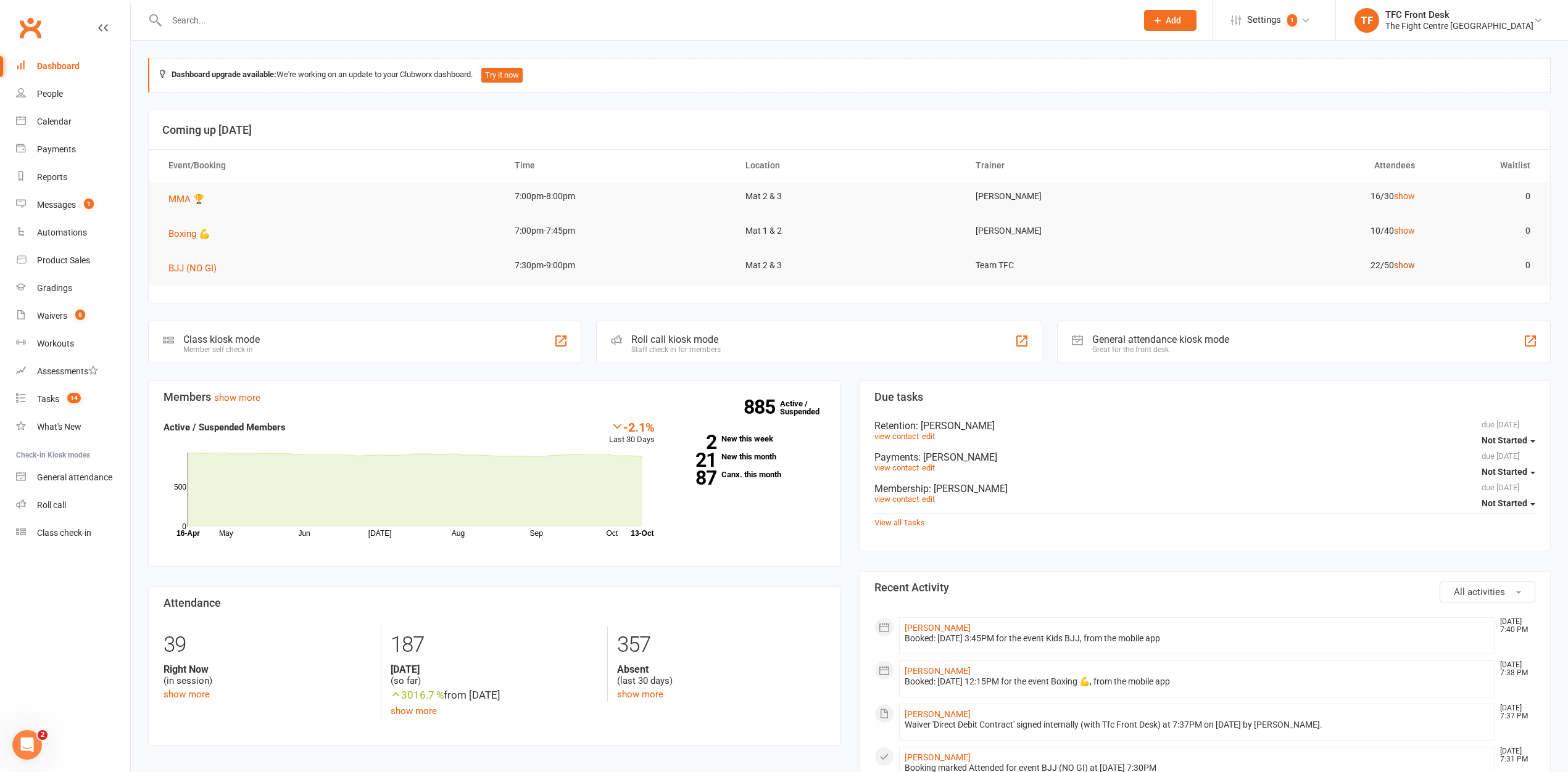
click at [1410, 264] on link "show" at bounding box center [1405, 265] width 21 height 10
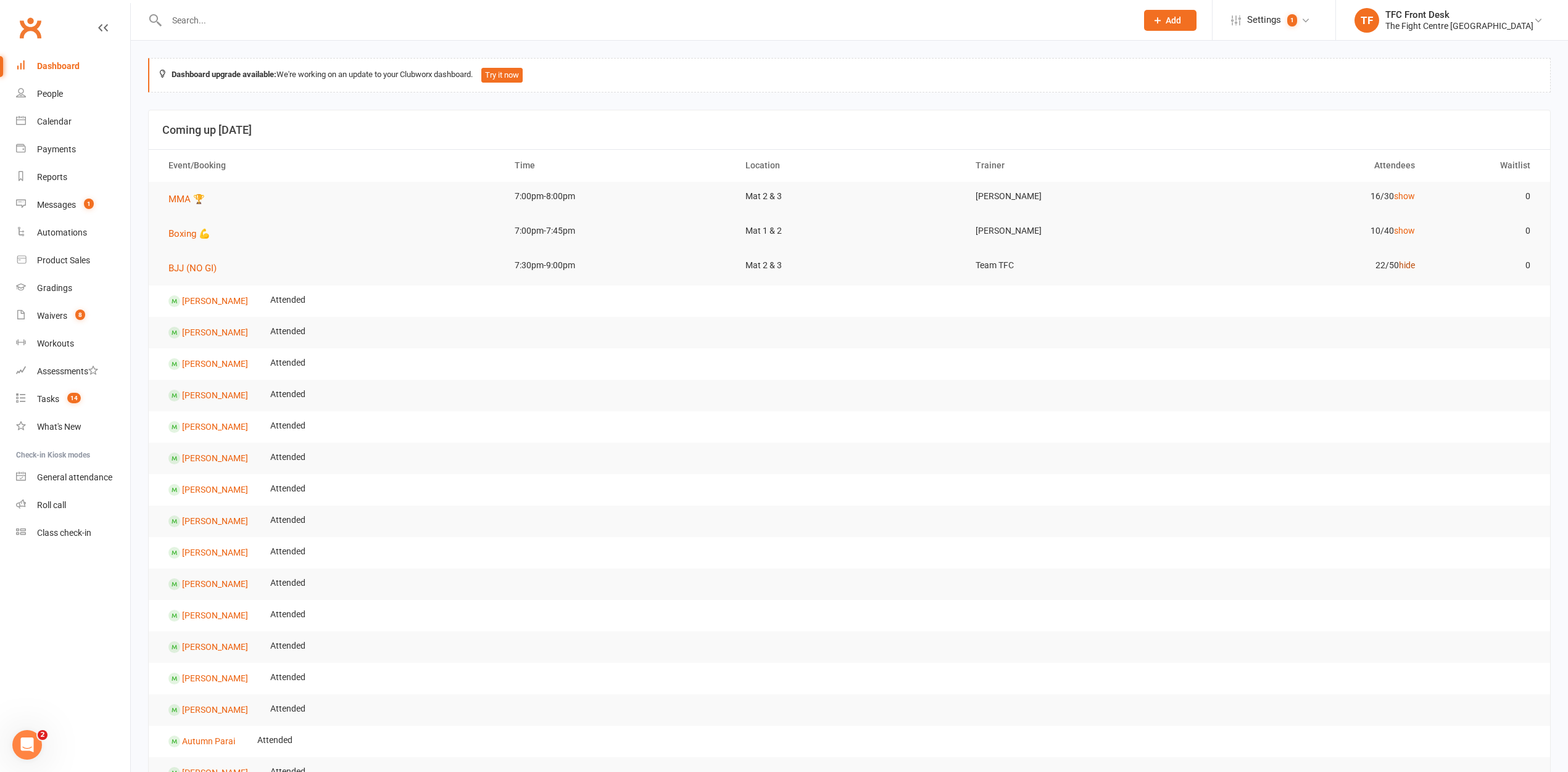
click at [1410, 263] on link "hide" at bounding box center [1407, 265] width 16 height 10
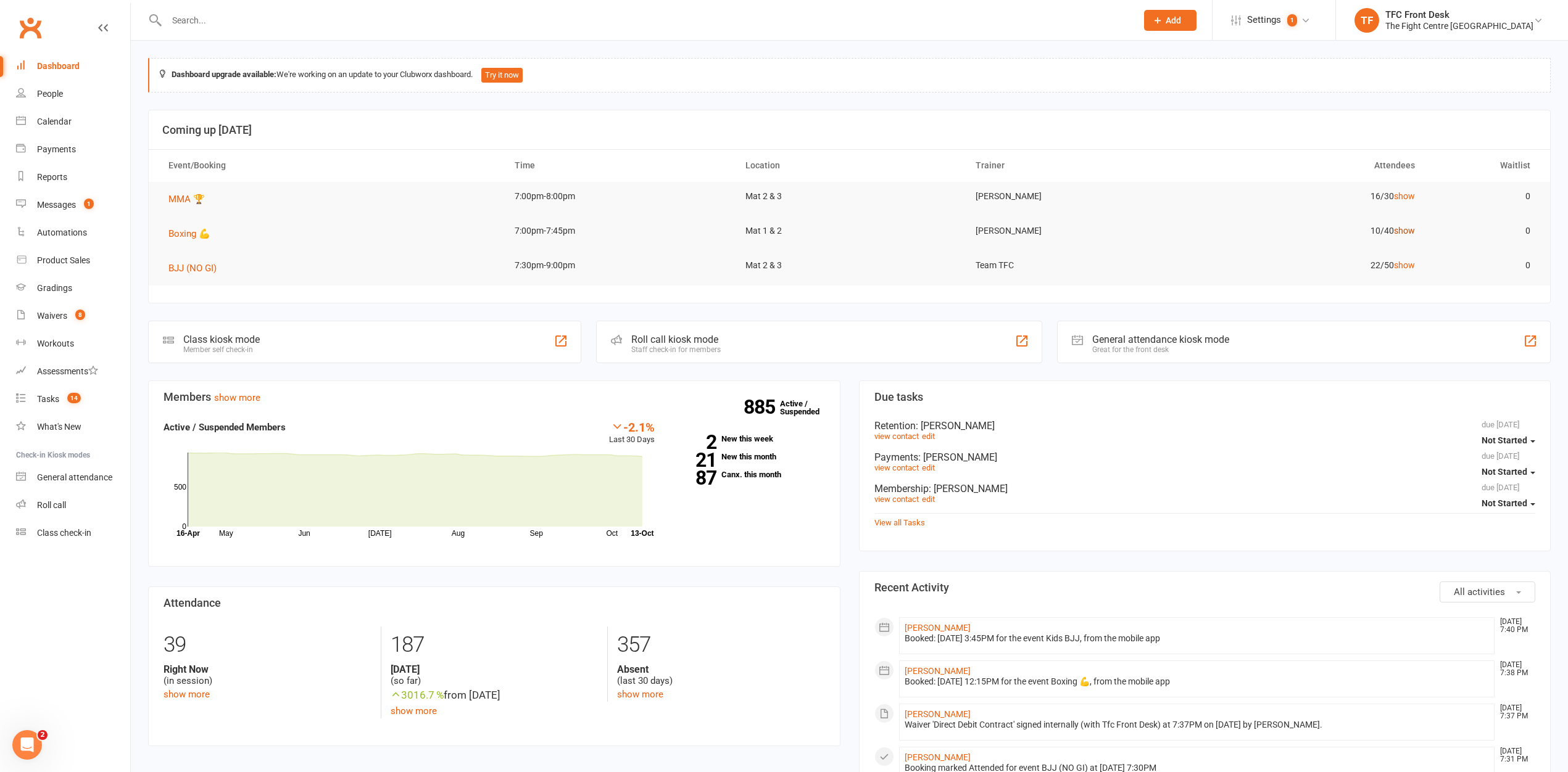
click at [1404, 233] on link "show" at bounding box center [1405, 230] width 21 height 10
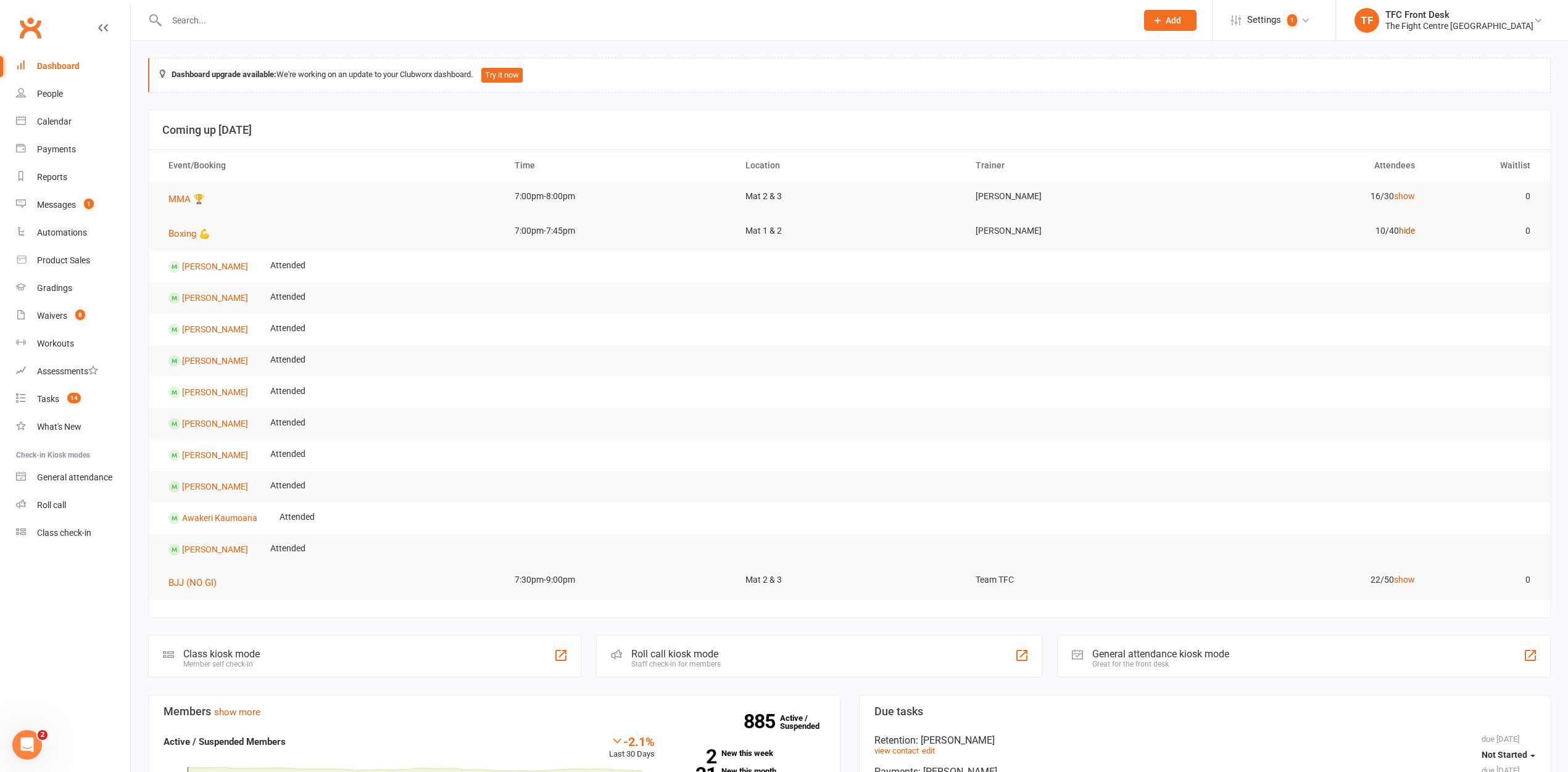
click at [1404, 233] on link "hide" at bounding box center [1407, 230] width 16 height 10
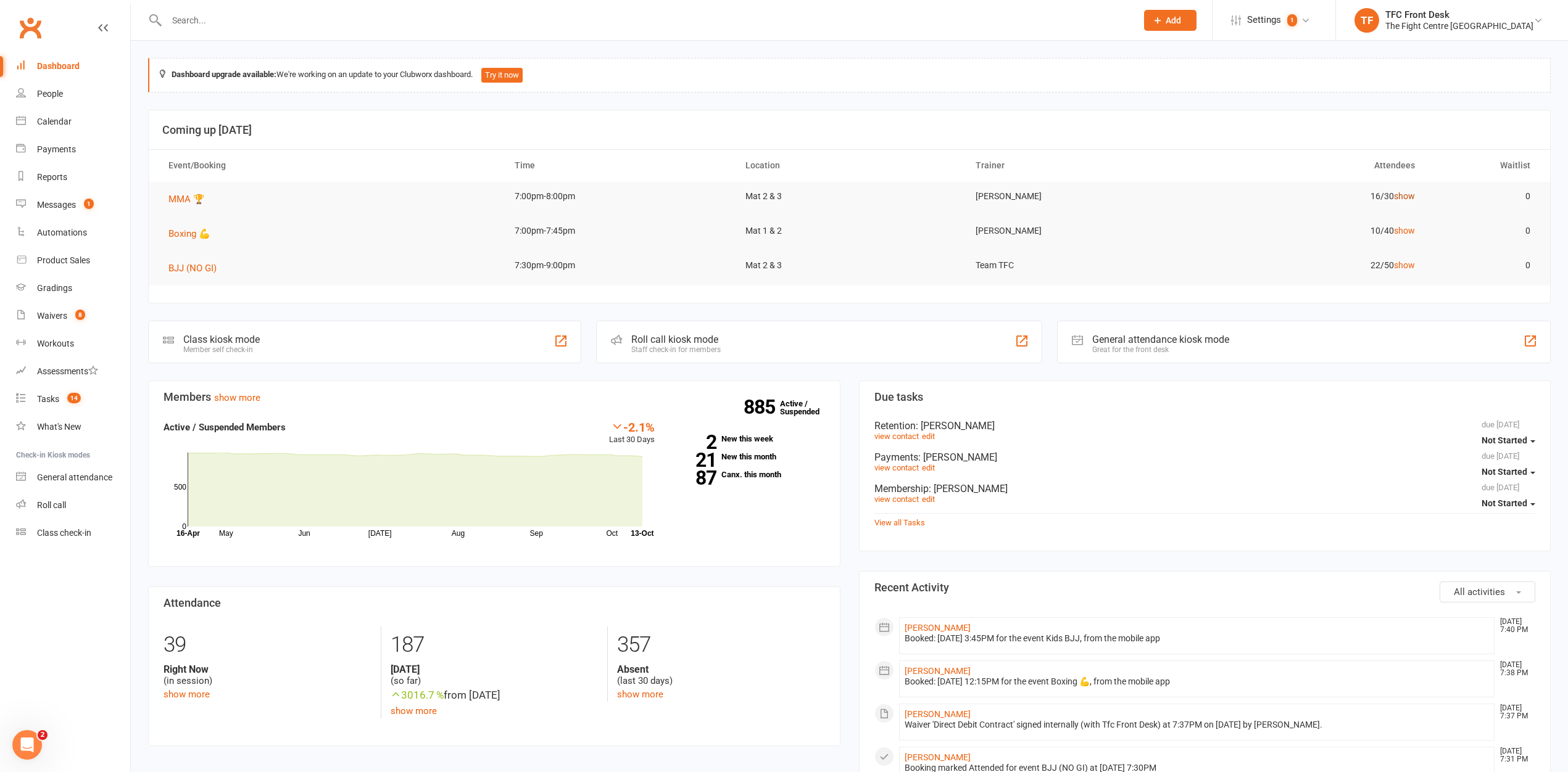
click at [1402, 197] on link "show" at bounding box center [1405, 196] width 21 height 10
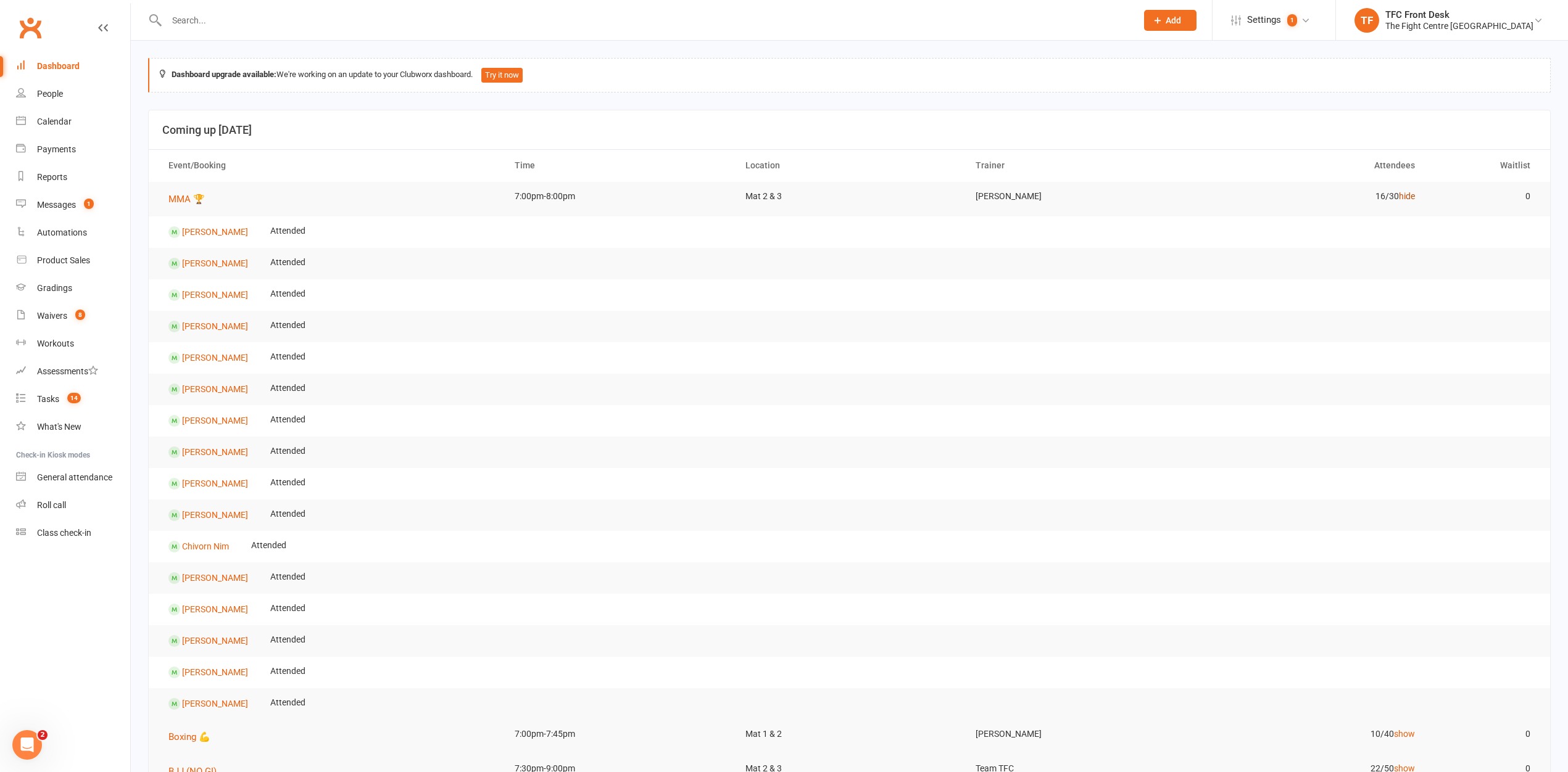
click at [1402, 197] on link "hide" at bounding box center [1407, 196] width 16 height 10
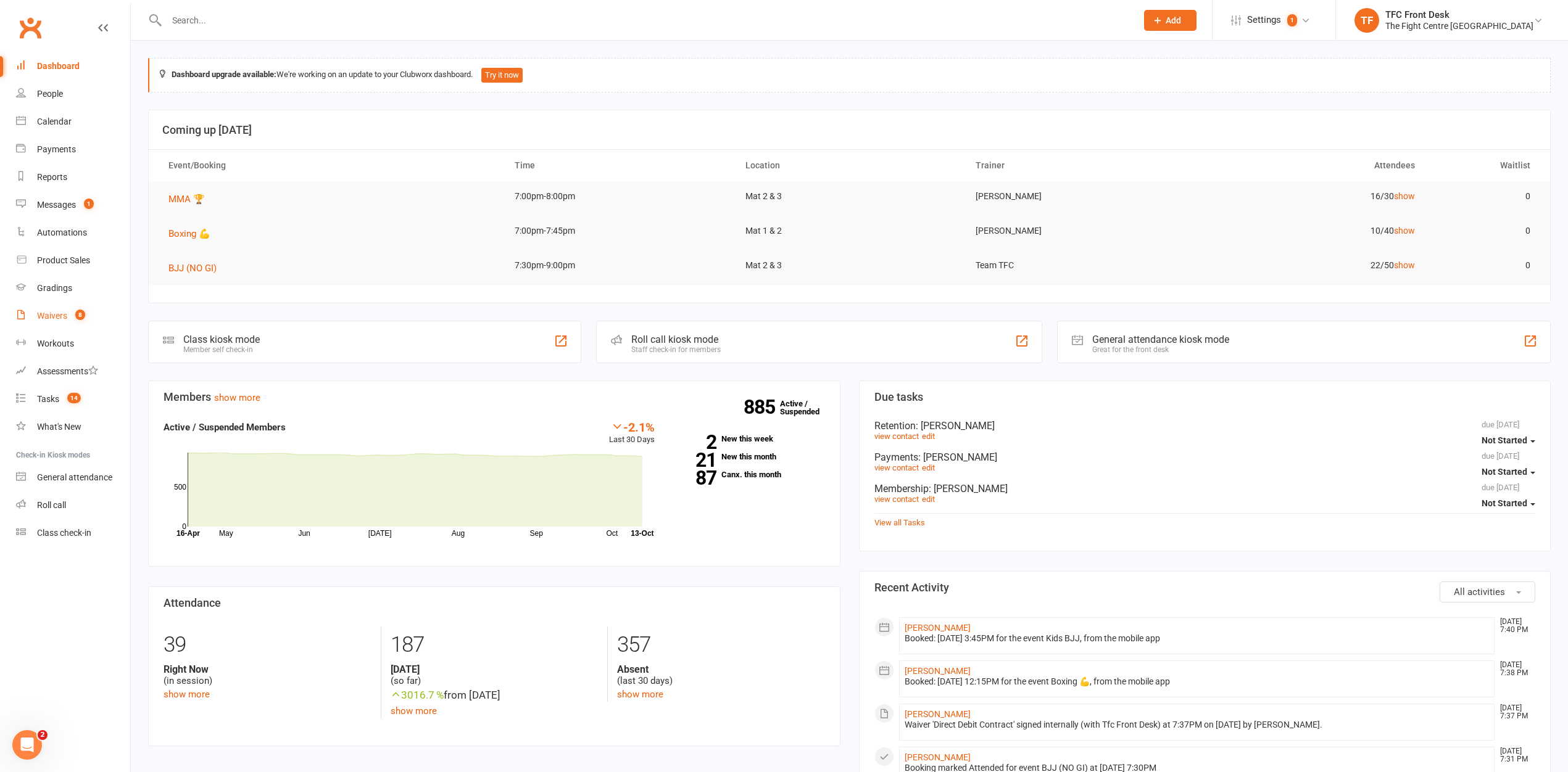
click at [65, 308] on link "Waivers 8" at bounding box center [72, 316] width 114 height 28
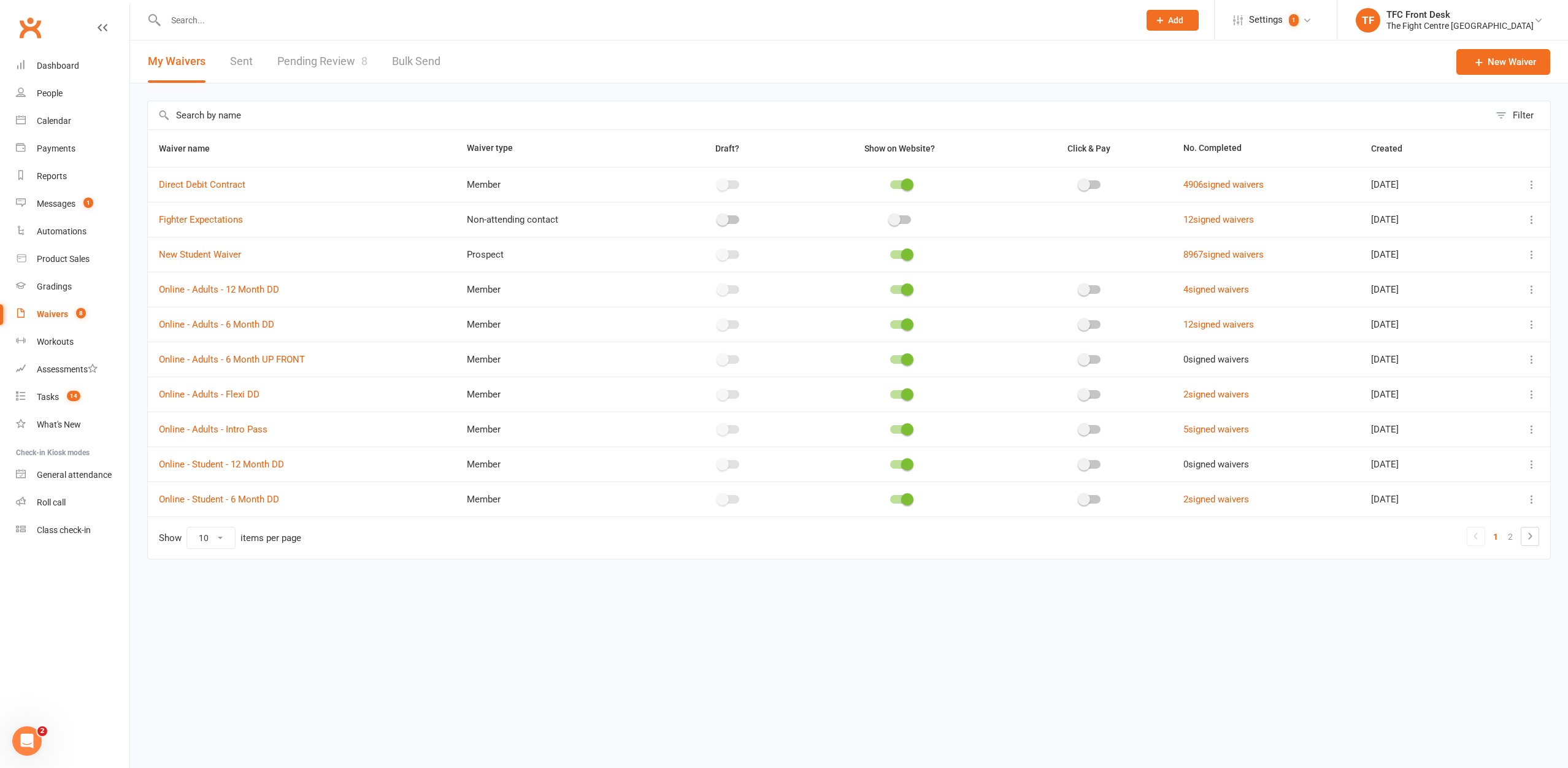
click at [308, 82] on link "Pending Review 8" at bounding box center [322, 62] width 90 height 43
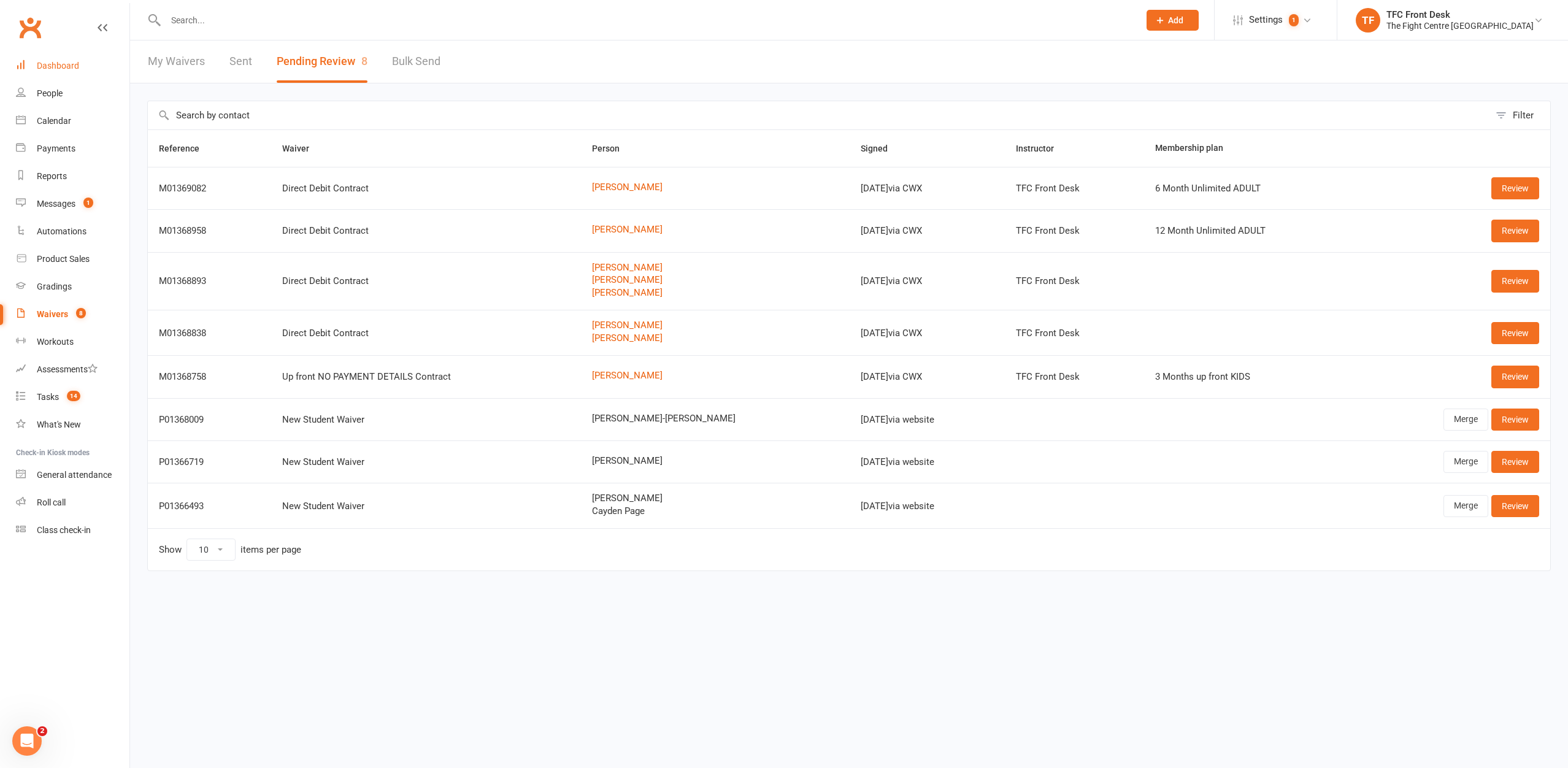
click at [83, 65] on link "Dashboard" at bounding box center [72, 66] width 113 height 28
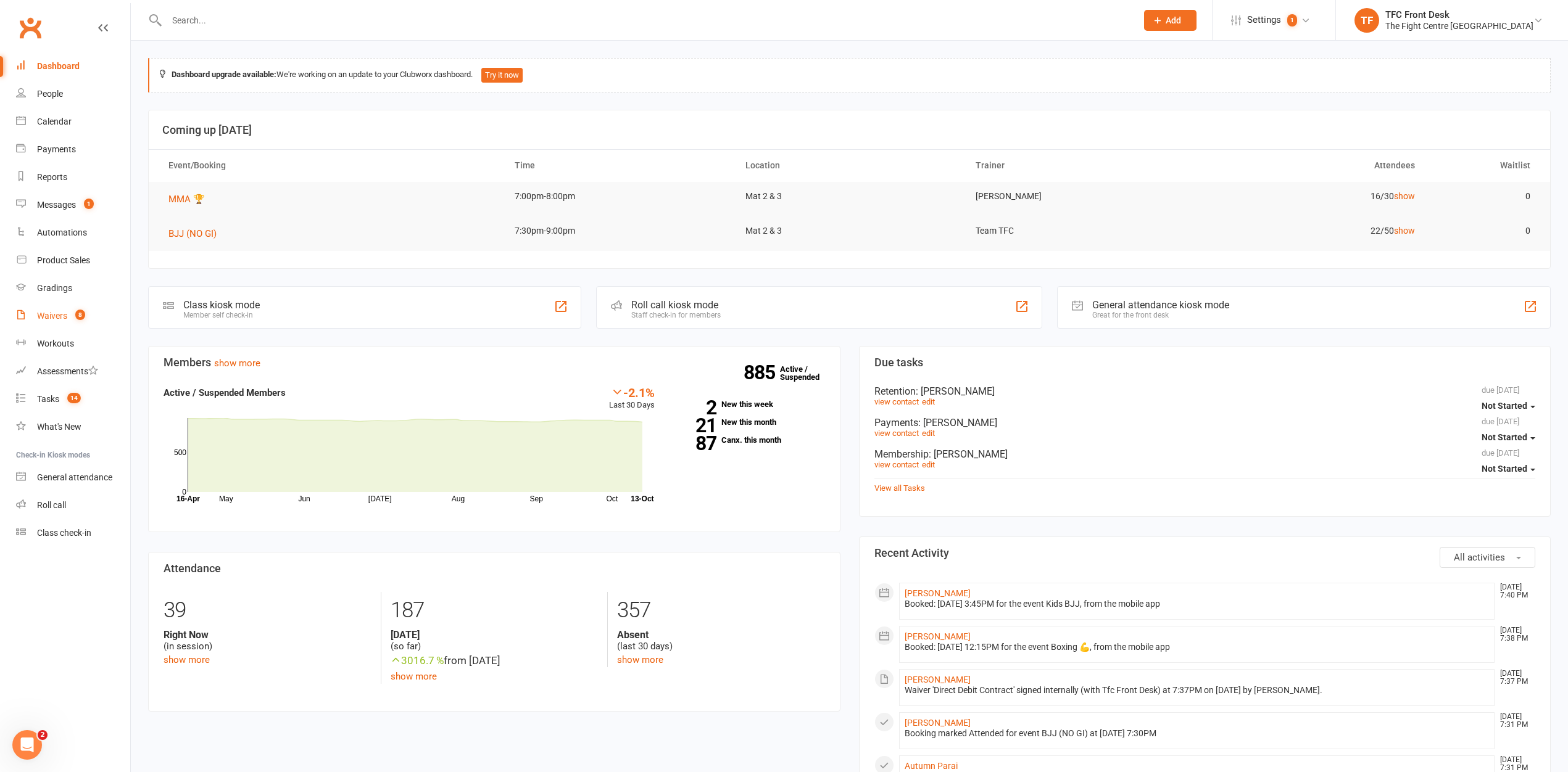
click at [75, 304] on link "Waivers 8" at bounding box center [72, 316] width 114 height 28
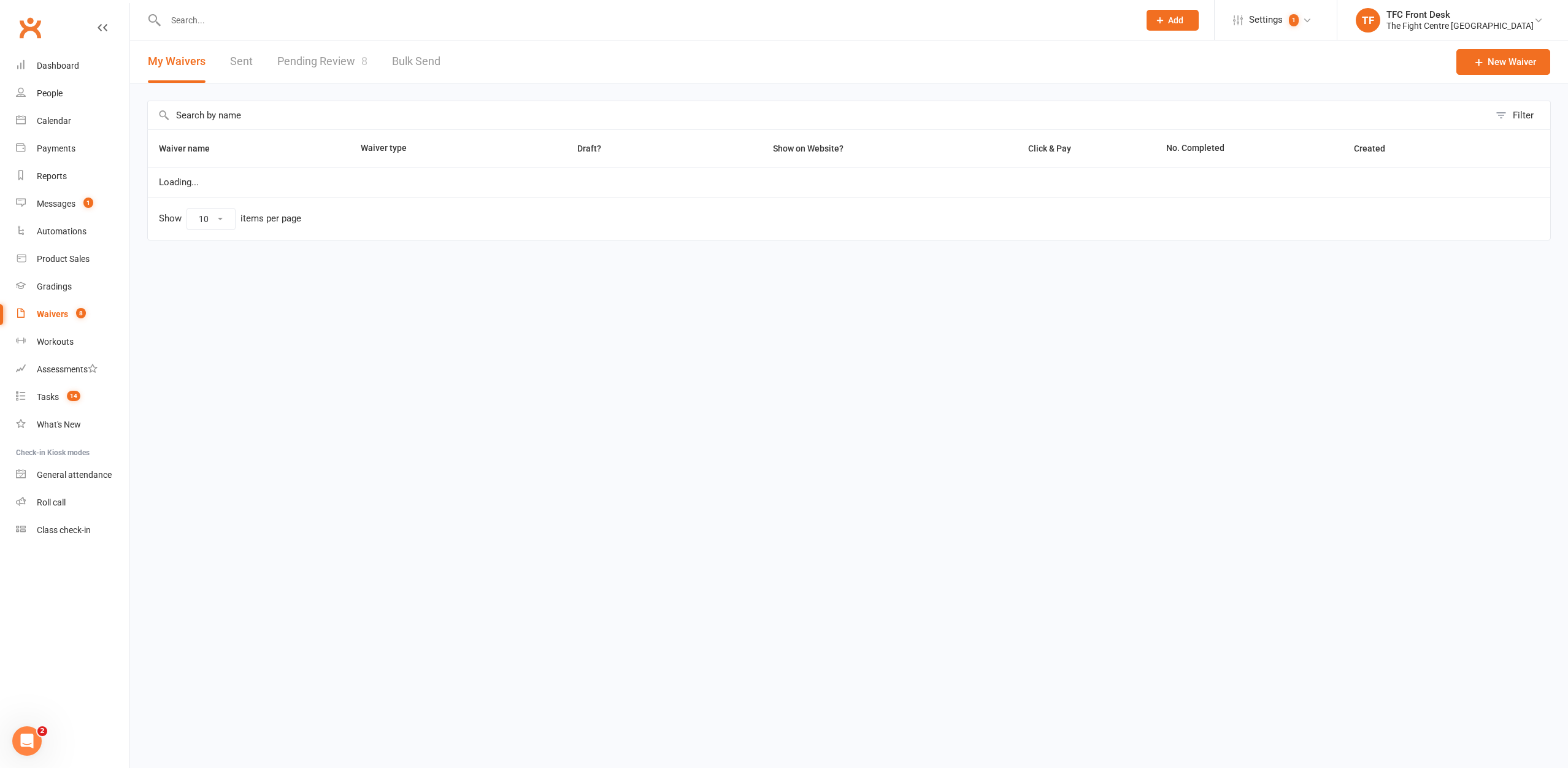
click at [296, 53] on link "Pending Review 8" at bounding box center [322, 62] width 90 height 43
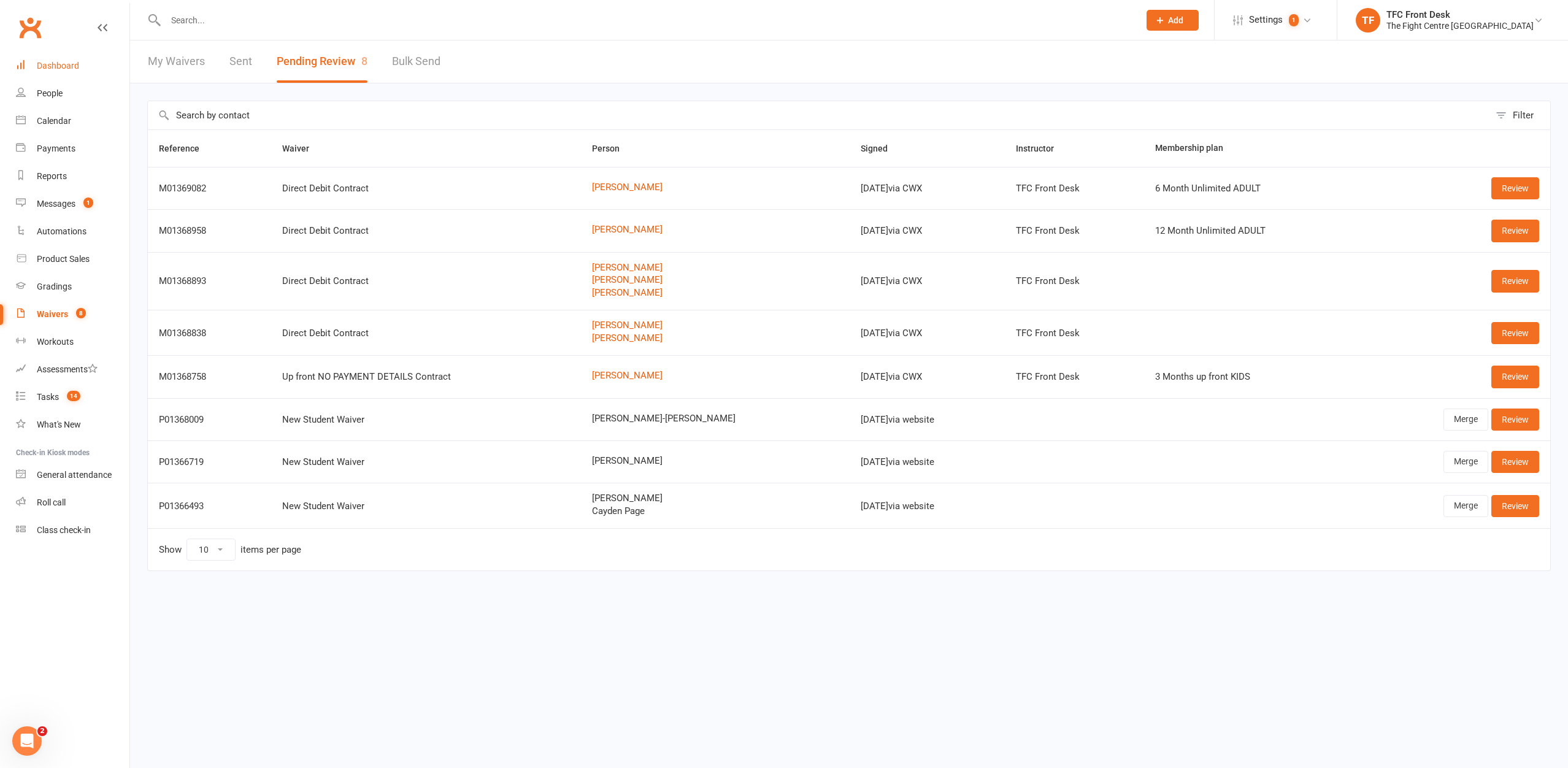
click at [67, 68] on div "Dashboard" at bounding box center [58, 66] width 43 height 10
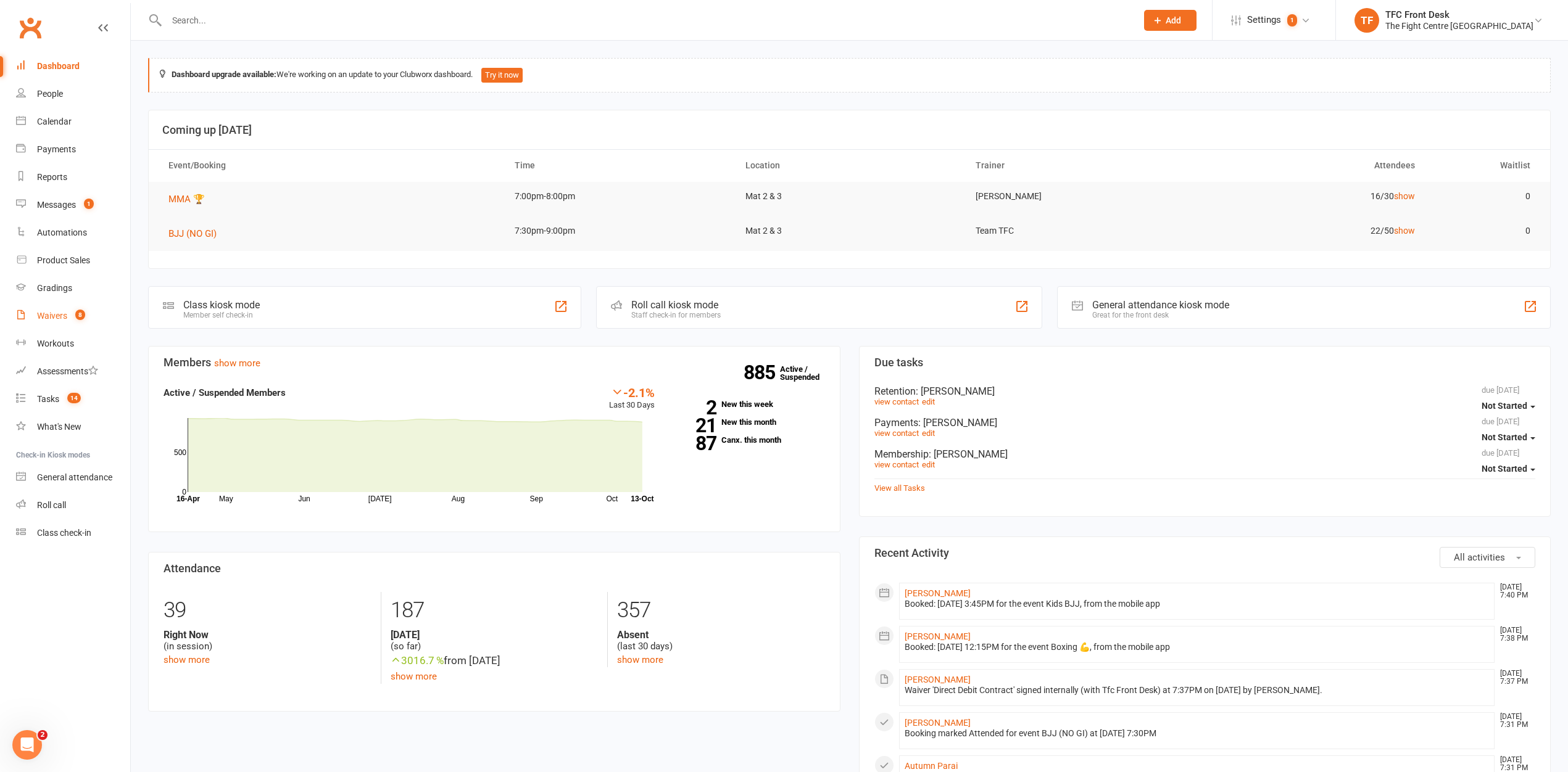
click at [53, 314] on div "Waivers" at bounding box center [52, 316] width 30 height 10
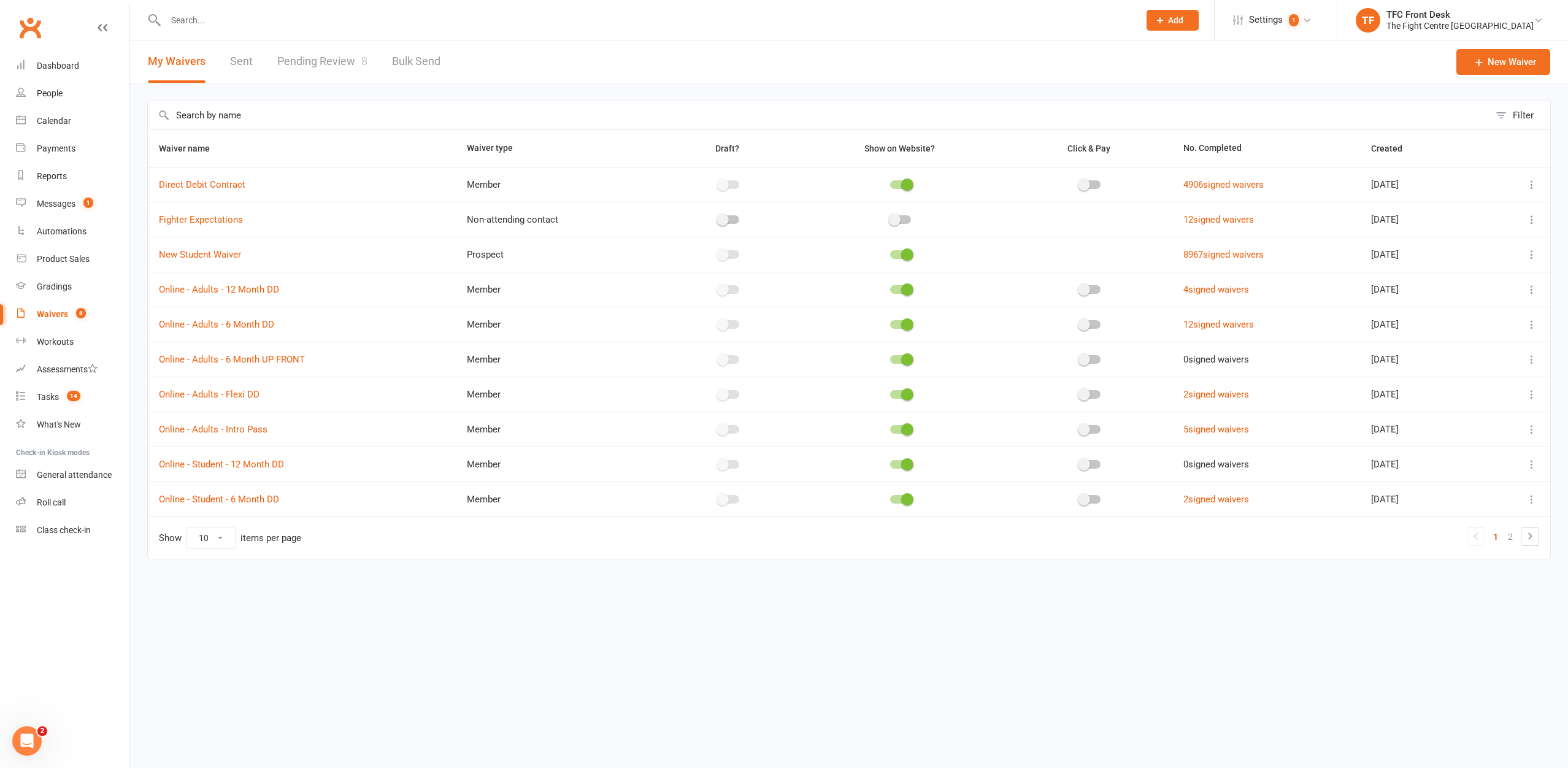
click at [328, 75] on link "Pending Review 8" at bounding box center [322, 62] width 90 height 43
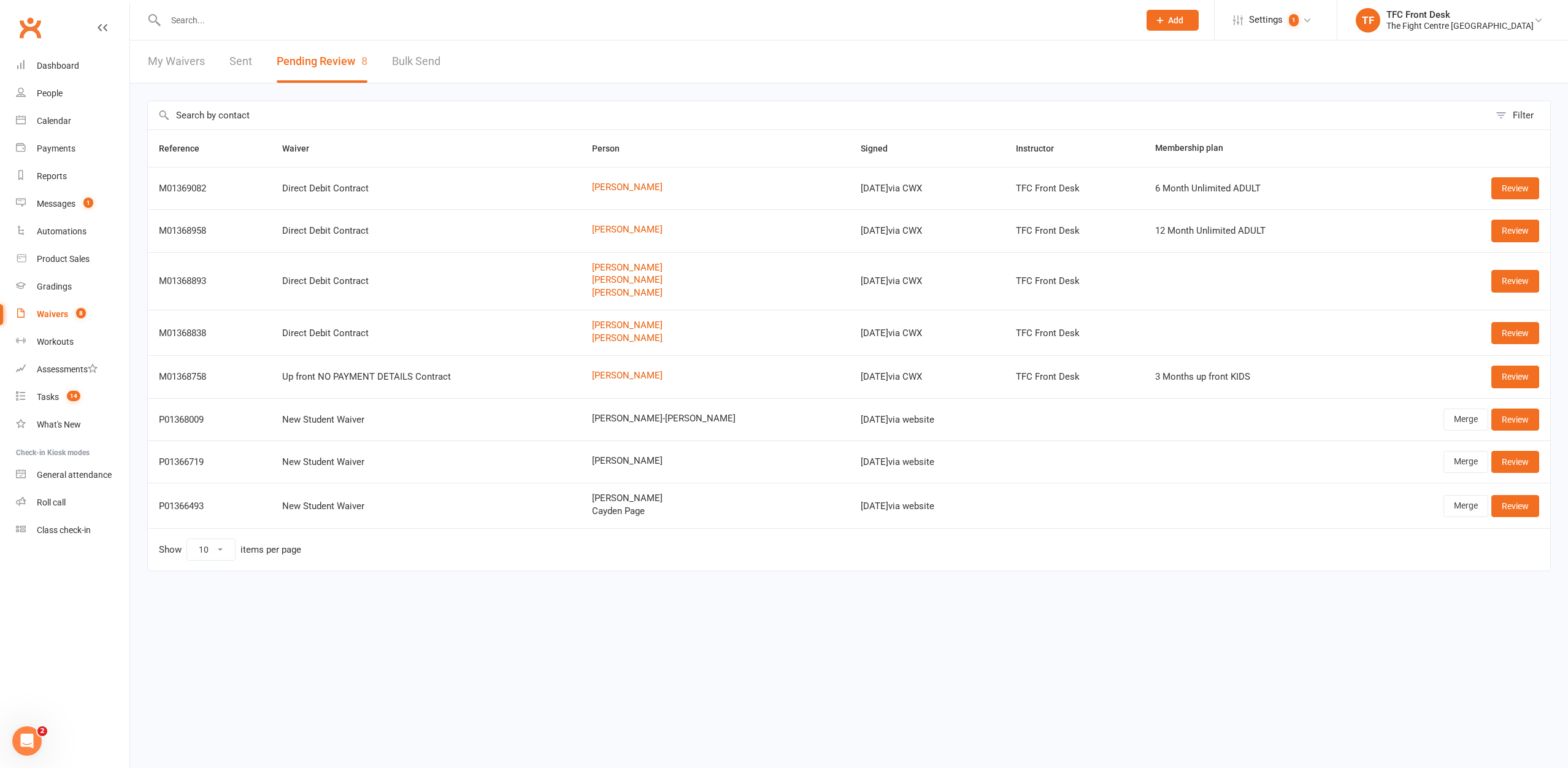
click at [310, 58] on button "Pending Review 8" at bounding box center [322, 62] width 91 height 43
click at [212, 55] on div "My Waivers Sent Pending Review 8 Bulk Send" at bounding box center [293, 62] width 328 height 43
click at [253, 74] on div "My Waivers Sent Pending Review 8 Bulk Send" at bounding box center [293, 62] width 328 height 43
click at [242, 53] on link "Sent" at bounding box center [240, 62] width 22 height 43
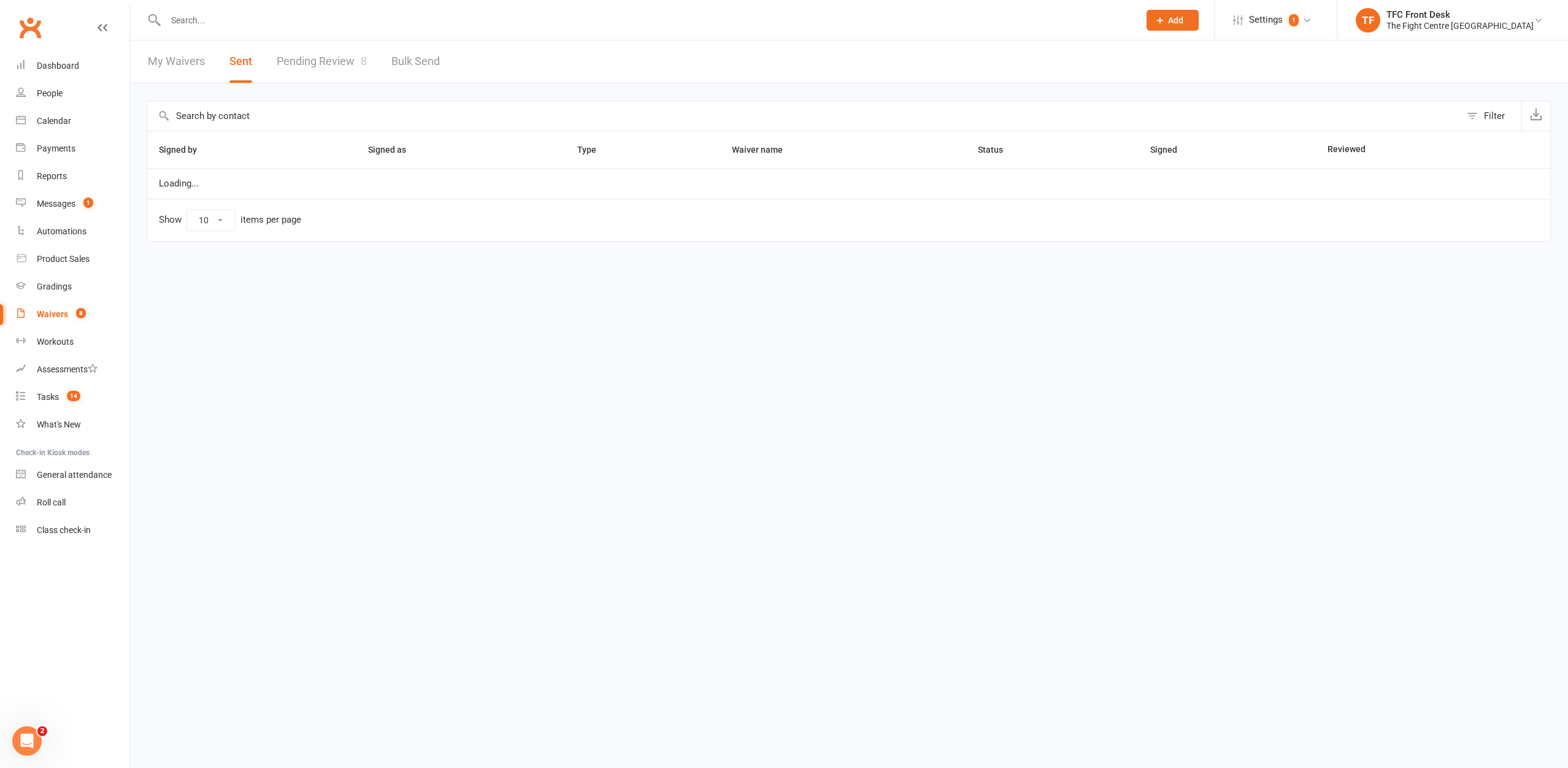
click at [306, 57] on link "Pending Review 8" at bounding box center [321, 62] width 90 height 43
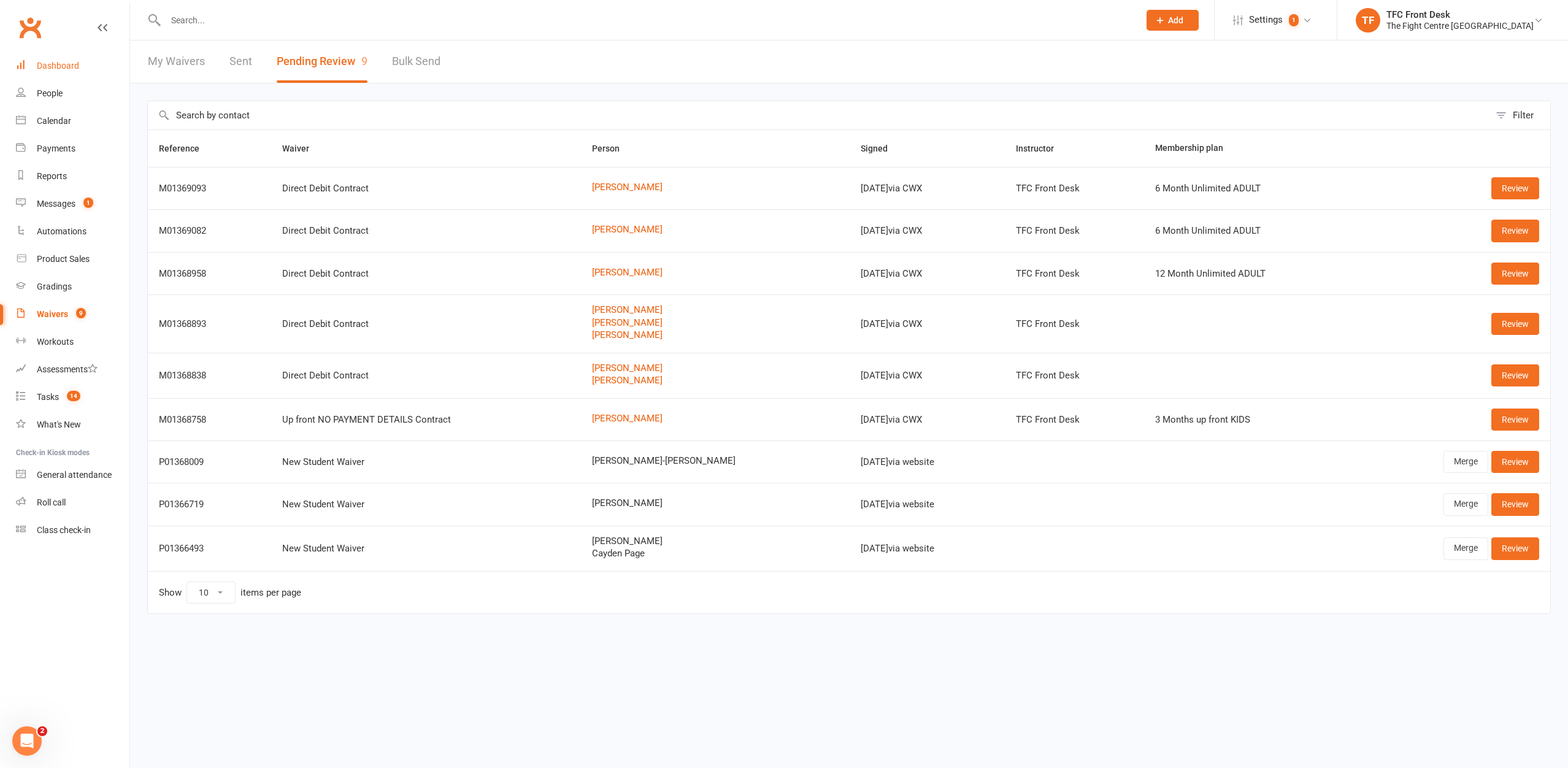
click at [88, 73] on link "Dashboard" at bounding box center [72, 66] width 113 height 28
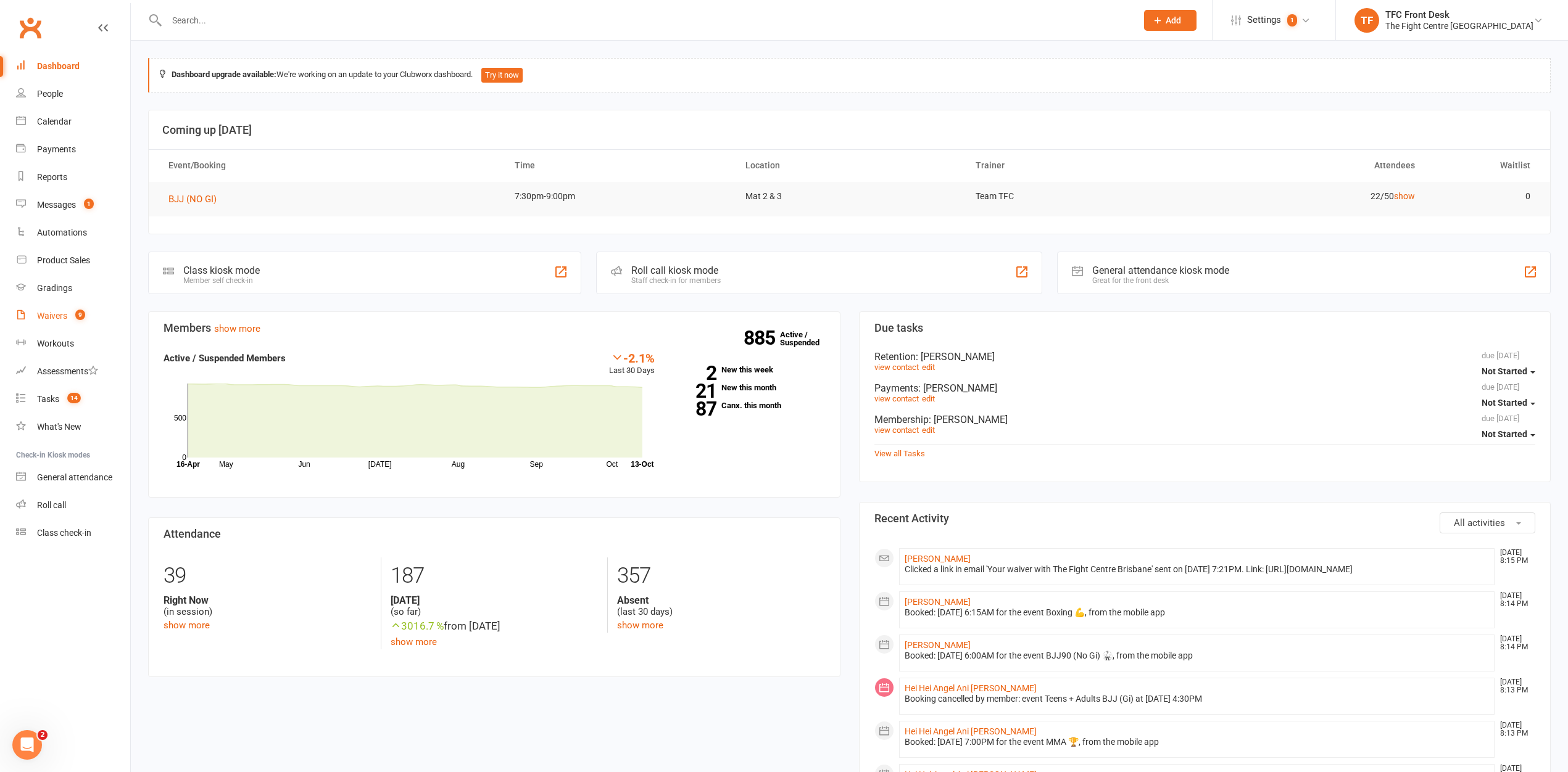
click at [77, 308] on link "Waivers 9" at bounding box center [72, 316] width 114 height 28
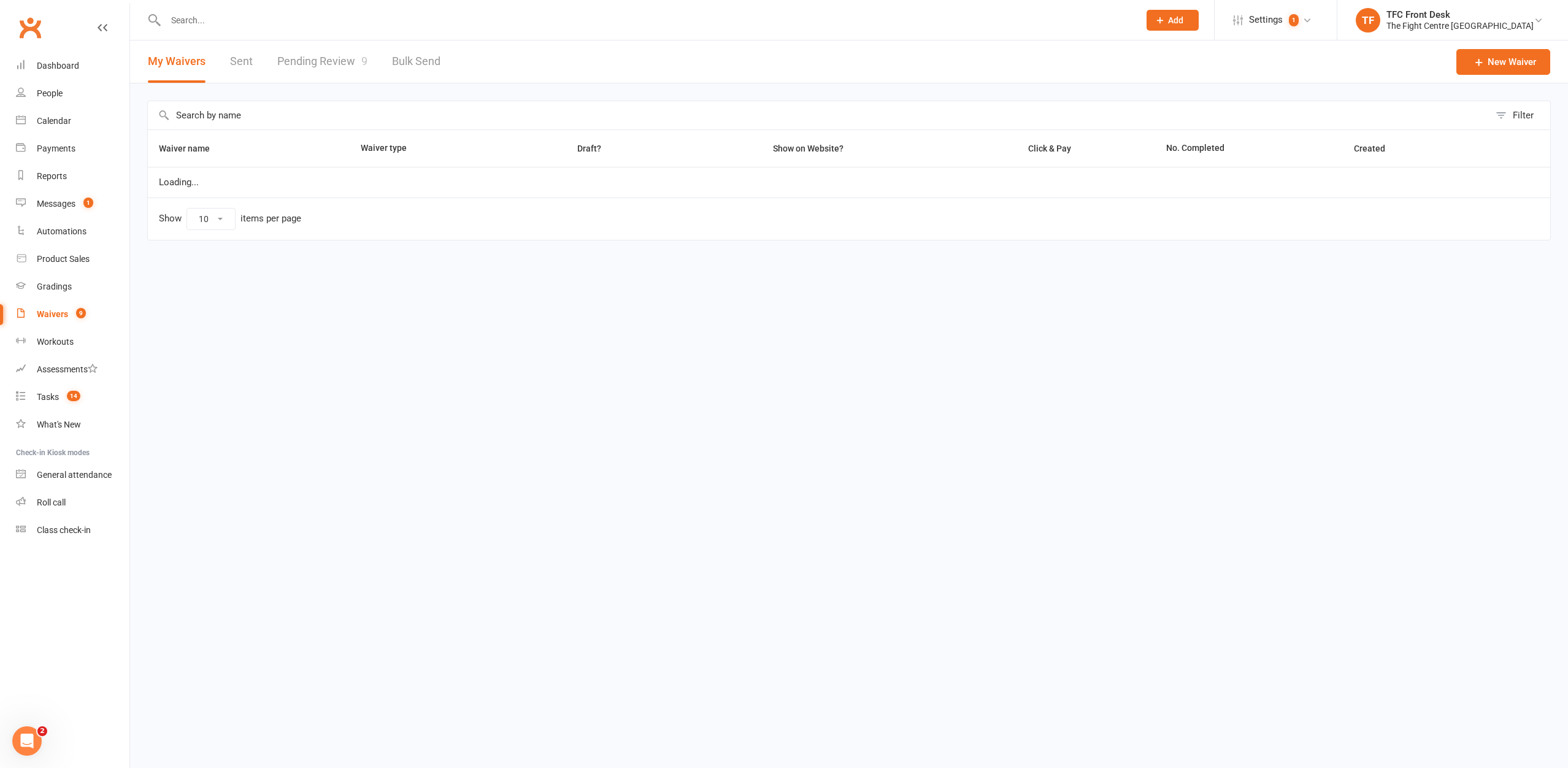
click at [289, 69] on link "Pending Review 9" at bounding box center [322, 62] width 90 height 43
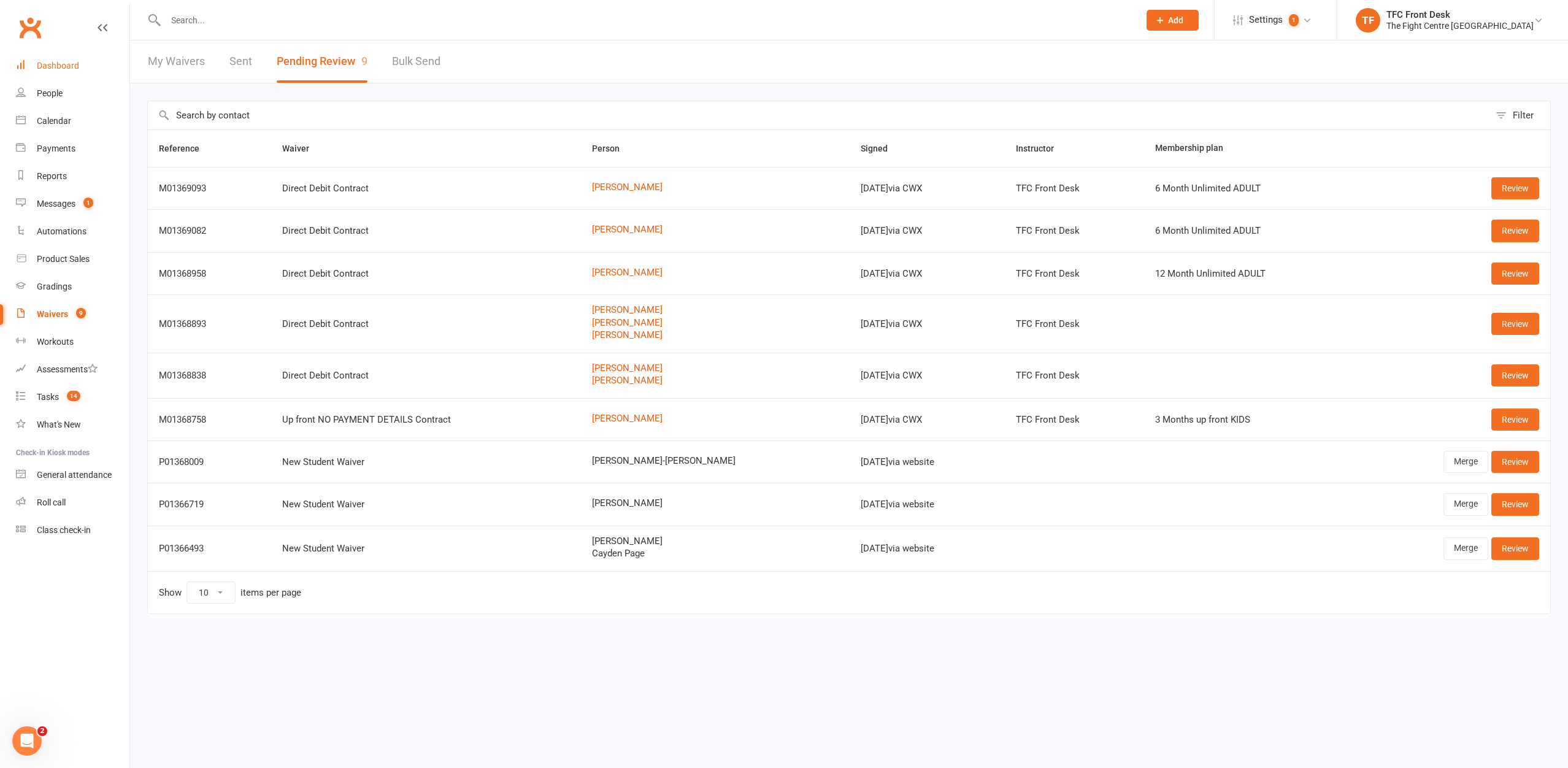
click at [17, 54] on link "Dashboard" at bounding box center [72, 66] width 113 height 28
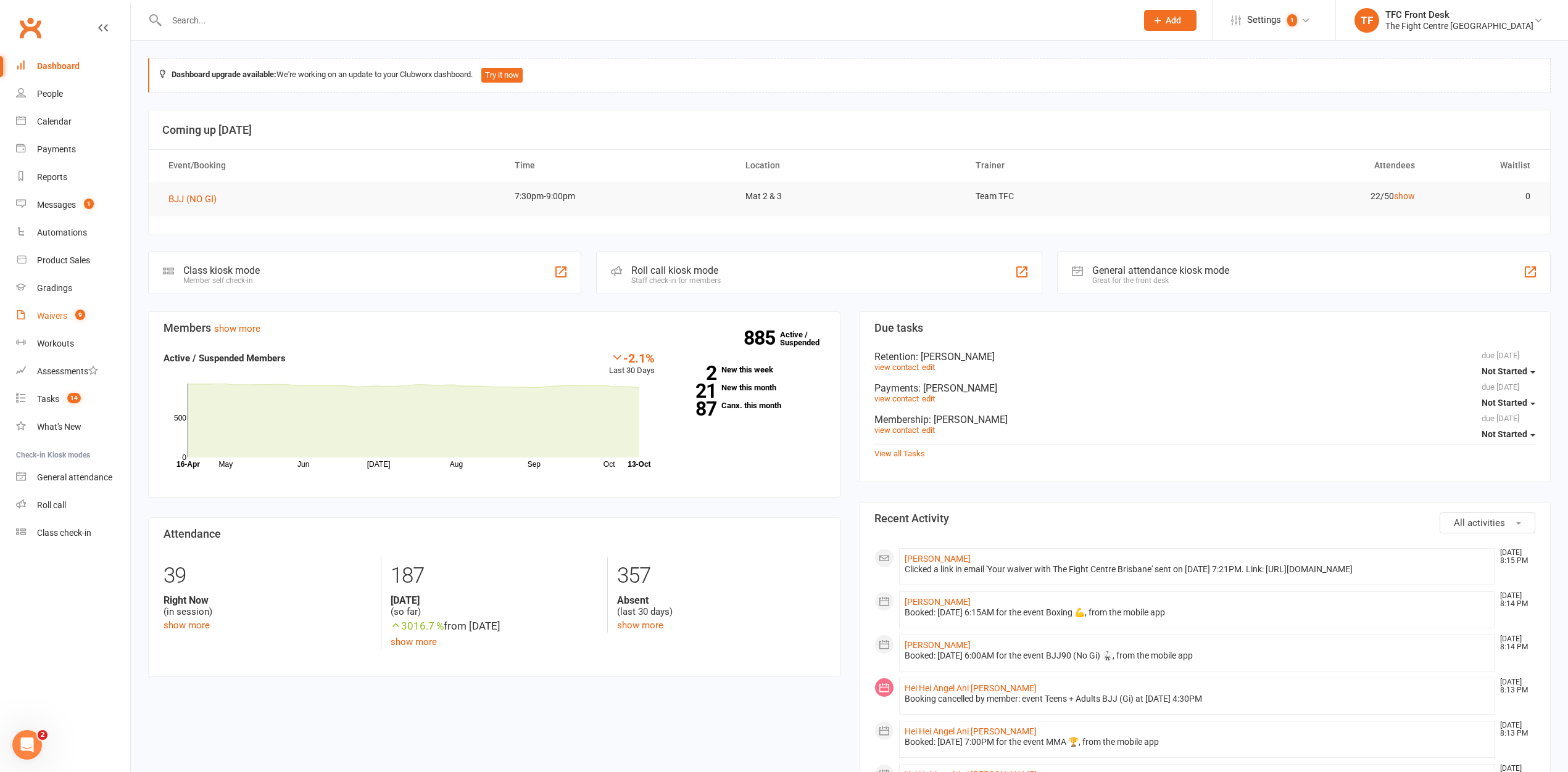
click at [95, 313] on link "Waivers 9" at bounding box center [72, 316] width 114 height 28
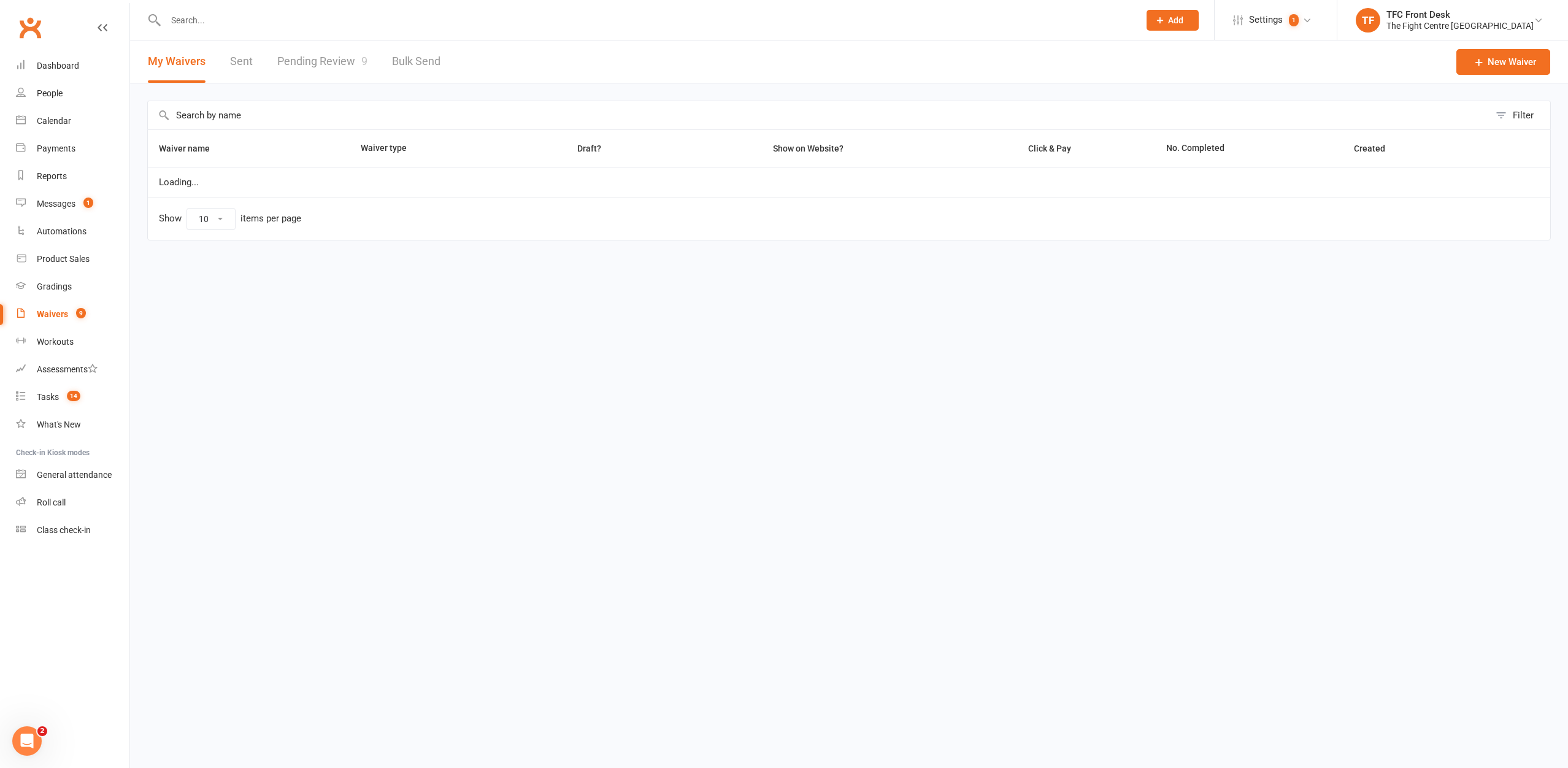
click at [343, 58] on link "Pending Review 9" at bounding box center [322, 62] width 90 height 43
